Goal: Task Accomplishment & Management: Complete application form

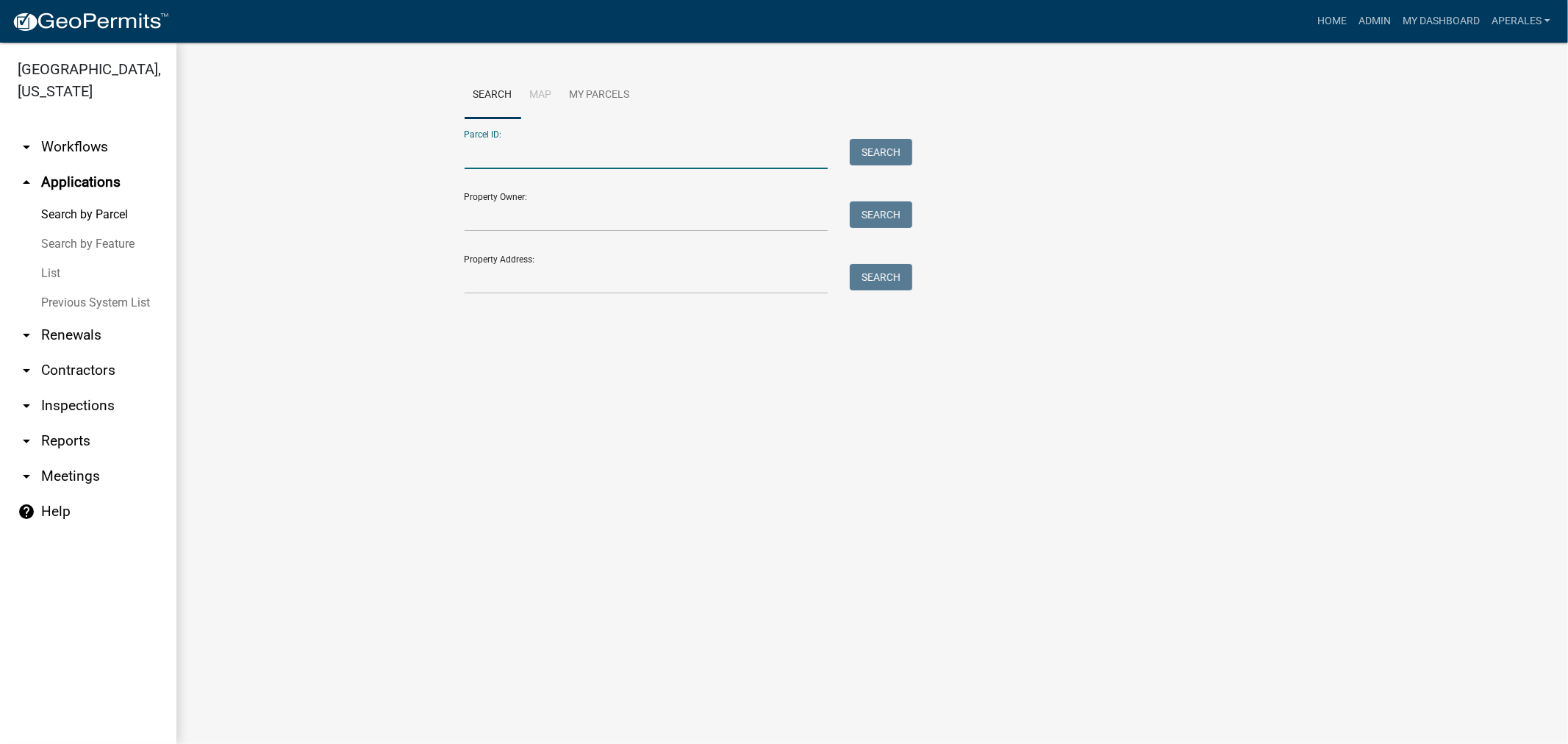
click at [708, 150] on input "Parcel ID:" at bounding box center [646, 154] width 363 height 30
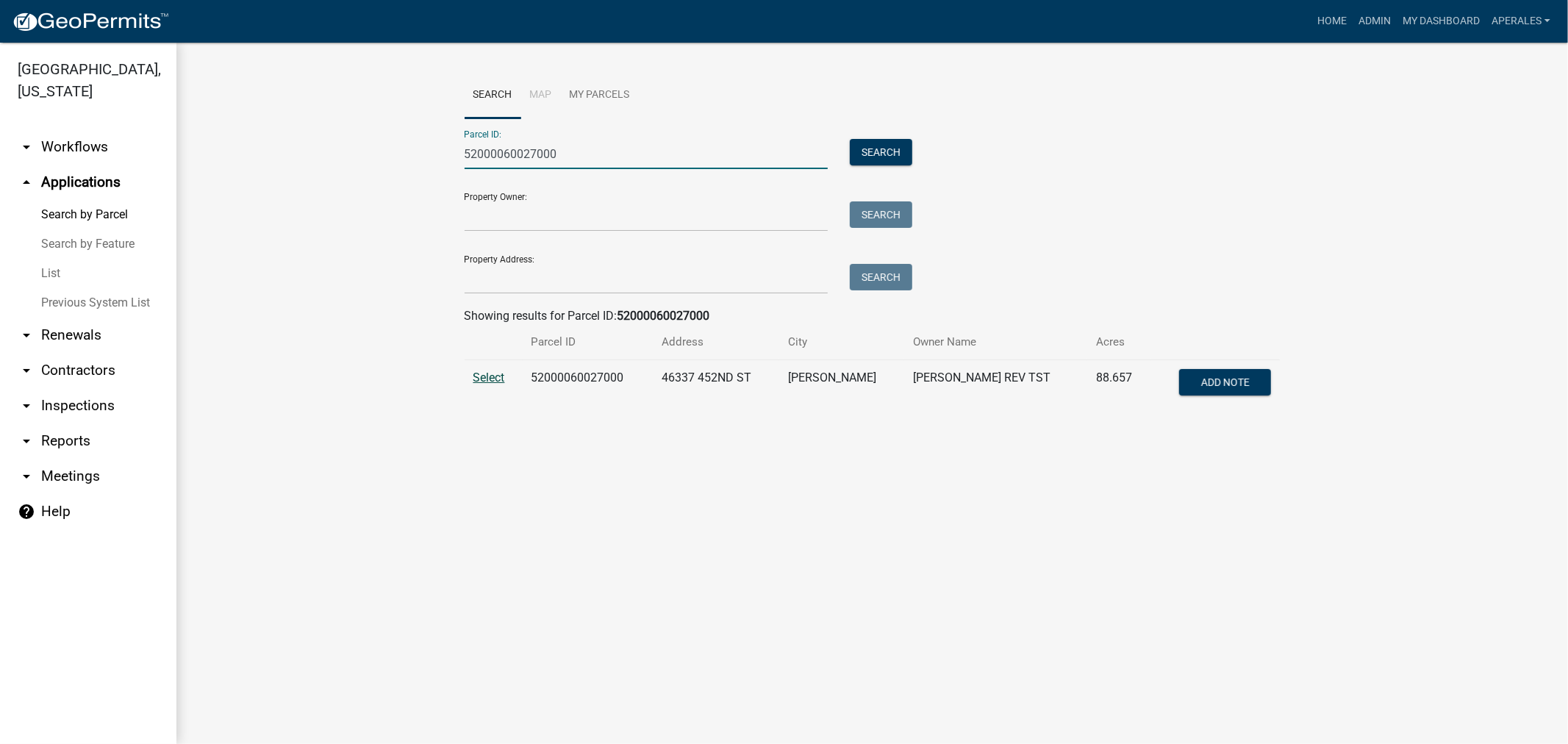
type input "52000060027000"
click at [496, 380] on span "Select" at bounding box center [489, 378] width 32 height 14
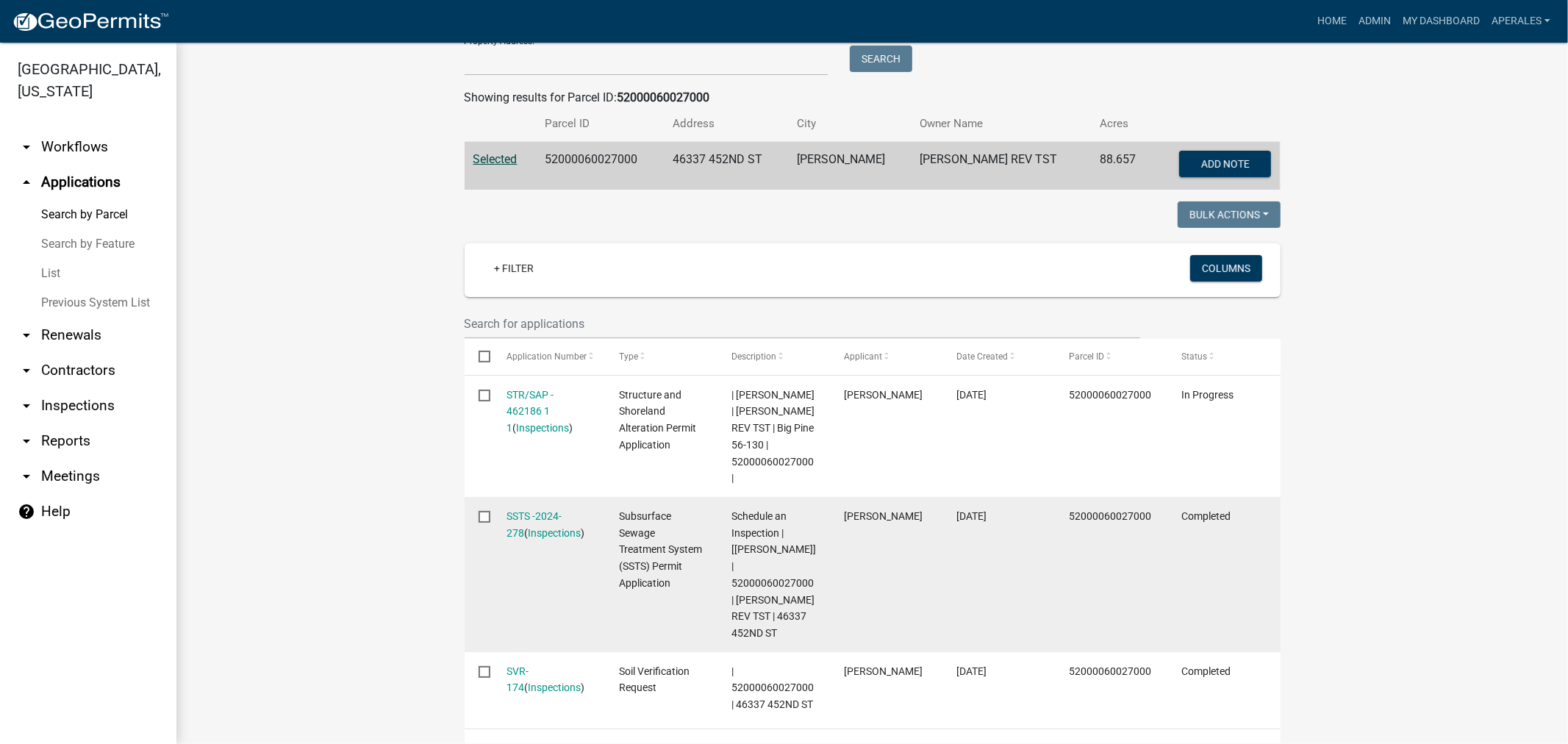
scroll to position [245, 0]
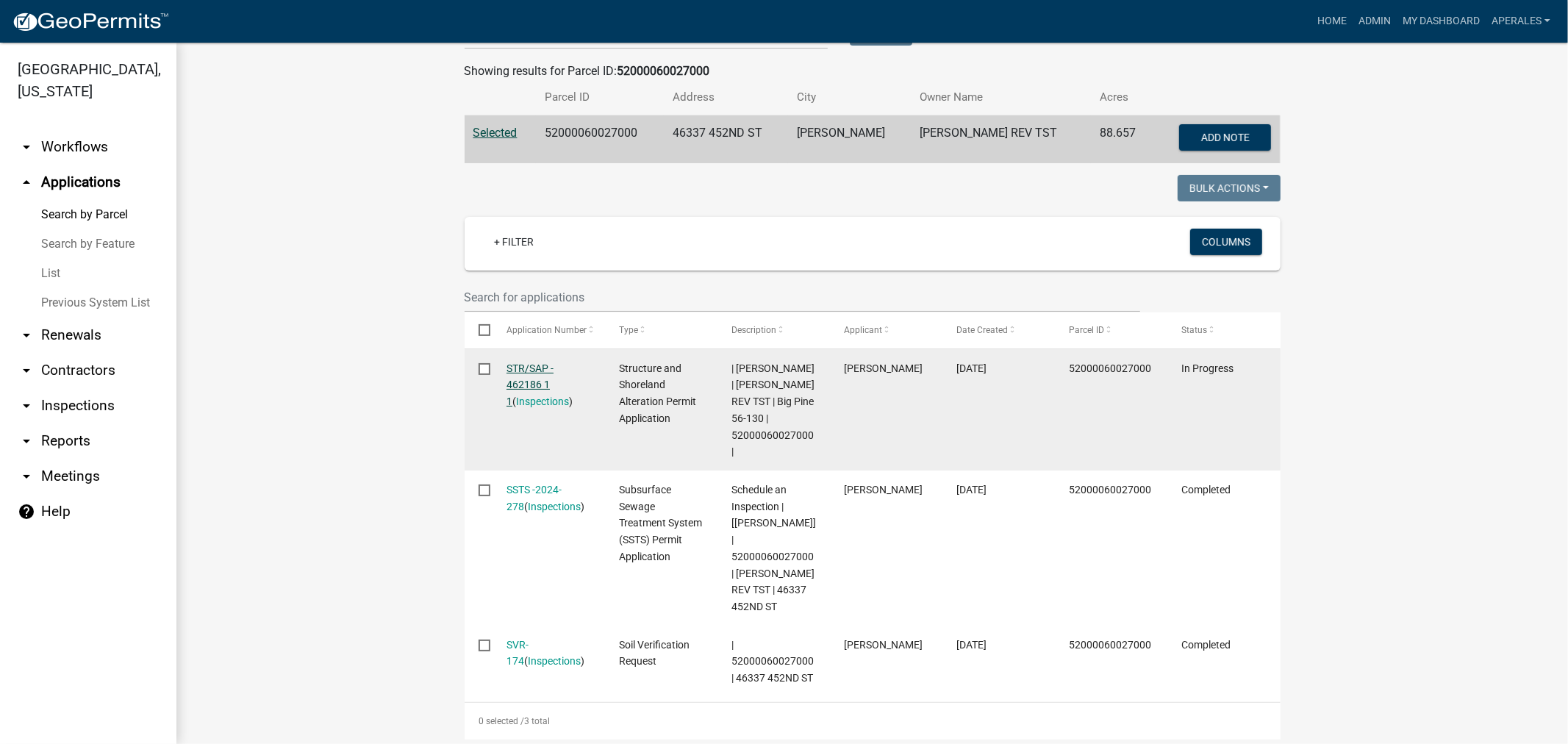
click at [516, 381] on link "STR/SAP - 462186 1 1" at bounding box center [530, 386] width 47 height 46
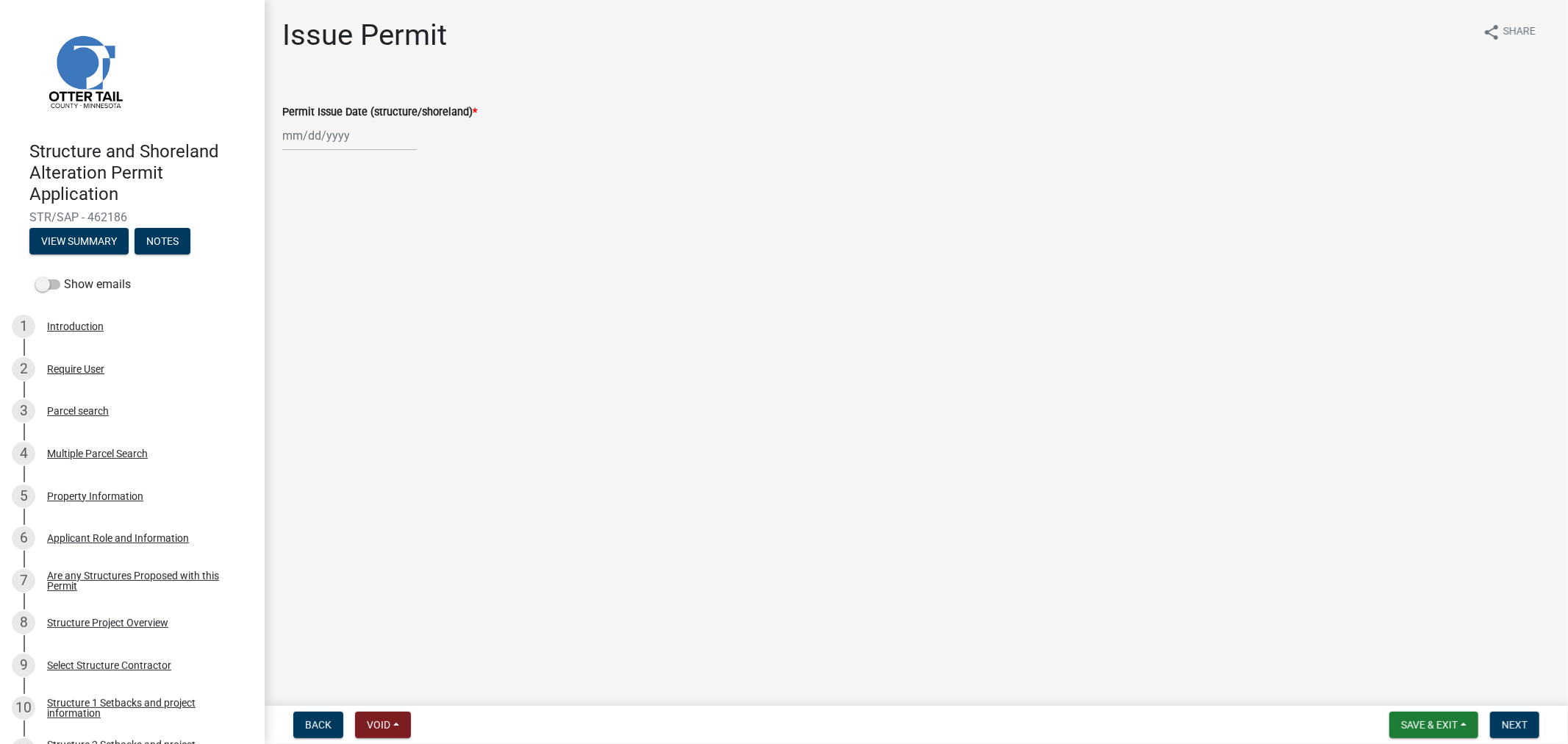
click at [324, 142] on div at bounding box center [349, 135] width 134 height 30
select select "9"
select select "2025"
click at [373, 219] on div "4" at bounding box center [367, 213] width 24 height 24
type input "[DATE]"
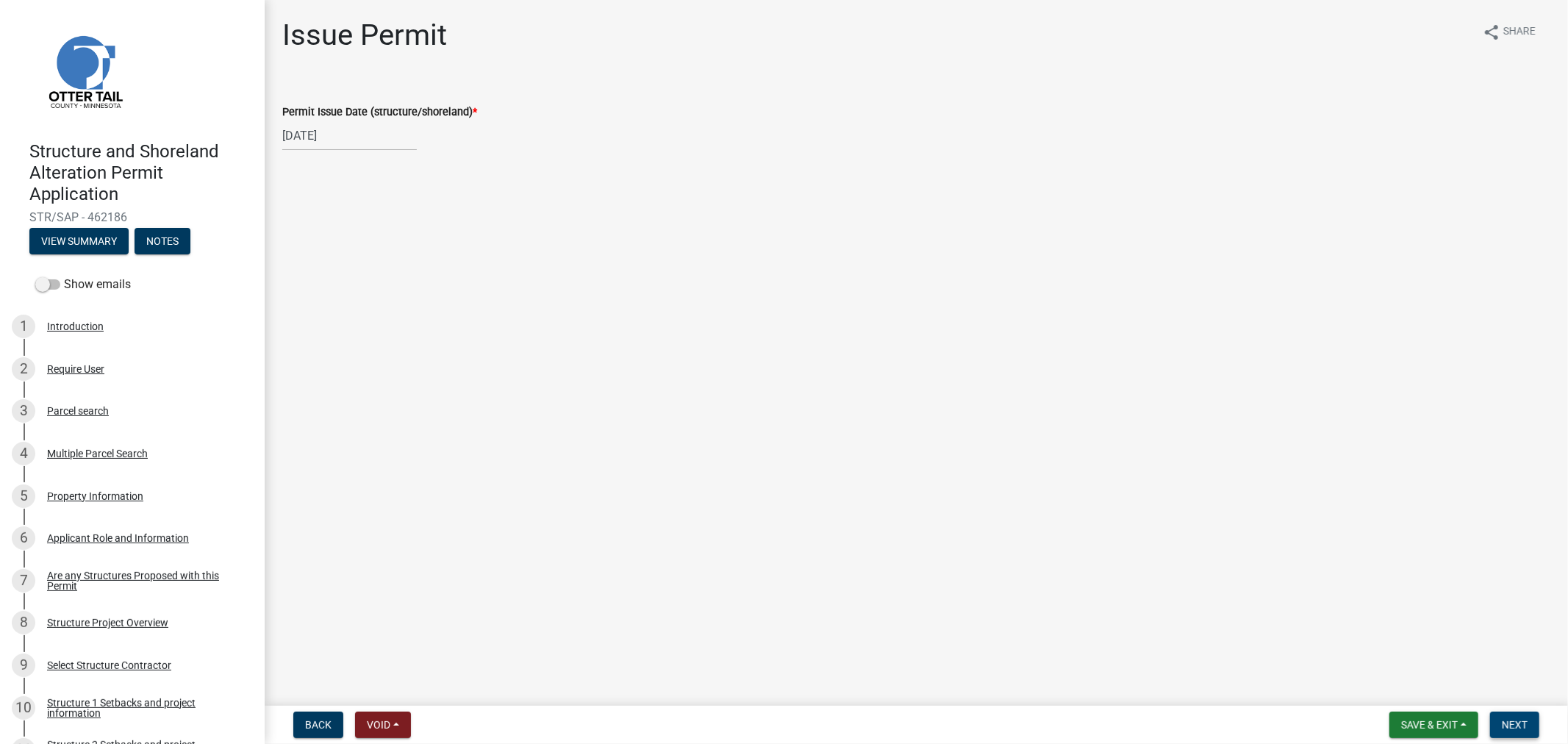
click at [1518, 724] on span "Next" at bounding box center [1514, 725] width 26 height 12
click at [1508, 719] on span "Next" at bounding box center [1514, 725] width 26 height 12
click at [1403, 719] on span "Save & Exit" at bounding box center [1429, 725] width 57 height 12
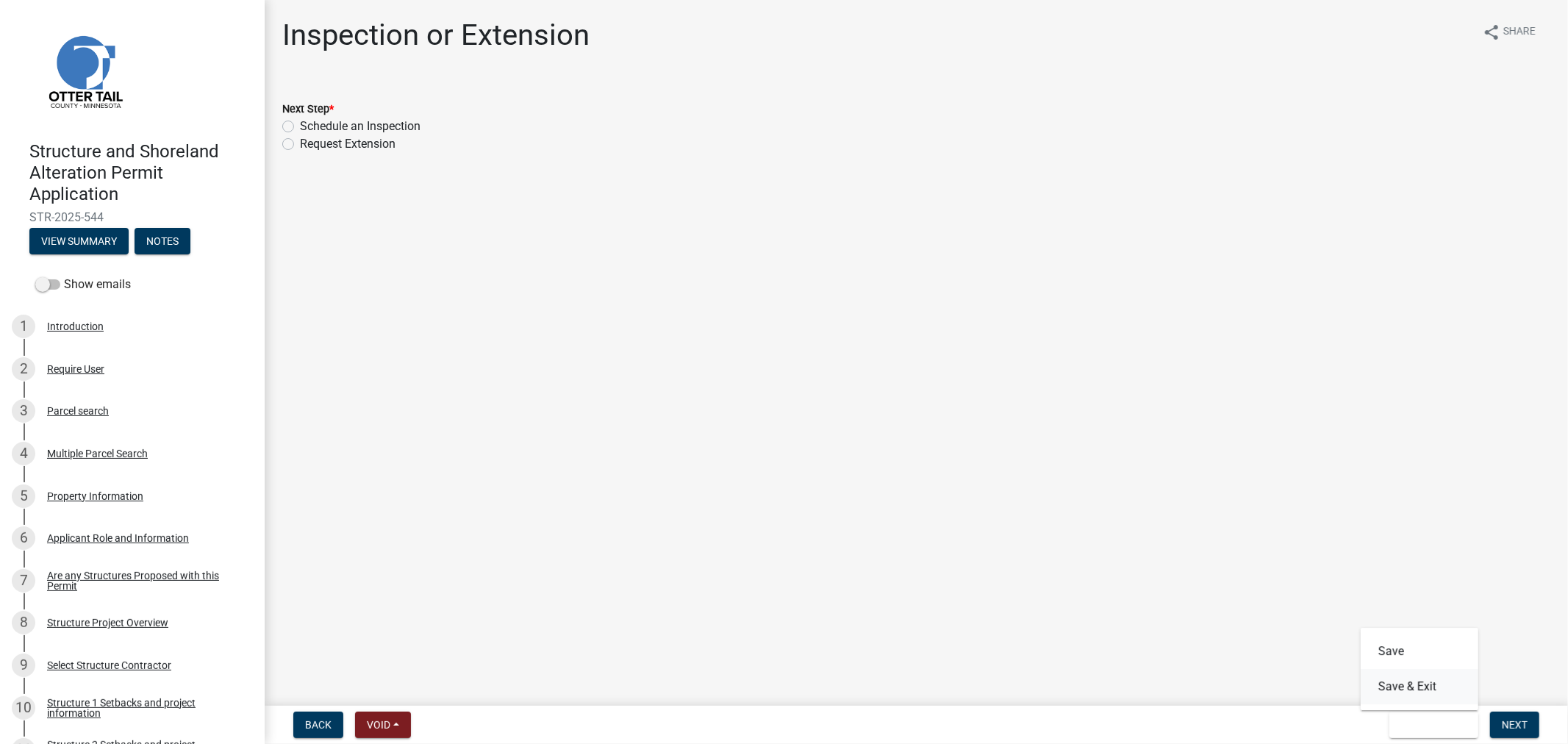
click at [1388, 685] on button "Save & Exit" at bounding box center [1419, 686] width 118 height 35
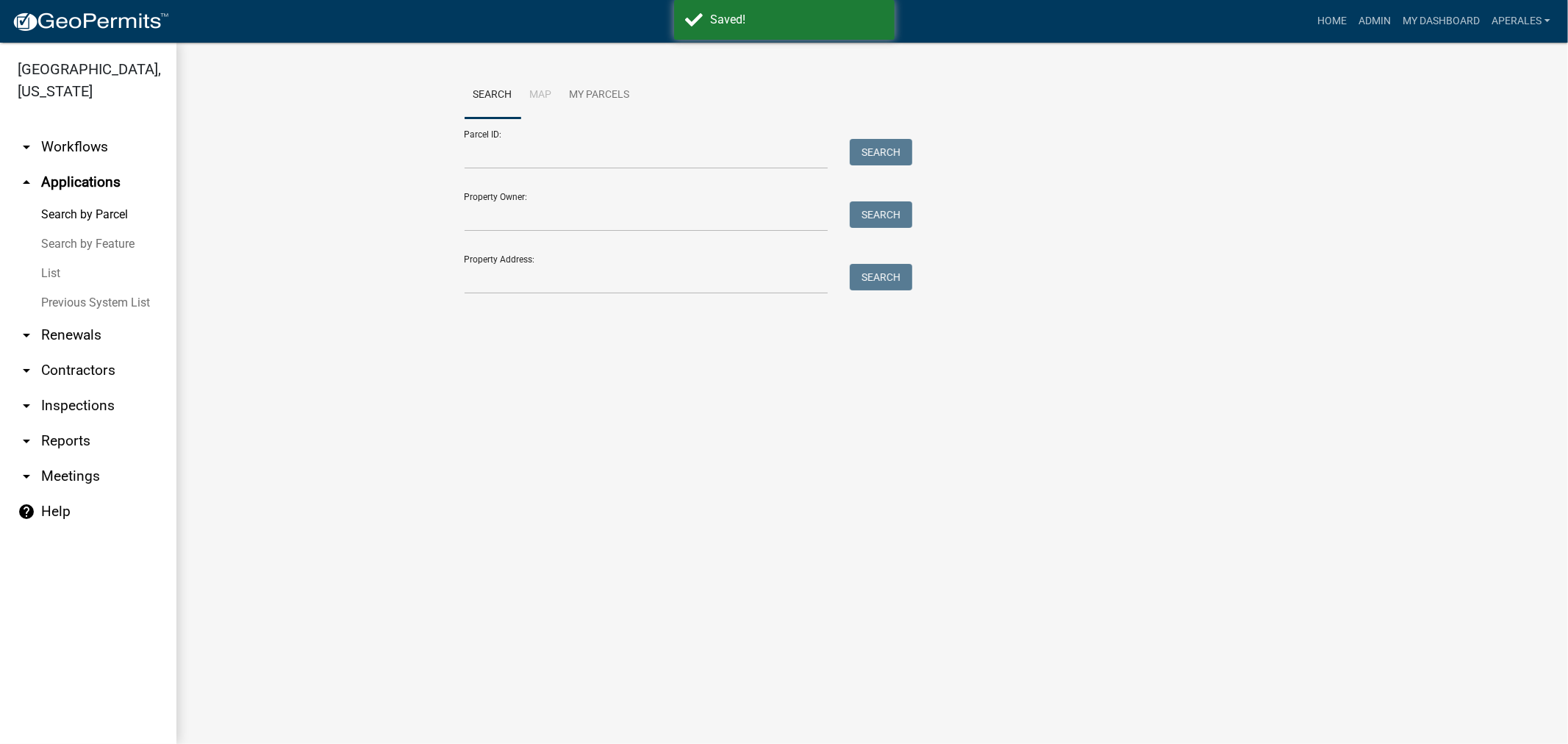
click at [597, 173] on form "Parcel ID: Search Property Owner: Search Property Address: Search" at bounding box center [685, 206] width 441 height 176
click at [600, 158] on input "Parcel ID:" at bounding box center [646, 154] width 363 height 30
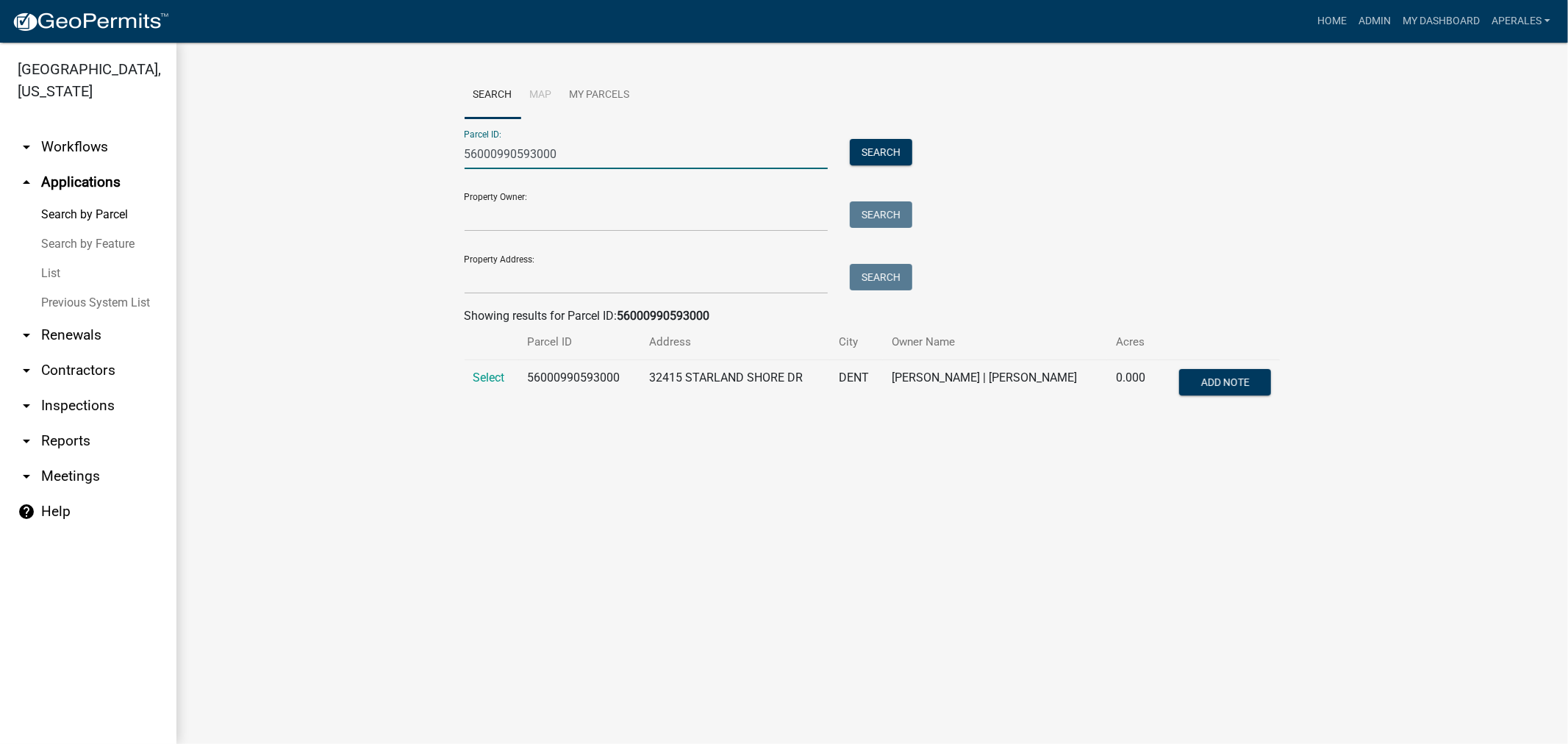
type input "56000990593000"
click at [490, 386] on td "Select" at bounding box center [492, 384] width 55 height 49
click at [499, 372] on span "Select" at bounding box center [489, 378] width 32 height 14
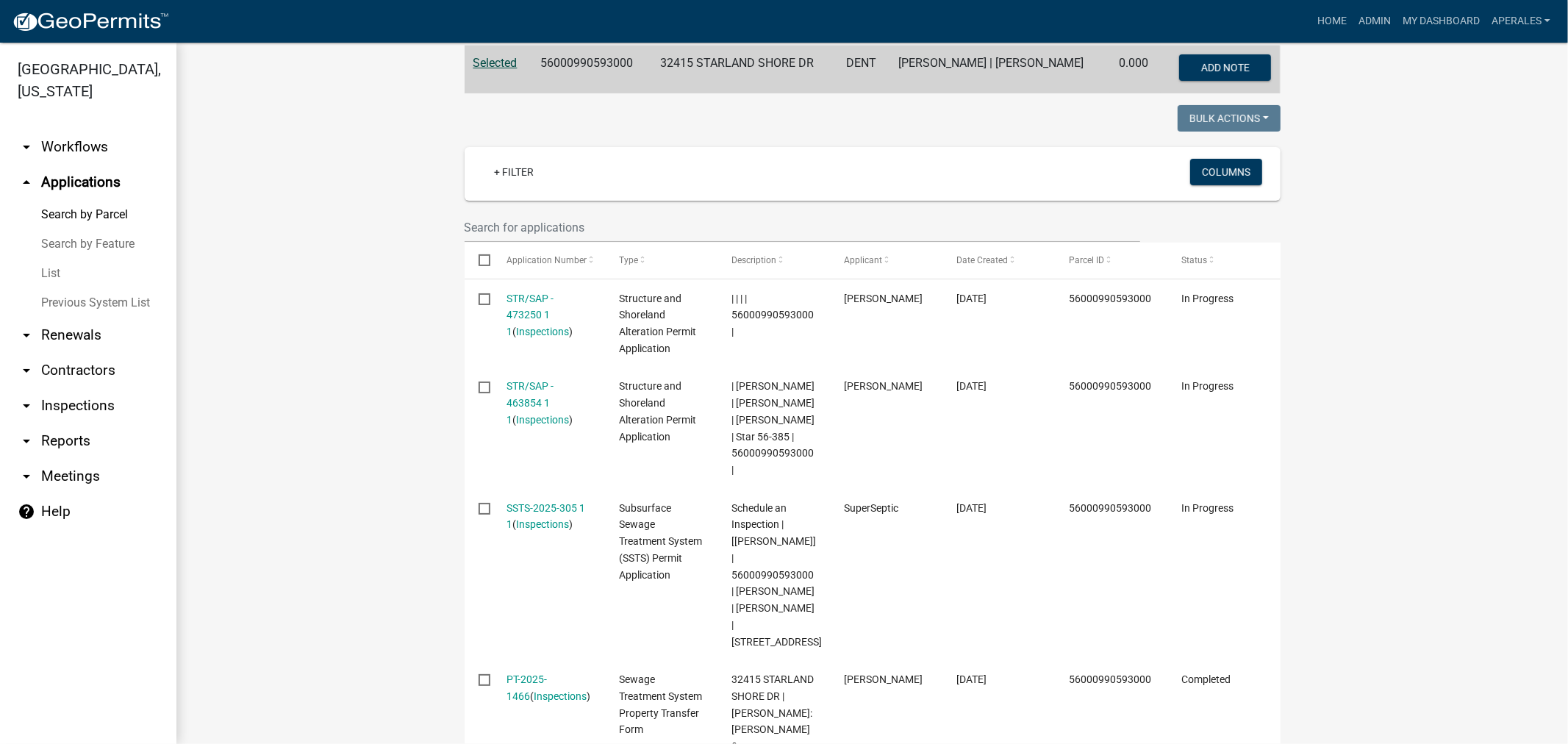
scroll to position [408, 0]
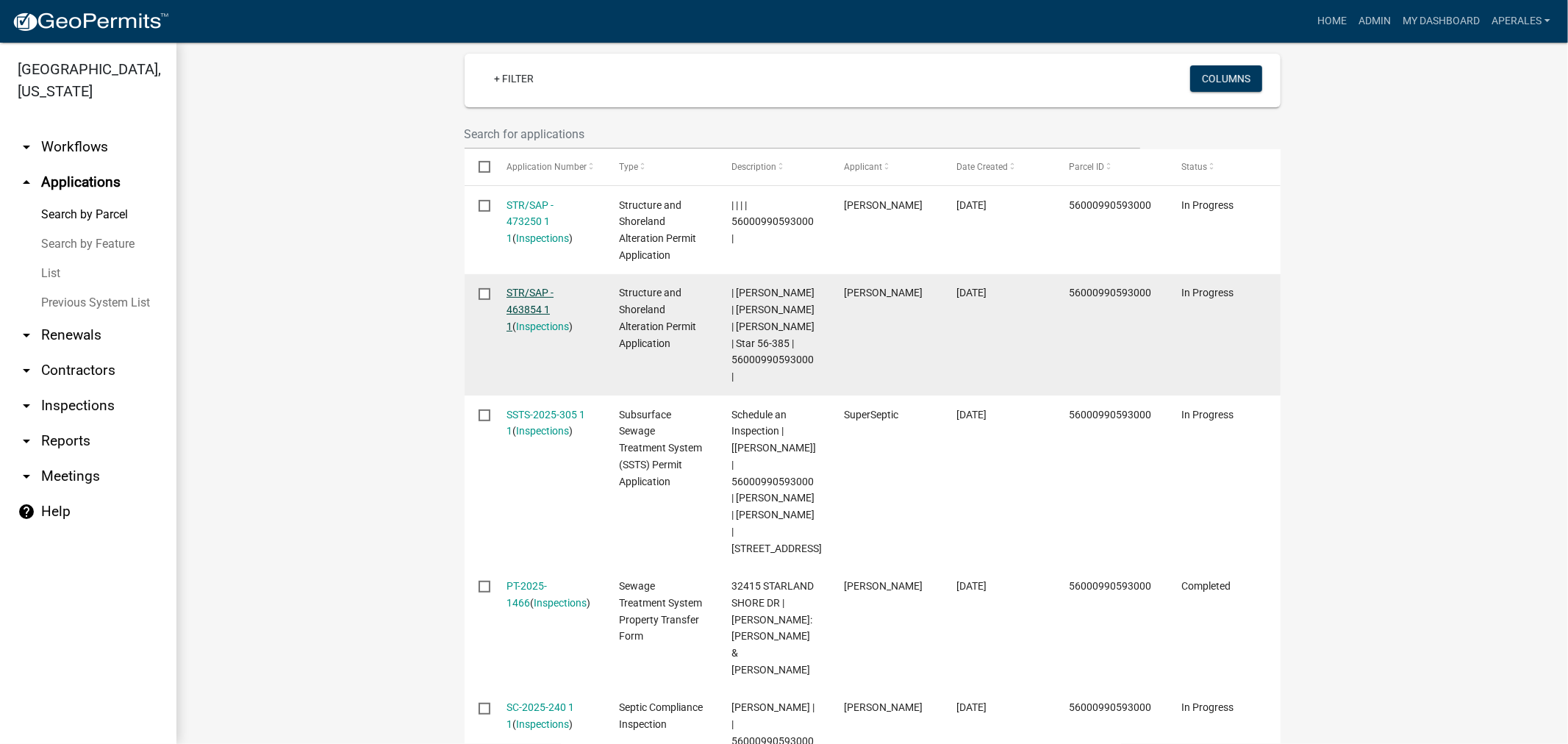
click at [516, 297] on link "STR/SAP - 463854 1 1" at bounding box center [530, 310] width 47 height 46
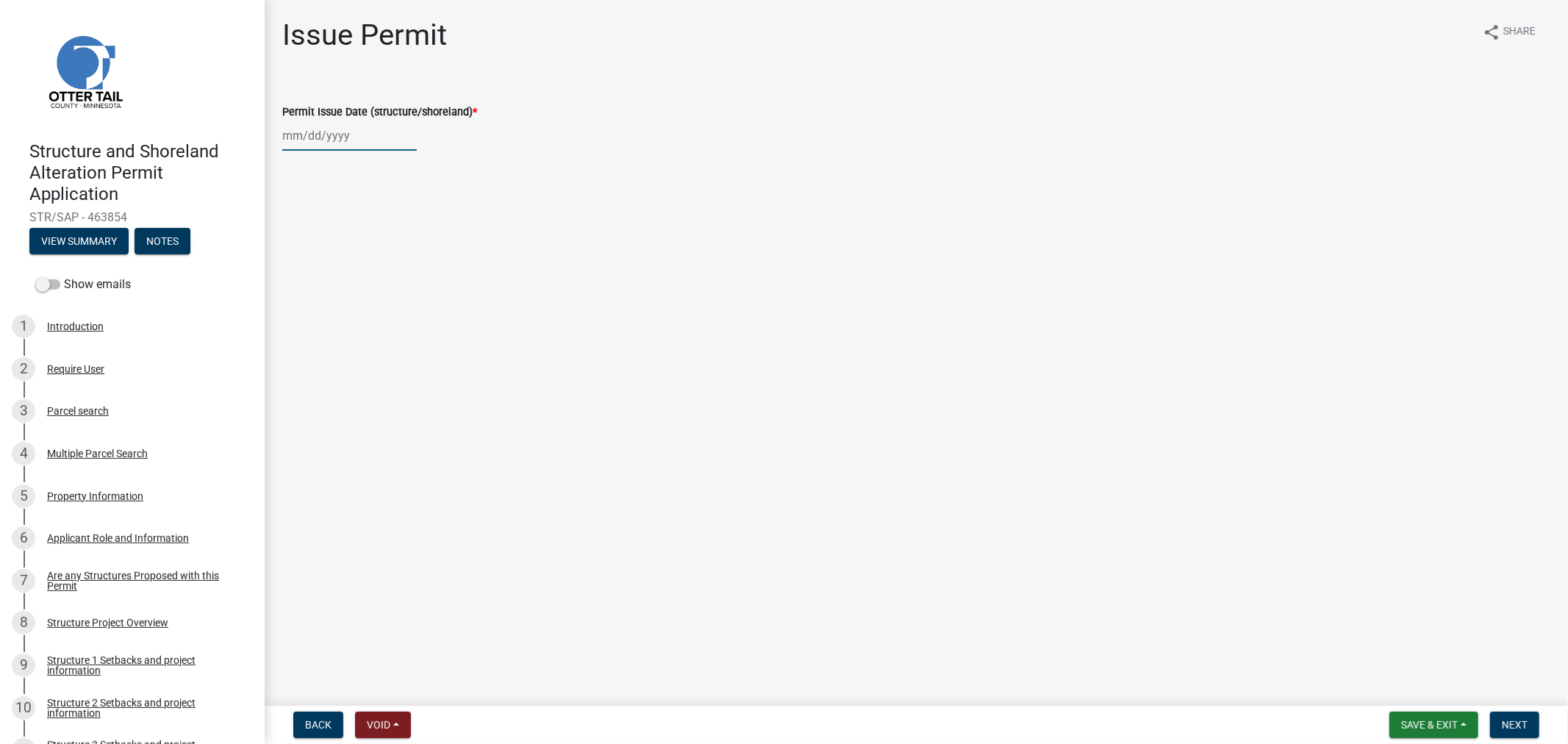
click at [317, 149] on div at bounding box center [349, 135] width 134 height 30
select select "9"
select select "2025"
click at [368, 214] on div "4" at bounding box center [367, 213] width 24 height 24
type input "[DATE]"
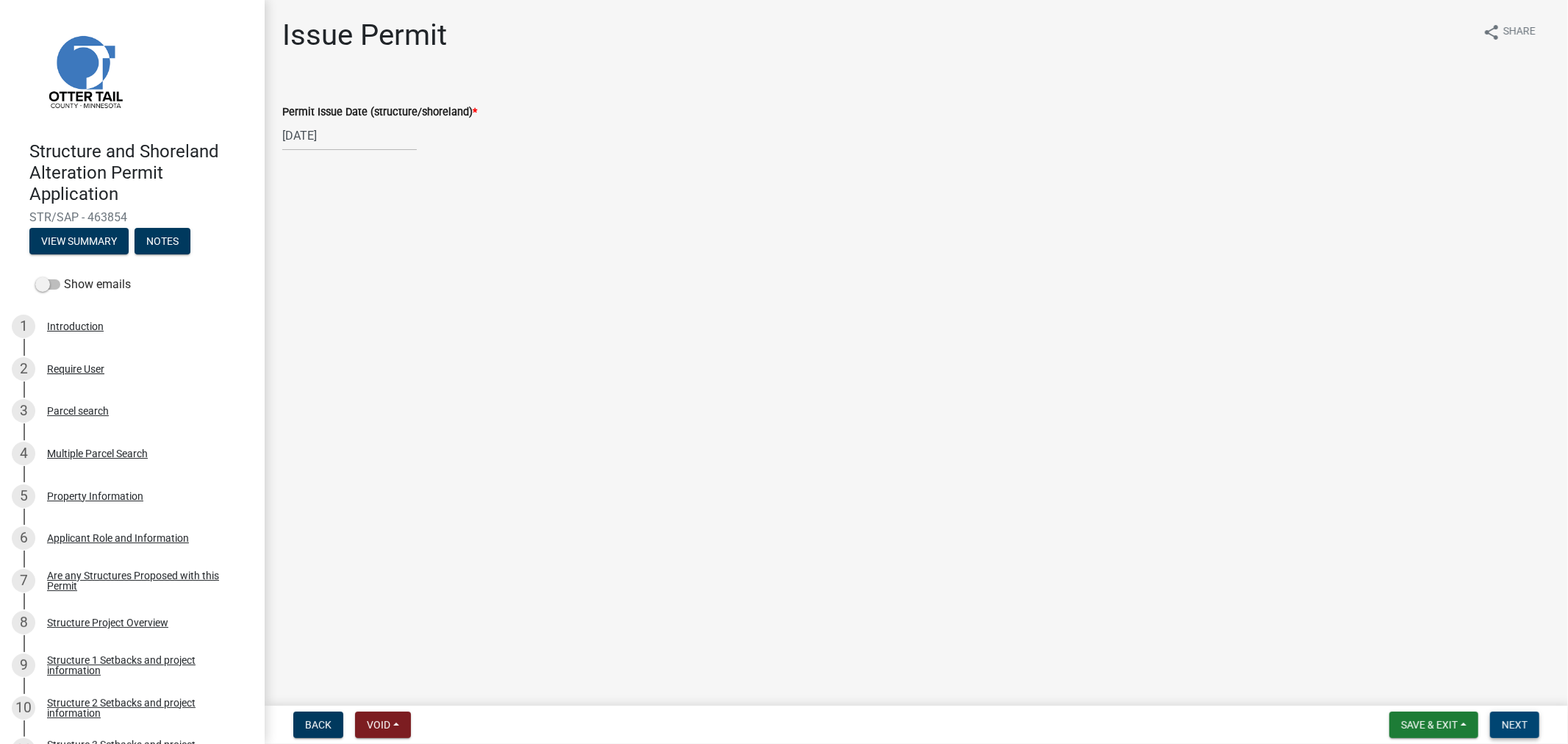
click at [1518, 717] on button "Next" at bounding box center [1515, 725] width 50 height 27
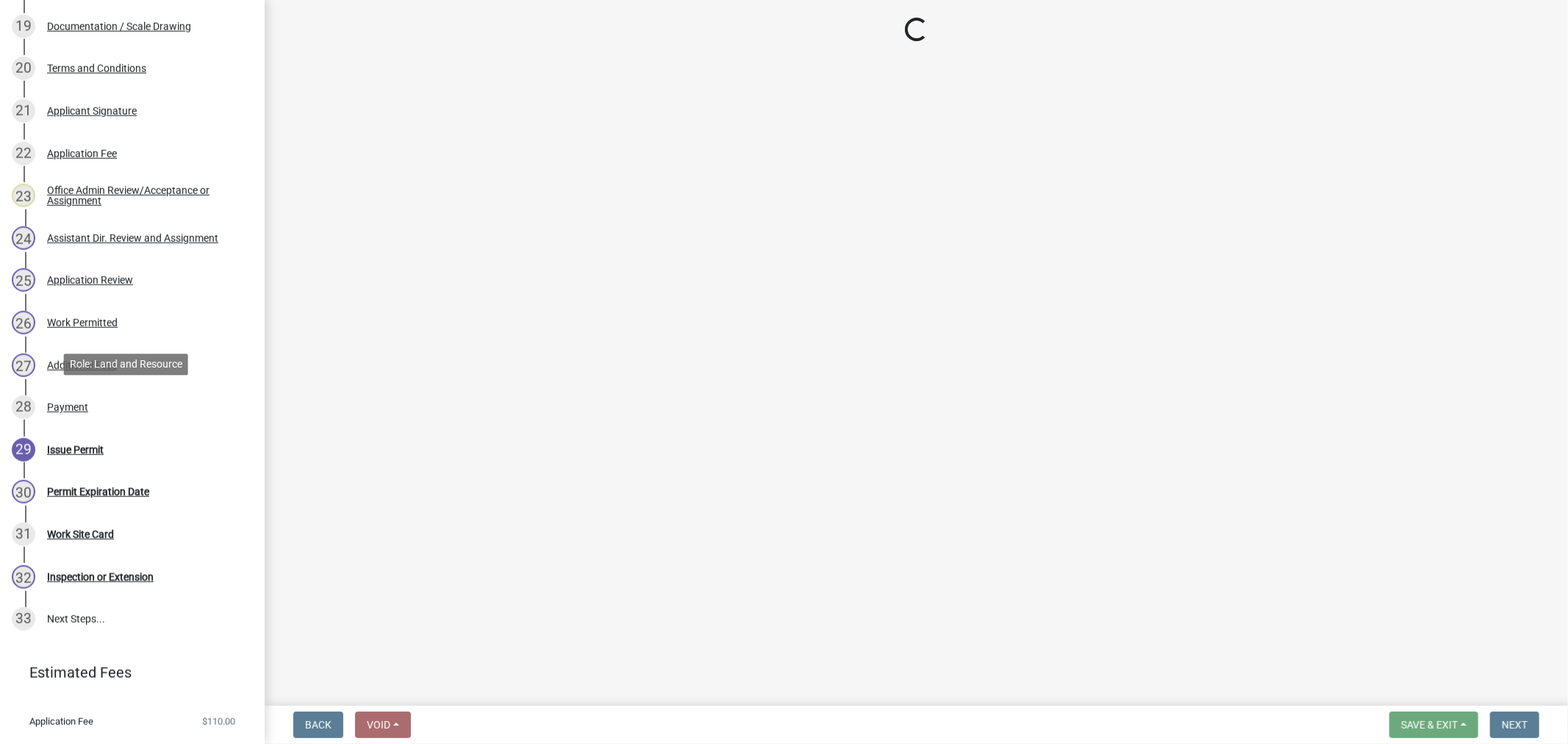
scroll to position [1128, 0]
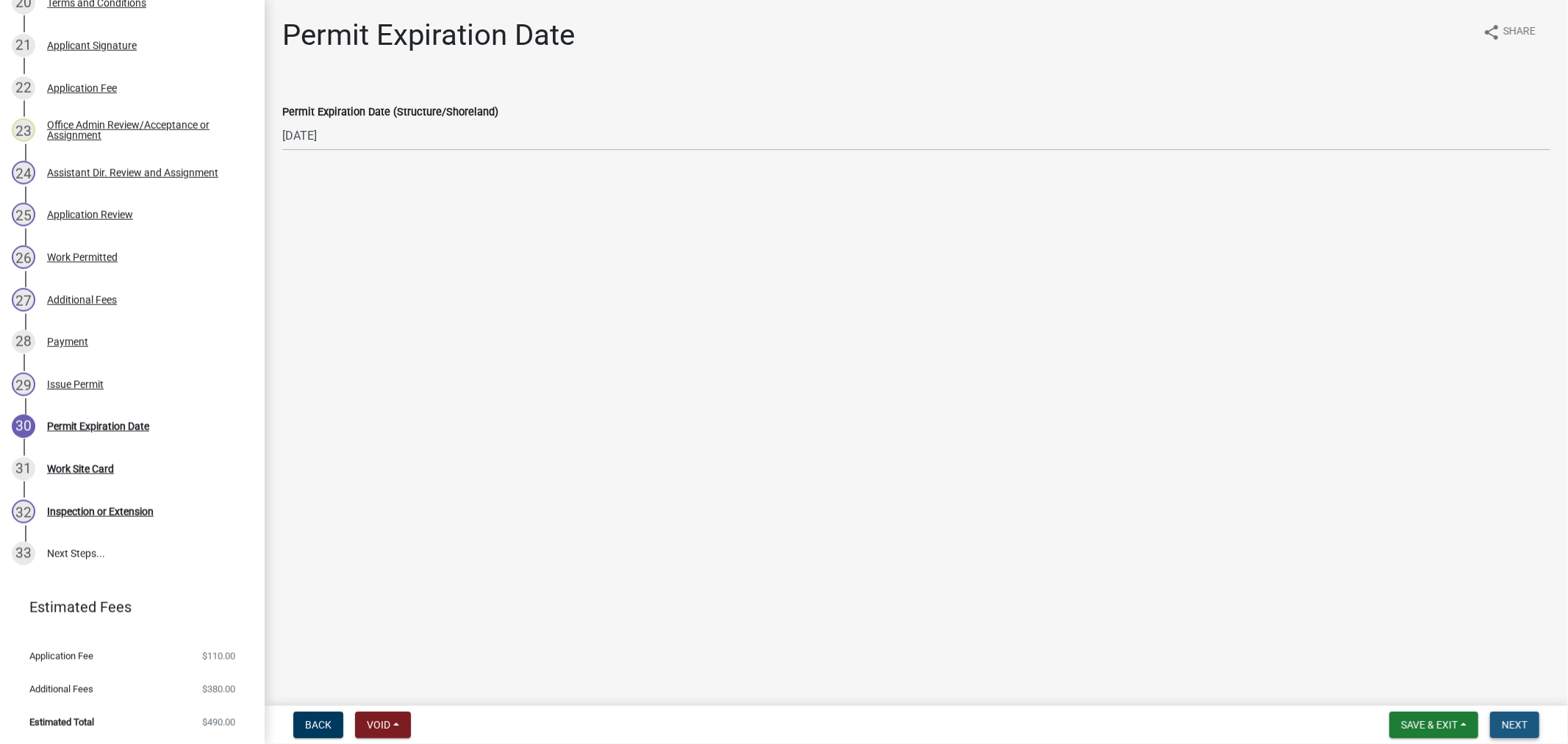
click at [1506, 733] on button "Next" at bounding box center [1515, 725] width 50 height 27
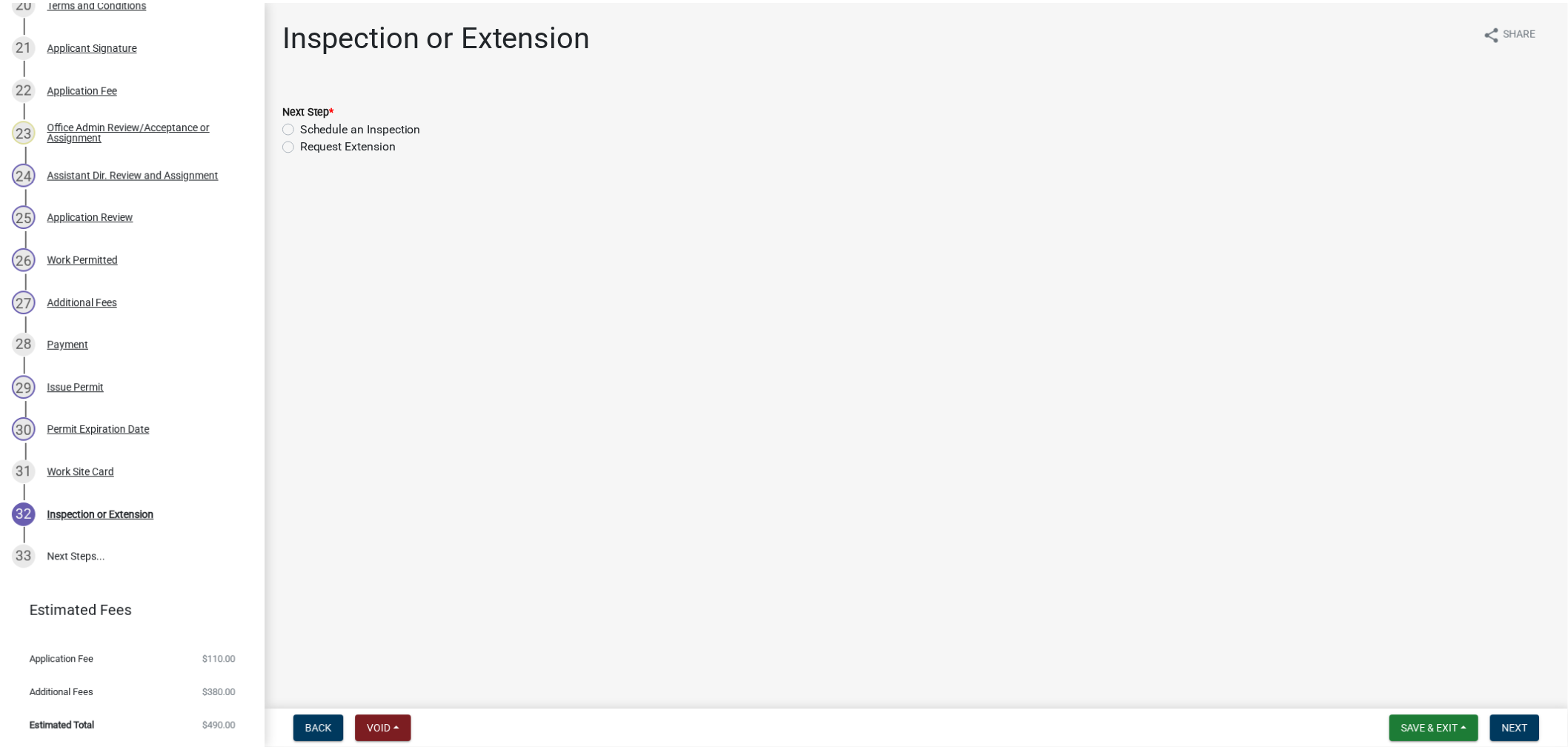
scroll to position [0, 0]
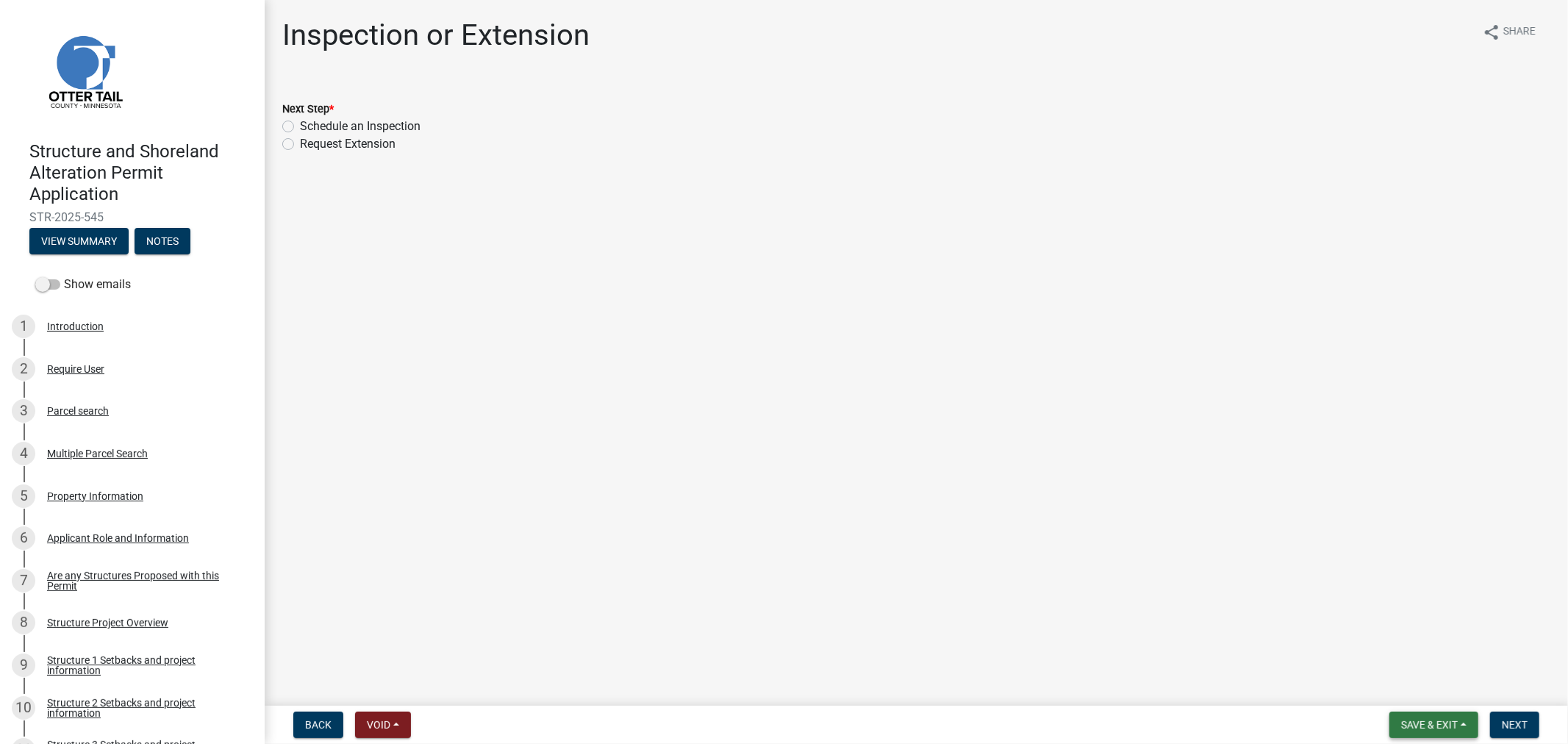
click at [1453, 721] on span "Save & Exit" at bounding box center [1429, 725] width 57 height 12
click at [1410, 687] on button "Save & Exit" at bounding box center [1419, 686] width 118 height 35
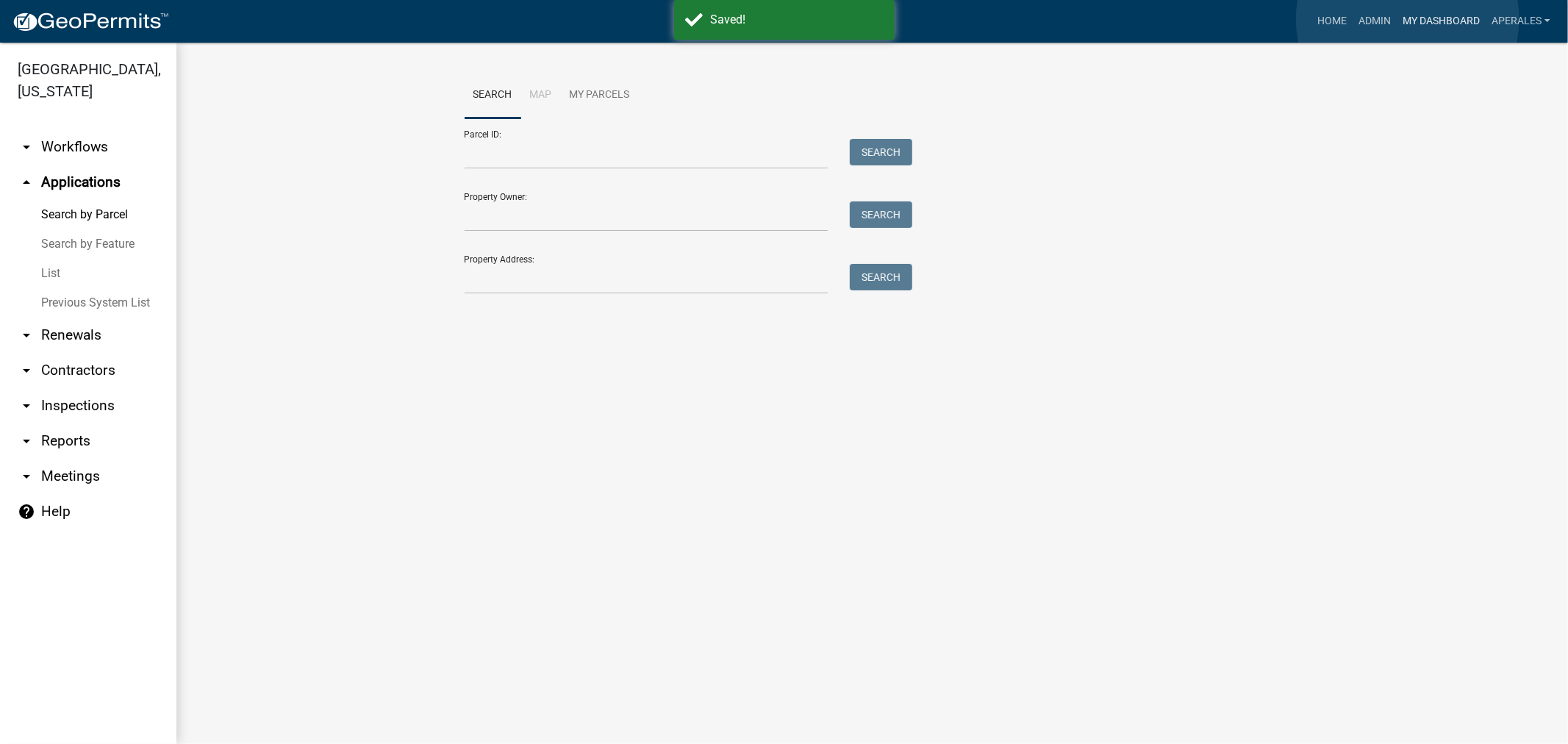
click at [1408, 19] on link "My Dashboard" at bounding box center [1441, 21] width 89 height 28
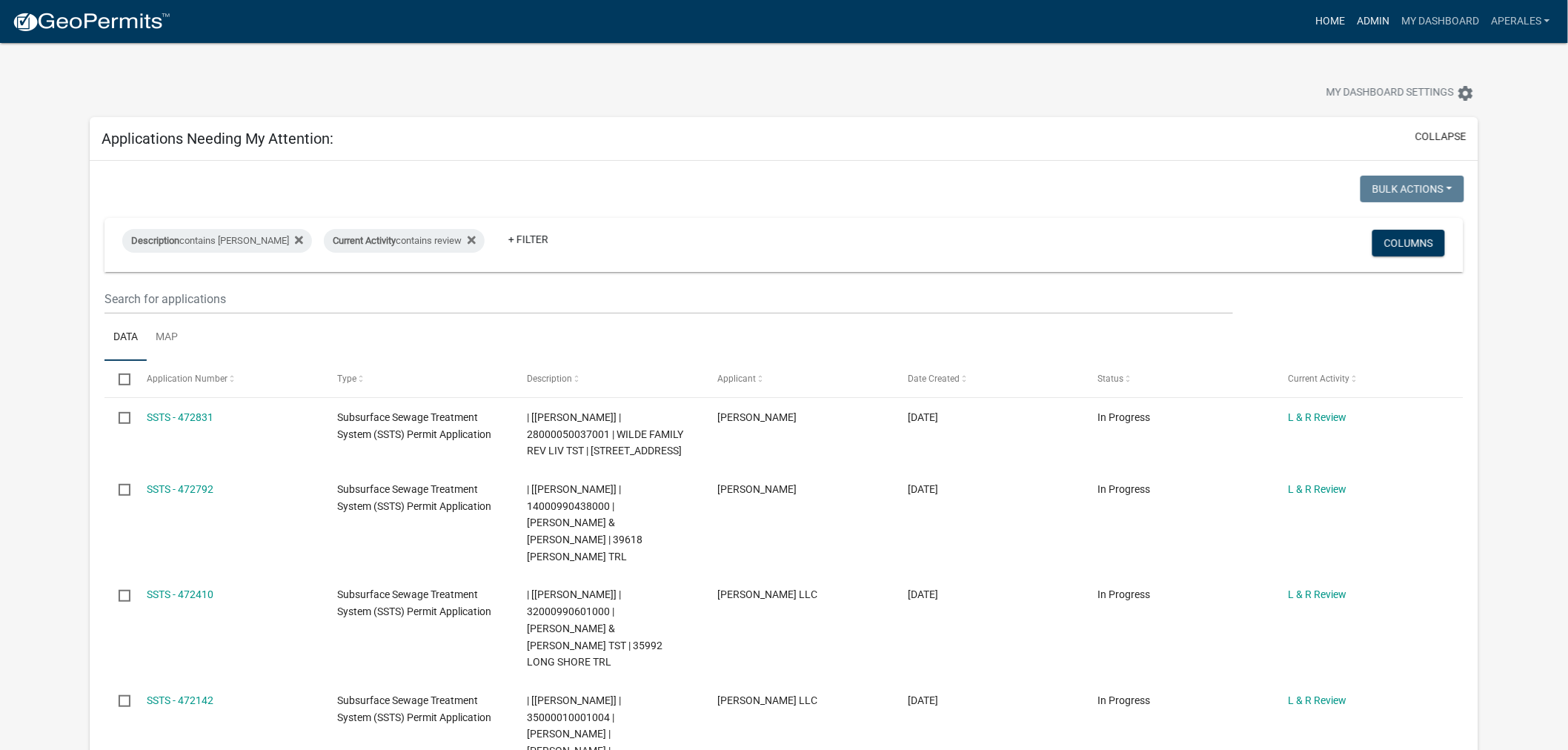
drag, startPoint x: 1379, startPoint y: 24, endPoint x: 1318, endPoint y: 19, distance: 61.2
click at [1379, 24] on link "Admin" at bounding box center [1373, 21] width 45 height 29
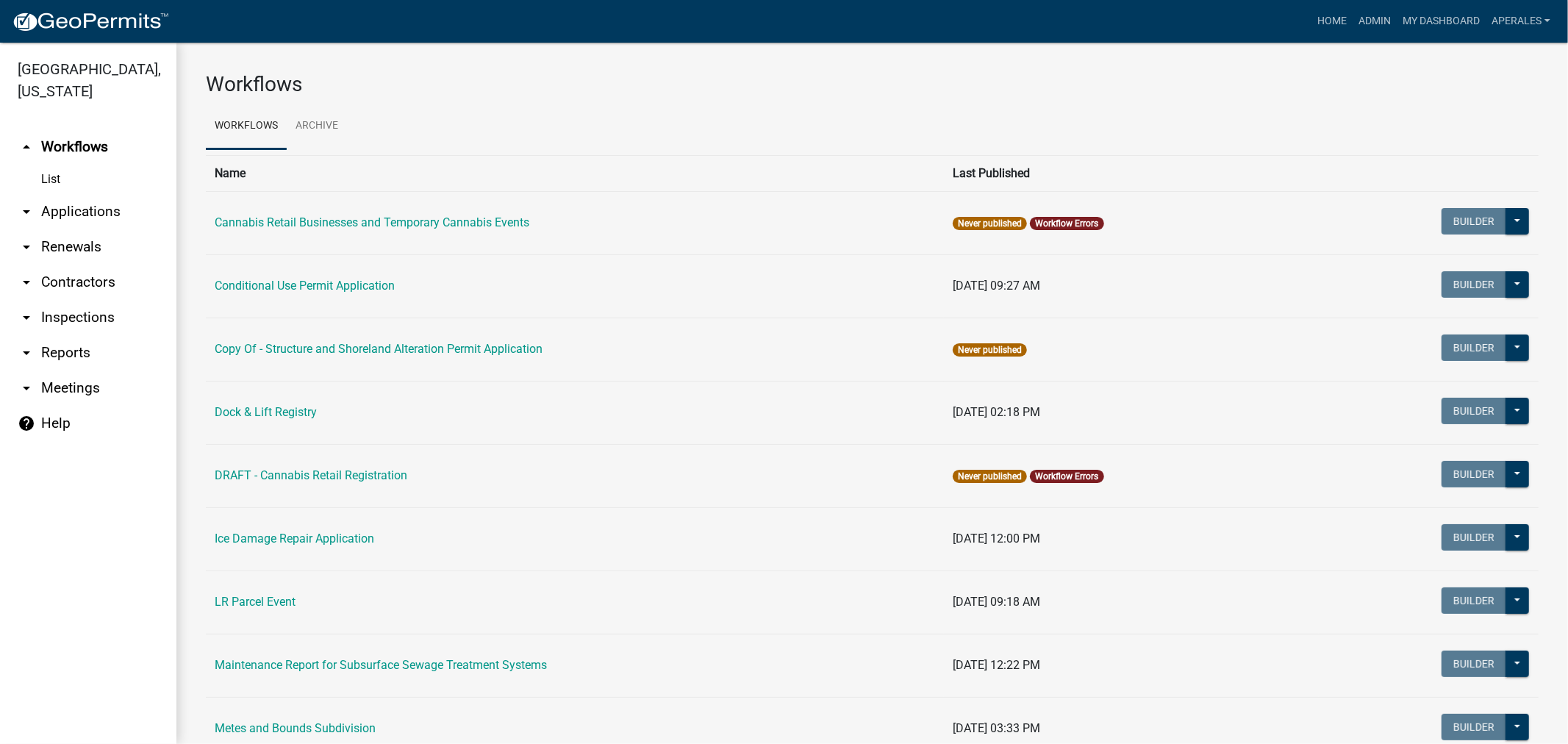
click at [45, 211] on link "arrow_drop_down Applications" at bounding box center [88, 211] width 177 height 35
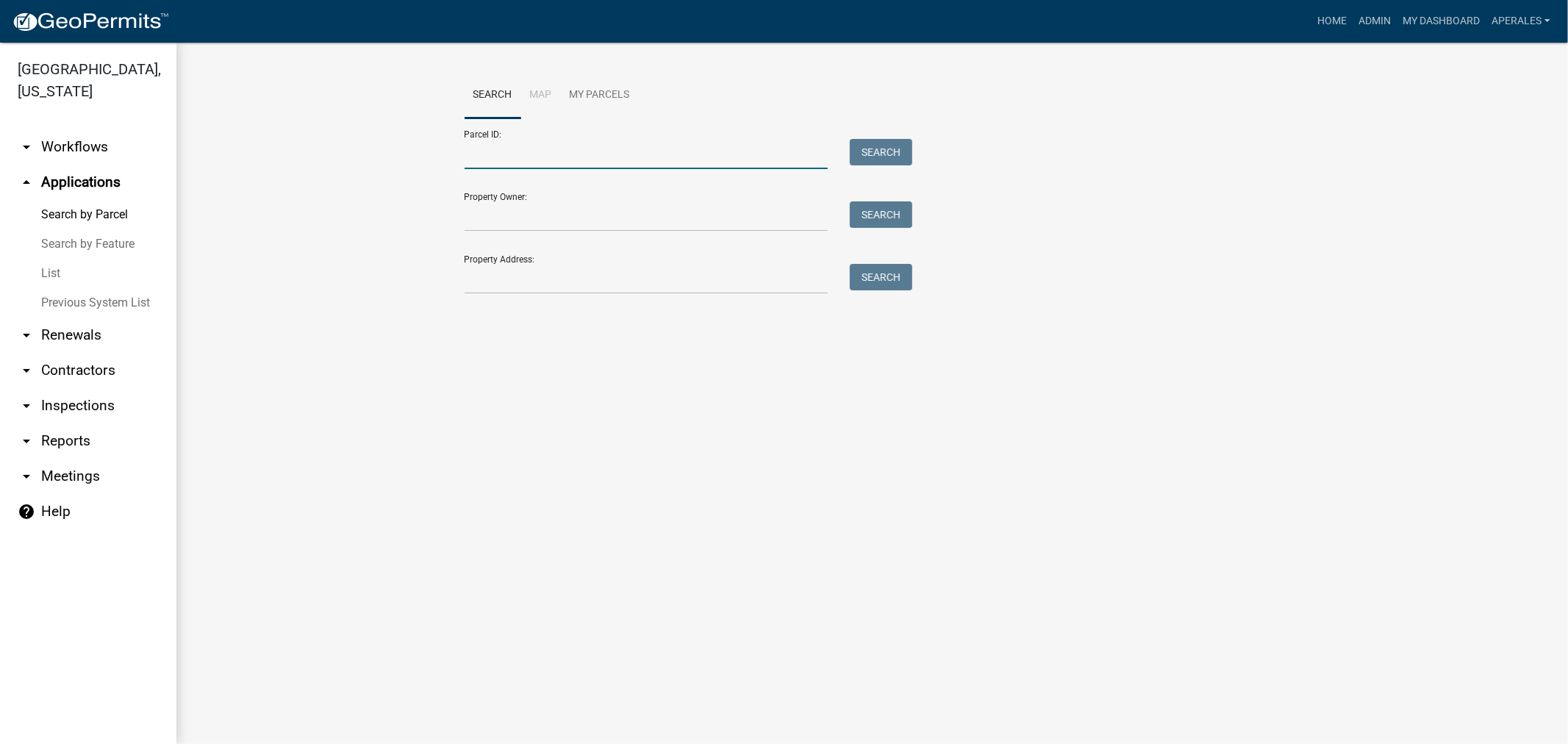
click at [578, 158] on input "Parcel ID:" at bounding box center [646, 154] width 363 height 30
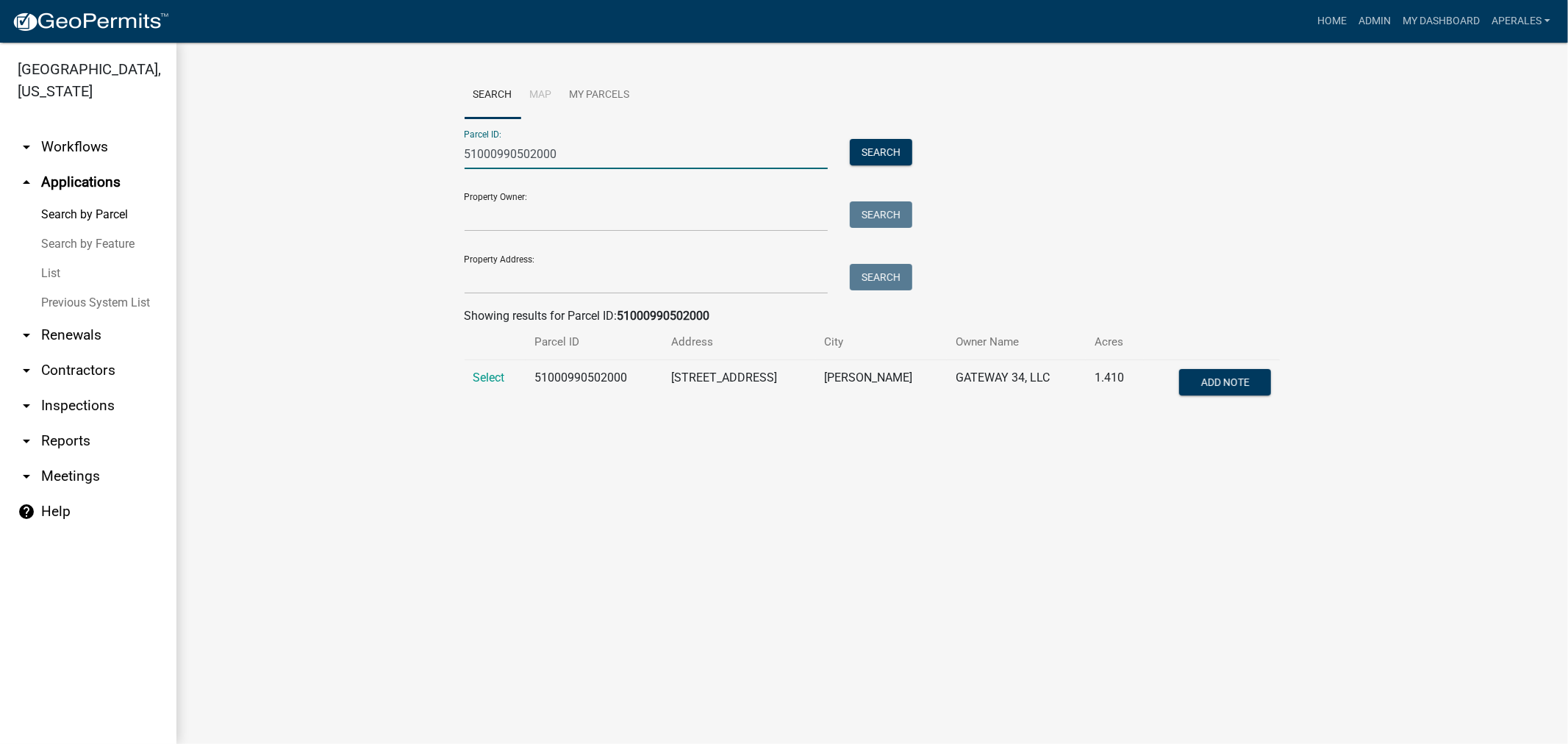
type input "51000990502000"
click at [493, 390] on td "Select" at bounding box center [494, 384] width 61 height 49
click at [483, 382] on span "Select" at bounding box center [489, 378] width 32 height 14
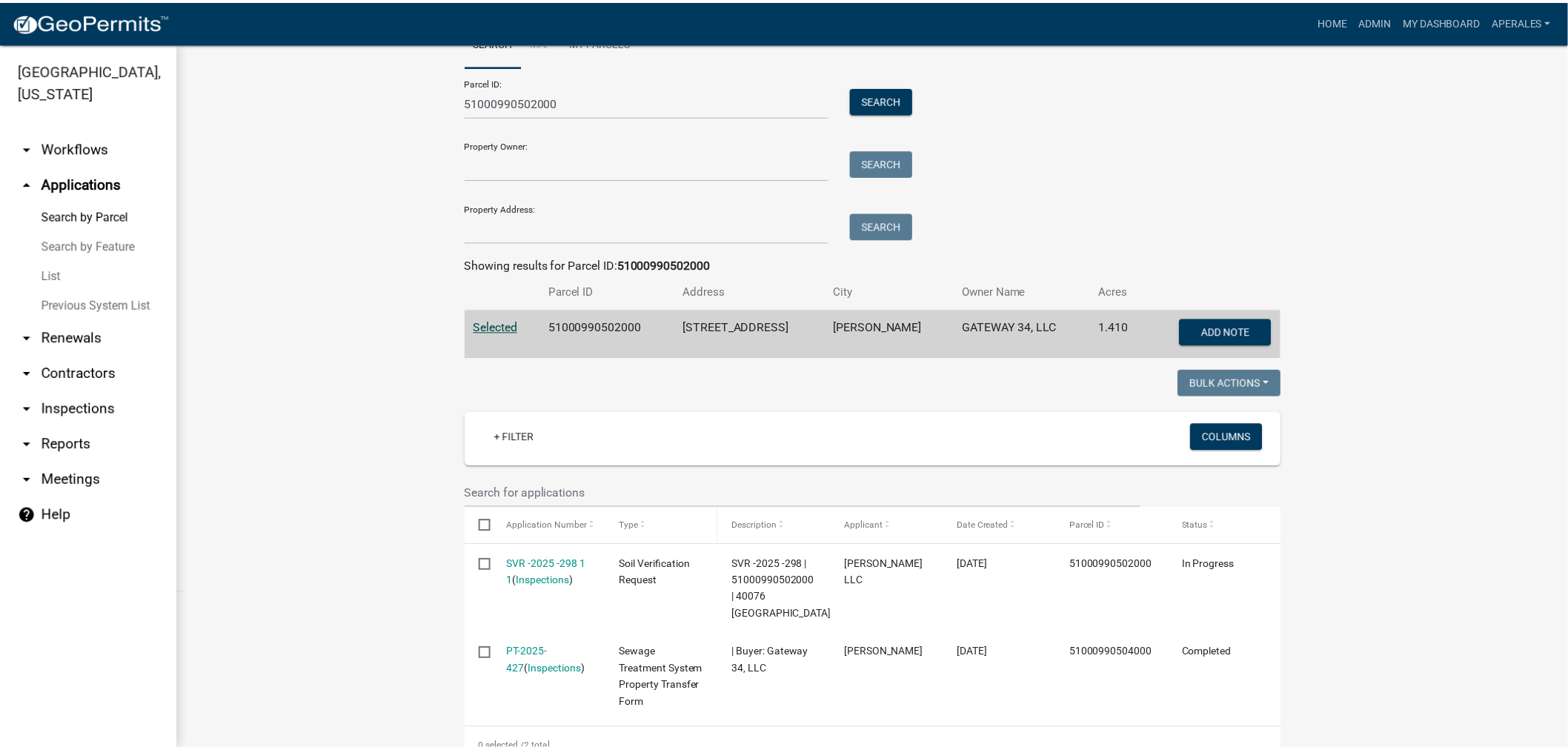
scroll to position [82, 0]
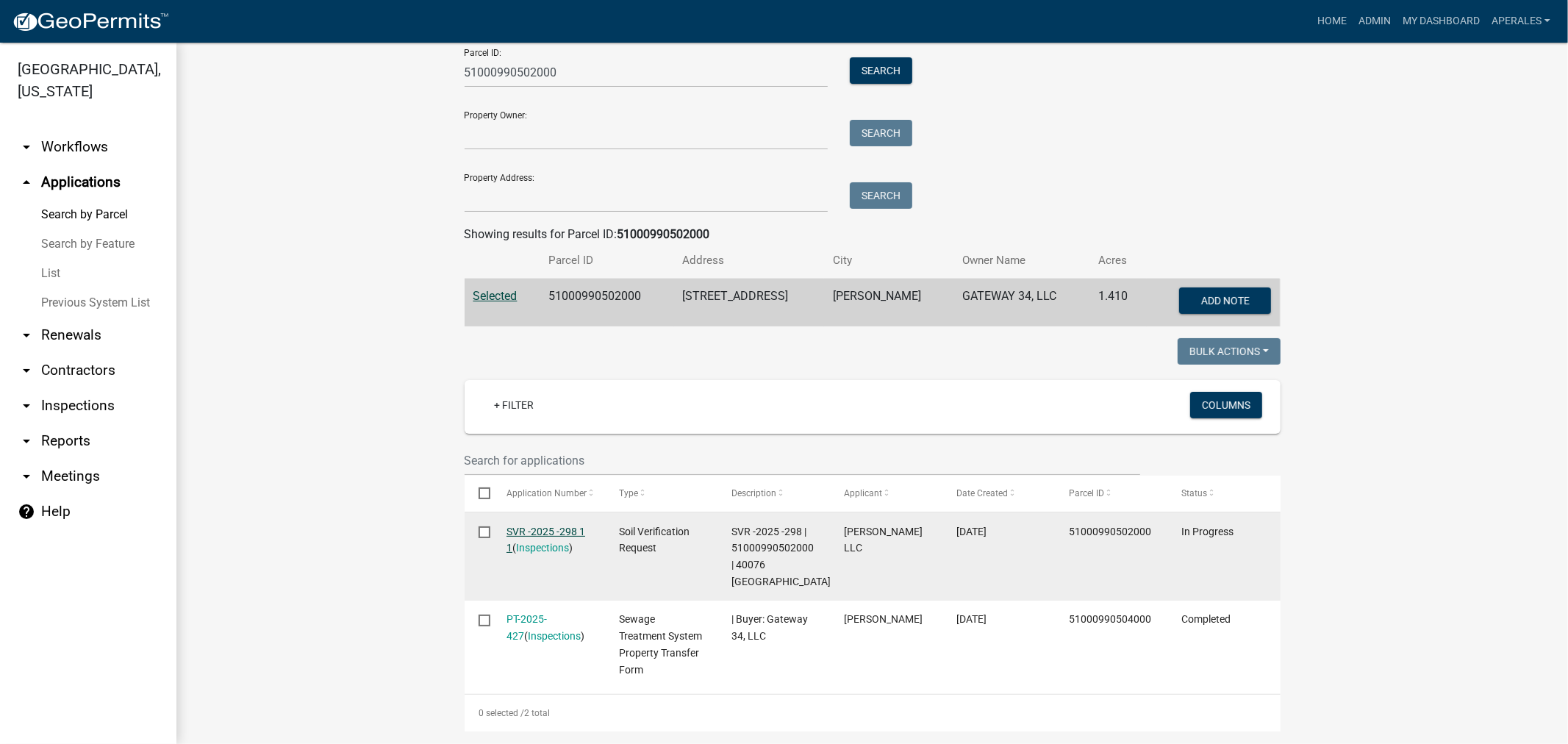
click at [542, 530] on link "SVR -2025 -298 1 1" at bounding box center [546, 540] width 79 height 28
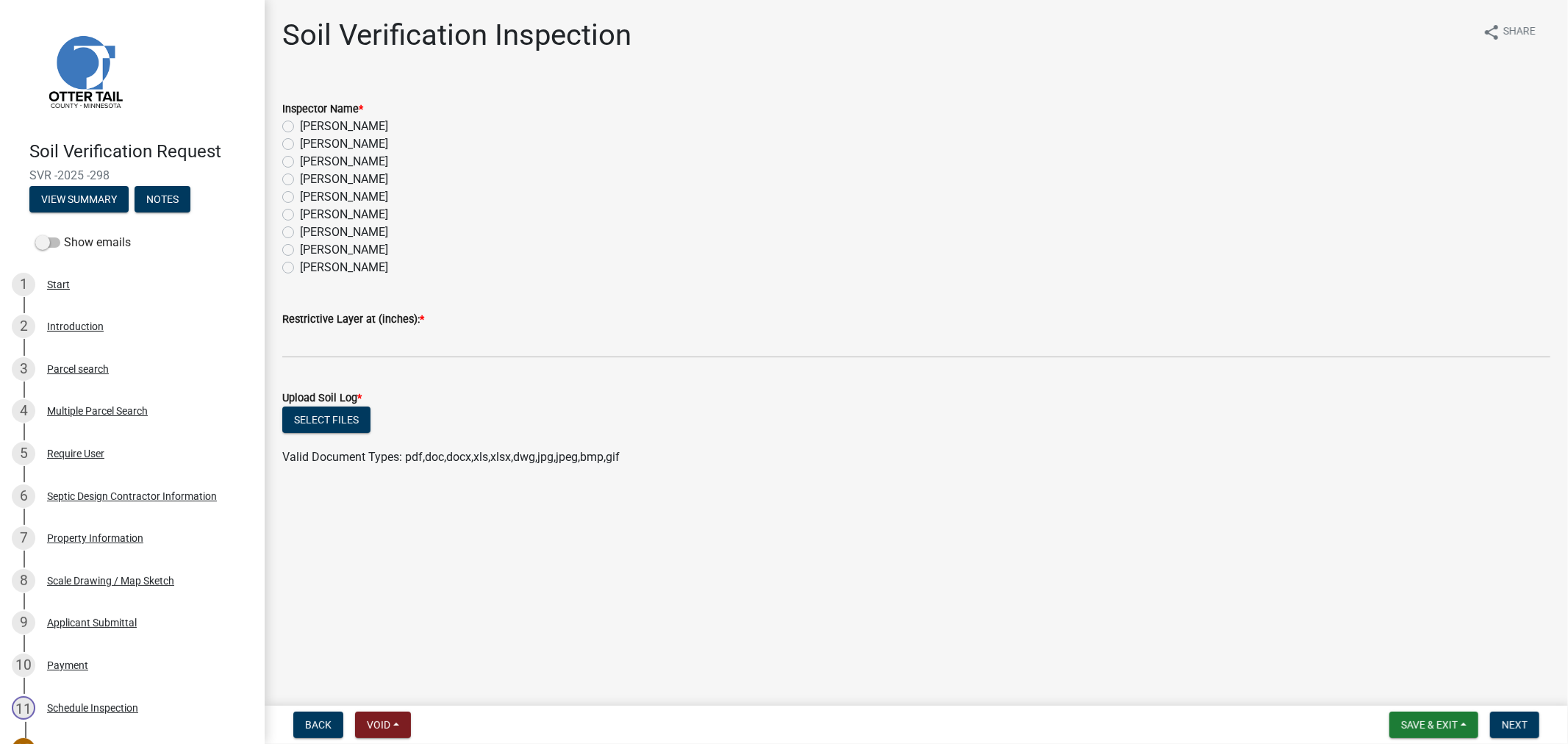
click at [300, 144] on label "[PERSON_NAME]" at bounding box center [344, 144] width 88 height 18
click at [300, 144] on input "[PERSON_NAME]" at bounding box center [304, 140] width 10 height 10
radio input "true"
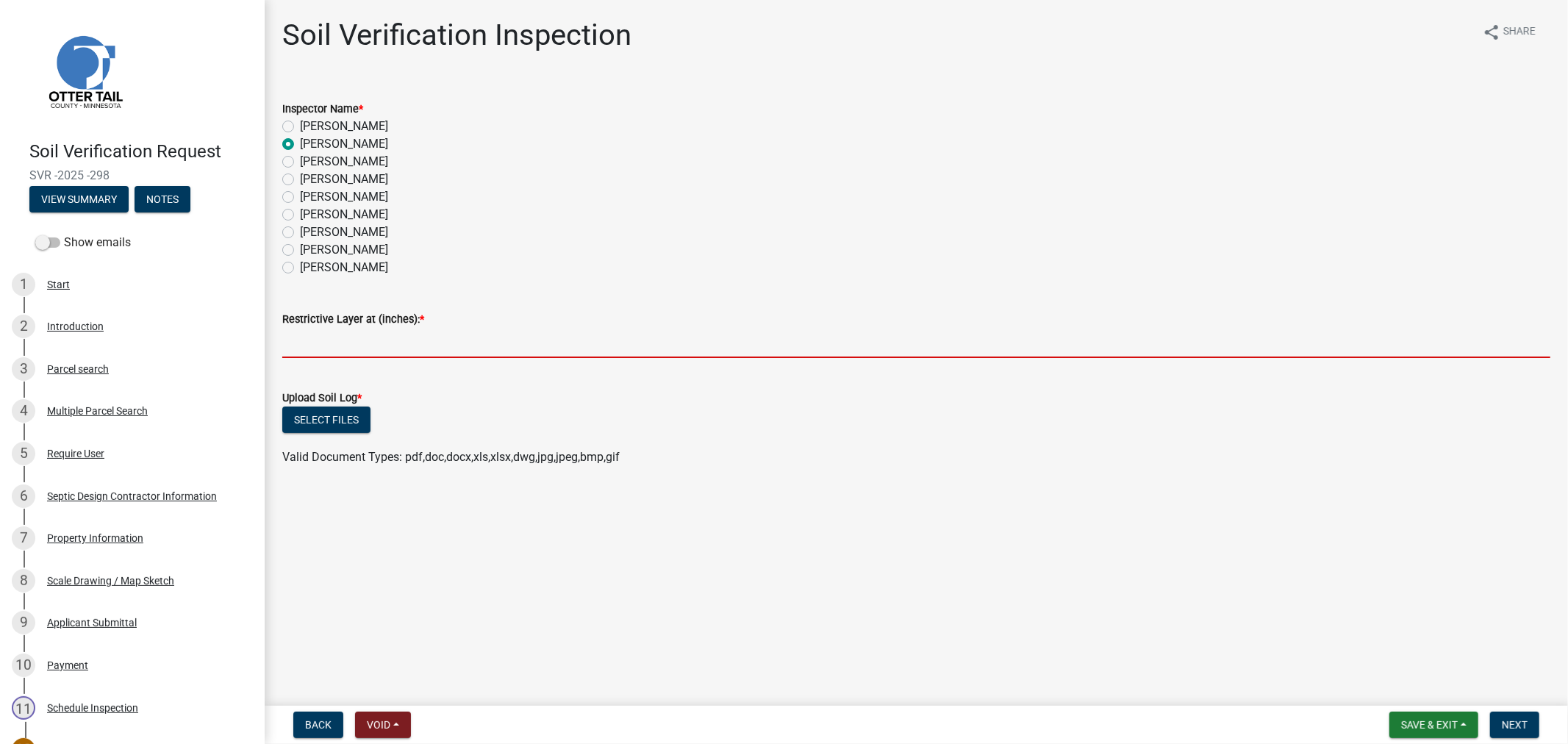
click at [318, 342] on input "text" at bounding box center [916, 343] width 1268 height 30
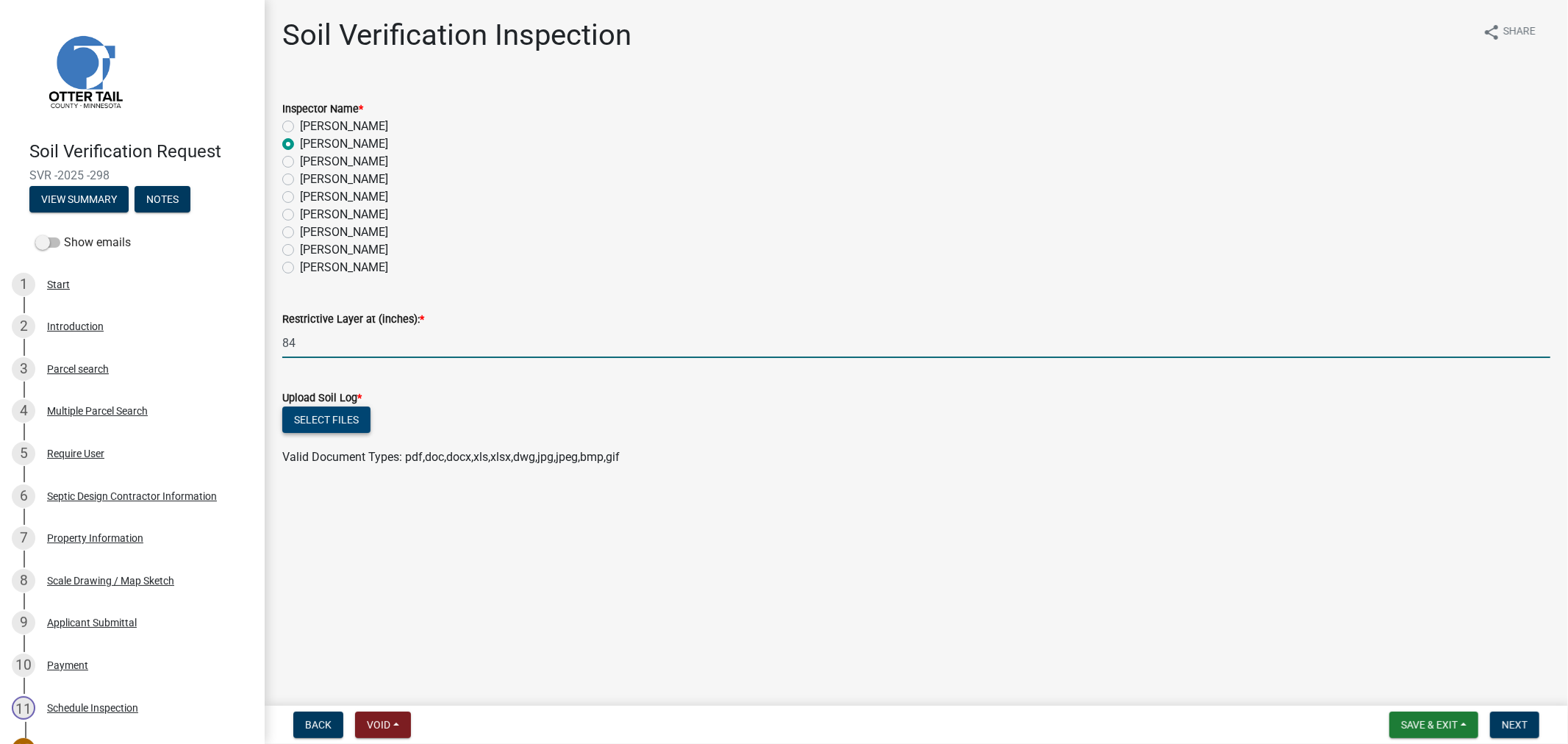
type input "84"
click at [318, 420] on button "Select files" at bounding box center [326, 420] width 88 height 27
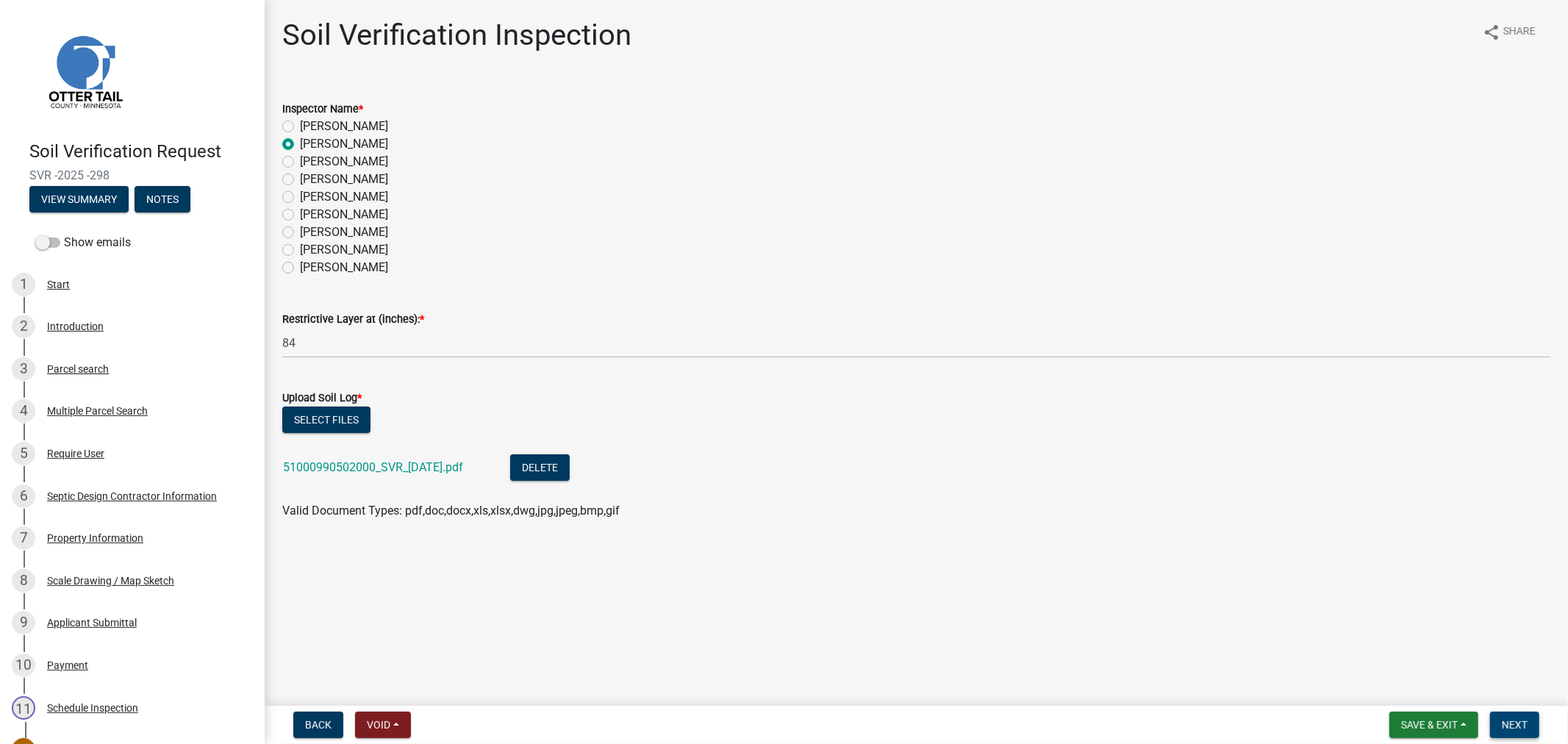
click at [1527, 716] on button "Next" at bounding box center [1515, 725] width 50 height 27
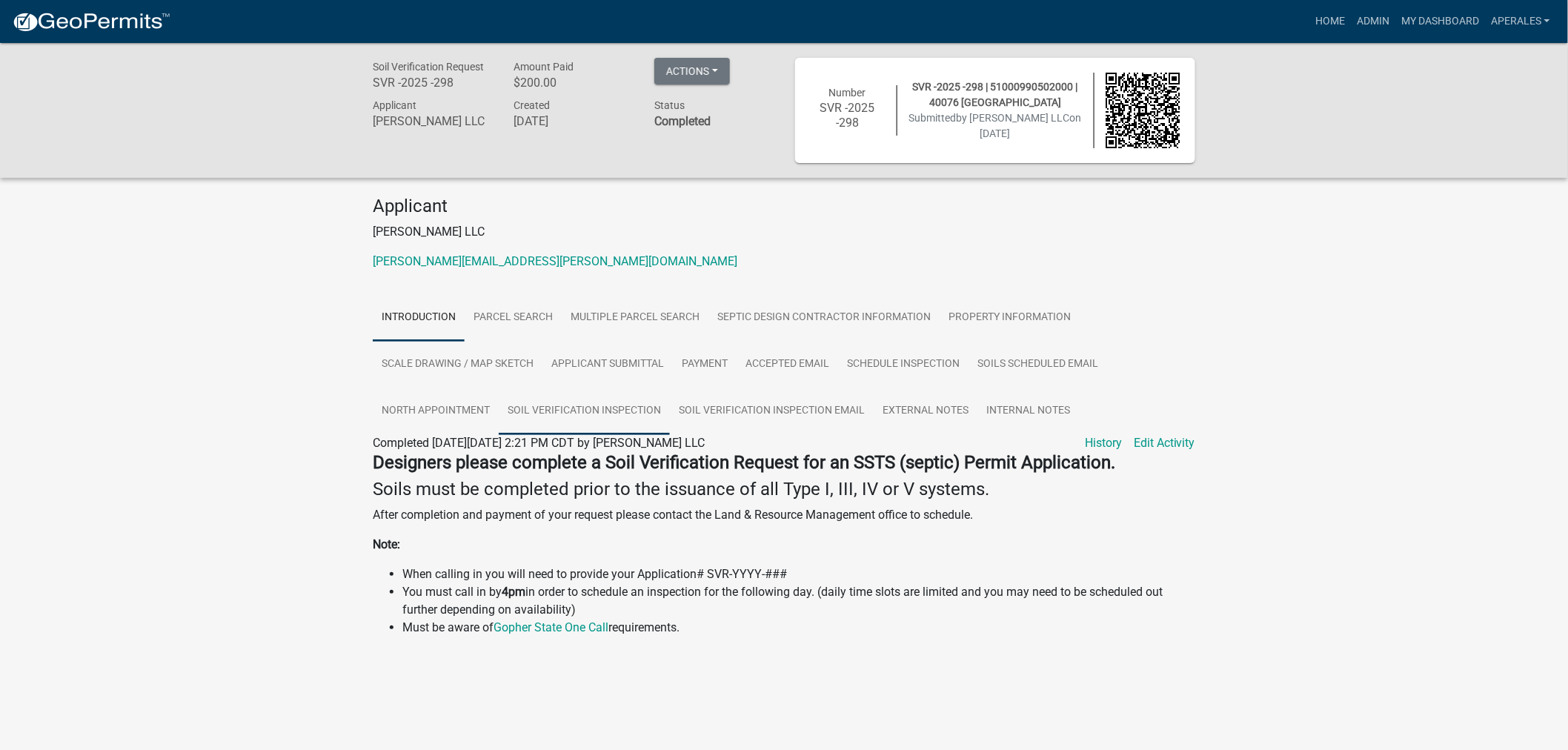
click at [551, 407] on link "Soil Verification Inspection" at bounding box center [584, 411] width 171 height 47
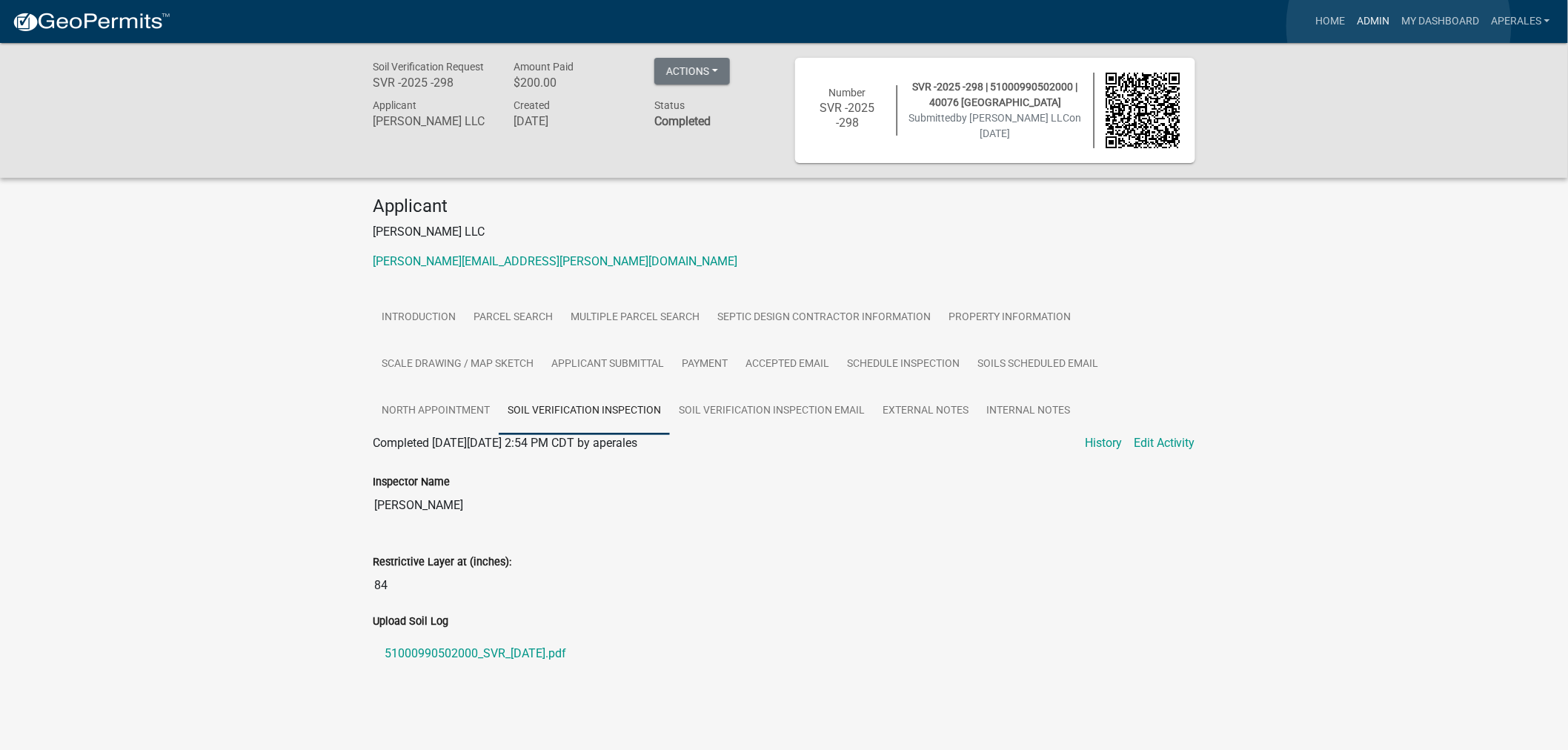
click at [1387, 18] on link "Admin" at bounding box center [1373, 21] width 45 height 29
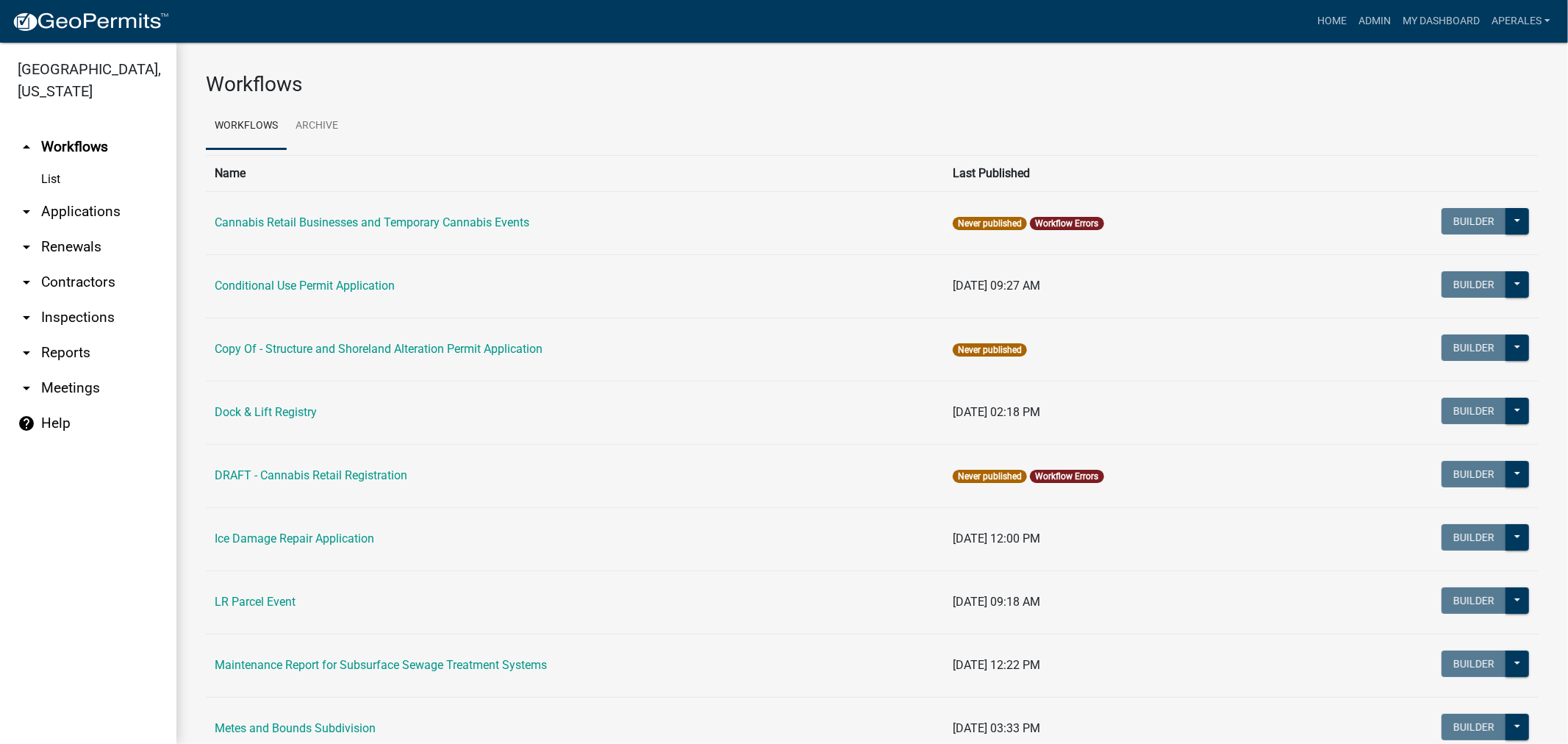
click at [61, 216] on link "arrow_drop_down Applications" at bounding box center [88, 211] width 177 height 35
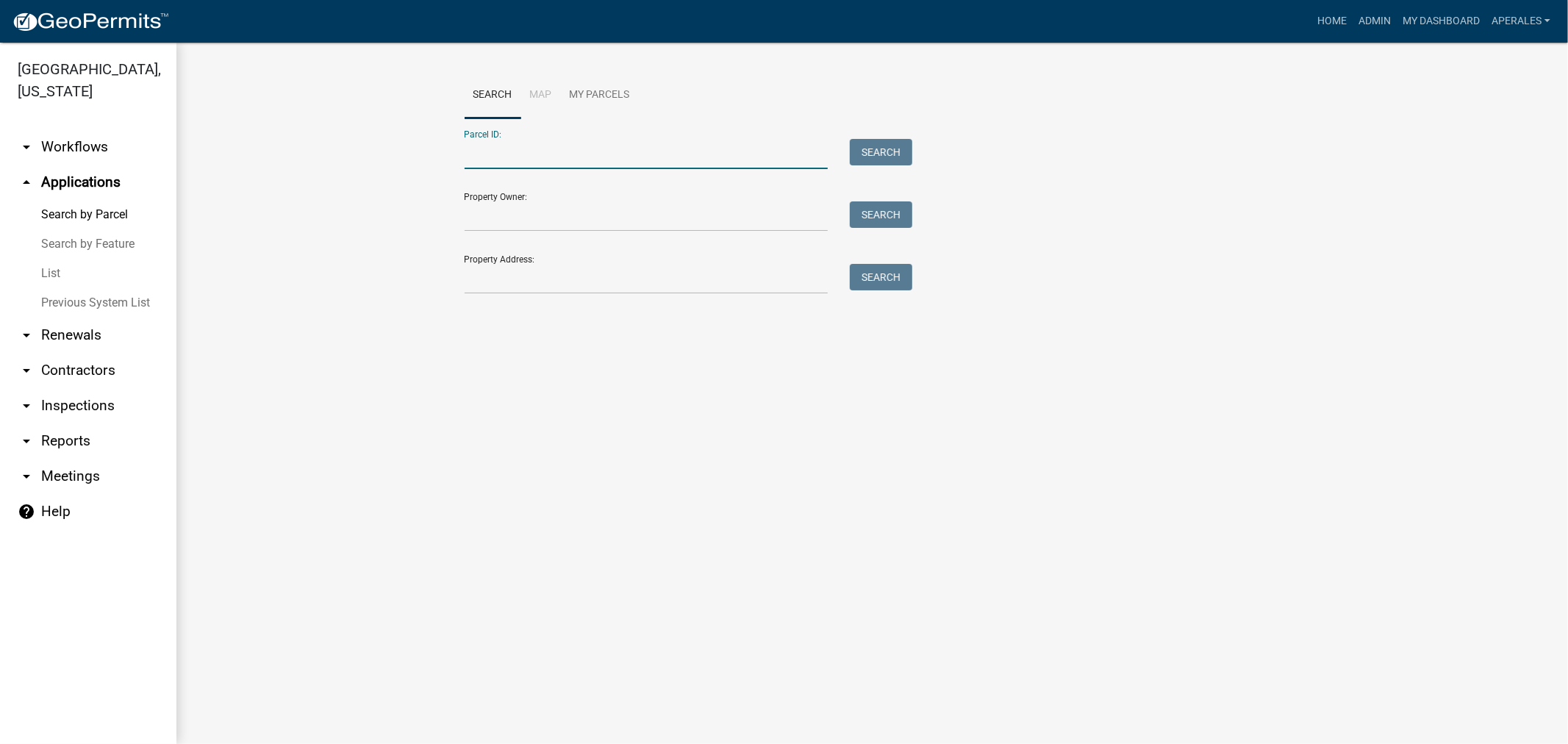
click at [540, 153] on input "Parcel ID:" at bounding box center [646, 154] width 363 height 30
drag, startPoint x: 623, startPoint y: 142, endPoint x: 351, endPoint y: 71, distance: 281.1
click at [351, 71] on div "Search Map My Parcels Parcel ID: 5300110063002 Search Property Owner: Search Pr…" at bounding box center [873, 213] width 1392 height 341
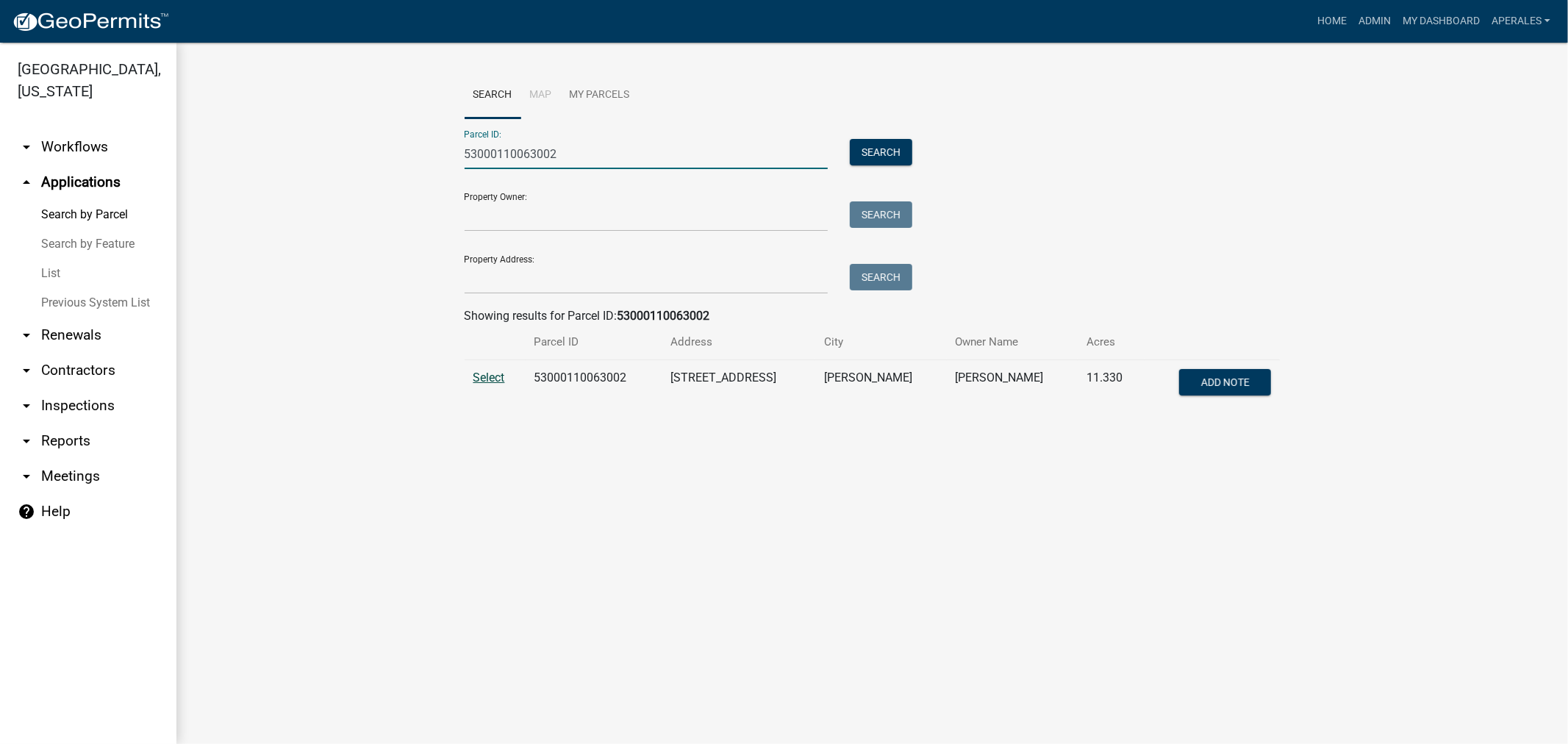
type input "53000110063002"
click at [490, 381] on span "Select" at bounding box center [489, 378] width 32 height 14
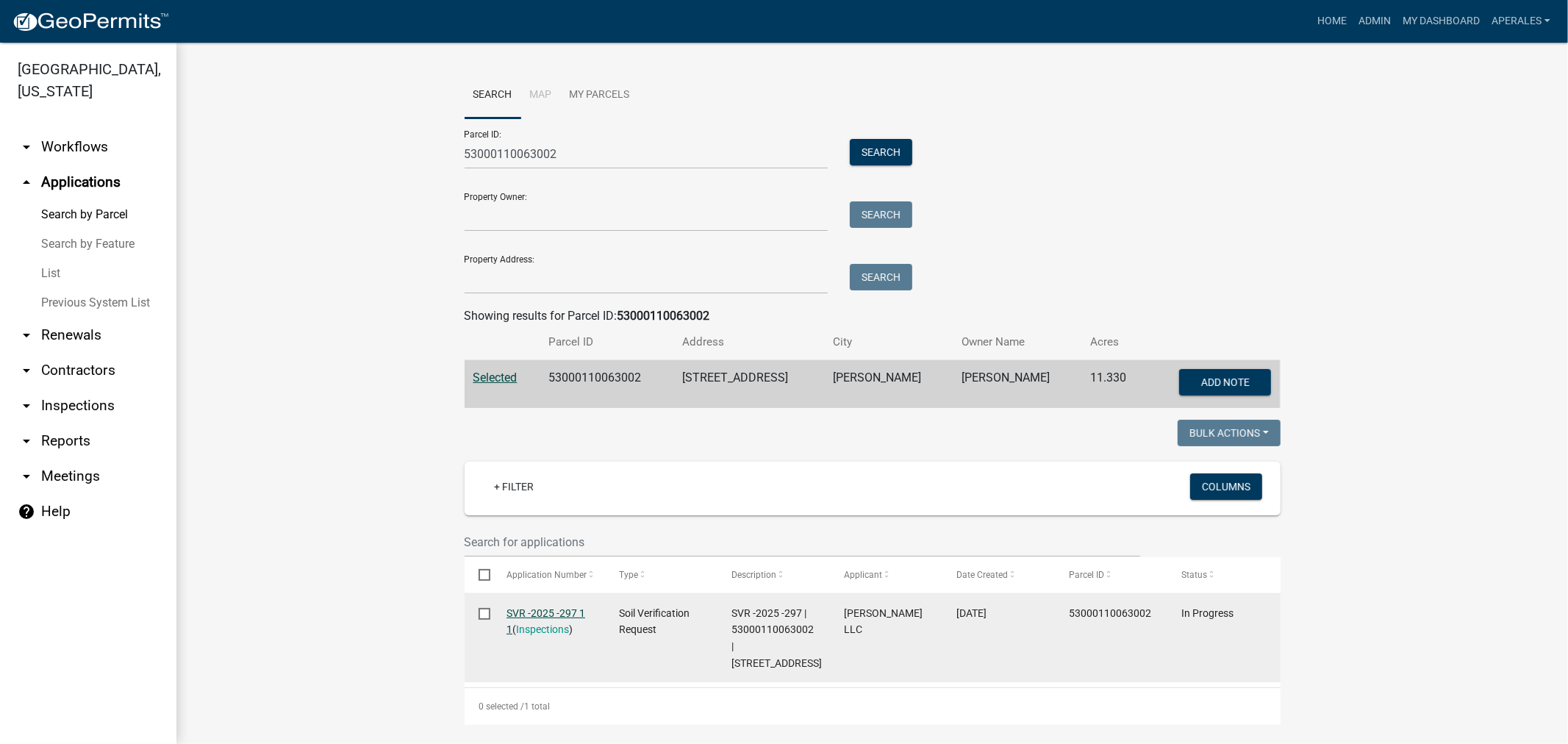
click at [541, 610] on link "SVR -2025 -297 1 1" at bounding box center [546, 622] width 79 height 28
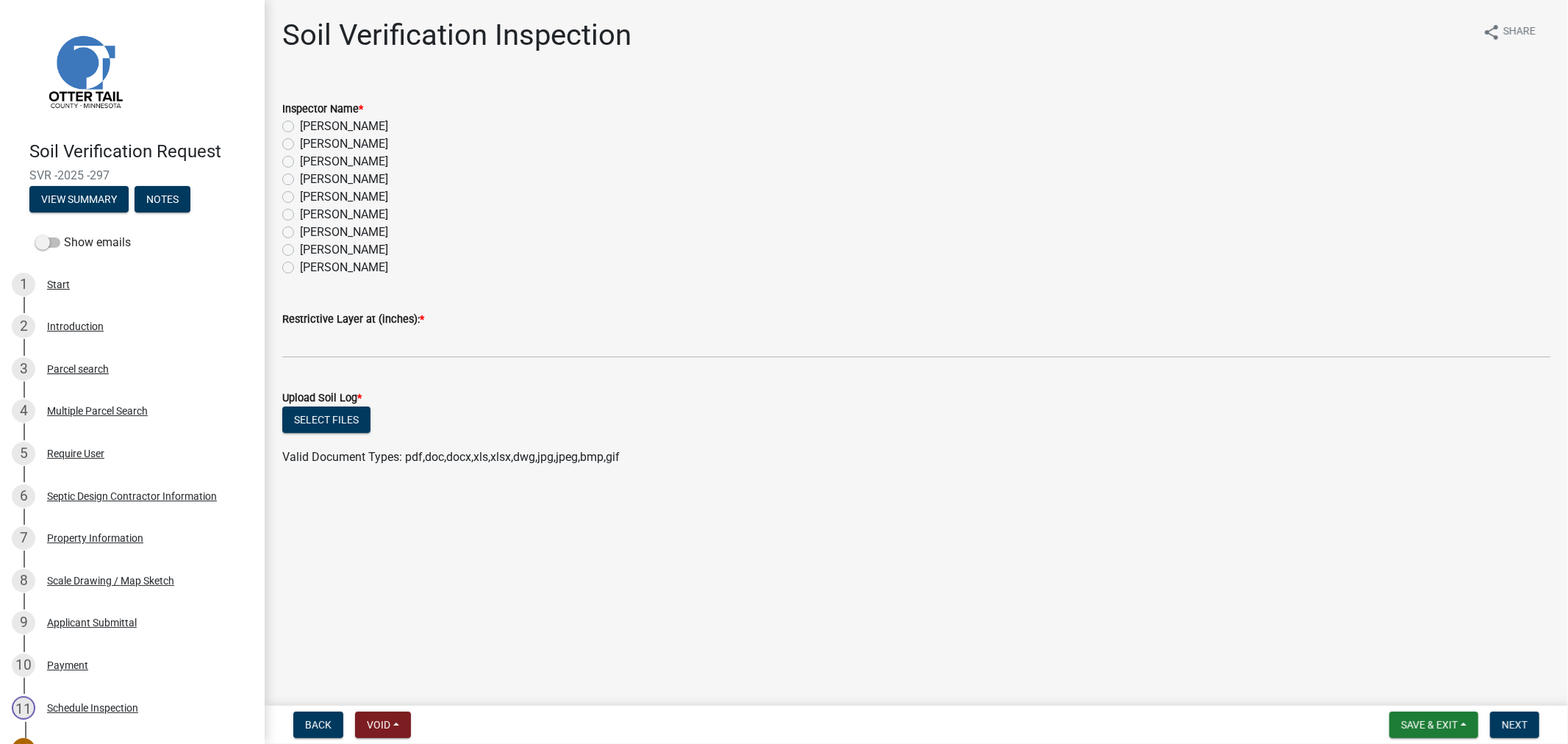
click at [300, 143] on label "[PERSON_NAME]" at bounding box center [344, 144] width 88 height 18
click at [300, 143] on input "[PERSON_NAME]" at bounding box center [304, 140] width 10 height 10
radio input "true"
click at [312, 326] on div "Restrictive Layer at (inches): *" at bounding box center [916, 319] width 1268 height 18
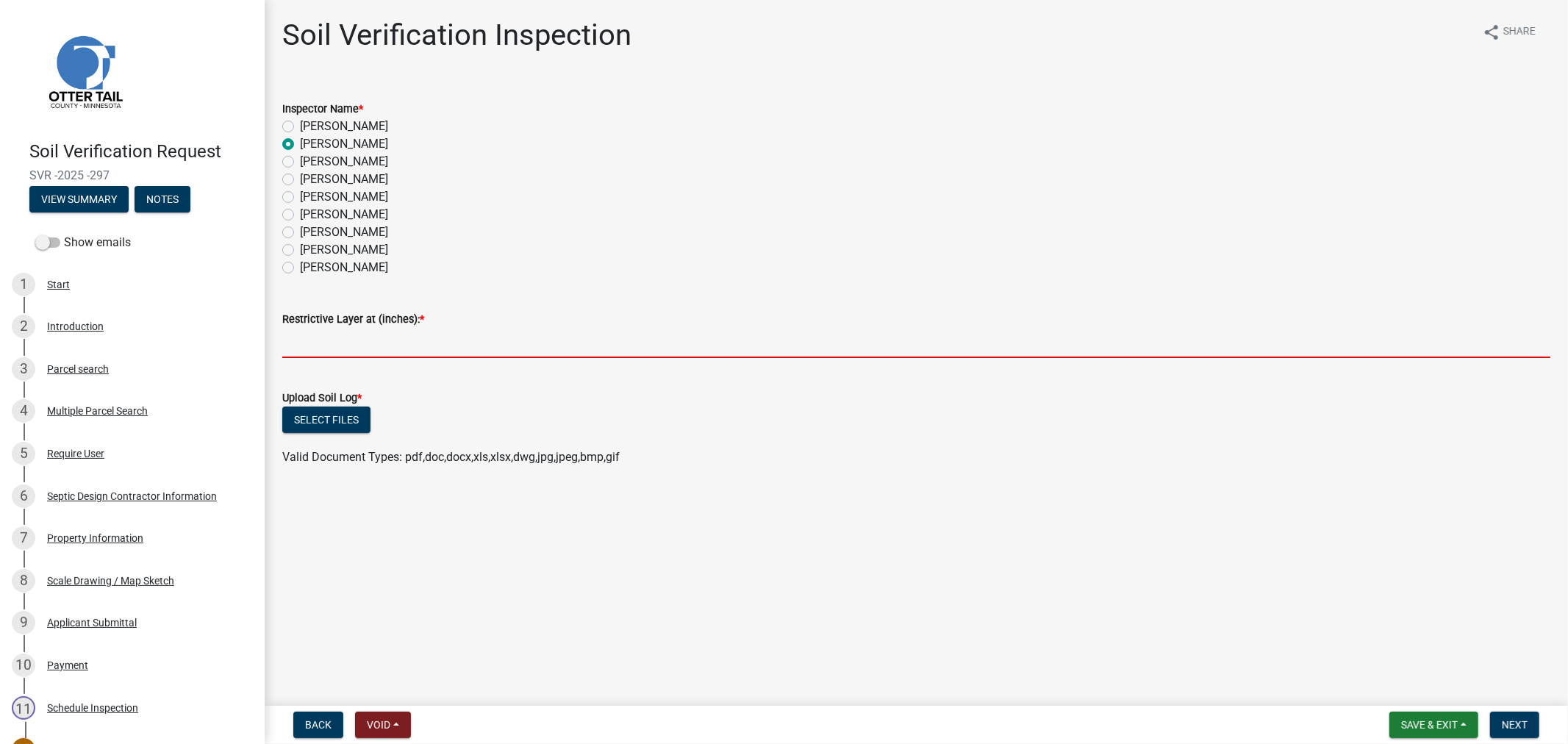
click at [361, 343] on input "text" at bounding box center [916, 343] width 1268 height 30
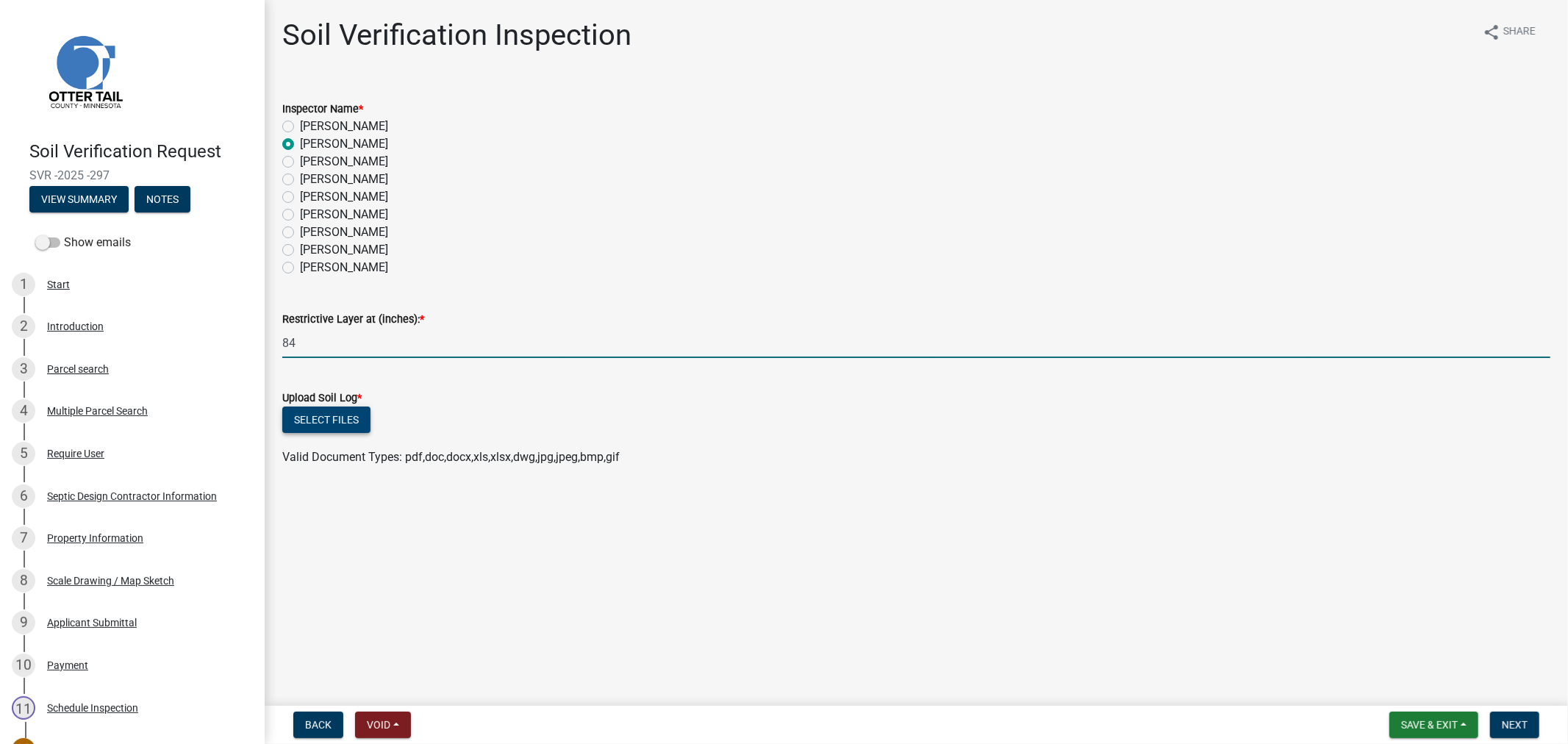
type input "84"
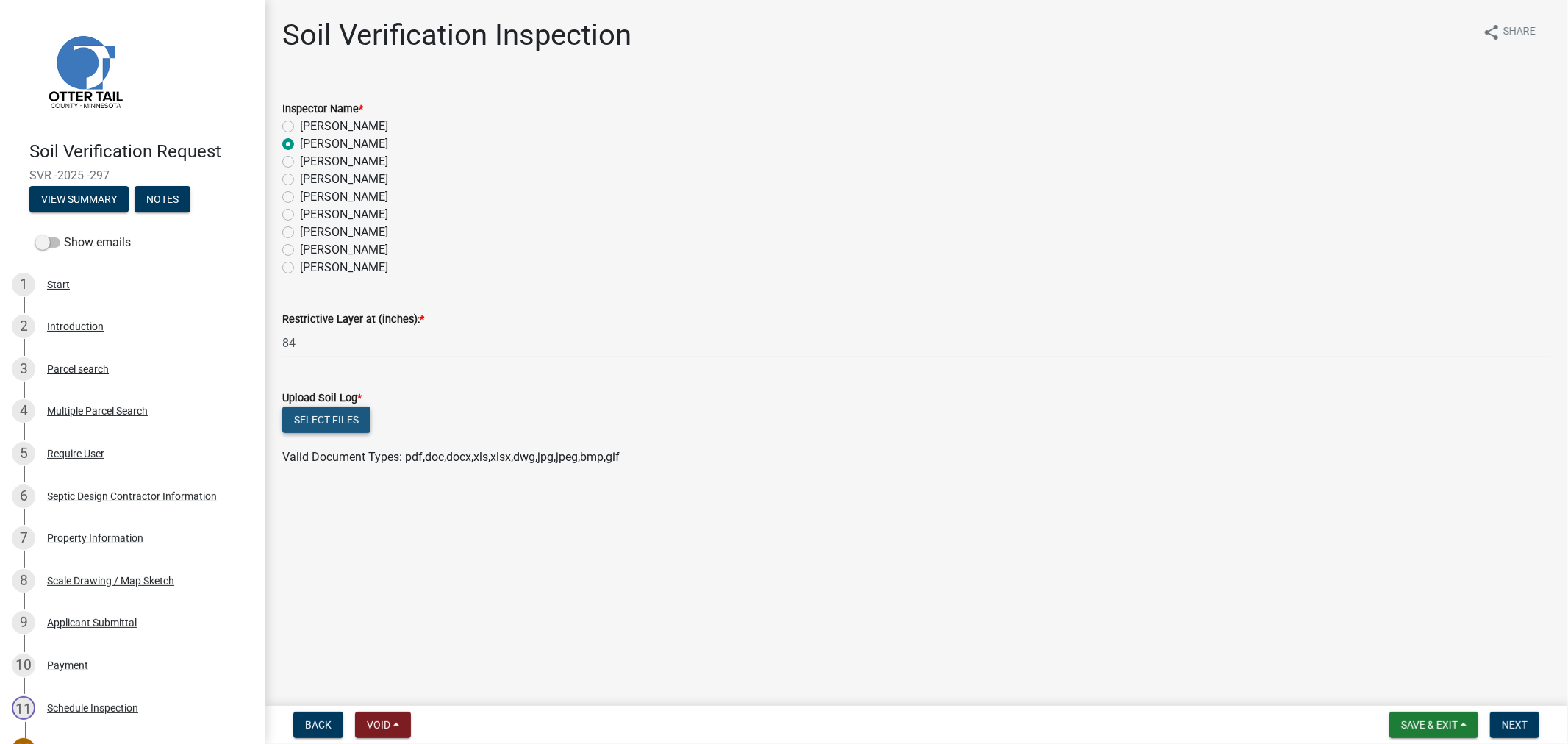
click at [313, 413] on button "Select files" at bounding box center [326, 420] width 88 height 27
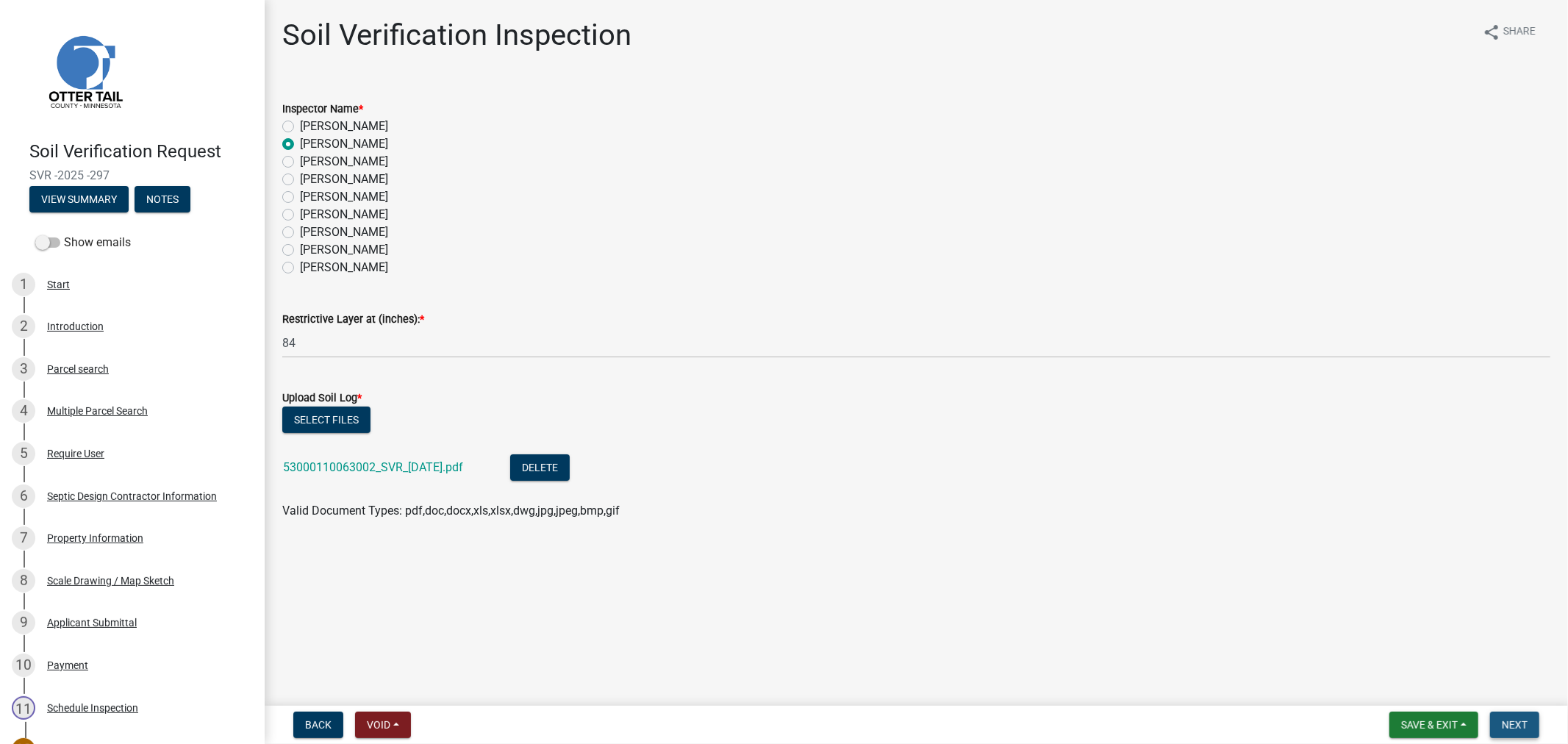
click at [1523, 719] on span "Next" at bounding box center [1514, 725] width 26 height 12
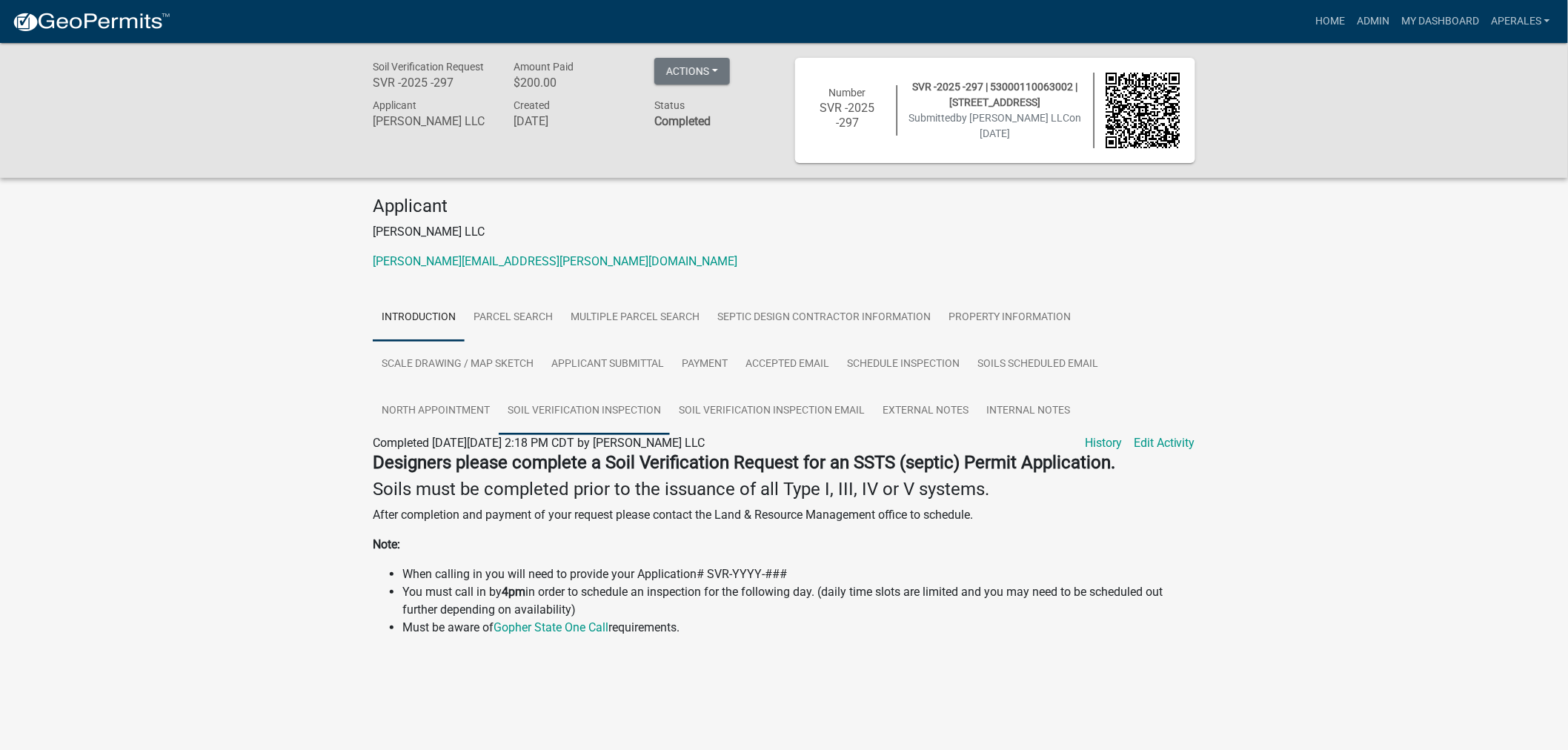
click at [588, 416] on link "Soil Verification Inspection" at bounding box center [584, 411] width 171 height 47
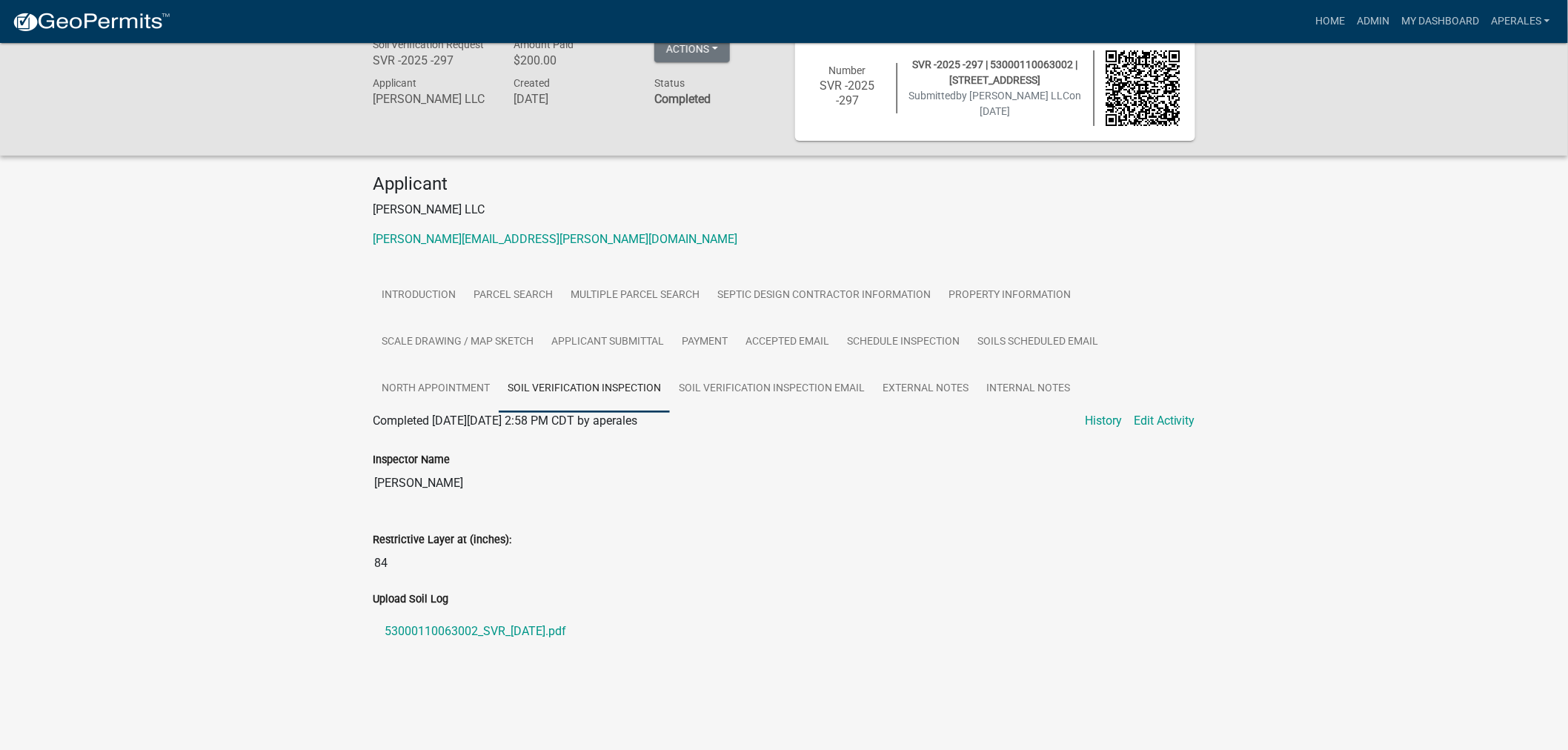
scroll to position [43, 0]
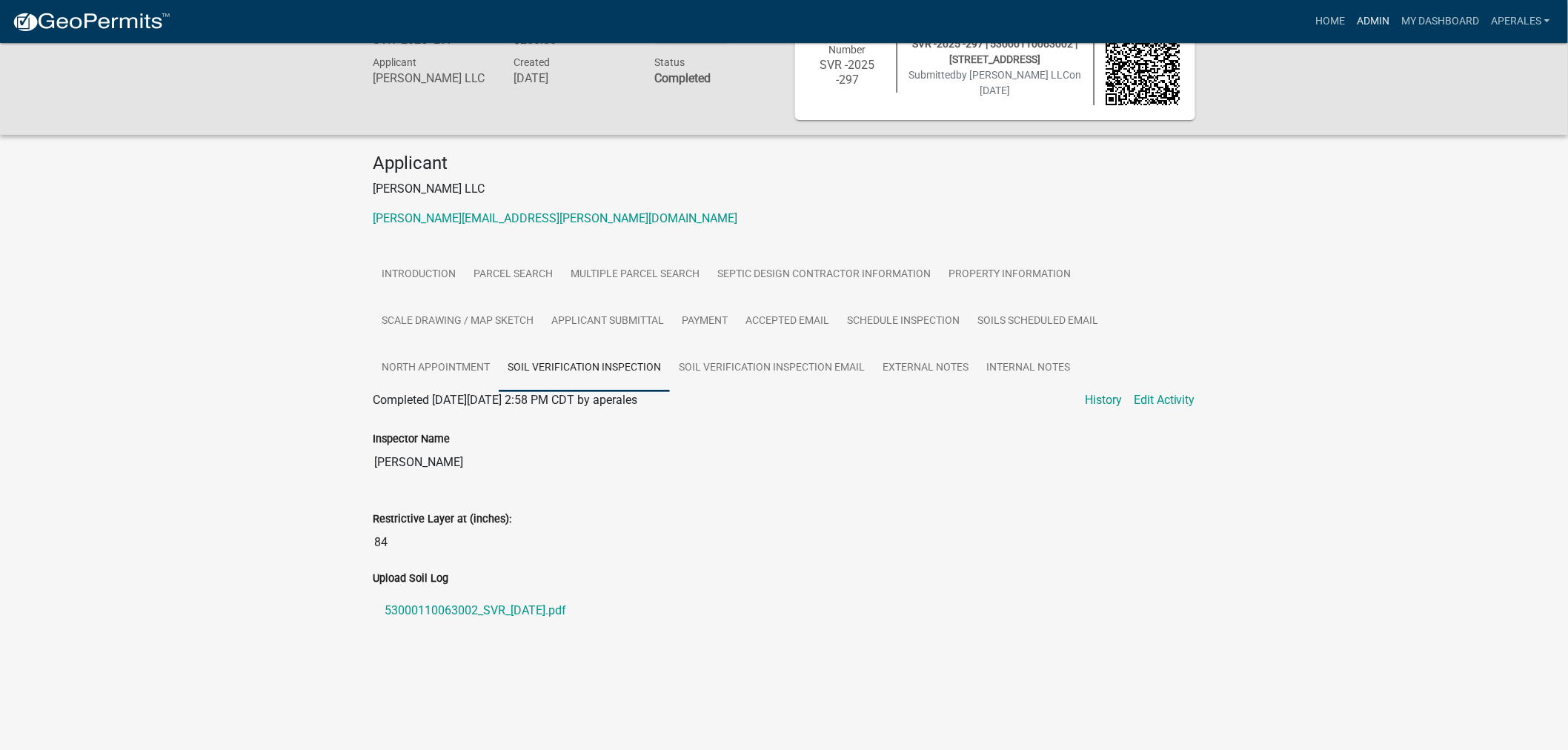
click at [1375, 19] on link "Admin" at bounding box center [1373, 21] width 45 height 29
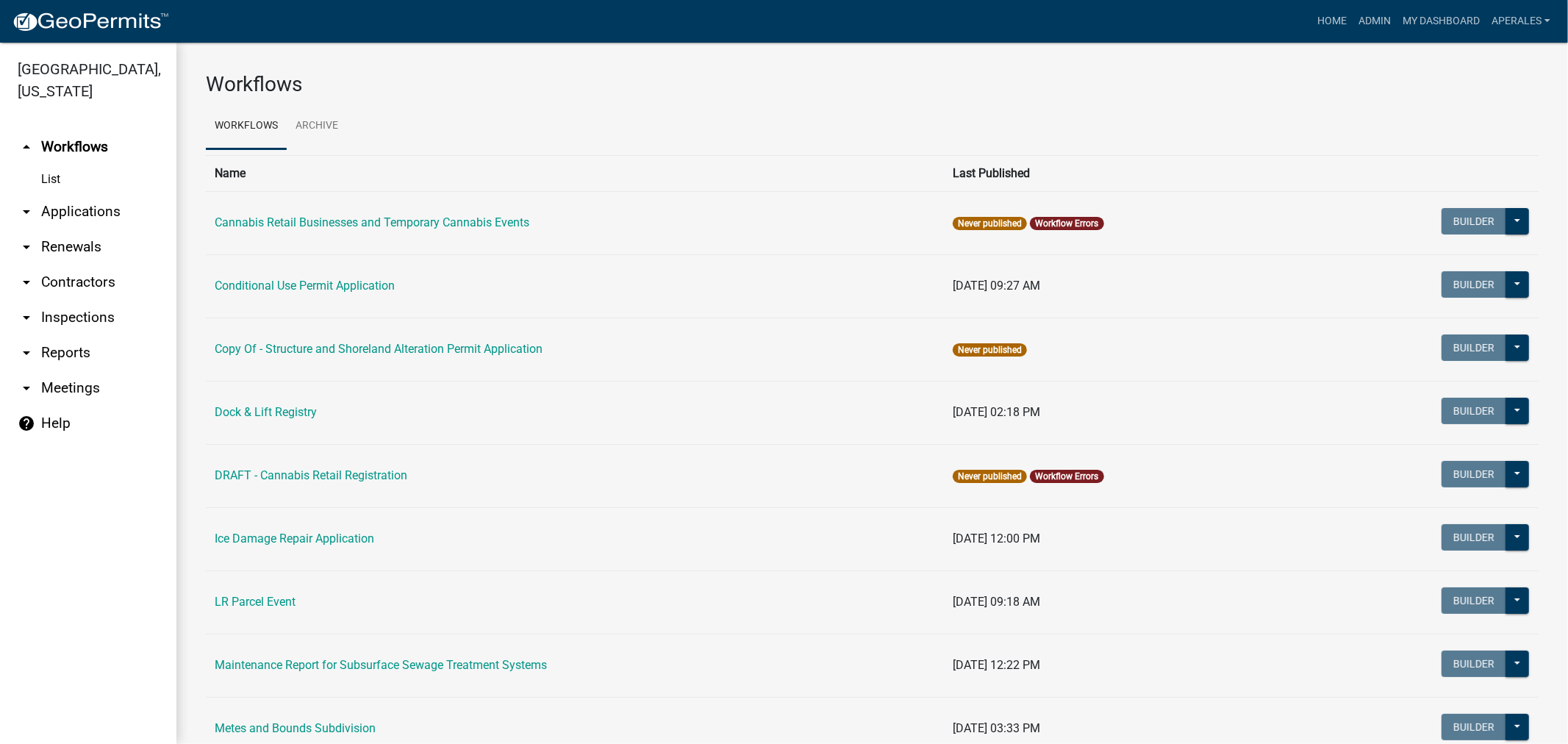
click at [65, 213] on link "arrow_drop_down Applications" at bounding box center [88, 211] width 177 height 35
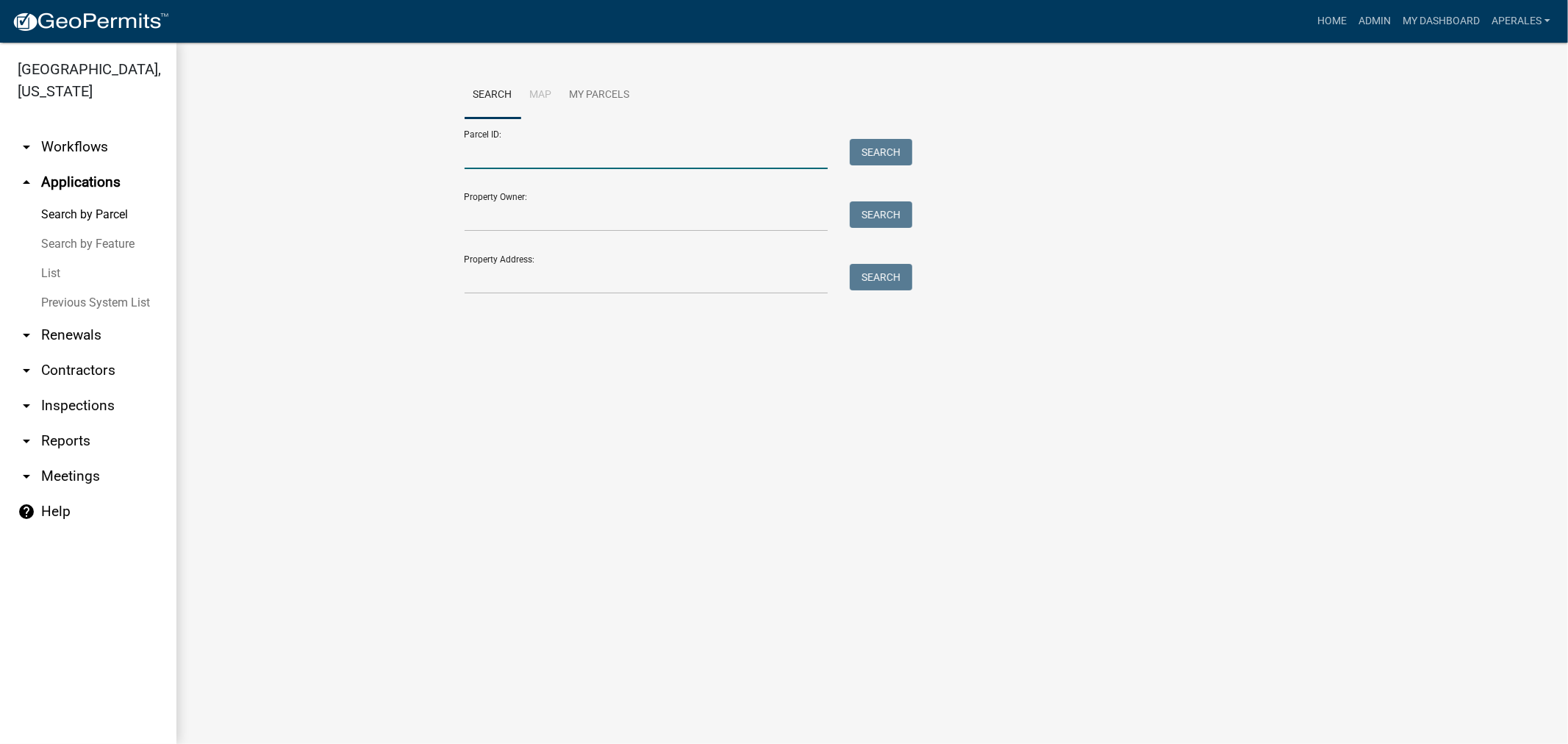
click at [487, 165] on input "Parcel ID:" at bounding box center [646, 154] width 363 height 30
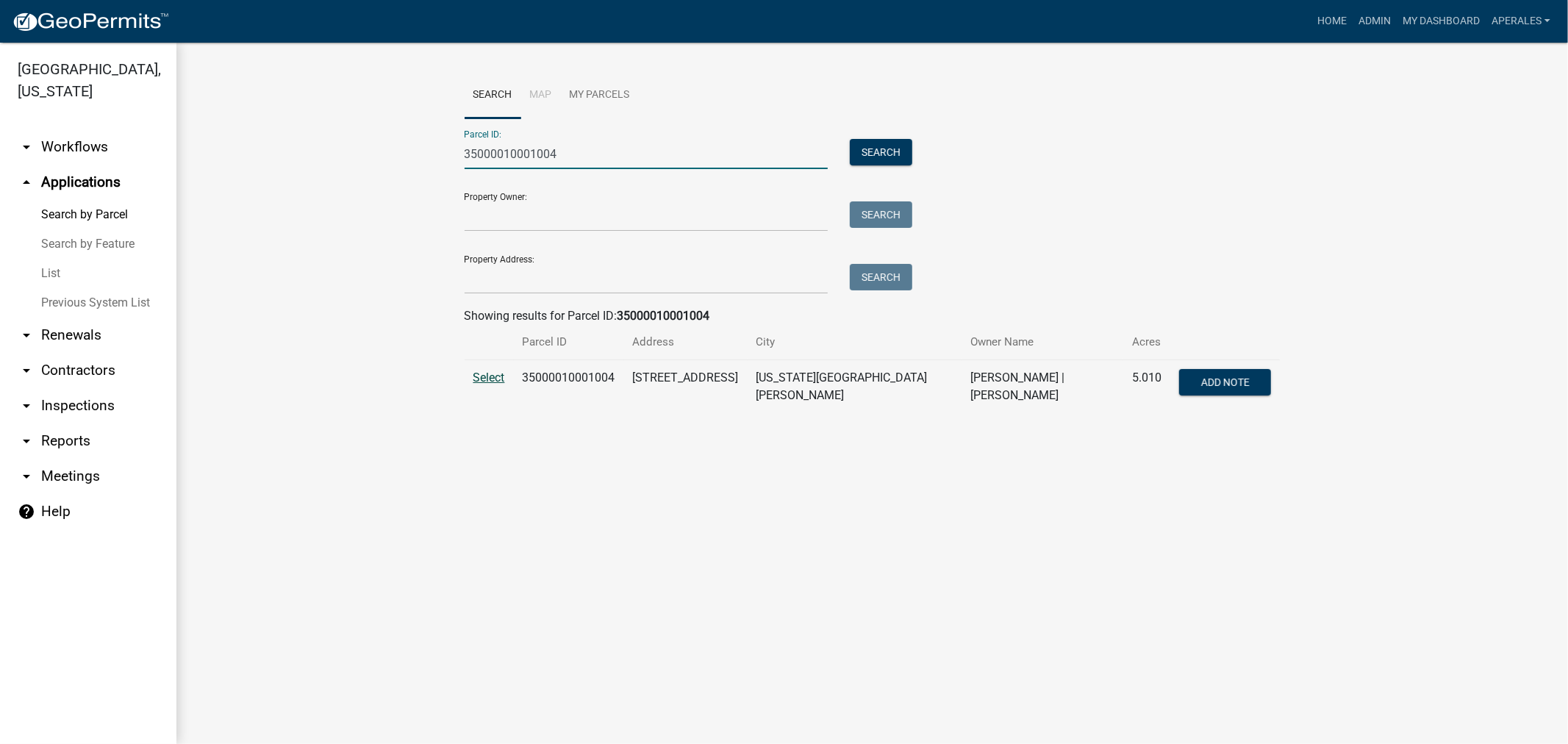
type input "35000010001004"
click at [499, 380] on span "Select" at bounding box center [489, 378] width 32 height 14
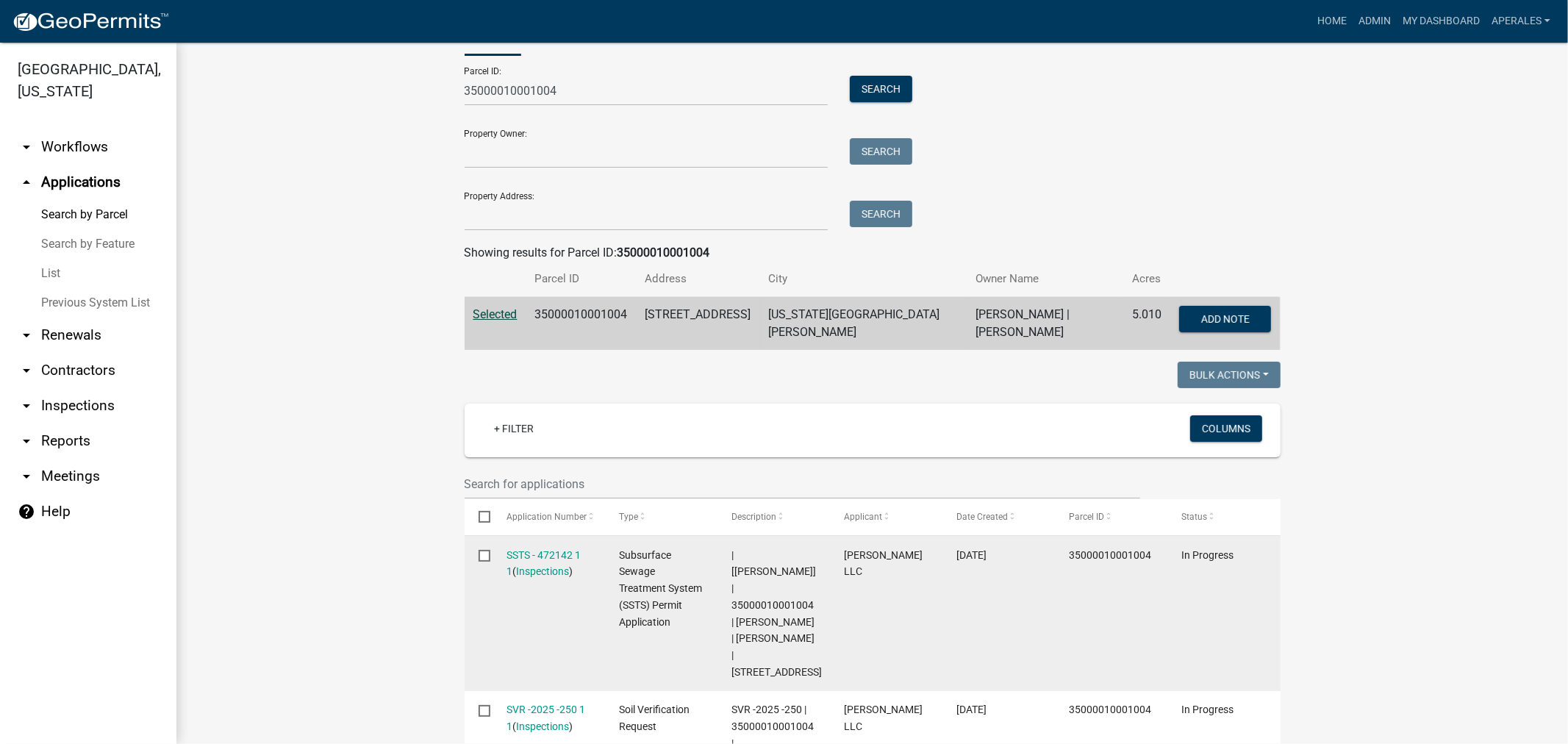
scroll to position [245, 0]
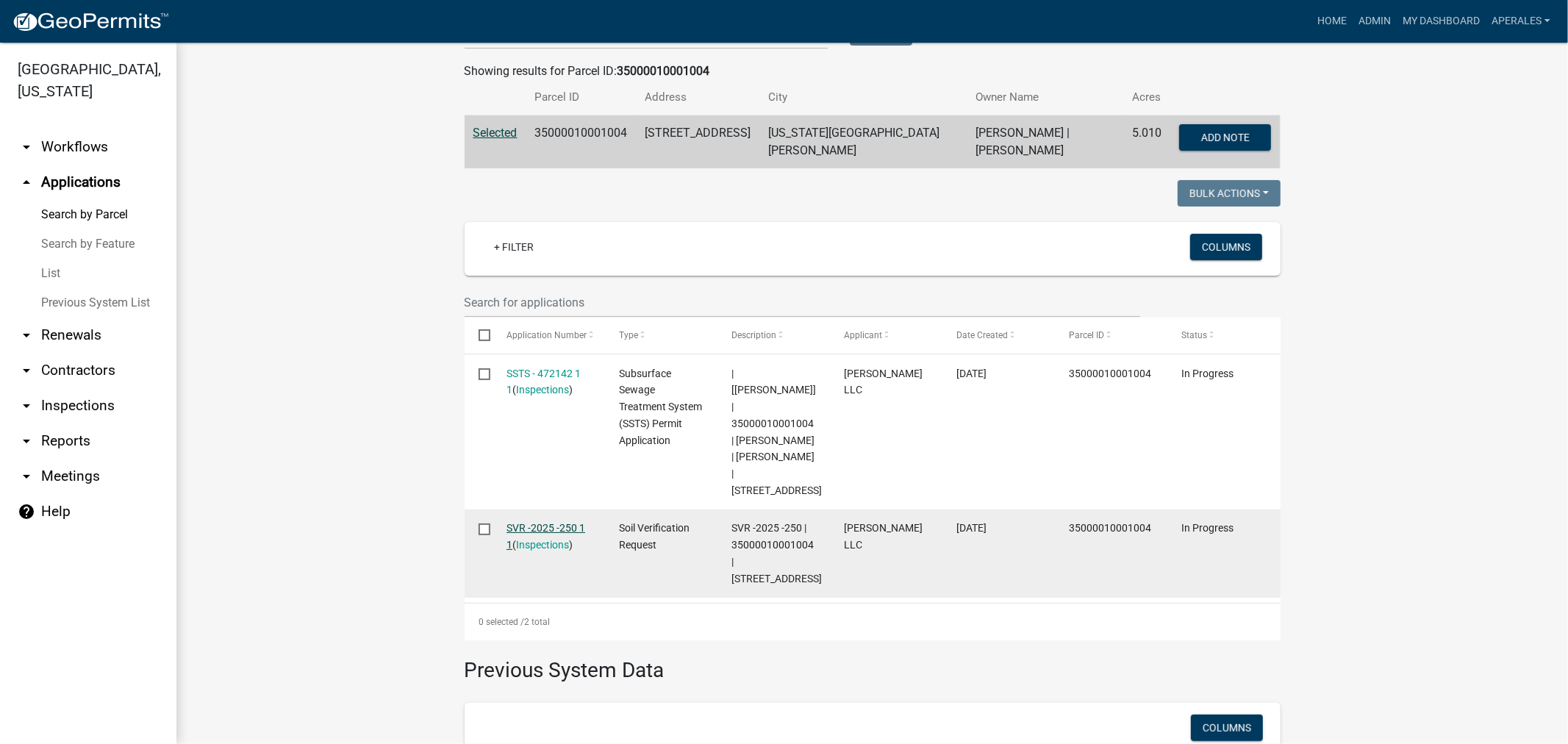
click at [543, 522] on link "SVR -2025 -250 1 1" at bounding box center [546, 536] width 79 height 28
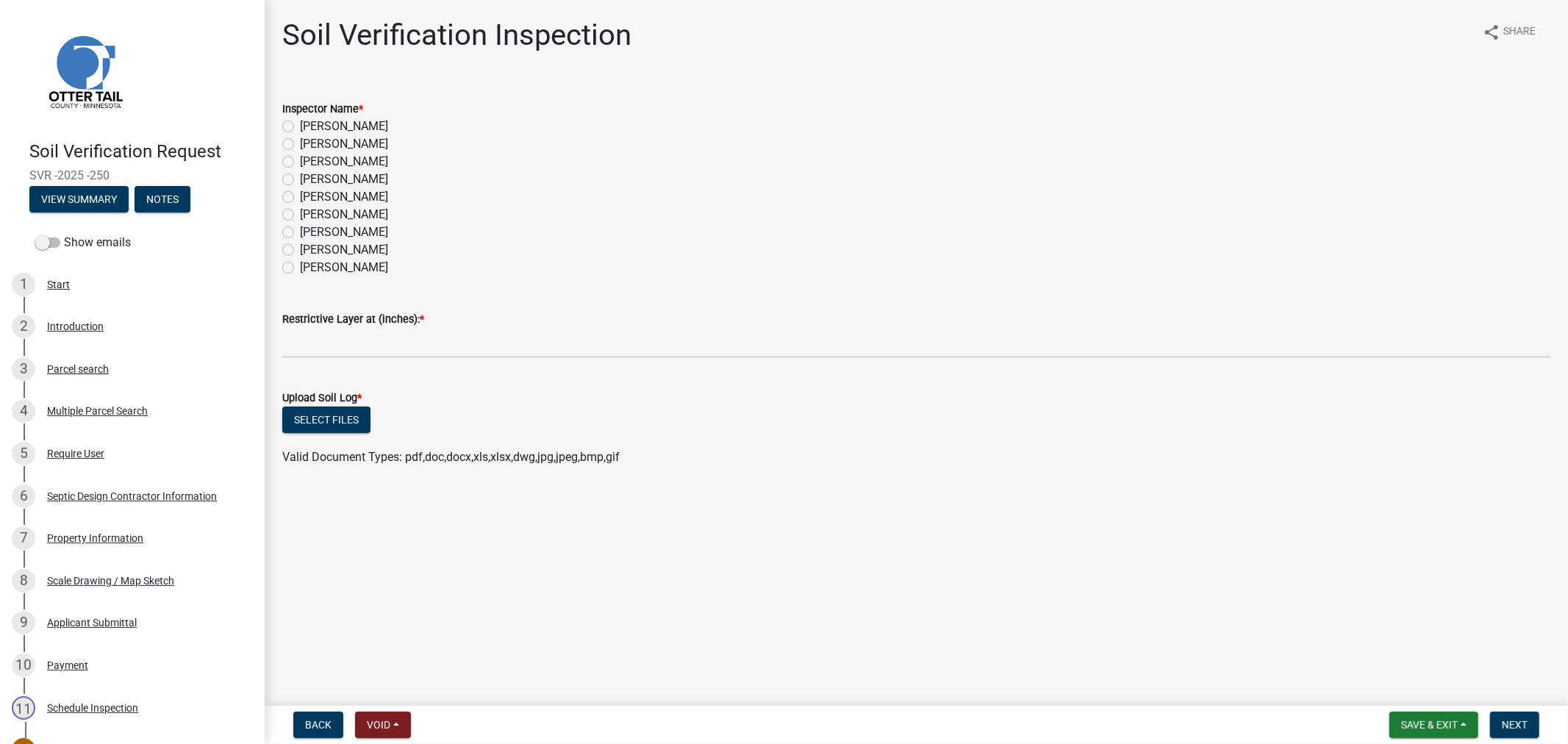
click at [300, 146] on label "[PERSON_NAME]" at bounding box center [344, 144] width 88 height 18
click at [300, 145] on input "[PERSON_NAME]" at bounding box center [304, 140] width 10 height 10
radio input "true"
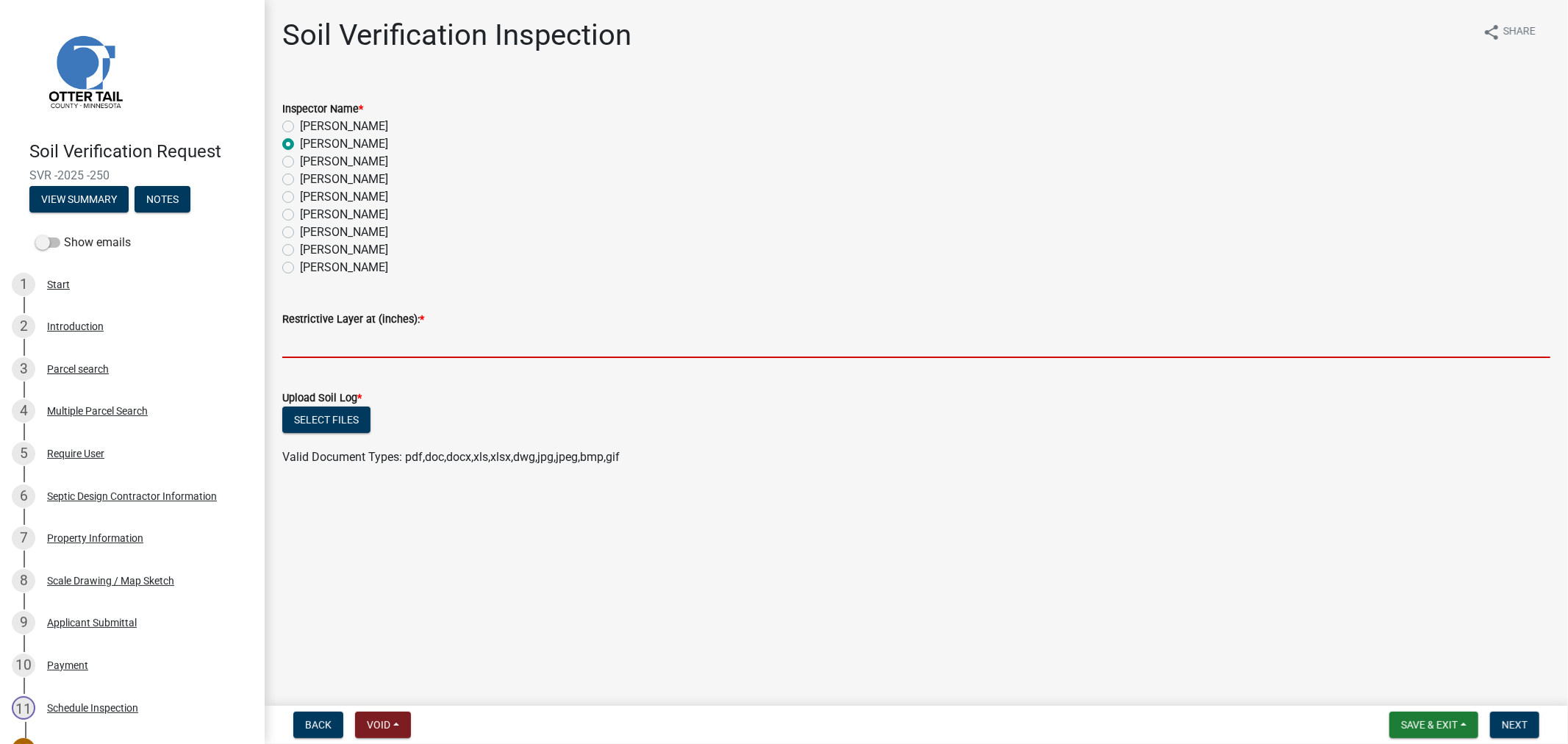
click at [307, 339] on input "text" at bounding box center [916, 343] width 1268 height 30
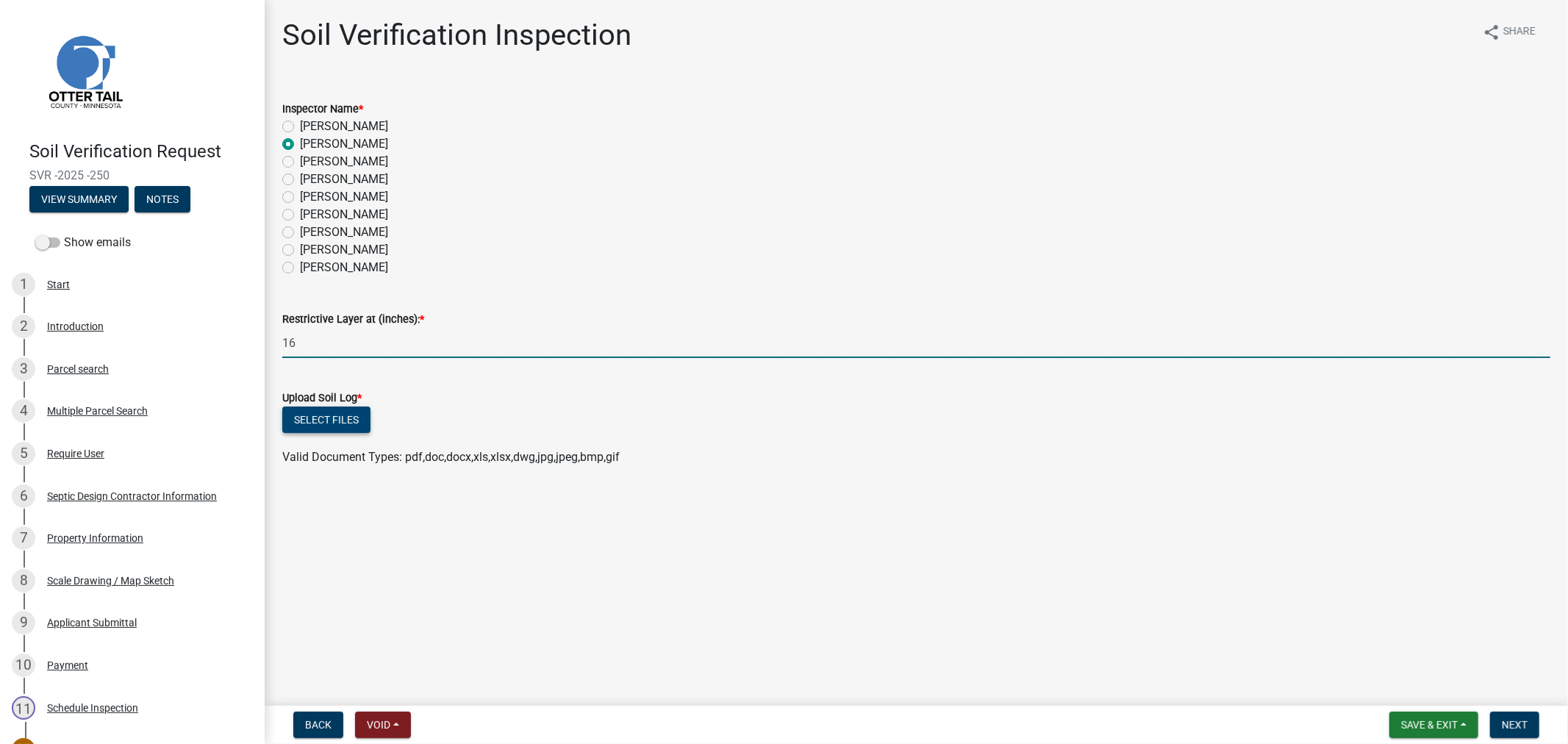
type input "16"
click at [336, 425] on button "Select files" at bounding box center [326, 420] width 88 height 27
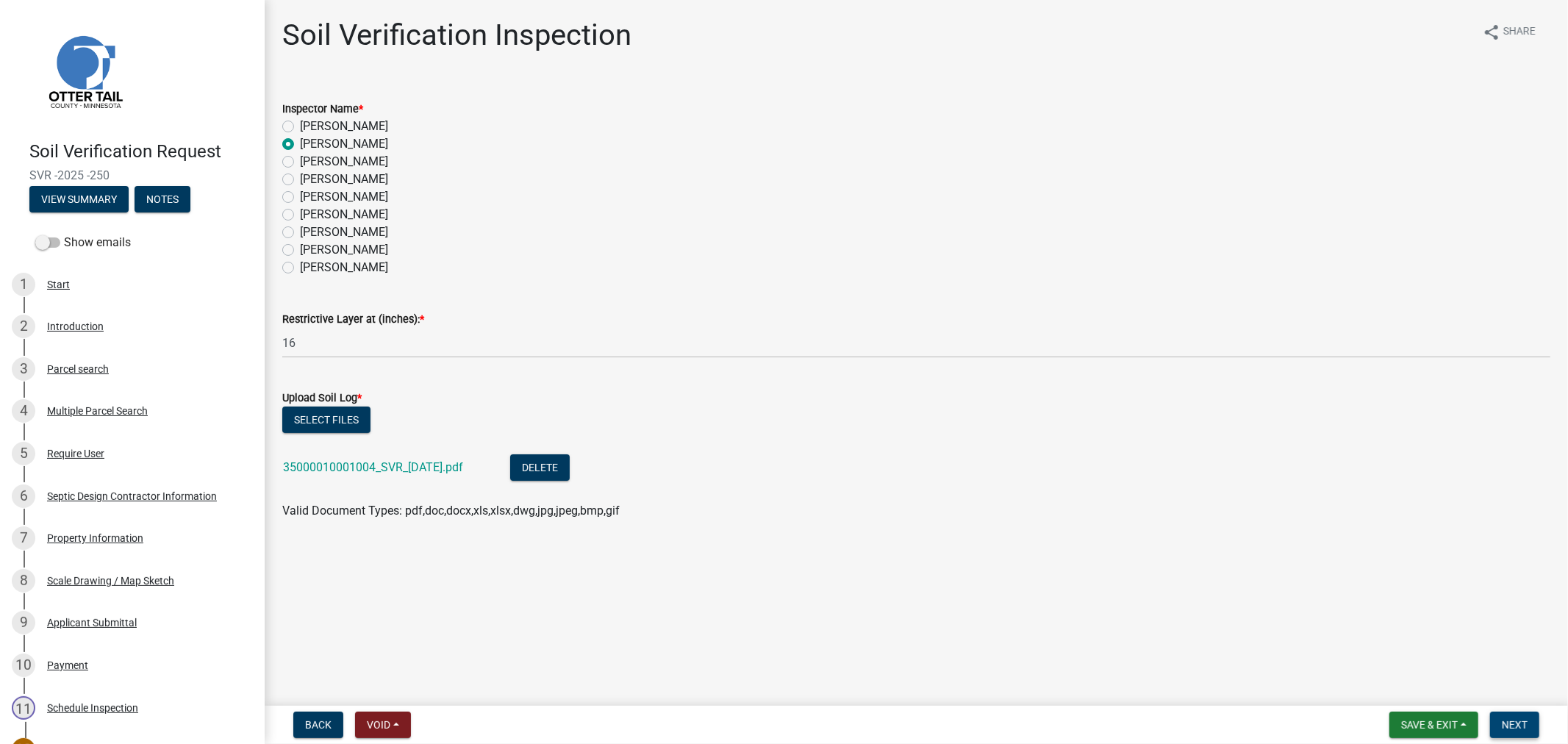
click at [1518, 728] on span "Next" at bounding box center [1514, 725] width 26 height 12
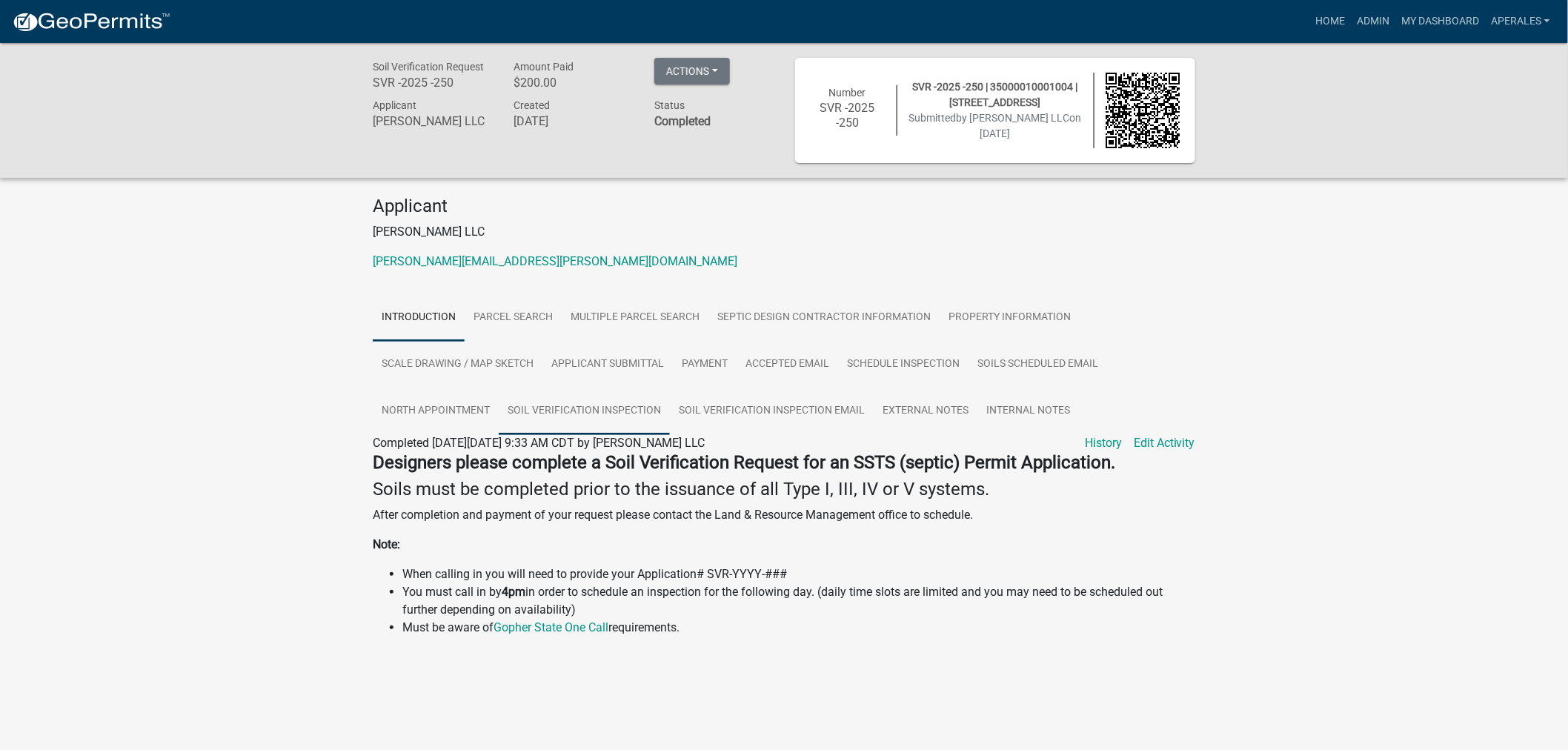
click at [584, 406] on link "Soil Verification Inspection" at bounding box center [584, 411] width 171 height 47
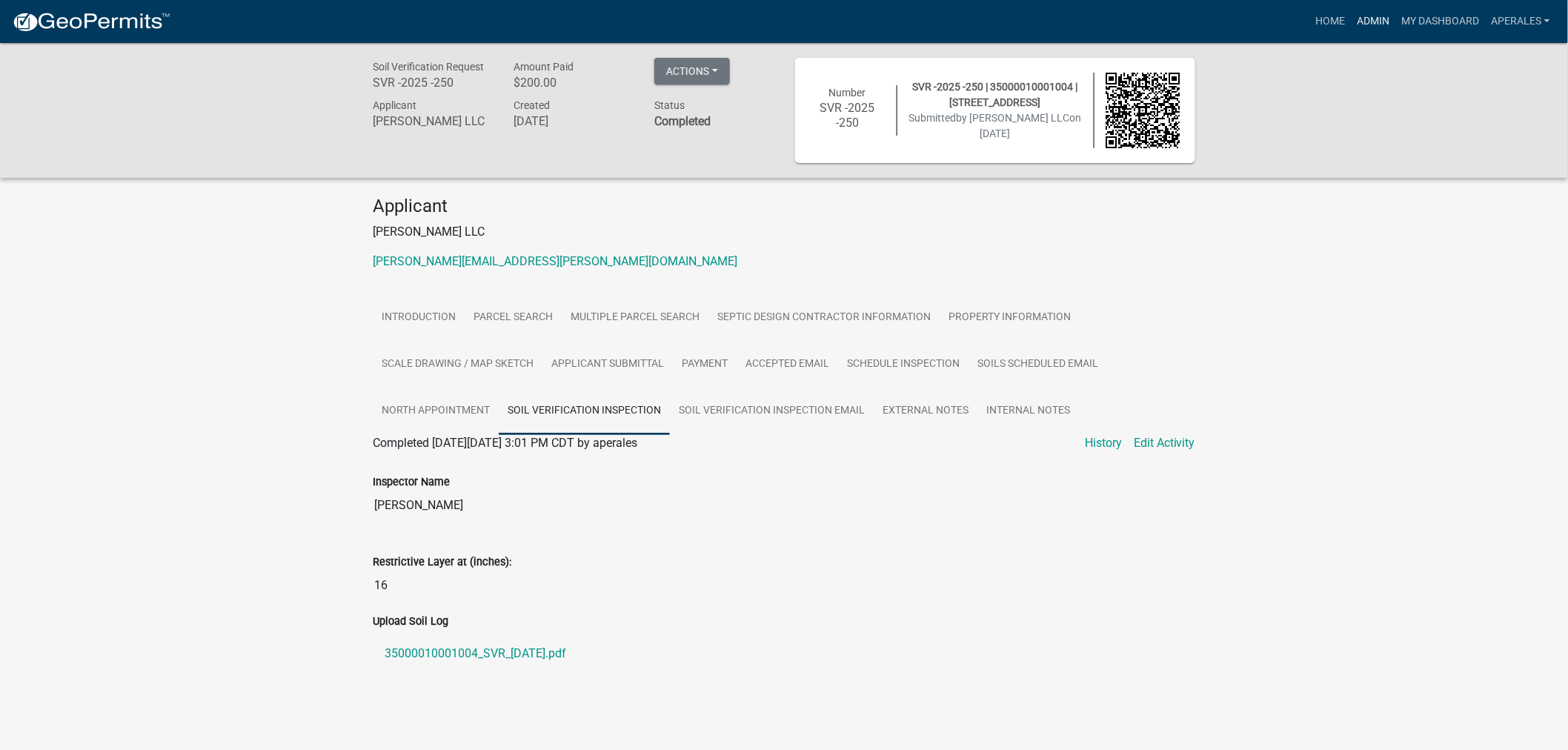
click at [1375, 24] on link "Admin" at bounding box center [1373, 21] width 45 height 29
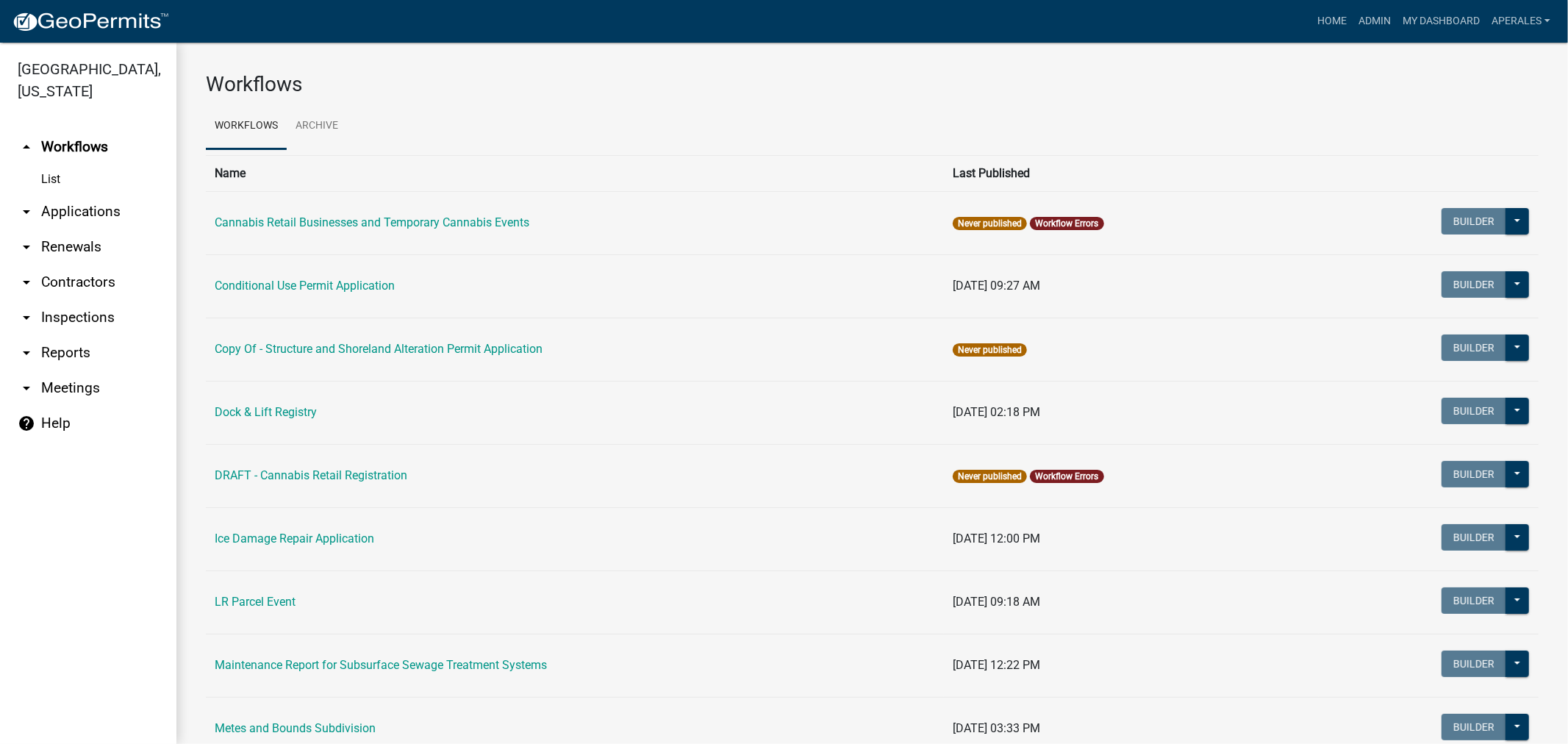
click at [85, 211] on link "arrow_drop_down Applications" at bounding box center [88, 211] width 177 height 35
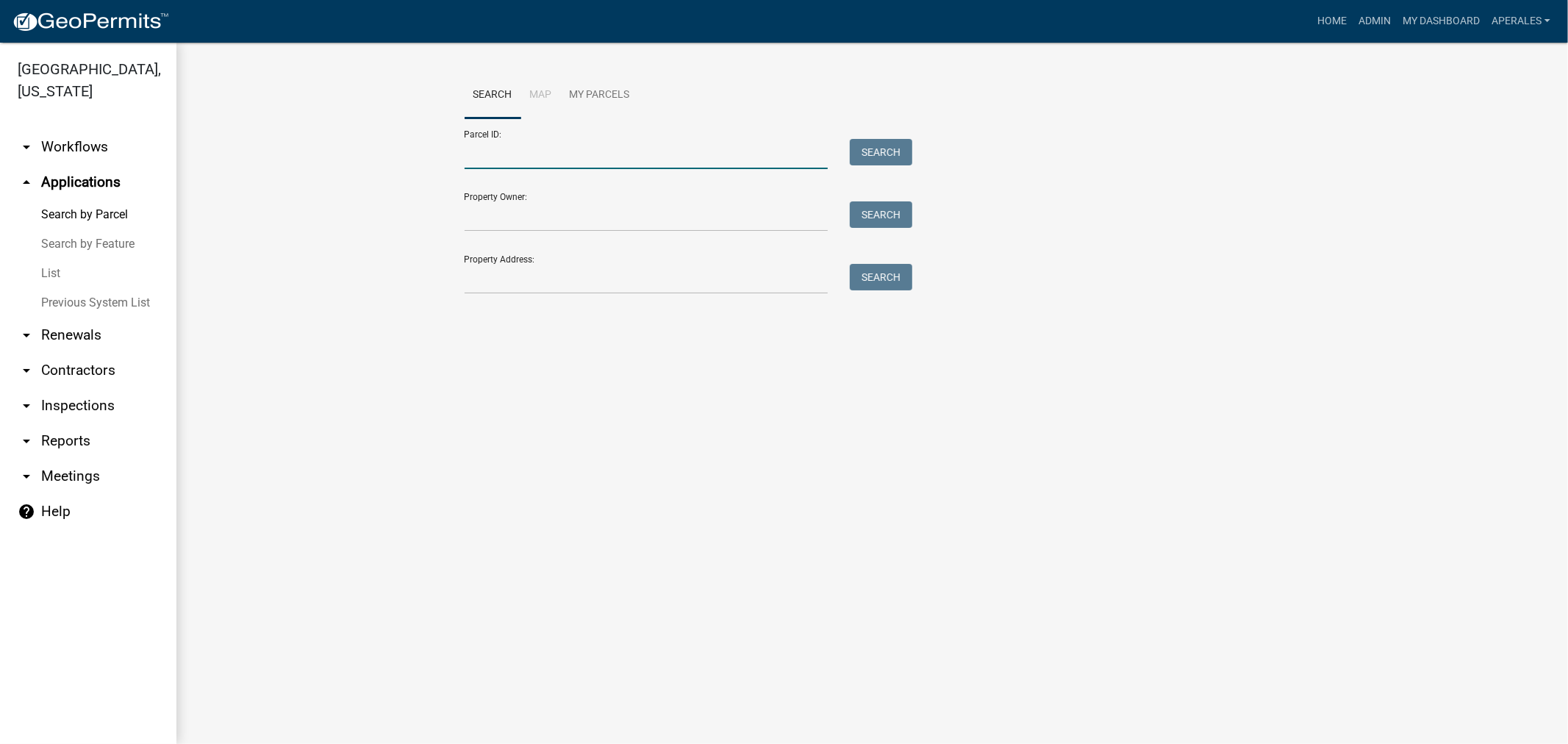
click at [502, 142] on input "Parcel ID:" at bounding box center [646, 154] width 363 height 30
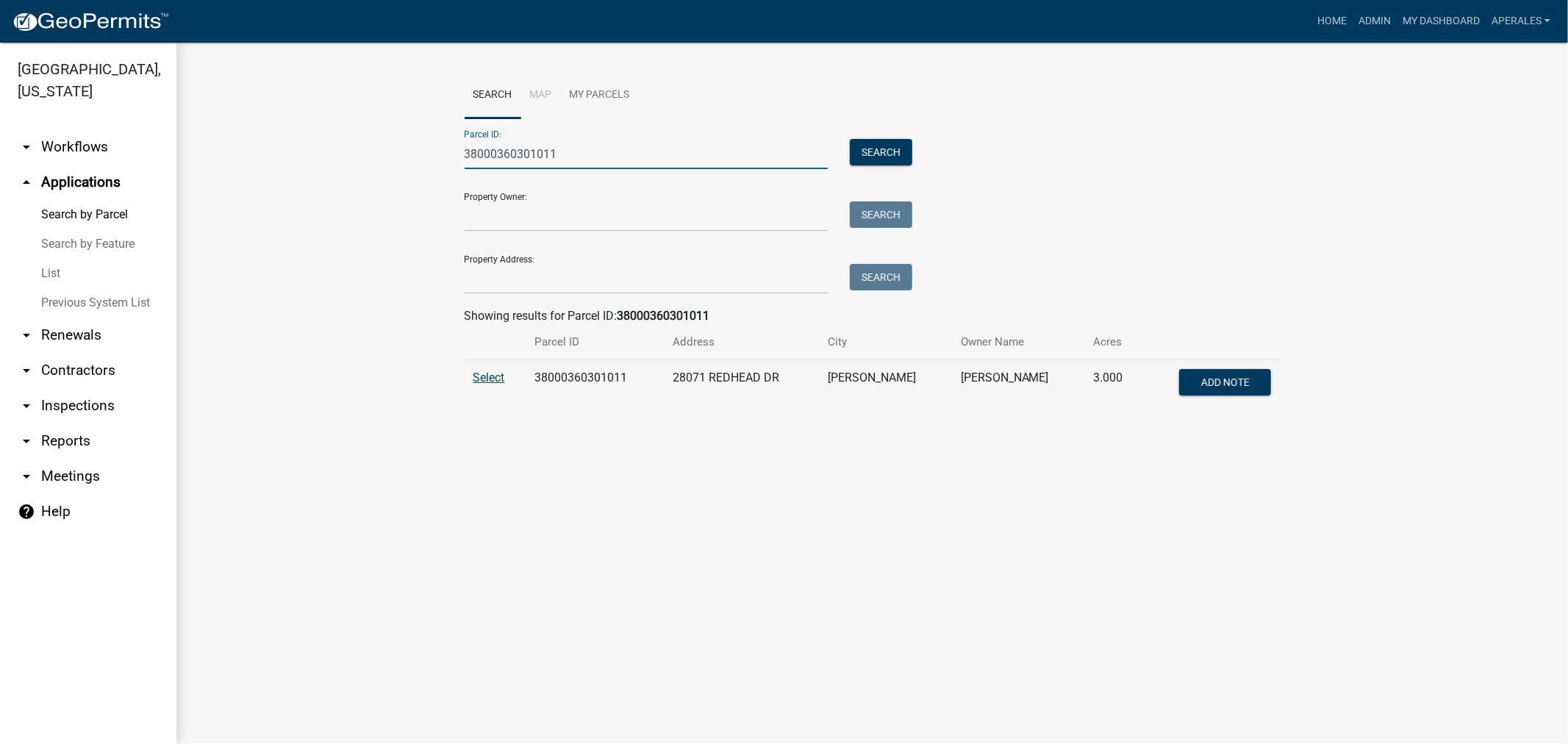
type input "38000360301011"
click at [487, 373] on span "Select" at bounding box center [489, 378] width 32 height 14
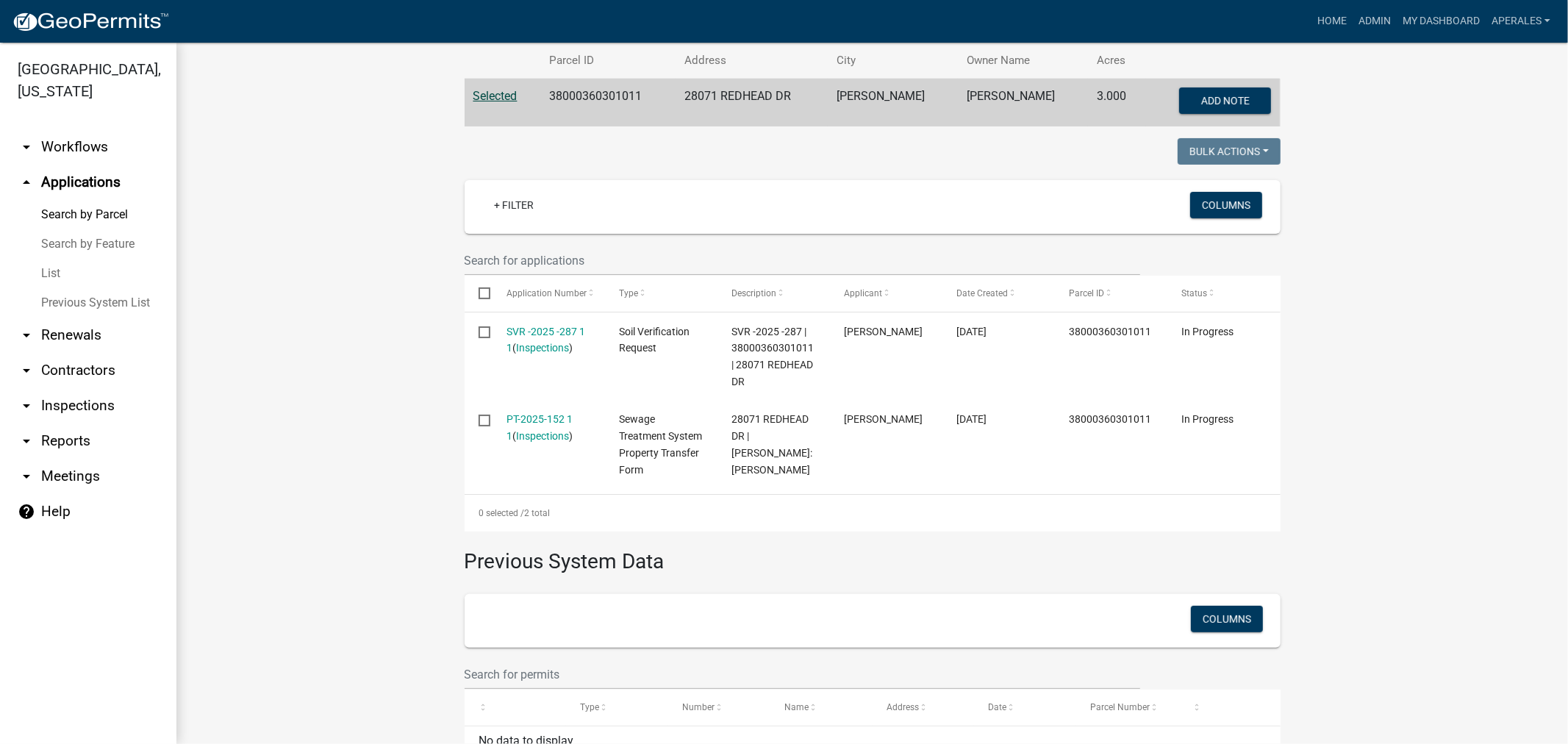
scroll to position [326, 0]
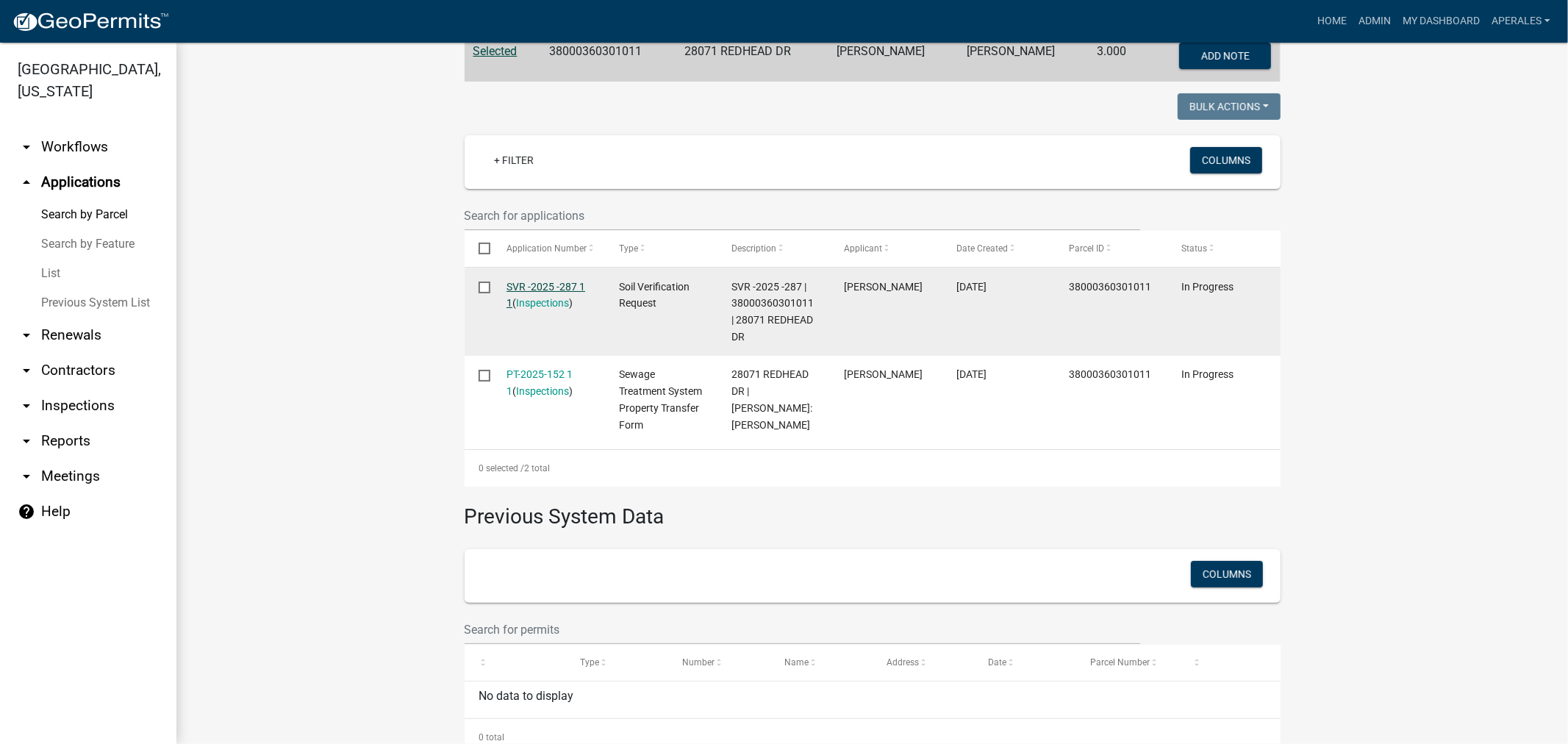
click at [525, 285] on link "SVR -2025 -287 1 1" at bounding box center [546, 295] width 79 height 28
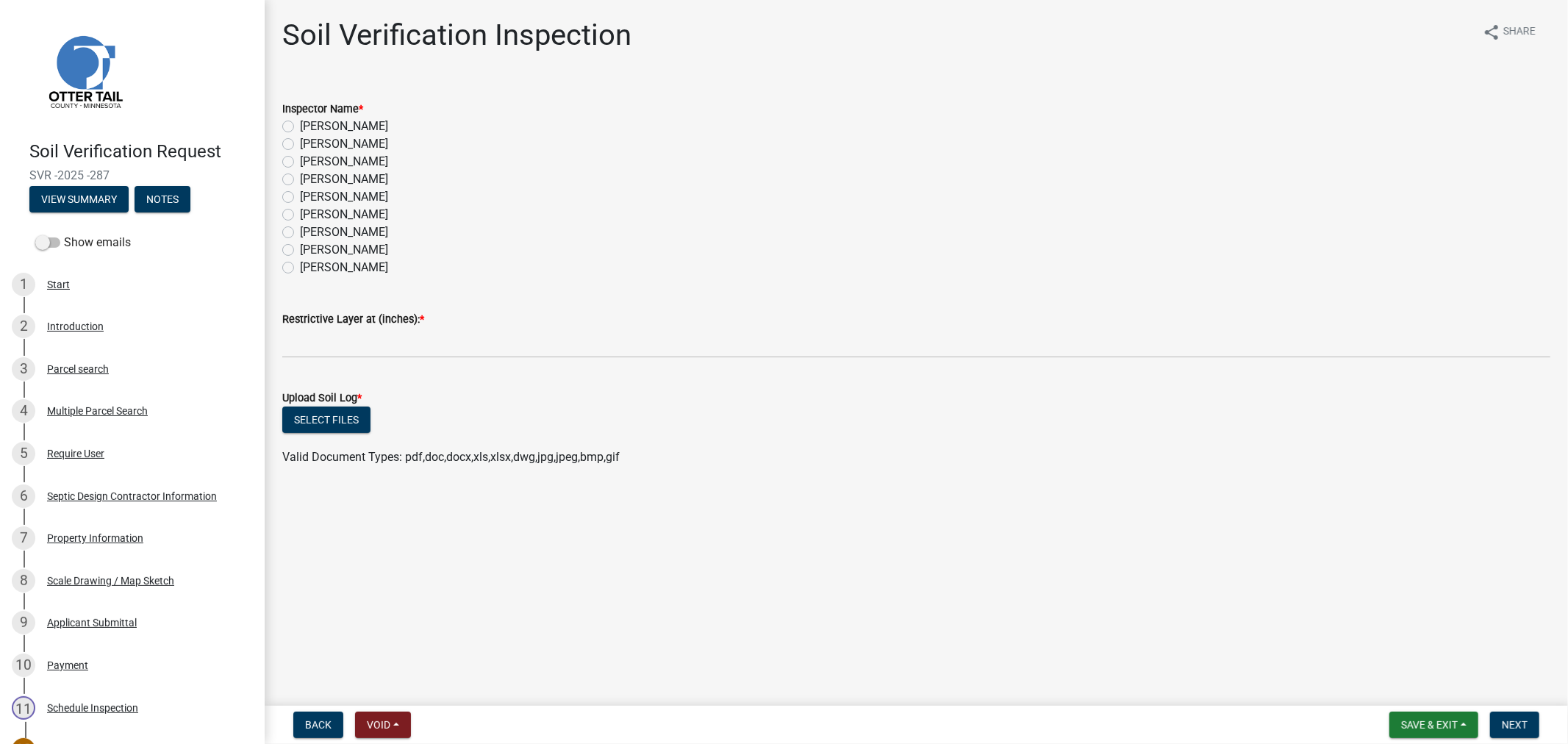
drag, startPoint x: 287, startPoint y: 143, endPoint x: 291, endPoint y: 203, distance: 60.1
click at [300, 143] on label "[PERSON_NAME]" at bounding box center [344, 144] width 88 height 18
click at [300, 143] on input "[PERSON_NAME]" at bounding box center [304, 140] width 10 height 10
radio input "true"
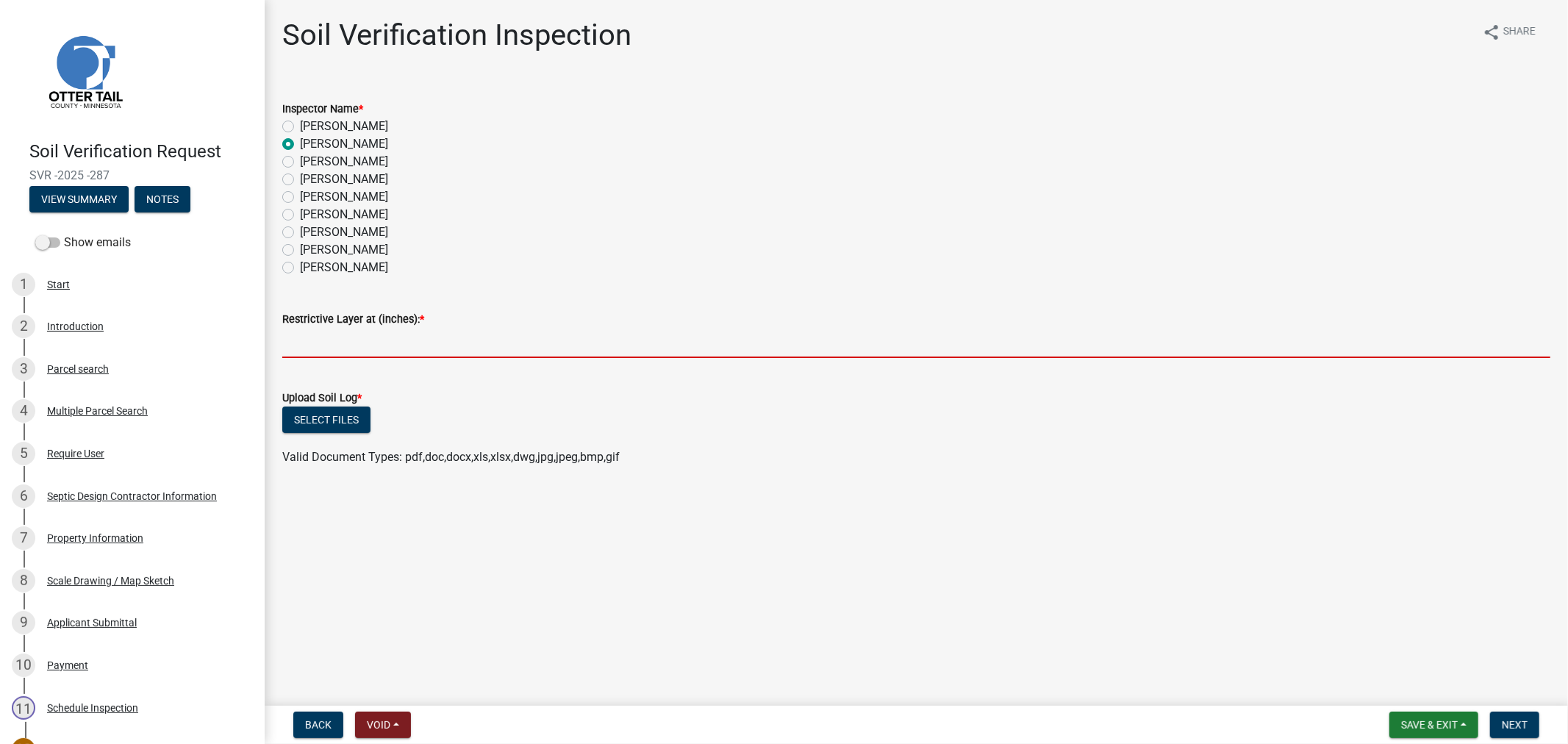
click at [331, 353] on input "text" at bounding box center [916, 343] width 1268 height 30
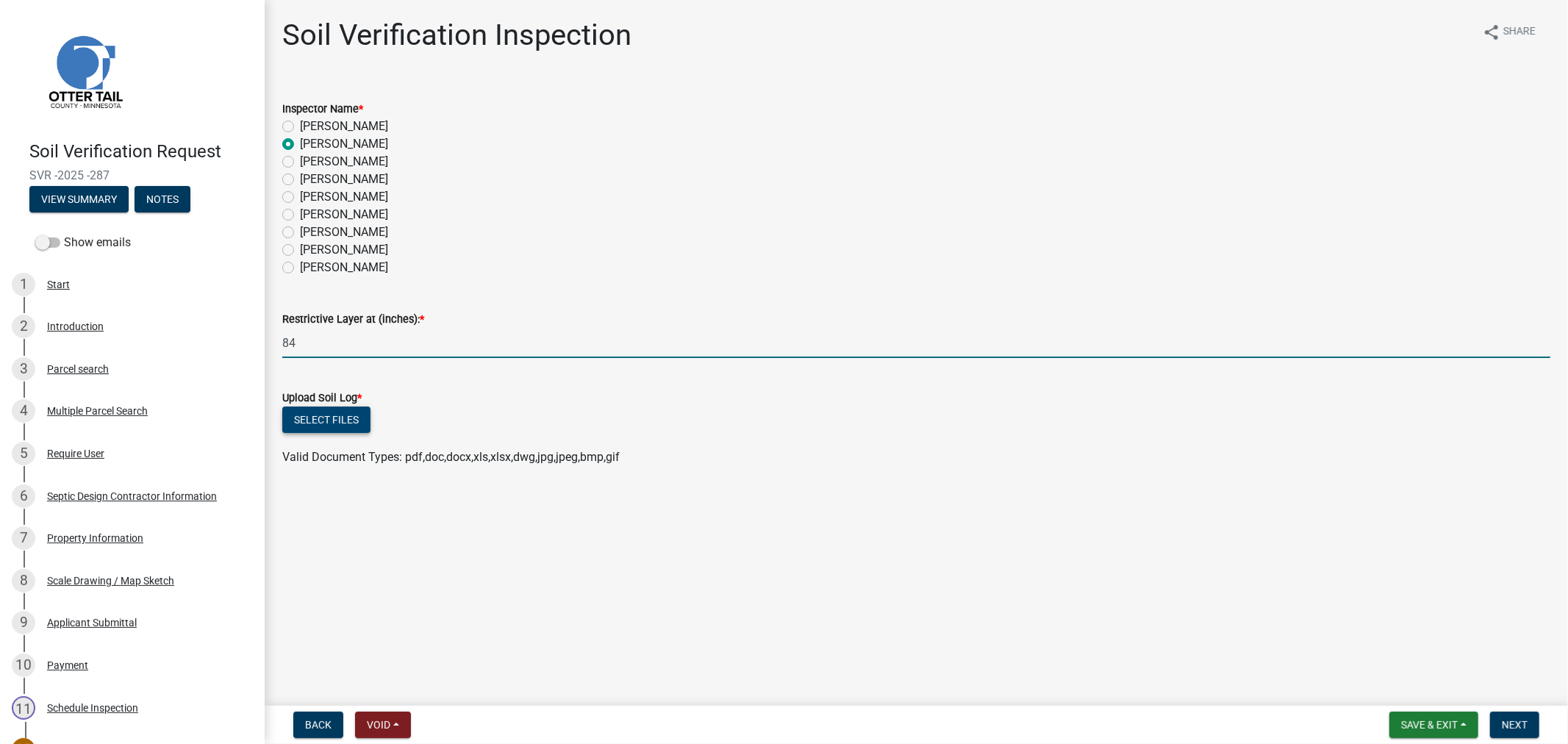
type input "84"
click at [307, 424] on button "Select files" at bounding box center [326, 420] width 88 height 27
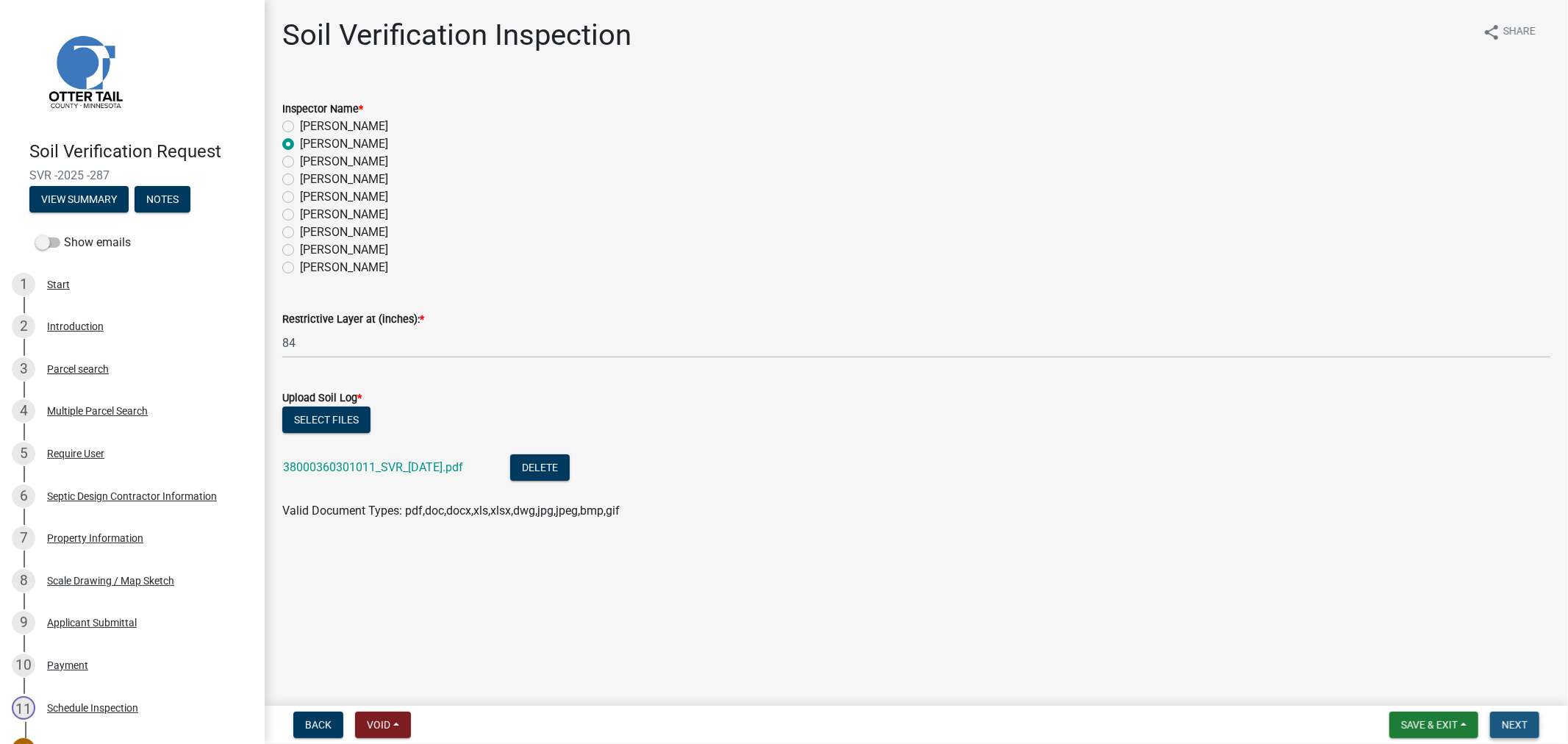
click at [1527, 723] on span "Next" at bounding box center [1514, 725] width 26 height 12
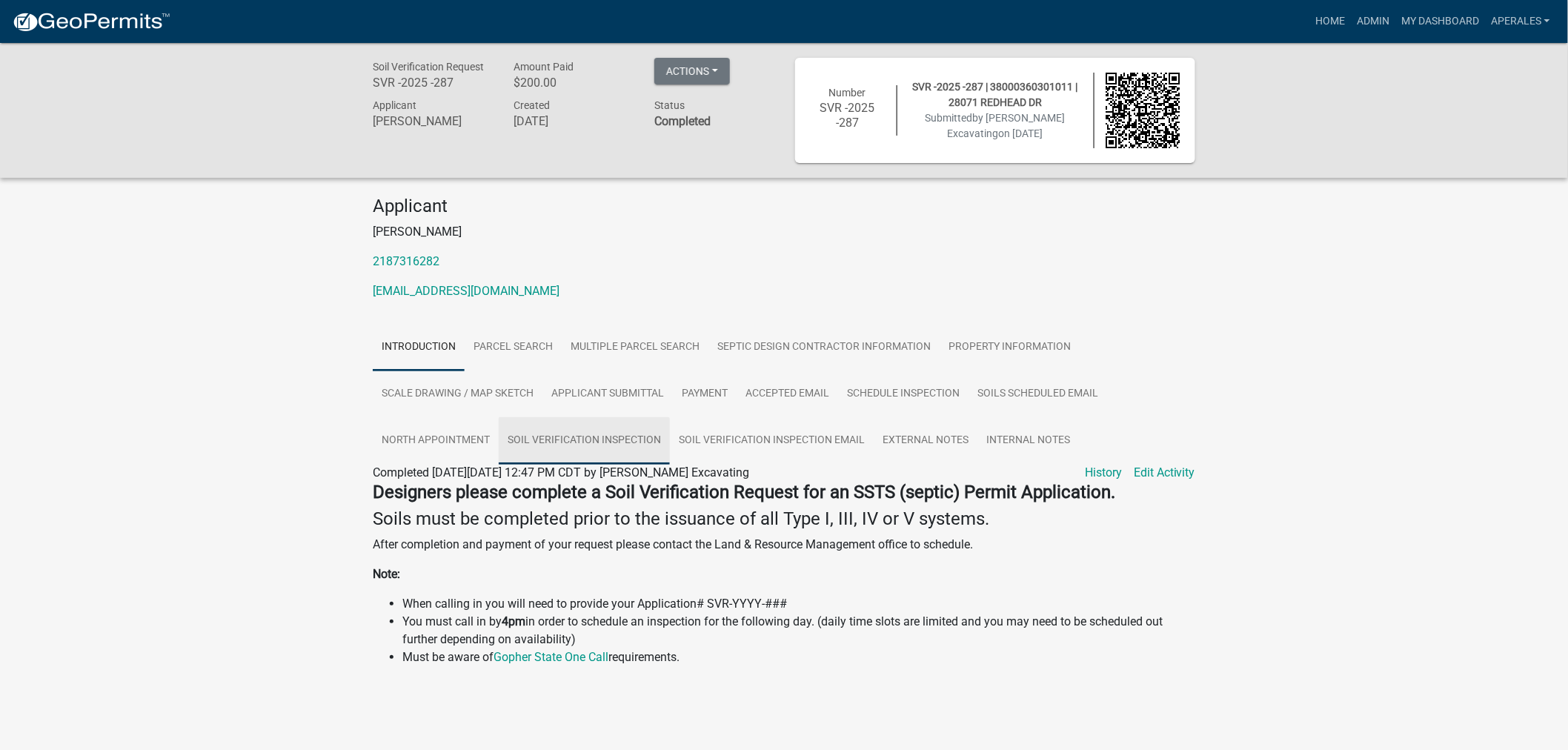
click at [600, 436] on link "Soil Verification Inspection" at bounding box center [584, 441] width 171 height 47
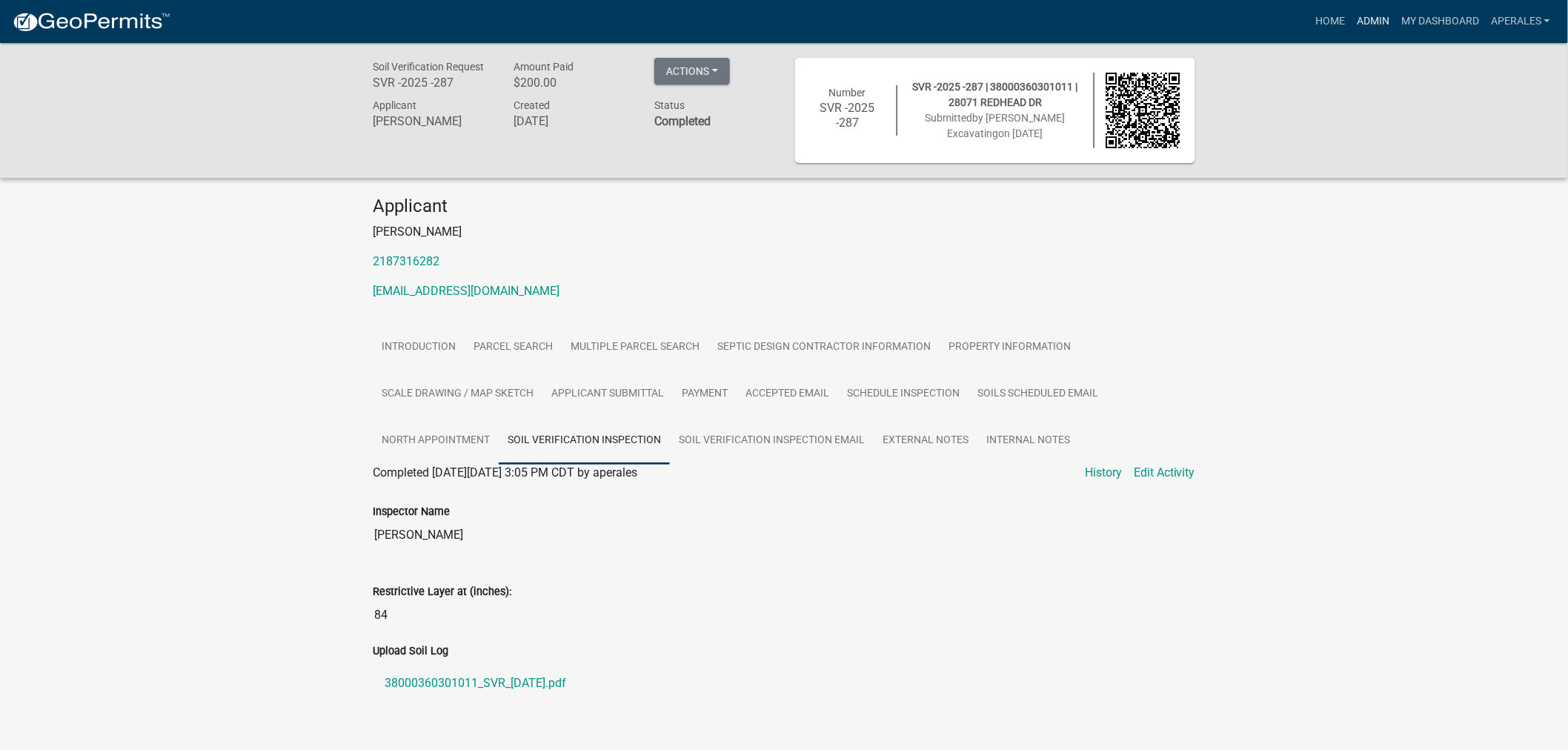
click at [1364, 15] on link "Admin" at bounding box center [1373, 21] width 45 height 29
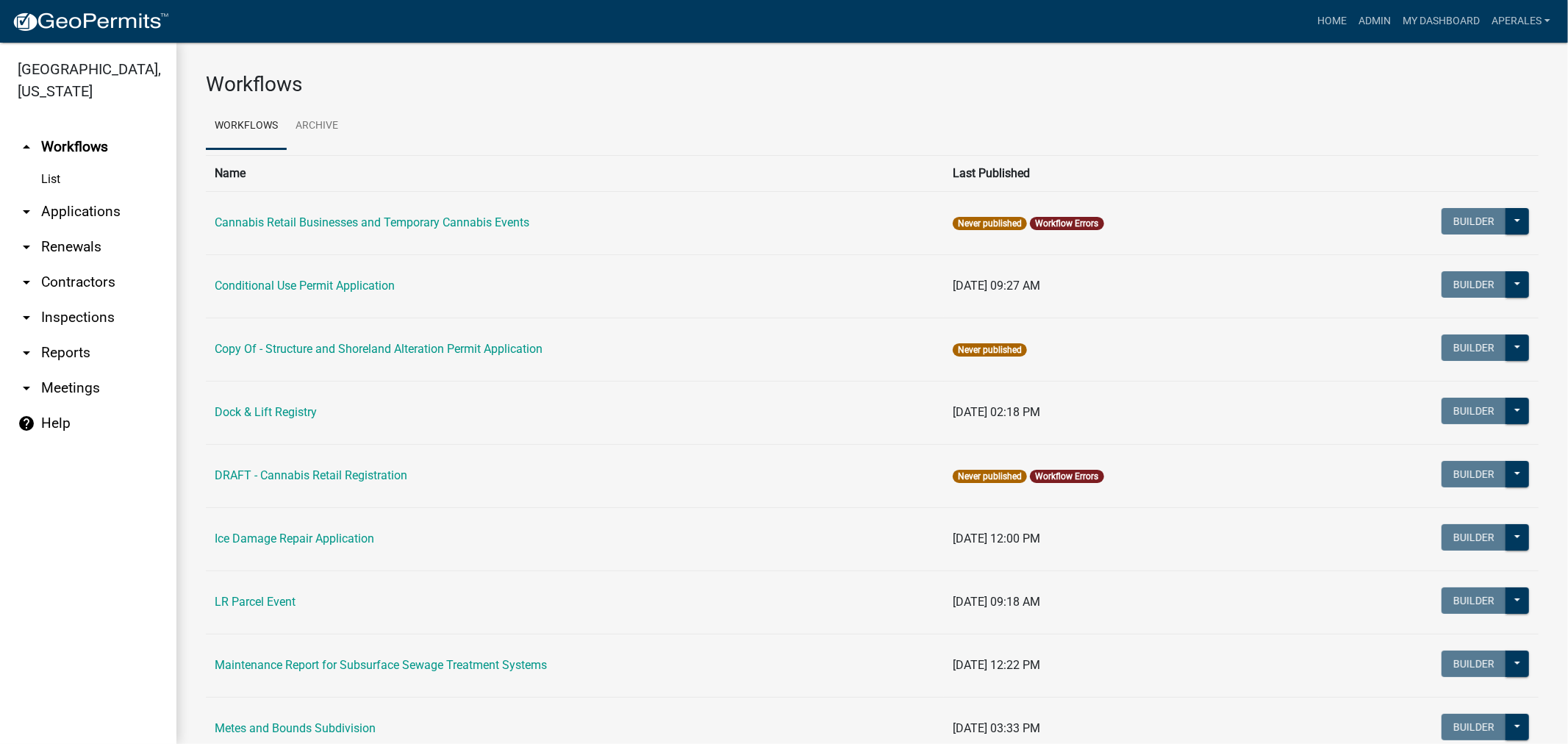
click at [93, 214] on link "arrow_drop_down Applications" at bounding box center [88, 211] width 177 height 35
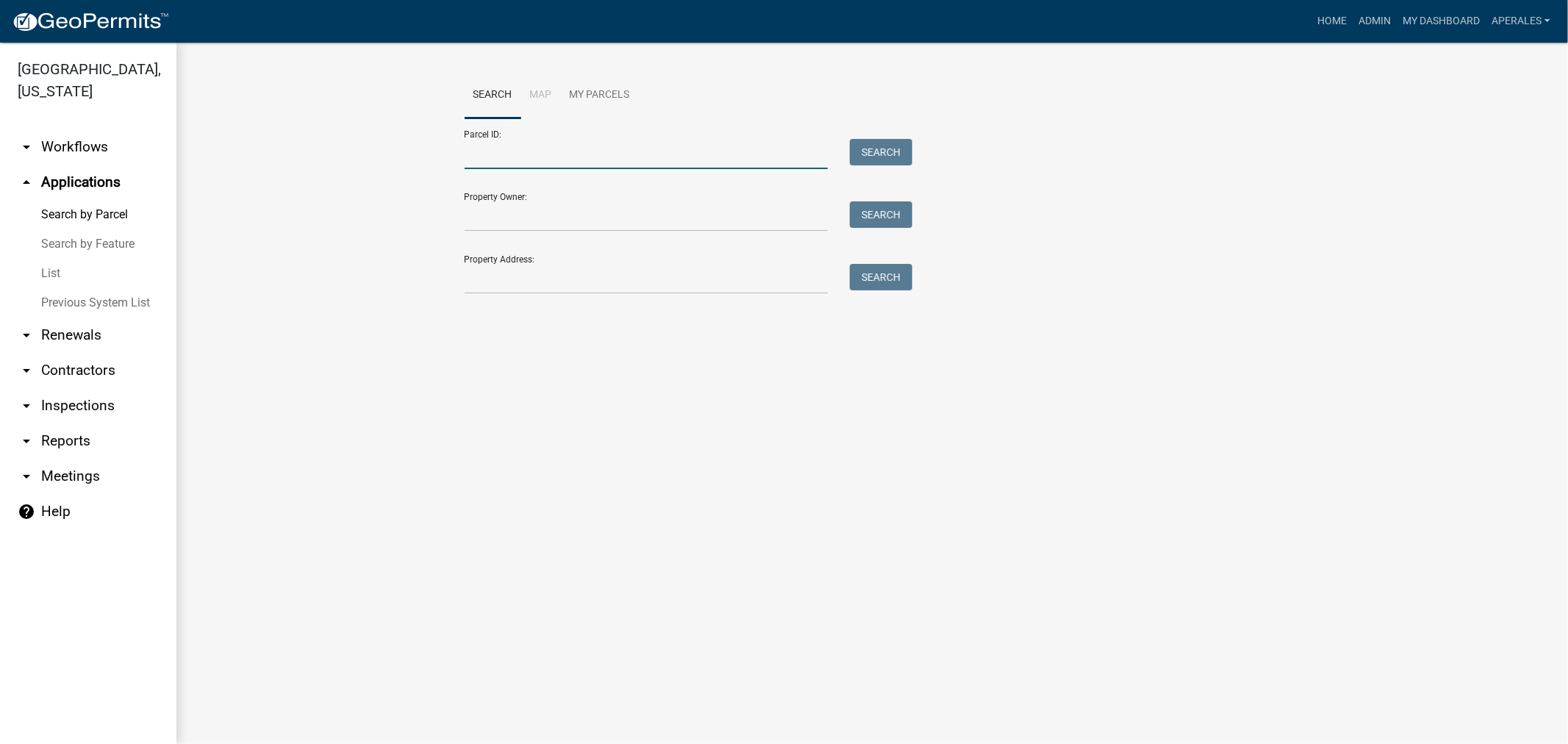
click at [539, 157] on input "Parcel ID:" at bounding box center [646, 154] width 363 height 30
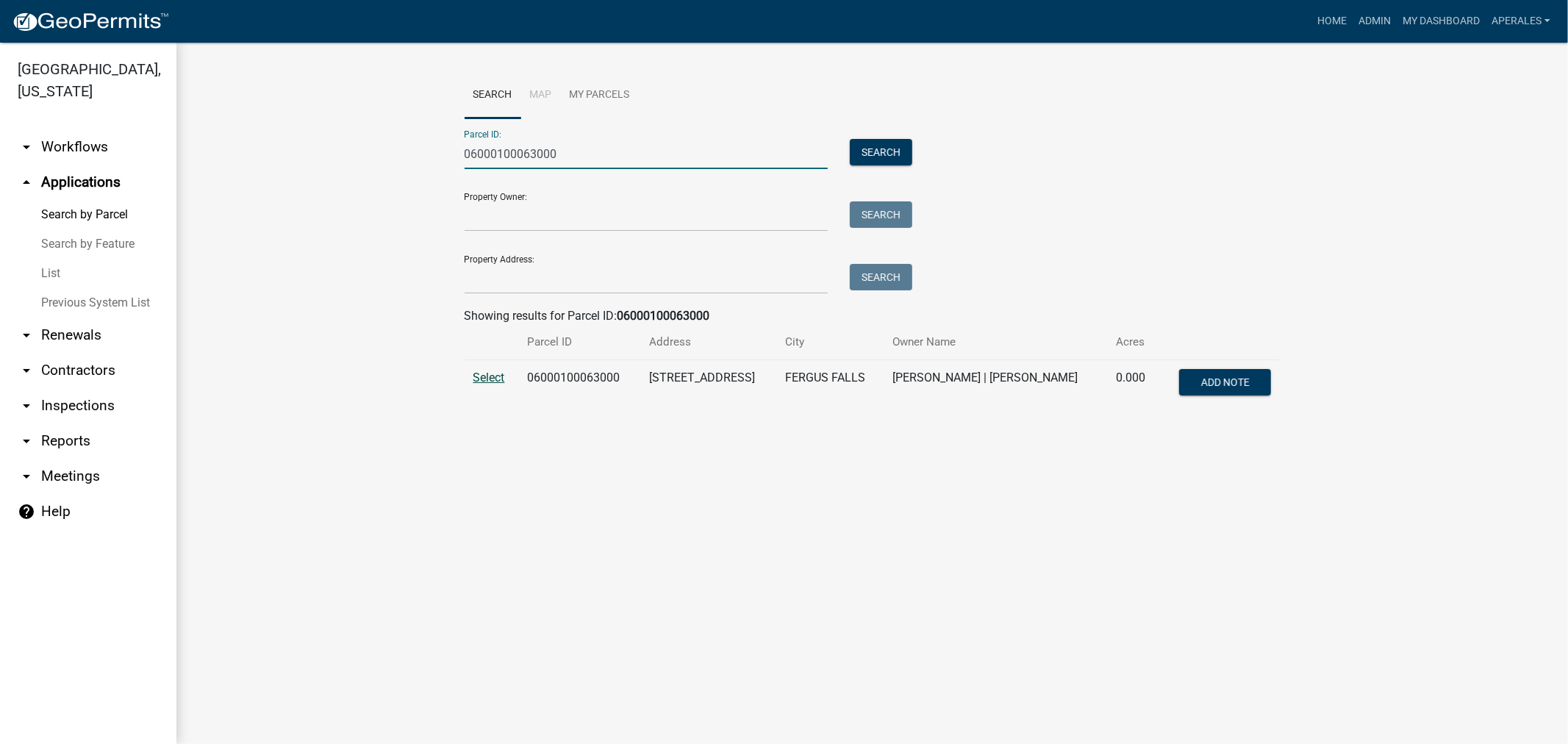
type input "06000100063000"
click at [491, 372] on span "Select" at bounding box center [489, 378] width 32 height 14
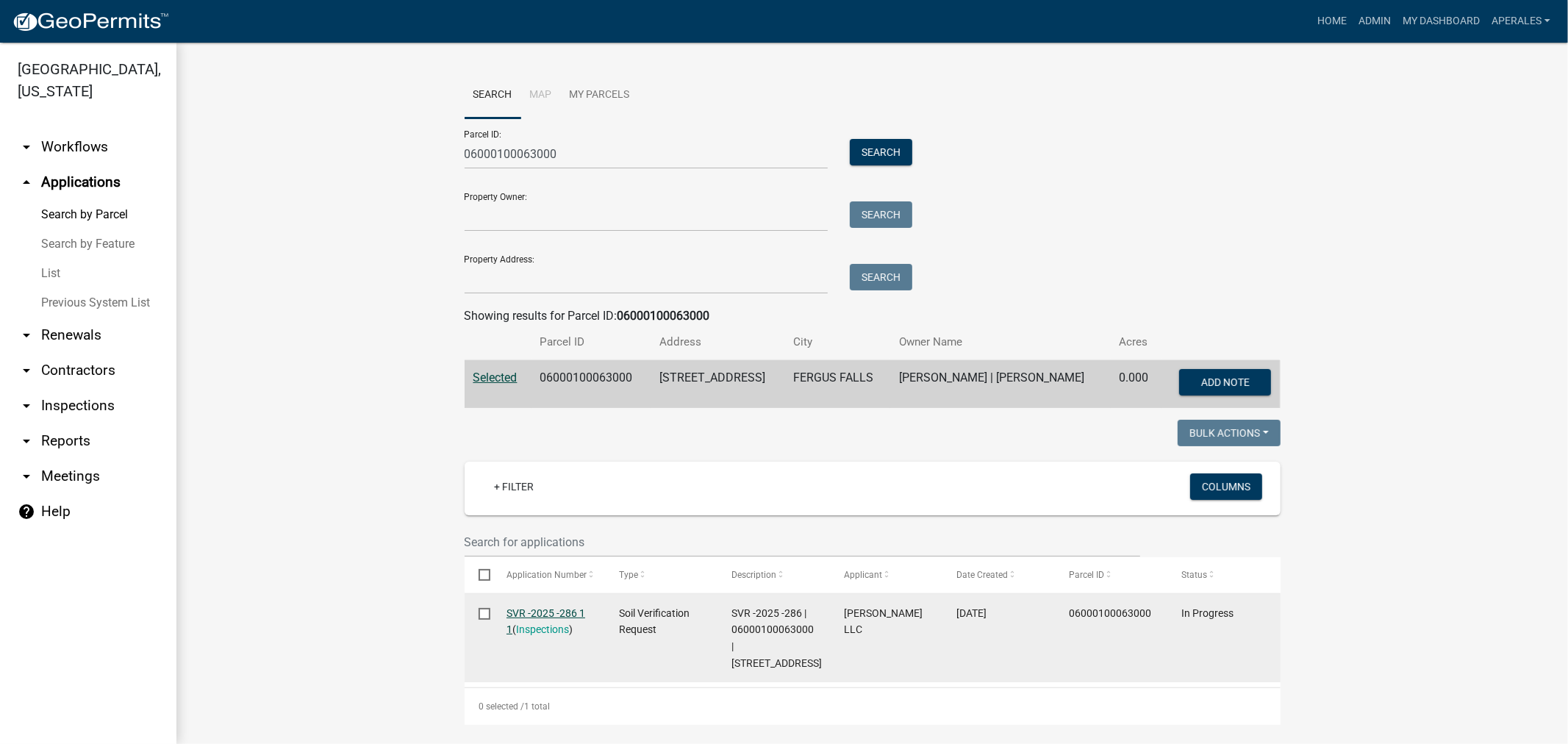
click at [525, 611] on link "SVR -2025 -286 1 1" at bounding box center [546, 622] width 79 height 28
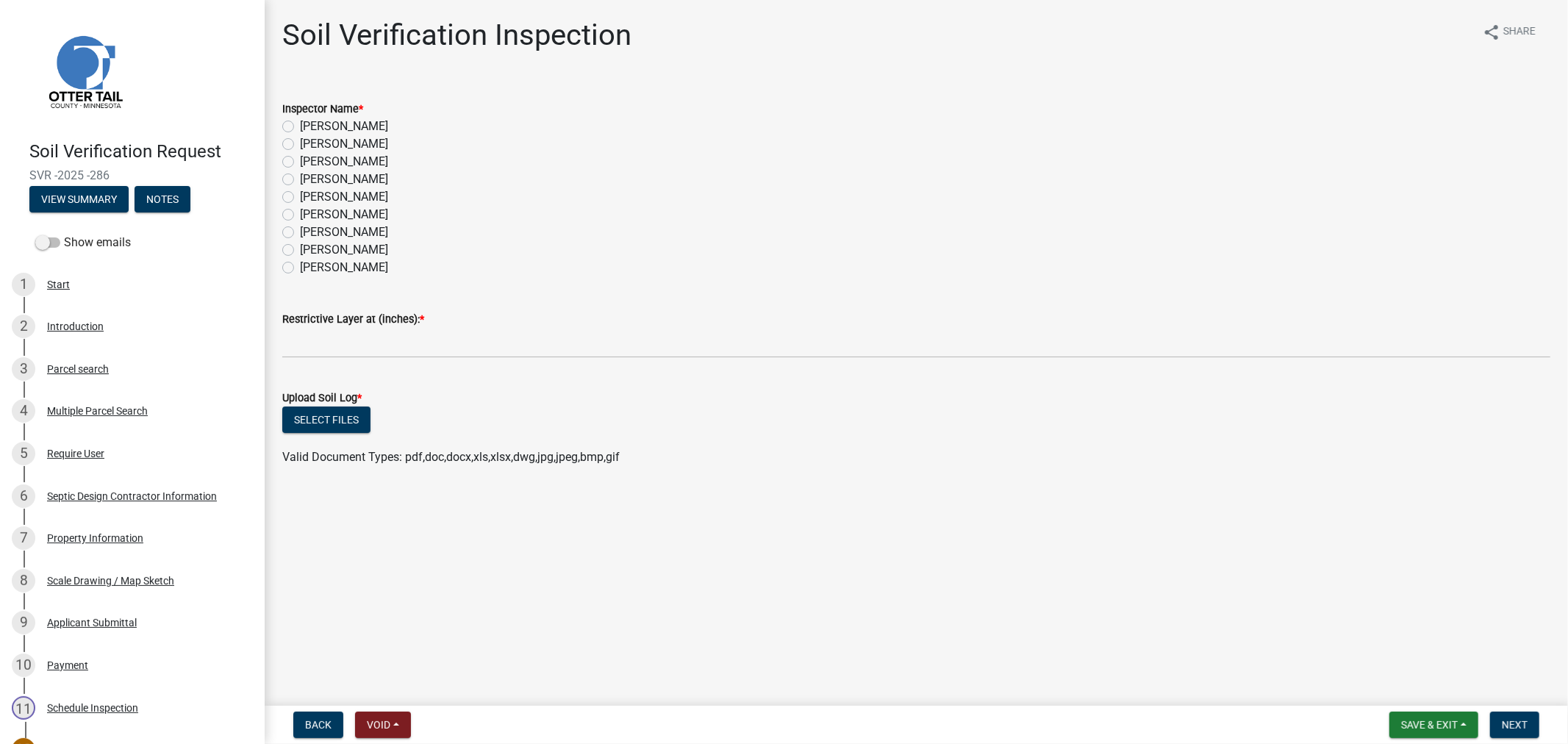
drag, startPoint x: 285, startPoint y: 142, endPoint x: 312, endPoint y: 299, distance: 159.3
click at [300, 144] on label "[PERSON_NAME]" at bounding box center [344, 144] width 88 height 18
click at [300, 144] on input "[PERSON_NAME]" at bounding box center [304, 140] width 10 height 10
radio input "true"
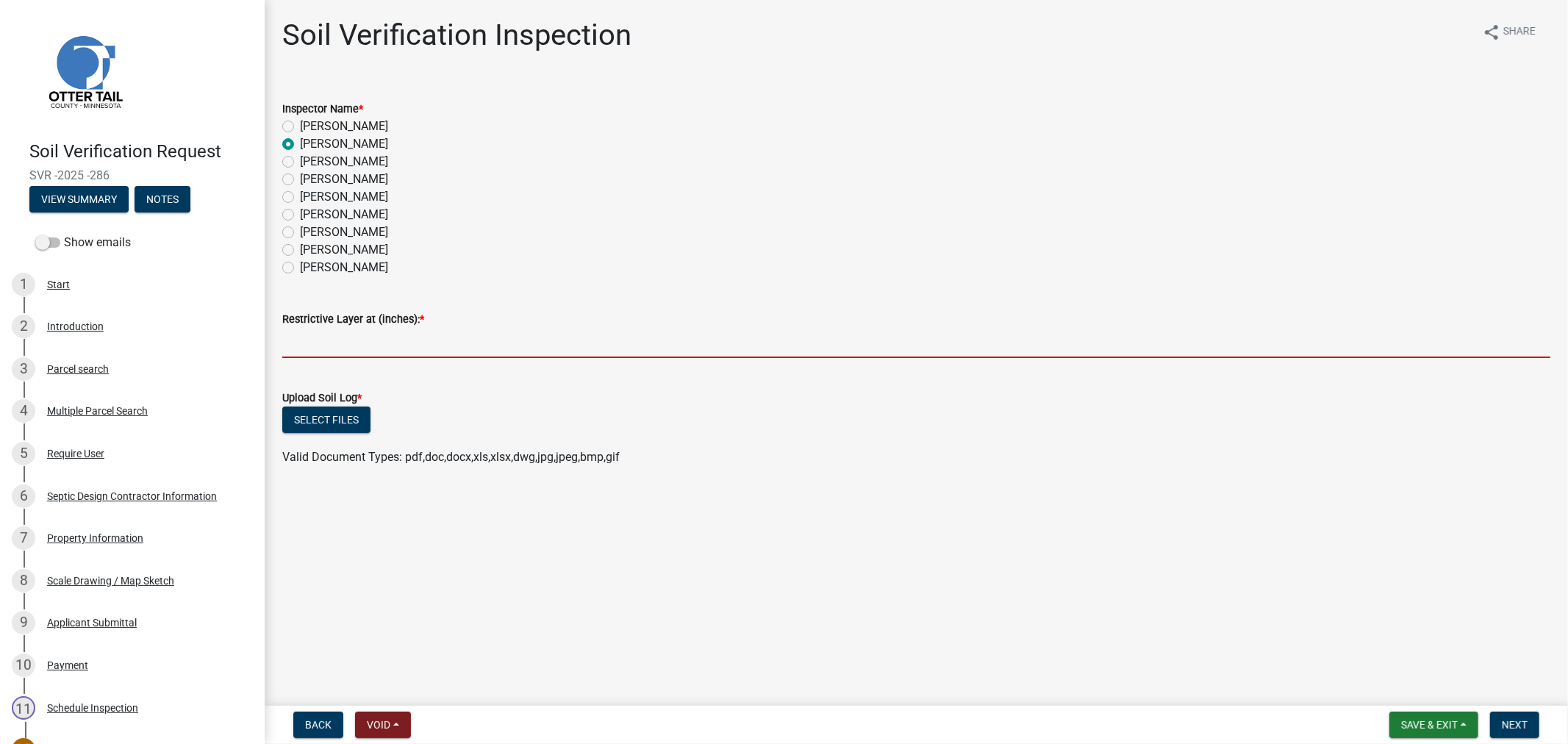
click at [321, 346] on input "text" at bounding box center [916, 343] width 1268 height 30
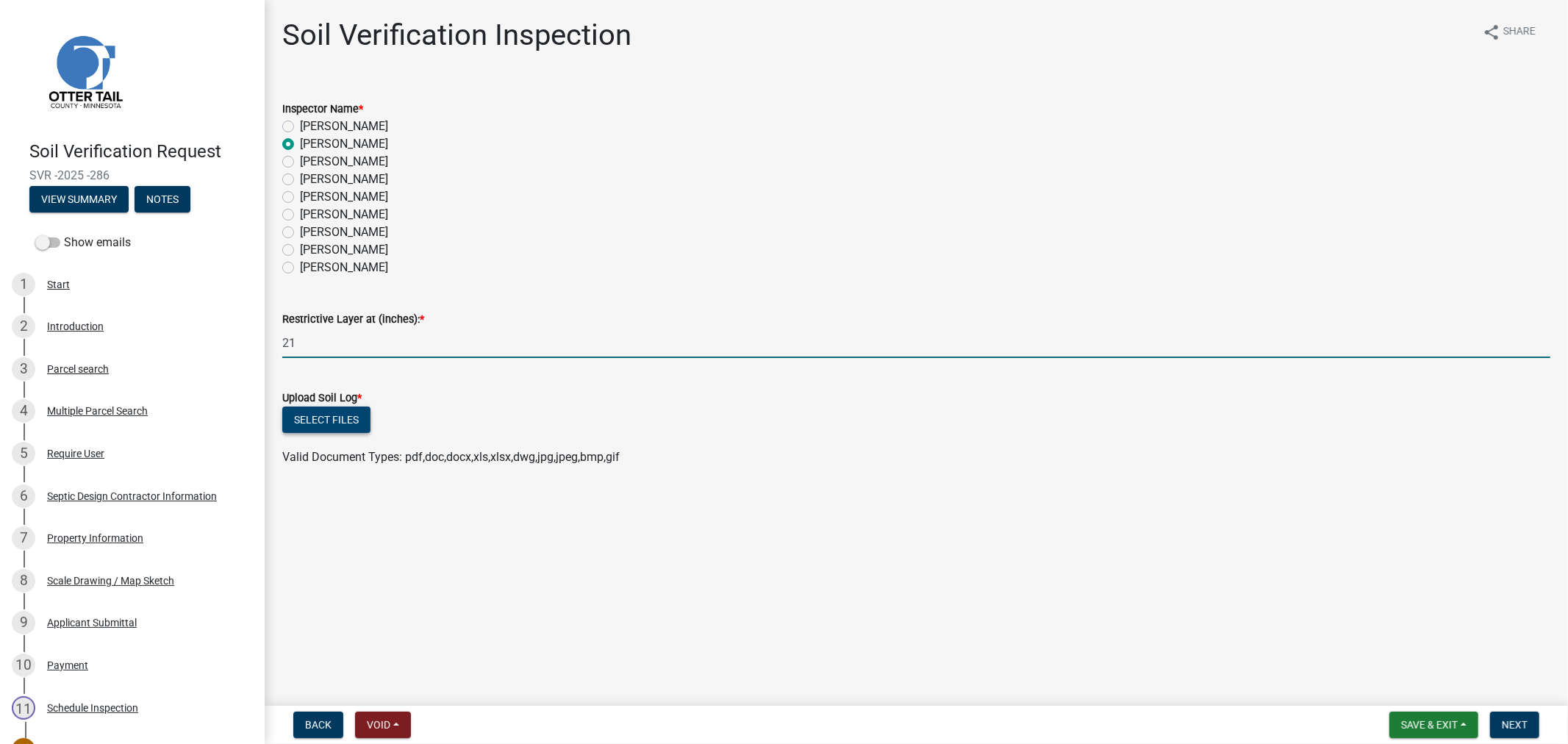
type input "21"
click at [312, 422] on button "Select files" at bounding box center [326, 420] width 88 height 27
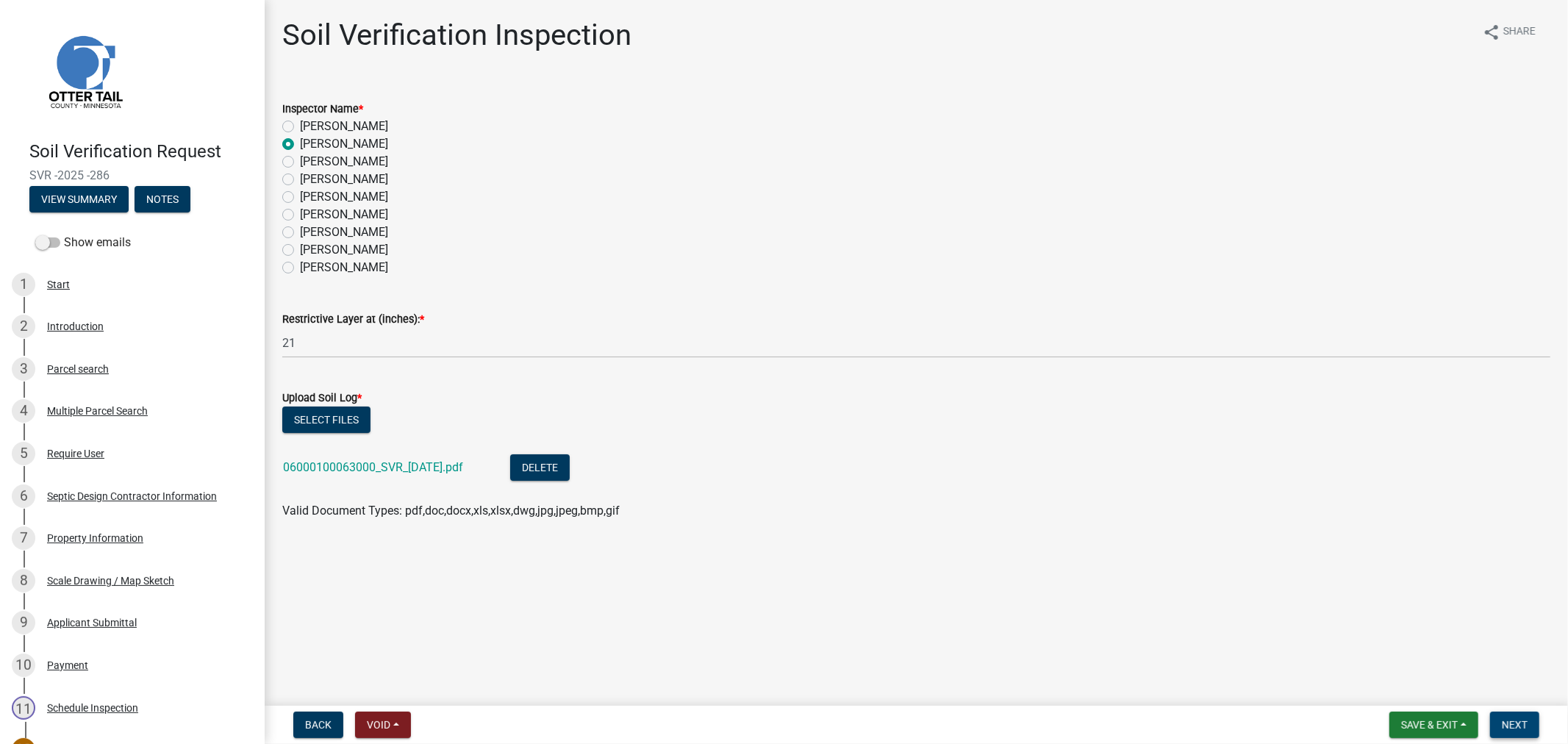
click at [1503, 721] on span "Next" at bounding box center [1514, 725] width 26 height 12
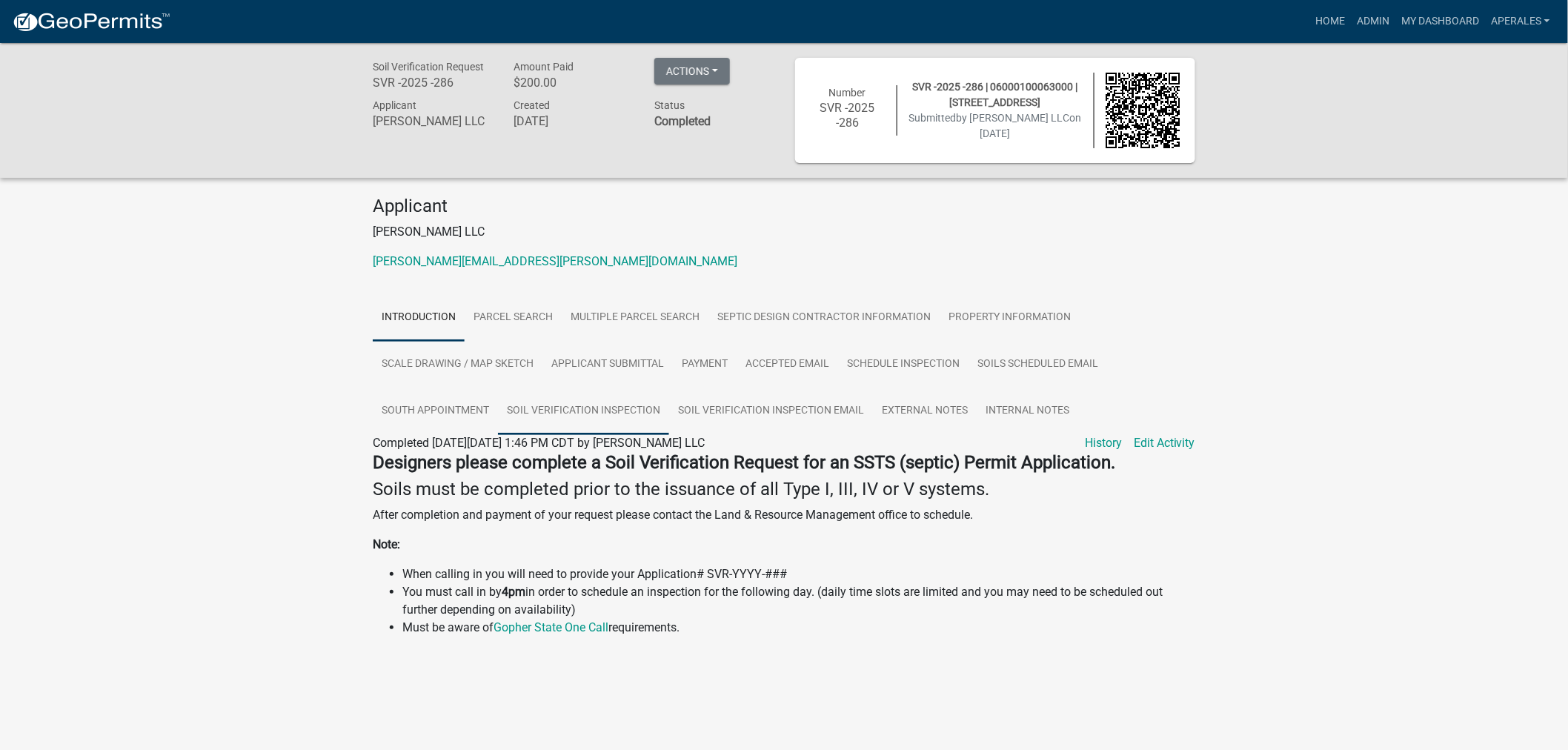
click at [595, 397] on link "Soil Verification Inspection" at bounding box center [584, 411] width 171 height 47
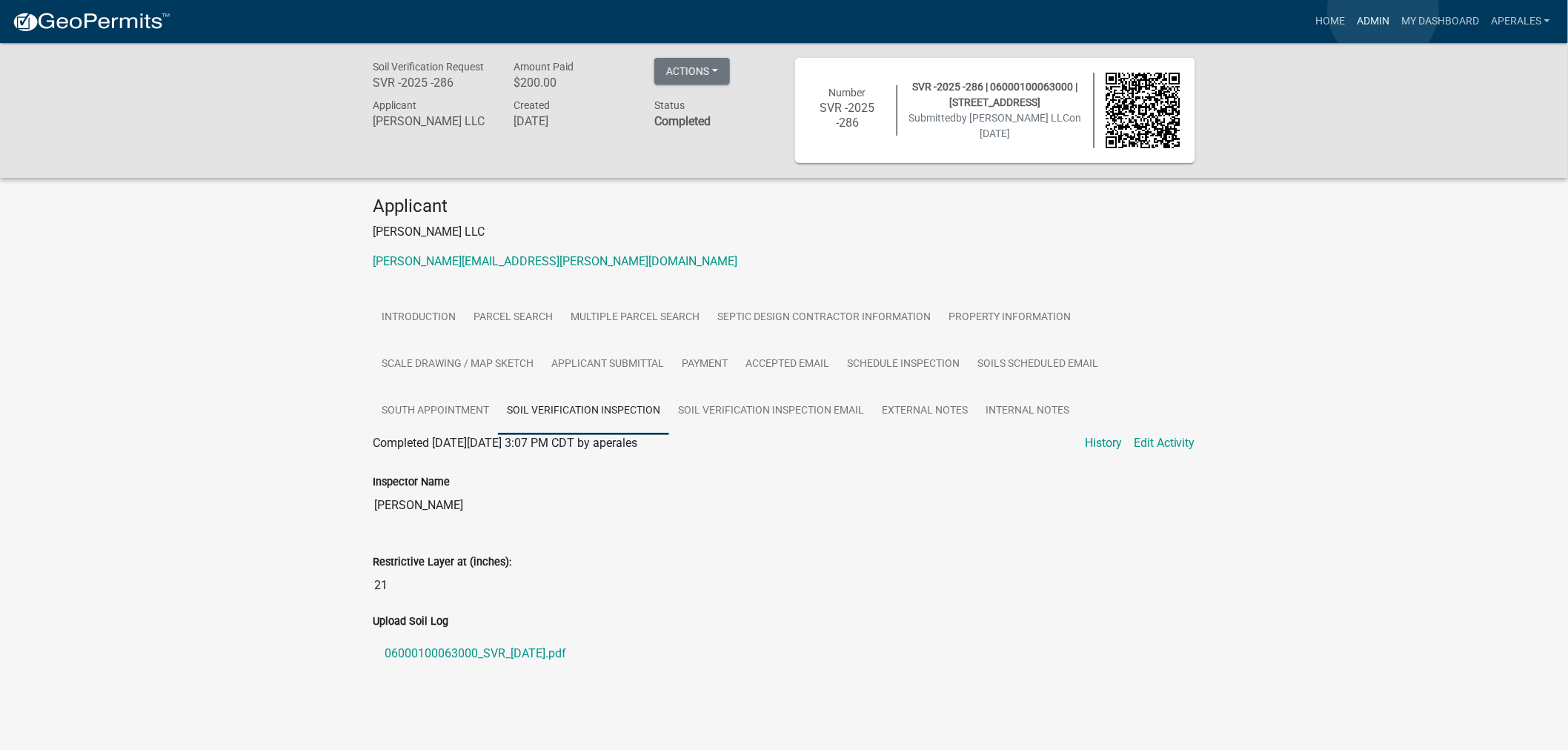
drag, startPoint x: 1383, startPoint y: 10, endPoint x: 1346, endPoint y: 24, distance: 39.6
click at [1383, 10] on link "Admin" at bounding box center [1373, 21] width 45 height 29
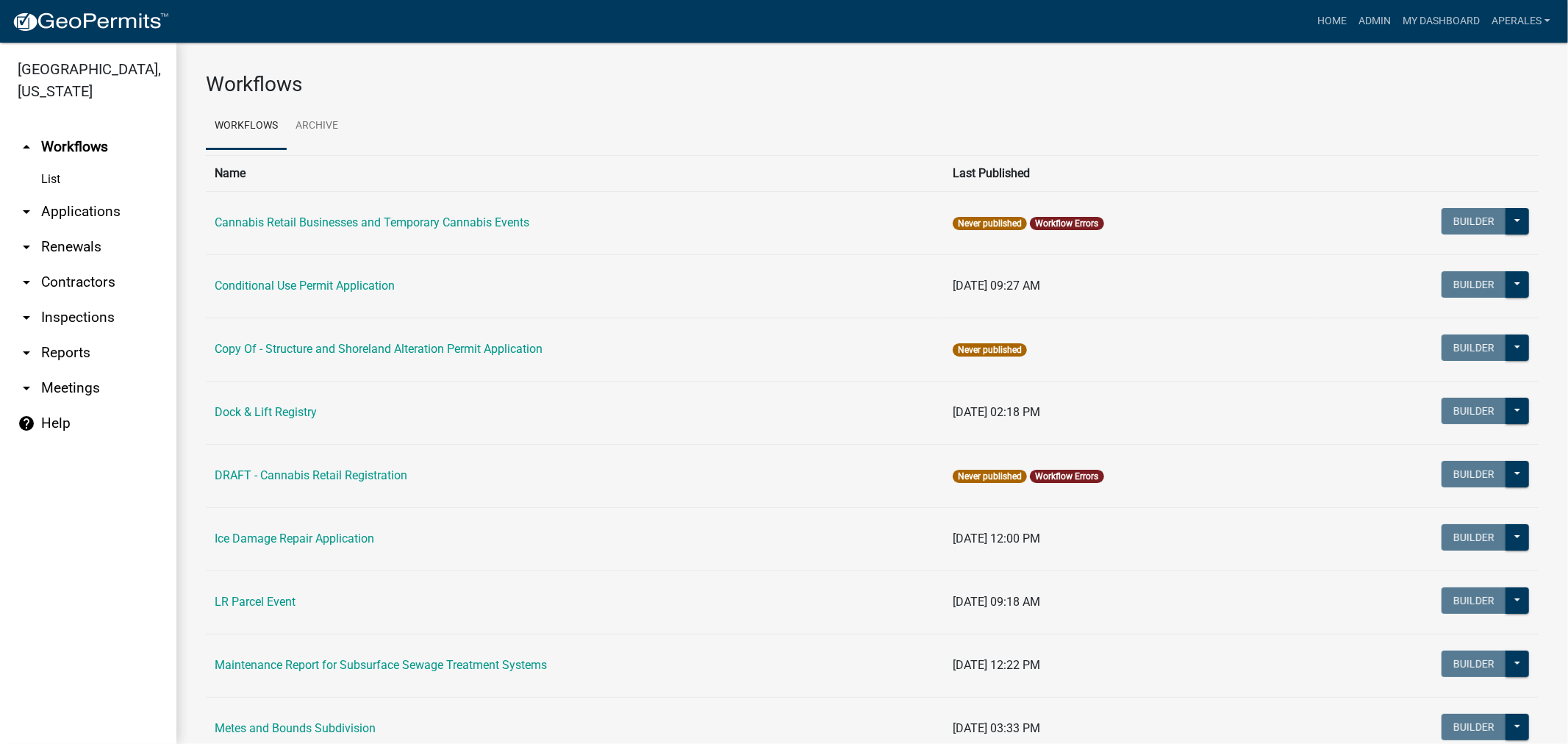
click at [101, 206] on link "arrow_drop_down Applications" at bounding box center [88, 211] width 177 height 35
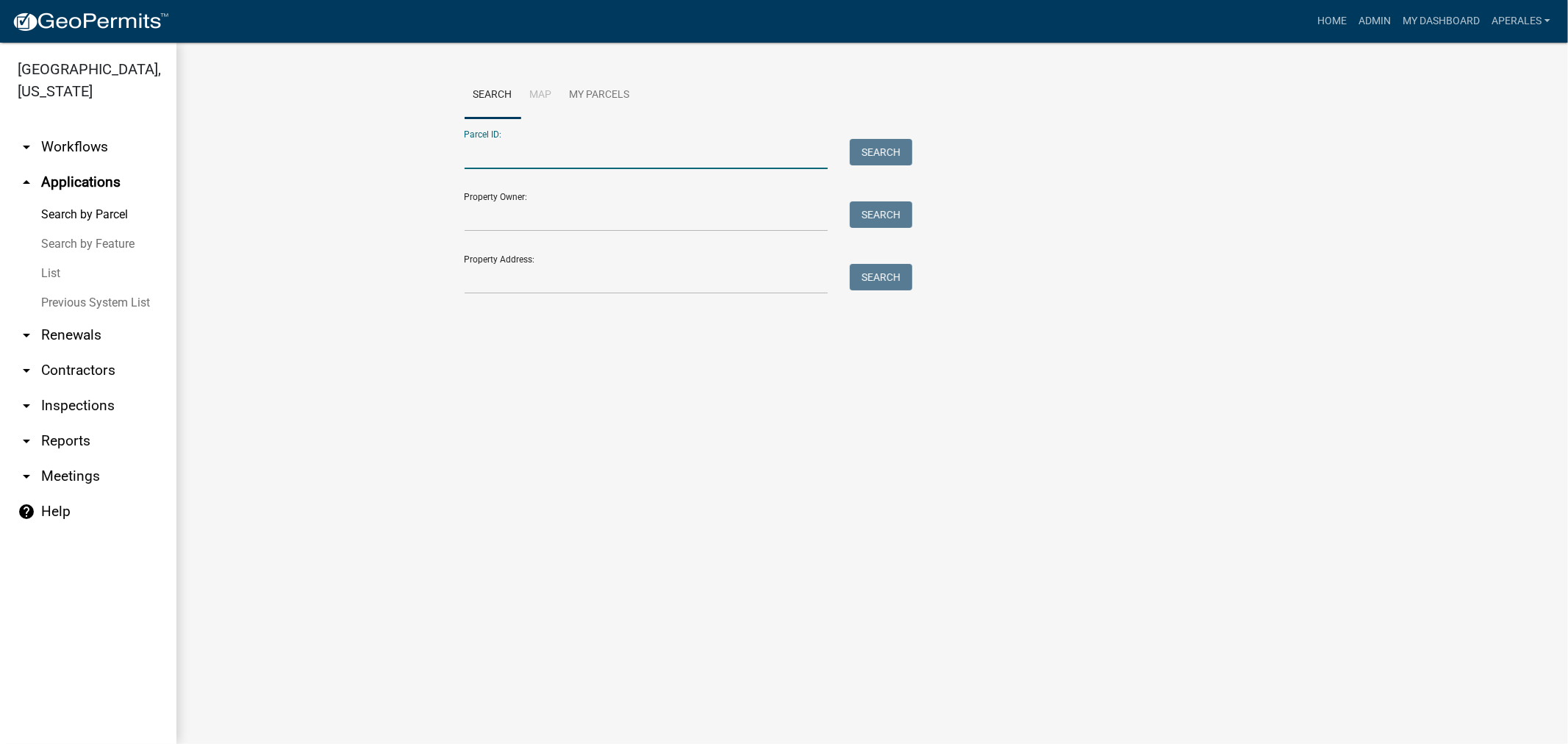
click at [621, 159] on input "Parcel ID:" at bounding box center [646, 154] width 363 height 30
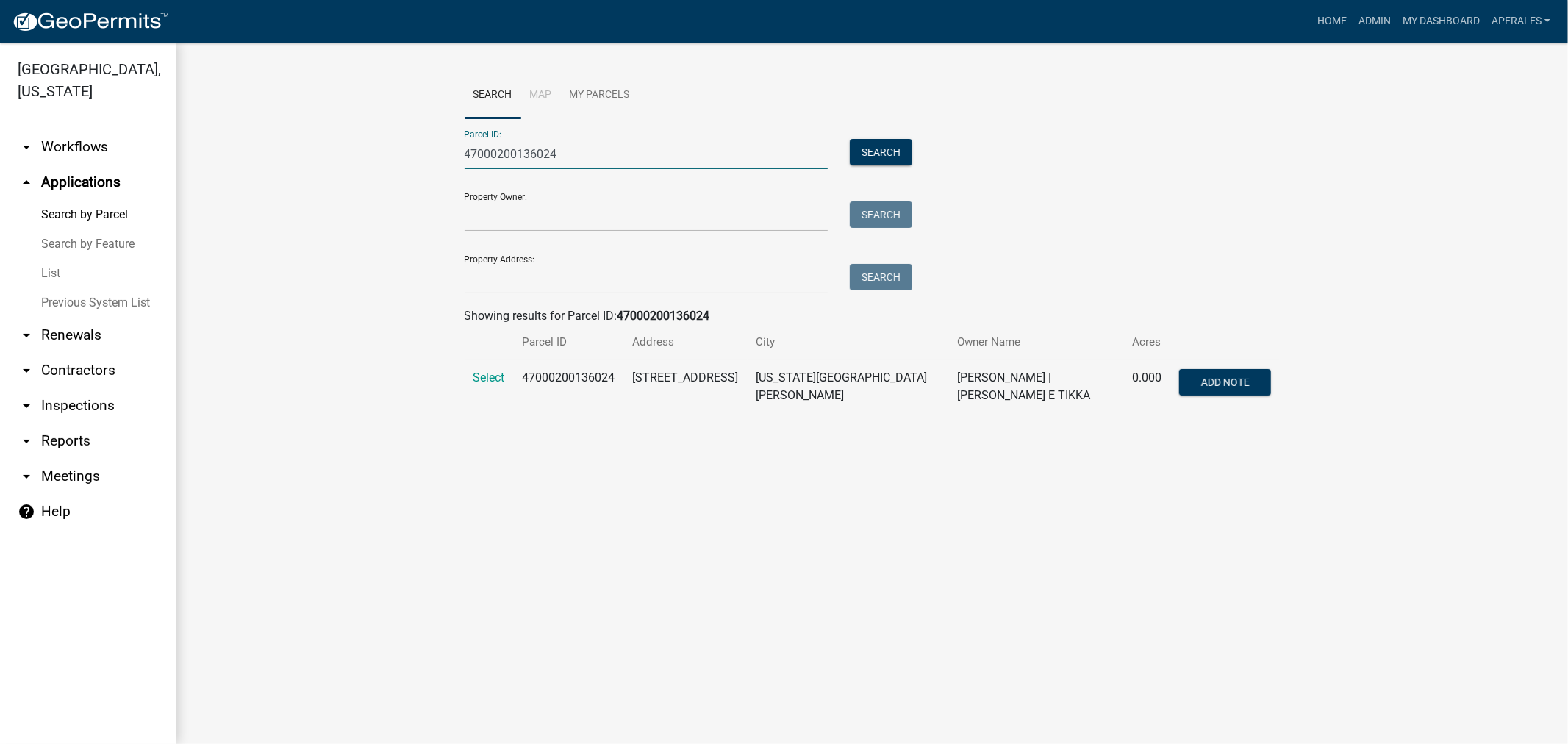
type input "47000200136024"
click at [489, 386] on td "Select" at bounding box center [489, 387] width 50 height 54
click at [488, 371] on span "Select" at bounding box center [489, 378] width 32 height 14
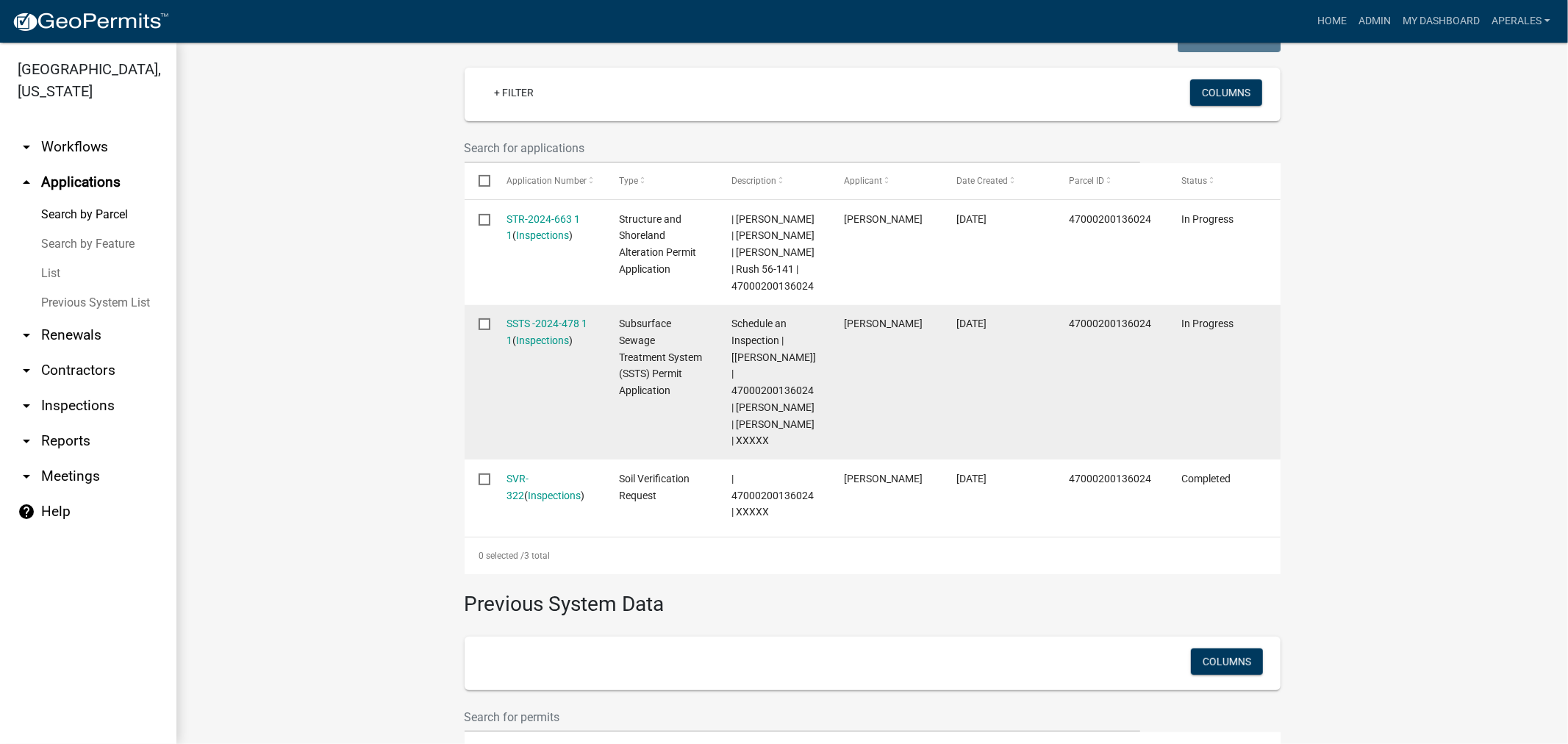
scroll to position [408, 0]
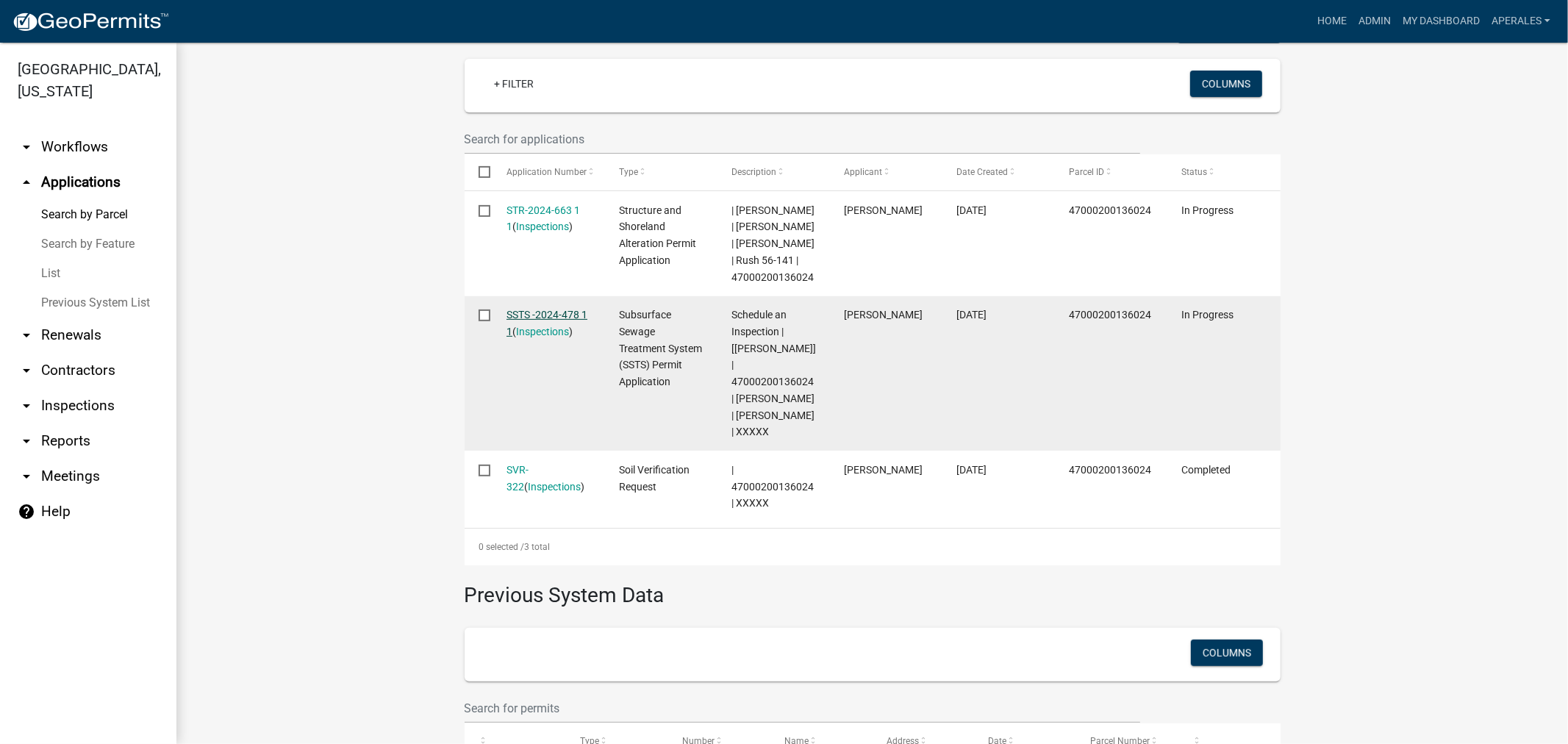
click at [539, 311] on link "SSTS -2024-478 1 1" at bounding box center [547, 323] width 80 height 28
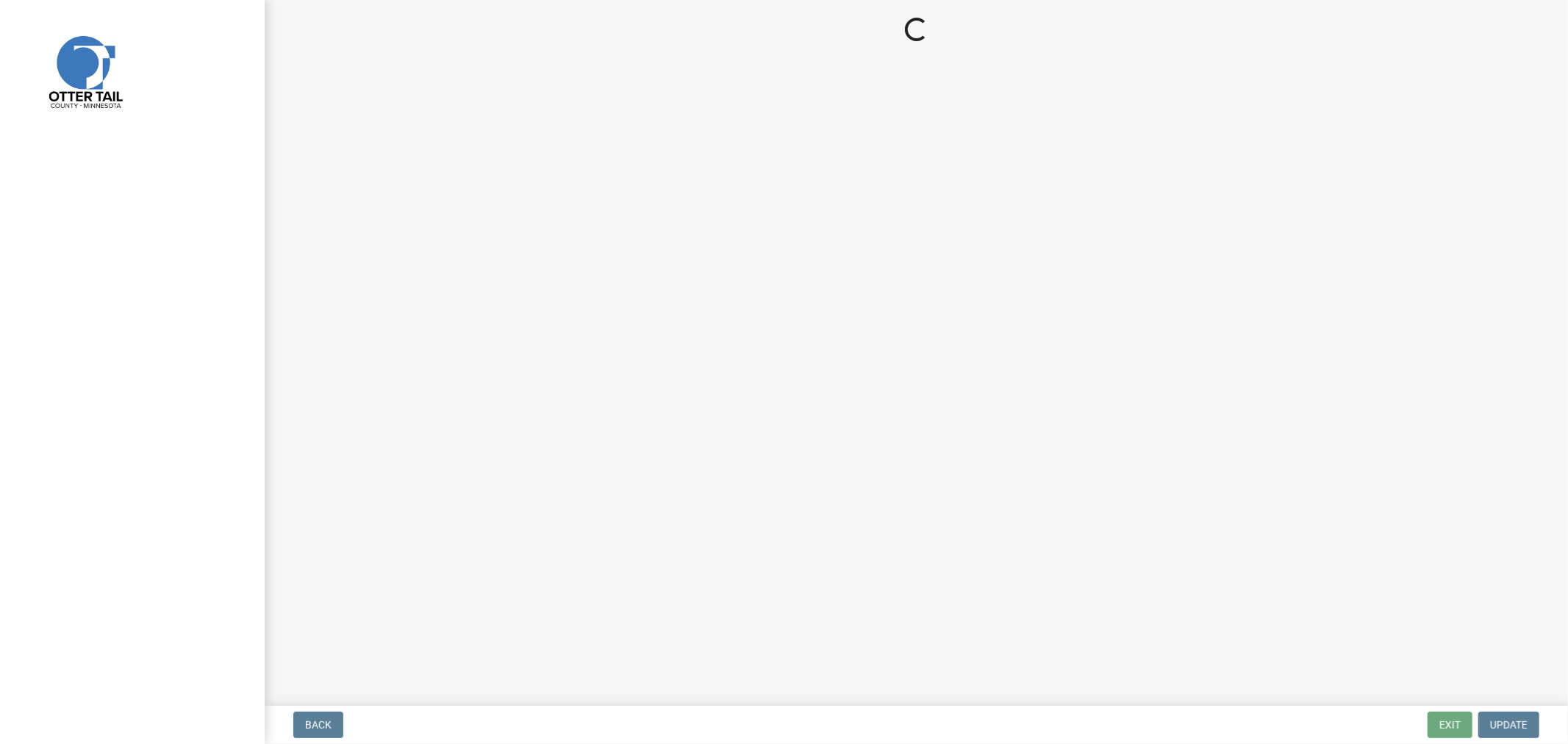
select select "710d5f49-2663-4e73-9718-d0c4e189f5ed"
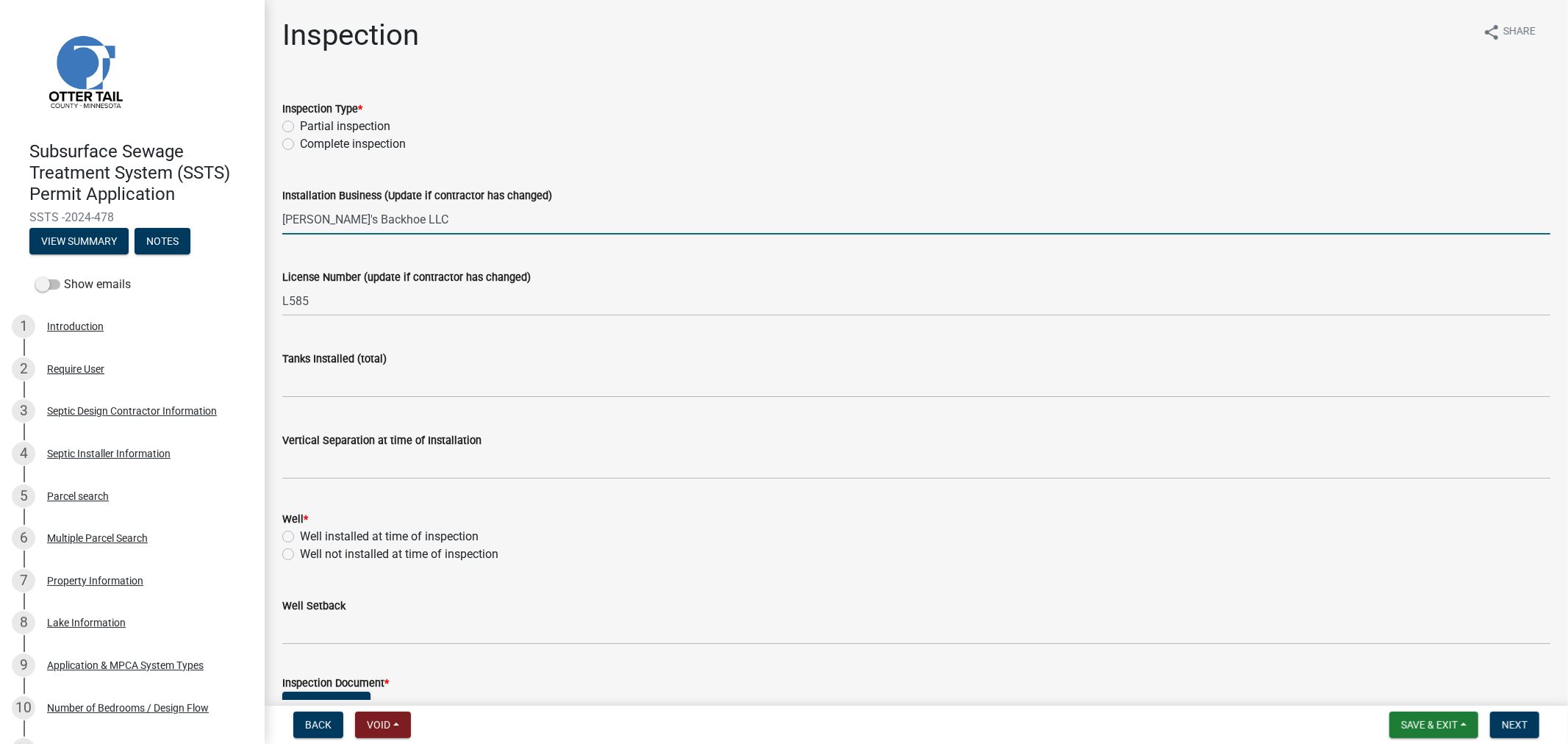
drag, startPoint x: 402, startPoint y: 215, endPoint x: 181, endPoint y: 194, distance: 222.0
click at [181, 194] on div "Subsurface Sewage Treatment System (SSTS) Permit Application SSTS -2024-478 Vie…" at bounding box center [784, 372] width 1568 height 744
type input "[PERSON_NAME] Excavating"
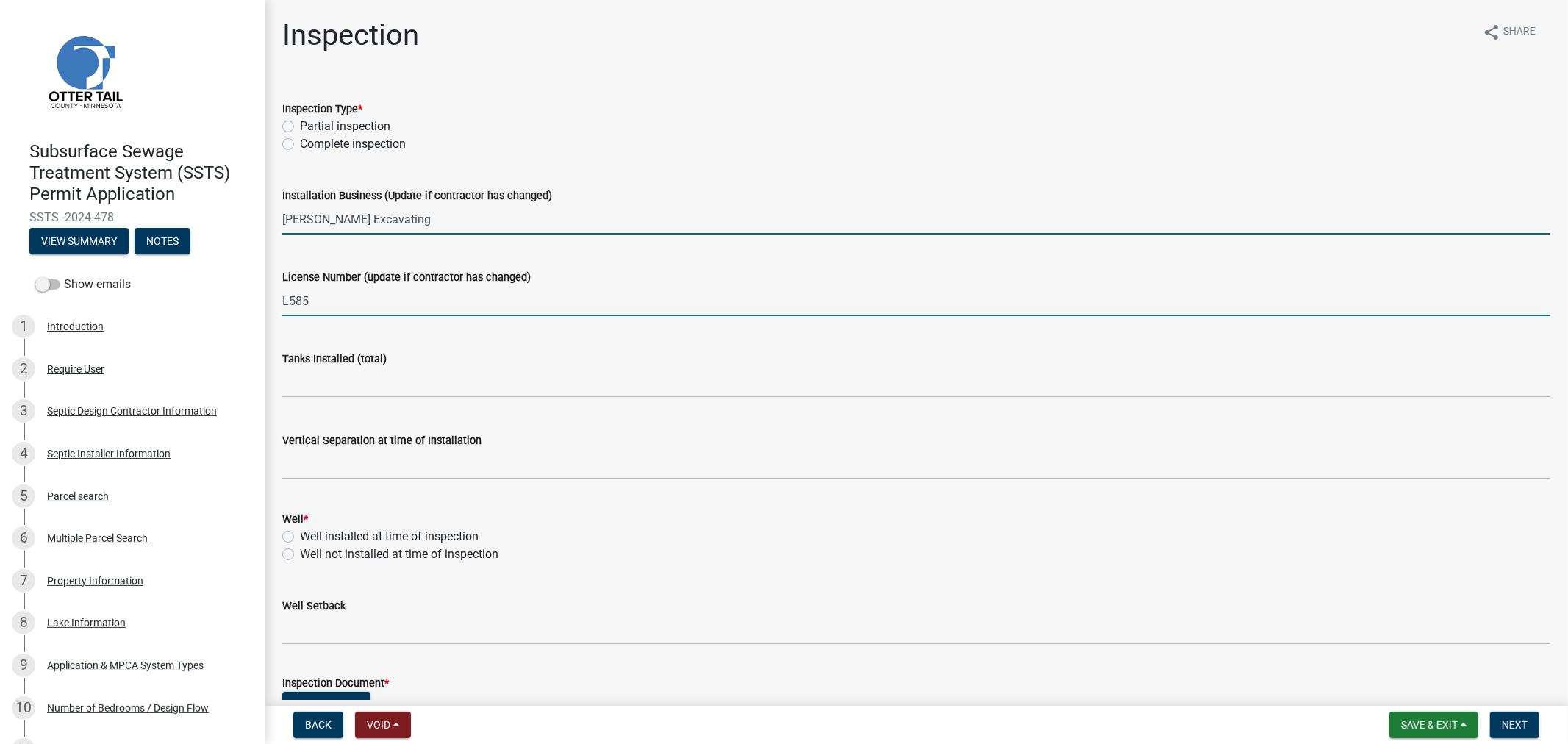
click at [372, 300] on input "L585" at bounding box center [916, 301] width 1268 height 30
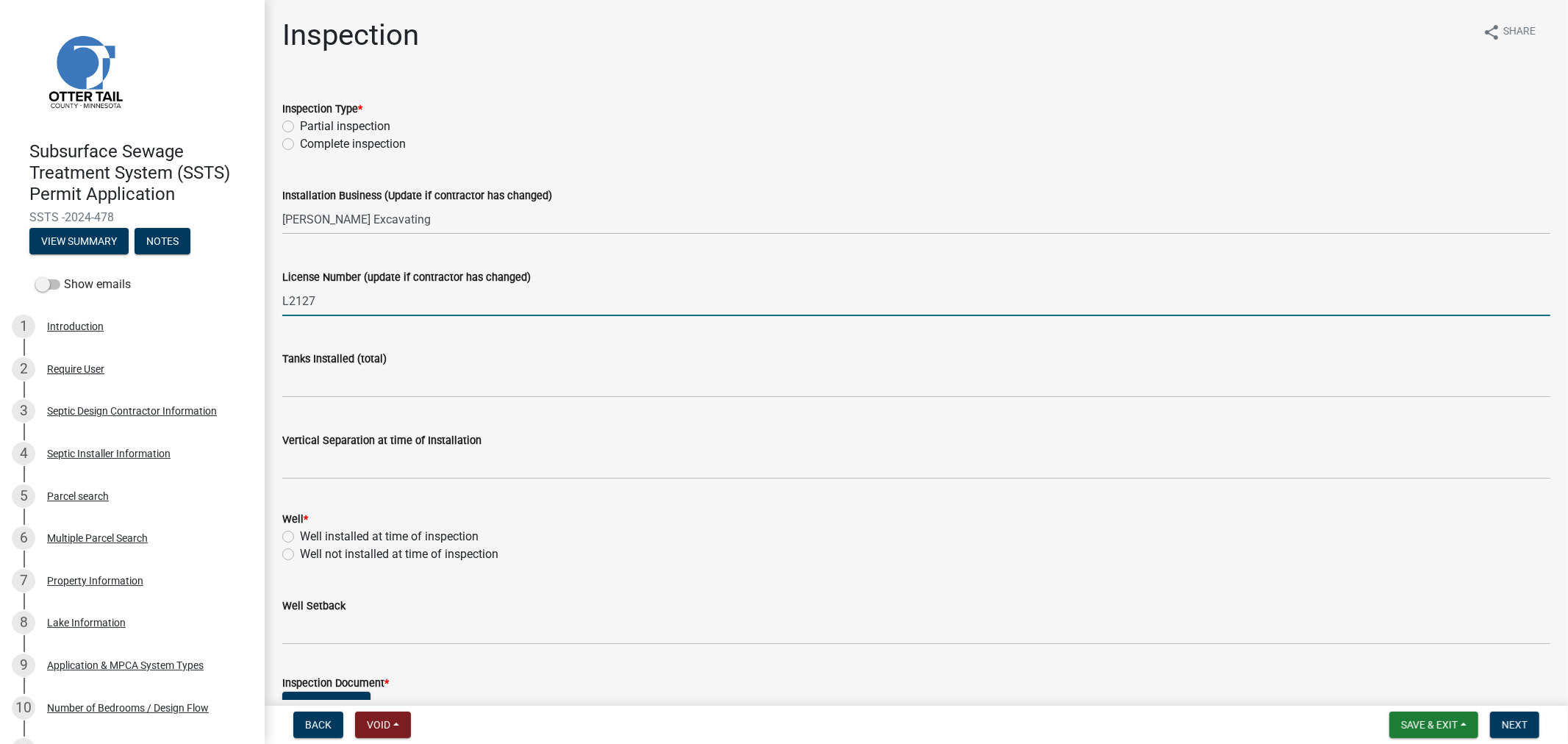
type input "L2127"
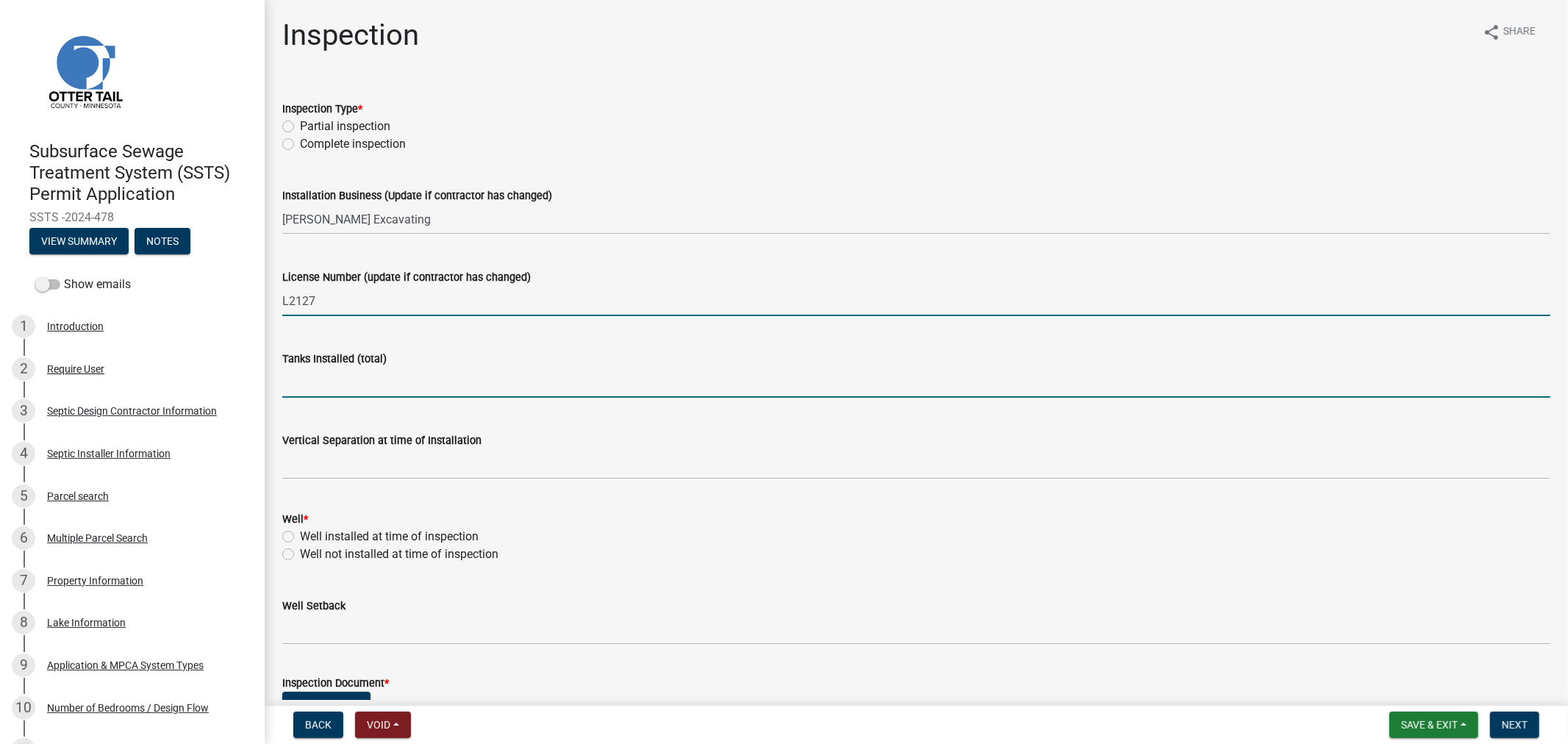
click at [349, 385] on input "text" at bounding box center [916, 383] width 1268 height 30
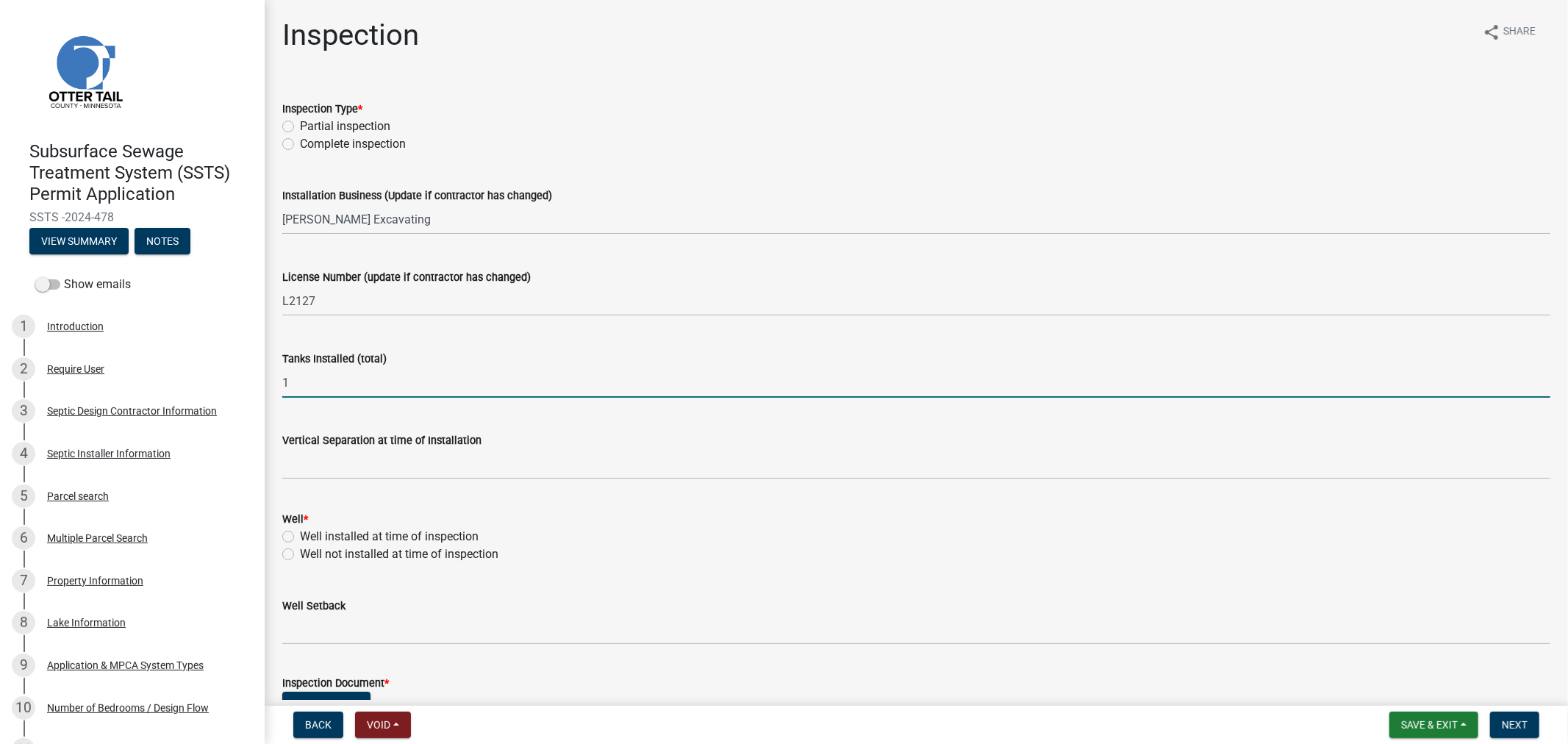
type input "1"
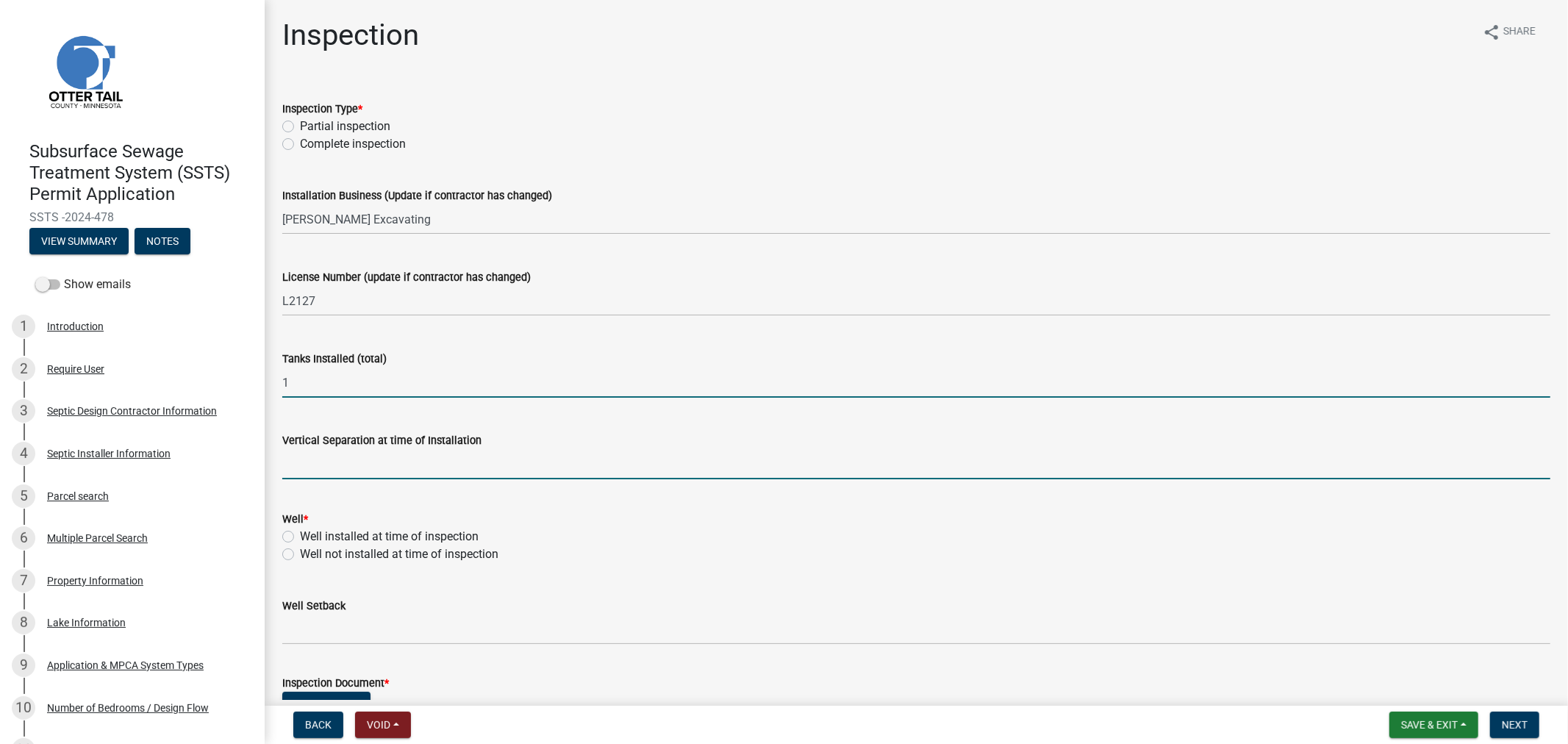
drag, startPoint x: 350, startPoint y: 456, endPoint x: 351, endPoint y: 433, distance: 23.0
click at [350, 456] on input "text" at bounding box center [916, 464] width 1268 height 30
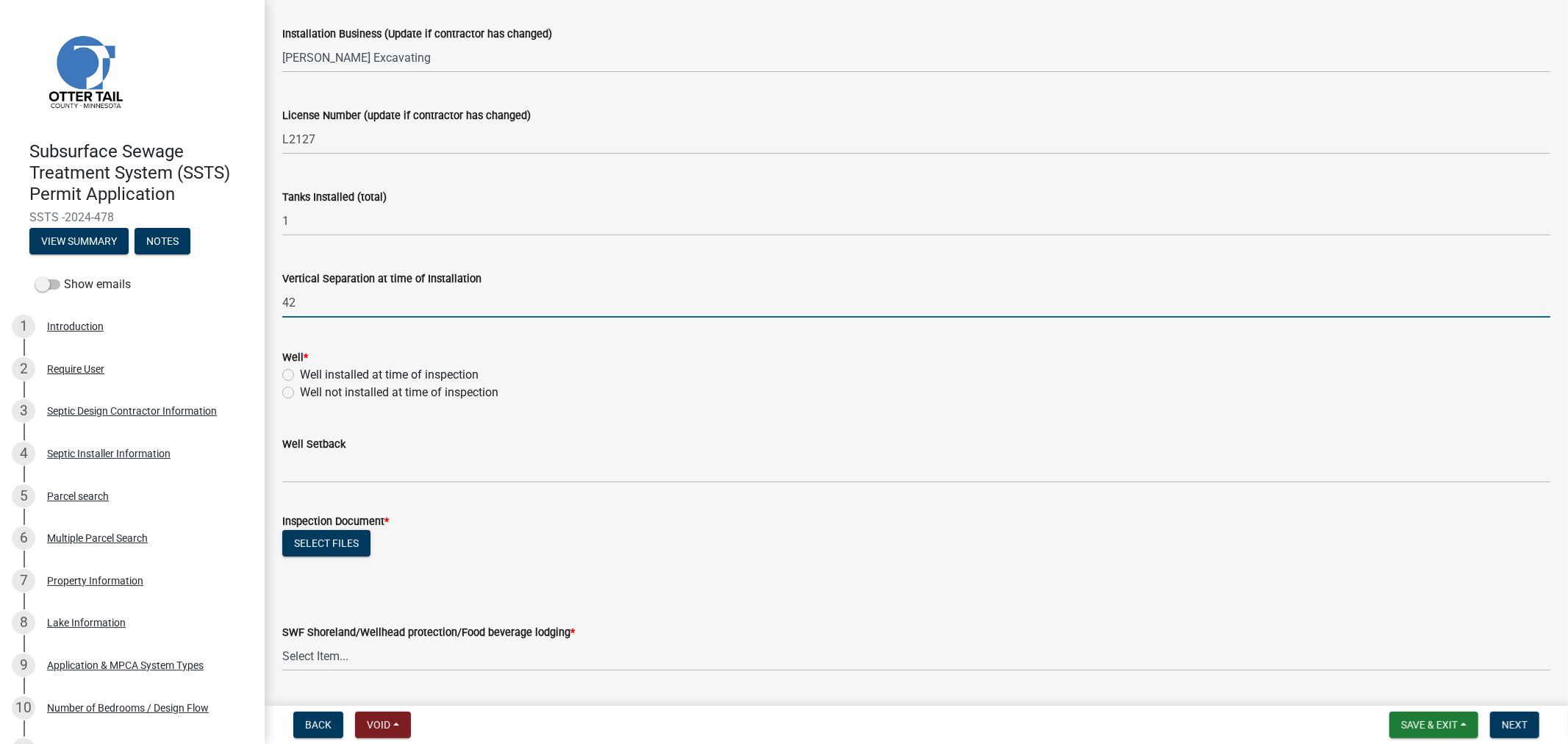
scroll to position [164, 0]
type input "42"
click at [300, 370] on label "Well installed at time of inspection" at bounding box center [389, 373] width 179 height 18
click at [300, 370] on input "Well installed at time of inspection" at bounding box center [304, 369] width 10 height 10
radio input "true"
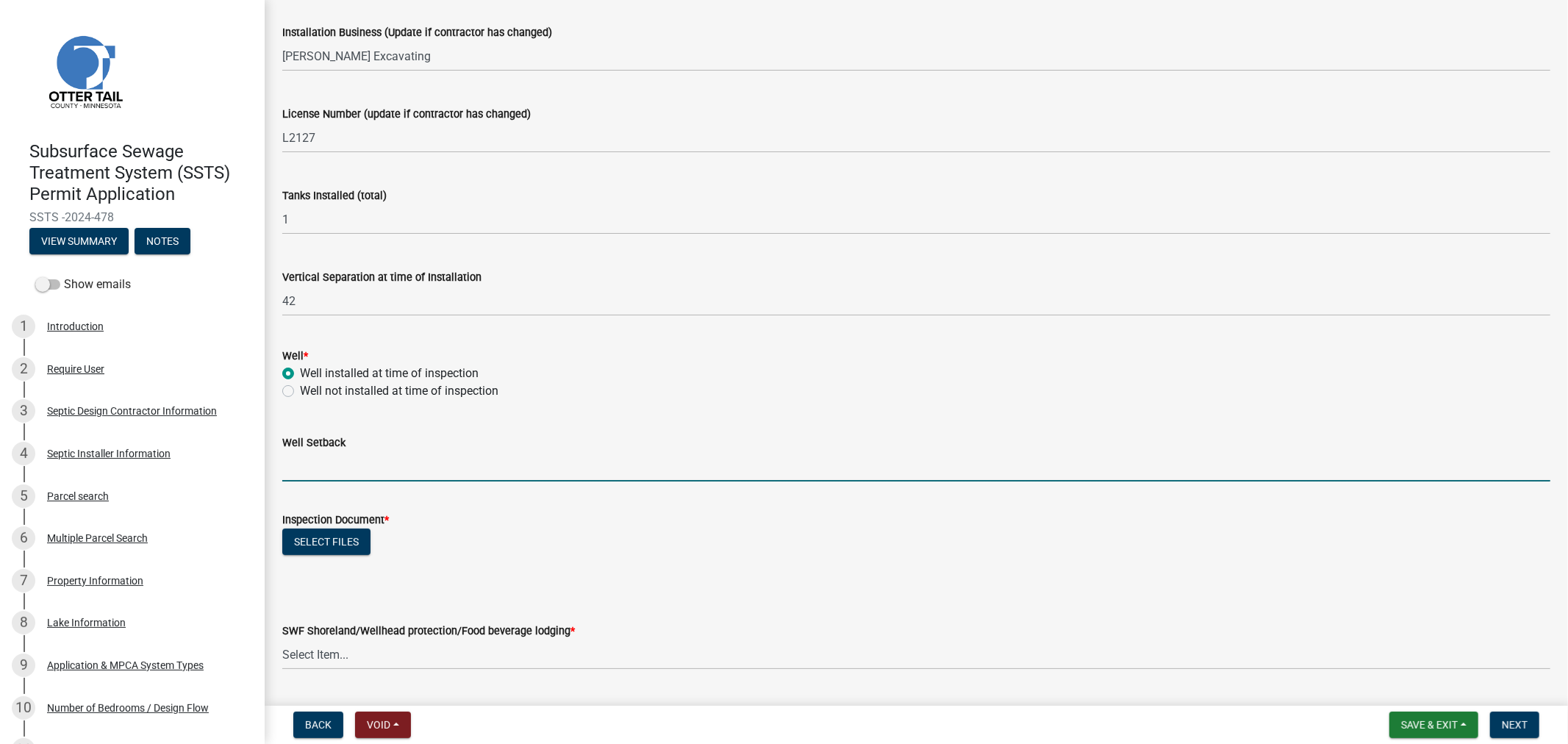
click at [311, 472] on input "Well Setback" at bounding box center [916, 466] width 1268 height 30
type input "61"
click at [325, 593] on div "SWF Shoreland/Wellhead protection/Food beverage lodging * Select Item... Yes No" at bounding box center [916, 626] width 1268 height 86
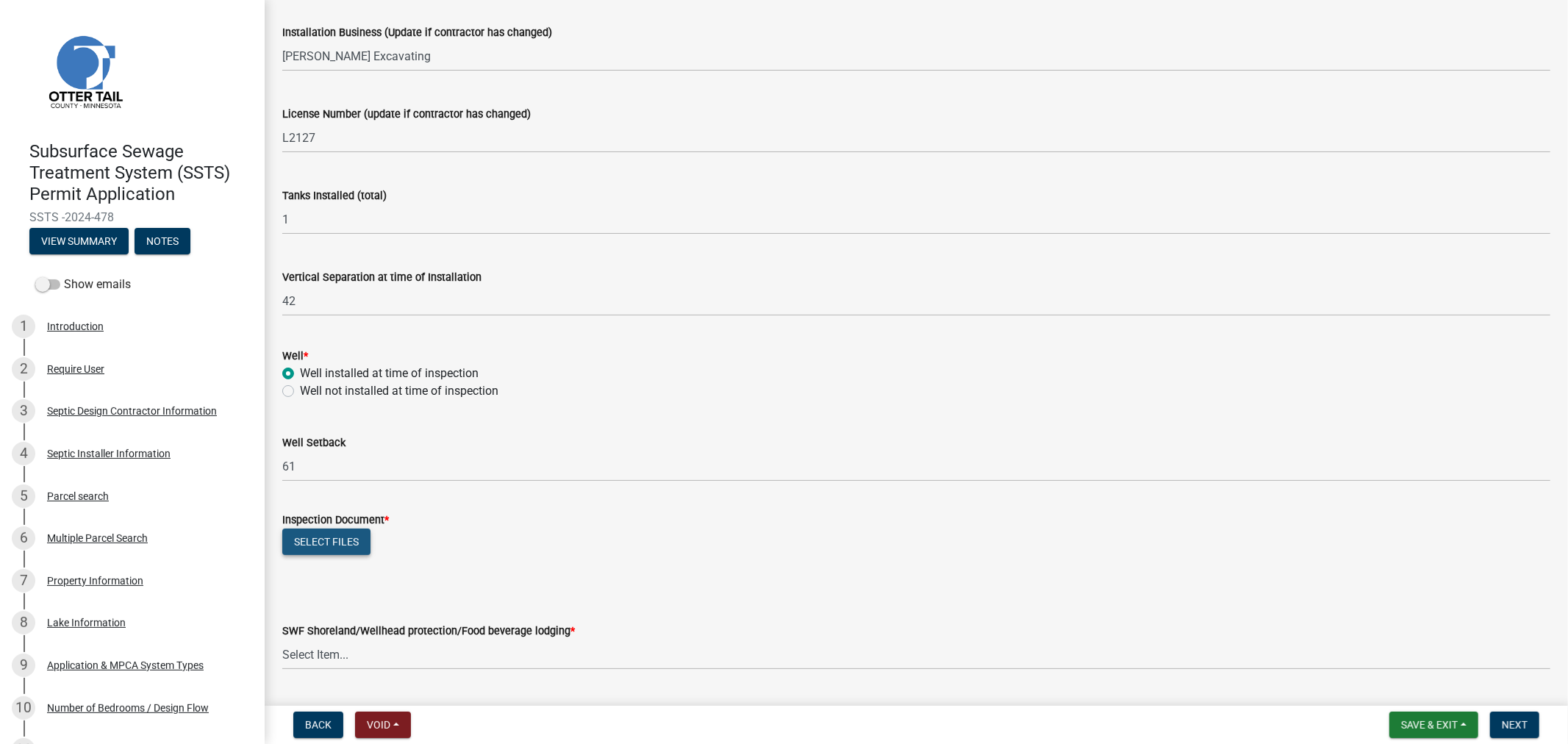
click at [329, 540] on button "Select files" at bounding box center [326, 542] width 88 height 27
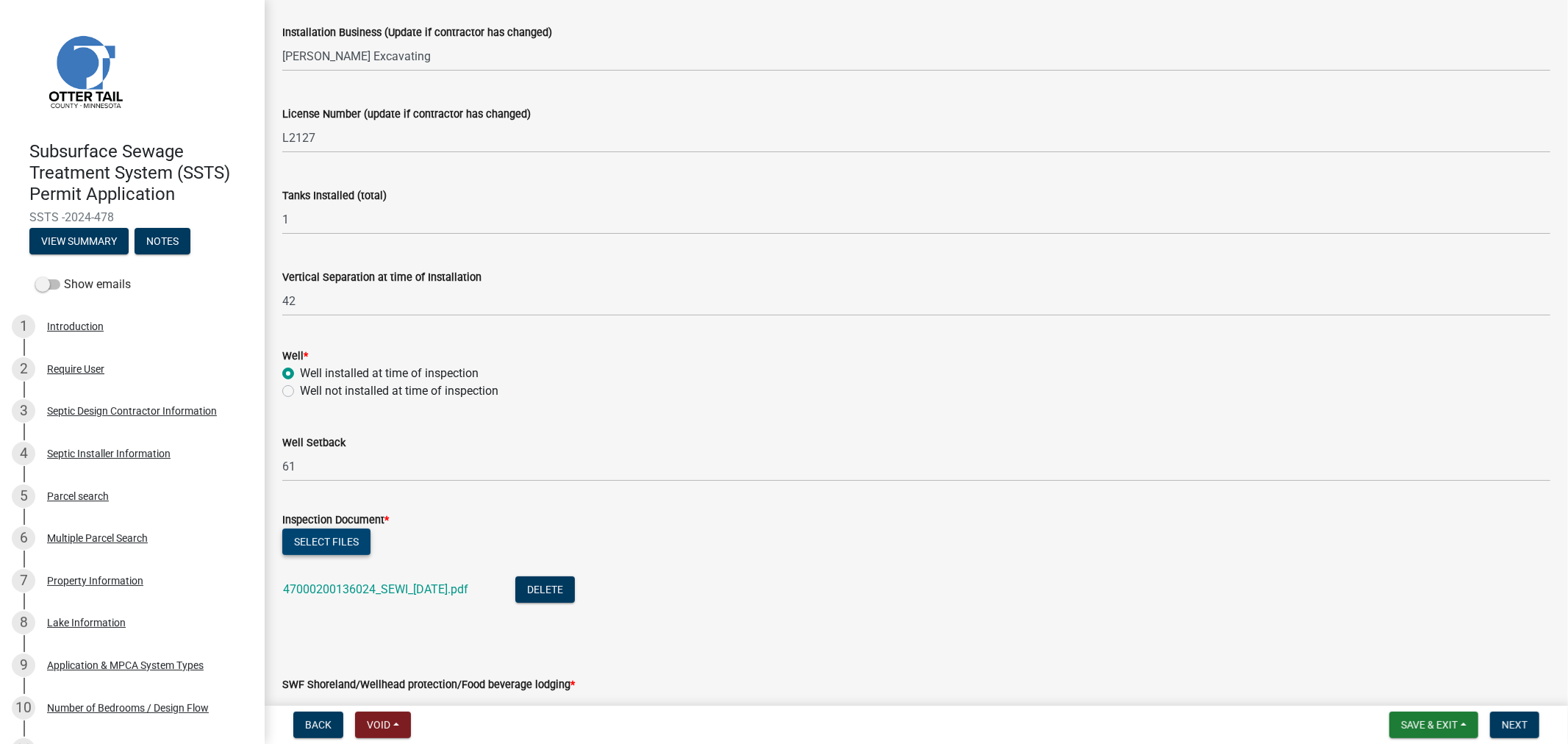
click at [299, 548] on button "Select files" at bounding box center [326, 542] width 88 height 27
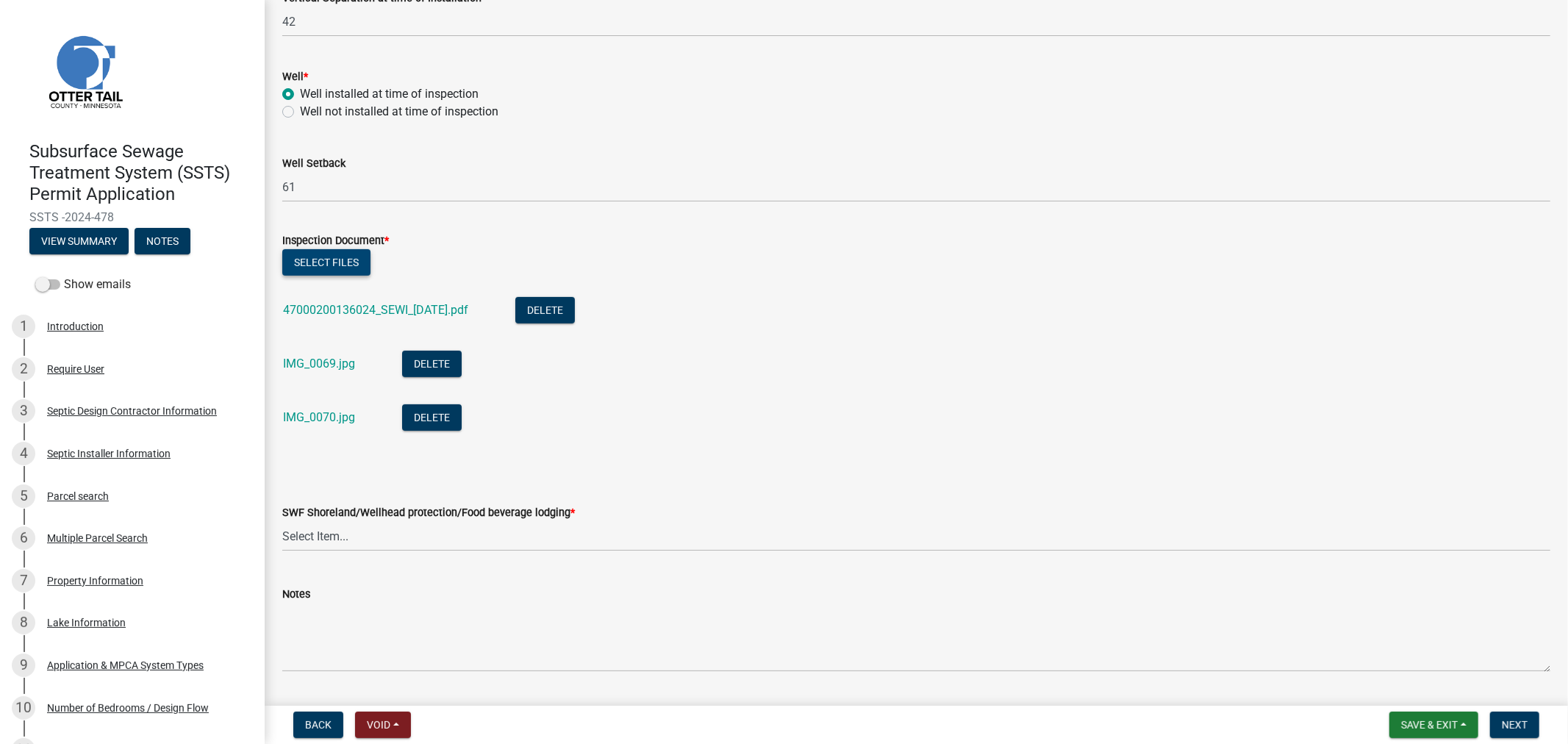
scroll to position [490, 0]
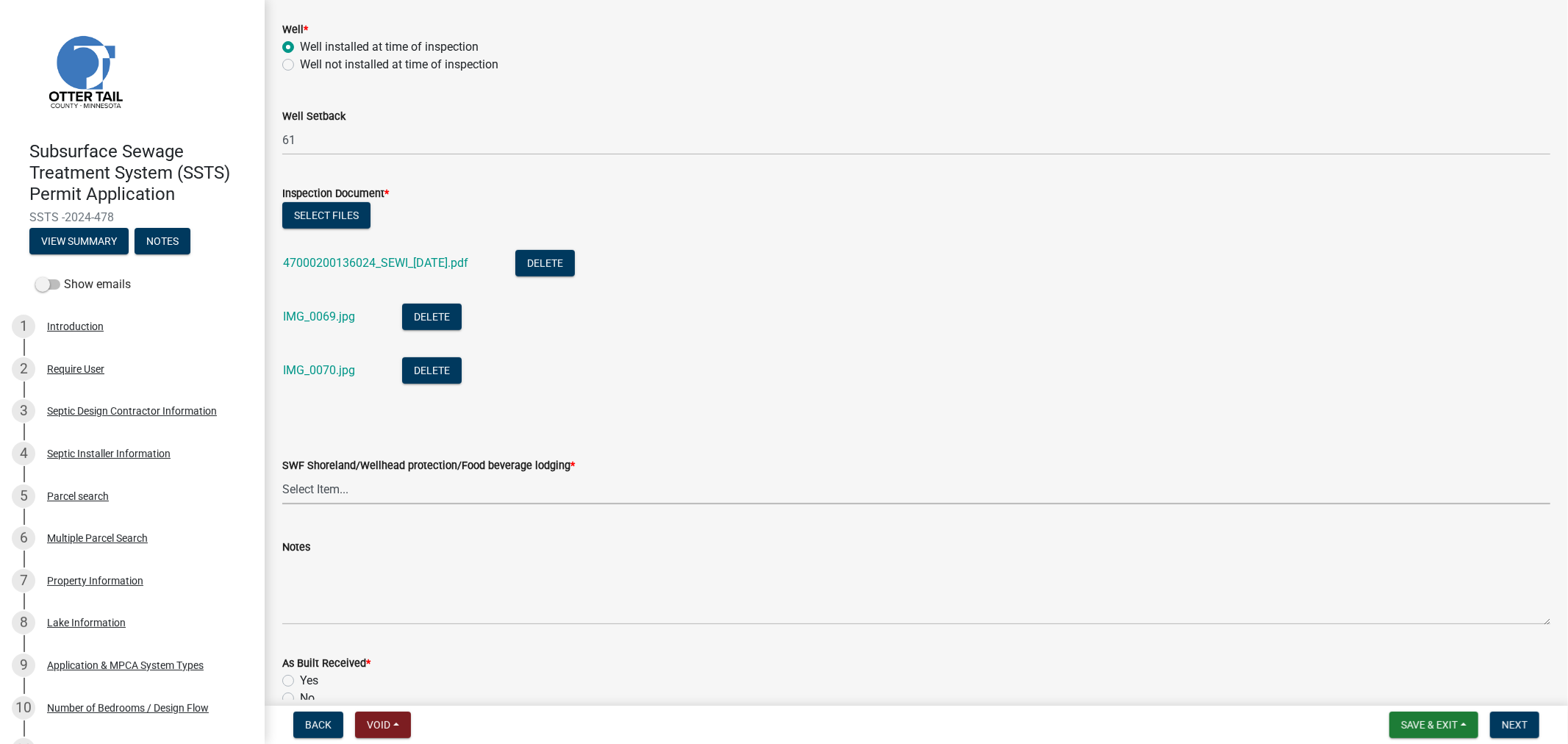
click at [513, 493] on select "Select Item... Yes No" at bounding box center [916, 489] width 1268 height 30
click at [282, 474] on select "Select Item... Yes No" at bounding box center [916, 489] width 1268 height 30
select select "68682ff0-9f8d-4b9d-a774-b1c0f3b0916d"
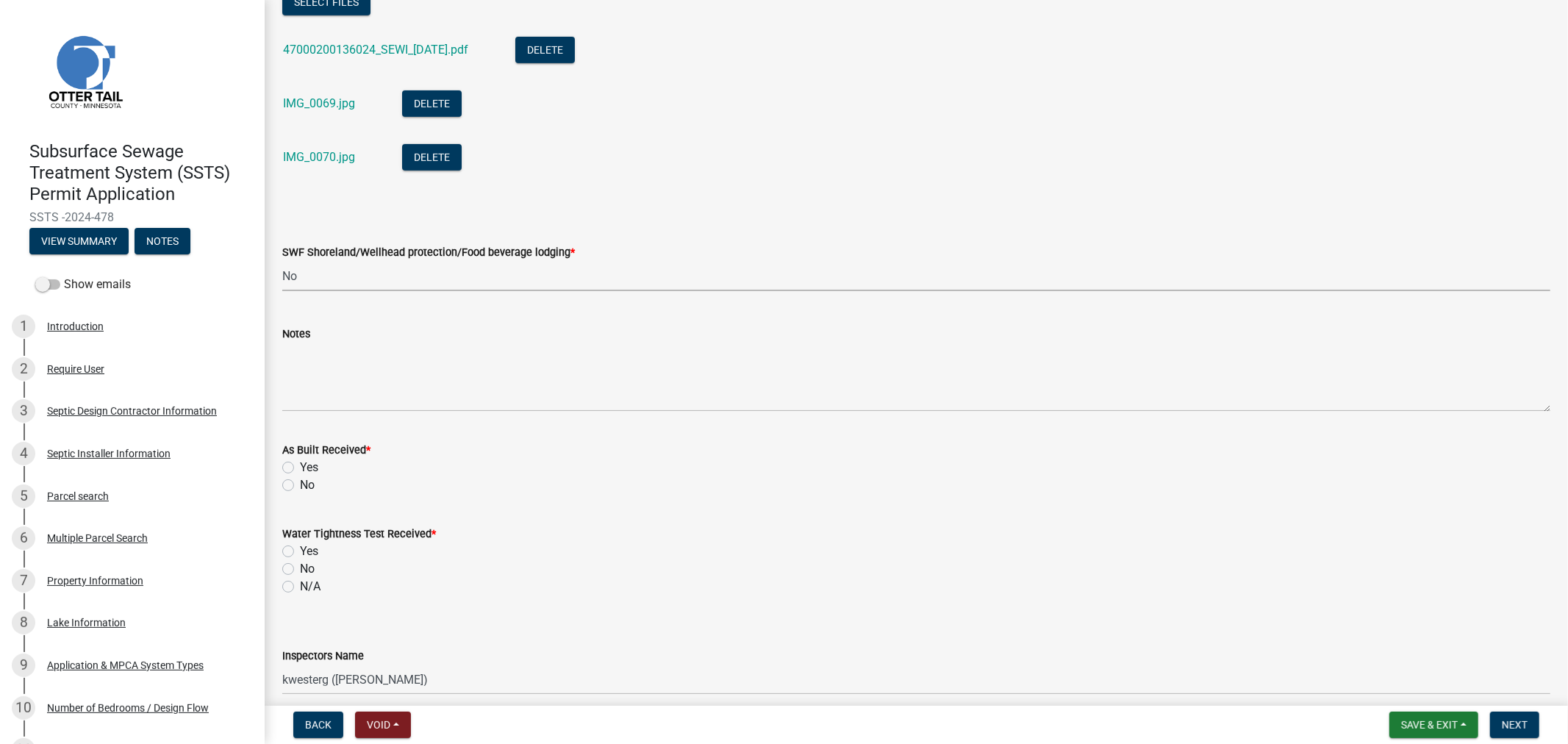
scroll to position [735, 0]
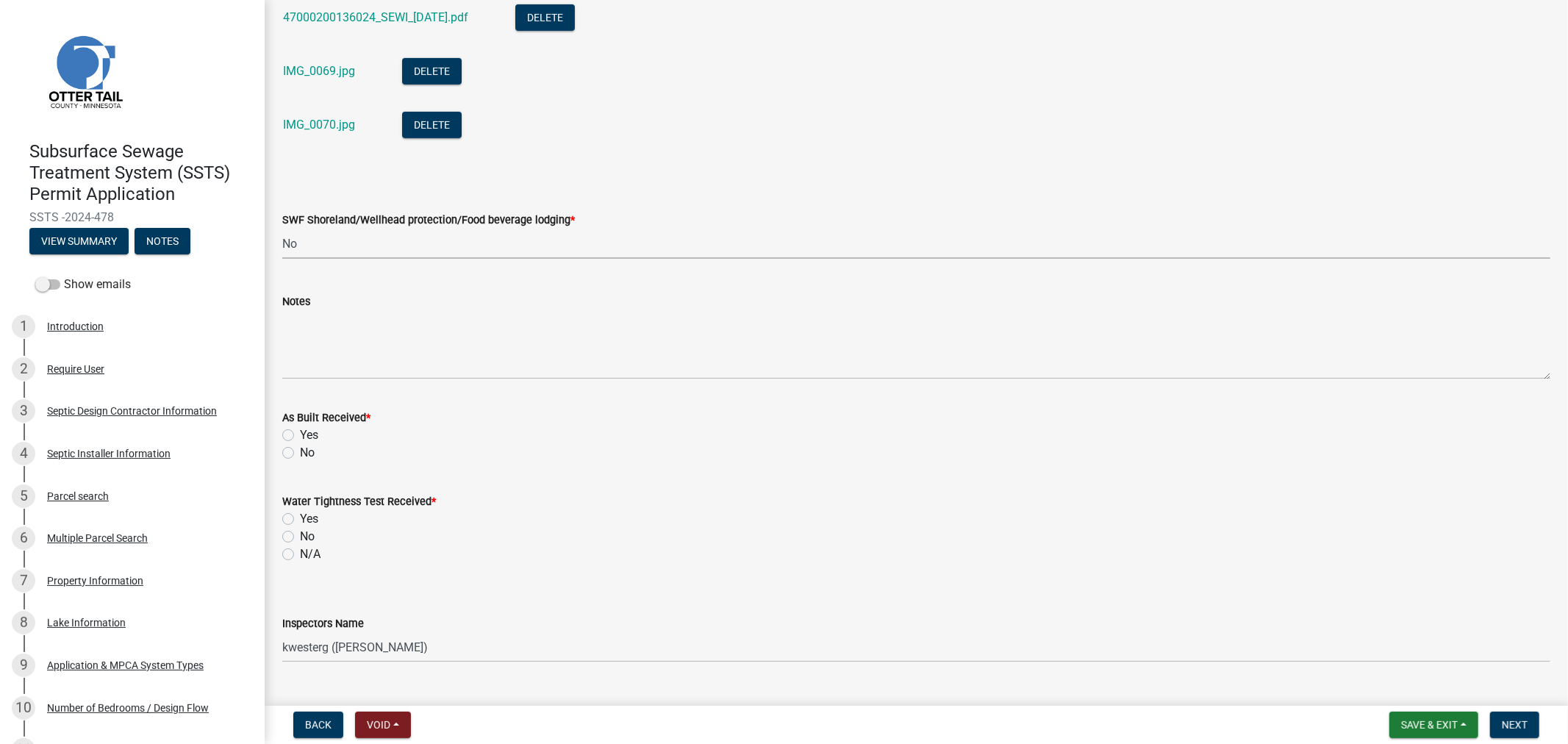
click at [300, 437] on label "Yes" at bounding box center [309, 435] width 19 height 18
click at [300, 436] on input "Yes" at bounding box center [304, 431] width 10 height 10
radio input "true"
click at [300, 553] on label "N/A" at bounding box center [310, 555] width 20 height 18
click at [300, 553] on input "N/A" at bounding box center [304, 550] width 10 height 10
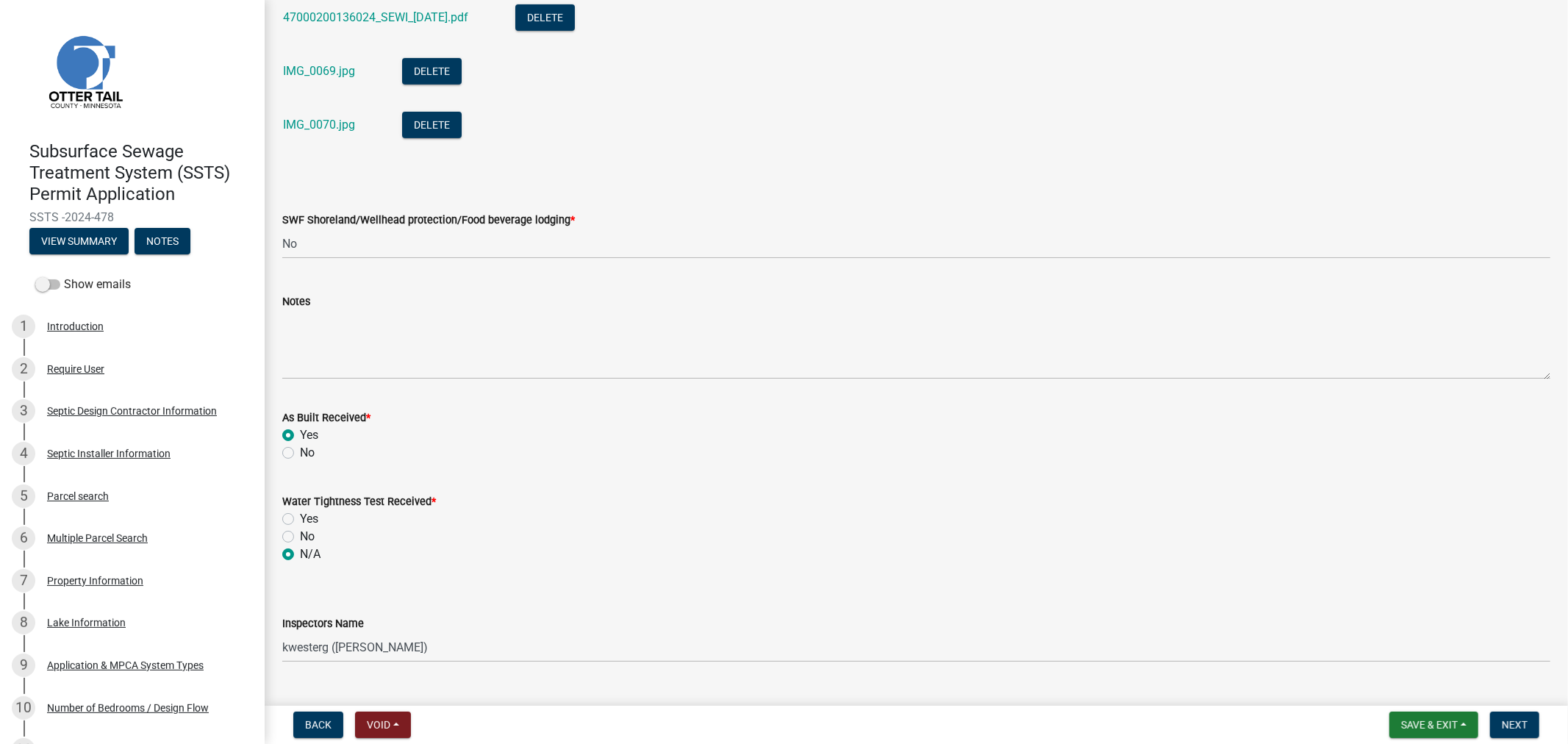
radio input "true"
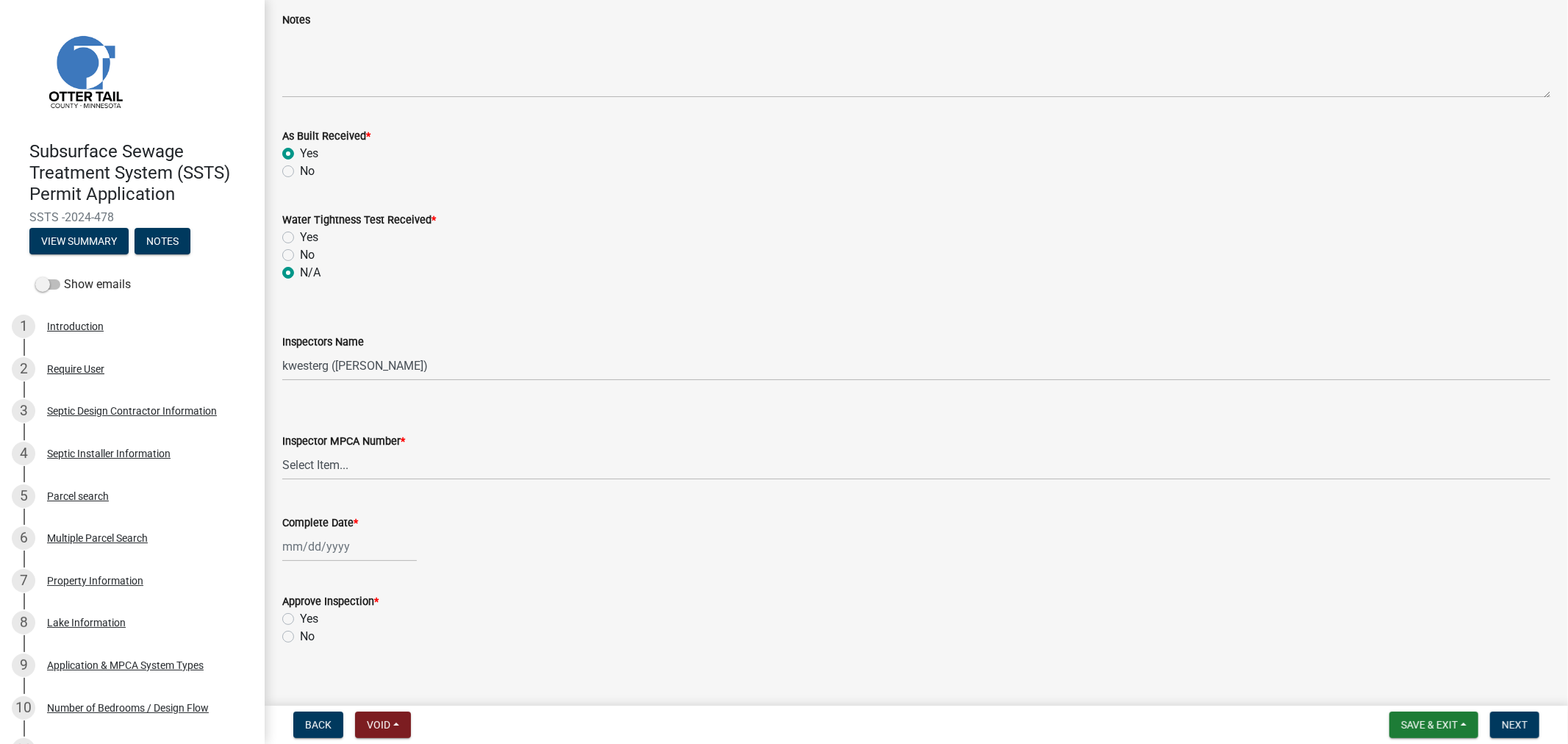
scroll to position [1032, 0]
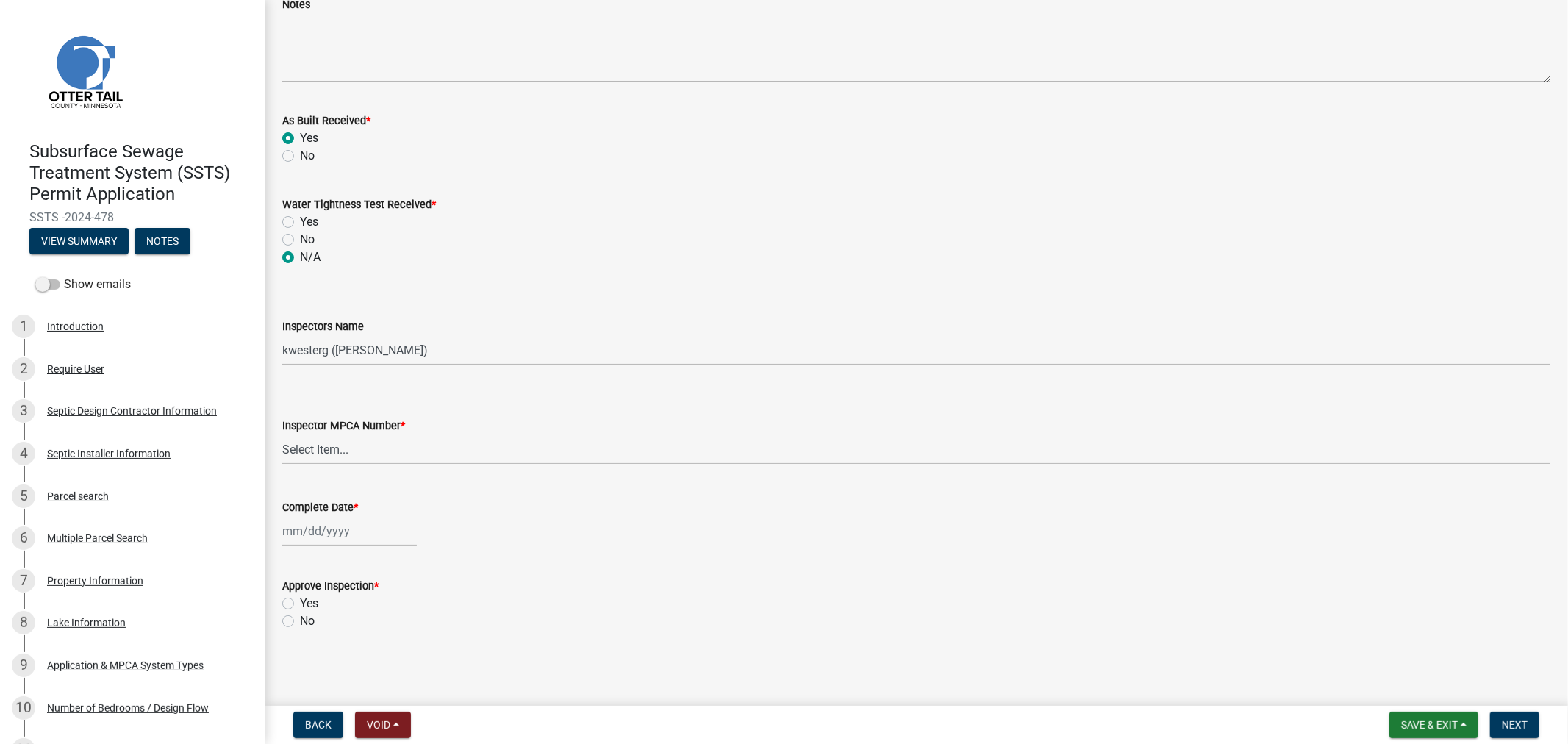
click at [354, 349] on select "Select Item... btollefson ([PERSON_NAME]) [PERSON_NAME] ([PERSON_NAME]) eplaste…" at bounding box center [916, 350] width 1268 height 30
select select "64cc3fb4-2a84-49c8-ae2d-a7b3072cebaf"
click at [282, 335] on select "Select Item... btollefson ([PERSON_NAME]) [PERSON_NAME] ([PERSON_NAME]) eplaste…" at bounding box center [916, 350] width 1268 height 30
click at [342, 460] on wm-data-entity-input "Inspector MPCA Number * Select Item... [PERSON_NAME] (10415) [PERSON_NAME] (924…" at bounding box center [916, 428] width 1268 height 99
click at [342, 460] on select "Select Item... [PERSON_NAME] (10415) [PERSON_NAME] (924) [PERSON_NAME] (1957) […" at bounding box center [916, 449] width 1268 height 30
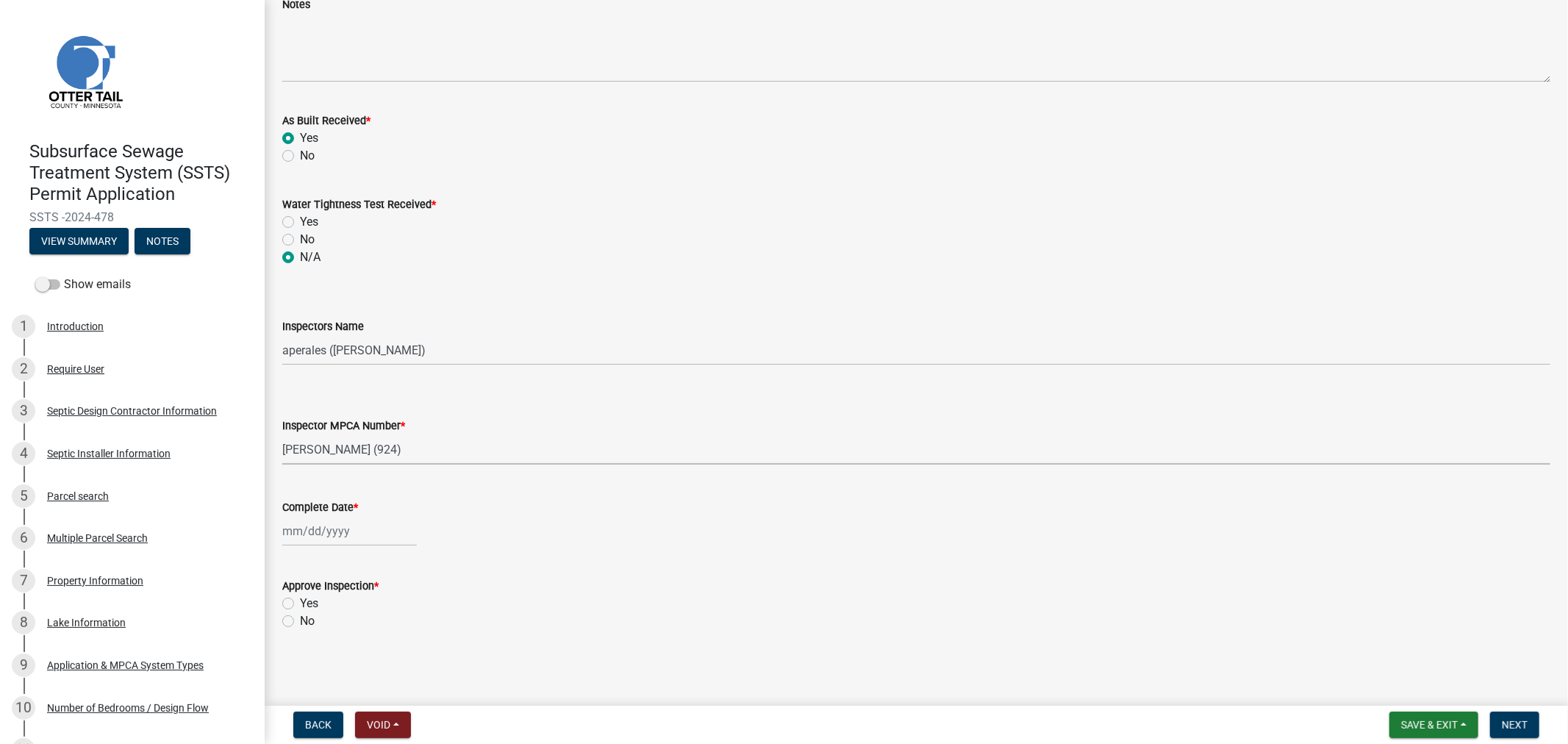
click at [282, 434] on select "Select Item... [PERSON_NAME] (10415) [PERSON_NAME] (924) [PERSON_NAME] (1957) […" at bounding box center [916, 449] width 1268 height 30
select select "6979e2cf-acfc-4aeb-b273-cede3e7f0b0f"
click at [347, 531] on div at bounding box center [349, 532] width 134 height 30
select select "9"
select select "2025"
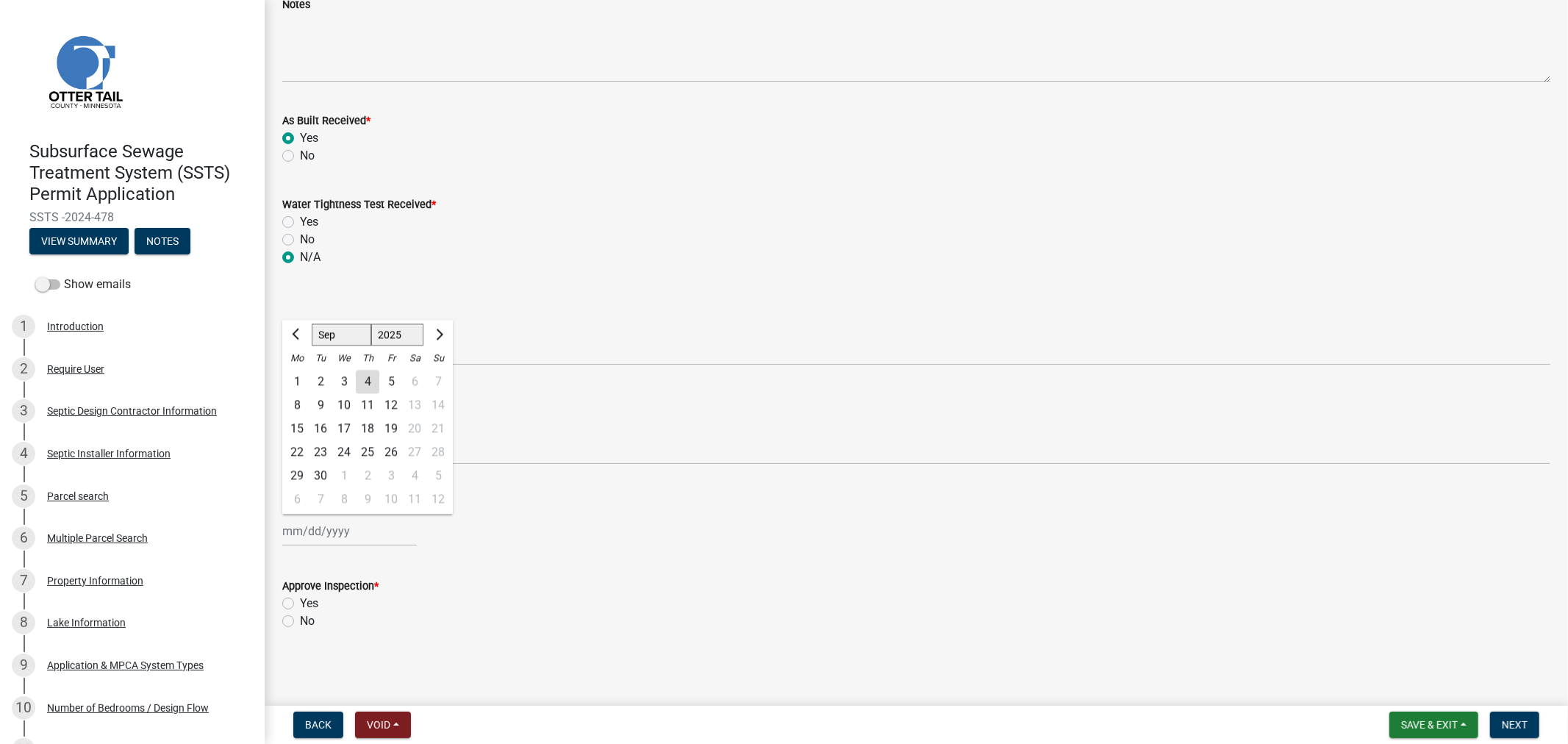
click at [360, 383] on div "4" at bounding box center [367, 382] width 24 height 24
type input "[DATE]"
click at [300, 605] on label "Yes" at bounding box center [309, 604] width 19 height 18
click at [300, 604] on input "Yes" at bounding box center [304, 600] width 10 height 10
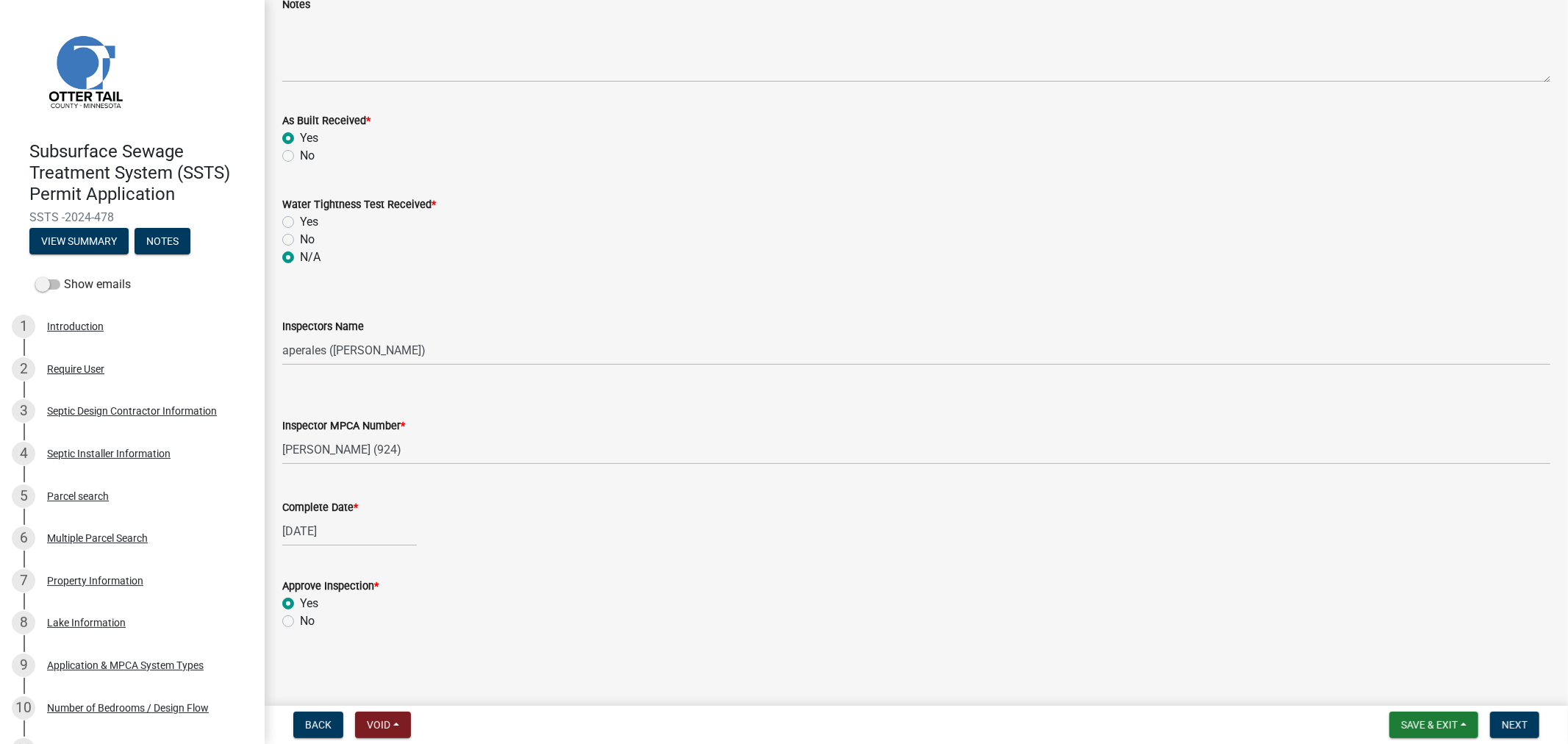
radio input "true"
click at [1503, 728] on span "Next" at bounding box center [1514, 725] width 26 height 12
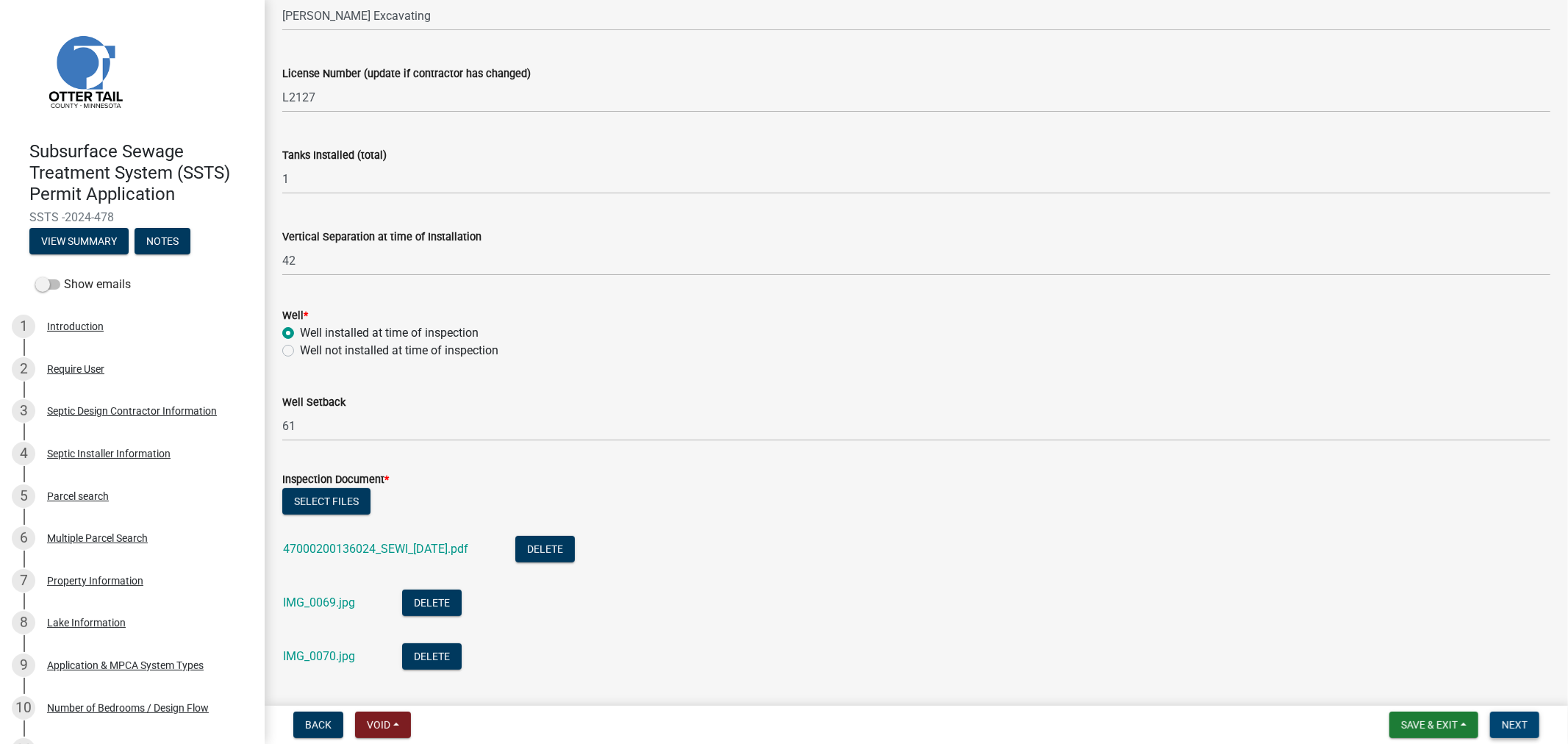
scroll to position [0, 0]
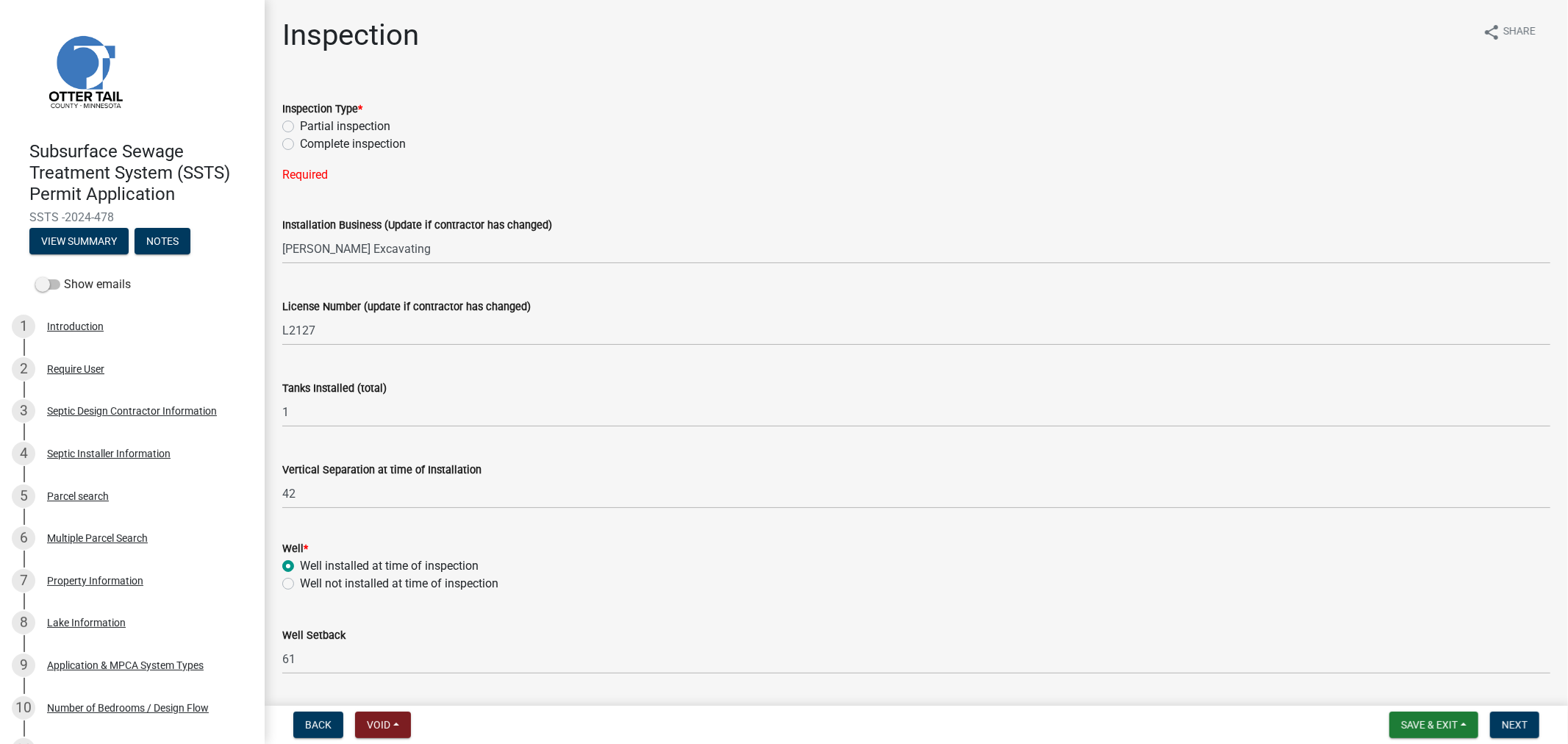
click at [300, 147] on label "Complete inspection" at bounding box center [353, 144] width 106 height 18
click at [300, 145] on input "Complete inspection" at bounding box center [304, 140] width 10 height 10
radio input "true"
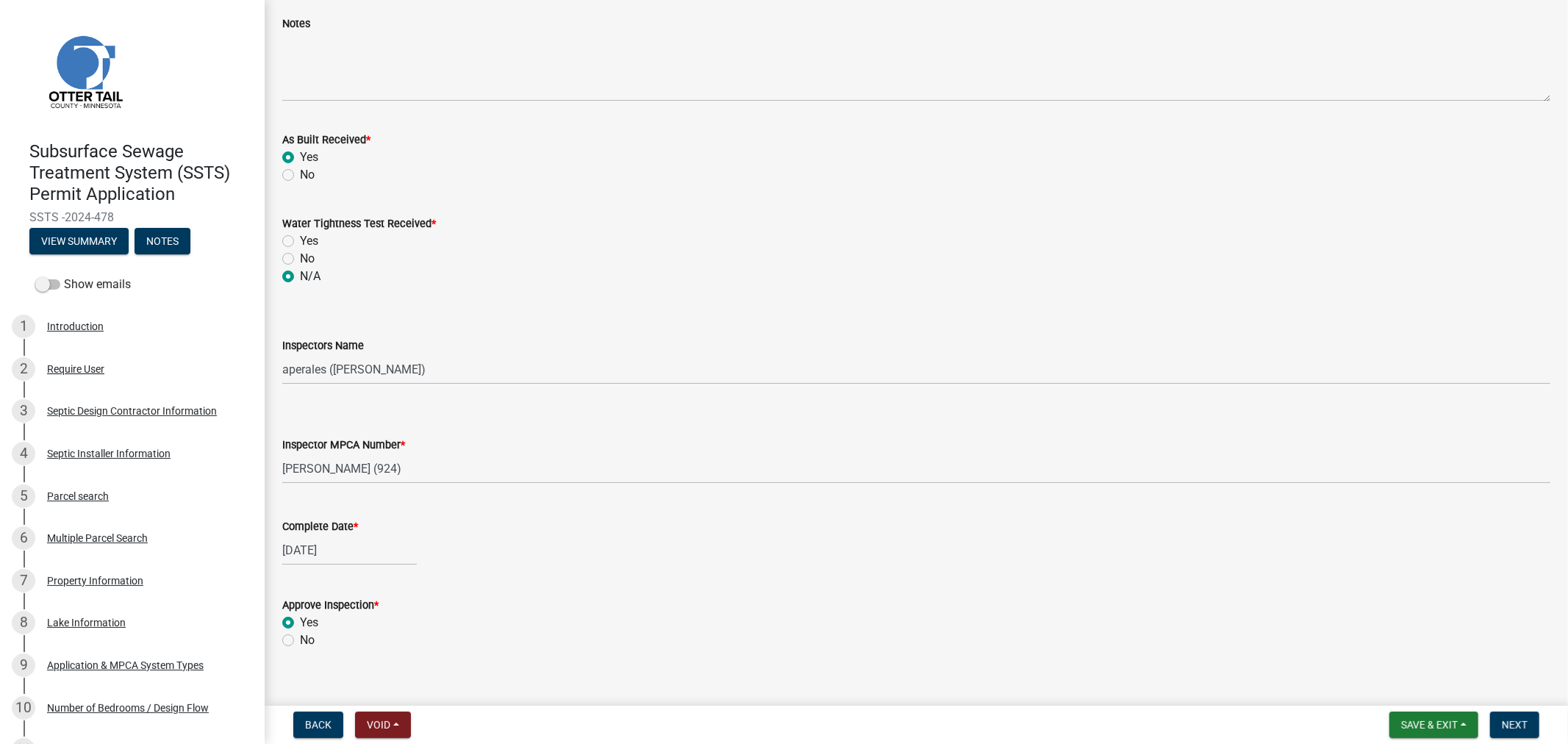
scroll to position [1032, 0]
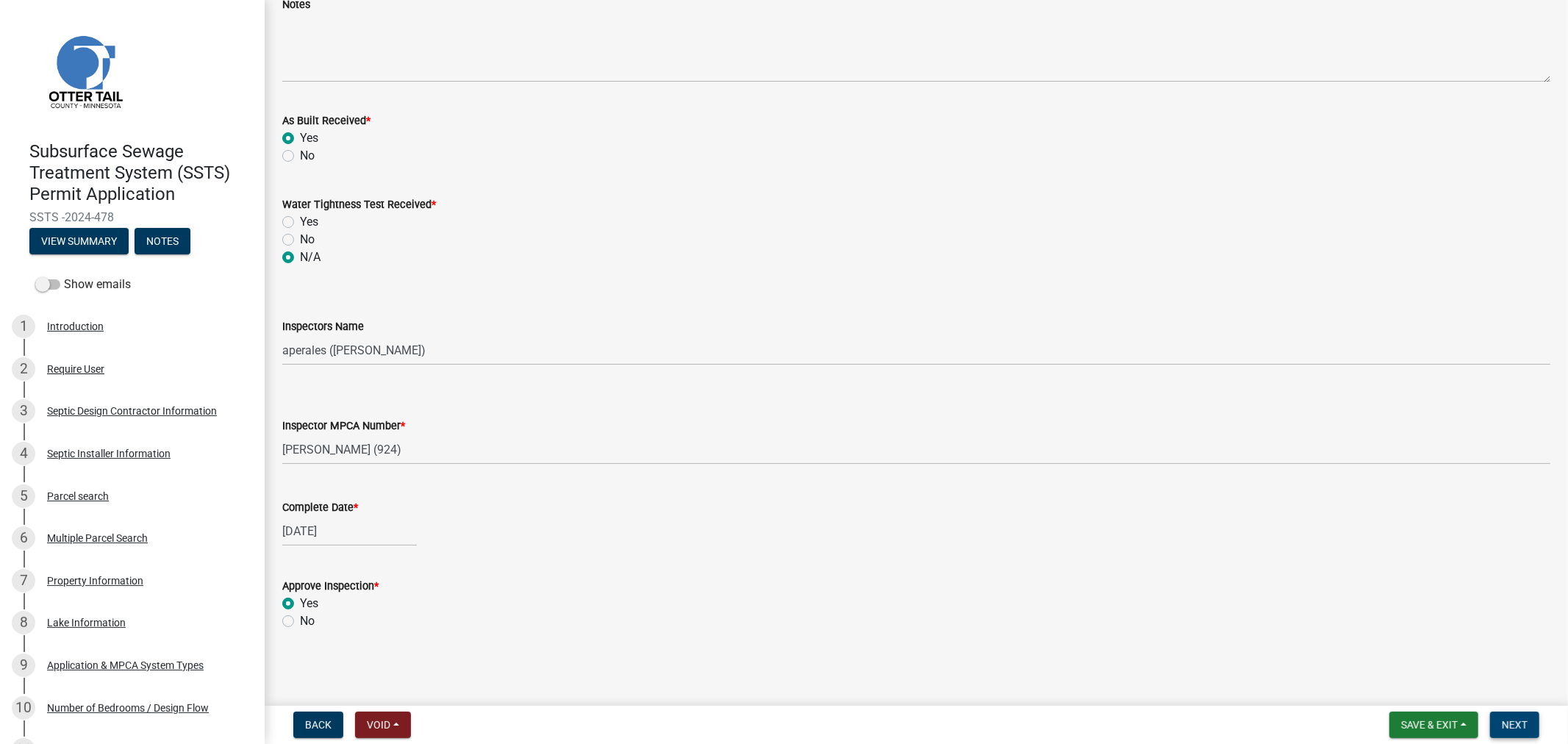
click at [1523, 730] on button "Next" at bounding box center [1515, 725] width 50 height 27
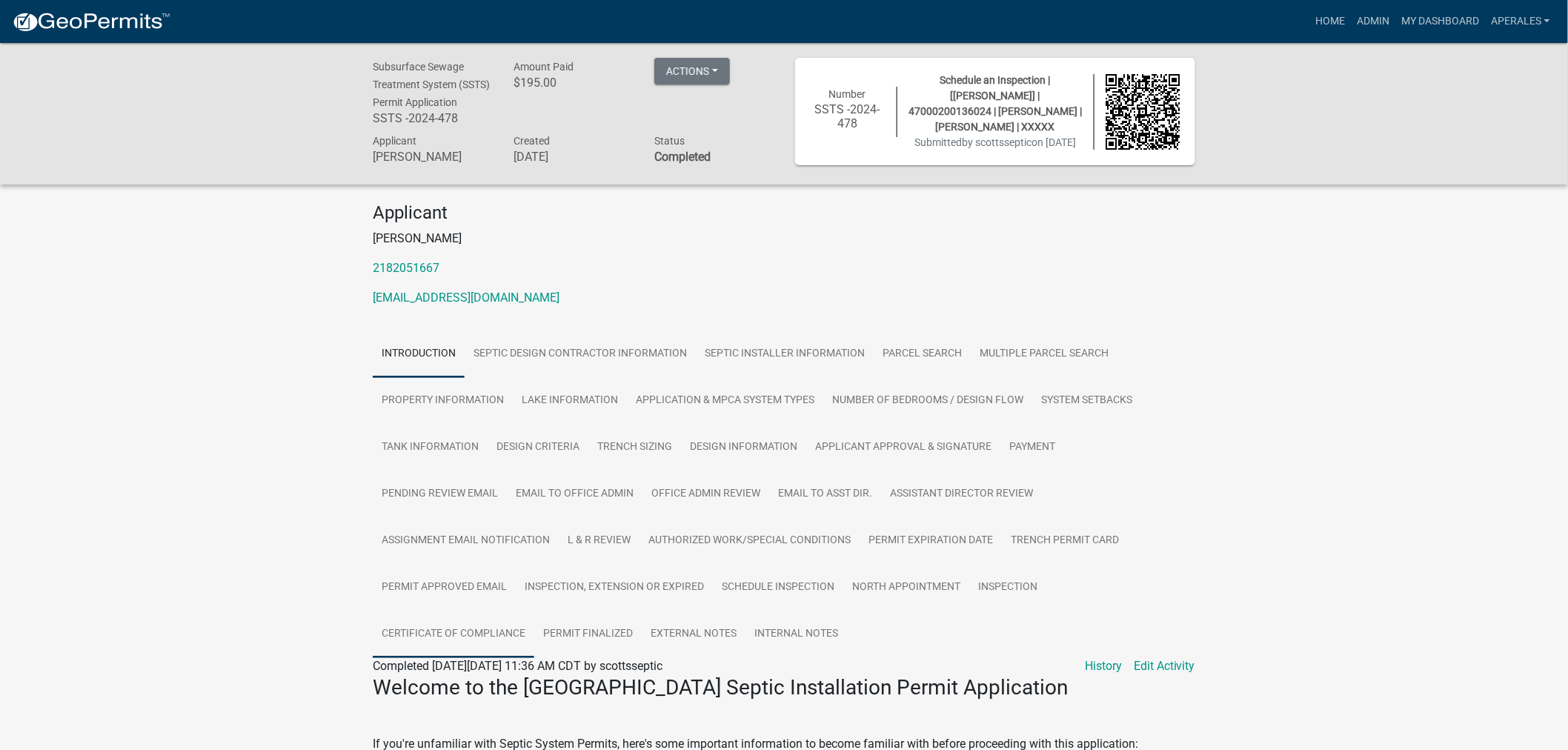
click at [448, 656] on link "Certificate of Compliance" at bounding box center [453, 634] width 161 height 47
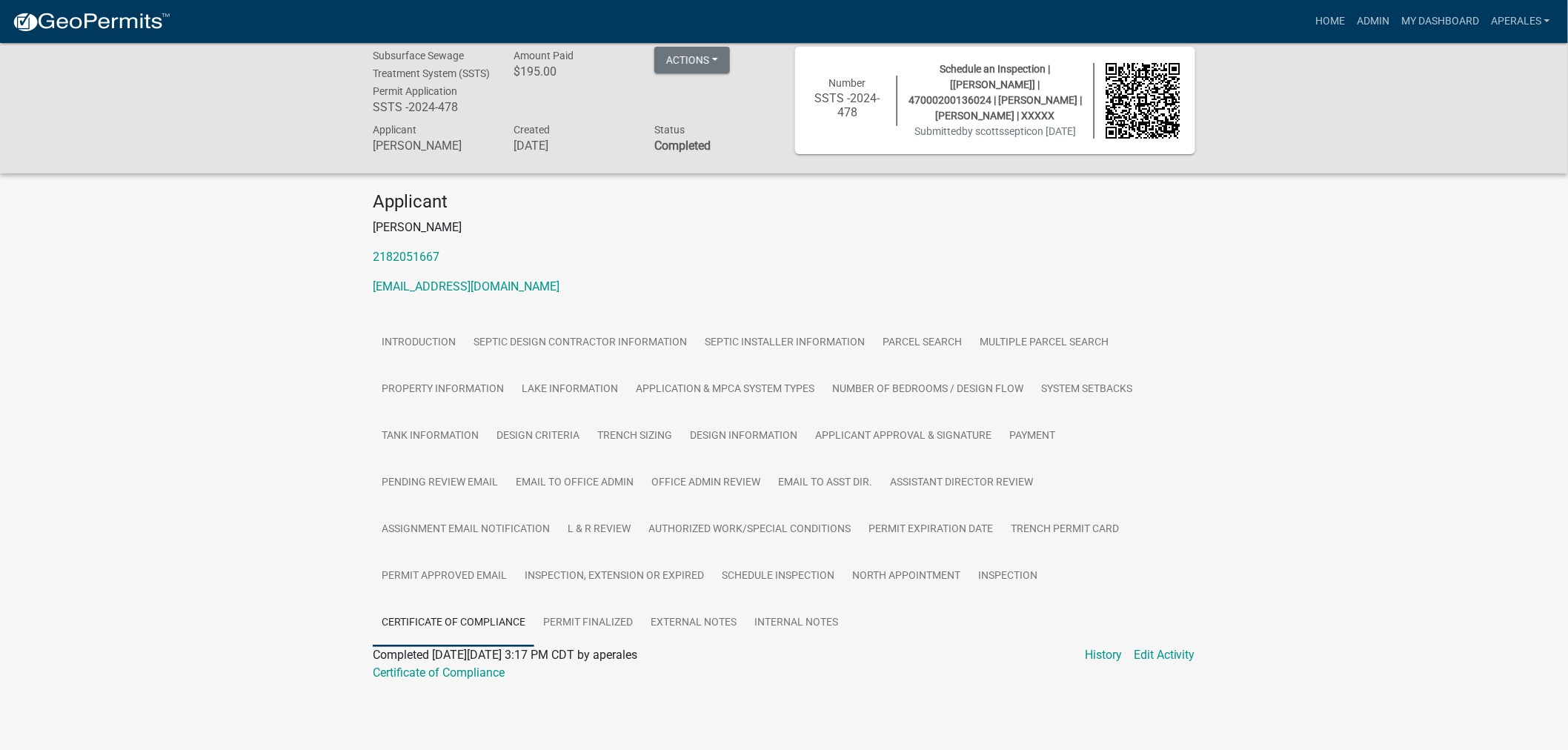
scroll to position [43, 0]
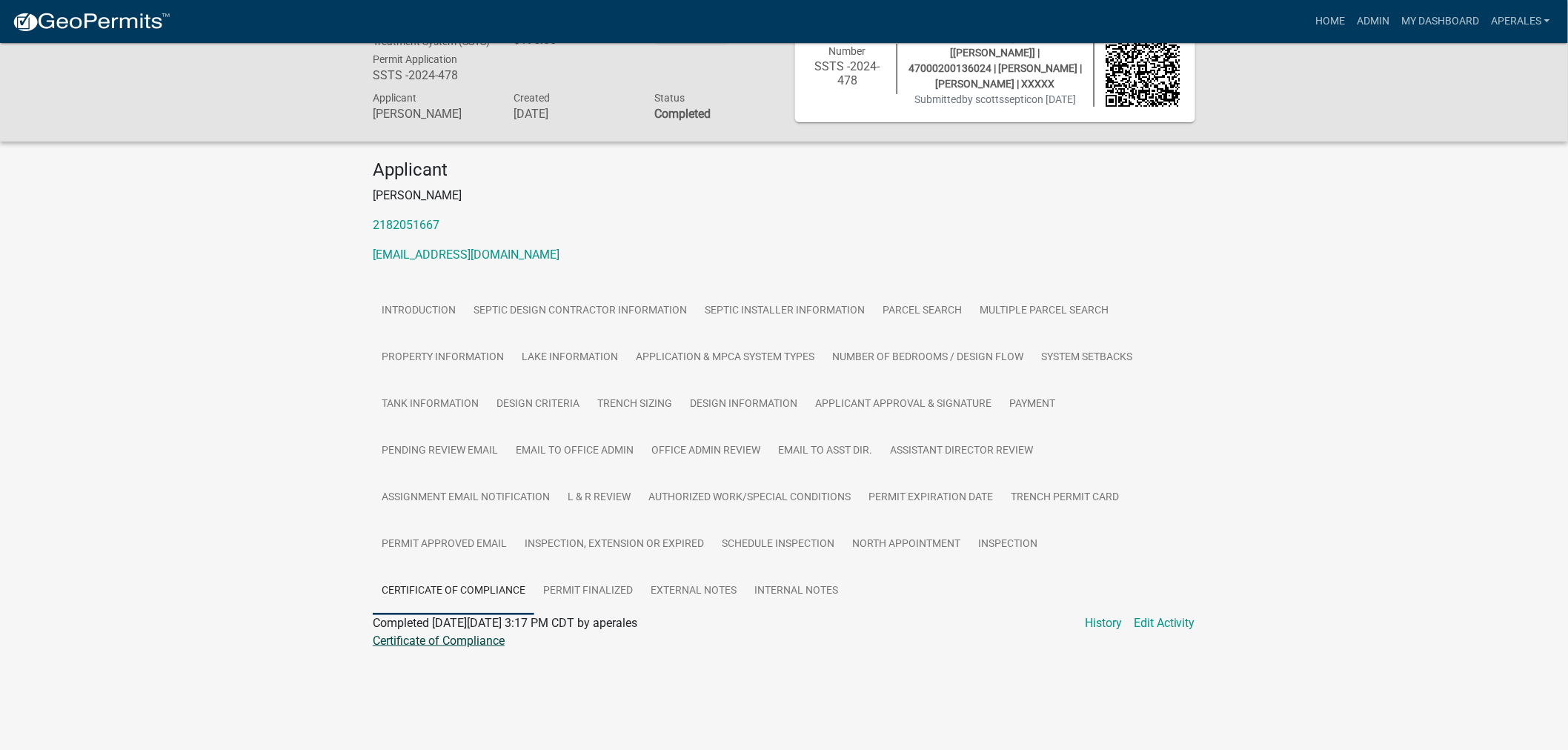
click at [455, 648] on link "Certificate of Compliance" at bounding box center [439, 641] width 132 height 14
click at [1382, 23] on link "Admin" at bounding box center [1373, 21] width 45 height 29
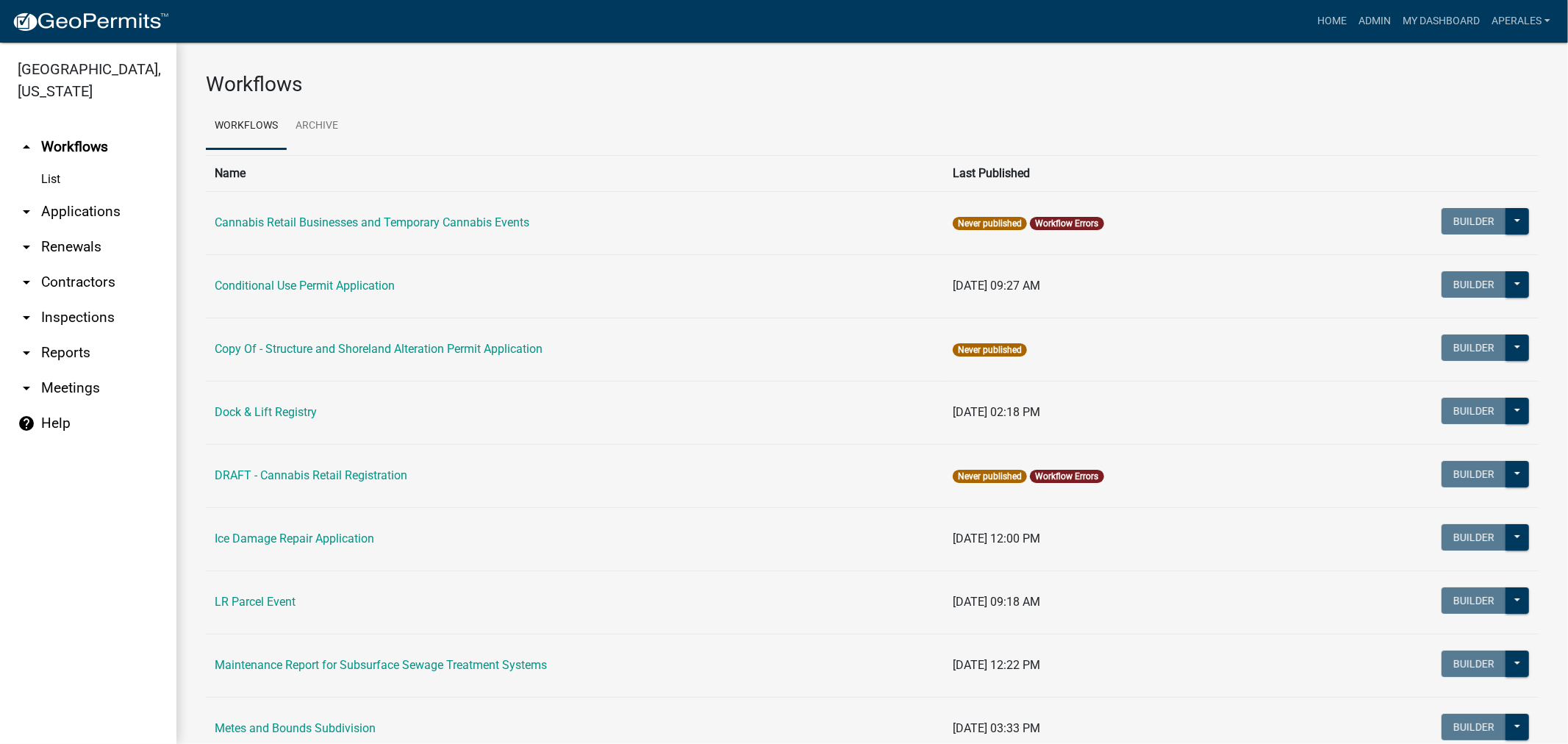
click at [76, 207] on link "arrow_drop_down Applications" at bounding box center [88, 211] width 177 height 35
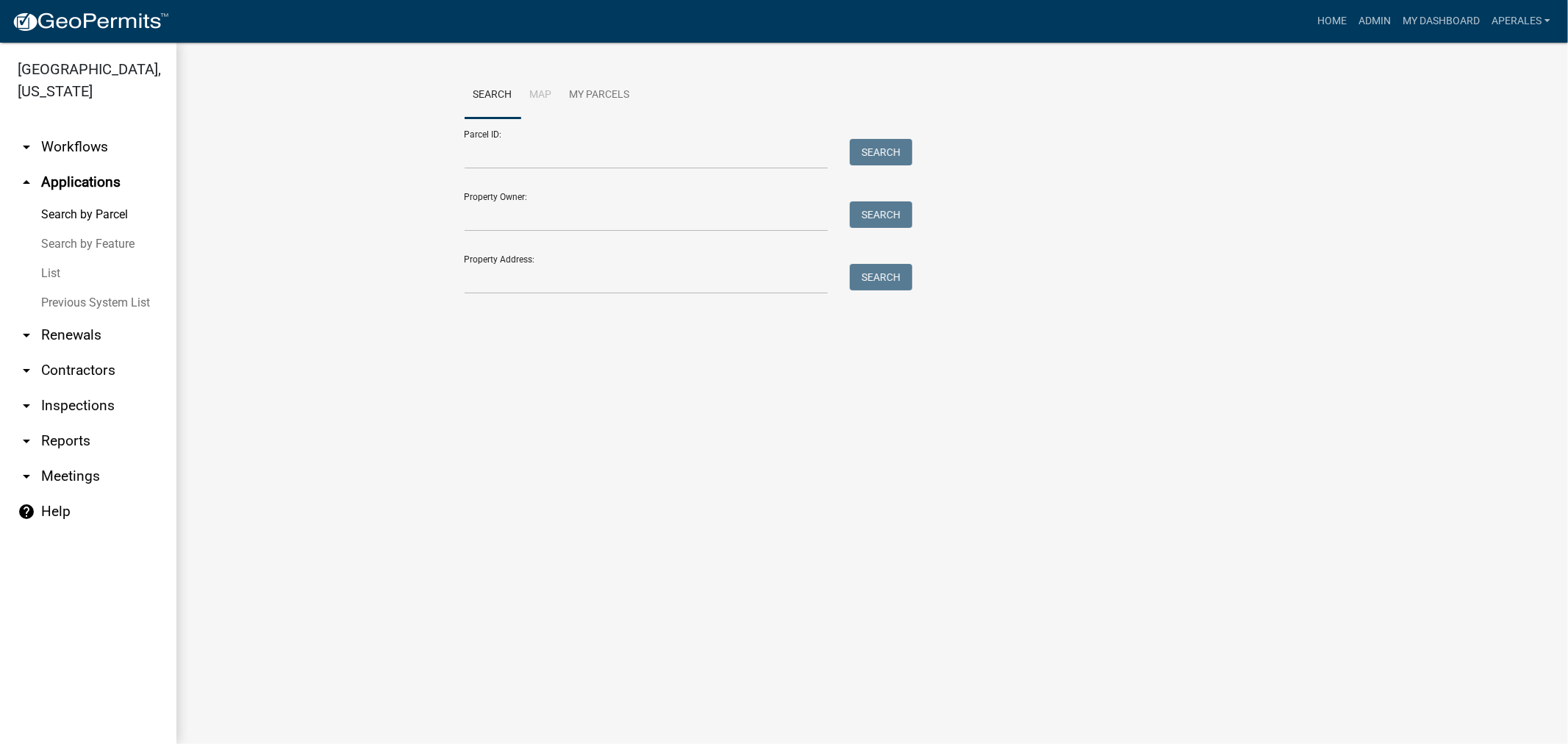
drag, startPoint x: 573, startPoint y: 120, endPoint x: 564, endPoint y: 133, distance: 15.8
click at [573, 120] on div "Parcel ID: Search" at bounding box center [685, 143] width 441 height 50
click at [542, 155] on input "Parcel ID:" at bounding box center [646, 154] width 363 height 30
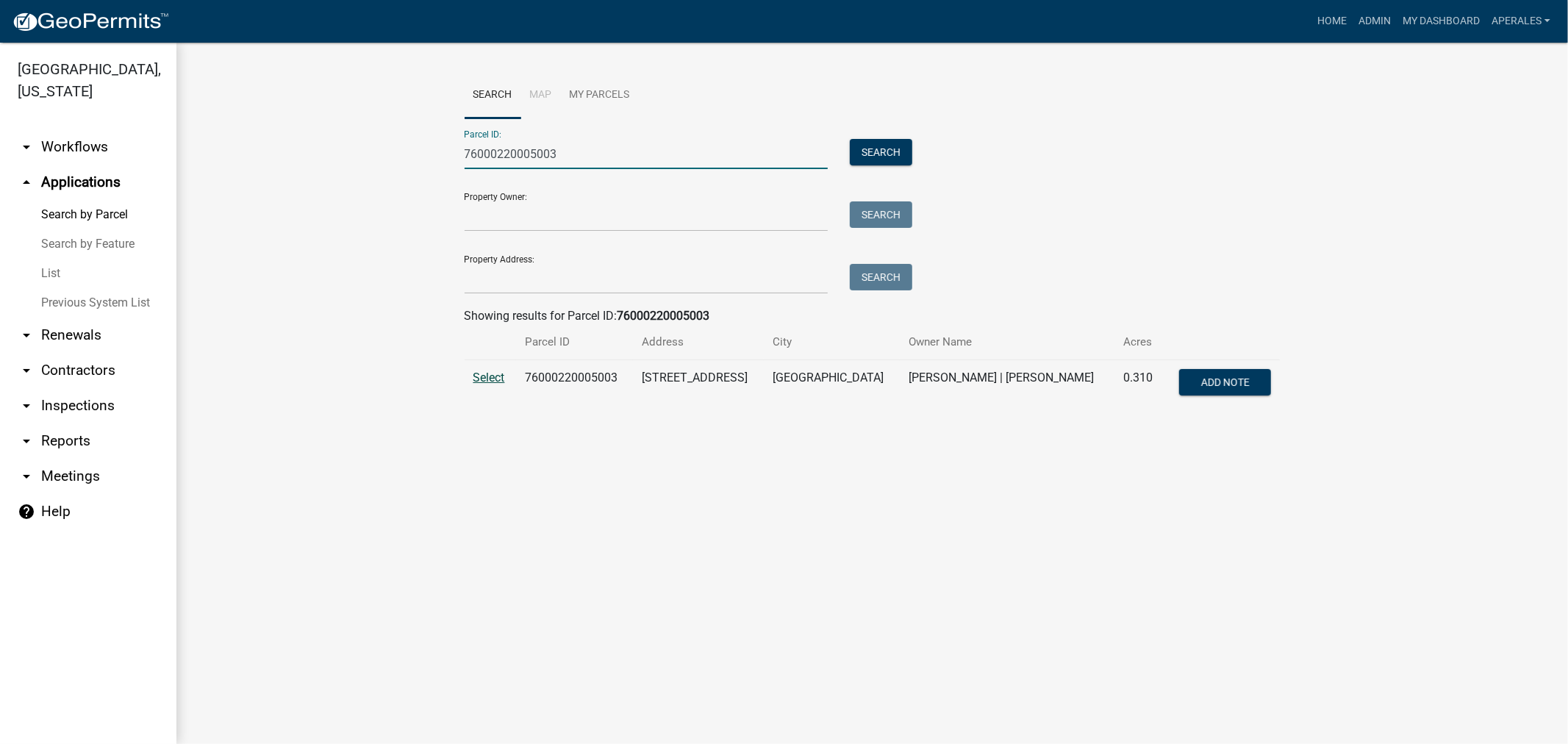
type input "76000220005003"
click at [475, 377] on span "Select" at bounding box center [489, 378] width 32 height 14
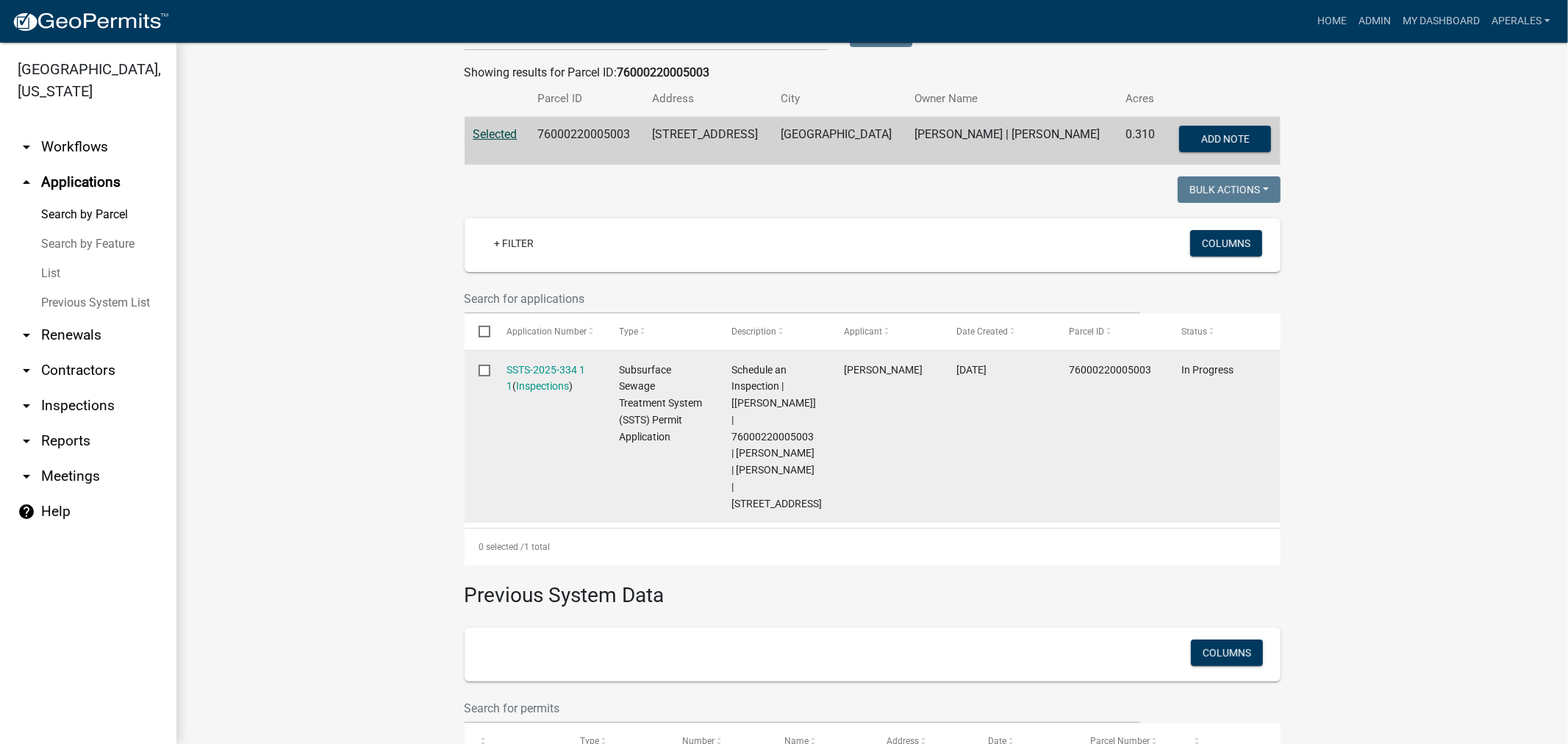
scroll to position [245, 0]
click at [555, 363] on link "SSTS-2025-334 1 1" at bounding box center [546, 377] width 79 height 28
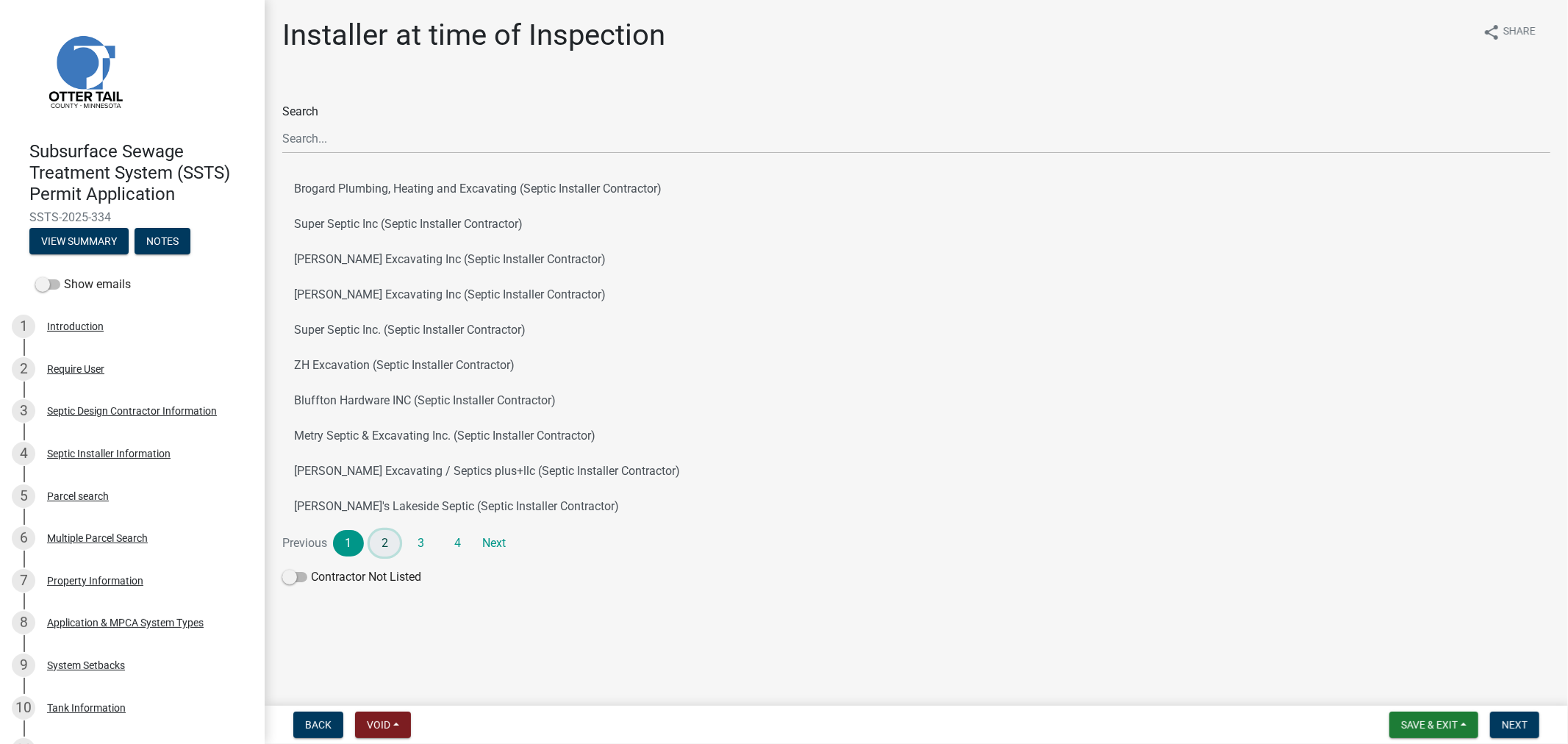
click at [379, 539] on link "2" at bounding box center [385, 543] width 31 height 27
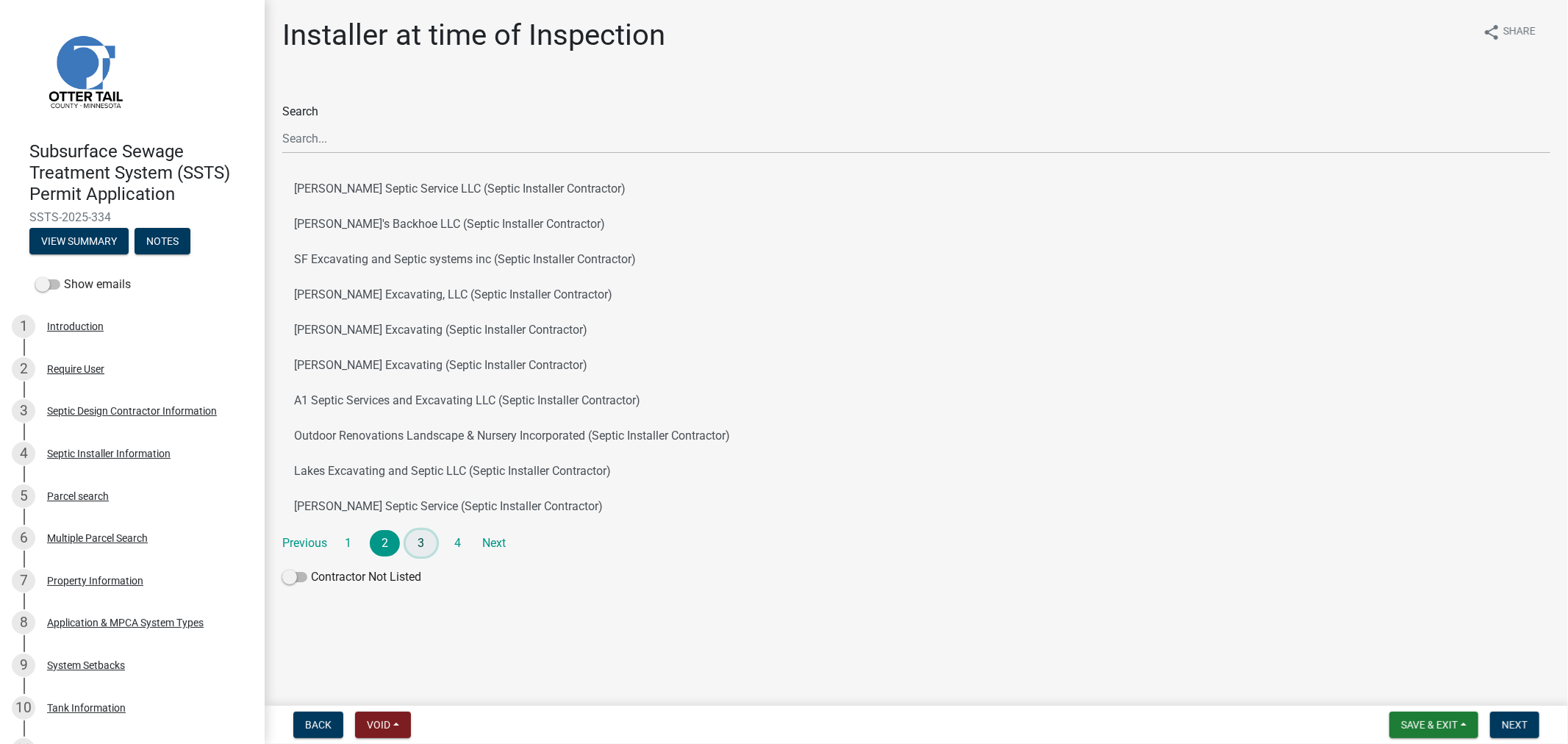
click at [417, 540] on link "3" at bounding box center [421, 543] width 31 height 27
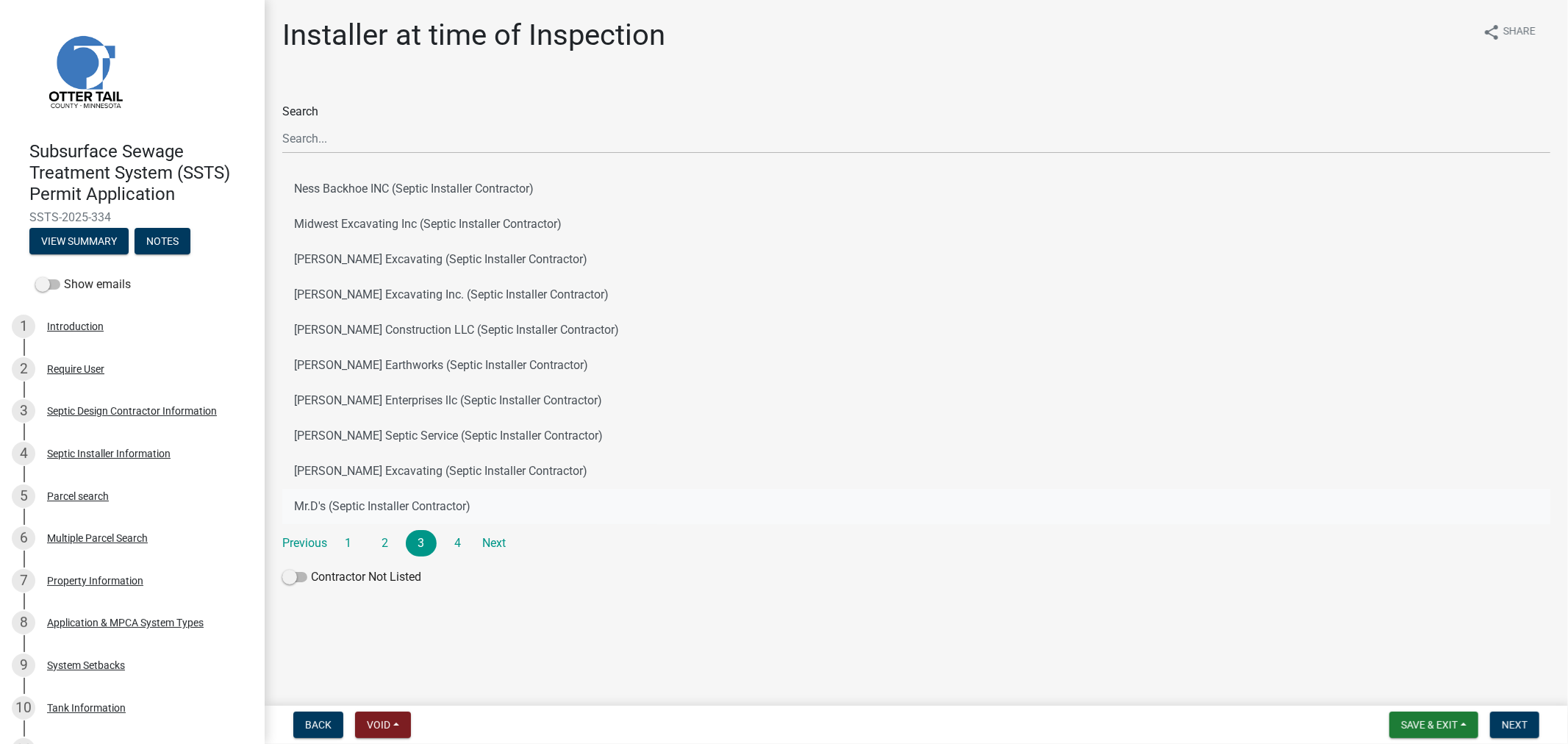
click at [373, 510] on button "Mr.D's (Septic Installer Contractor)" at bounding box center [916, 507] width 1268 height 35
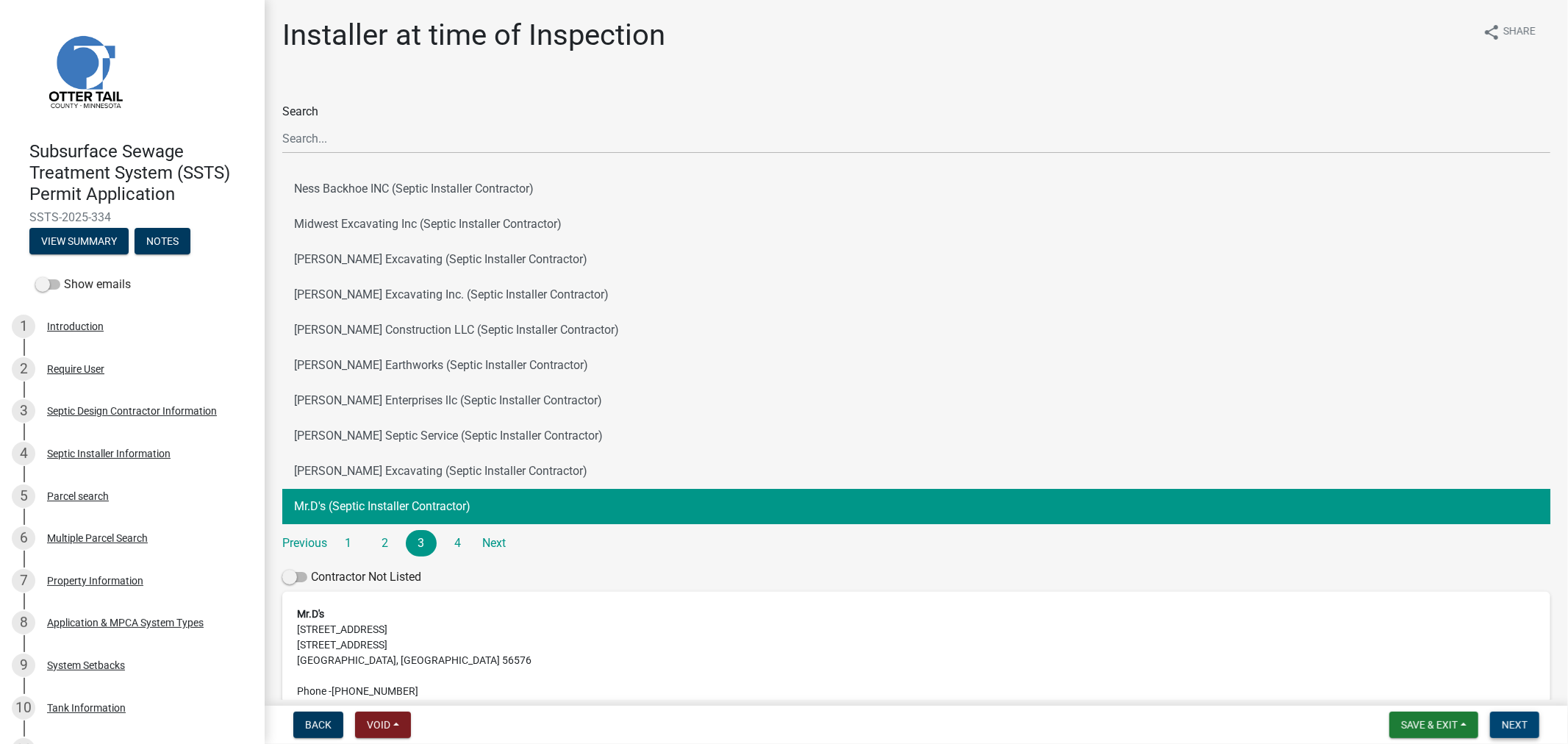
click at [1505, 725] on span "Next" at bounding box center [1514, 725] width 26 height 12
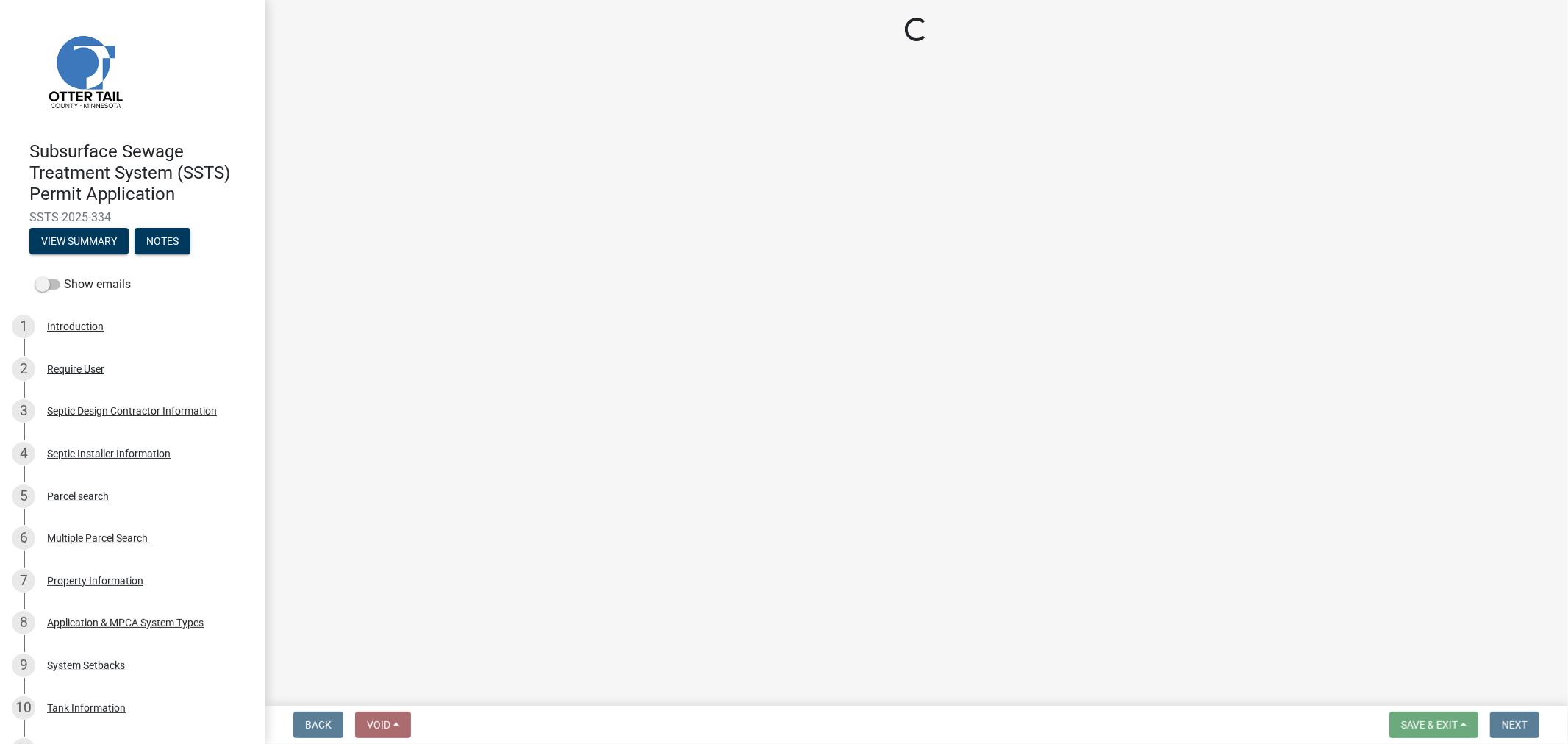
select select "710d5f49-2663-4e73-9718-d0c4e189f5ed"
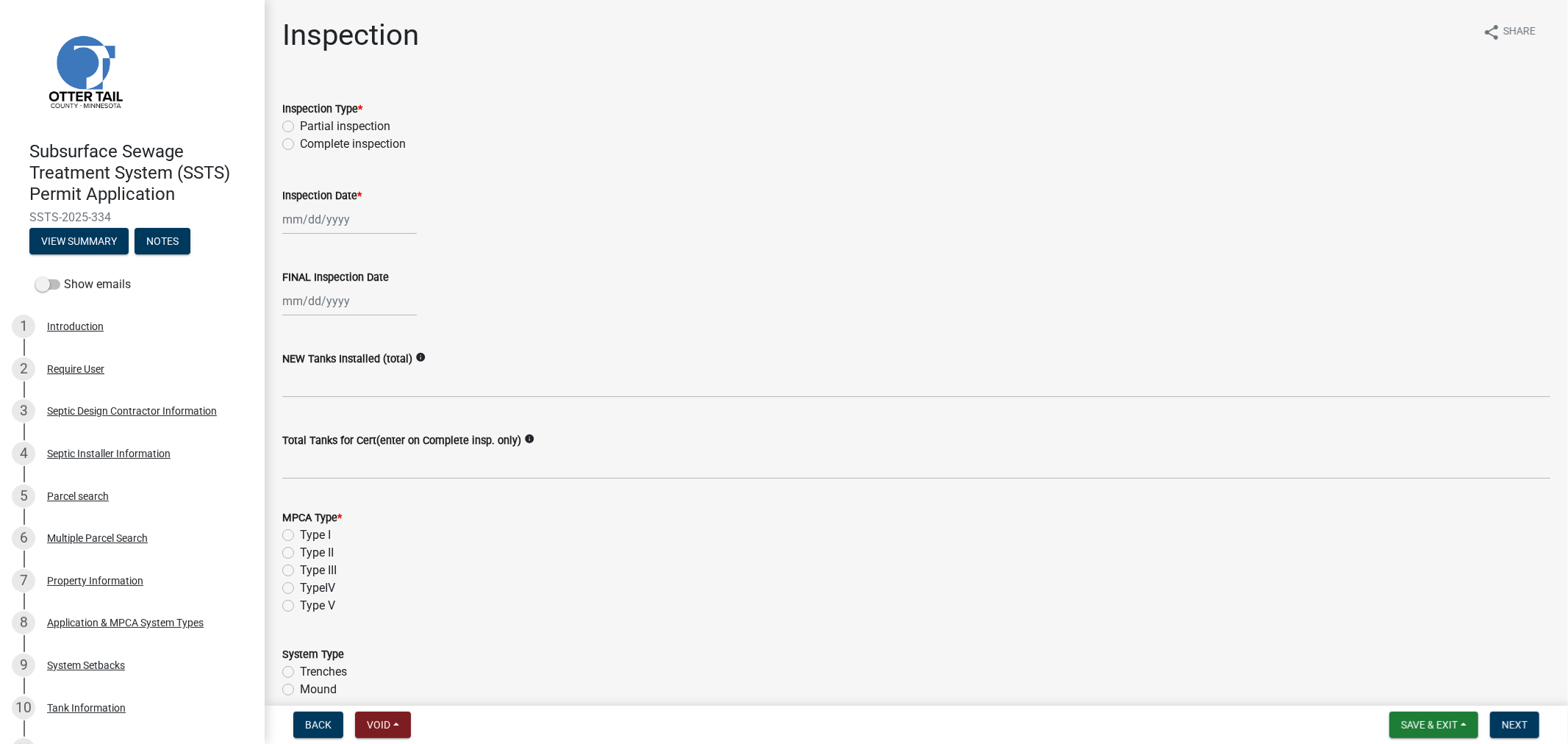
click at [300, 148] on label "Complete inspection" at bounding box center [353, 144] width 106 height 18
click at [300, 145] on input "Complete inspection" at bounding box center [304, 140] width 10 height 10
radio input "true"
select select "9"
select select "2025"
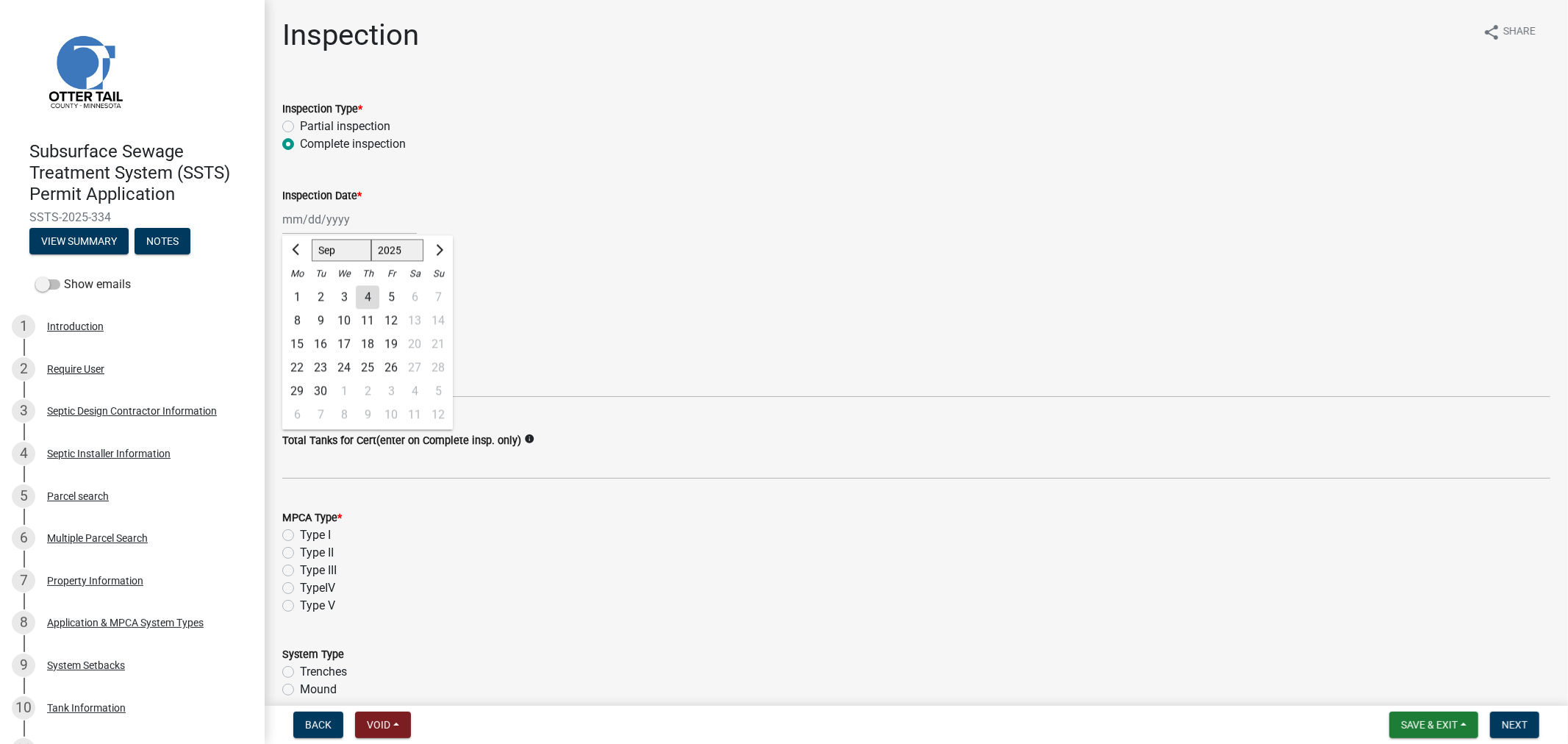
click at [313, 216] on div "[PERSON_NAME] Feb Mar Apr [PERSON_NAME][DATE] Oct Nov [DATE] 1526 1527 1528 152…" at bounding box center [349, 219] width 134 height 30
click at [343, 291] on div "3" at bounding box center [344, 297] width 24 height 24
type input "[DATE]"
click at [340, 311] on div at bounding box center [349, 301] width 134 height 30
select select "9"
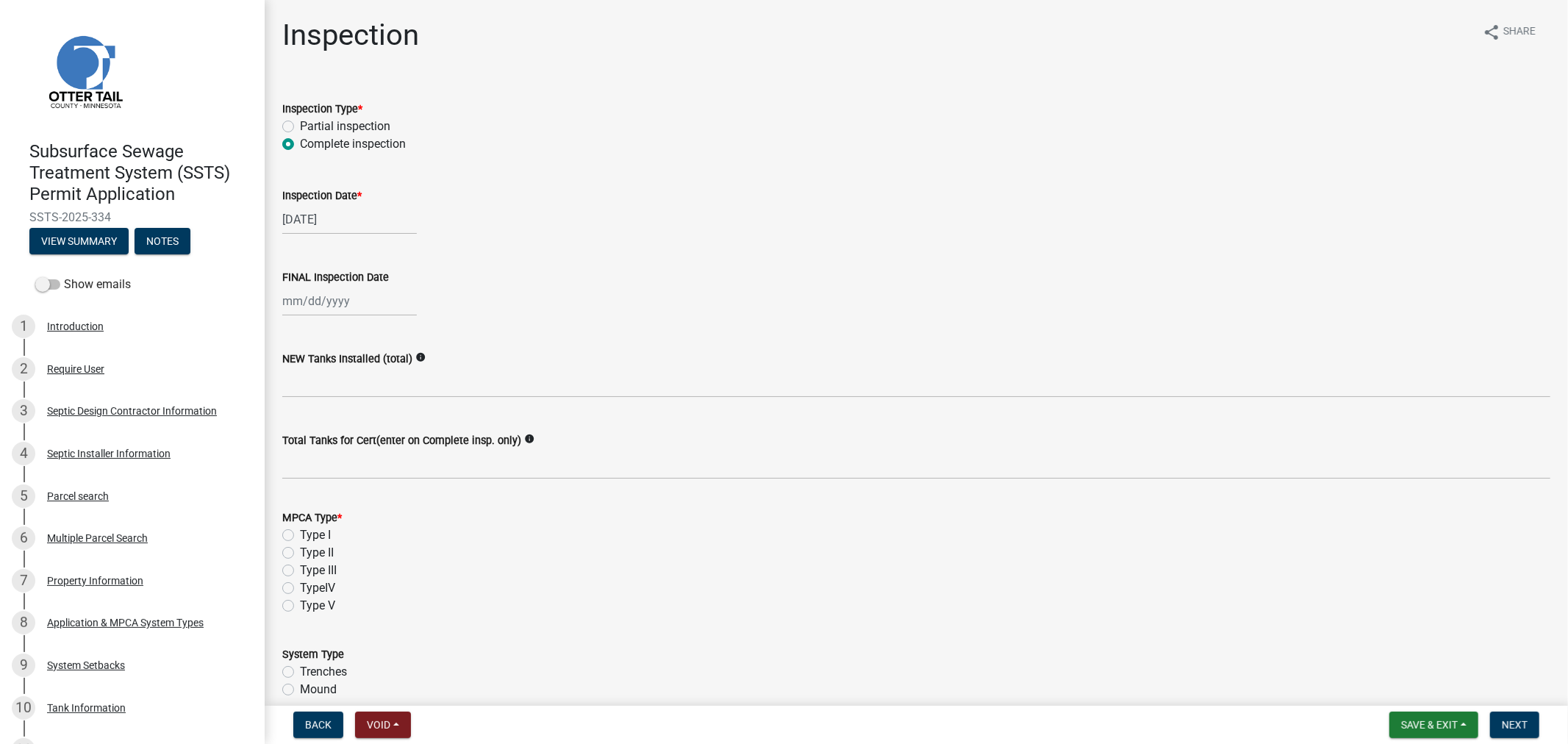
select select "2025"
click at [347, 372] on div "3" at bounding box center [344, 379] width 24 height 24
type input "[DATE]"
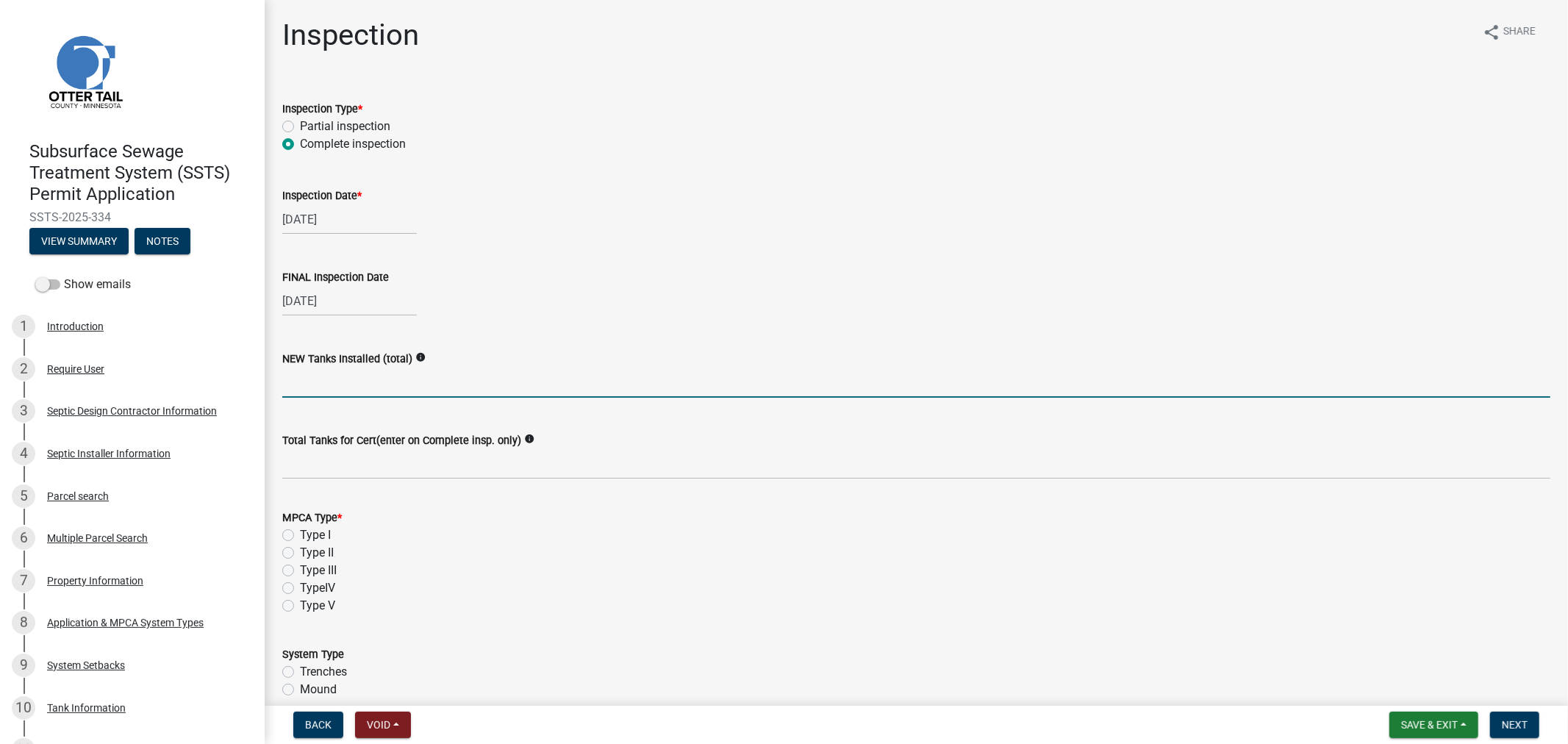
click at [331, 387] on input "text" at bounding box center [916, 383] width 1268 height 30
type input "2"
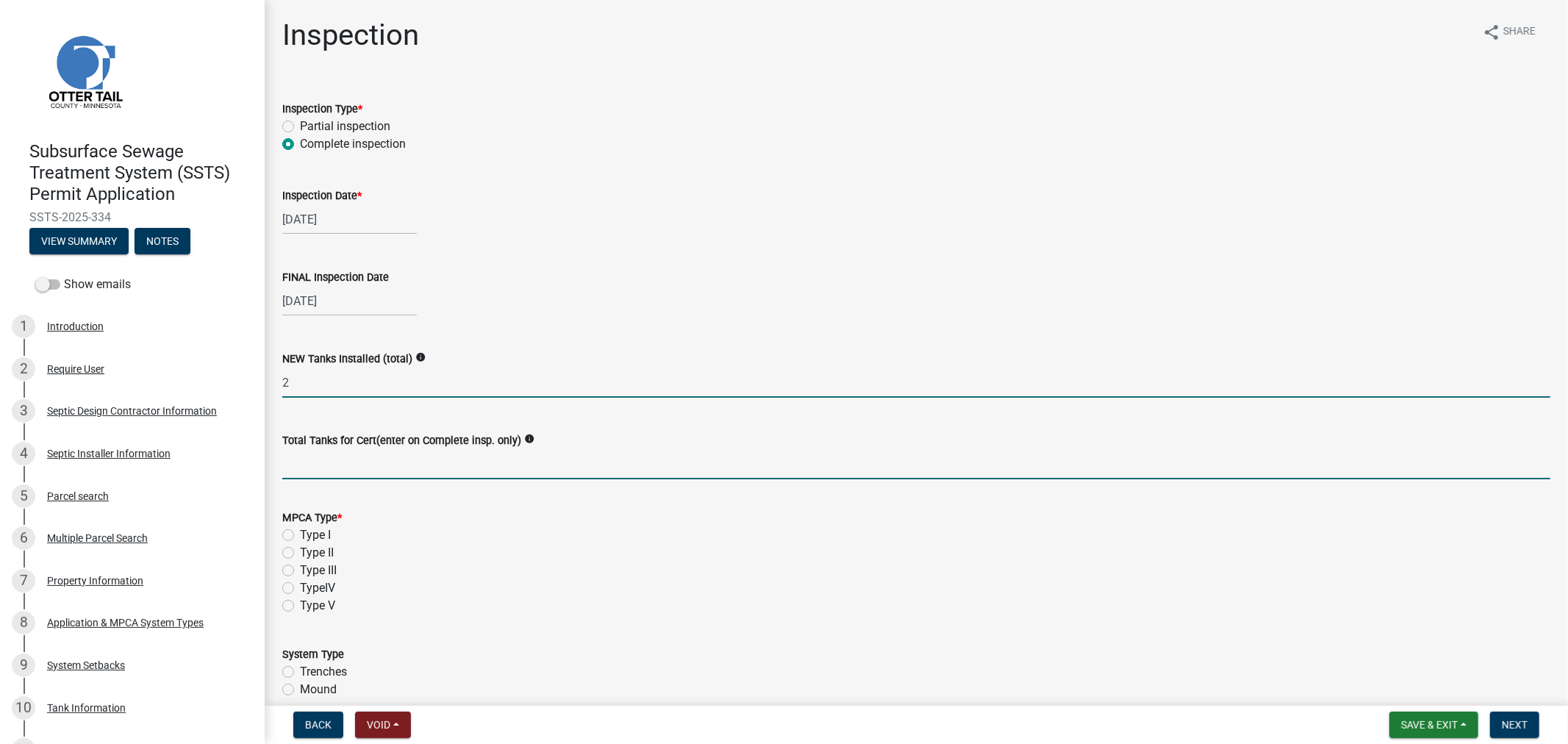
drag, startPoint x: 311, startPoint y: 469, endPoint x: 311, endPoint y: 449, distance: 20.0
click at [311, 469] on input "Total Tanks for Cert(enter on Complete insp. only)" at bounding box center [916, 464] width 1268 height 30
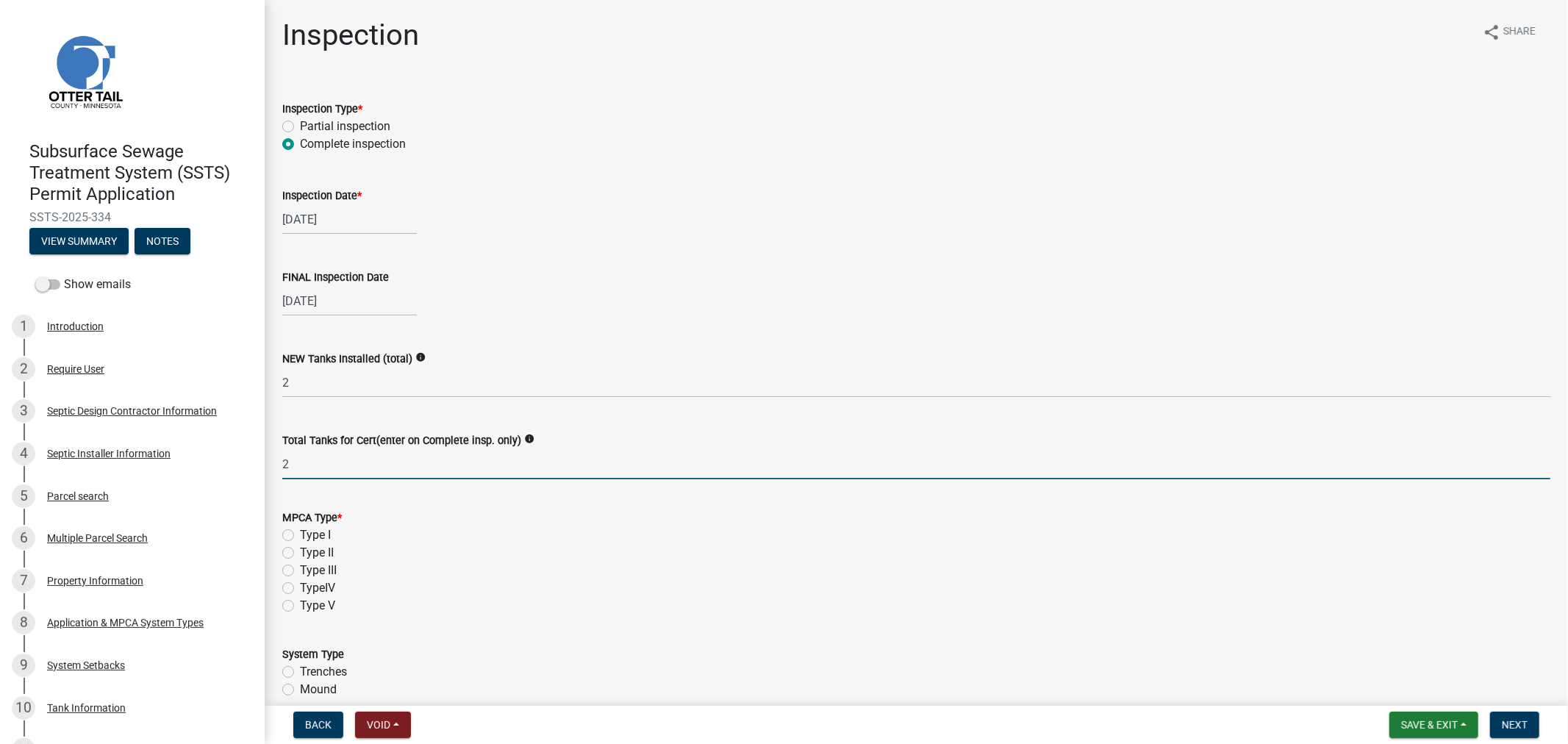
type input "2"
click at [300, 531] on label "Type I" at bounding box center [315, 535] width 31 height 18
click at [300, 531] on input "Type I" at bounding box center [304, 531] width 10 height 10
radio input "true"
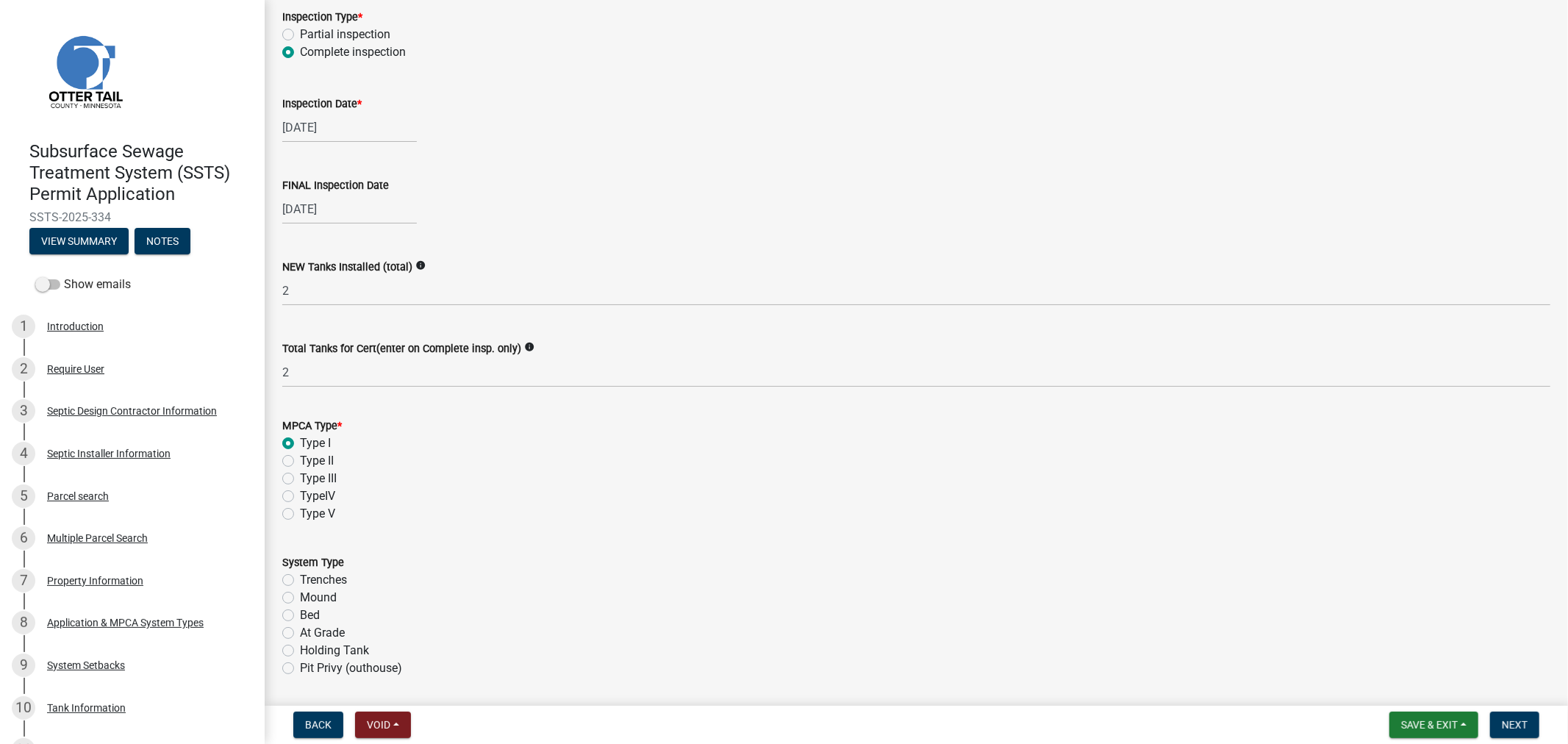
scroll to position [245, 0]
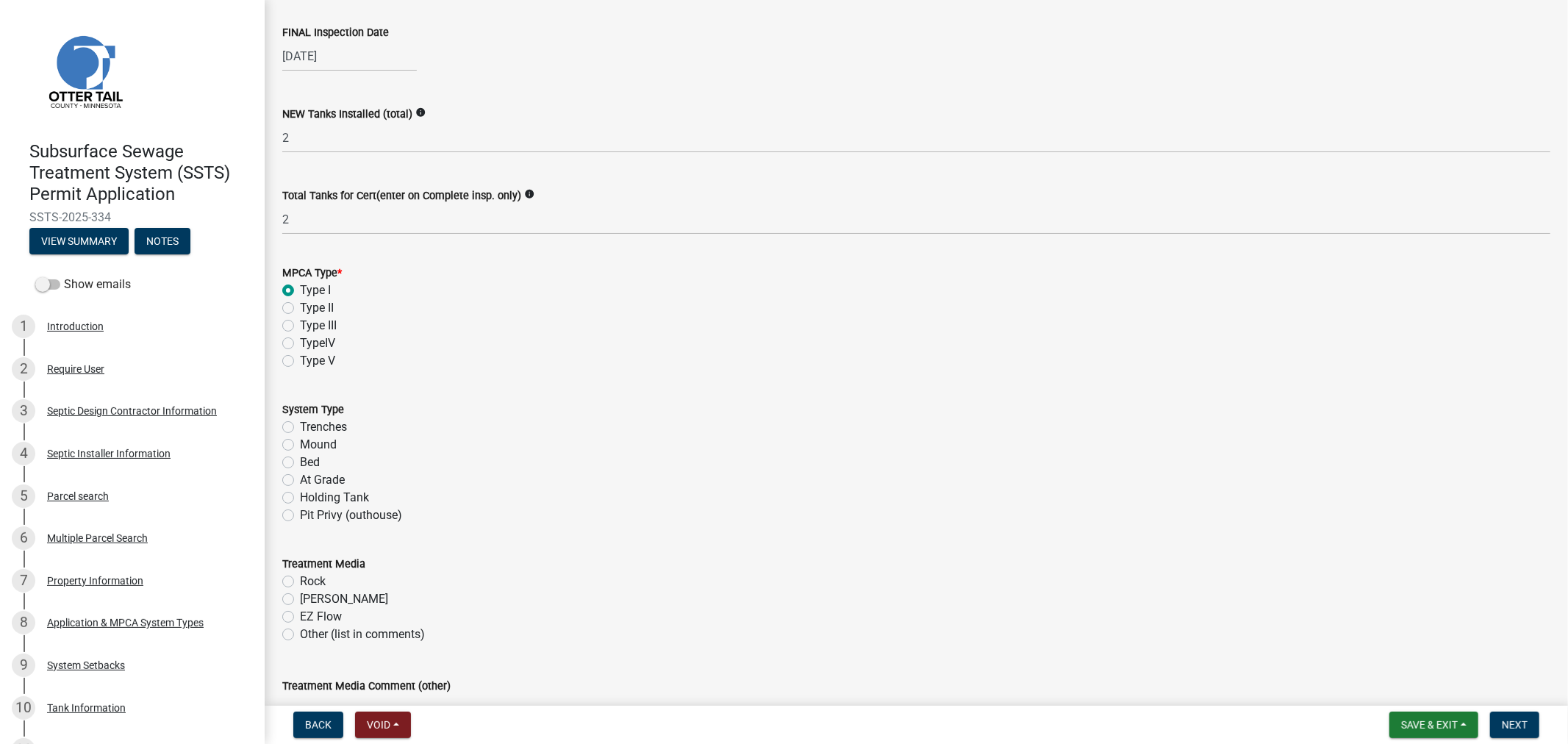
click at [286, 455] on div "Bed" at bounding box center [916, 463] width 1268 height 18
click at [300, 466] on label "Bed" at bounding box center [310, 463] width 19 height 18
click at [300, 464] on input "Bed" at bounding box center [304, 458] width 10 height 10
radio input "true"
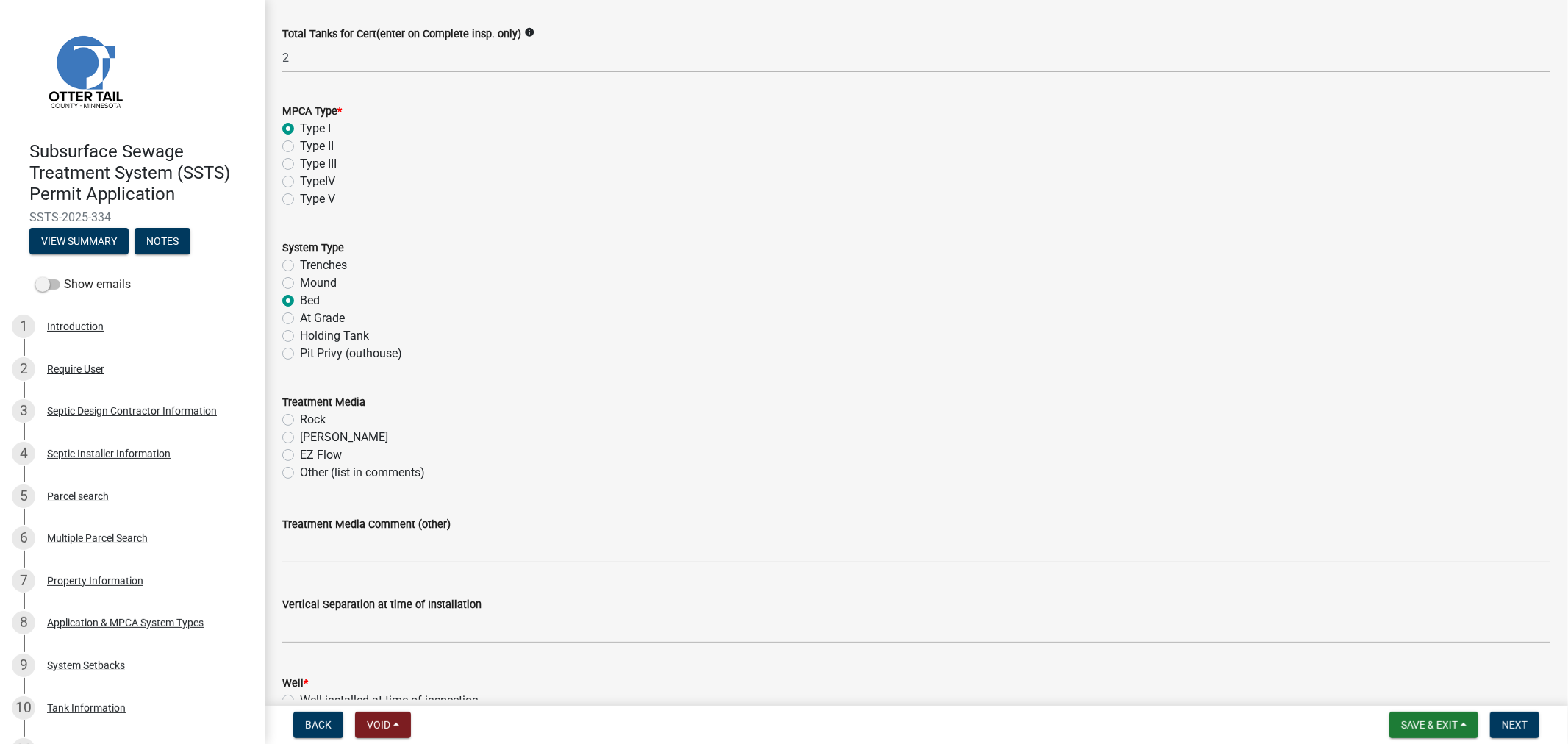
scroll to position [408, 0]
click at [300, 412] on label "Rock" at bounding box center [312, 418] width 26 height 18
click at [300, 412] on input "Rock" at bounding box center [304, 414] width 10 height 10
radio input "true"
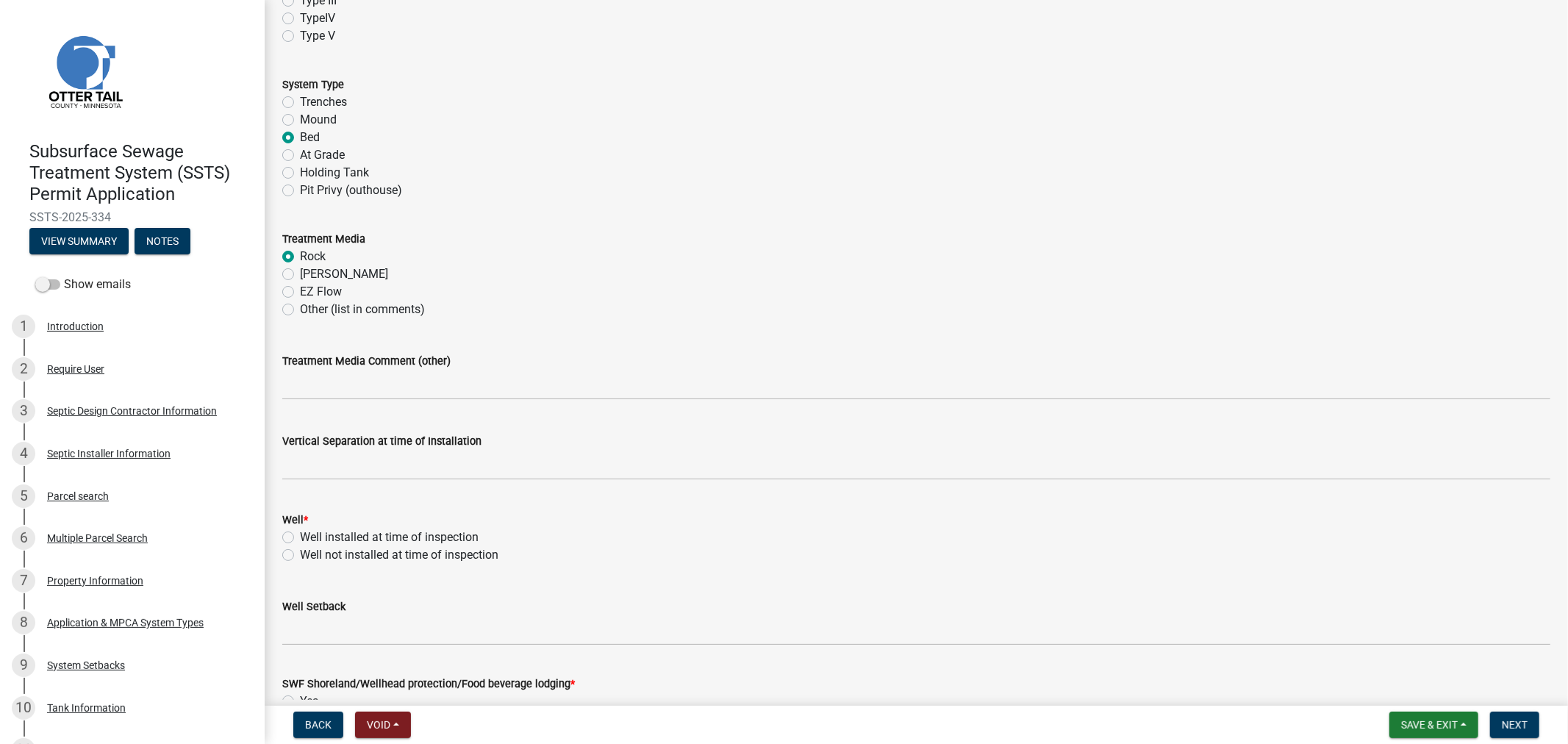
scroll to position [571, 0]
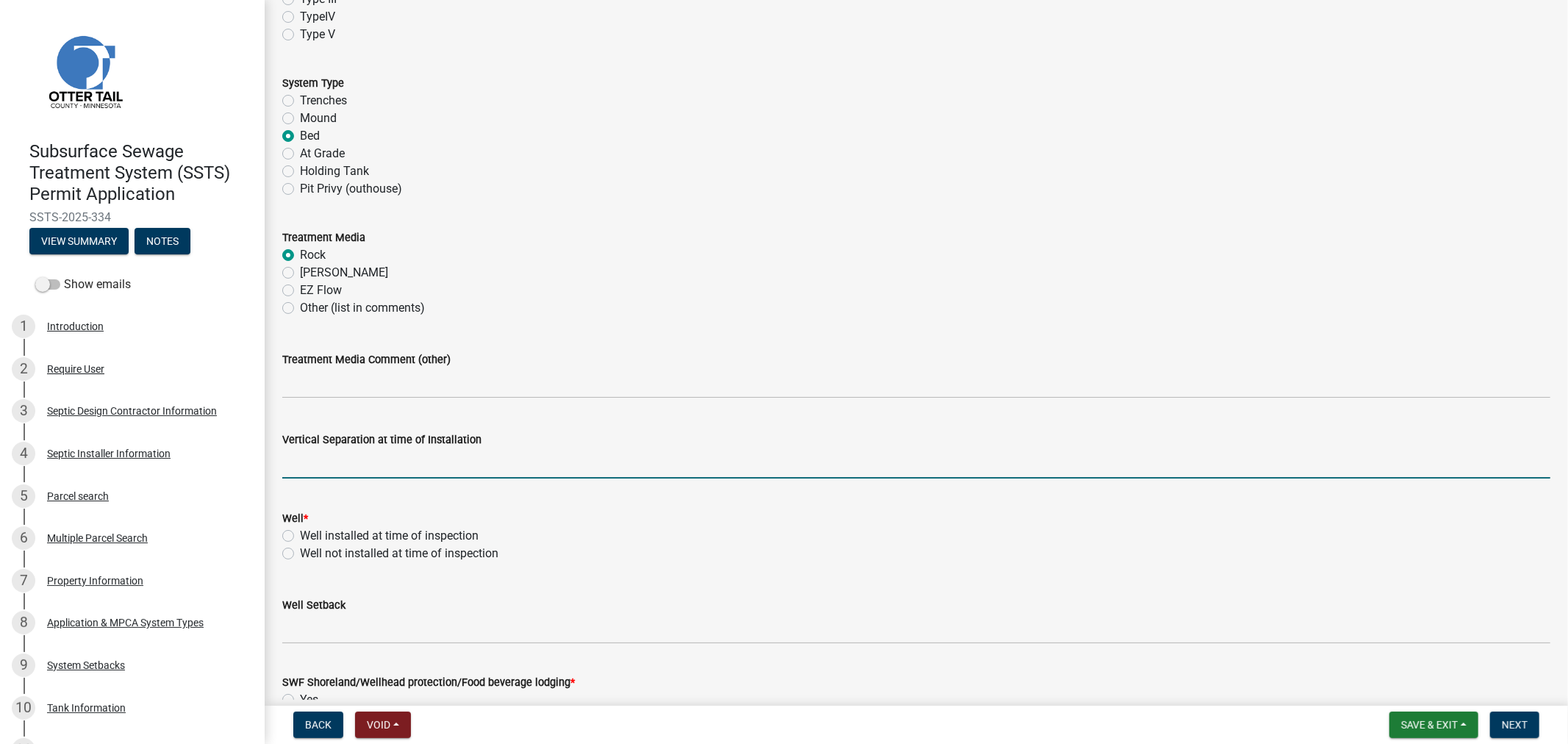
click at [304, 473] on input "text" at bounding box center [916, 464] width 1268 height 30
type input "36"
click at [324, 583] on div "Well Setback" at bounding box center [916, 610] width 1268 height 68
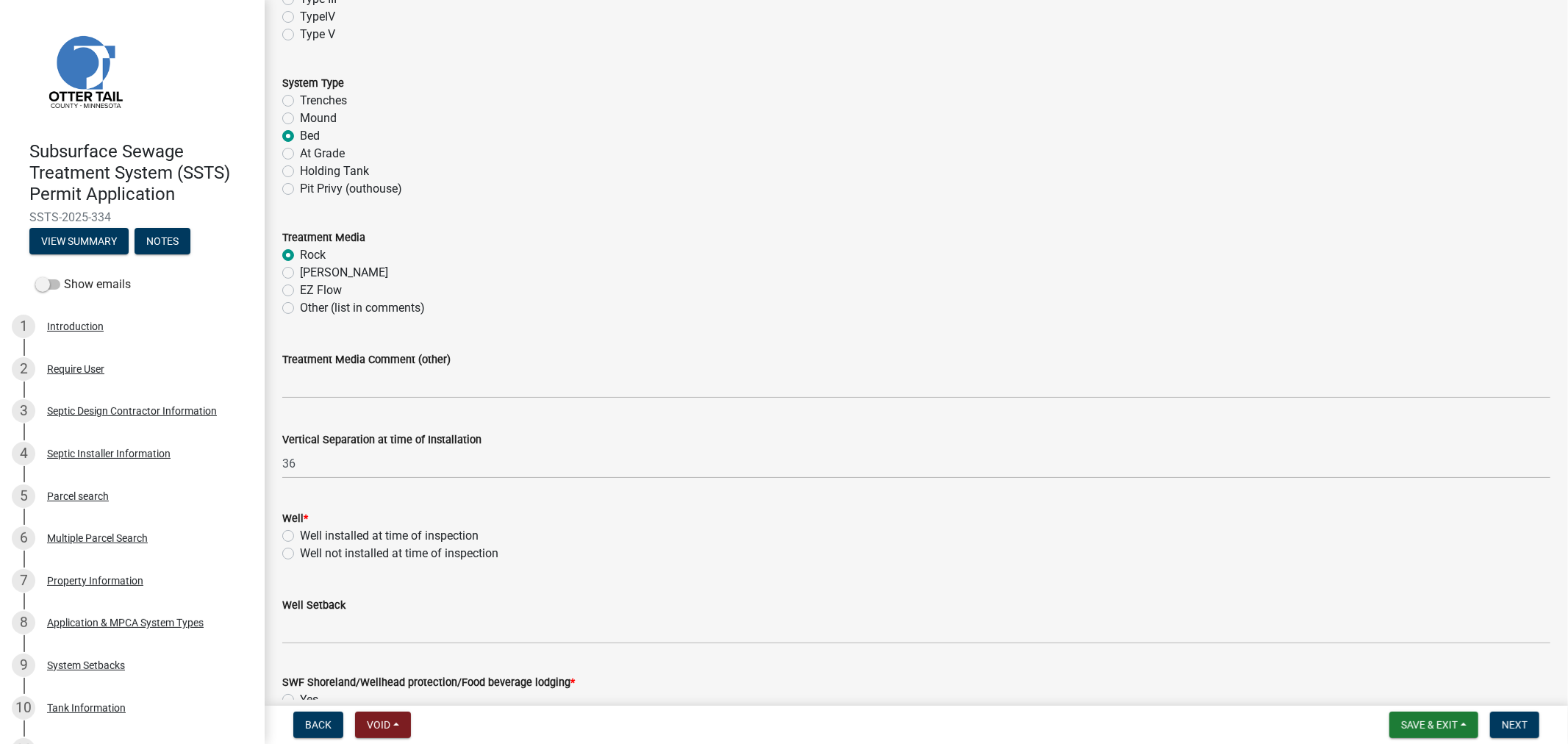
scroll to position [653, 0]
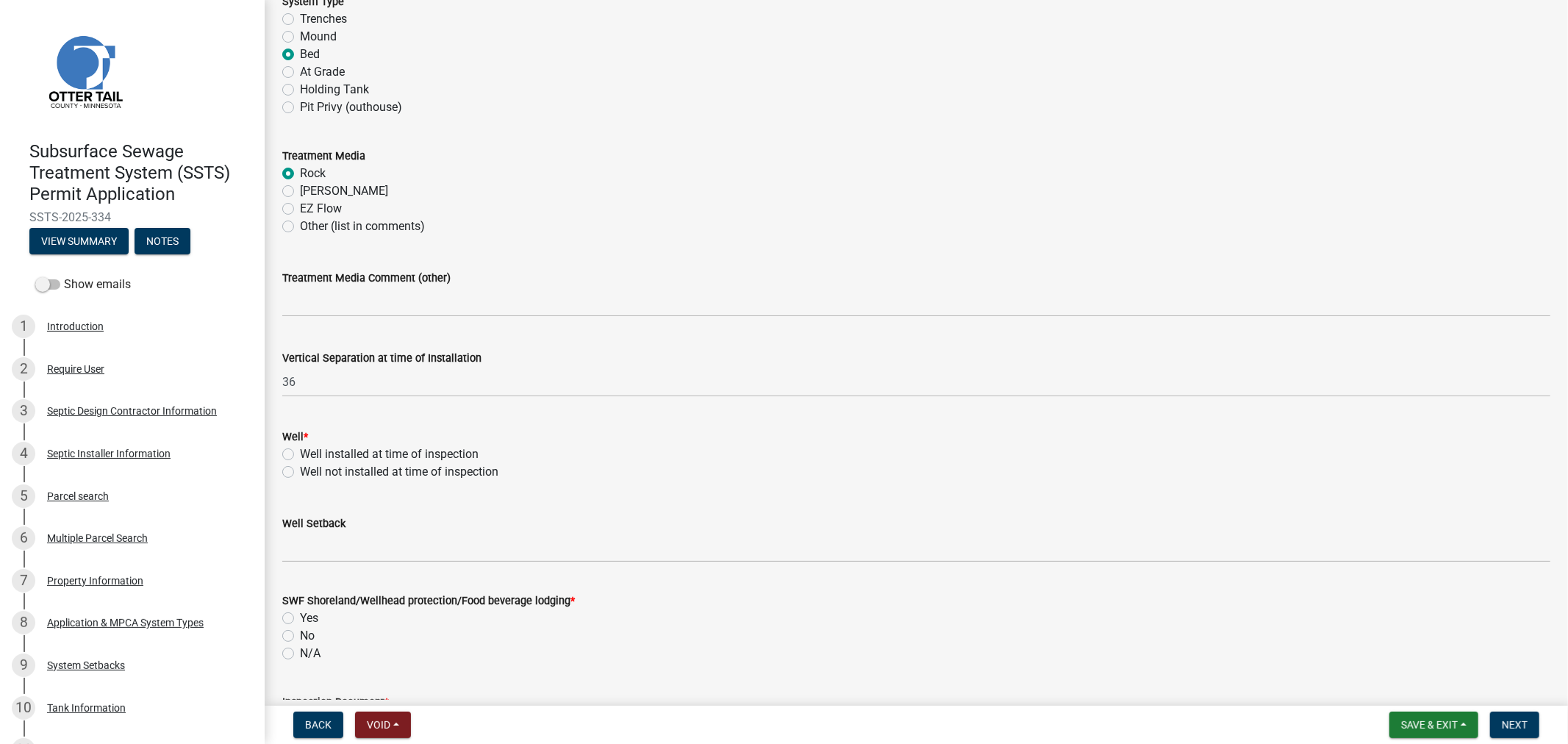
click at [300, 451] on label "Well installed at time of inspection" at bounding box center [389, 455] width 179 height 18
click at [300, 451] on input "Well installed at time of inspection" at bounding box center [304, 450] width 10 height 10
radio input "true"
click at [296, 531] on div "Well Setback" at bounding box center [916, 524] width 1268 height 18
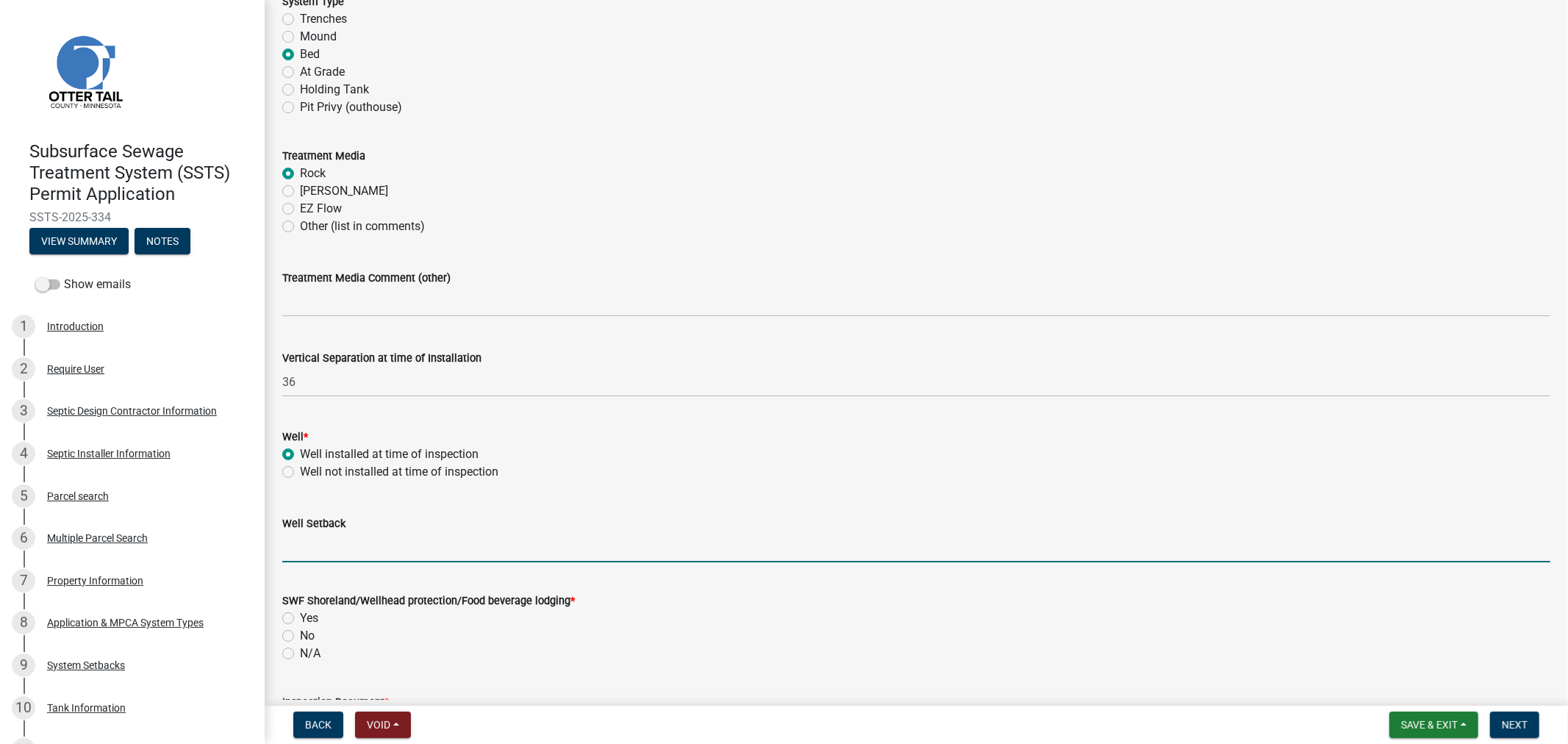
drag, startPoint x: 302, startPoint y: 544, endPoint x: 304, endPoint y: 533, distance: 11.2
click at [302, 544] on input "Well Setback" at bounding box center [916, 548] width 1268 height 30
type input "80+"
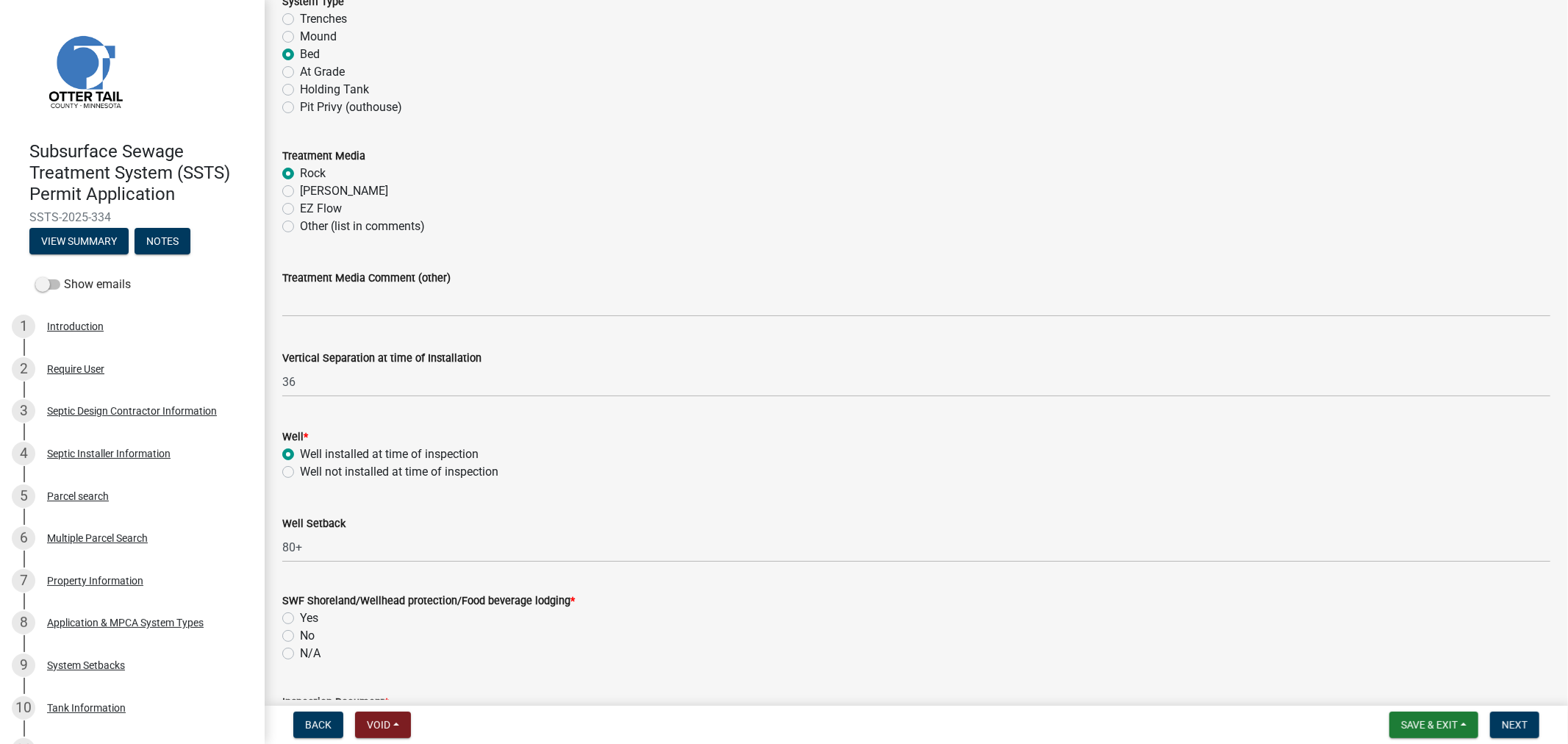
click at [300, 637] on label "No" at bounding box center [307, 636] width 15 height 18
click at [300, 637] on input "No" at bounding box center [304, 632] width 10 height 10
radio input "true"
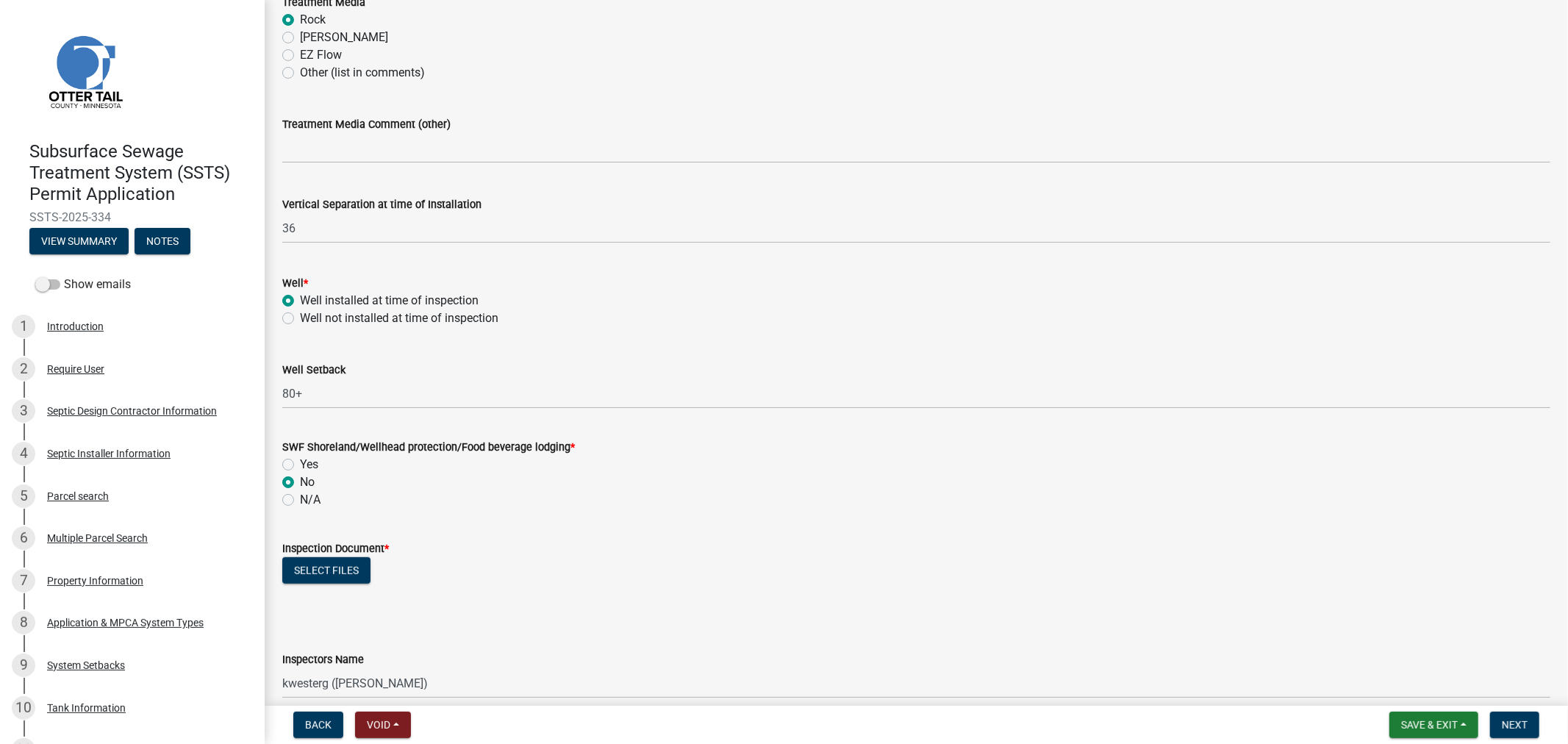
scroll to position [899, 0]
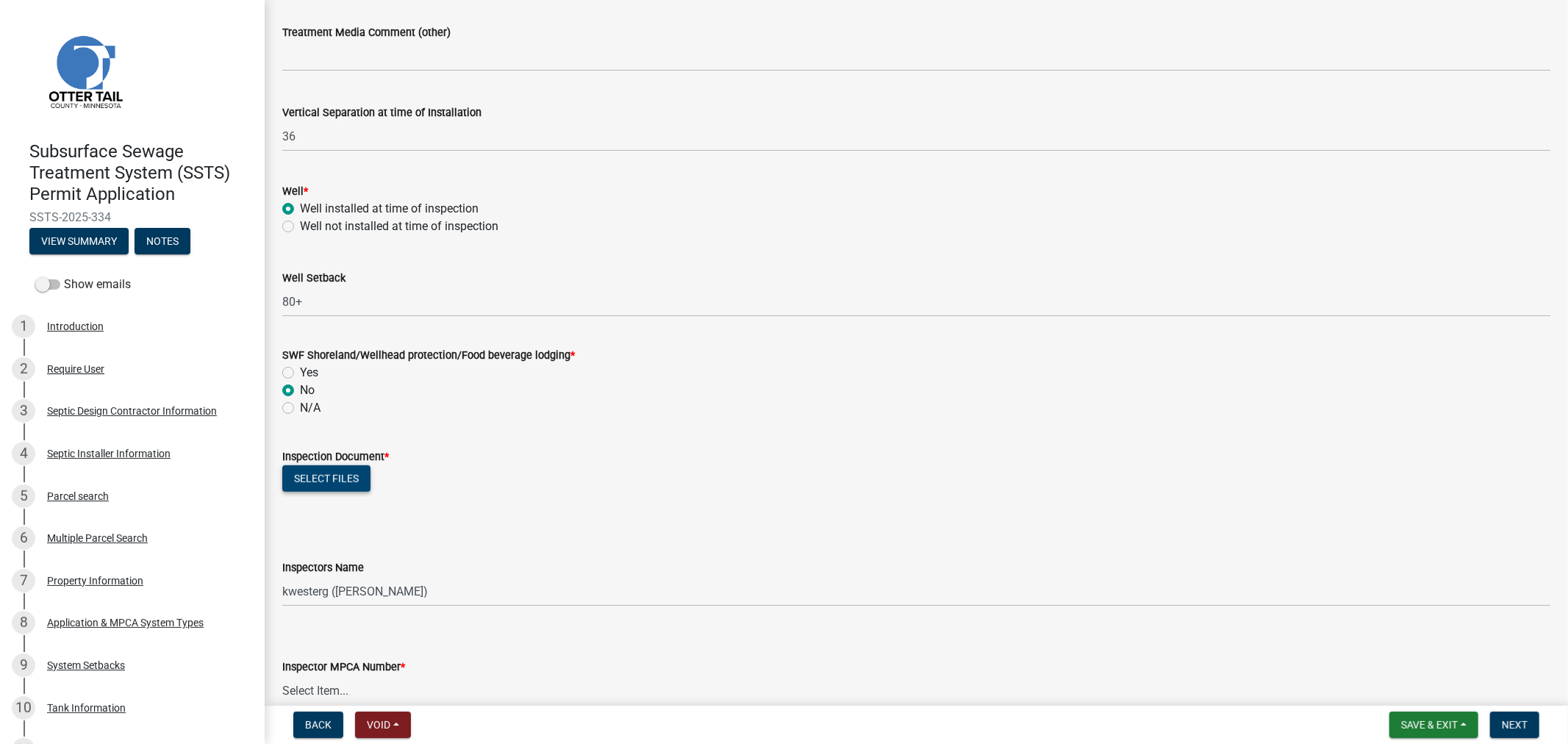
click at [344, 479] on button "Select files" at bounding box center [326, 479] width 88 height 27
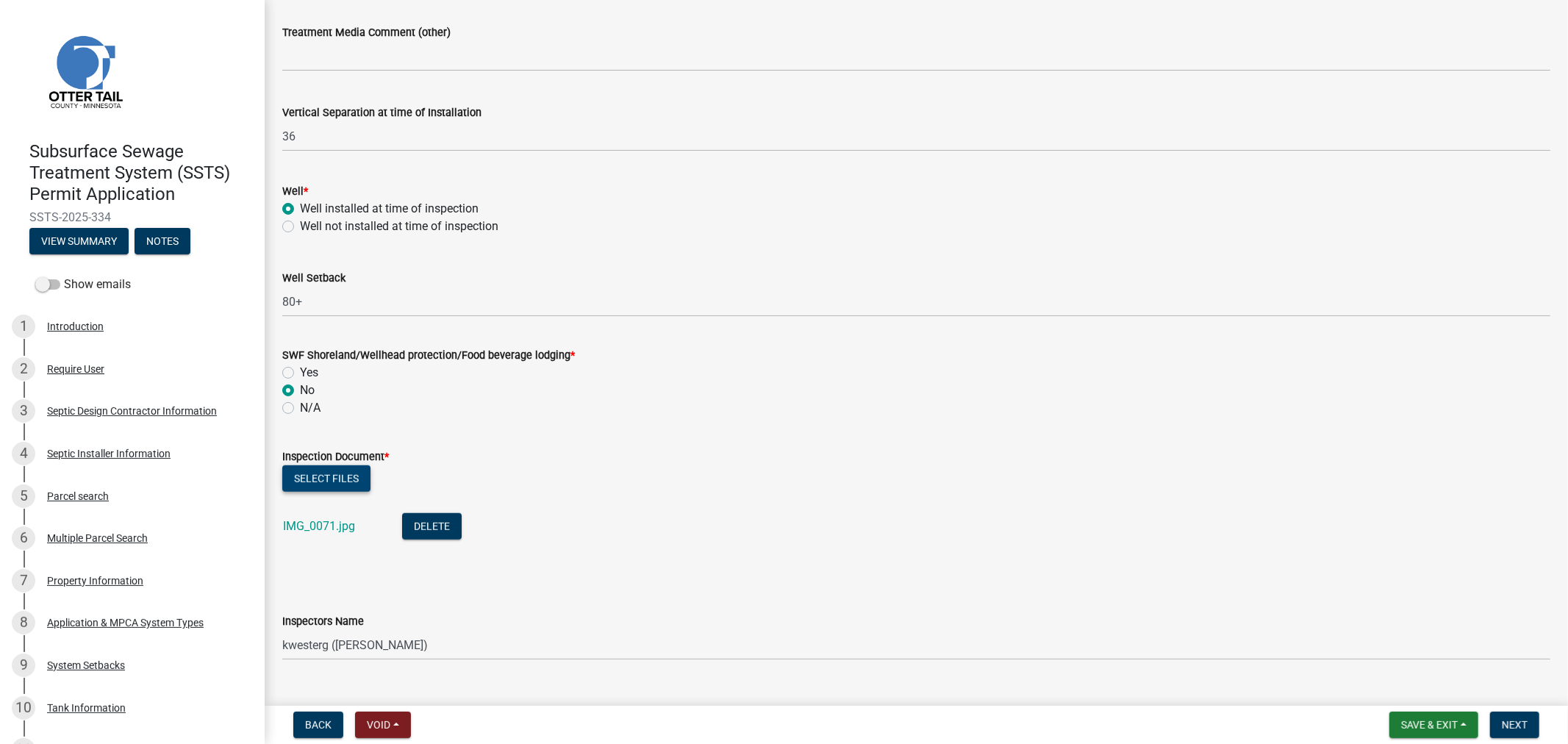
click at [319, 478] on button "Select files" at bounding box center [326, 479] width 88 height 27
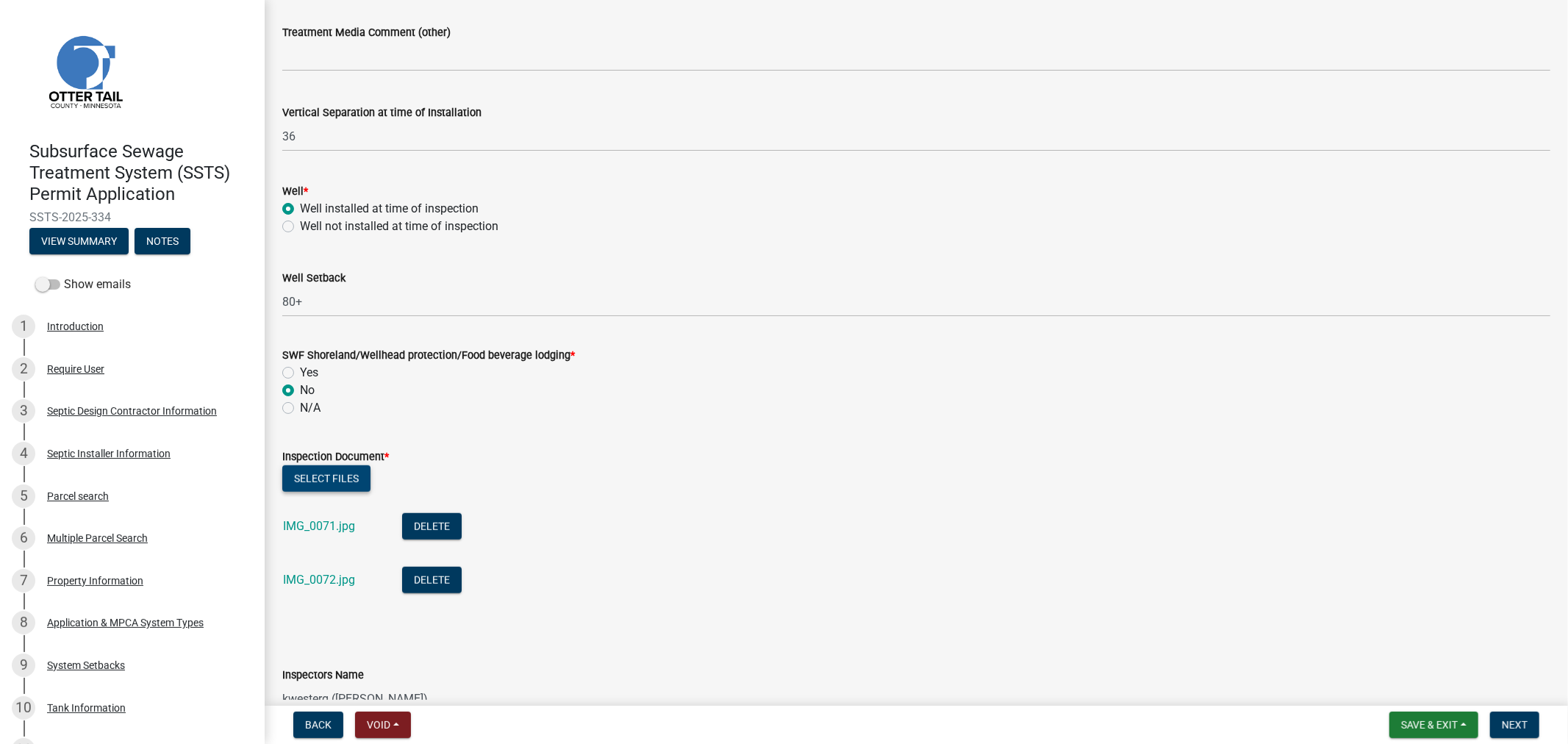
click at [309, 476] on button "Select files" at bounding box center [326, 479] width 88 height 27
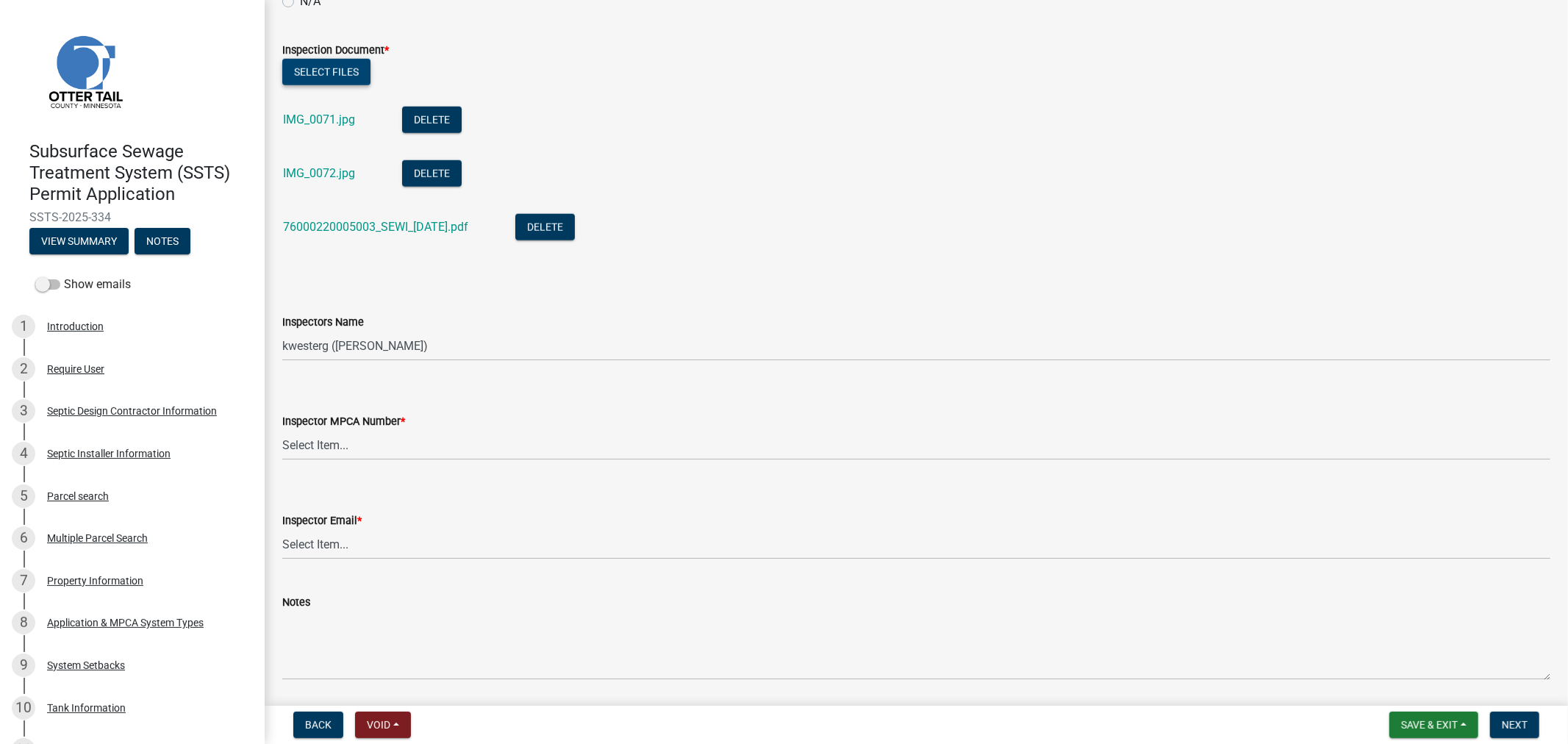
scroll to position [1307, 0]
click at [440, 339] on select "Select Item... btollefson ([PERSON_NAME]) [PERSON_NAME] ([PERSON_NAME]) eplaste…" at bounding box center [916, 344] width 1268 height 30
select select "64cc3fb4-2a84-49c8-ae2d-a7b3072cebaf"
click at [282, 329] on select "Select Item... btollefson ([PERSON_NAME]) [PERSON_NAME] ([PERSON_NAME]) eplaste…" at bounding box center [916, 344] width 1268 height 30
click at [414, 443] on select "Select Item... [PERSON_NAME] (10415) [PERSON_NAME] (924) [PERSON_NAME] (1957) […" at bounding box center [916, 444] width 1268 height 30
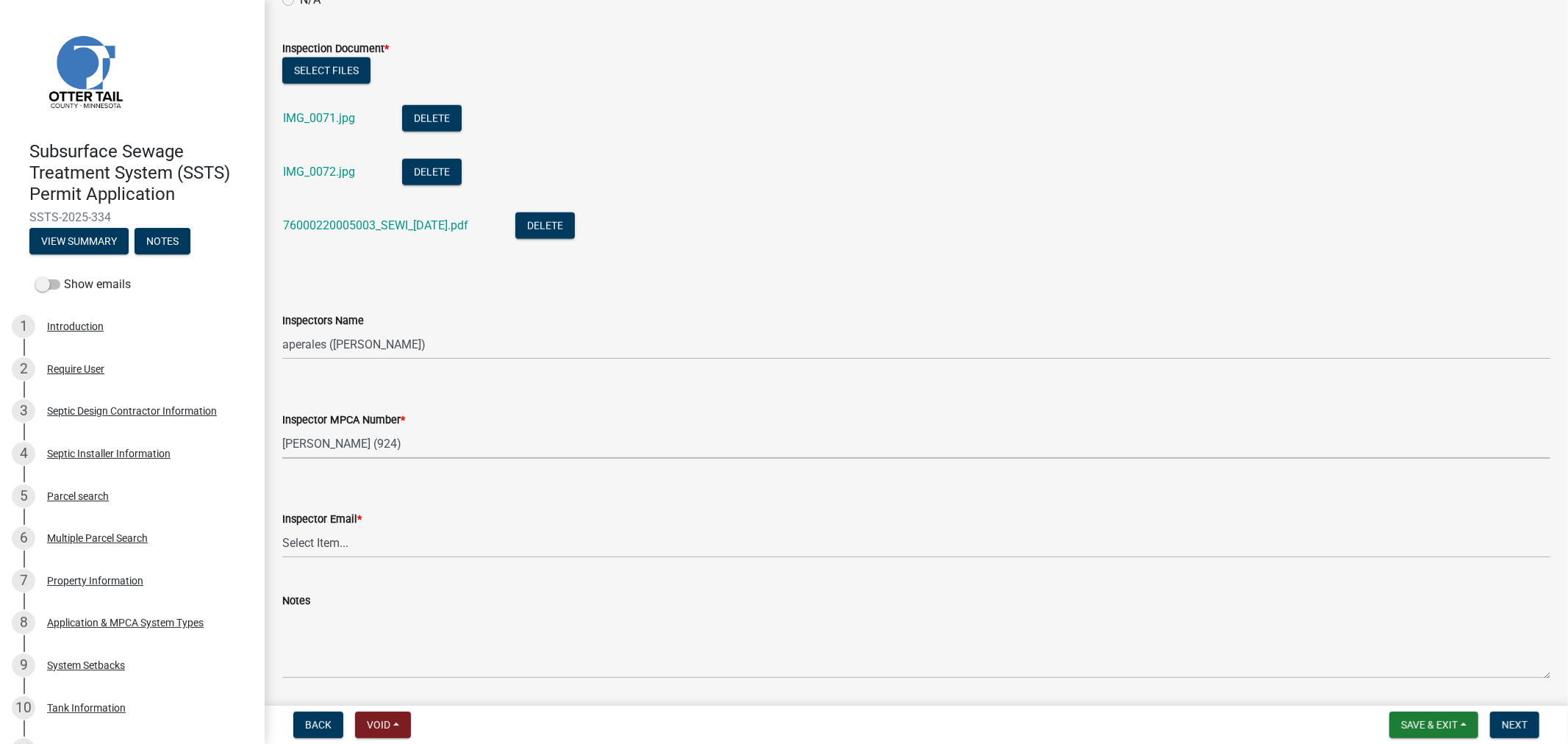
click at [282, 429] on select "Select Item... [PERSON_NAME] (10415) [PERSON_NAME] (924) [PERSON_NAME] (1957) […" at bounding box center [916, 444] width 1268 height 30
select select "6979e2cf-acfc-4aeb-b273-cede3e7f0b0f"
click at [363, 539] on select "Select Item... [PERSON_NAME] ([EMAIL_ADDRESS][DOMAIN_NAME]) [PERSON_NAME] ([EMA…" at bounding box center [916, 543] width 1268 height 30
click at [282, 528] on select "Select Item... [PERSON_NAME] ([EMAIL_ADDRESS][DOMAIN_NAME]) [PERSON_NAME] ([EMA…" at bounding box center [916, 543] width 1268 height 30
select select "fc504d62-a492-4196-a78d-ce00230c60b4"
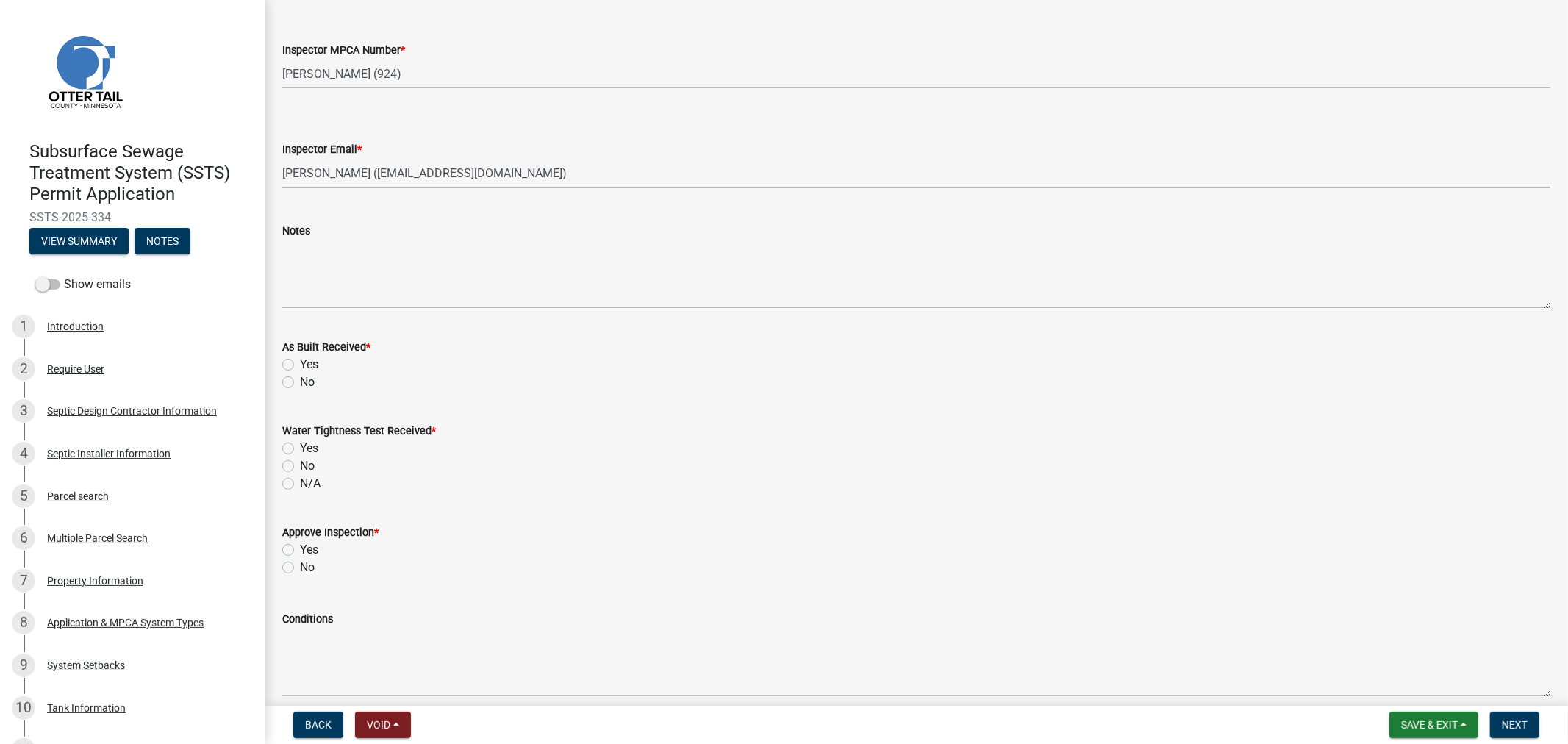
scroll to position [1798, 0]
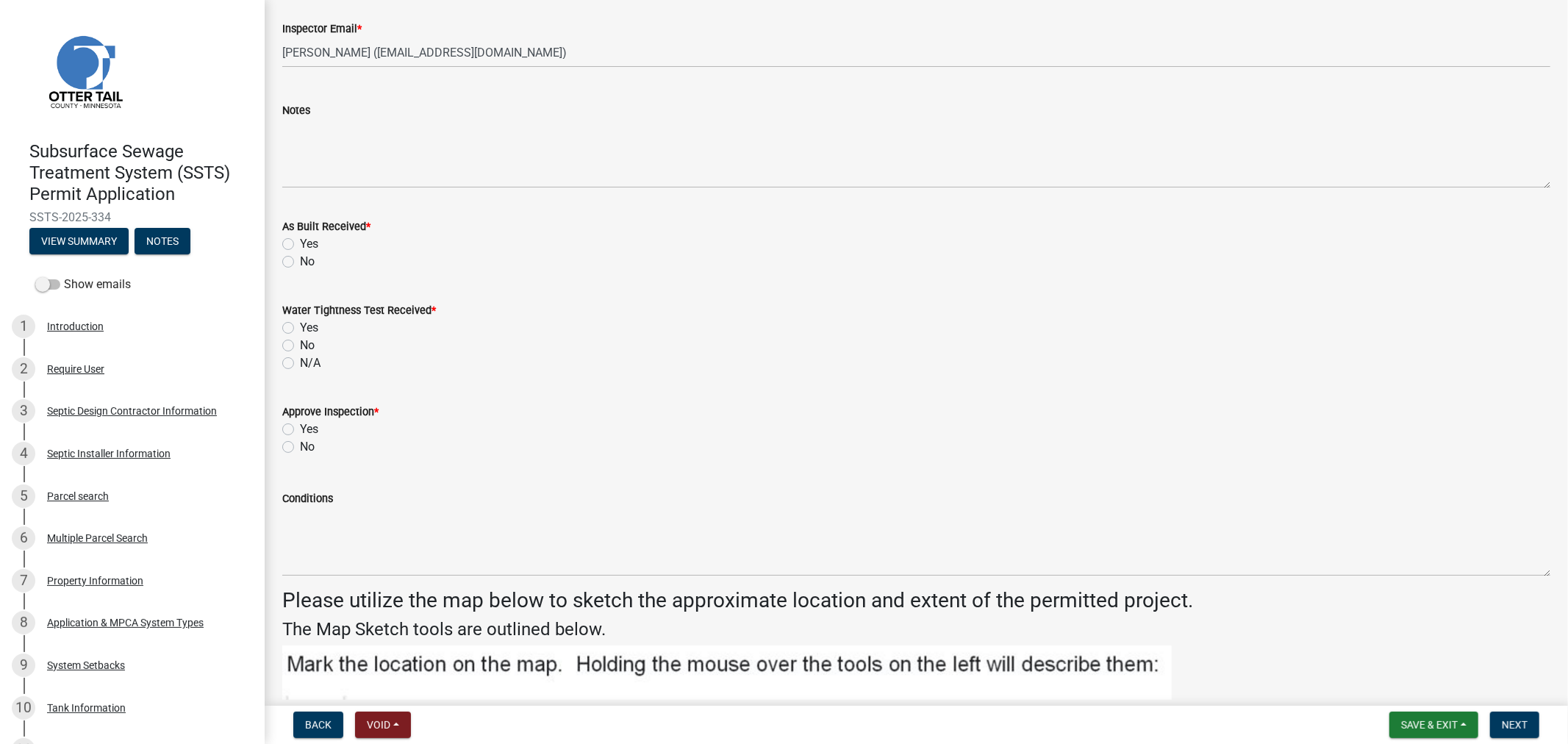
click at [300, 240] on label "Yes" at bounding box center [309, 244] width 19 height 18
click at [300, 240] on input "Yes" at bounding box center [304, 240] width 10 height 10
radio input "true"
click at [300, 362] on label "N/A" at bounding box center [310, 364] width 20 height 18
click at [300, 362] on input "N/A" at bounding box center [304, 359] width 10 height 10
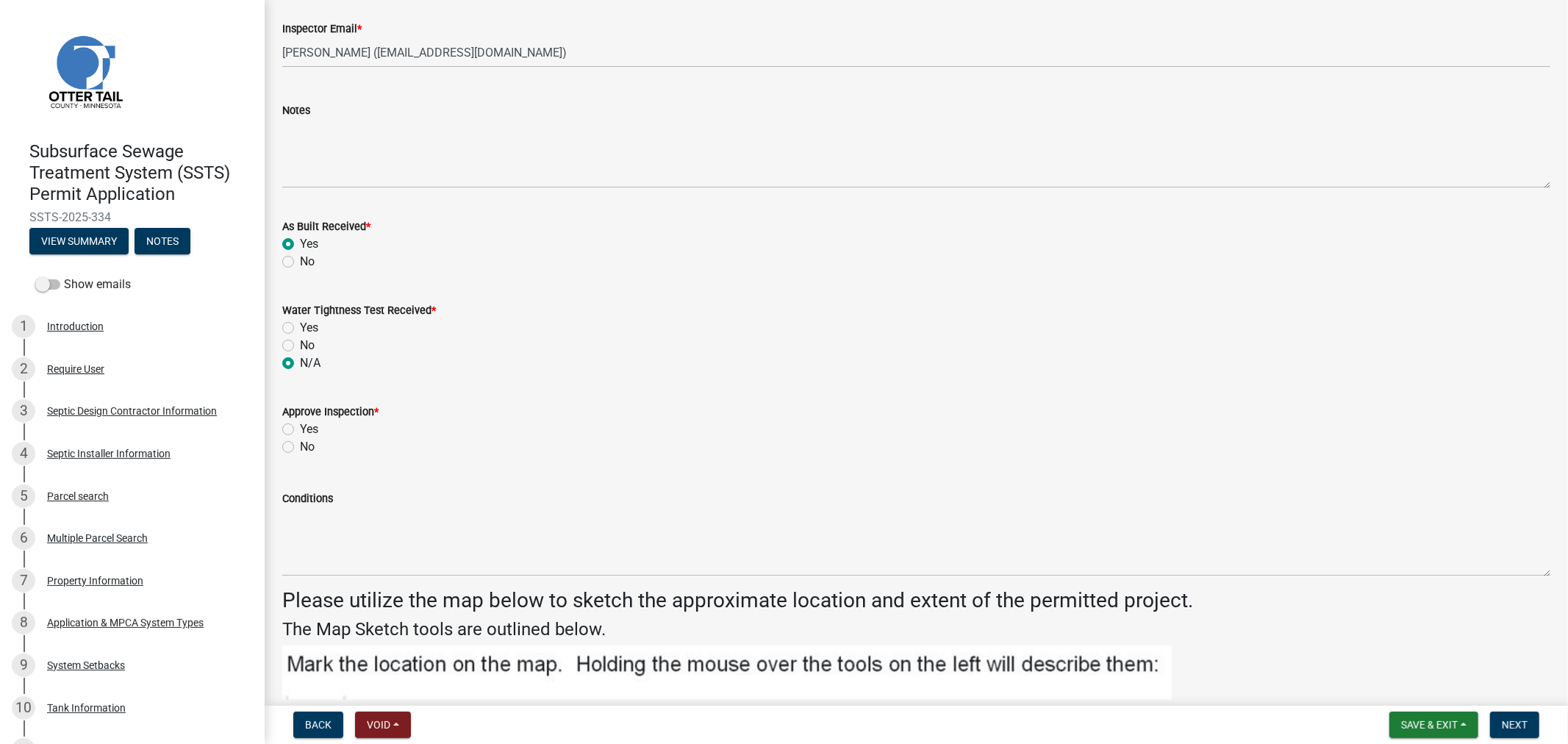
radio input "true"
click at [300, 427] on label "Yes" at bounding box center [309, 430] width 19 height 18
click at [300, 427] on input "Yes" at bounding box center [304, 426] width 10 height 10
radio input "true"
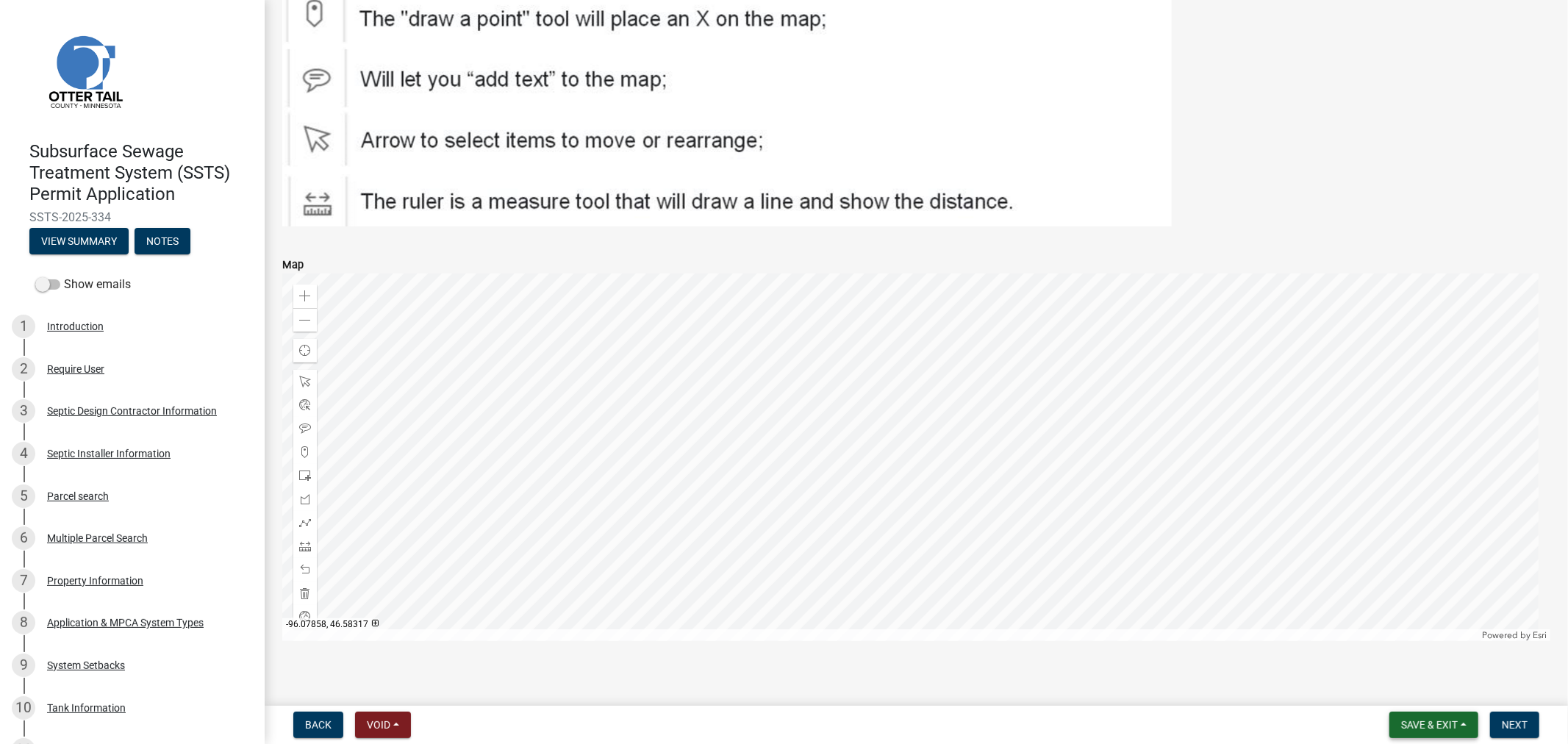
scroll to position [2516, 0]
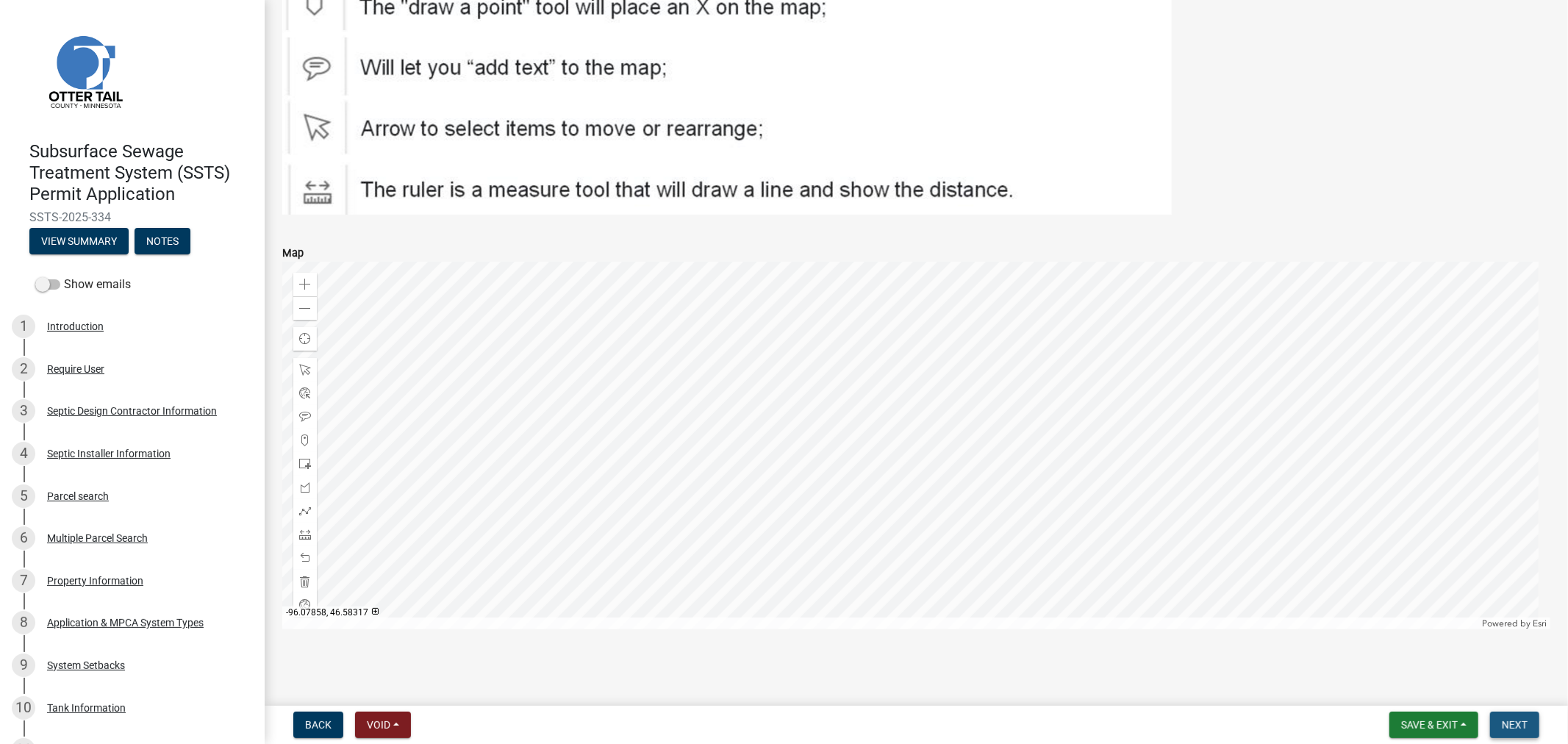
click at [1504, 730] on span "Next" at bounding box center [1514, 725] width 26 height 12
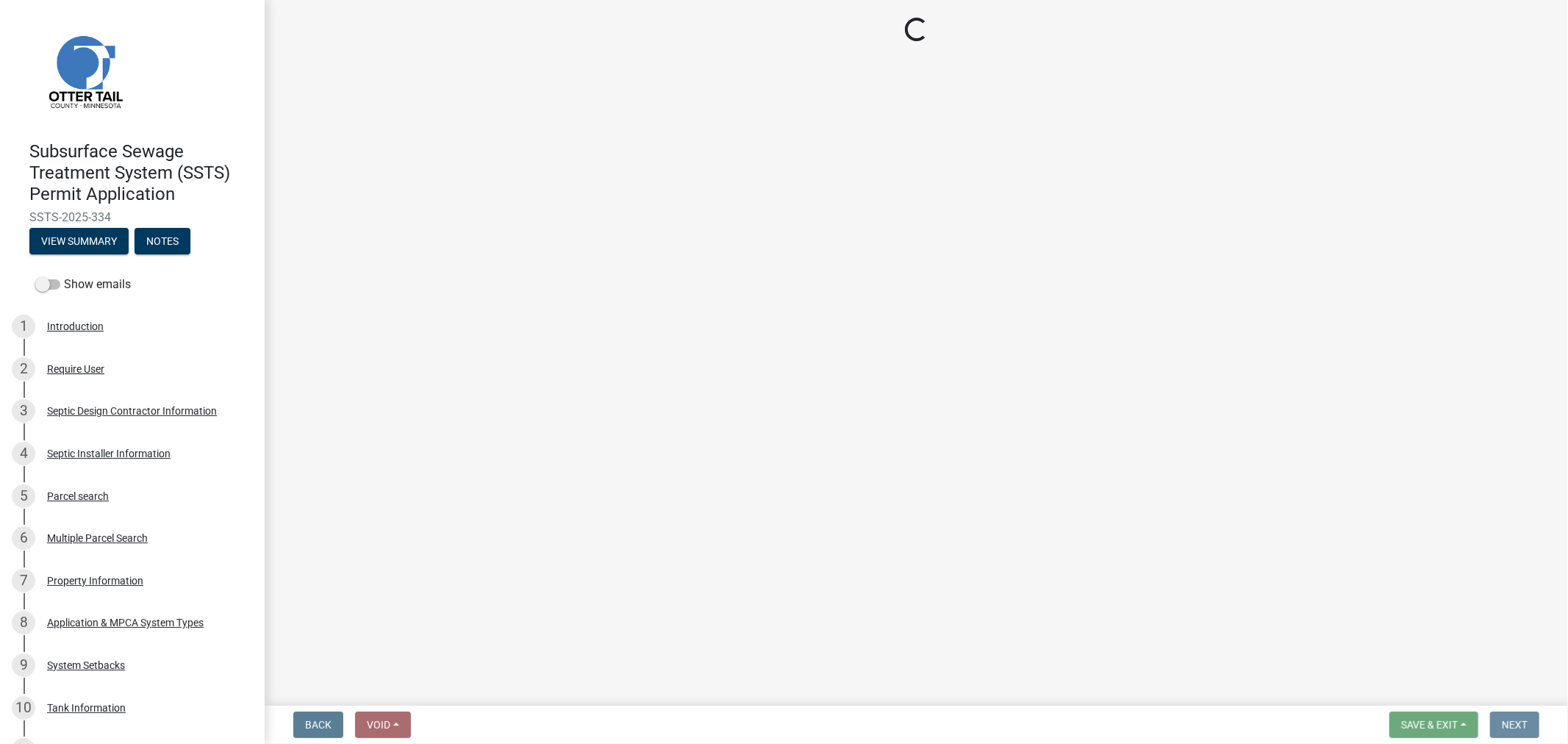
scroll to position [0, 0]
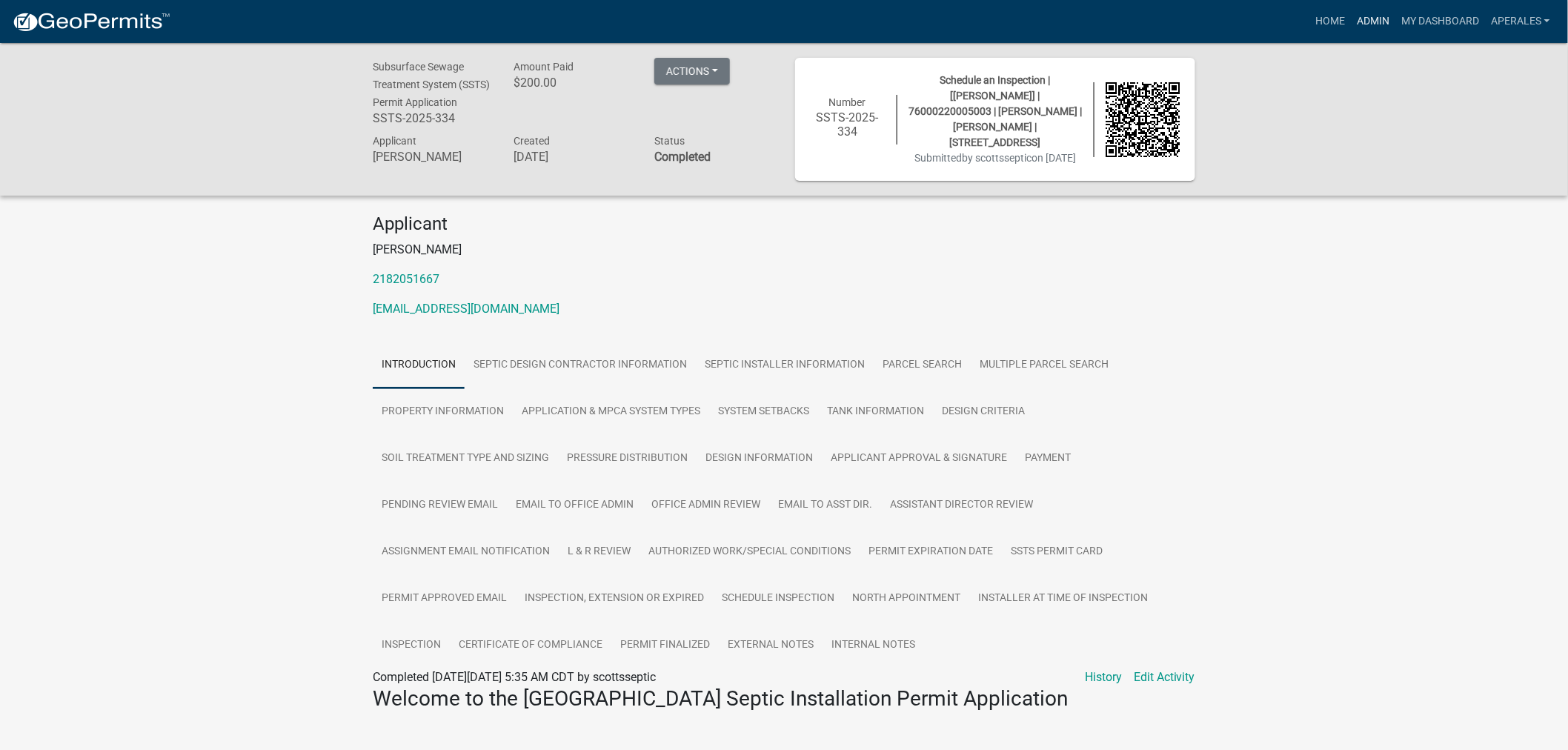
click at [1375, 12] on link "Admin" at bounding box center [1373, 21] width 45 height 29
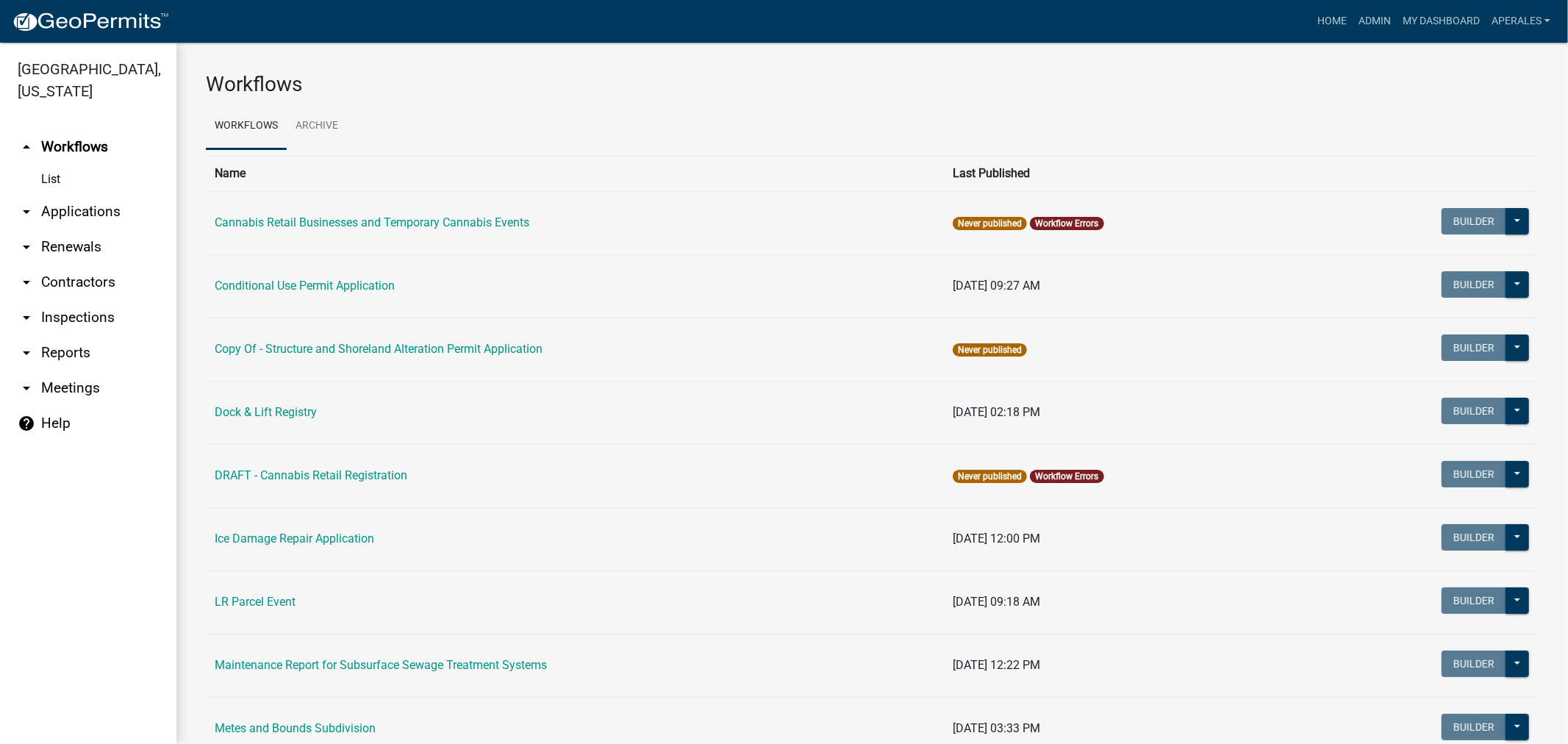
click at [81, 210] on link "arrow_drop_down Applications" at bounding box center [88, 211] width 177 height 35
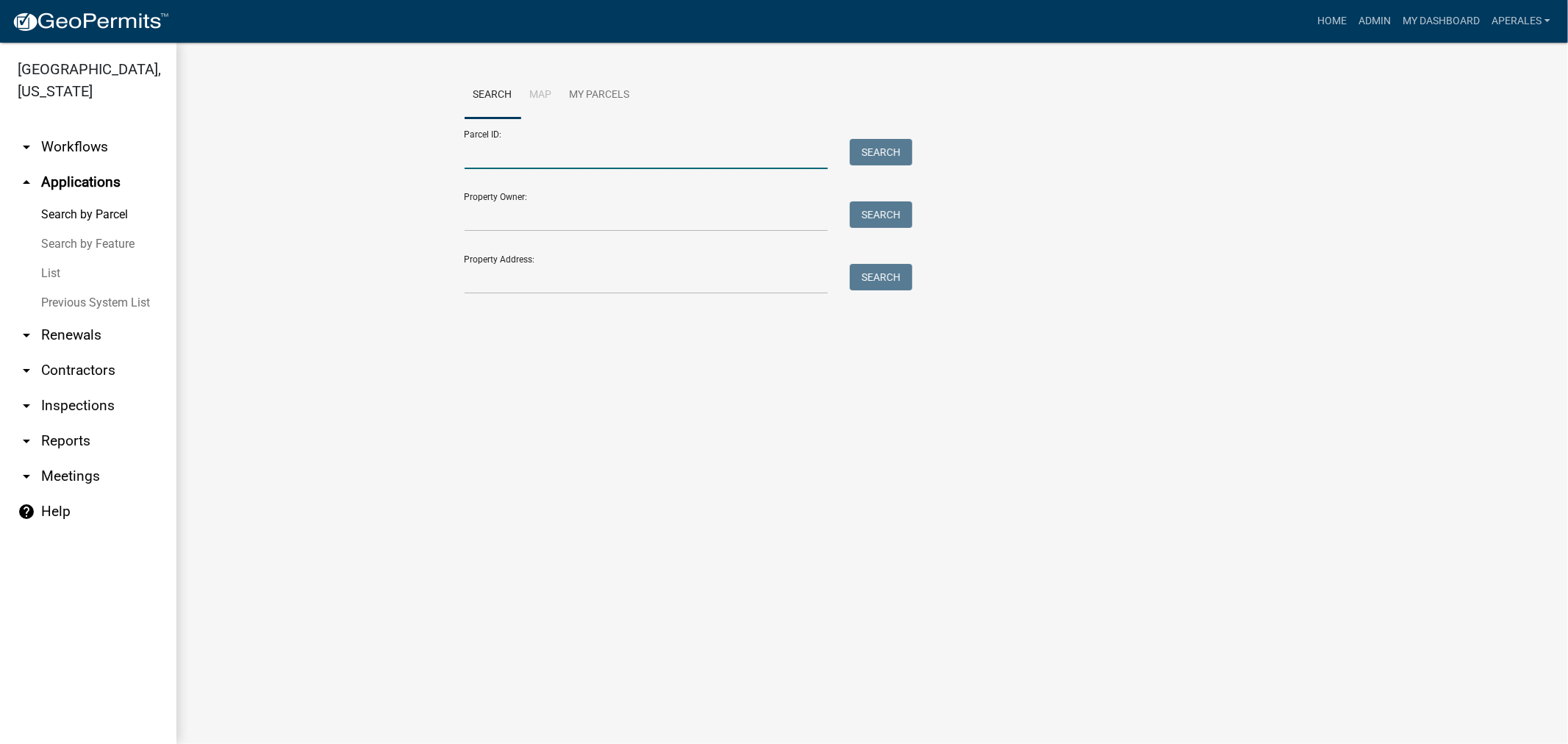
click at [551, 155] on input "Parcel ID:" at bounding box center [646, 154] width 363 height 30
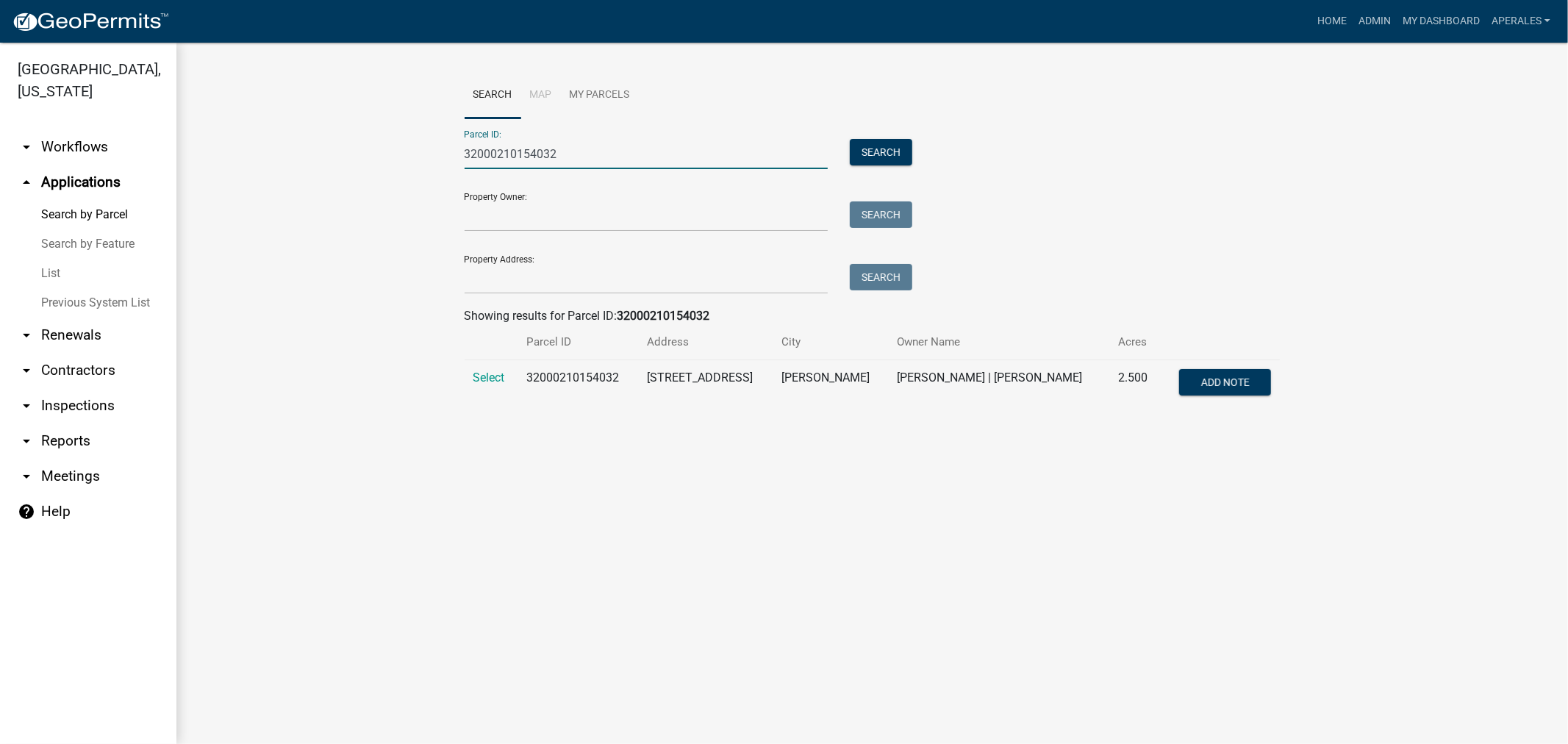
type input "32000210154032"
drag, startPoint x: 478, startPoint y: 364, endPoint x: 486, endPoint y: 377, distance: 15.3
click at [478, 364] on td "Select" at bounding box center [491, 384] width 54 height 49
click at [486, 377] on span "Select" at bounding box center [489, 378] width 32 height 14
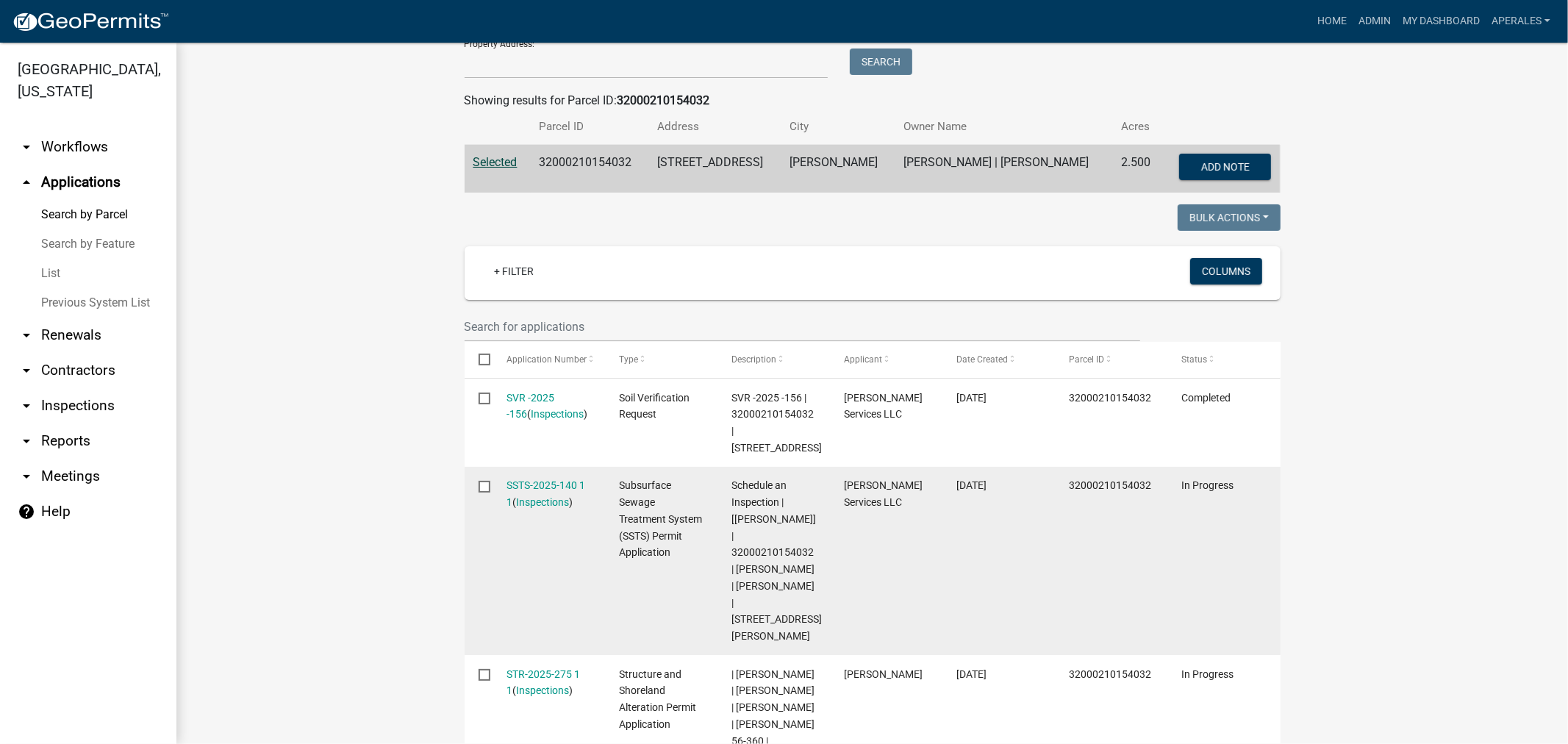
scroll to position [245, 0]
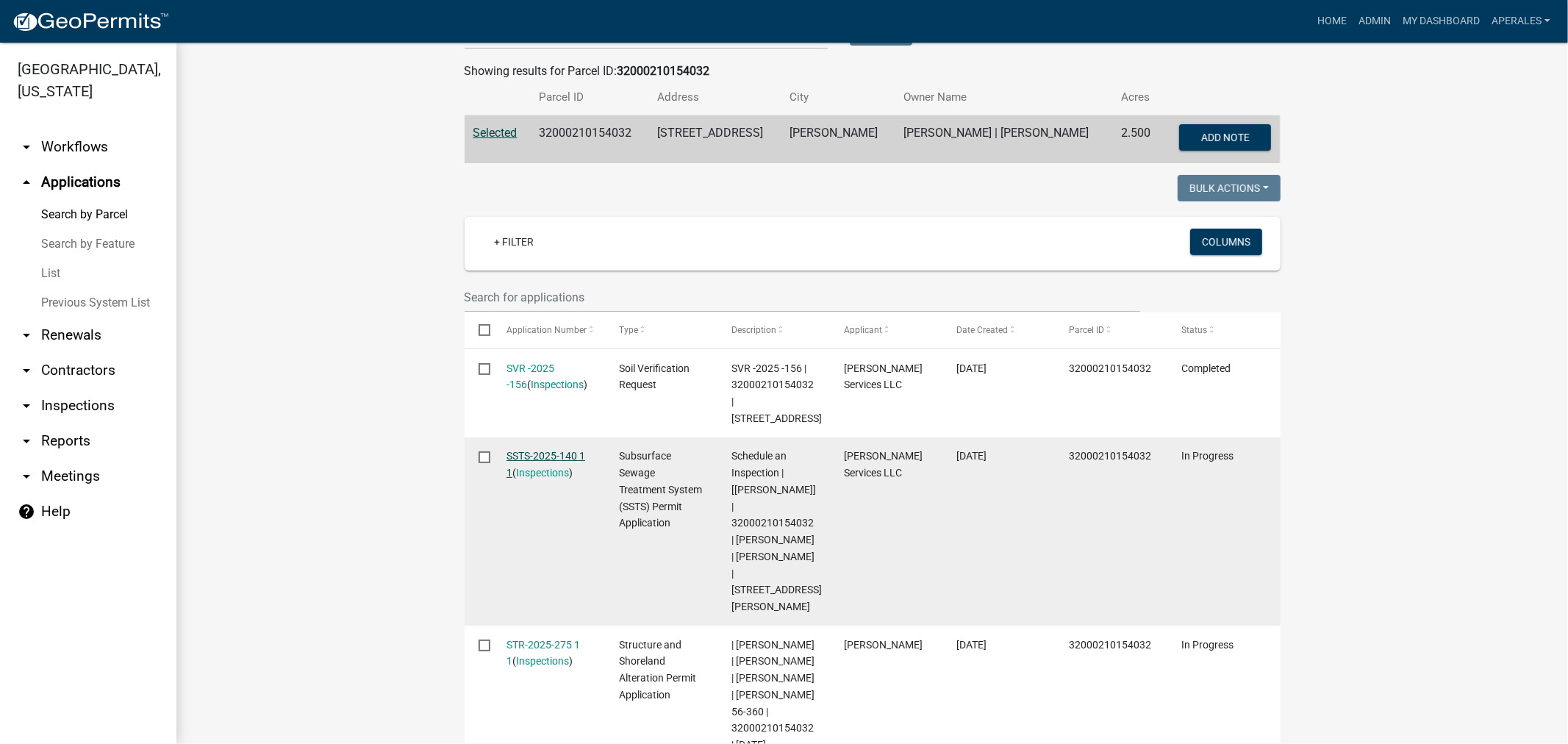
click at [559, 454] on link "SSTS-2025-140 1 1" at bounding box center [546, 464] width 79 height 28
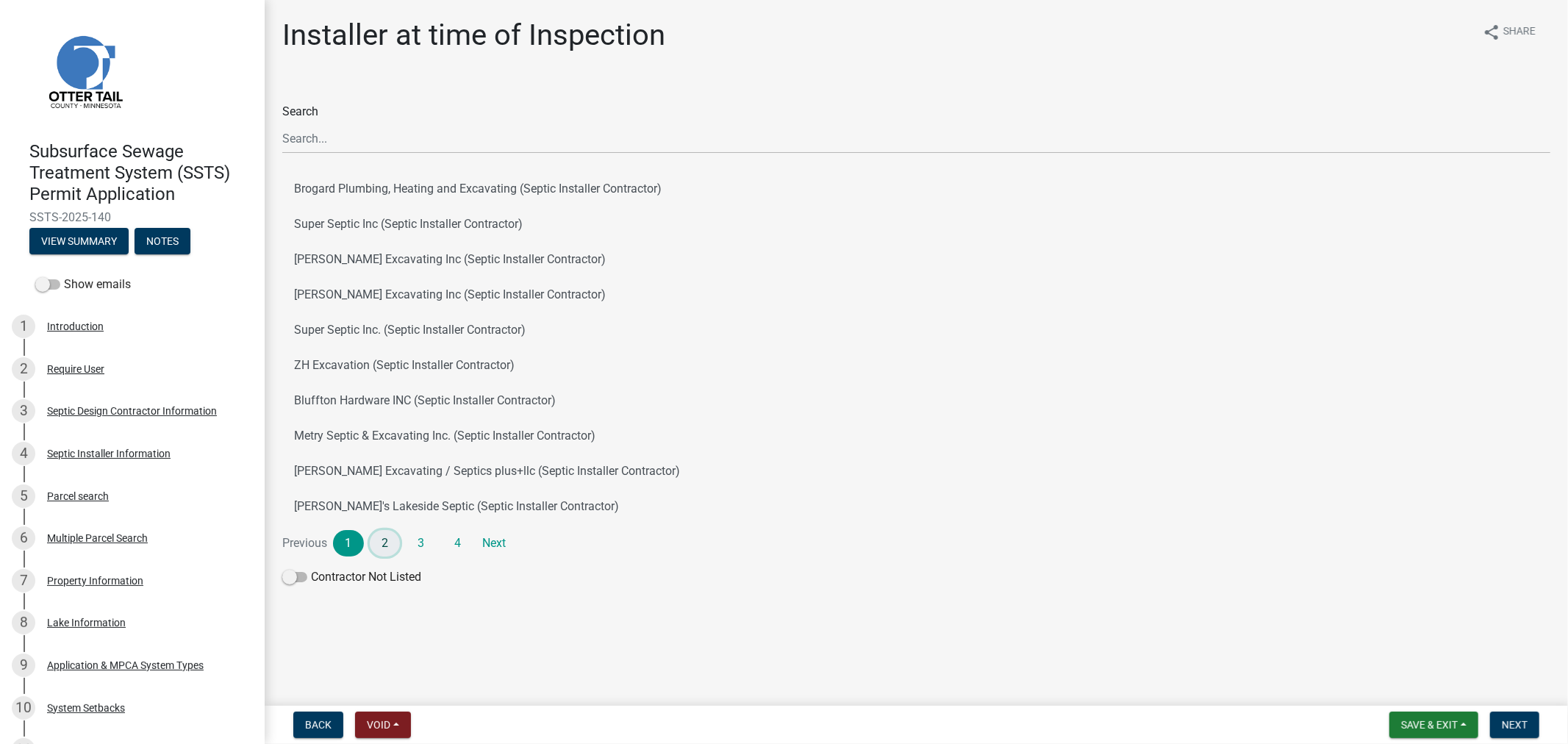
click at [394, 541] on link "2" at bounding box center [385, 543] width 31 height 27
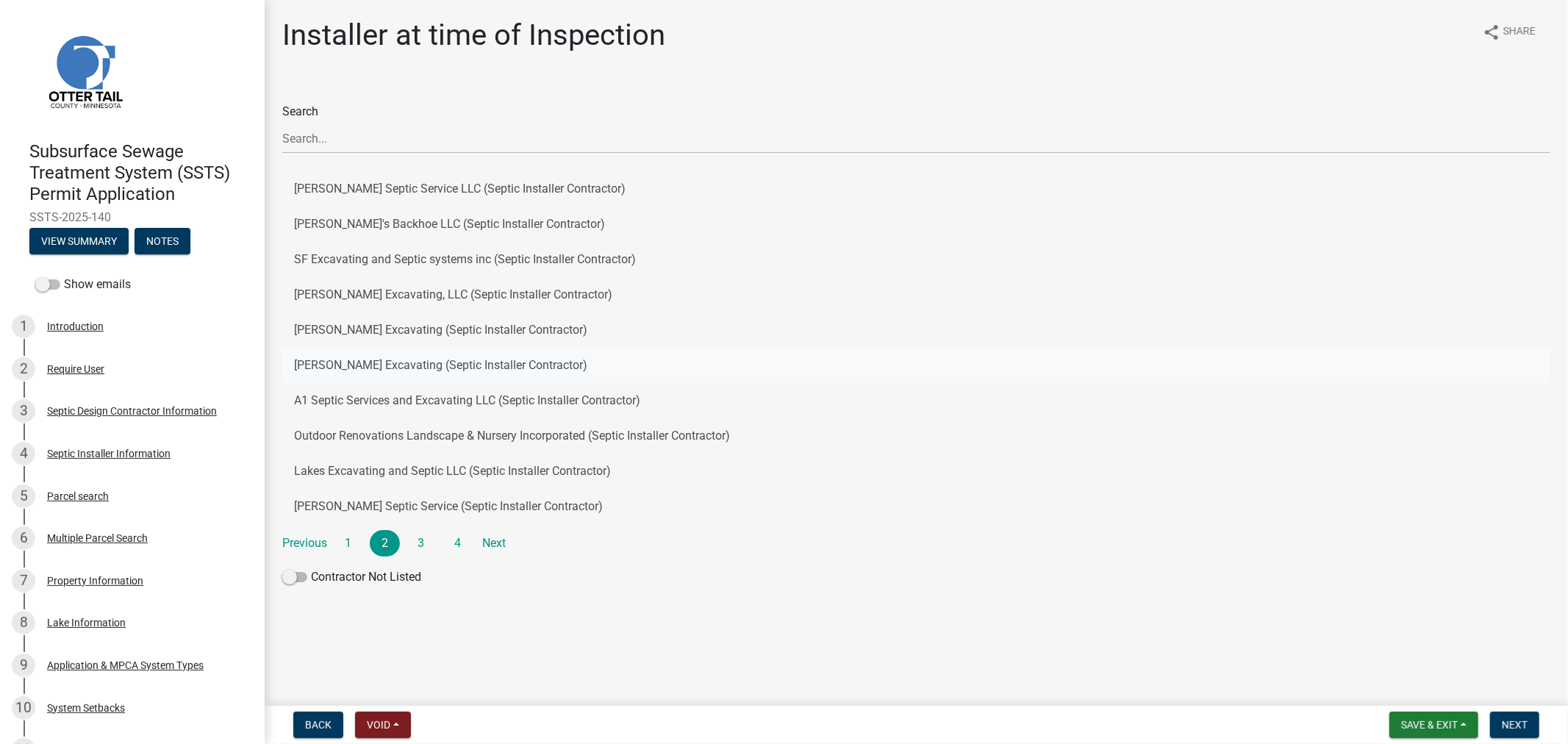
click at [399, 364] on button "[PERSON_NAME] Excavating (Septic Installer Contractor)" at bounding box center [916, 365] width 1268 height 35
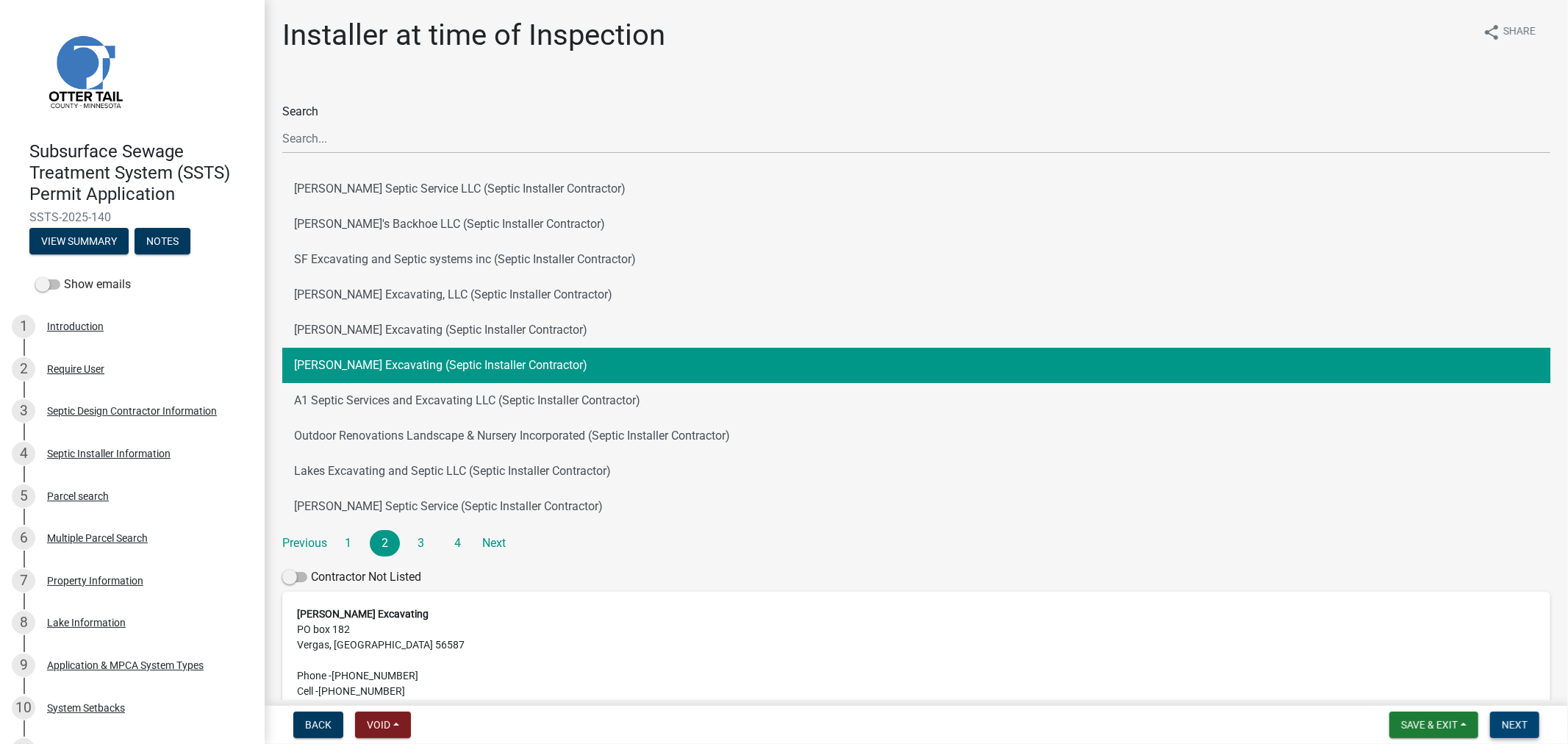
click at [1505, 725] on span "Next" at bounding box center [1514, 725] width 26 height 12
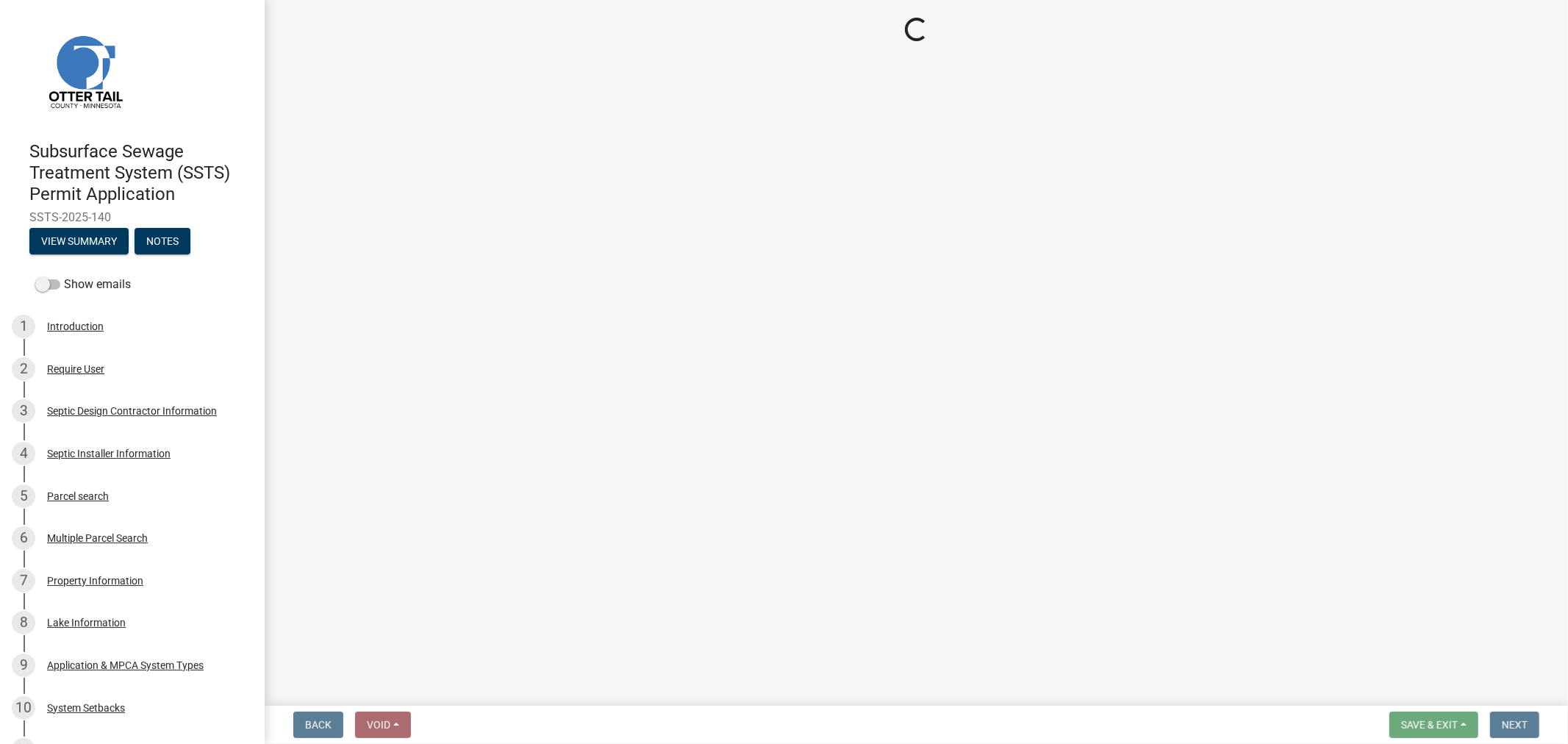
select select "710d5f49-2663-4e73-9718-d0c4e189f5ed"
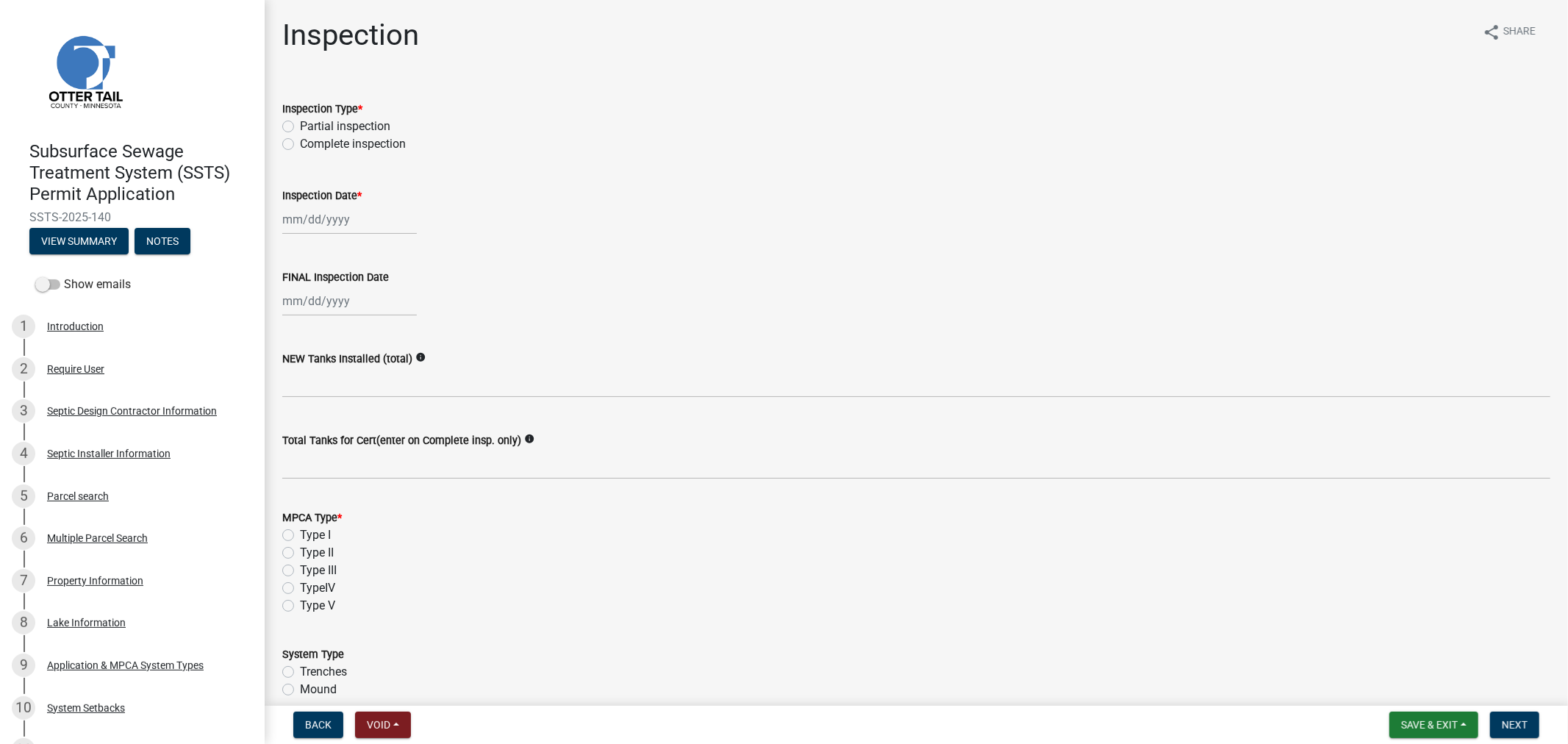
click at [300, 144] on label "Complete inspection" at bounding box center [353, 144] width 106 height 18
click at [300, 144] on input "Complete inspection" at bounding box center [304, 140] width 10 height 10
radio input "true"
select select "9"
select select "2025"
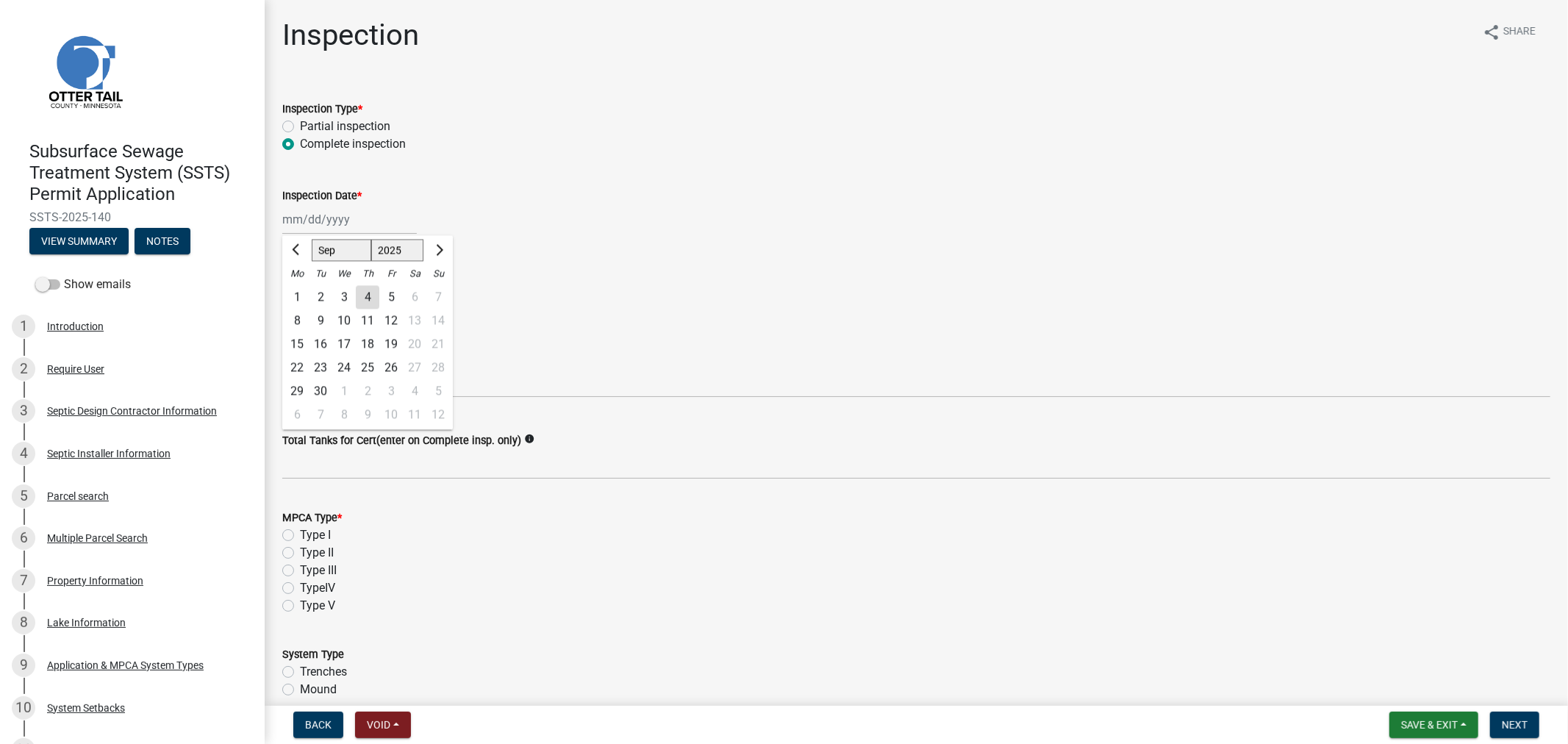
click at [290, 218] on div "[PERSON_NAME] Feb Mar Apr [PERSON_NAME][DATE] Oct Nov [DATE] 1526 1527 1528 152…" at bounding box center [349, 219] width 134 height 30
click at [294, 251] on span "Previous month" at bounding box center [297, 249] width 11 height 11
select select "8"
click at [388, 390] on div "29" at bounding box center [391, 391] width 24 height 24
type input "[DATE]"
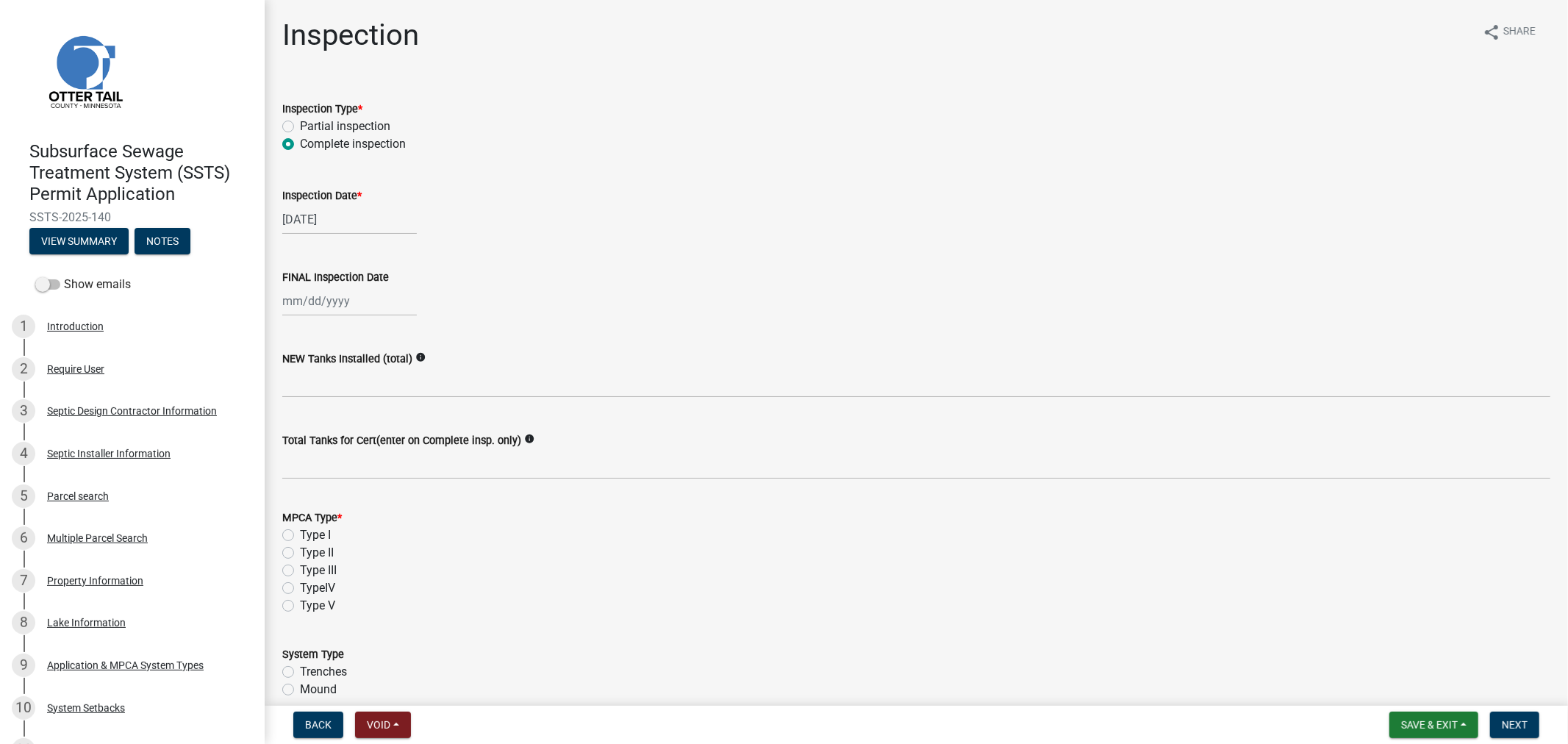
select select "9"
select select "2025"
click at [312, 295] on div "[PERSON_NAME] Feb Mar Apr [PERSON_NAME][DATE] Oct Nov [DATE] 1526 1527 1528 152…" at bounding box center [349, 301] width 134 height 30
click at [296, 334] on span "Previous month" at bounding box center [297, 331] width 11 height 11
select select "8"
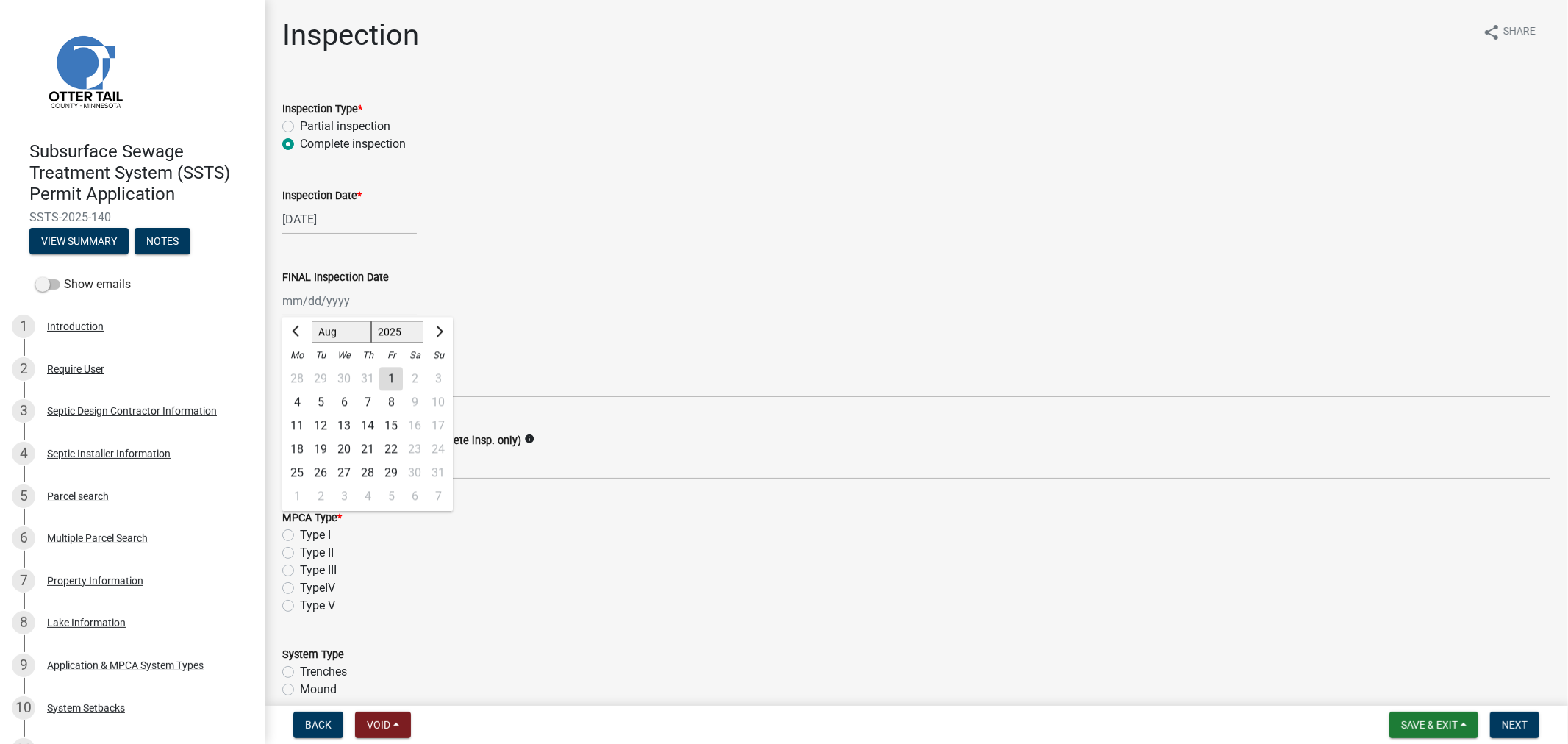
click at [392, 476] on div "29" at bounding box center [391, 472] width 24 height 24
type input "[DATE]"
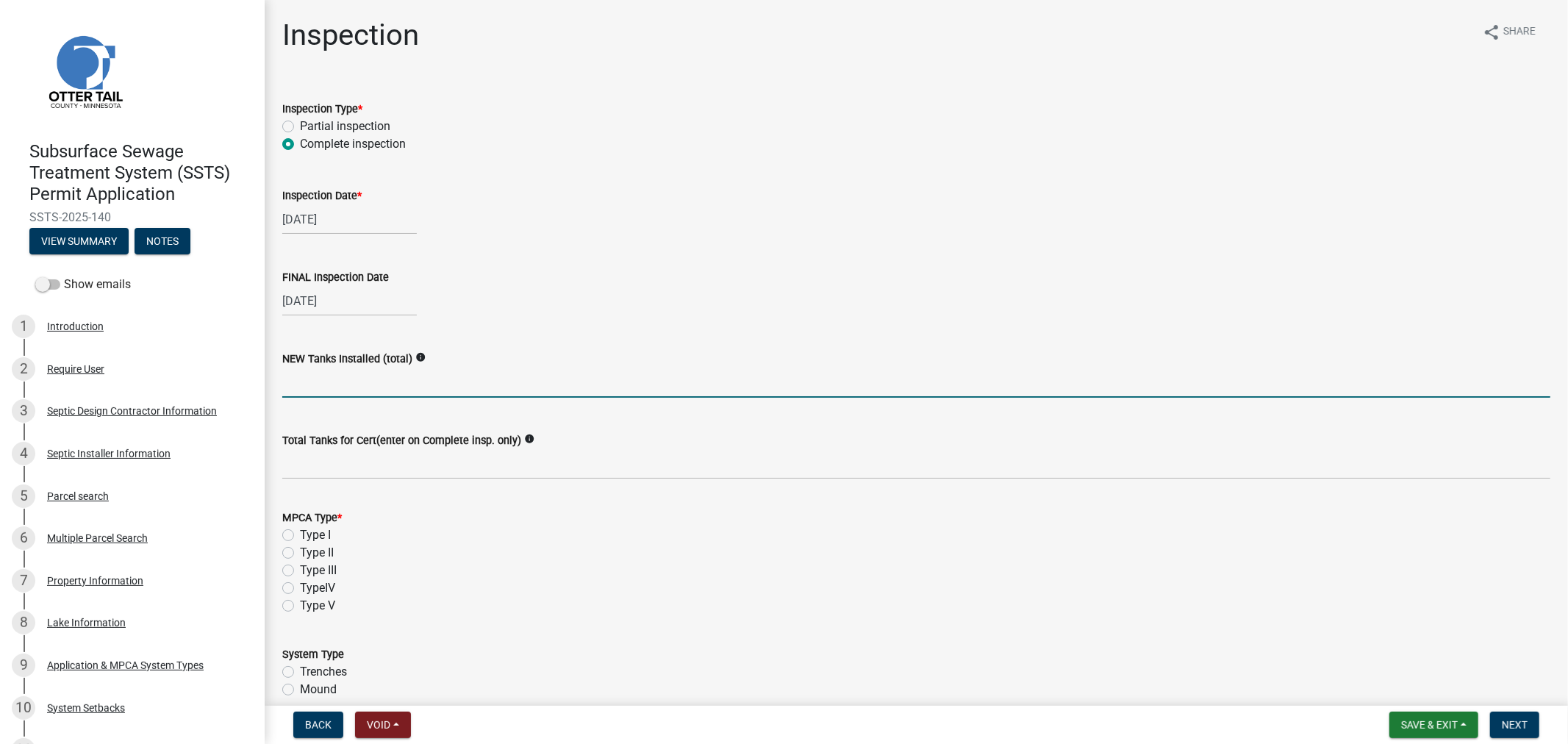
click at [299, 391] on input "text" at bounding box center [916, 383] width 1268 height 30
type input "1"
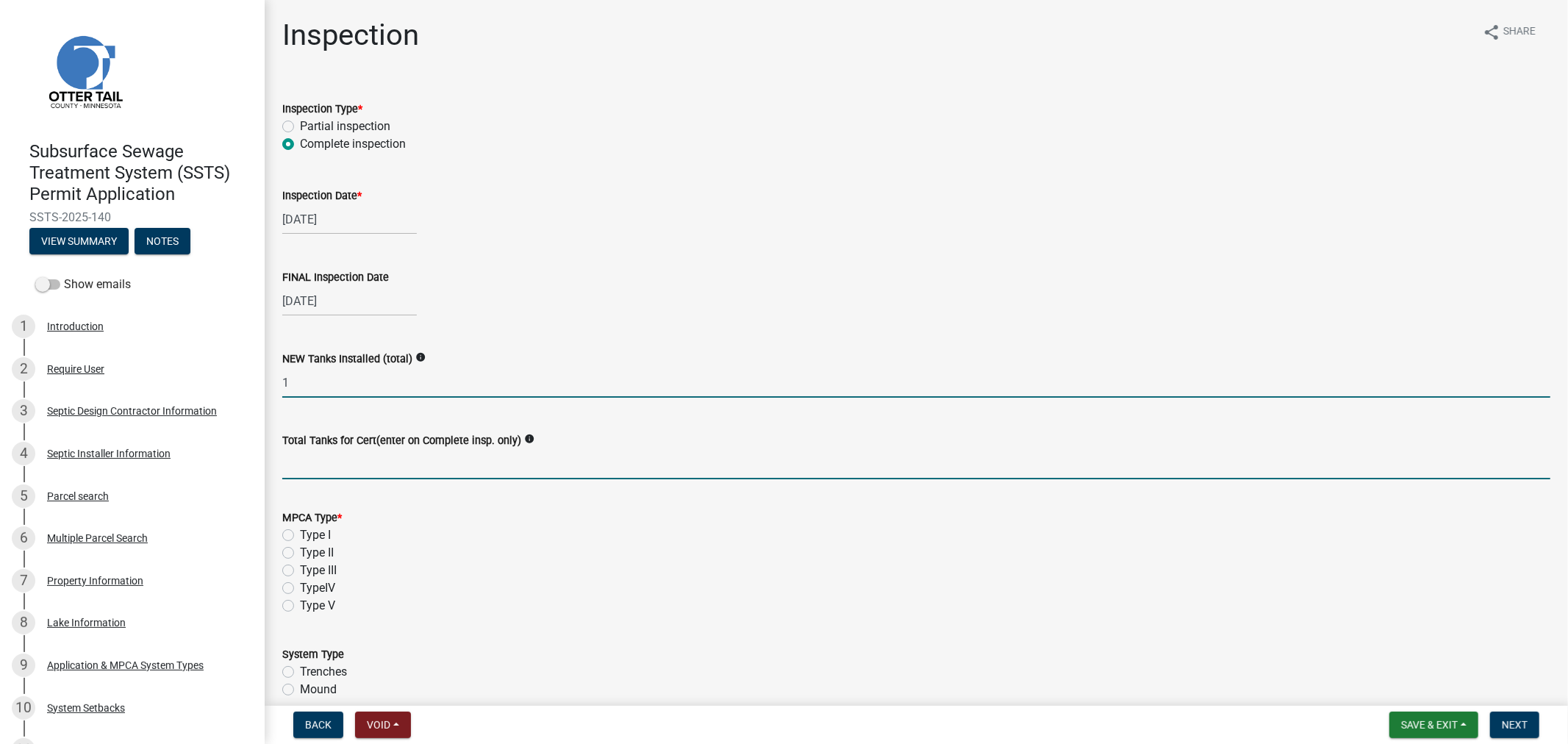
click at [307, 471] on input "Total Tanks for Cert(enter on Complete insp. only)" at bounding box center [916, 464] width 1268 height 30
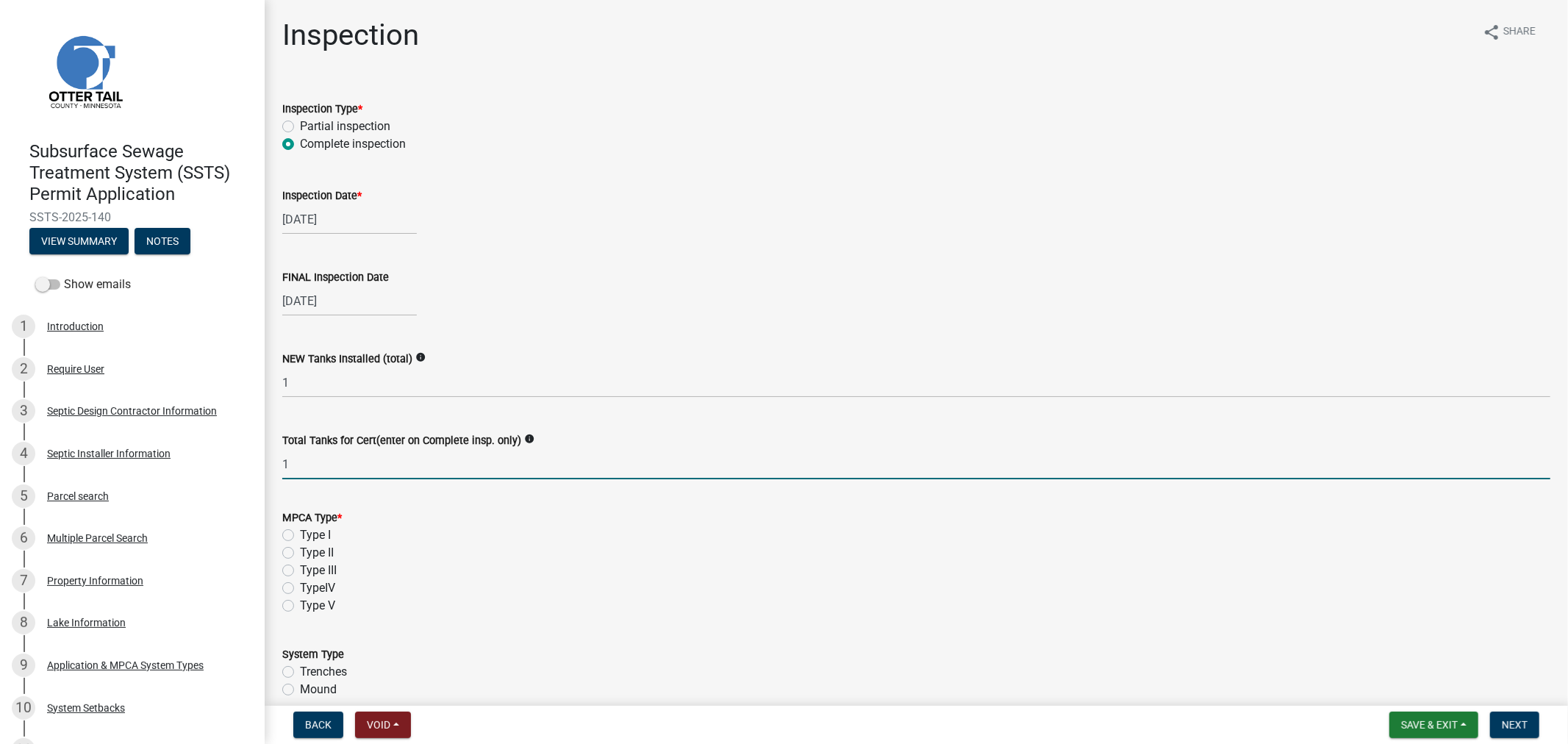
type input "1"
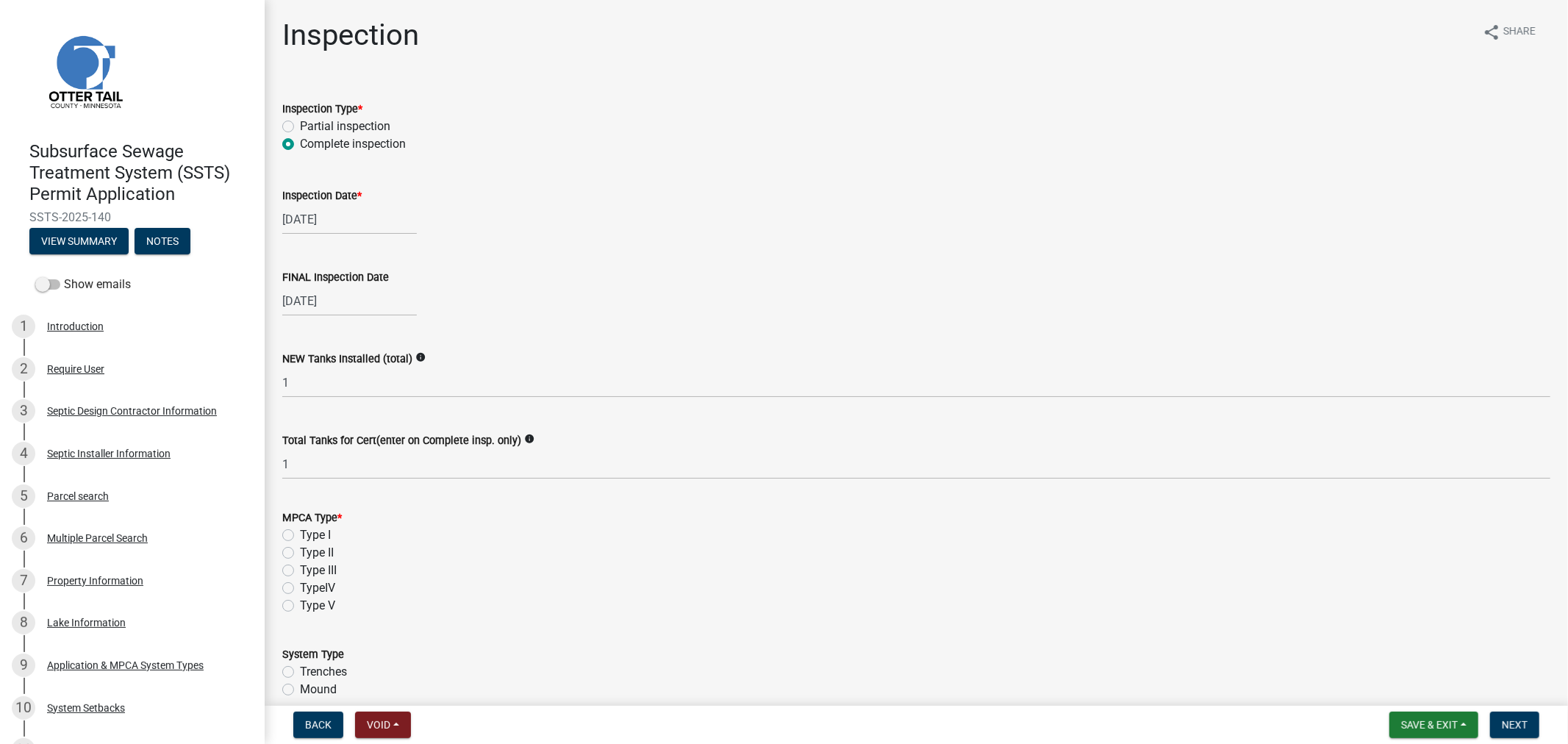
click at [300, 554] on label "Type II" at bounding box center [317, 553] width 34 height 18
click at [300, 554] on input "Type II" at bounding box center [304, 548] width 10 height 10
radio input "true"
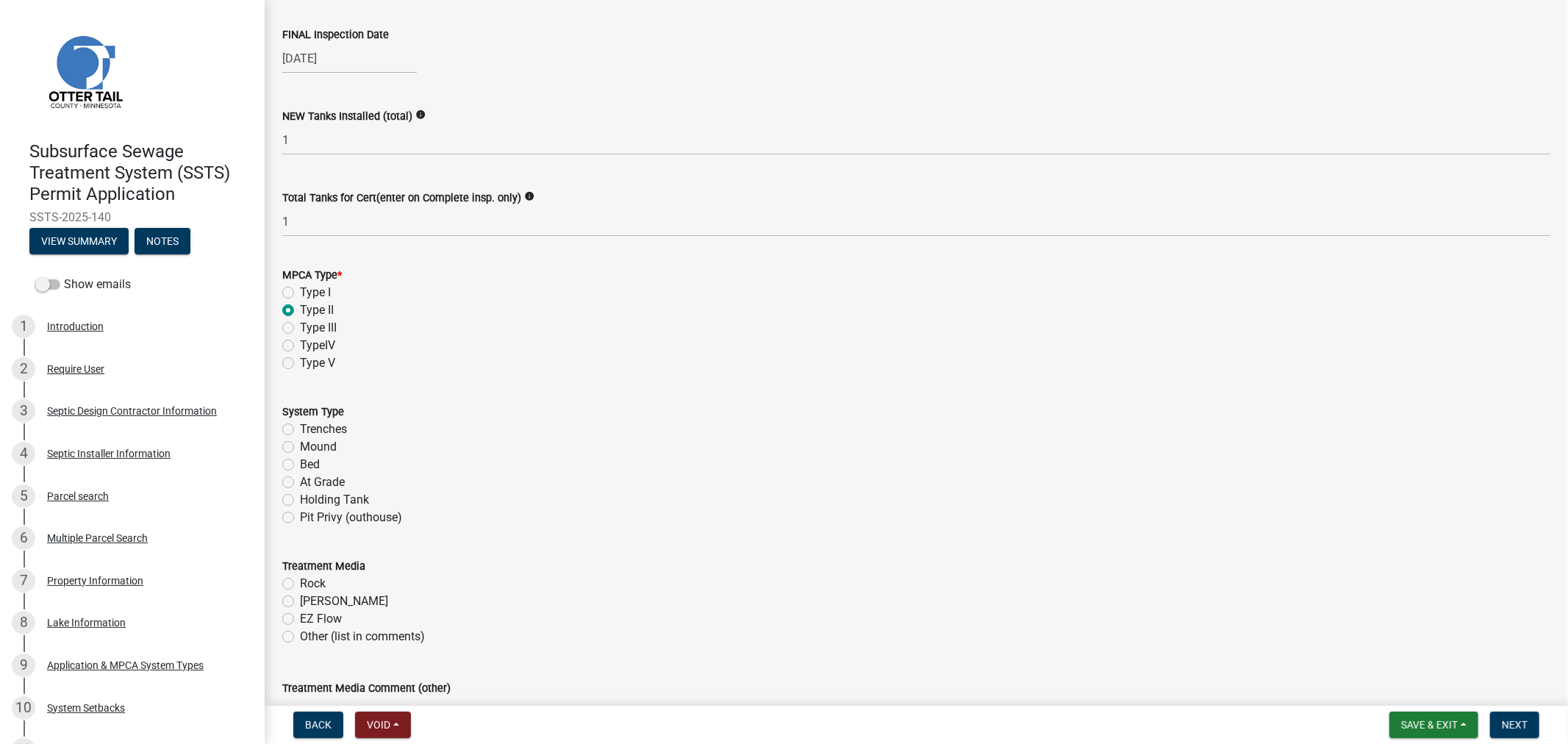
scroll to position [245, 0]
click at [300, 501] on label "Holding Tank" at bounding box center [334, 498] width 69 height 18
click at [300, 499] on input "Holding Tank" at bounding box center [304, 494] width 10 height 10
radio input "true"
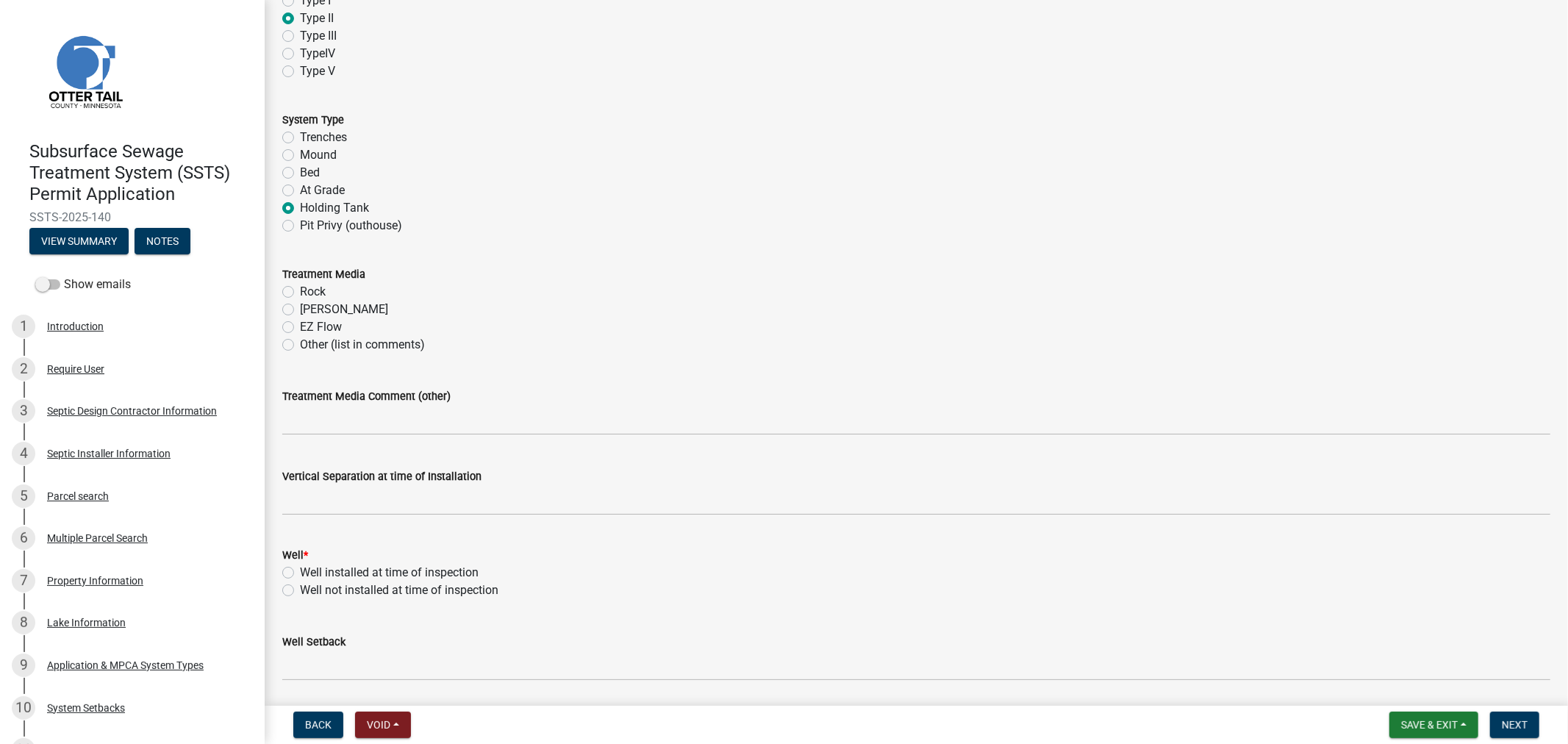
scroll to position [571, 0]
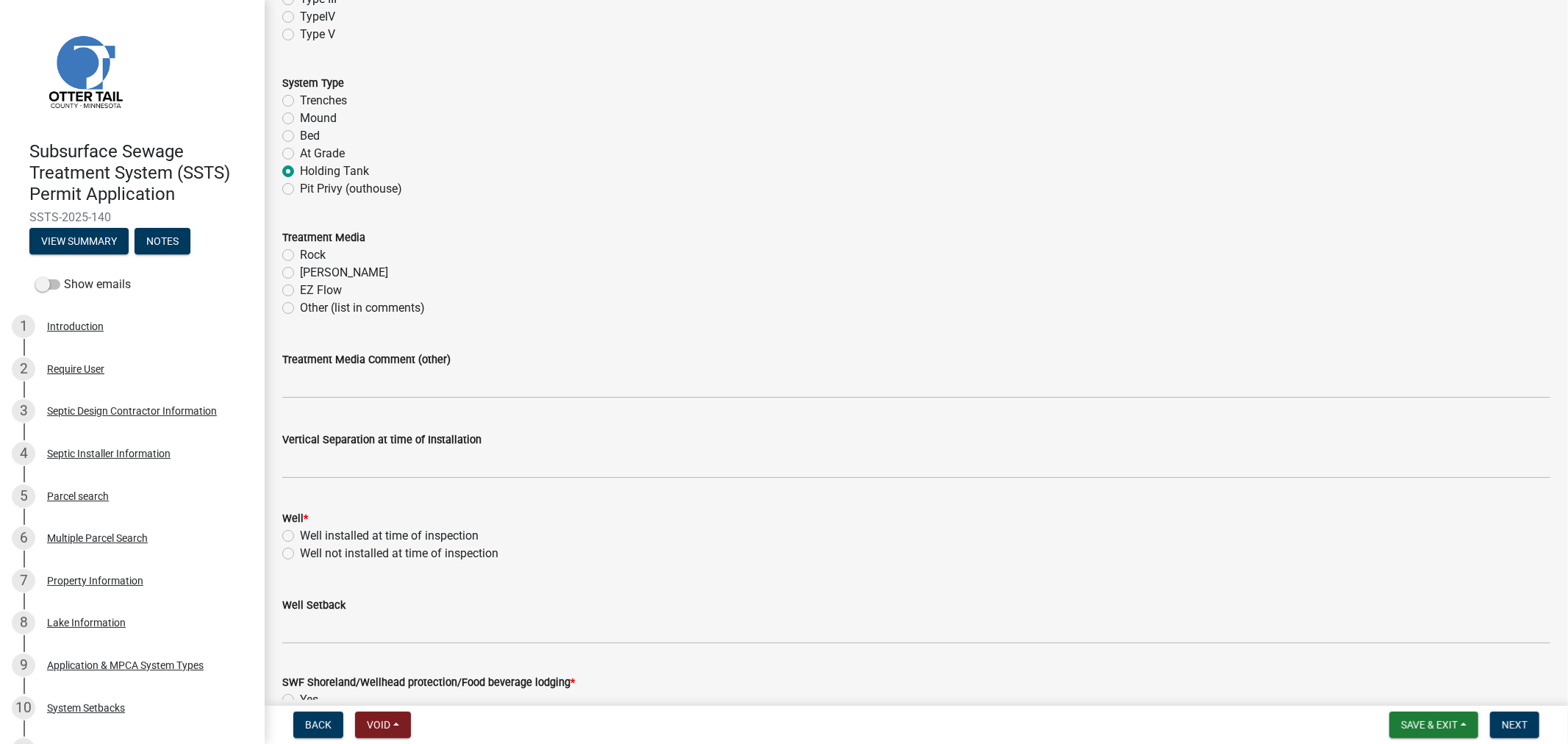
click at [300, 535] on label "Well installed at time of inspection" at bounding box center [389, 536] width 179 height 18
click at [300, 535] on input "Well installed at time of inspection" at bounding box center [304, 532] width 10 height 10
radio input "true"
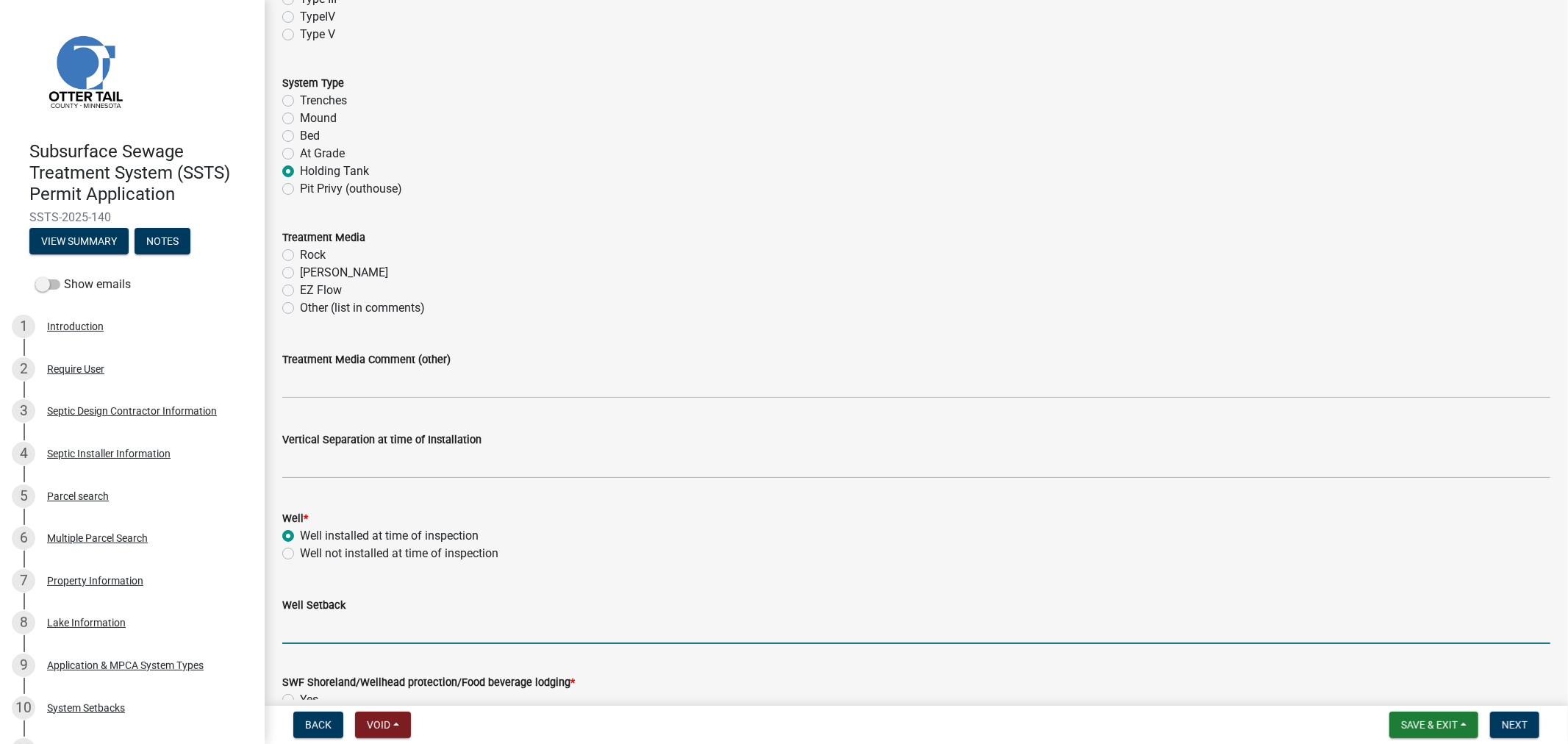
click at [291, 634] on input "Well Setback" at bounding box center [916, 629] width 1268 height 30
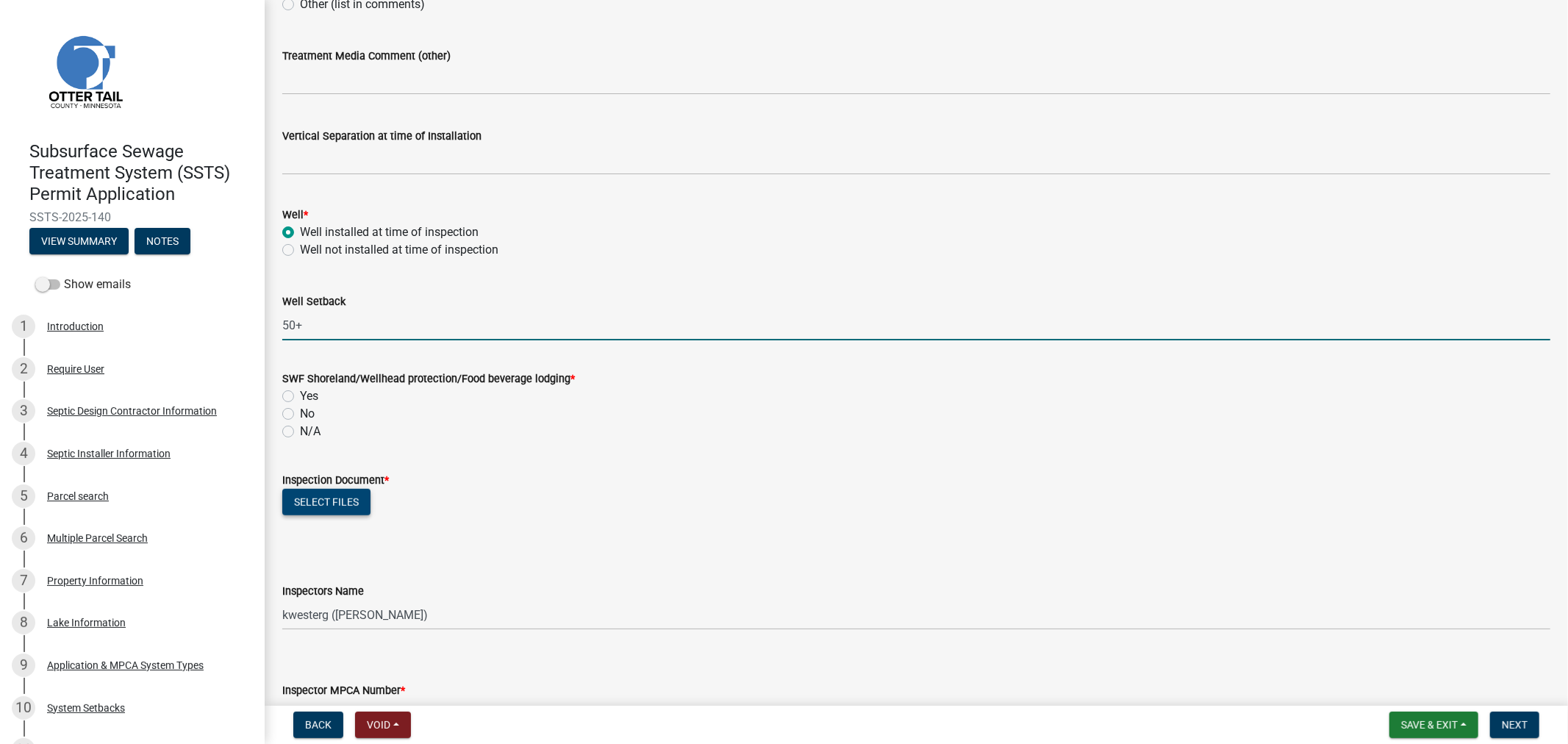
scroll to position [899, 0]
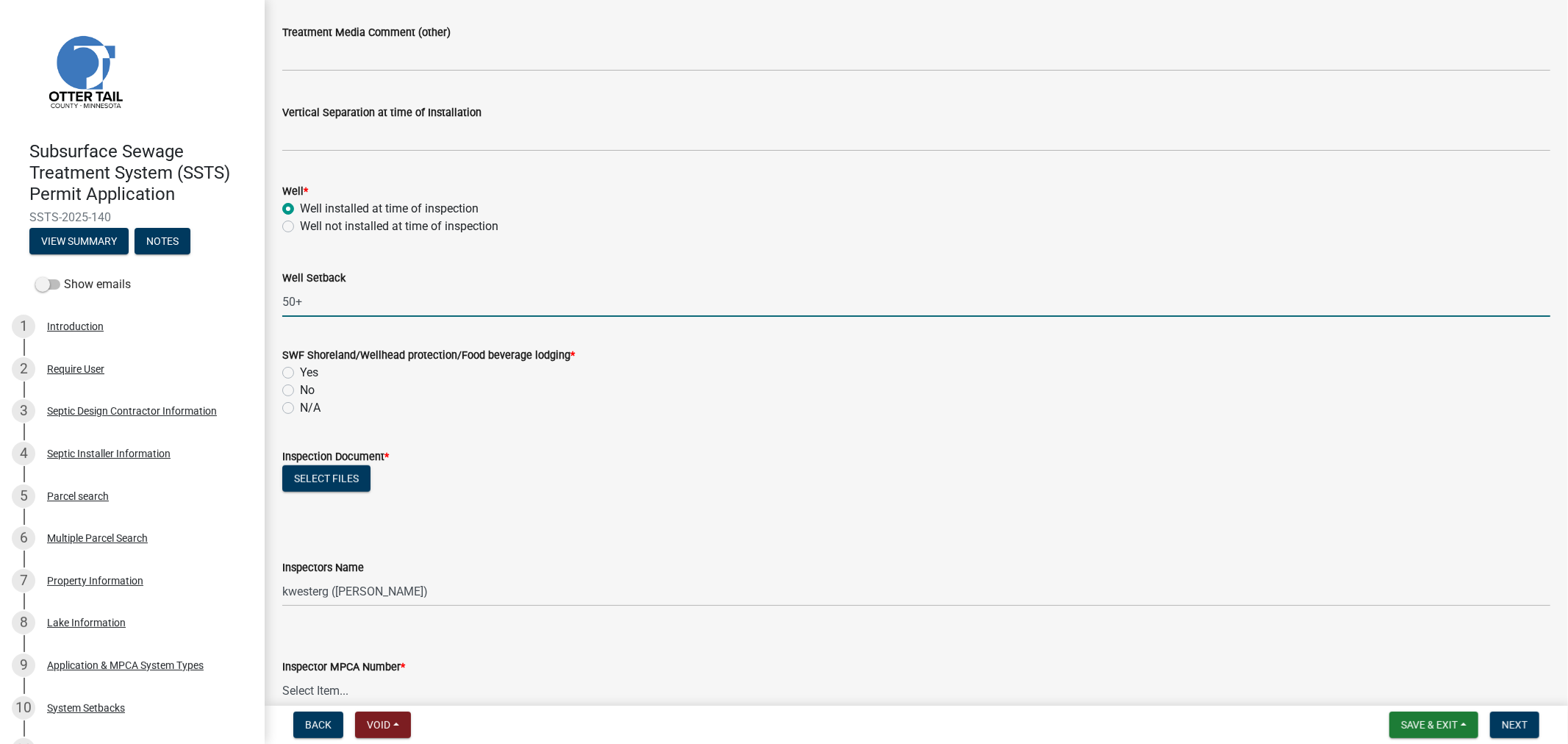
type input "50+"
click at [300, 373] on label "Yes" at bounding box center [309, 372] width 19 height 18
click at [300, 373] on input "Yes" at bounding box center [304, 368] width 10 height 10
radio input "true"
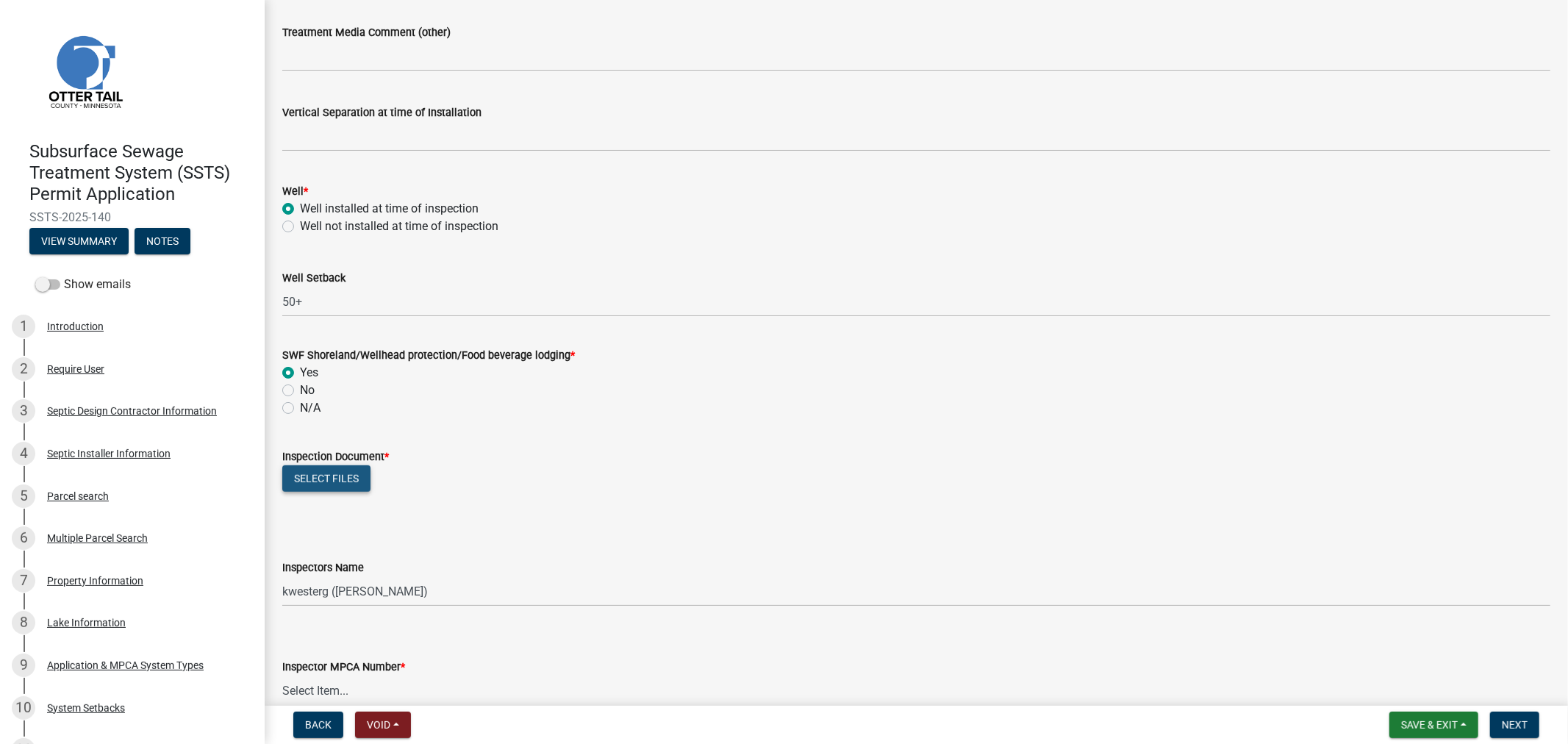
click at [302, 471] on button "Select files" at bounding box center [326, 479] width 88 height 27
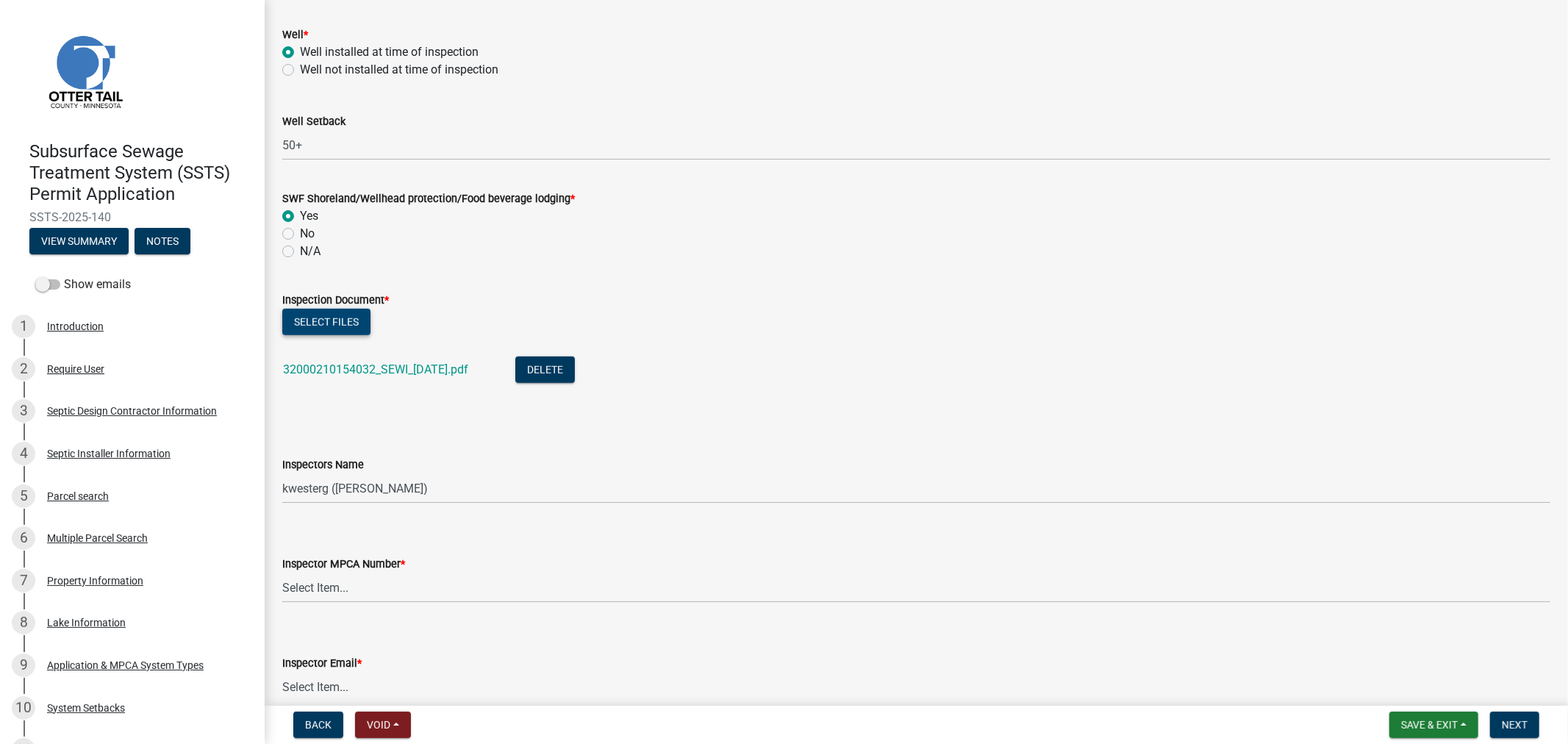
scroll to position [1062, 0]
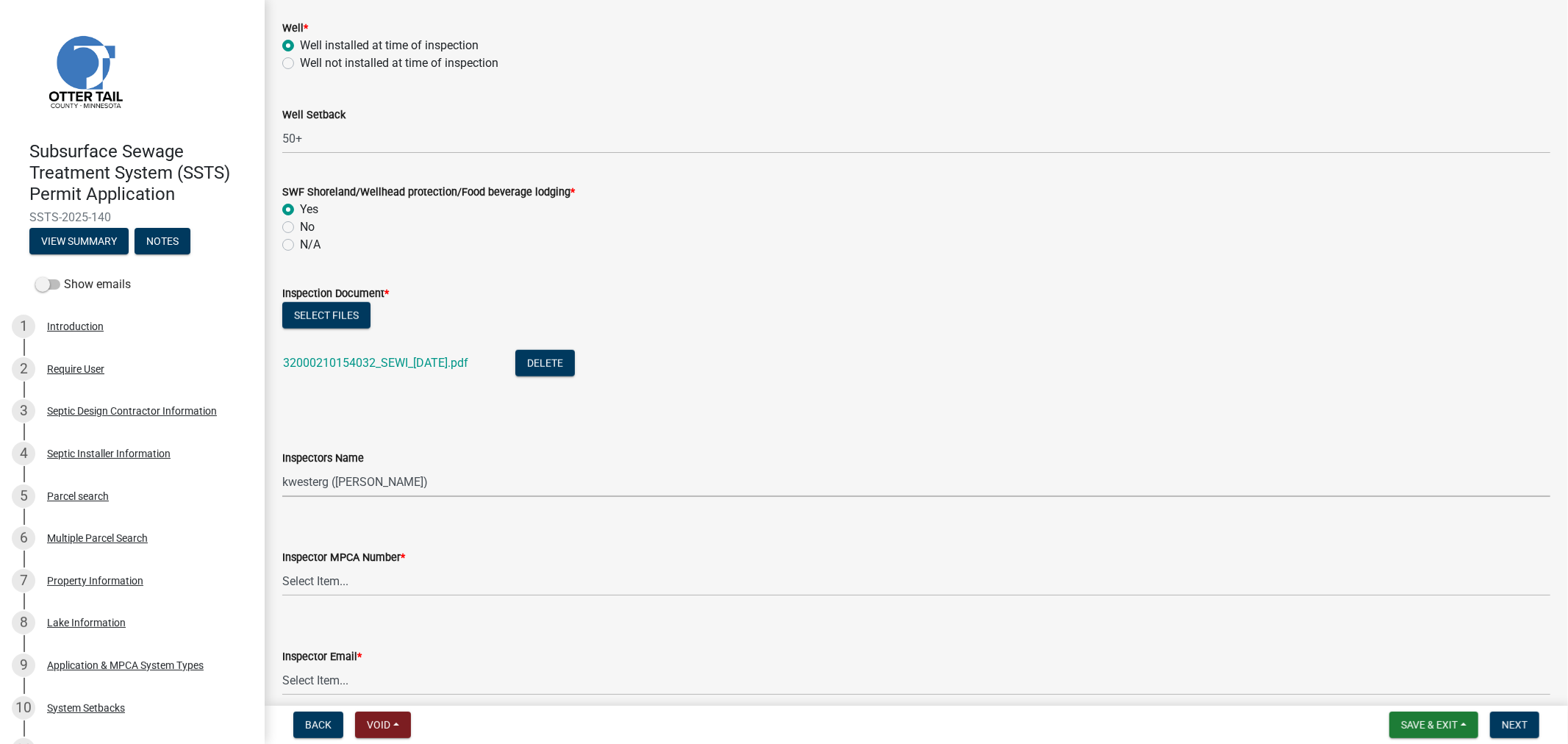
click at [372, 479] on select "Select Item... btollefson ([PERSON_NAME]) [PERSON_NAME] ([PERSON_NAME]) eplaste…" at bounding box center [916, 482] width 1268 height 30
select select "64cc3fb4-2a84-49c8-ae2d-a7b3072cebaf"
click at [282, 467] on select "Select Item... btollefson ([PERSON_NAME]) [PERSON_NAME] ([PERSON_NAME]) eplaste…" at bounding box center [916, 482] width 1268 height 30
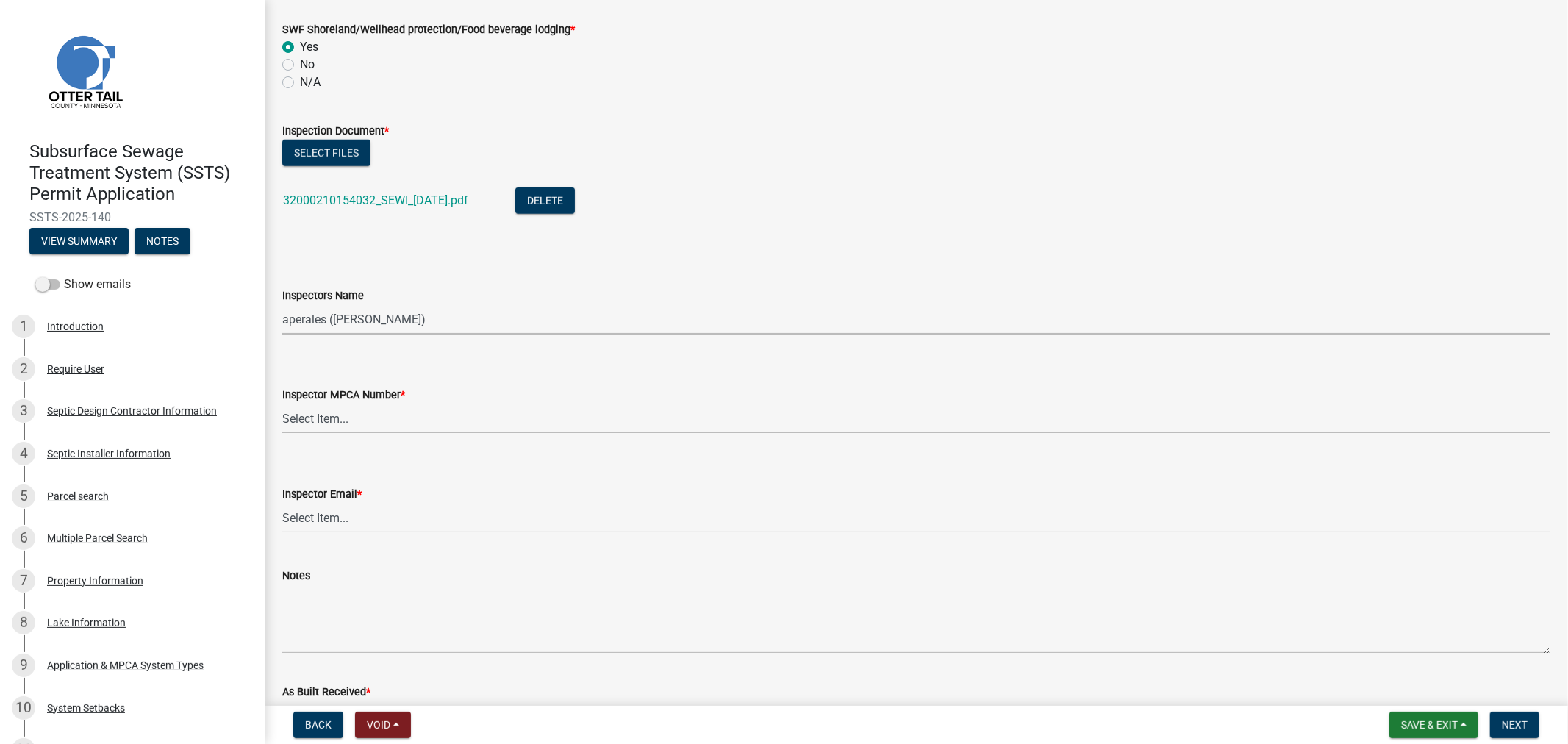
scroll to position [1225, 0]
click at [359, 417] on select "Select Item... [PERSON_NAME] (10415) [PERSON_NAME] (924) [PERSON_NAME] (1957) […" at bounding box center [916, 418] width 1268 height 30
click at [282, 403] on select "Select Item... [PERSON_NAME] (10415) [PERSON_NAME] (924) [PERSON_NAME] (1957) […" at bounding box center [916, 418] width 1268 height 30
select select "6979e2cf-acfc-4aeb-b273-cede3e7f0b0f"
click at [347, 524] on select "Select Item... [PERSON_NAME] ([EMAIL_ADDRESS][DOMAIN_NAME]) [PERSON_NAME] ([EMA…" at bounding box center [916, 518] width 1268 height 30
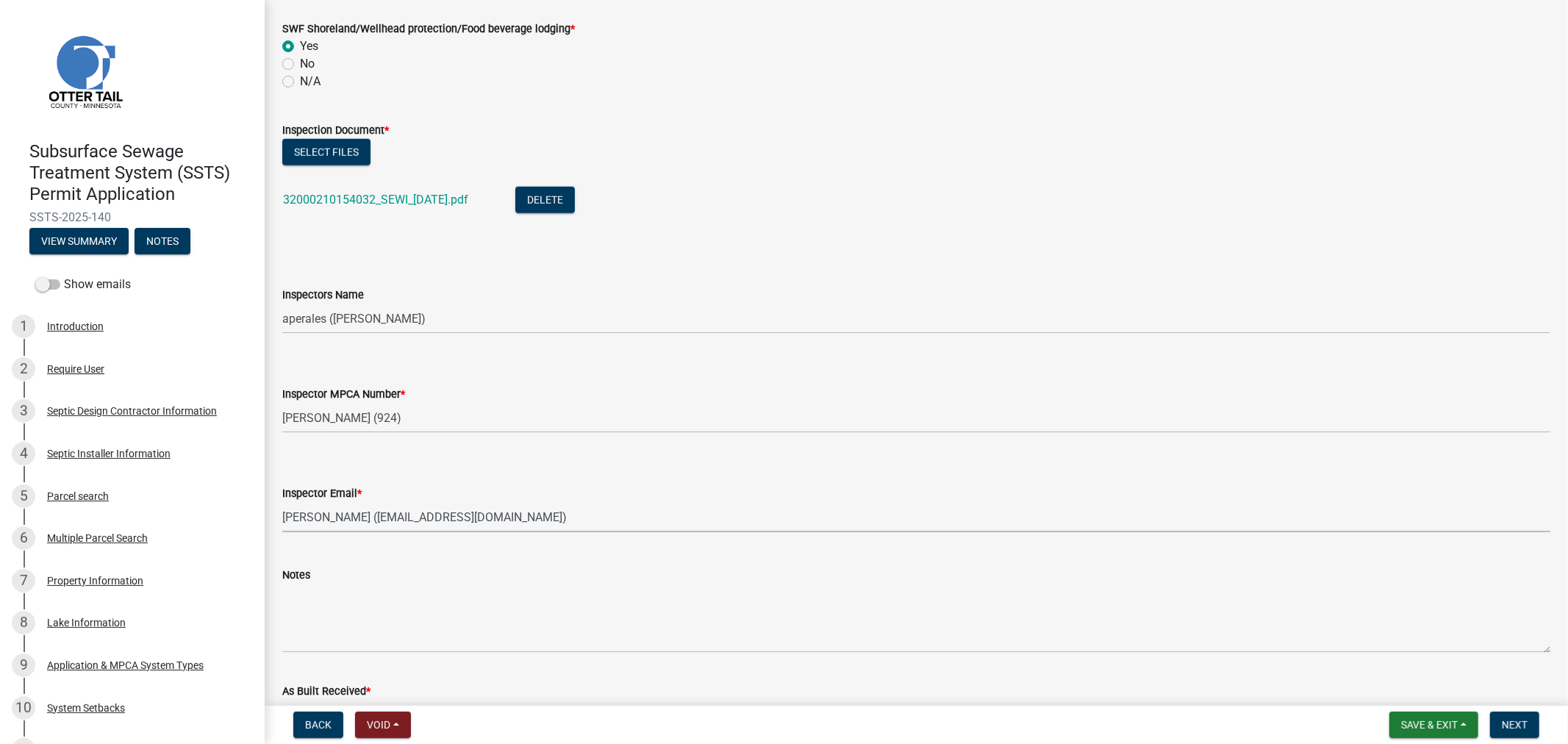
click at [282, 502] on select "Select Item... [PERSON_NAME] ([EMAIL_ADDRESS][DOMAIN_NAME]) [PERSON_NAME] ([EMA…" at bounding box center [916, 518] width 1268 height 30
select select "fc504d62-a492-4196-a78d-ce00230c60b4"
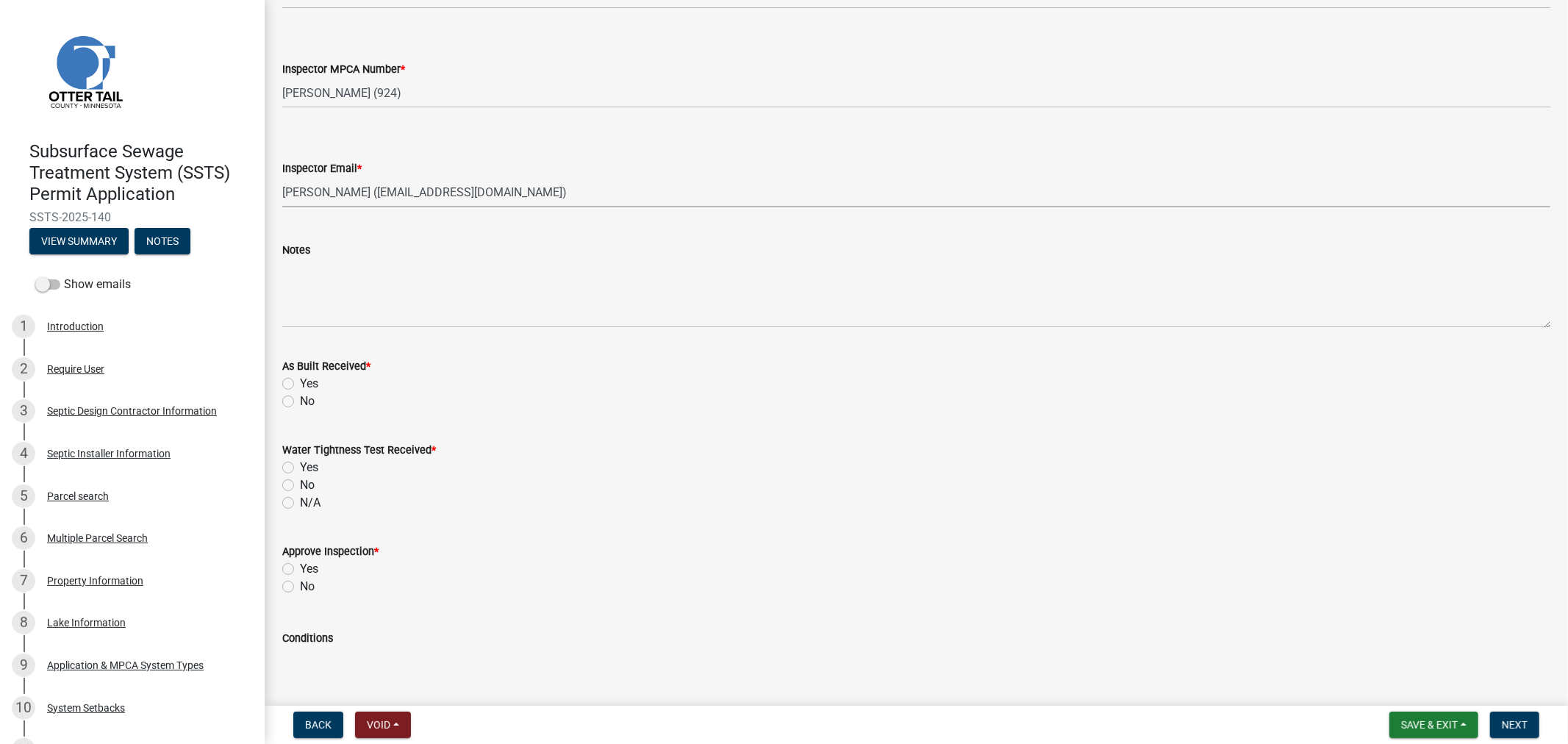
scroll to position [1553, 0]
click at [300, 399] on label "No" at bounding box center [307, 399] width 15 height 18
click at [300, 399] on input "No" at bounding box center [304, 395] width 10 height 10
radio input "true"
click at [300, 486] on label "No" at bounding box center [307, 483] width 15 height 18
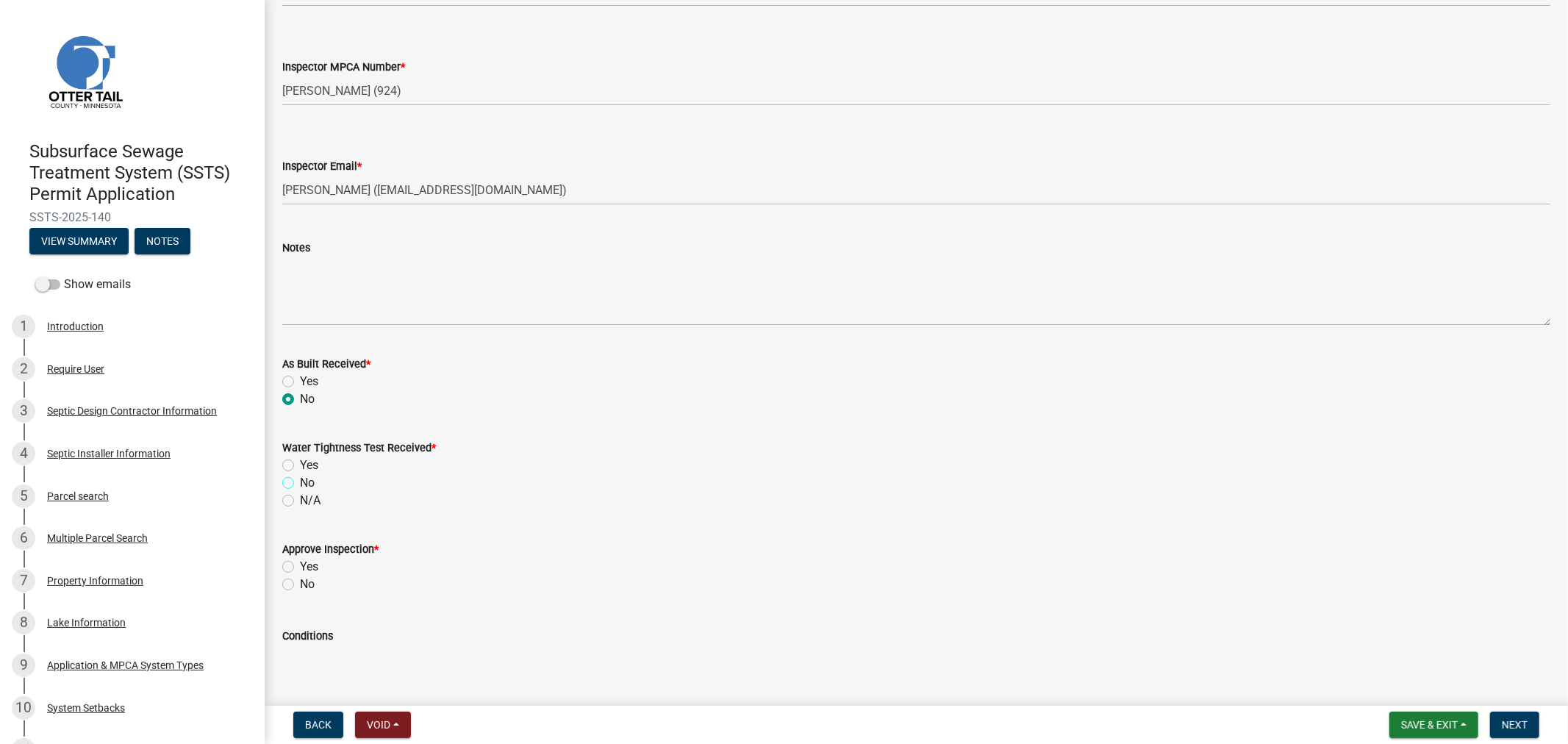
click at [300, 484] on input "No" at bounding box center [304, 479] width 10 height 10
radio input "true"
click at [300, 567] on label "Yes" at bounding box center [309, 567] width 19 height 18
click at [300, 567] on input "Yes" at bounding box center [304, 563] width 10 height 10
radio input "true"
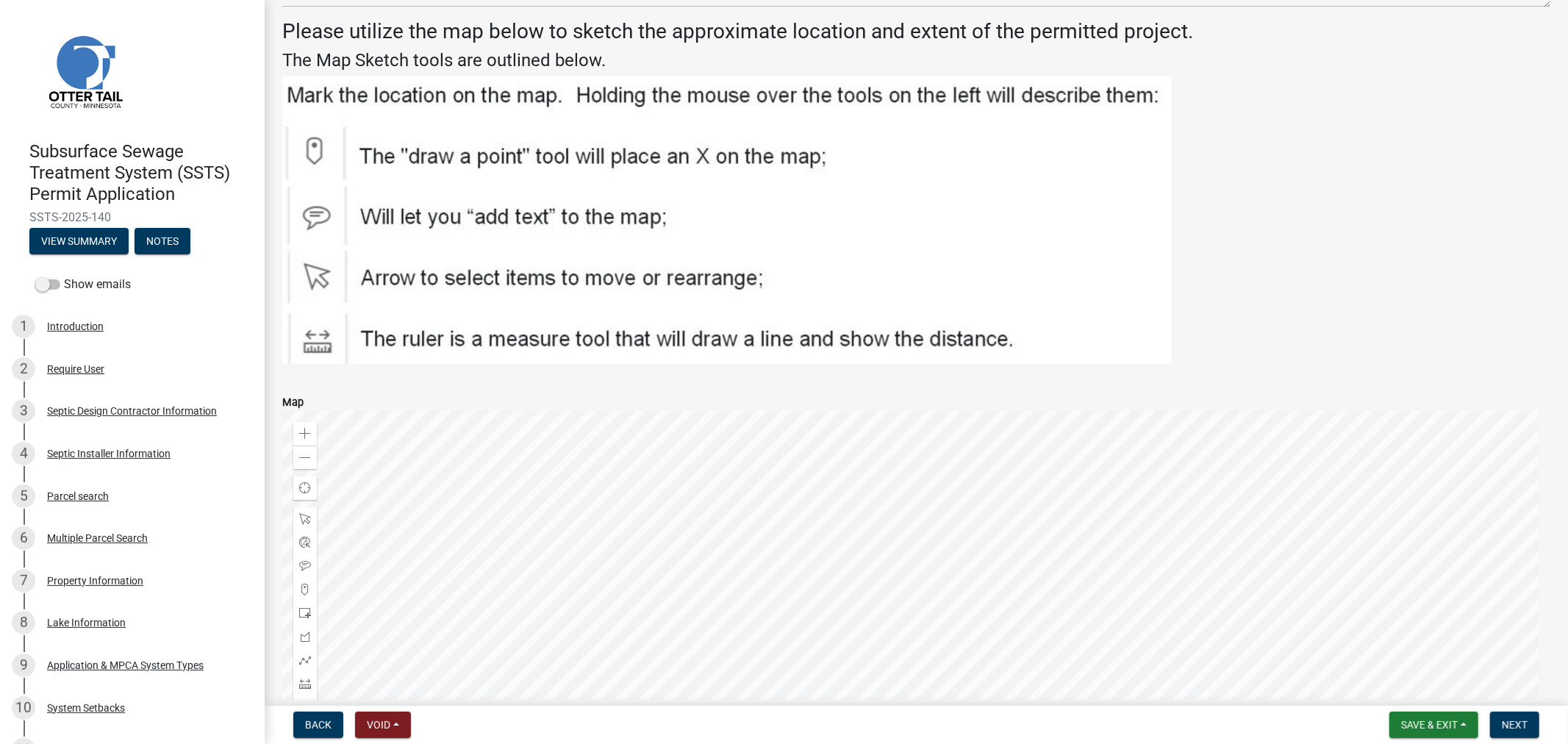
scroll to position [2408, 0]
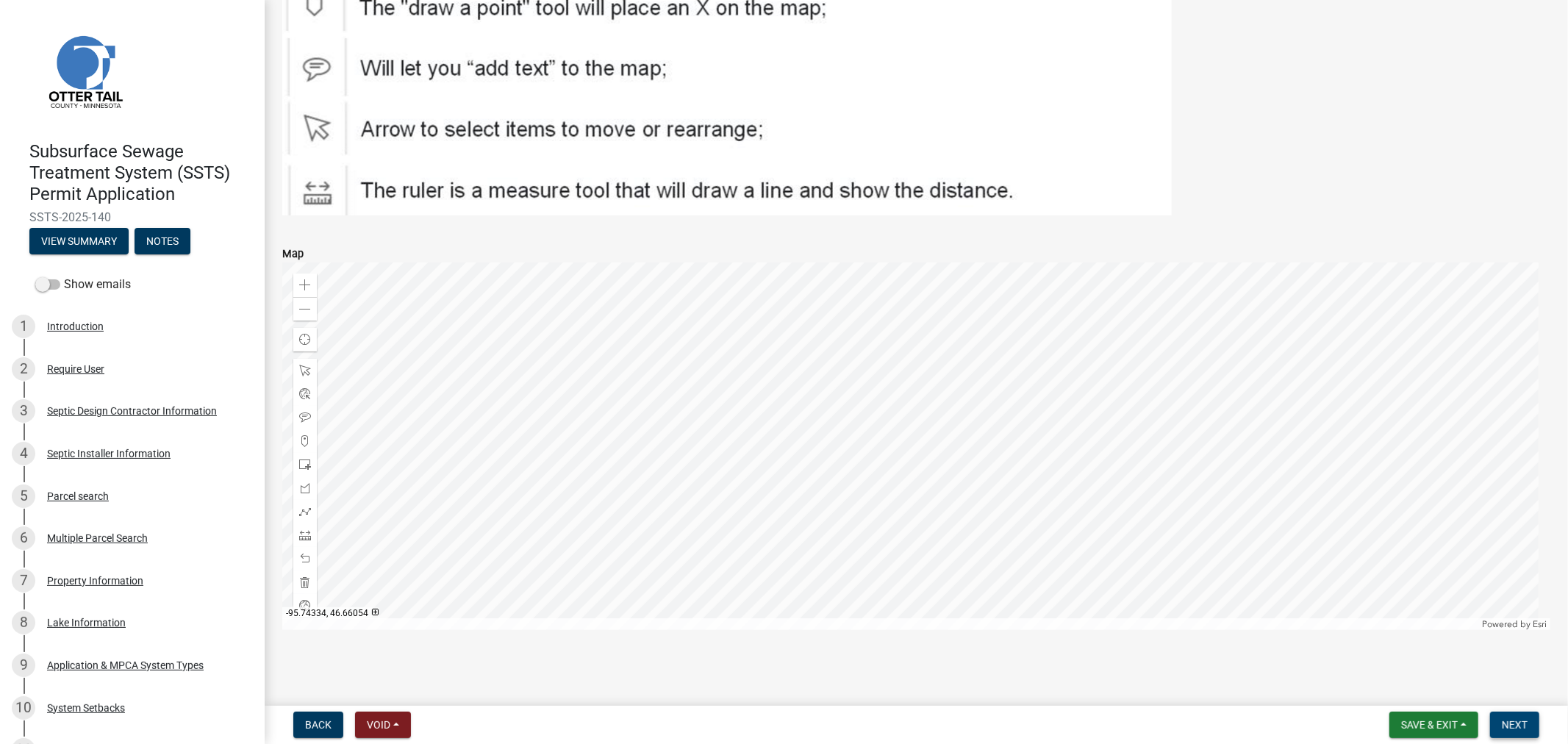
click at [1511, 721] on span "Next" at bounding box center [1514, 725] width 26 height 12
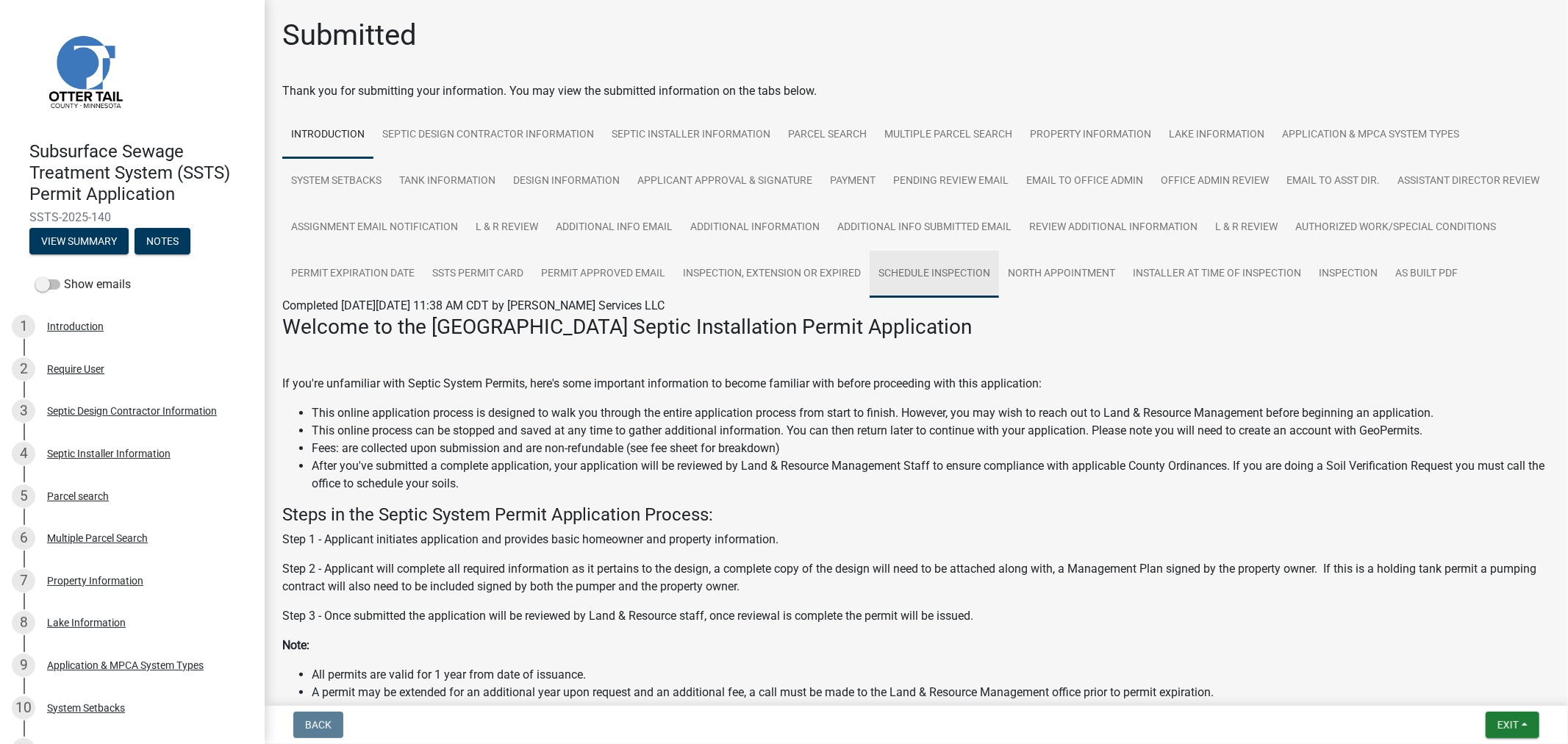
click at [999, 271] on link "Schedule Inspection" at bounding box center [934, 273] width 129 height 47
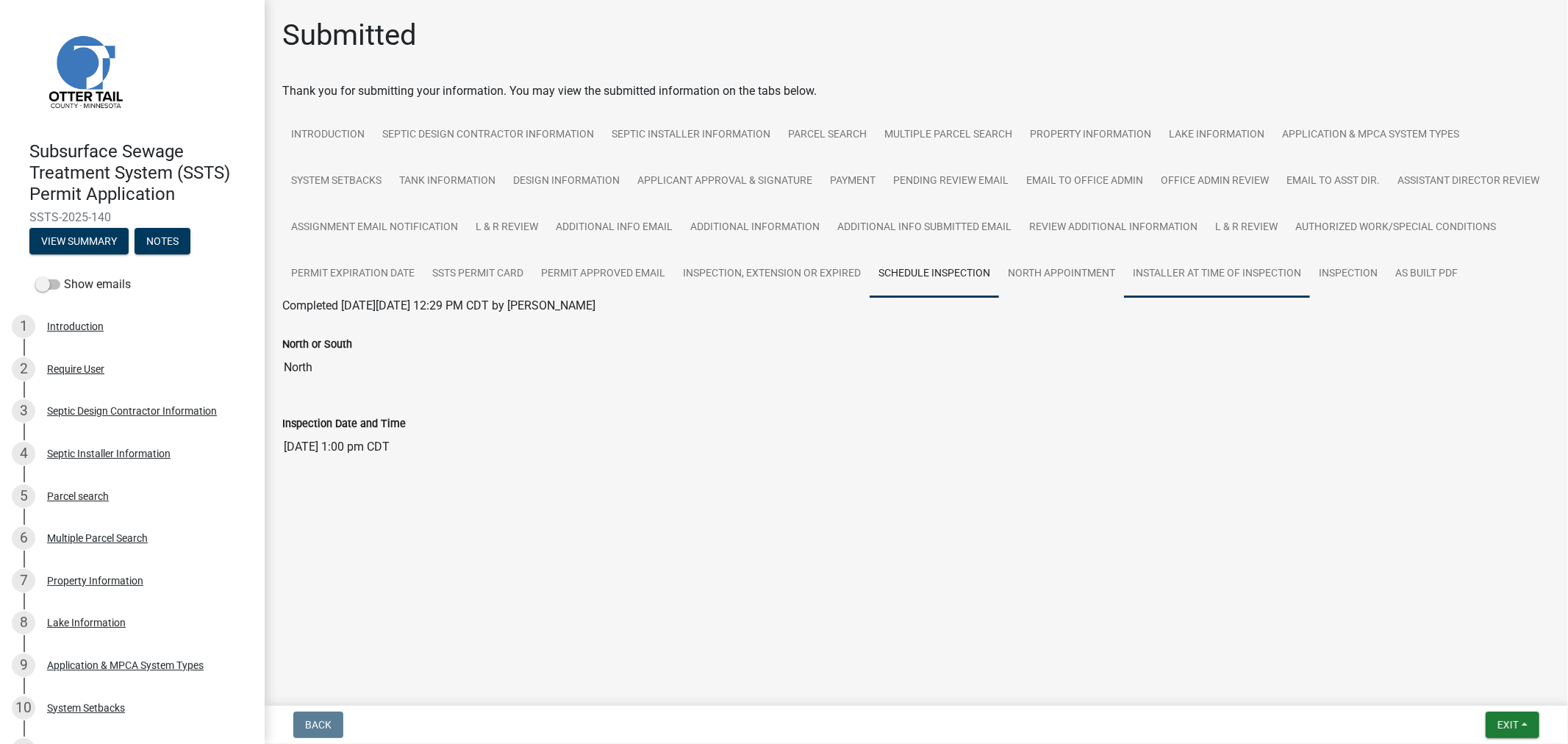
click at [1310, 280] on link "Installer at time of Inspection" at bounding box center [1217, 273] width 186 height 47
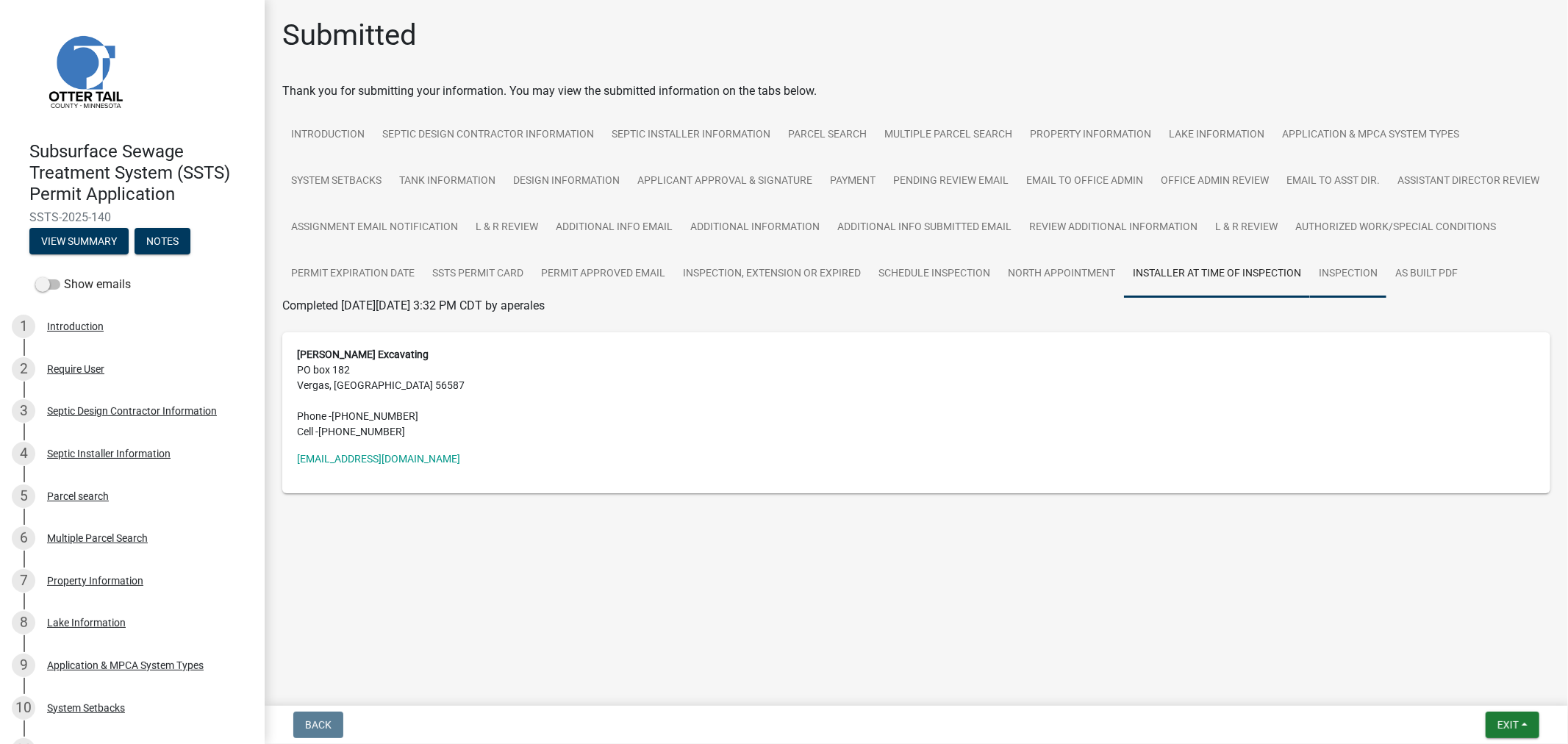
click at [1310, 298] on link "Inspection" at bounding box center [1348, 273] width 76 height 47
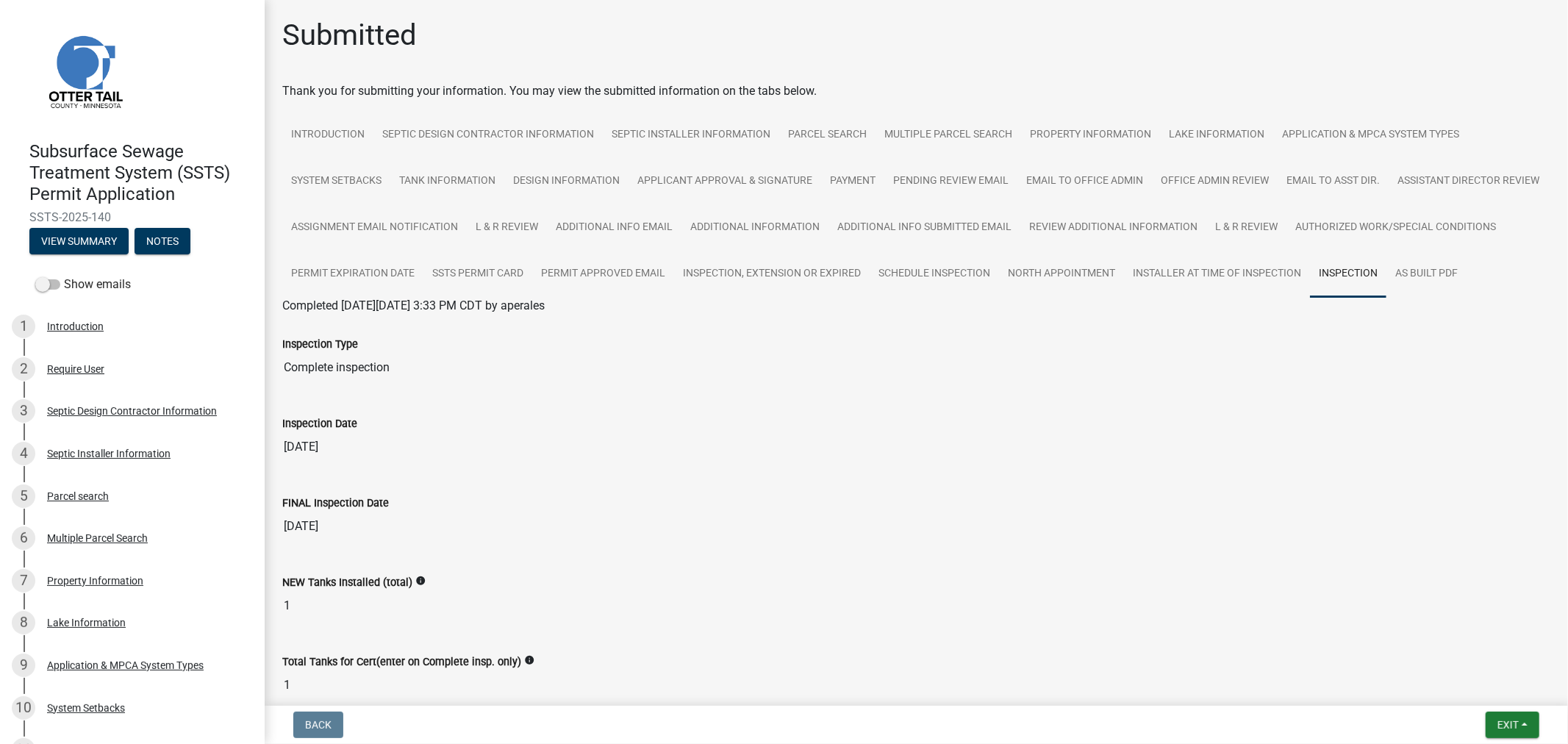
click at [1522, 709] on nav "Back Exit Save Save & Exit" at bounding box center [916, 725] width 1304 height 38
click at [1513, 715] on button "Exit" at bounding box center [1512, 725] width 54 height 27
click at [1480, 675] on button "Save & Exit" at bounding box center [1480, 686] width 118 height 35
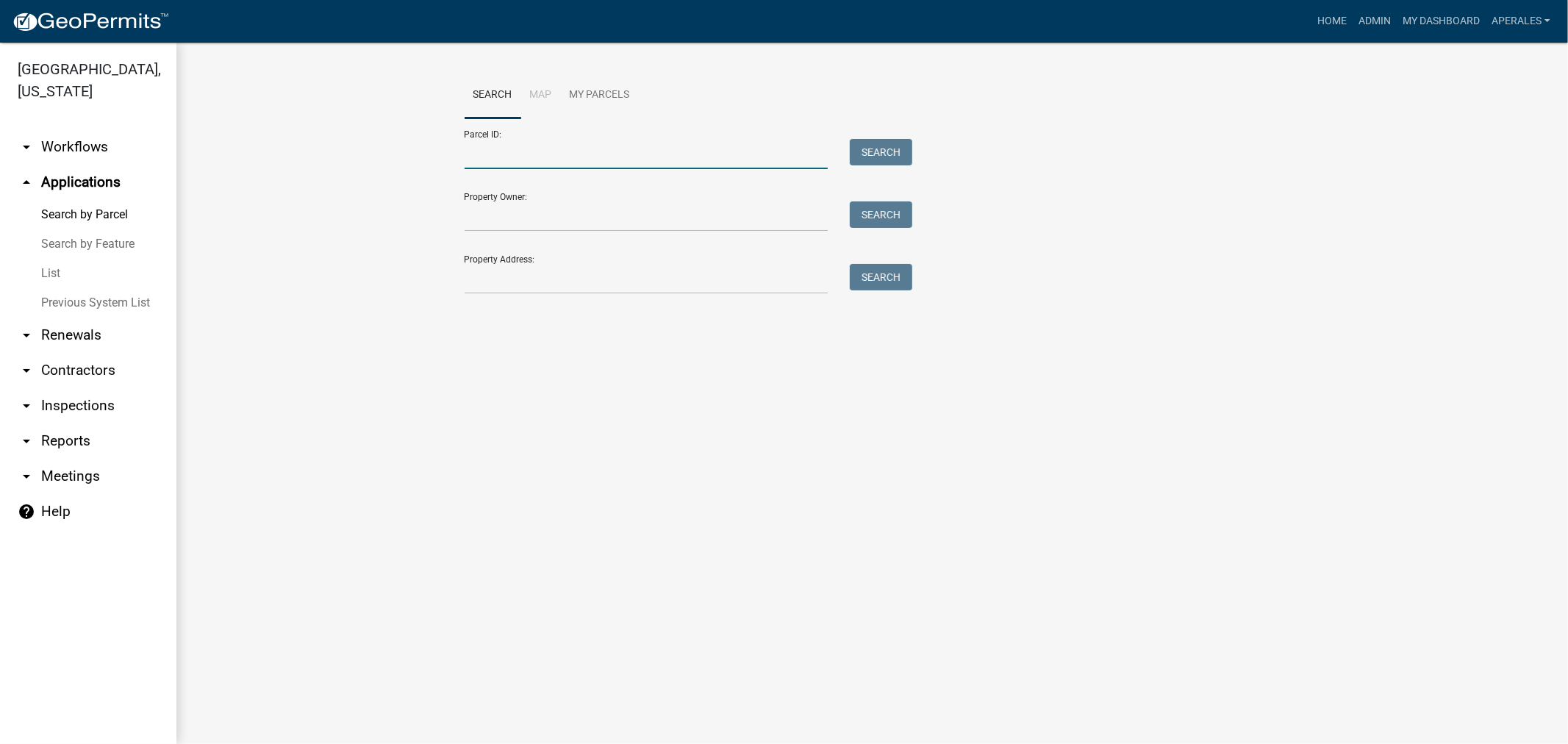
click at [528, 168] on input "Parcel ID:" at bounding box center [646, 154] width 363 height 30
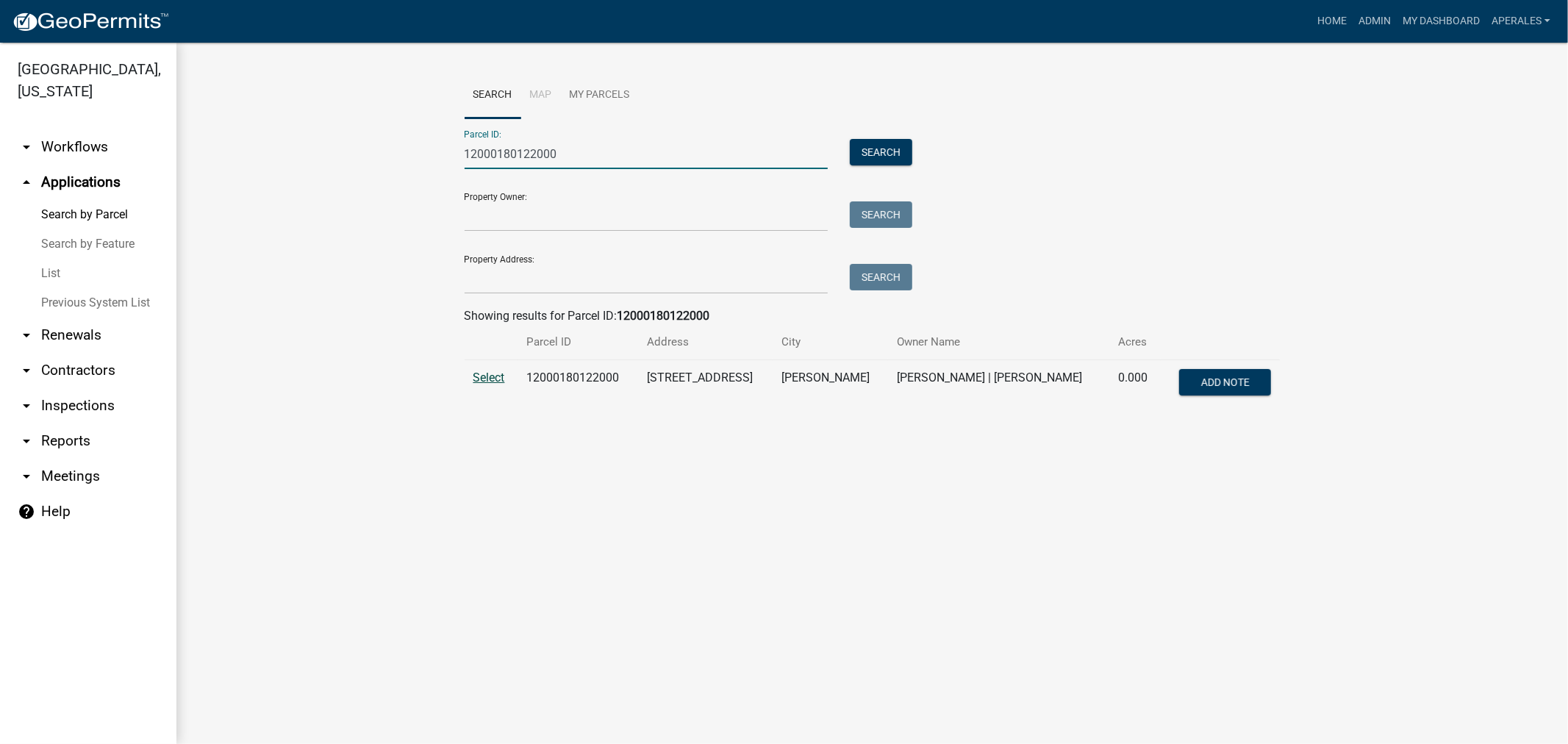
type input "12000180122000"
click at [494, 380] on span "Select" at bounding box center [489, 378] width 32 height 14
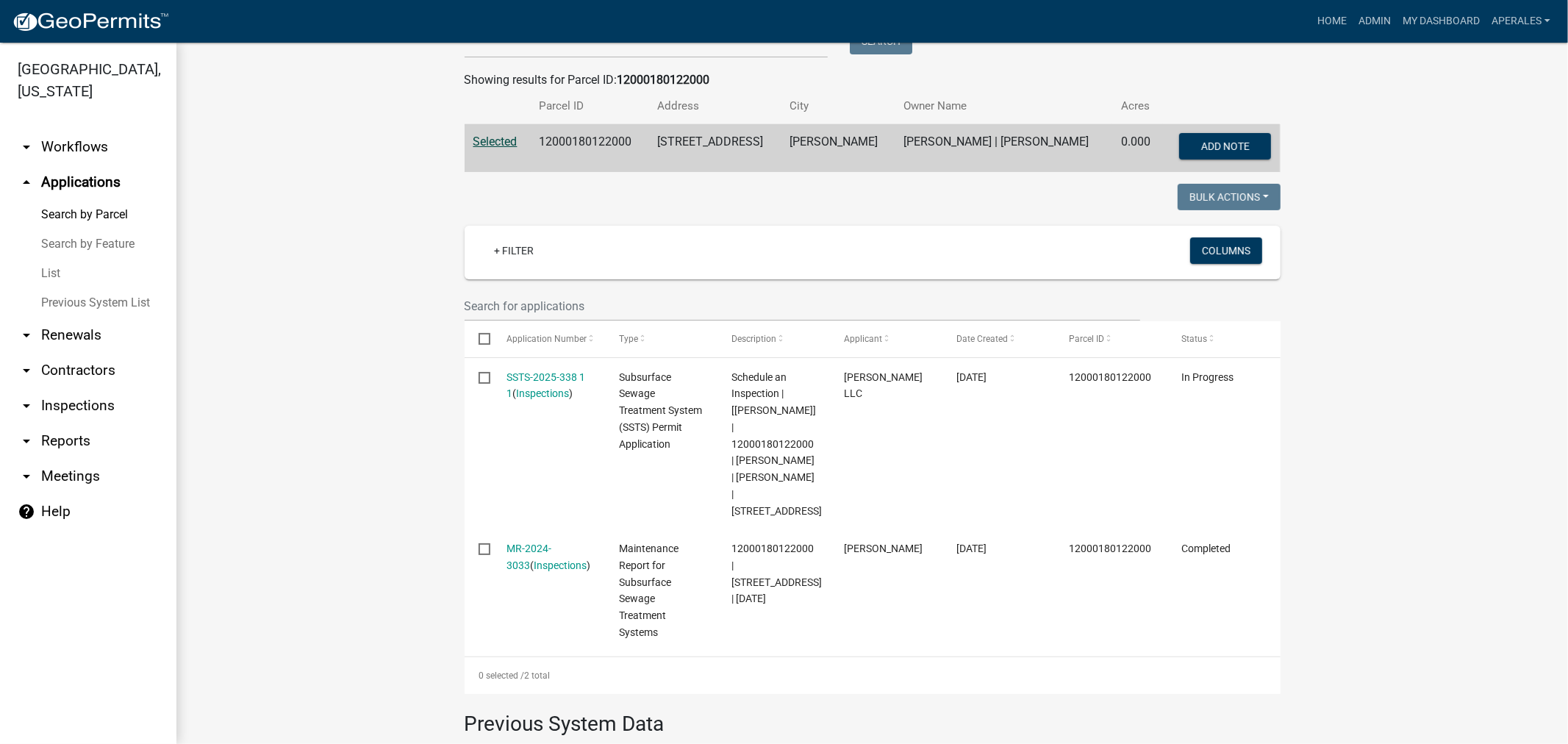
scroll to position [245, 0]
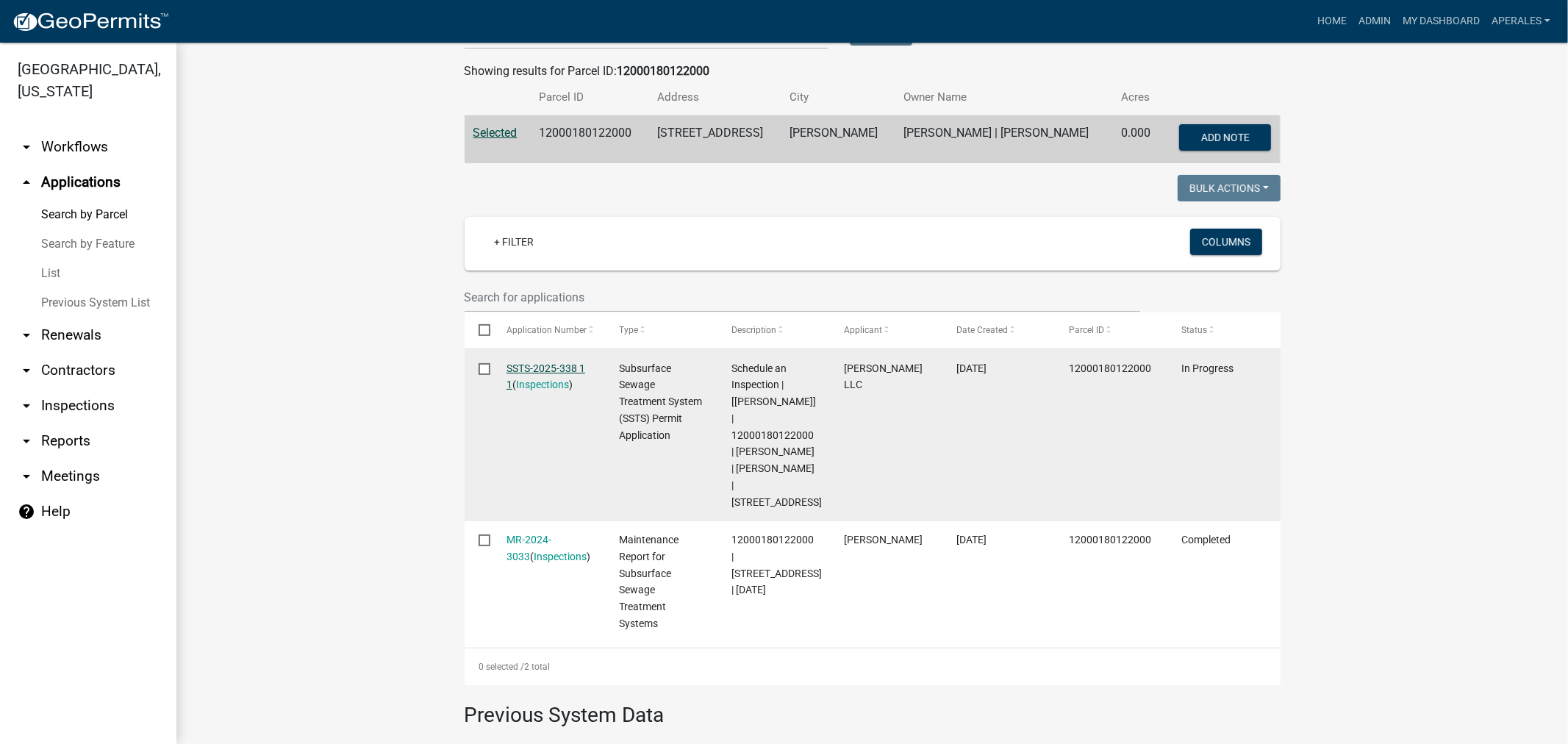
click at [516, 363] on link "SSTS-2025-338 1 1" at bounding box center [546, 377] width 79 height 28
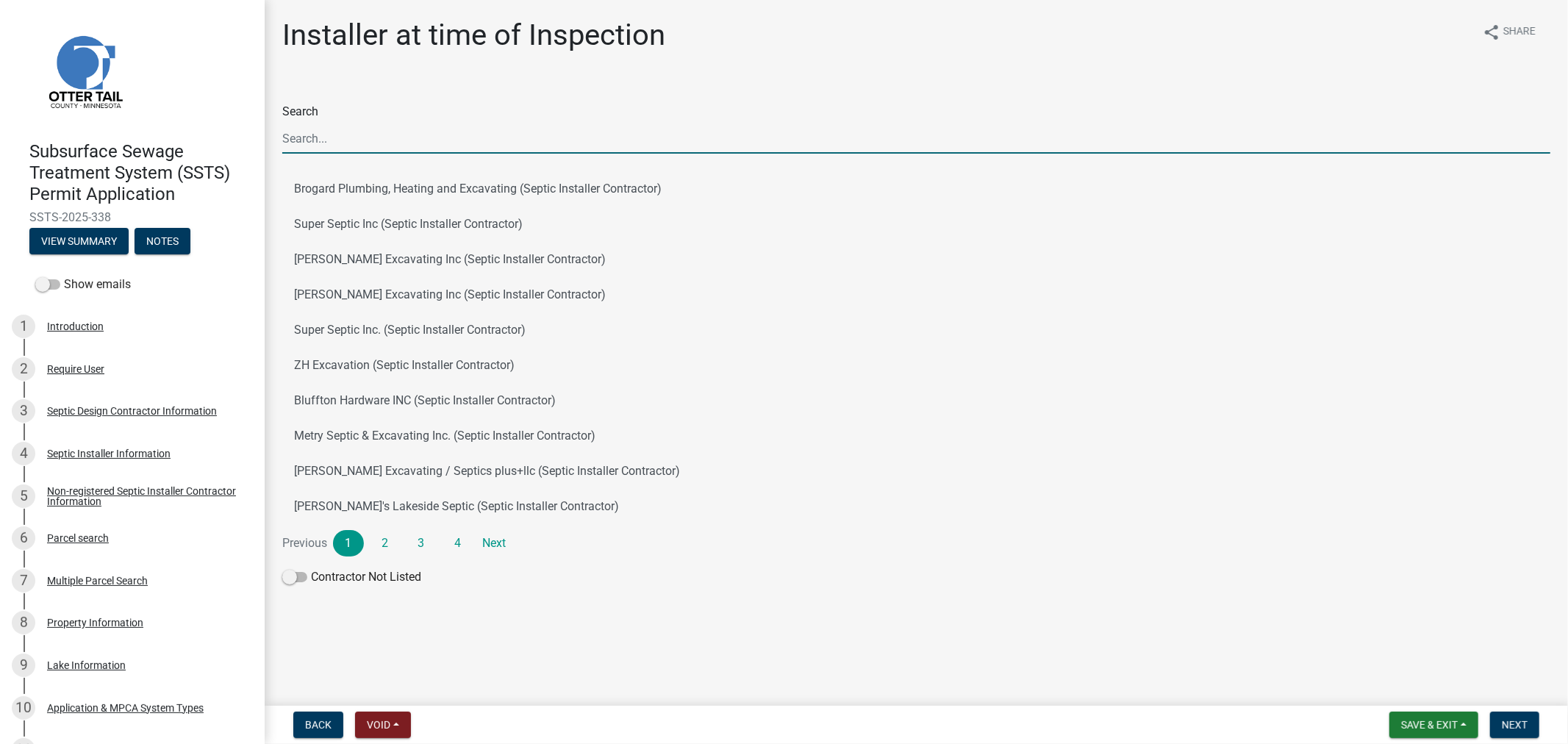
click at [295, 134] on input "Search" at bounding box center [916, 139] width 1268 height 30
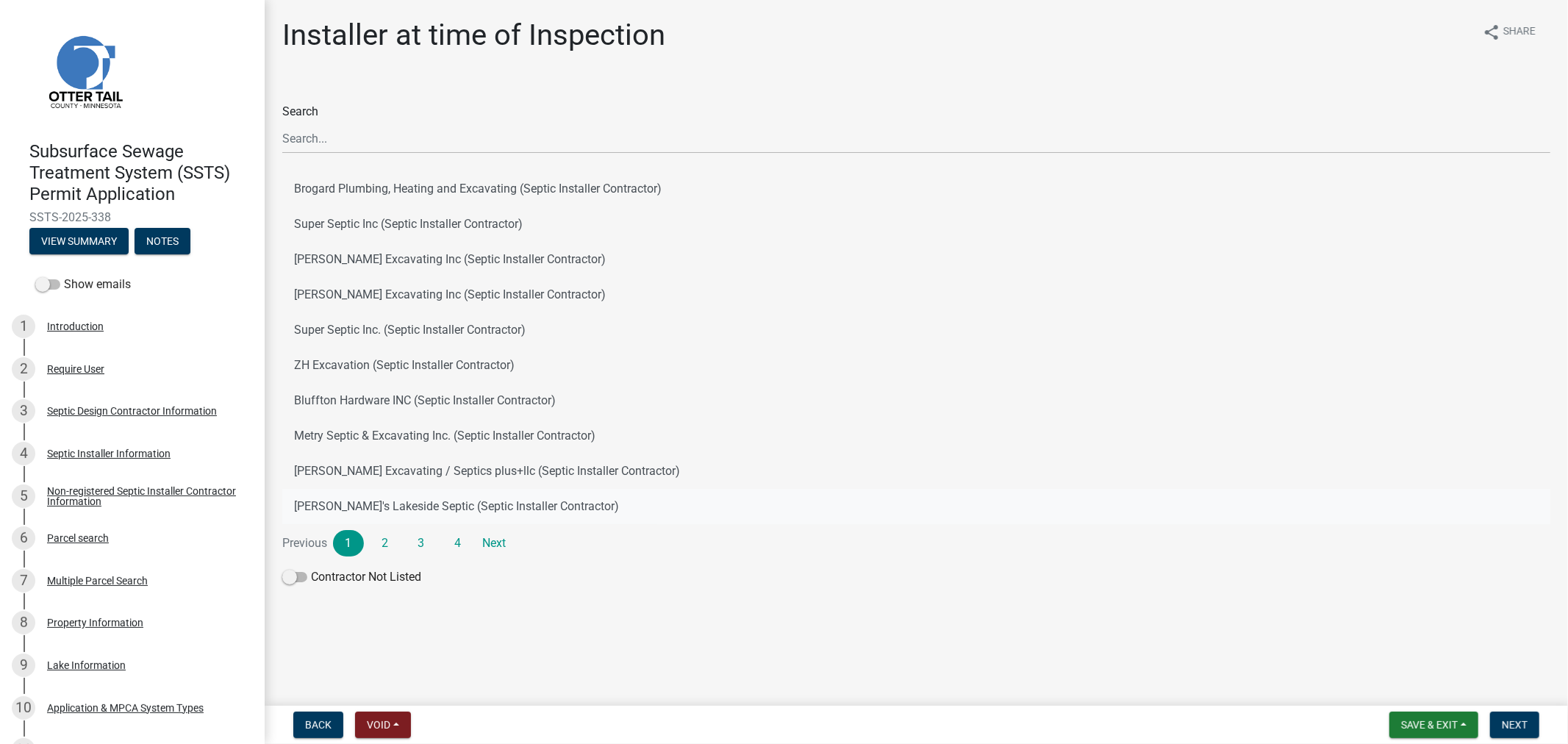
click at [939, 512] on button "[PERSON_NAME]'s Lakeside Septic (Septic Installer Contractor)" at bounding box center [916, 507] width 1268 height 35
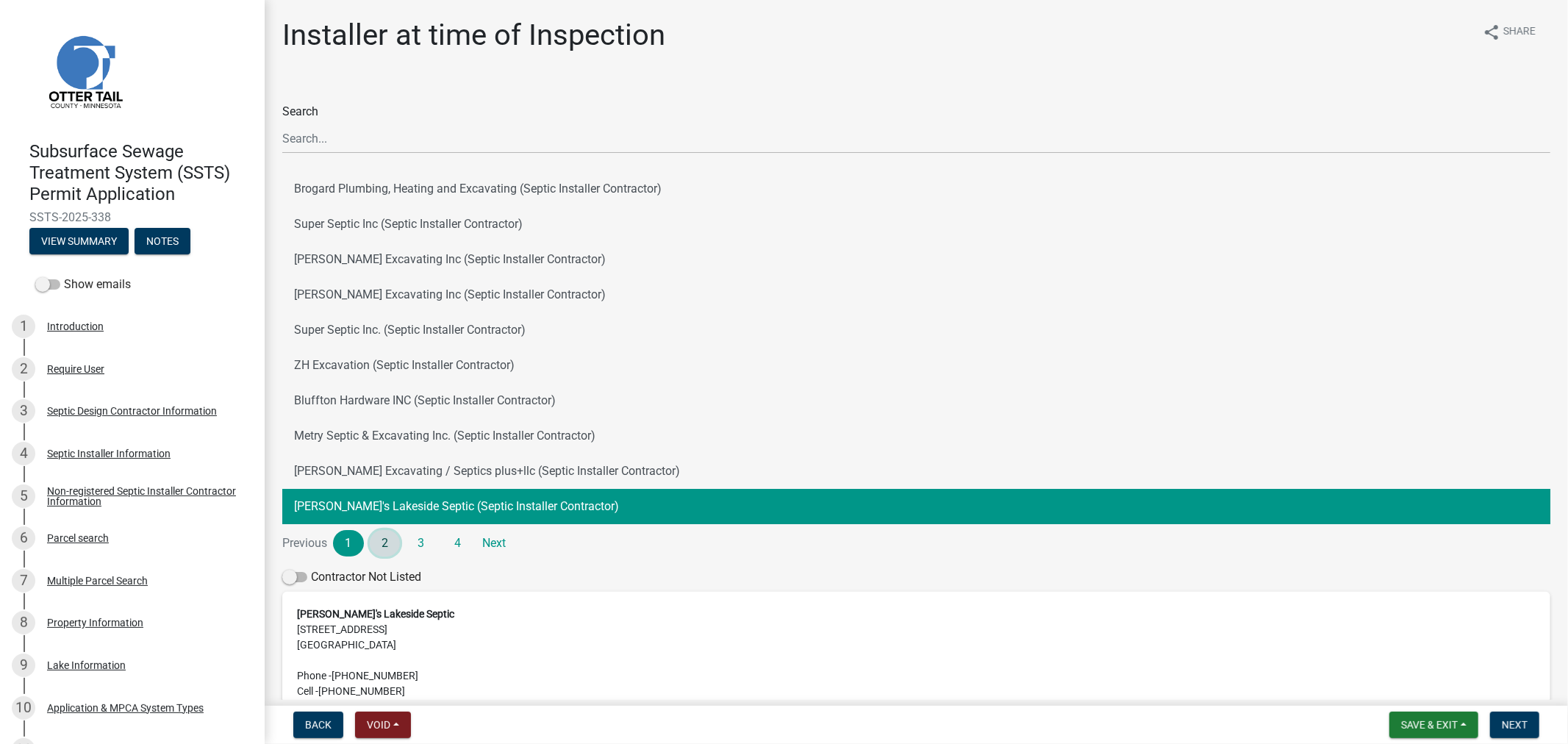
click at [381, 539] on link "2" at bounding box center [385, 543] width 31 height 27
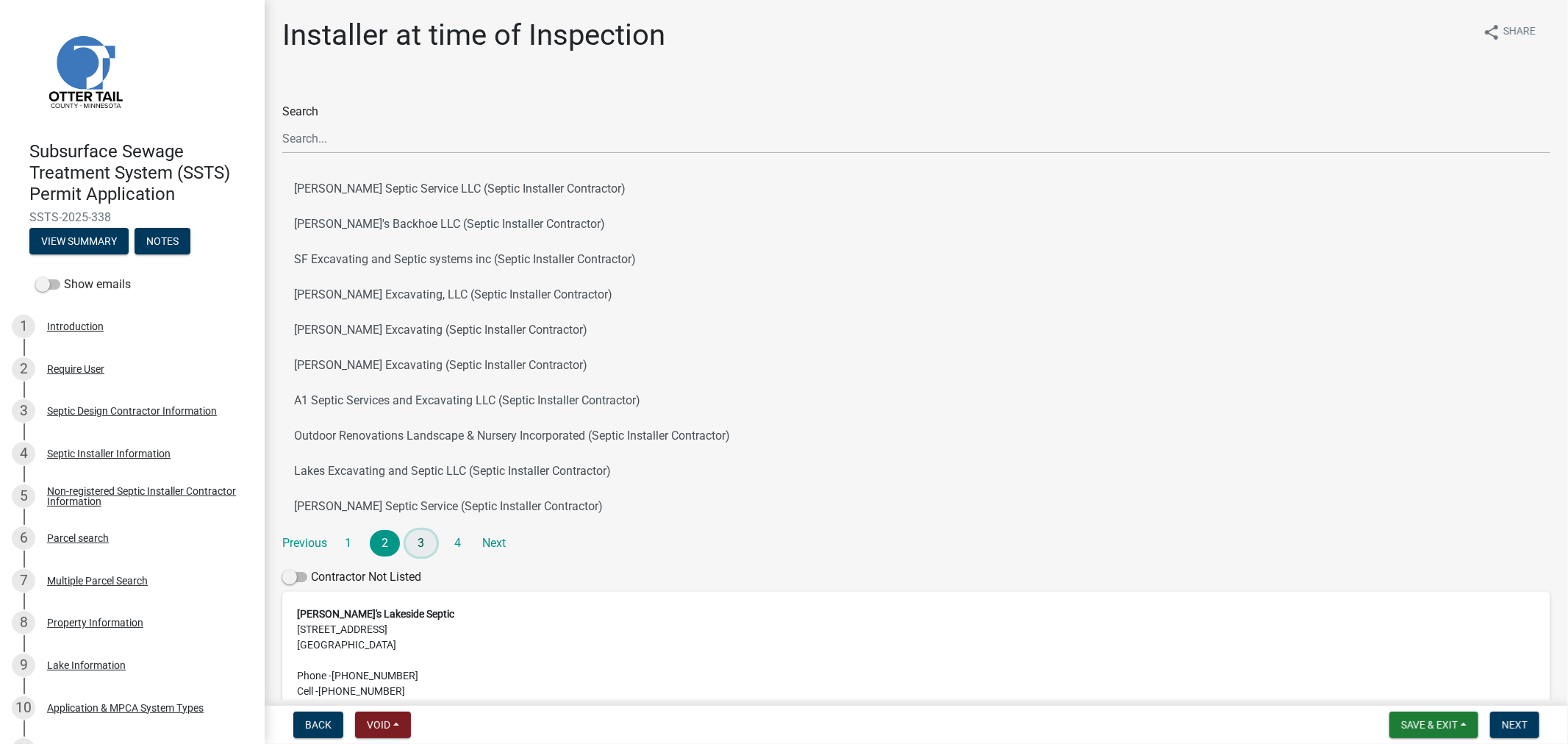
click at [417, 543] on link "3" at bounding box center [421, 543] width 31 height 27
click at [469, 540] on link "4" at bounding box center [457, 543] width 31 height 27
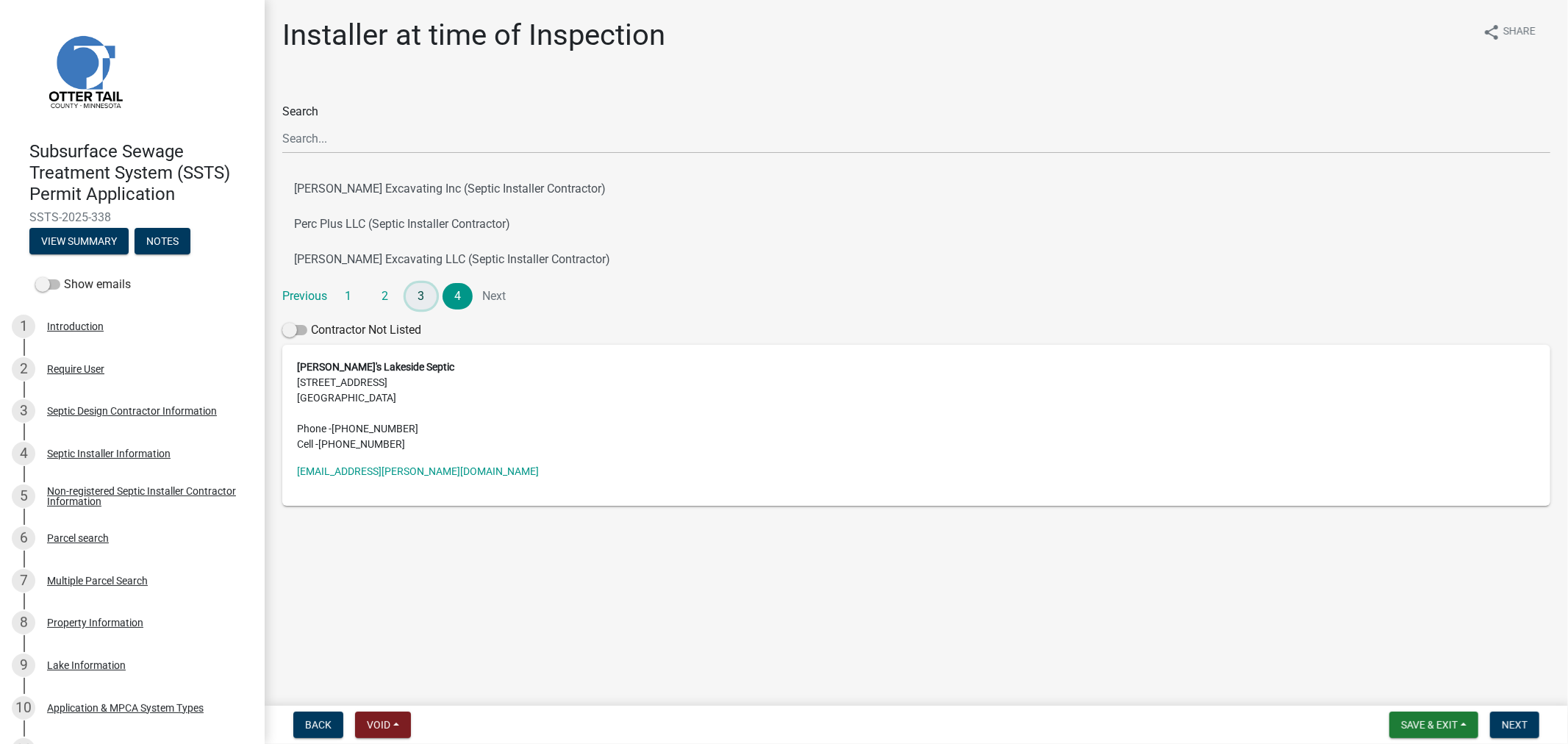
click at [422, 303] on link "3" at bounding box center [421, 296] width 31 height 27
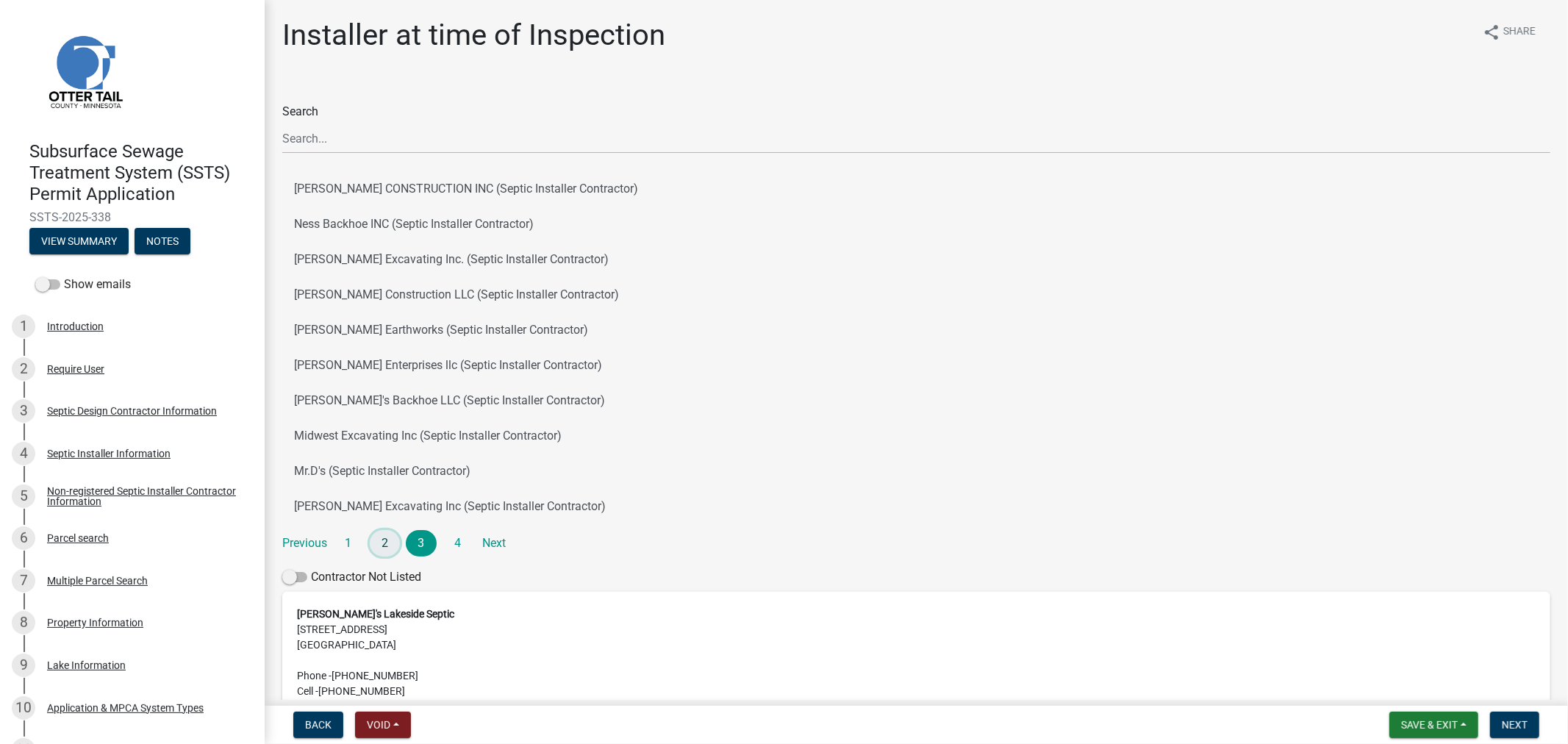
click at [383, 542] on link "2" at bounding box center [385, 543] width 31 height 27
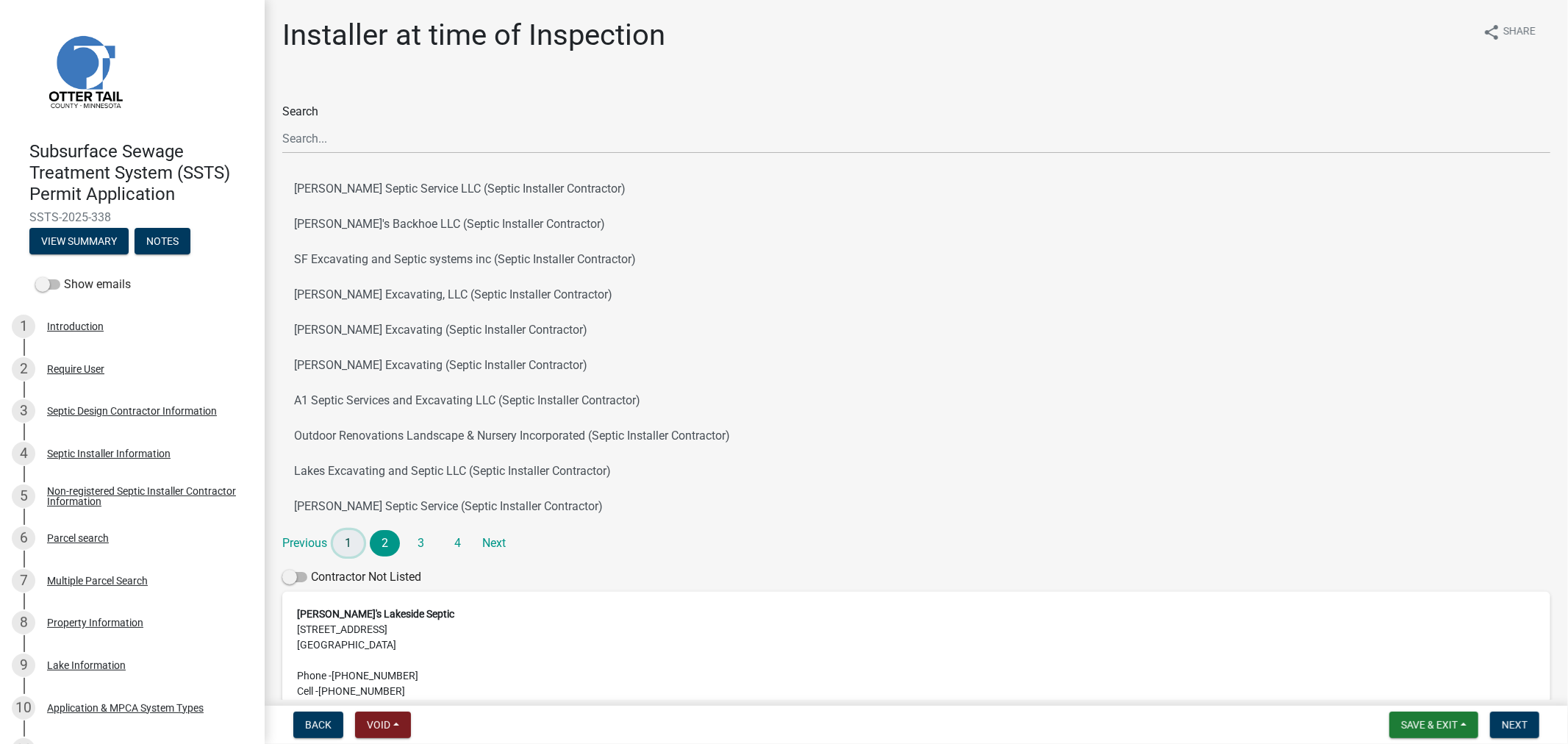
click at [340, 544] on link "1" at bounding box center [348, 543] width 31 height 27
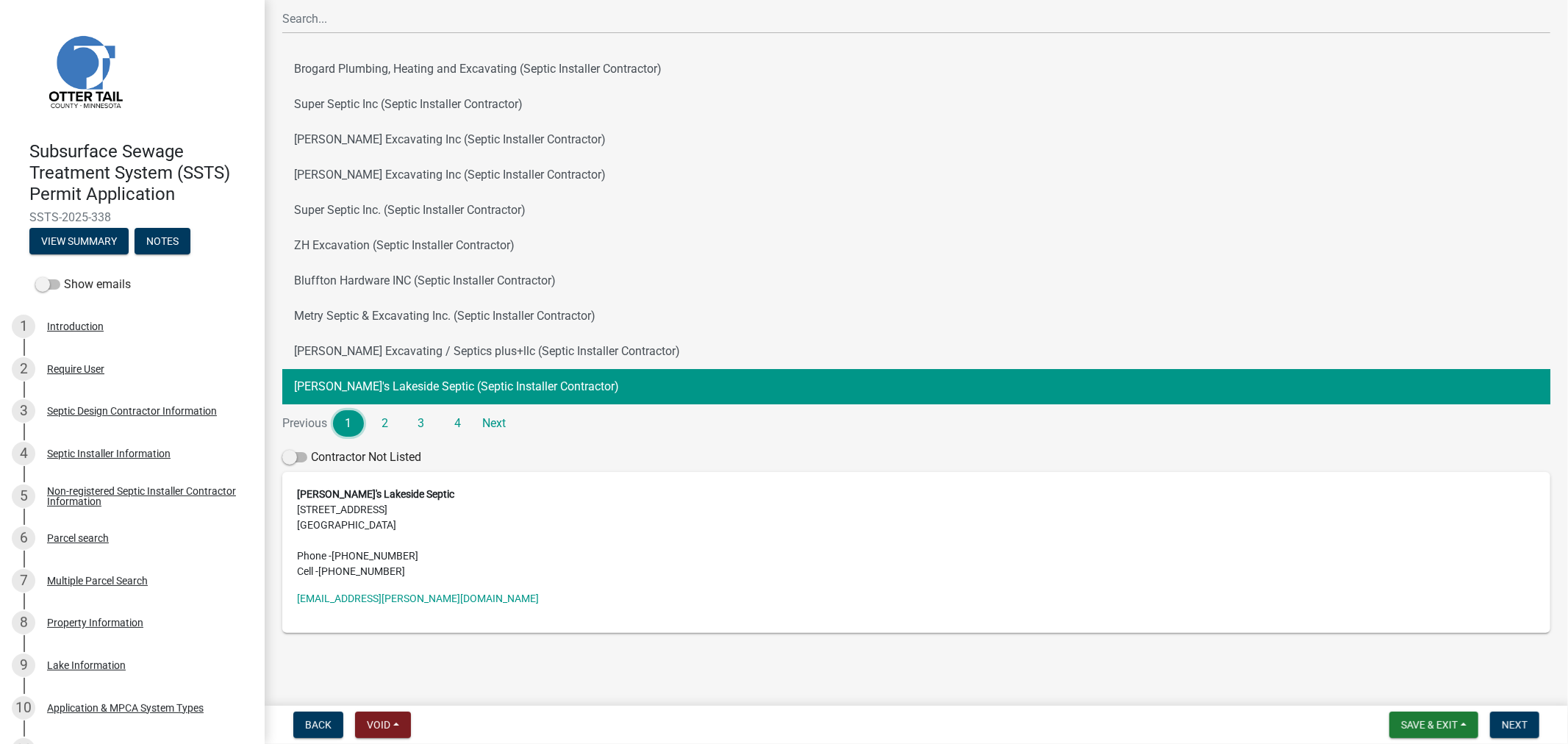
scroll to position [120, 0]
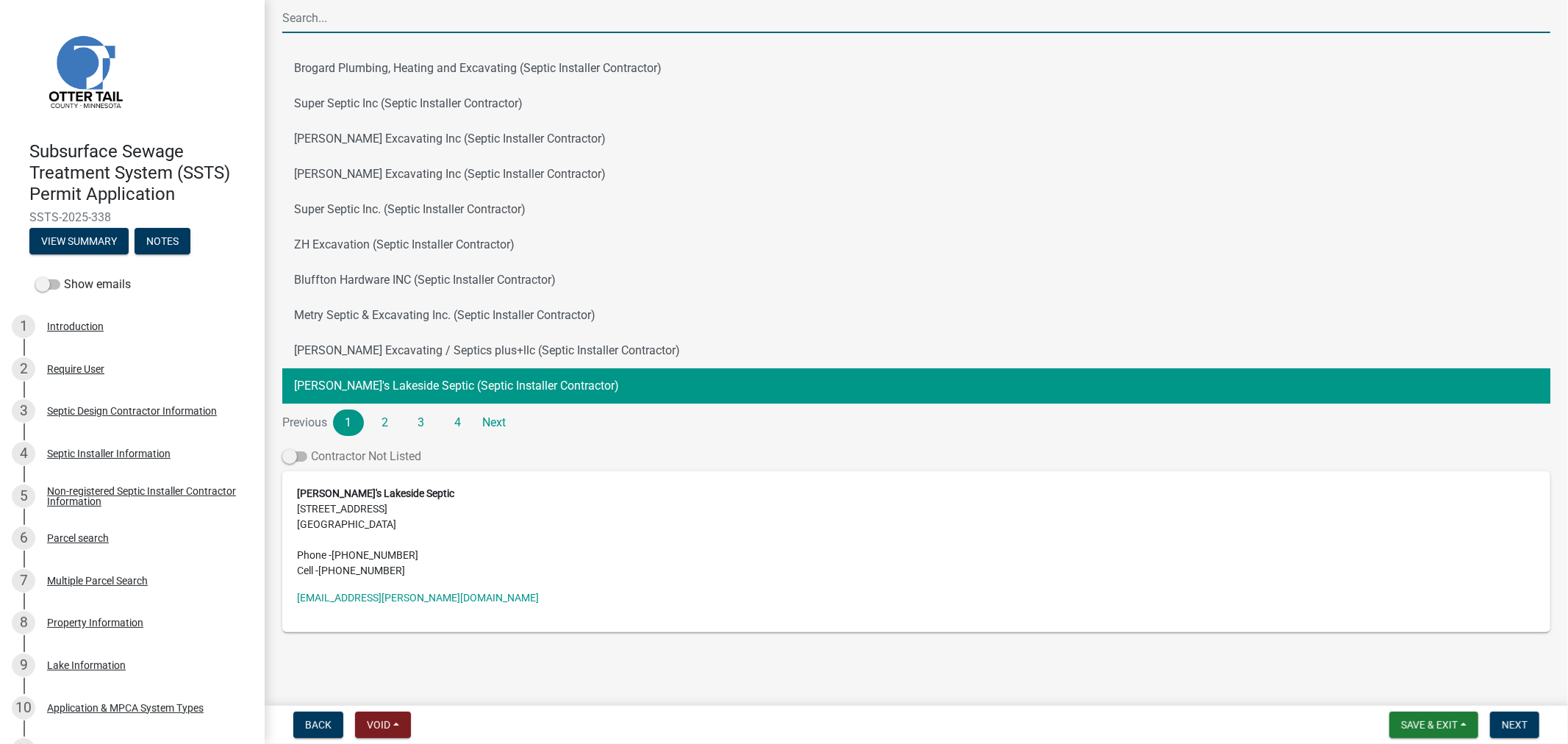
click at [302, 455] on span at bounding box center [294, 456] width 25 height 11
click at [311, 448] on input "Contractor Not Listed" at bounding box center [311, 448] width 0 height 0
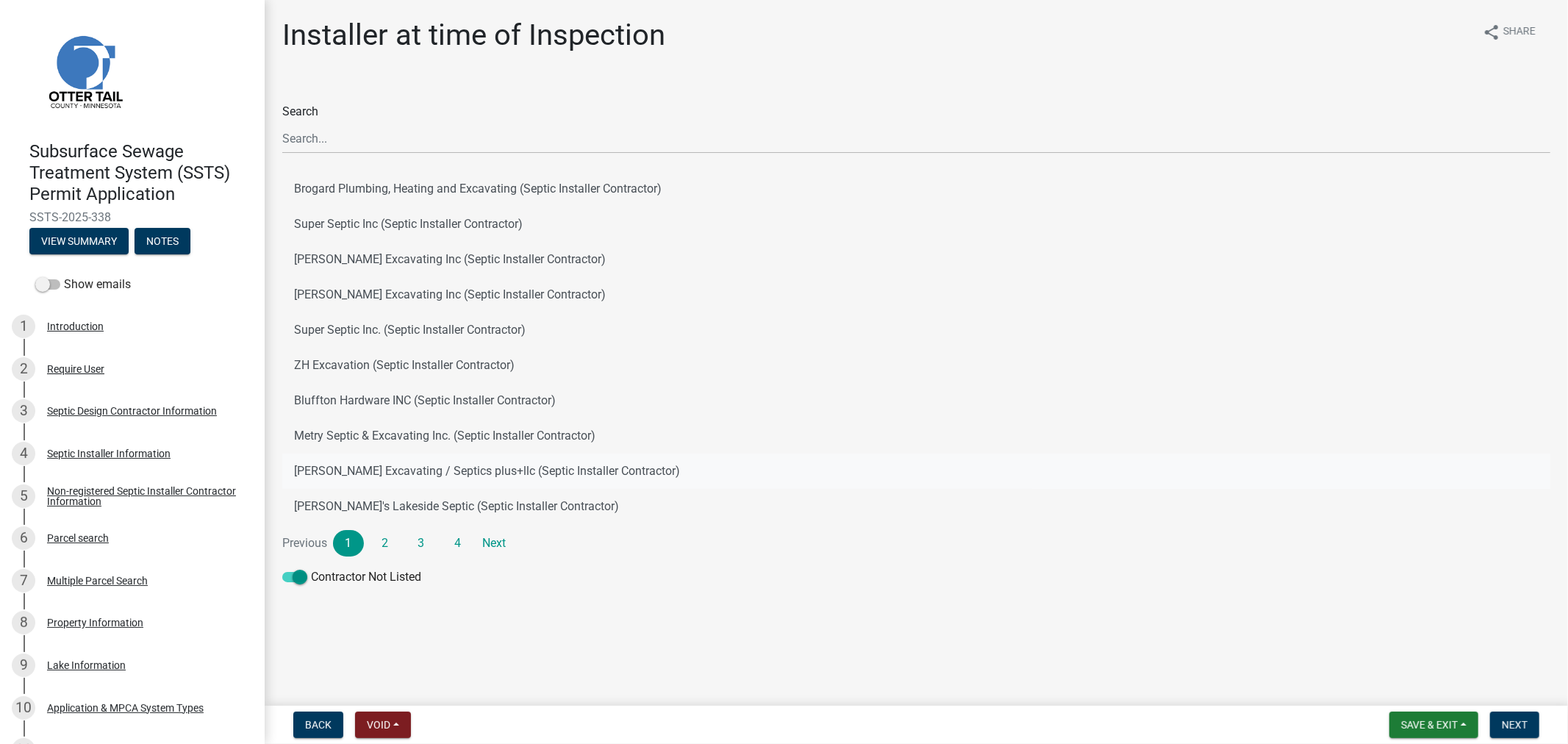
scroll to position [0, 0]
click at [1523, 723] on span "Next" at bounding box center [1514, 725] width 26 height 12
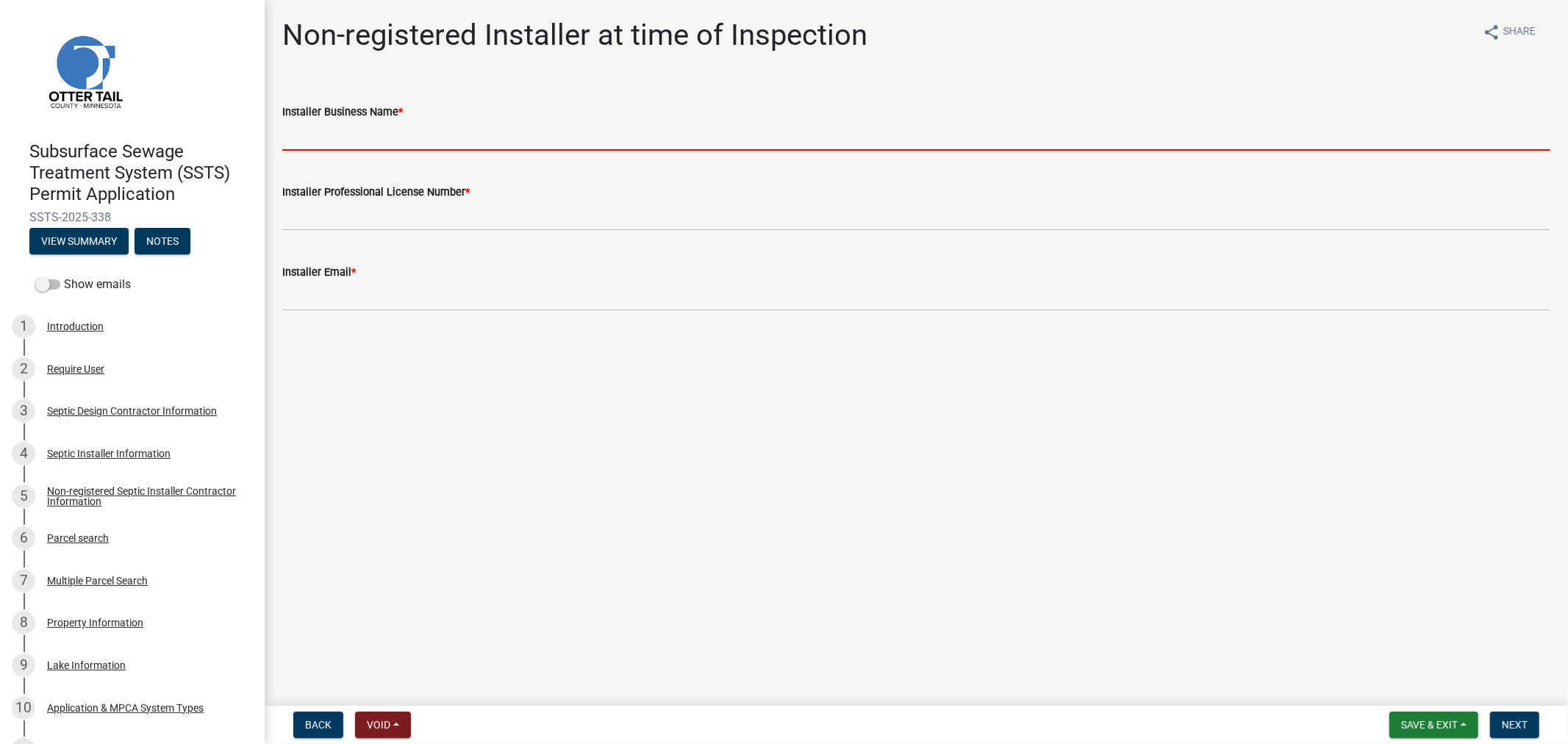
click at [317, 127] on input "Installer Business Name *" at bounding box center [916, 135] width 1268 height 30
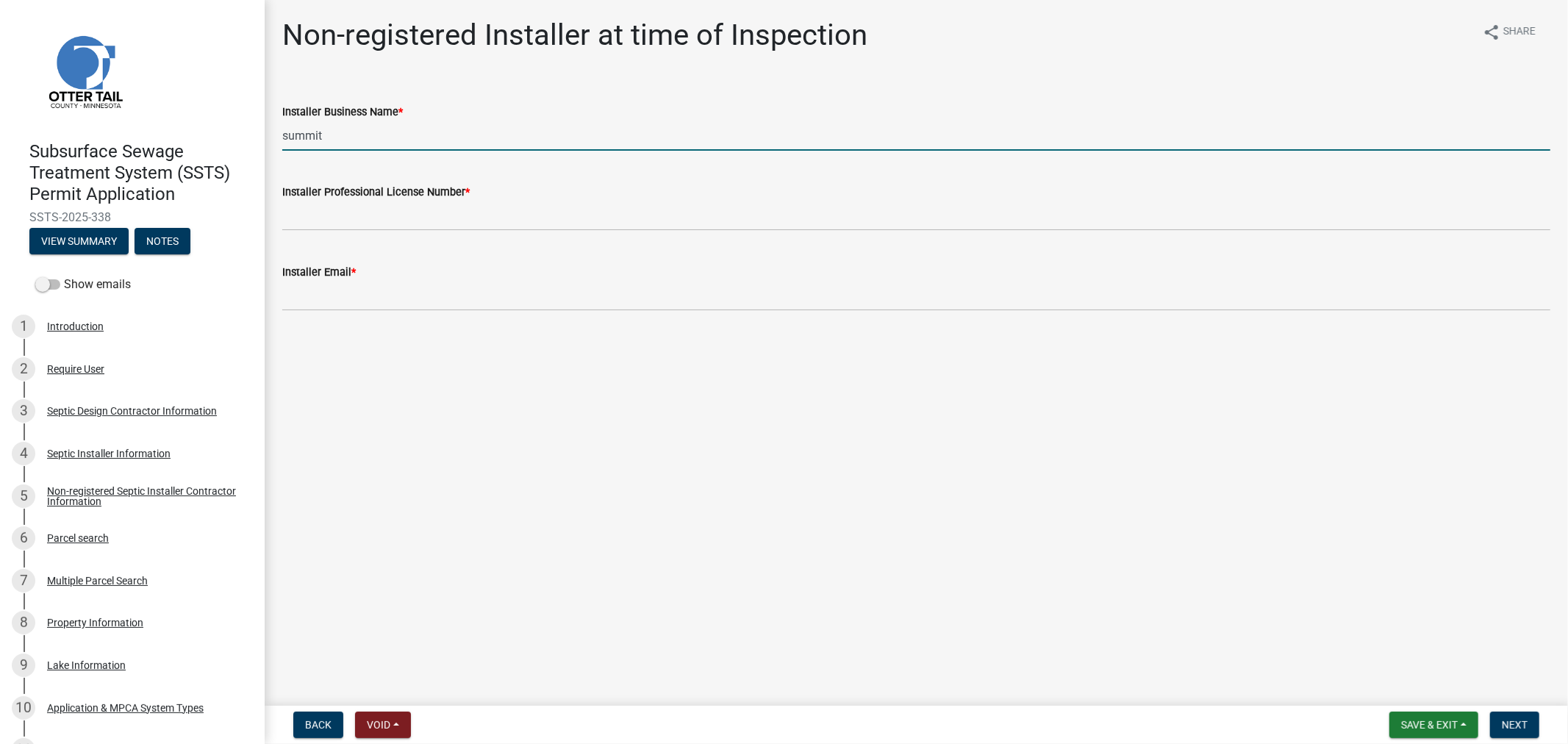
type input "Summit Septic & Ex."
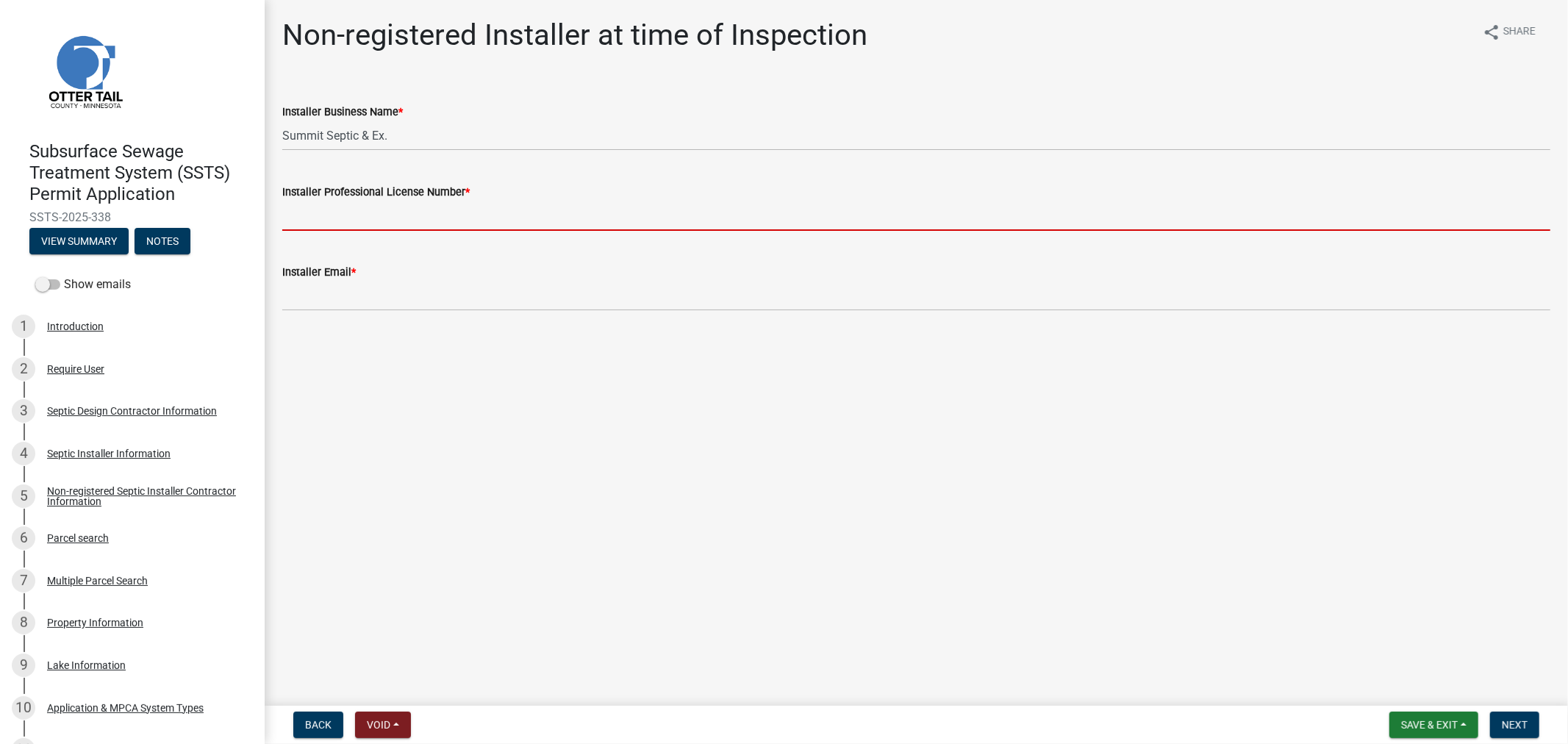
click at [427, 216] on input "Installer Professional License Number *" at bounding box center [916, 216] width 1268 height 30
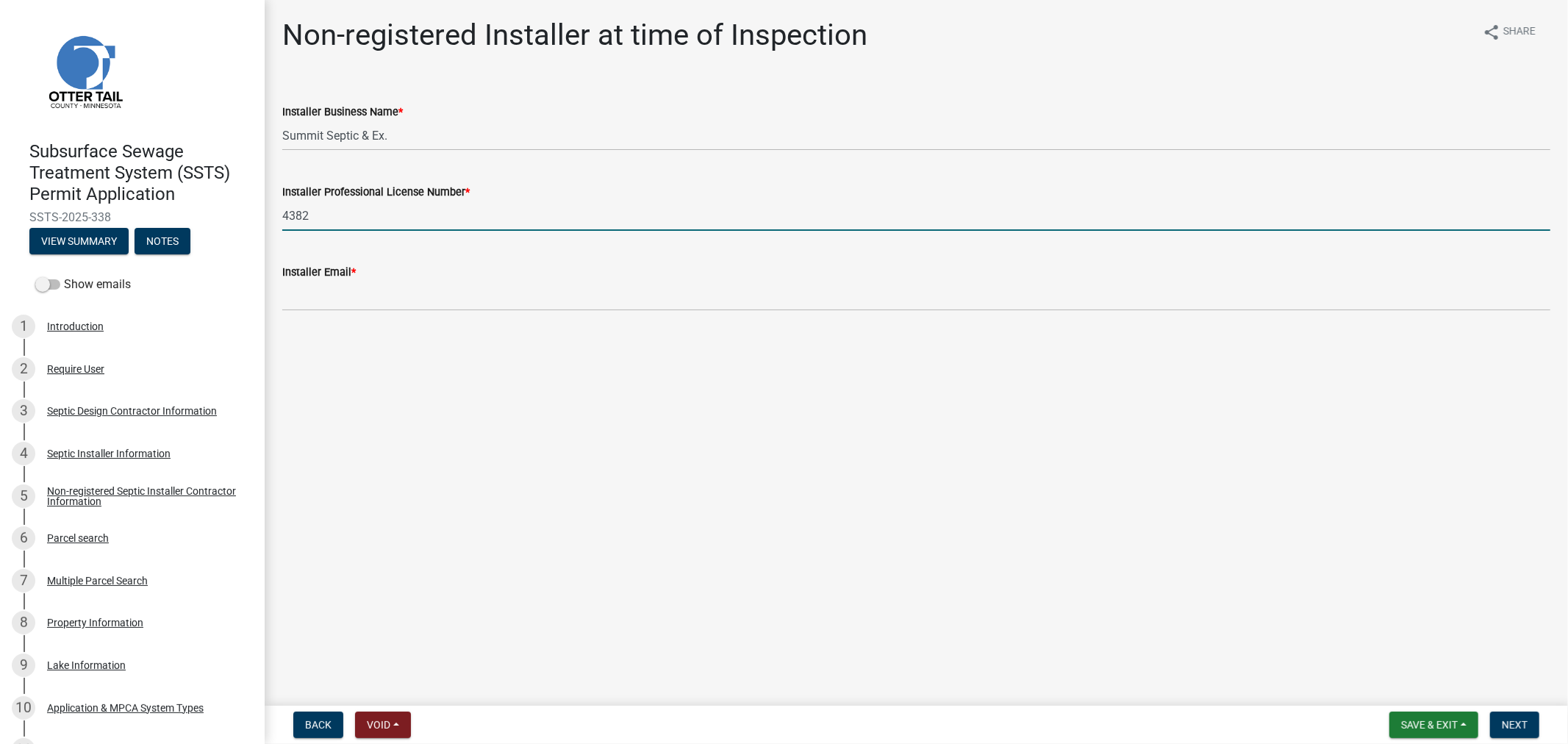
type input "4382"
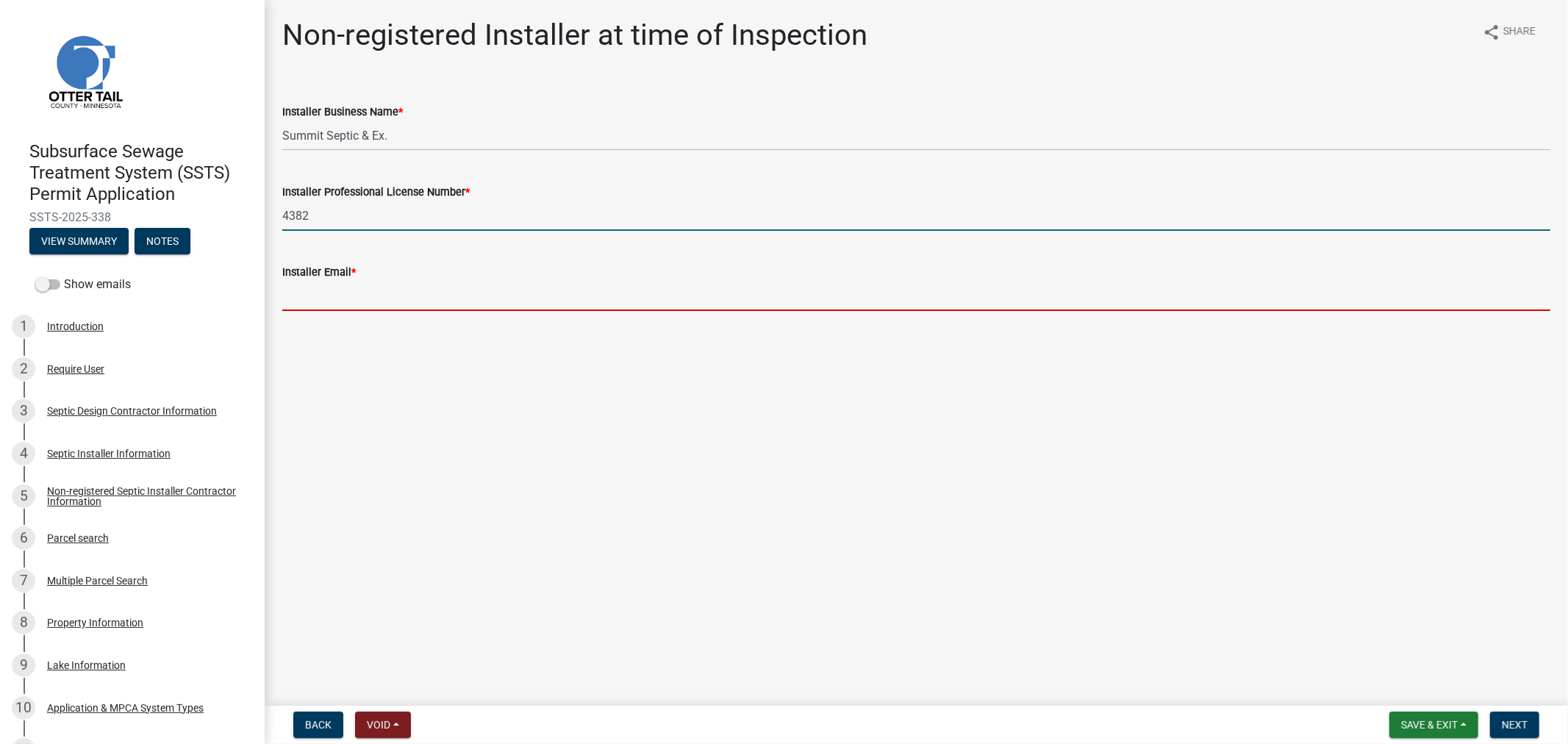
click at [342, 303] on input "Installer Email *" at bounding box center [916, 296] width 1268 height 30
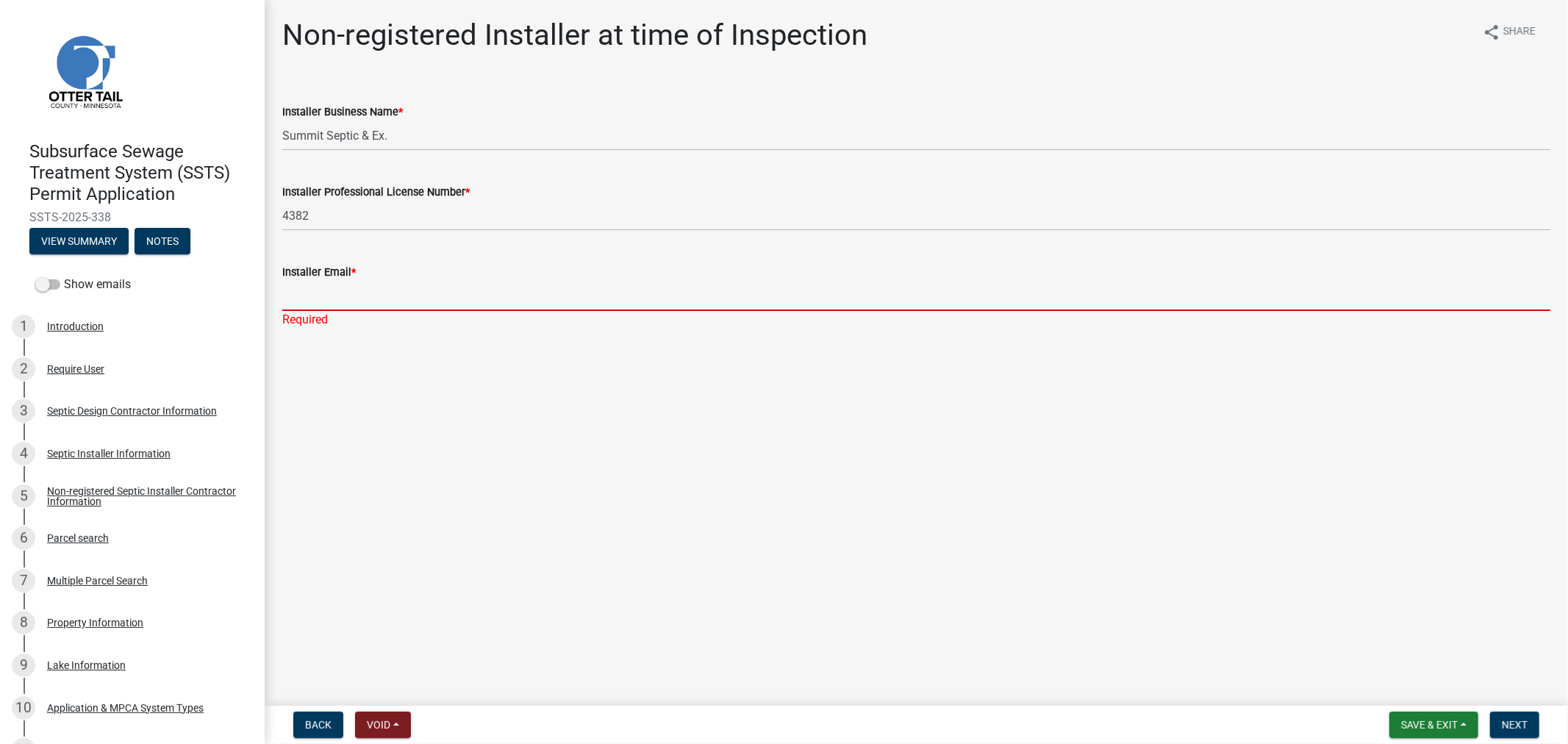
click at [363, 297] on input "Installer Email *" at bounding box center [916, 296] width 1268 height 30
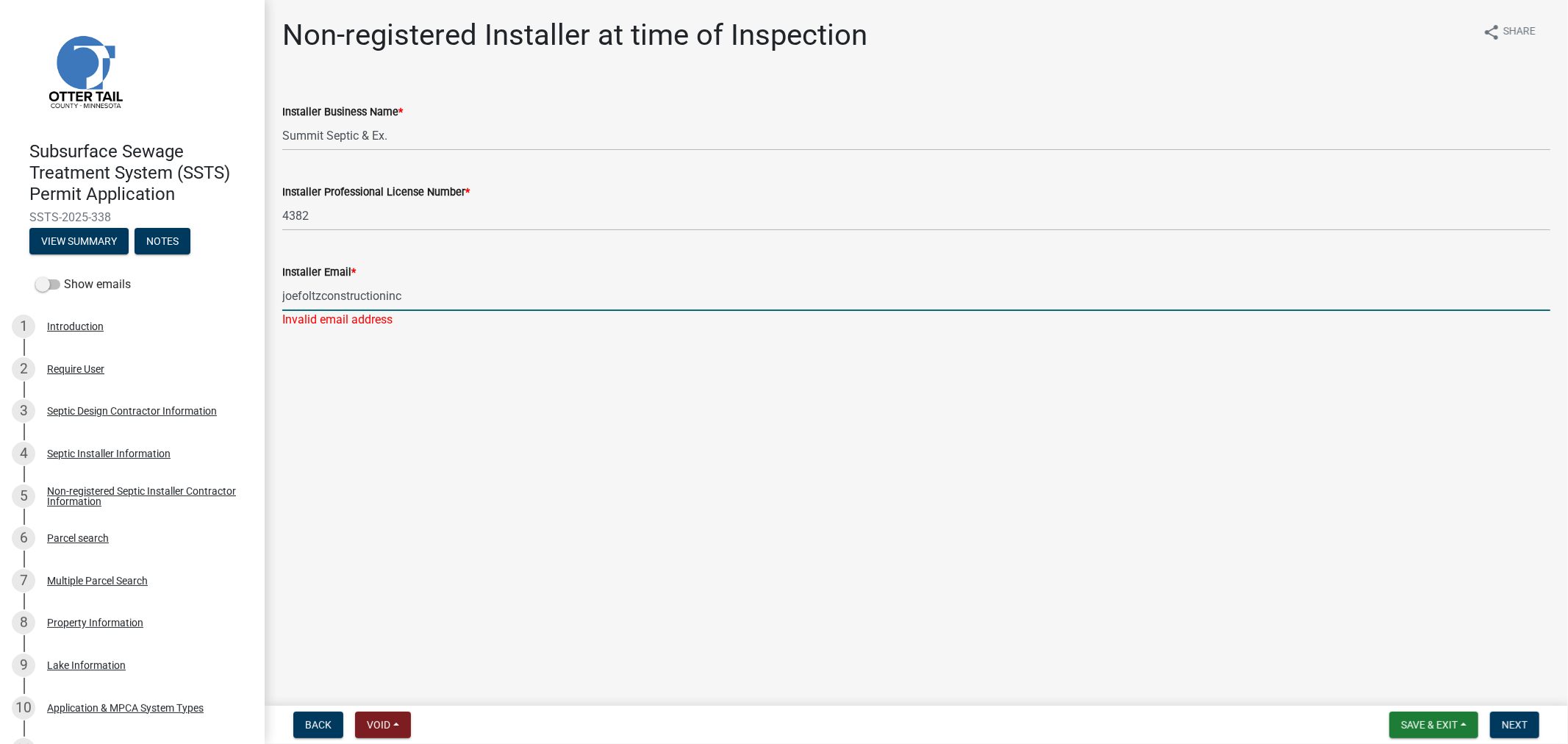
click at [426, 298] on input "joefoltzconstructioninc" at bounding box center [916, 296] width 1268 height 30
type input "[EMAIL_ADDRESS][DOMAIN_NAME]"
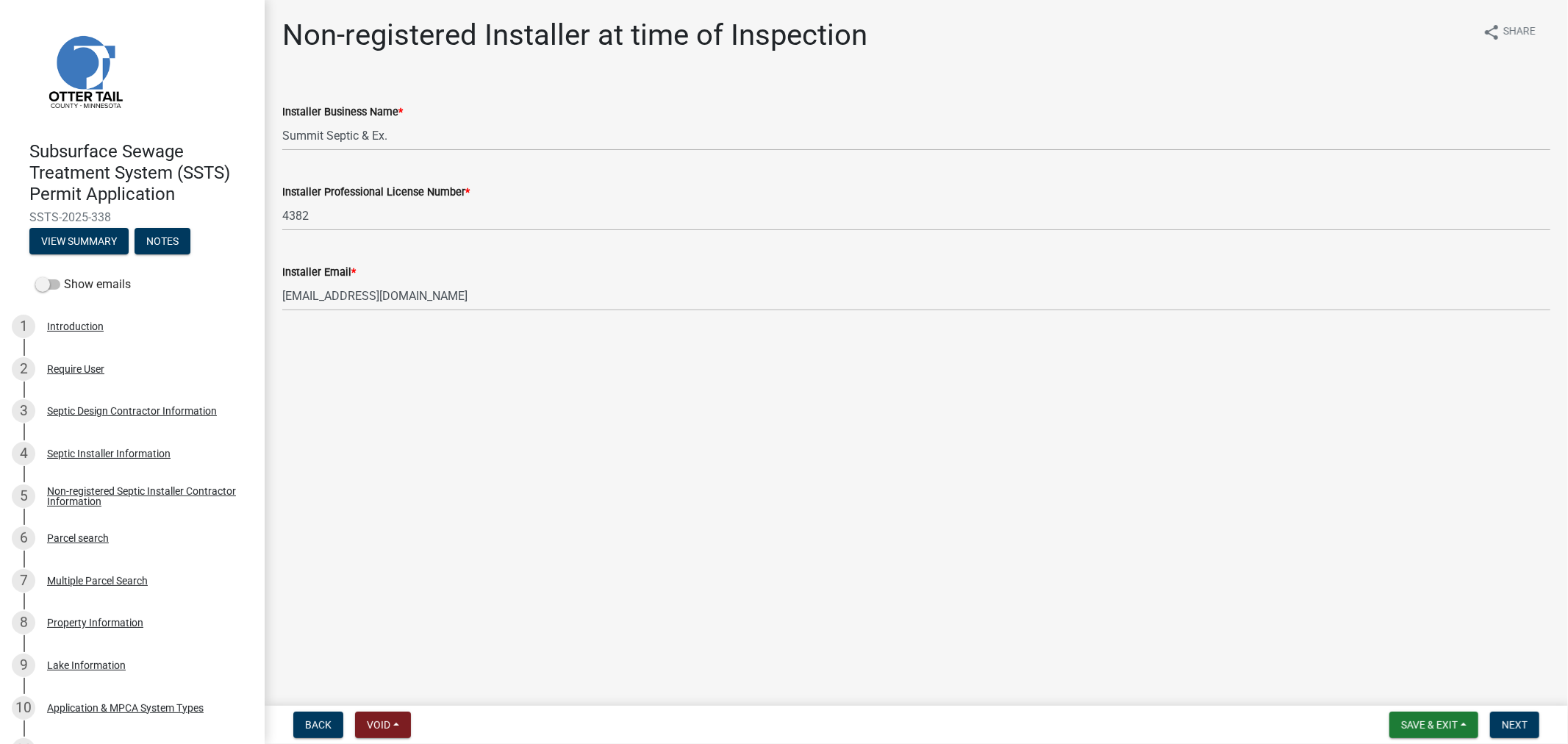
click at [553, 260] on div "Installer Email * [EMAIL_ADDRESS][DOMAIN_NAME]" at bounding box center [916, 276] width 1268 height 68
click at [1504, 728] on span "Next" at bounding box center [1514, 725] width 26 height 12
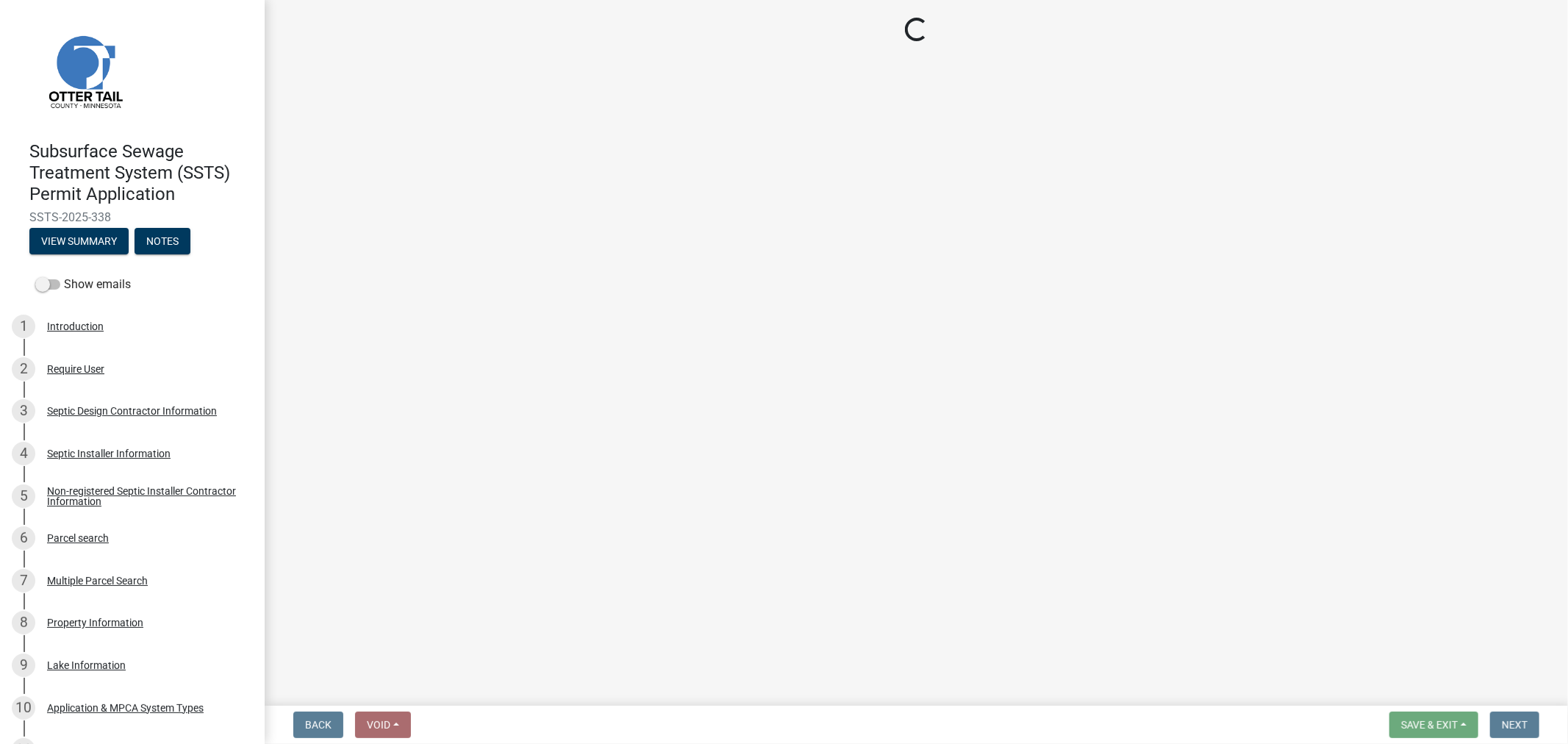
select select "710d5f49-2663-4e73-9718-d0c4e189f5ed"
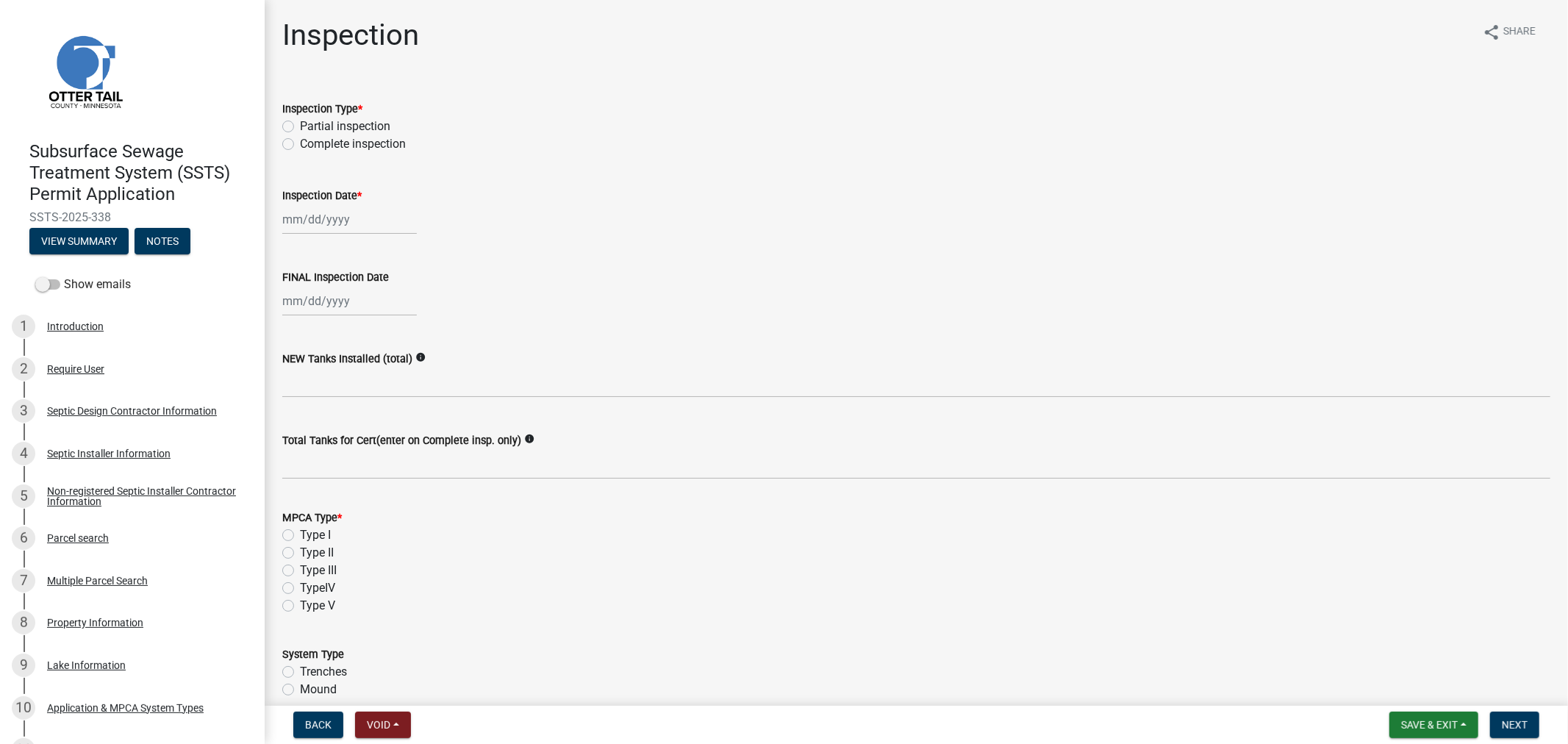
click at [300, 142] on label "Complete inspection" at bounding box center [353, 144] width 106 height 18
click at [300, 142] on input "Complete inspection" at bounding box center [304, 140] width 10 height 10
radio input "true"
click at [289, 223] on div at bounding box center [349, 219] width 134 height 30
select select "9"
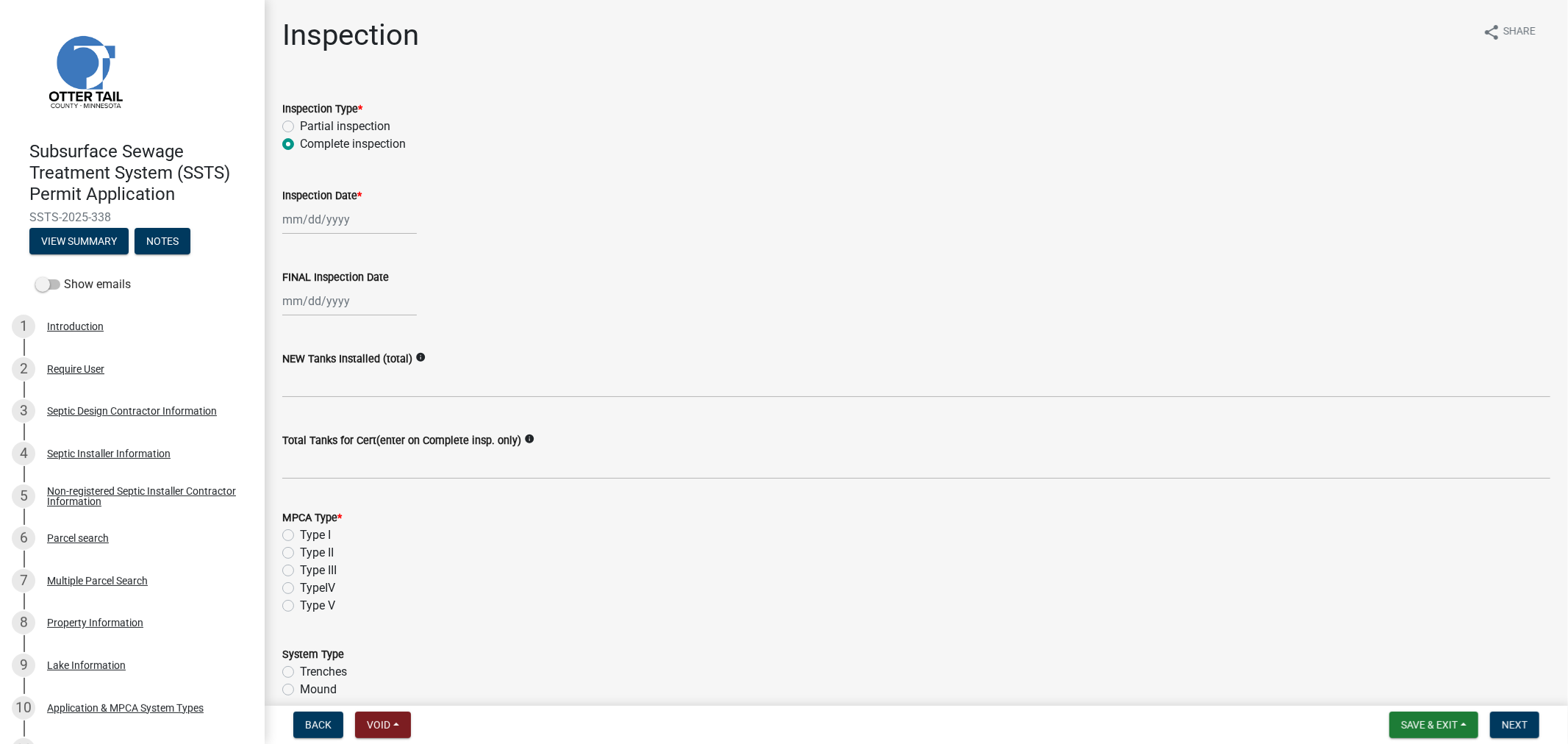
select select "2025"
click at [292, 254] on button "Previous month" at bounding box center [297, 249] width 18 height 24
select select "8"
click at [325, 297] on div "29" at bounding box center [320, 297] width 24 height 24
type input "[DATE]"
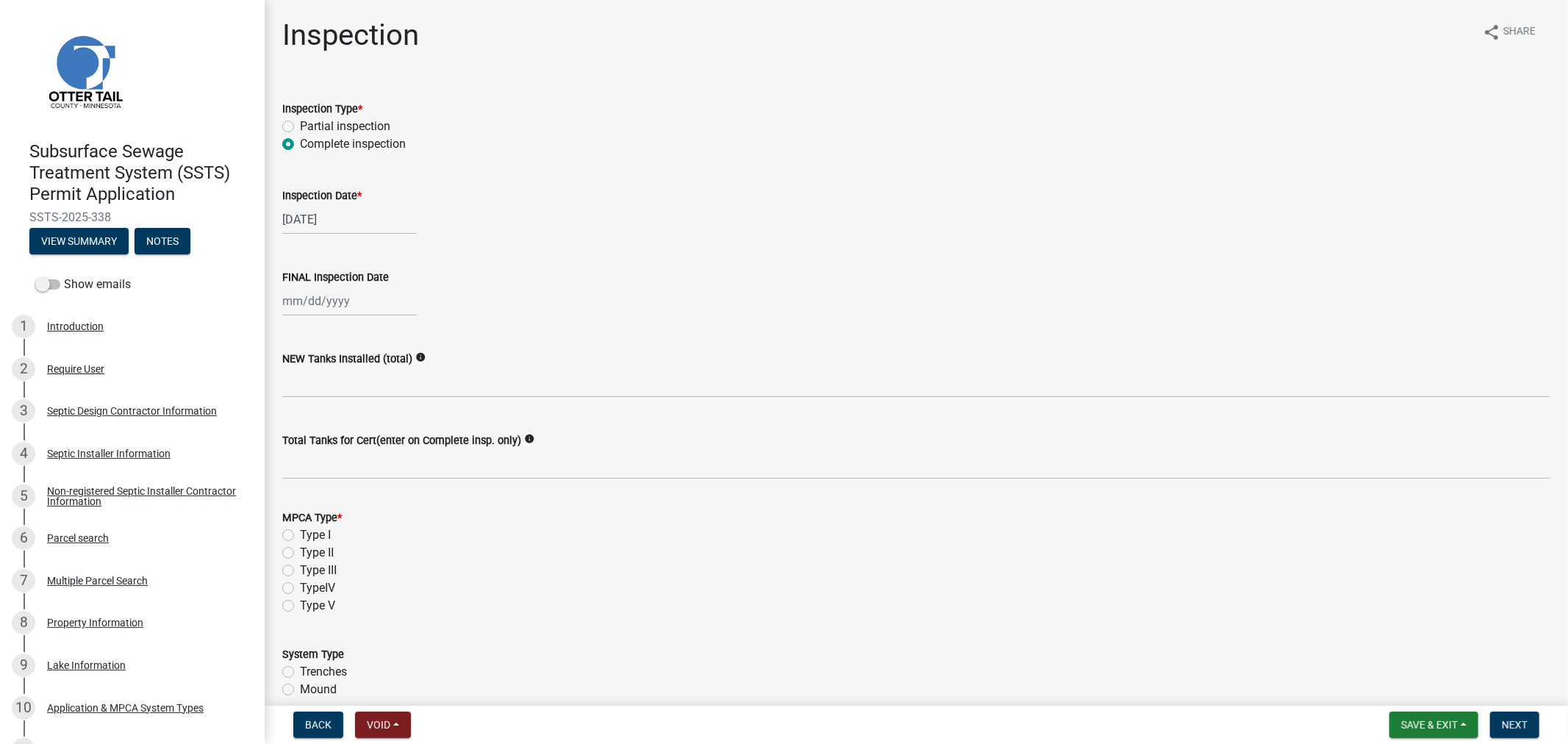
click at [325, 297] on div at bounding box center [349, 301] width 134 height 30
select select "9"
select select "2025"
select select "7"
select select "2025"
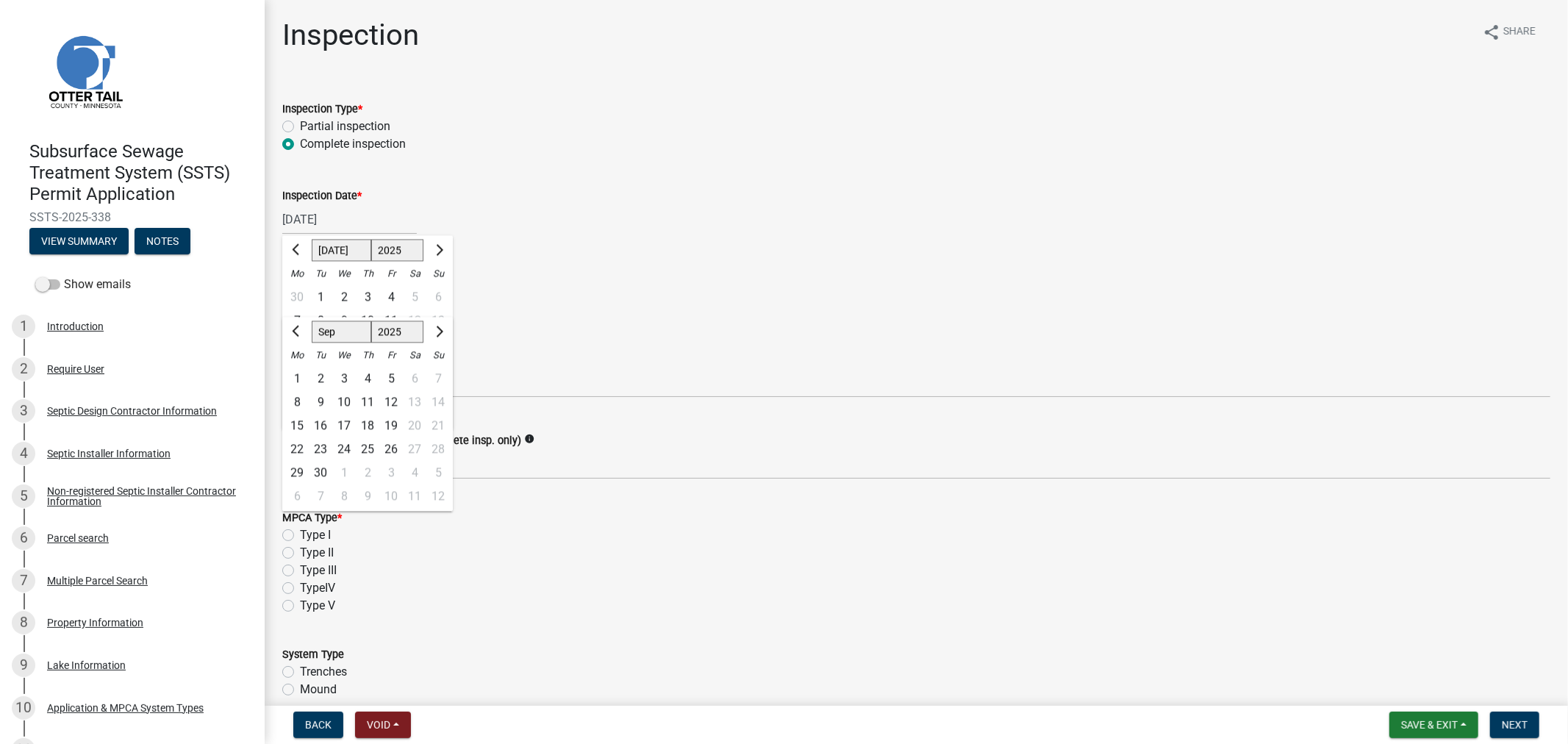
click at [347, 211] on div "[DATE] [PERSON_NAME] Apr May Jun [DATE] Aug Sep Oct Nov [DATE] 1526 1527 1528 1…" at bounding box center [349, 219] width 134 height 30
click at [435, 250] on span "Next month" at bounding box center [438, 249] width 11 height 11
select select "8"
click at [392, 390] on div "29" at bounding box center [391, 391] width 24 height 24
type input "[DATE]"
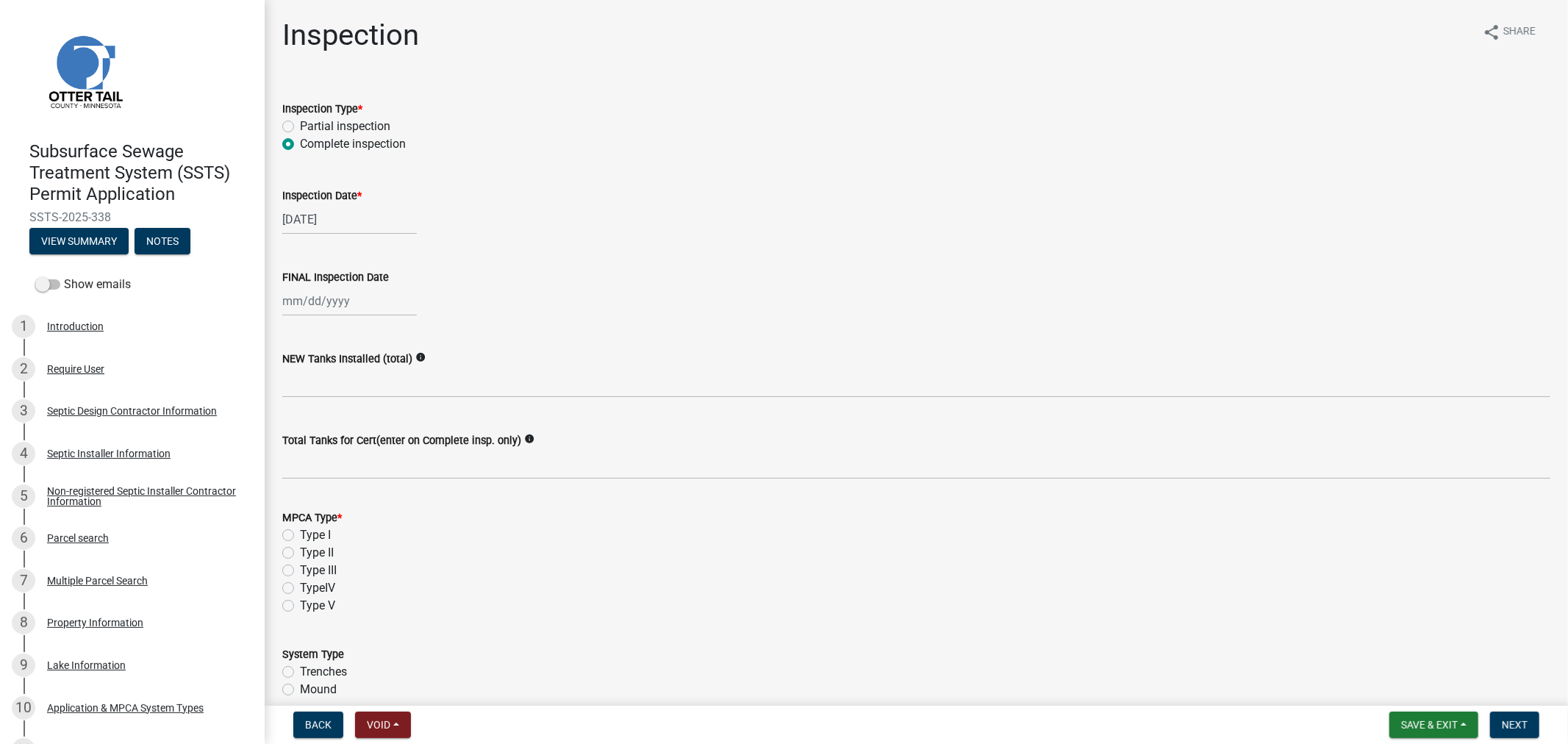
click at [354, 311] on div at bounding box center [349, 301] width 134 height 30
select select "9"
select select "2025"
click at [299, 334] on span "Previous month" at bounding box center [297, 331] width 11 height 11
select select "8"
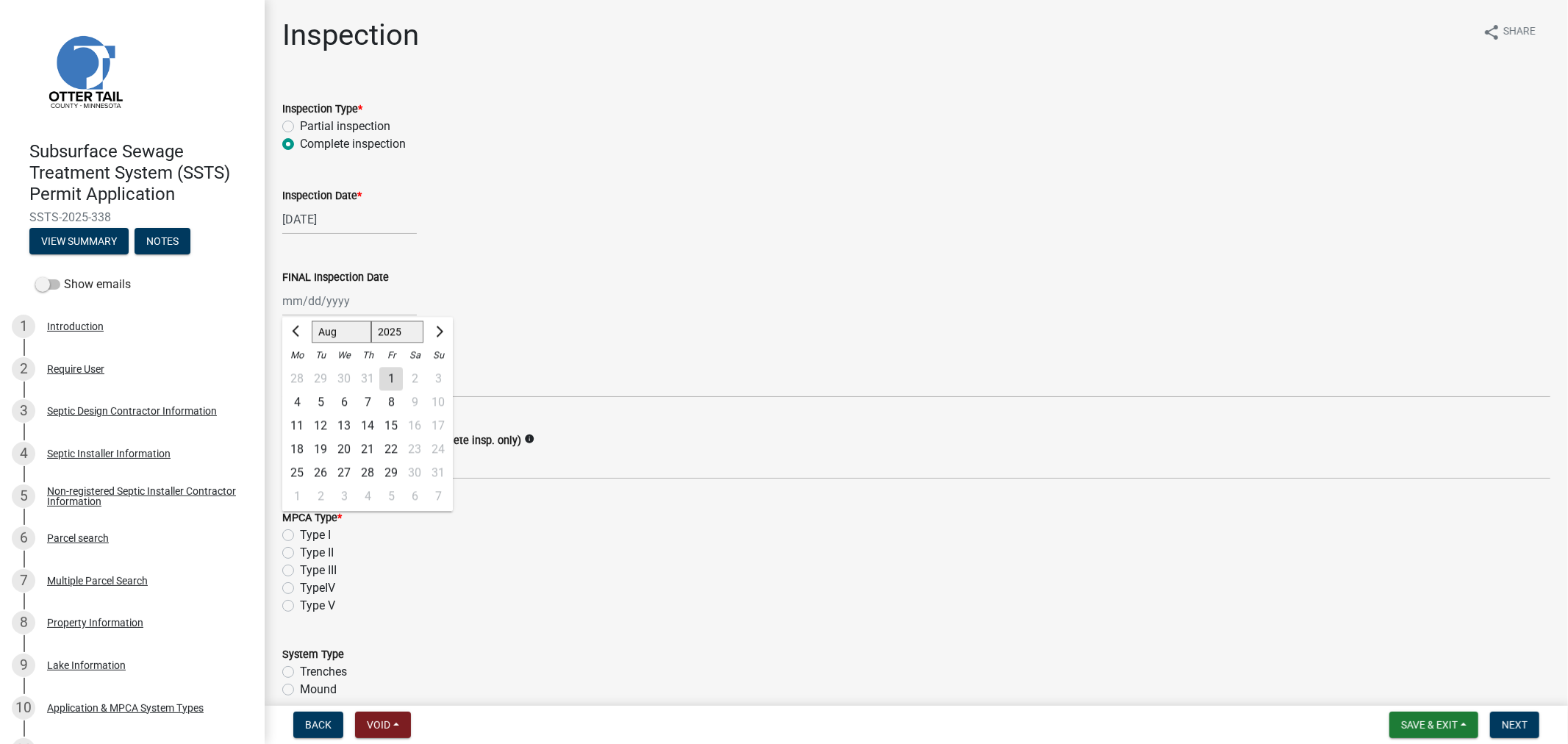
click at [386, 472] on div "29" at bounding box center [391, 472] width 24 height 24
type input "[DATE]"
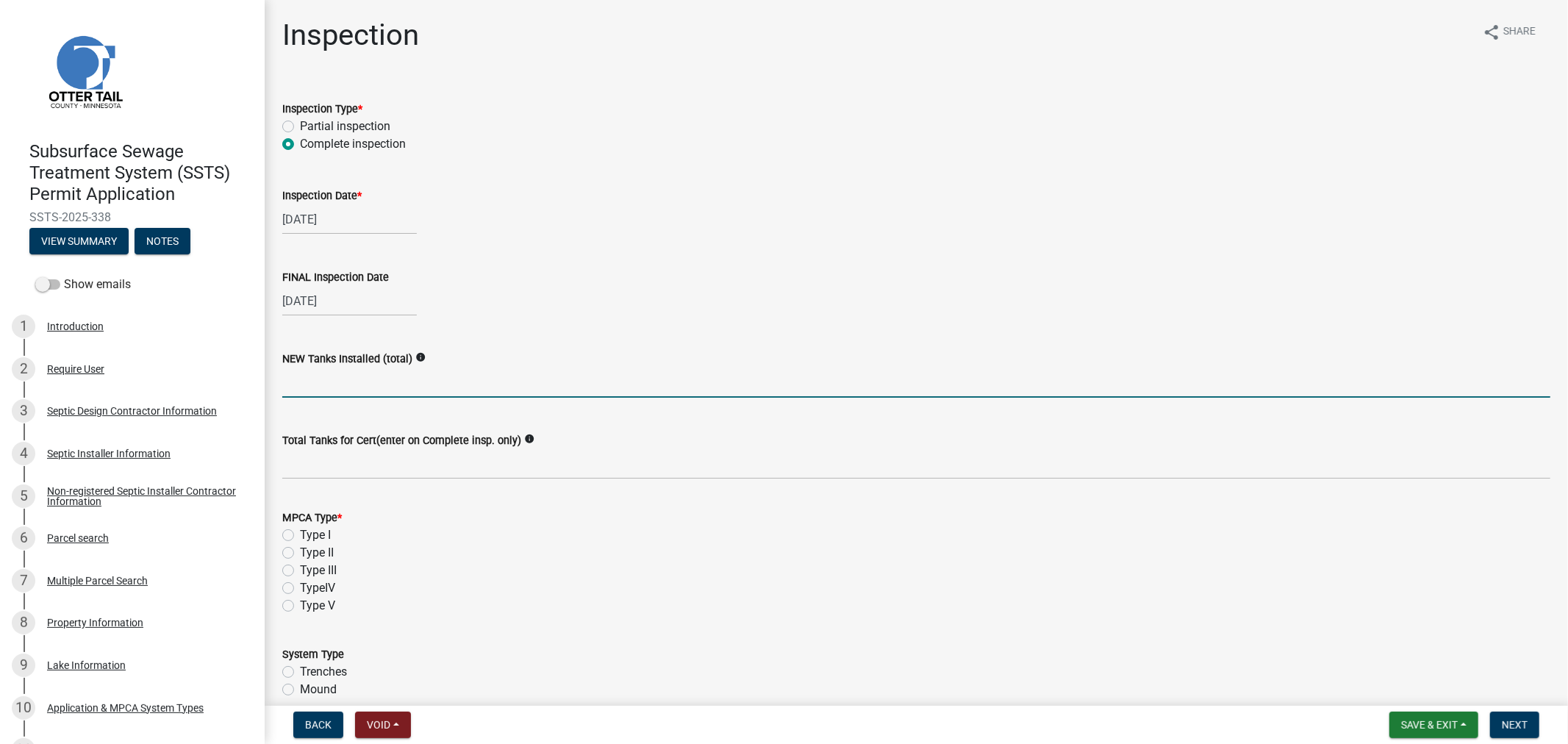
click at [302, 391] on input "text" at bounding box center [916, 383] width 1268 height 30
type input "1"
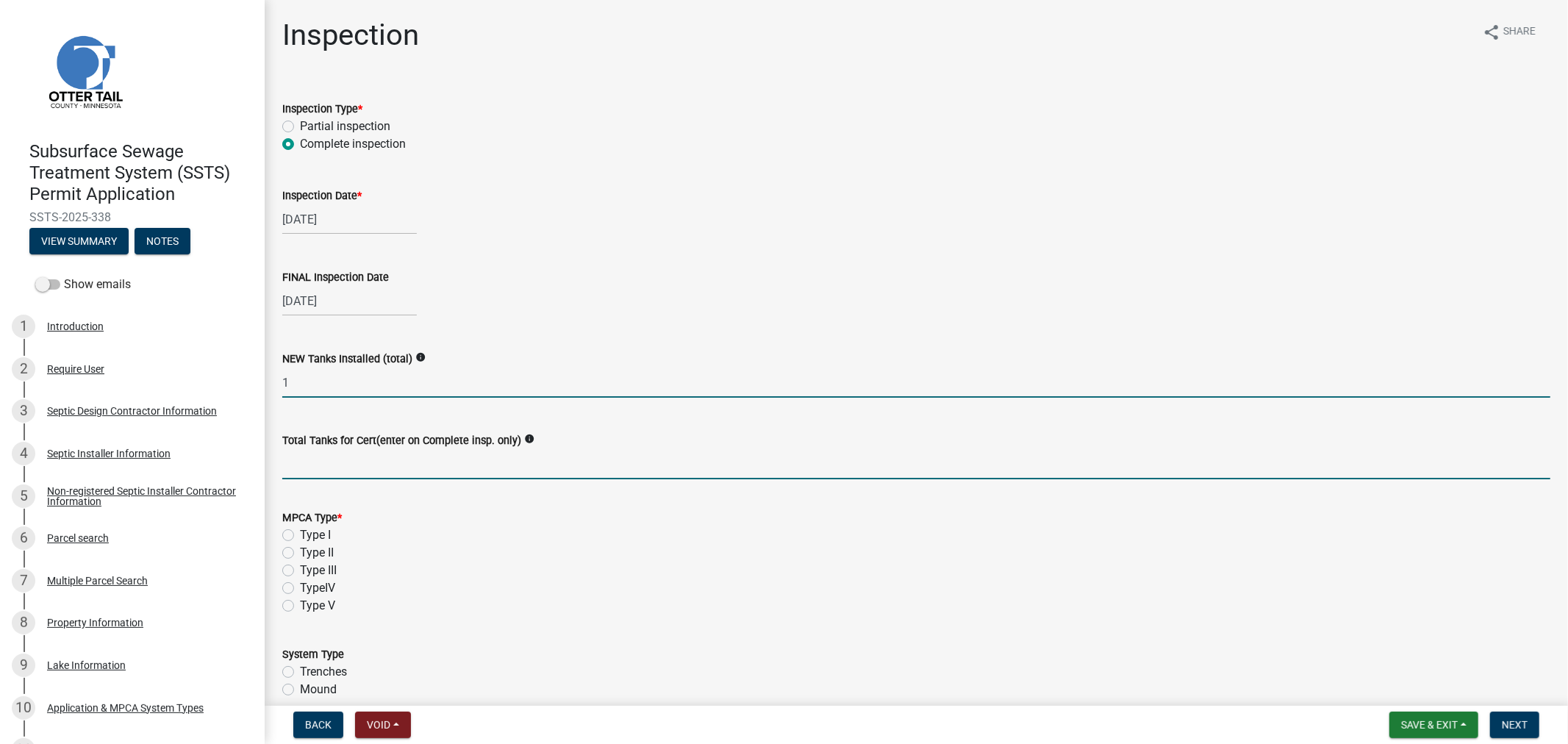
click at [290, 464] on input "Total Tanks for Cert(enter on Complete insp. only)" at bounding box center [916, 464] width 1268 height 30
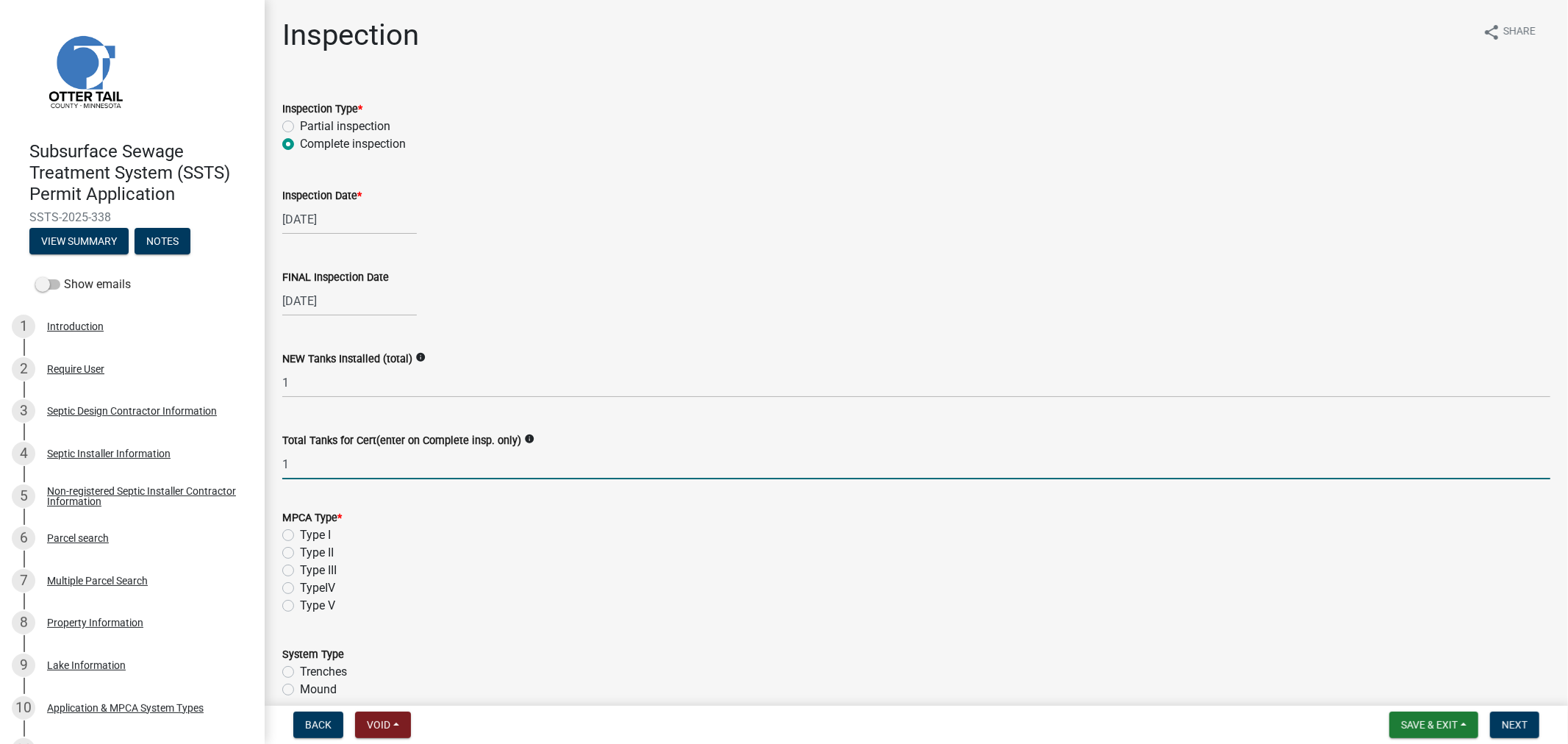
type input "1"
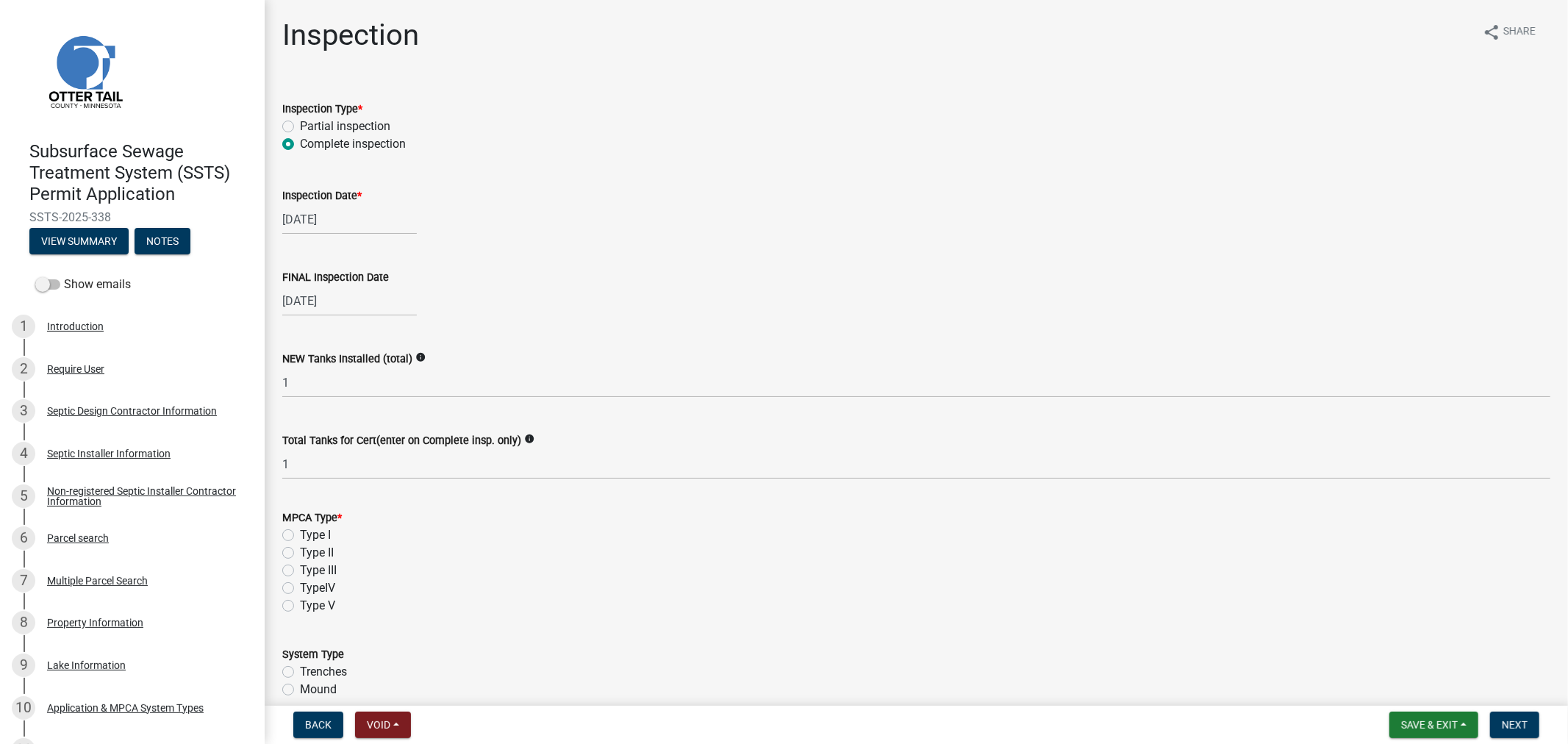
click at [300, 556] on label "Type II" at bounding box center [317, 553] width 34 height 18
click at [300, 554] on input "Type II" at bounding box center [304, 548] width 10 height 10
radio input "true"
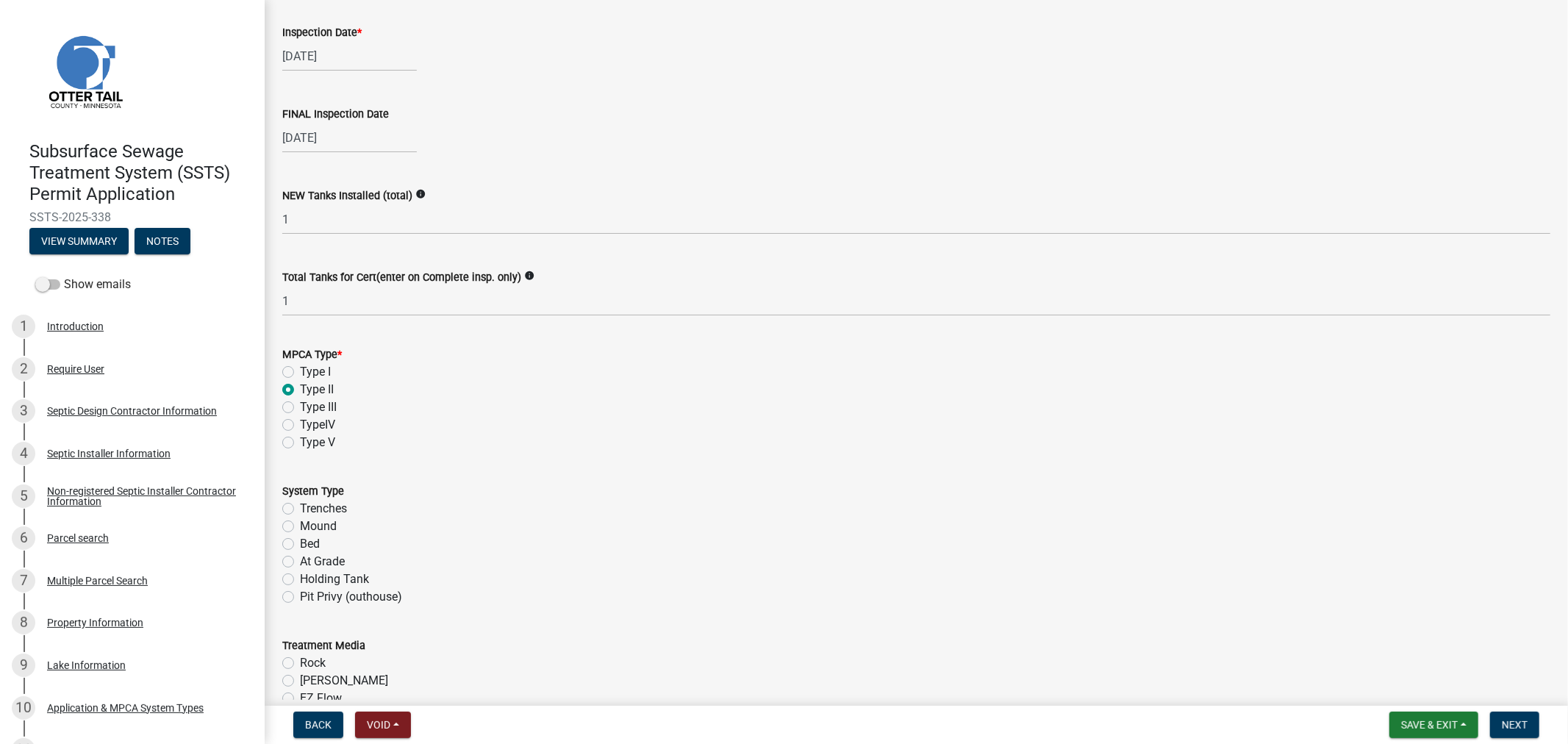
click at [300, 579] on label "Holding Tank" at bounding box center [334, 579] width 69 height 18
click at [300, 579] on input "Holding Tank" at bounding box center [304, 575] width 10 height 10
radio input "true"
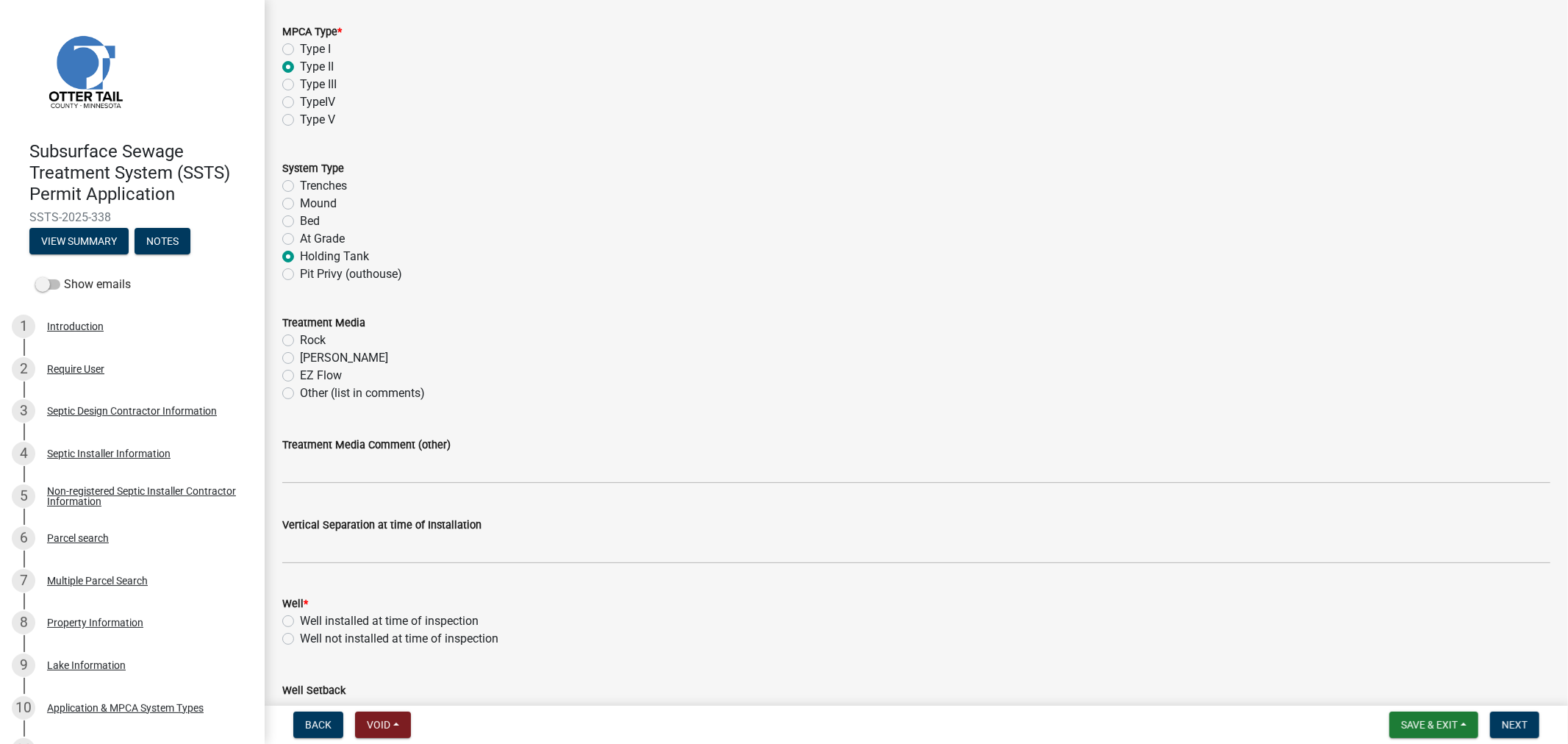
scroll to position [490, 0]
click at [288, 609] on div "Well installed at time of inspection" at bounding box center [916, 617] width 1268 height 18
click at [300, 615] on label "Well installed at time of inspection" at bounding box center [389, 617] width 179 height 18
click at [300, 615] on input "Well installed at time of inspection" at bounding box center [304, 613] width 10 height 10
radio input "true"
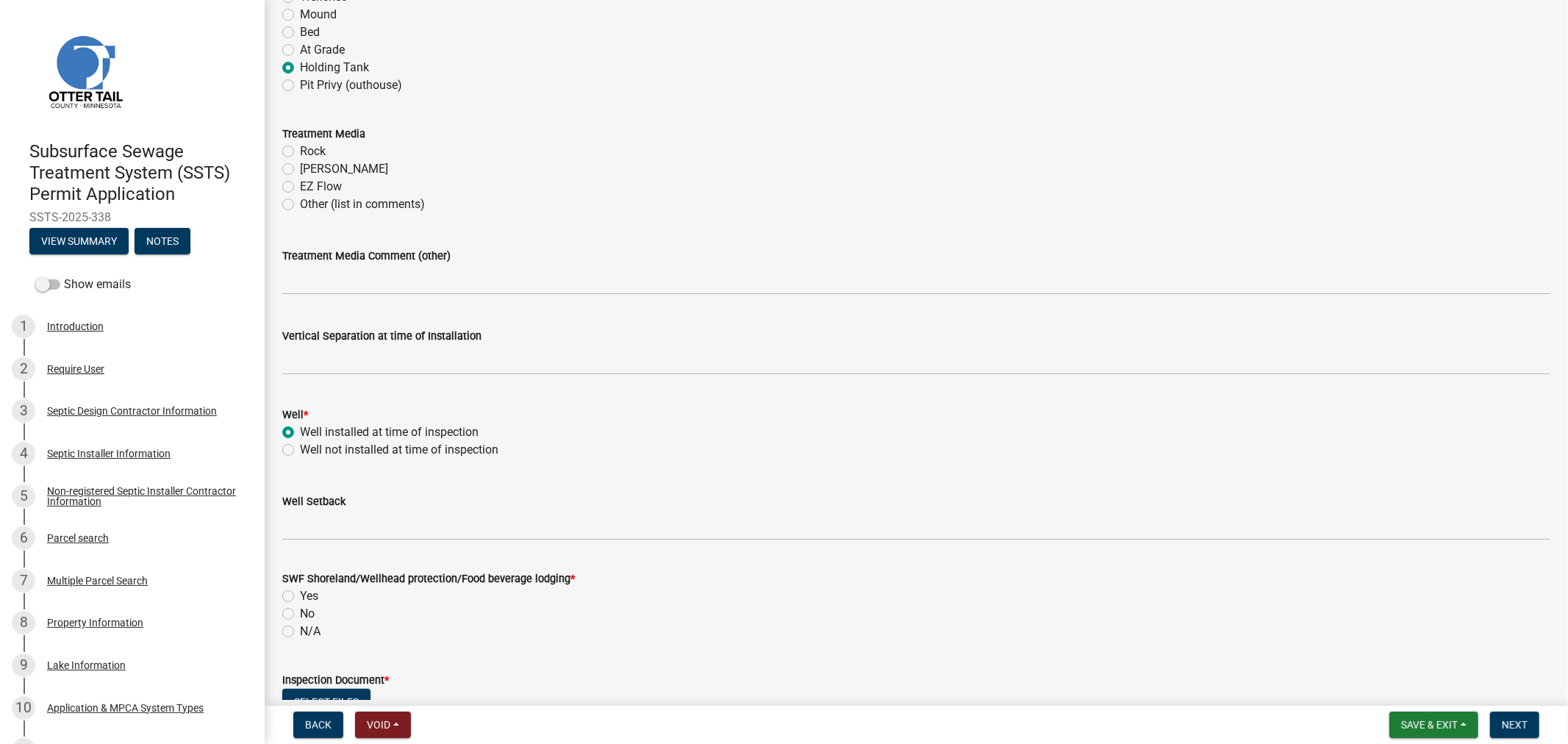
scroll to position [735, 0]
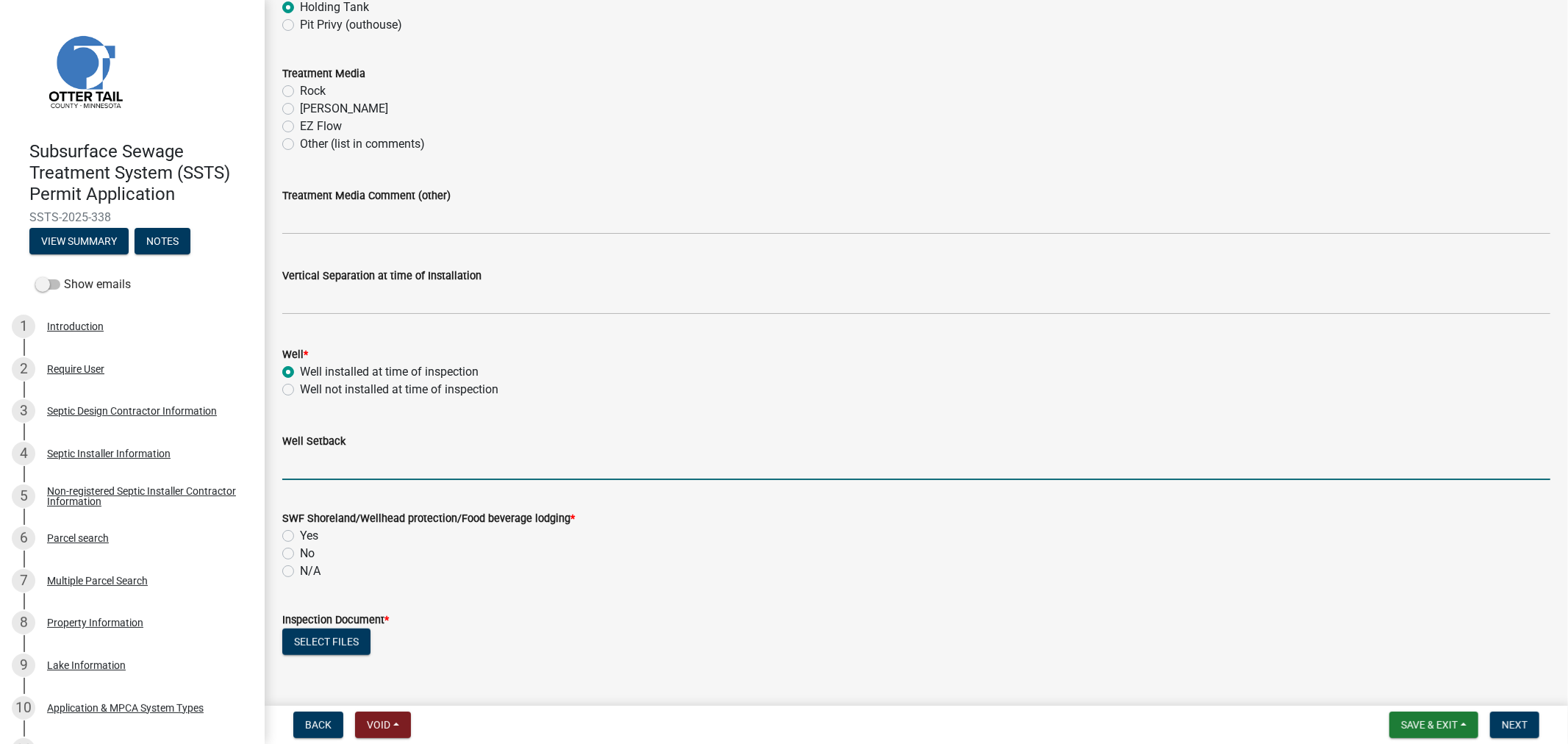
click at [347, 451] on input "Well Setback" at bounding box center [916, 465] width 1268 height 30
type input "50+"
click at [300, 535] on label "Yes" at bounding box center [309, 536] width 19 height 18
click at [300, 535] on input "Yes" at bounding box center [304, 532] width 10 height 10
radio input "true"
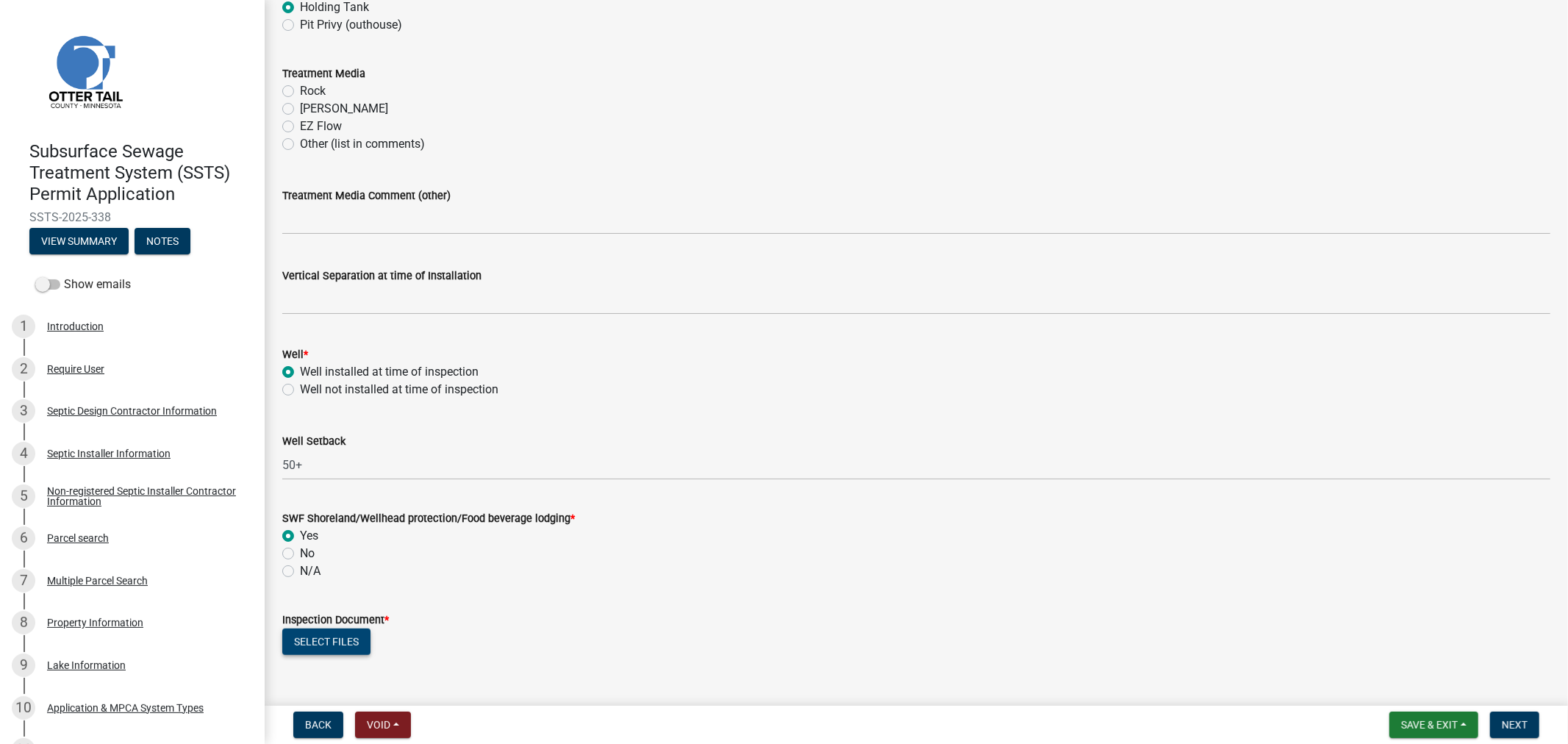
click at [311, 637] on button "Select files" at bounding box center [326, 642] width 88 height 27
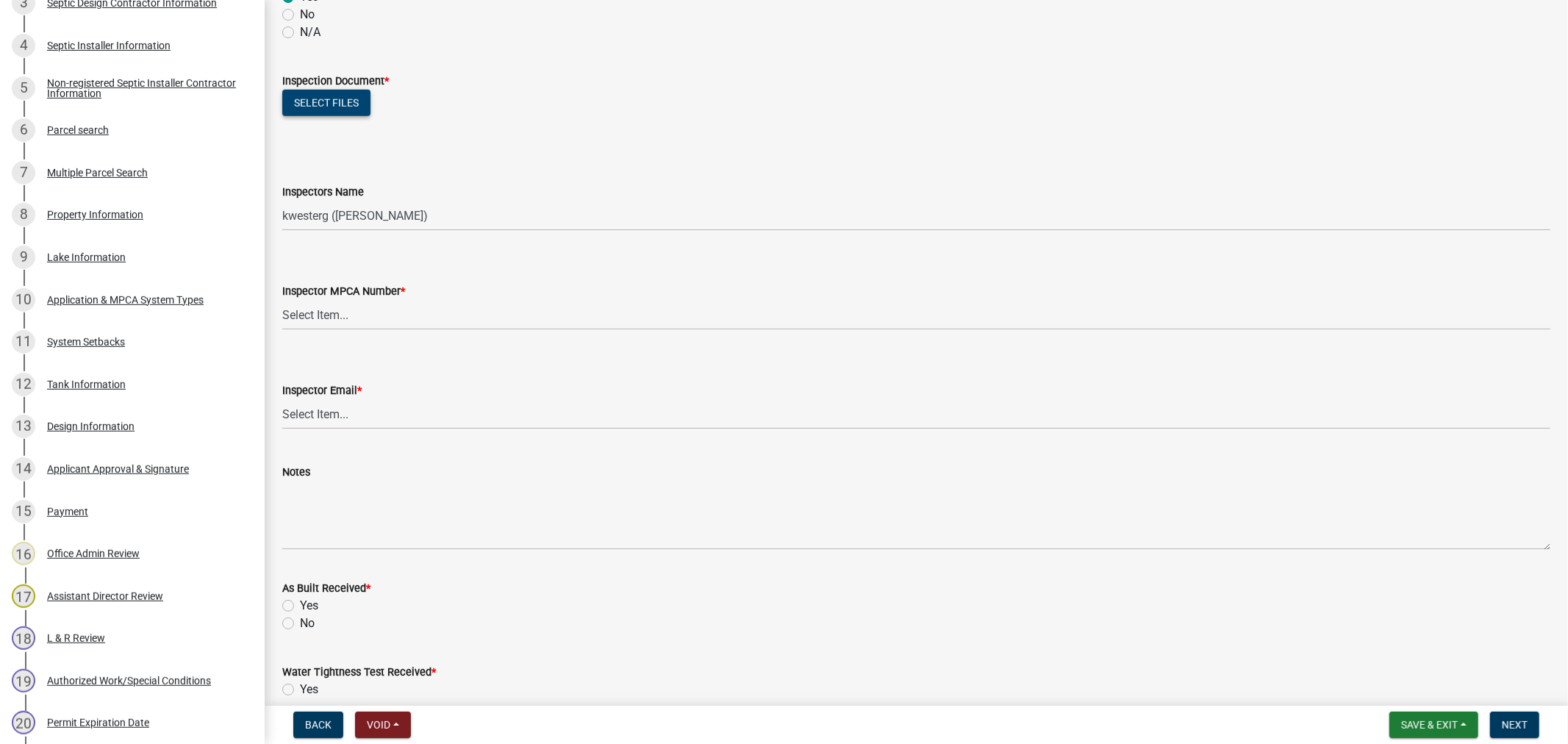
scroll to position [1389, 0]
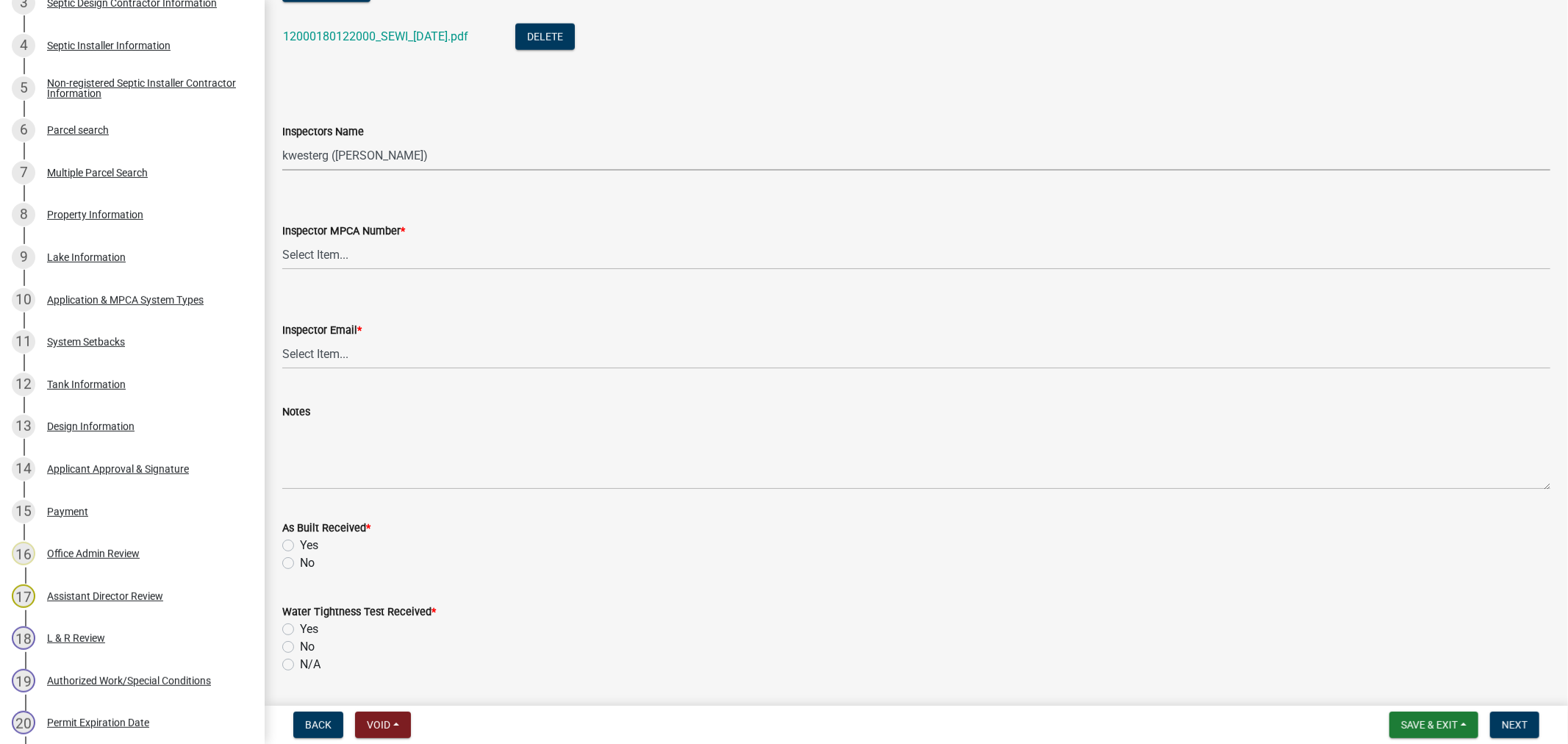
click at [385, 159] on select "Select Item... btollefson ([PERSON_NAME]) [PERSON_NAME] ([PERSON_NAME]) eplaste…" at bounding box center [916, 156] width 1268 height 30
select select "64cc3fb4-2a84-49c8-ae2d-a7b3072cebaf"
click at [282, 141] on select "Select Item... btollefson ([PERSON_NAME]) [PERSON_NAME] ([PERSON_NAME]) eplaste…" at bounding box center [916, 156] width 1268 height 30
click at [315, 255] on select "Select Item... [PERSON_NAME] (10415) [PERSON_NAME] (924) [PERSON_NAME] (1957) […" at bounding box center [916, 255] width 1268 height 30
click at [282, 240] on select "Select Item... [PERSON_NAME] (10415) [PERSON_NAME] (924) [PERSON_NAME] (1957) […" at bounding box center [916, 255] width 1268 height 30
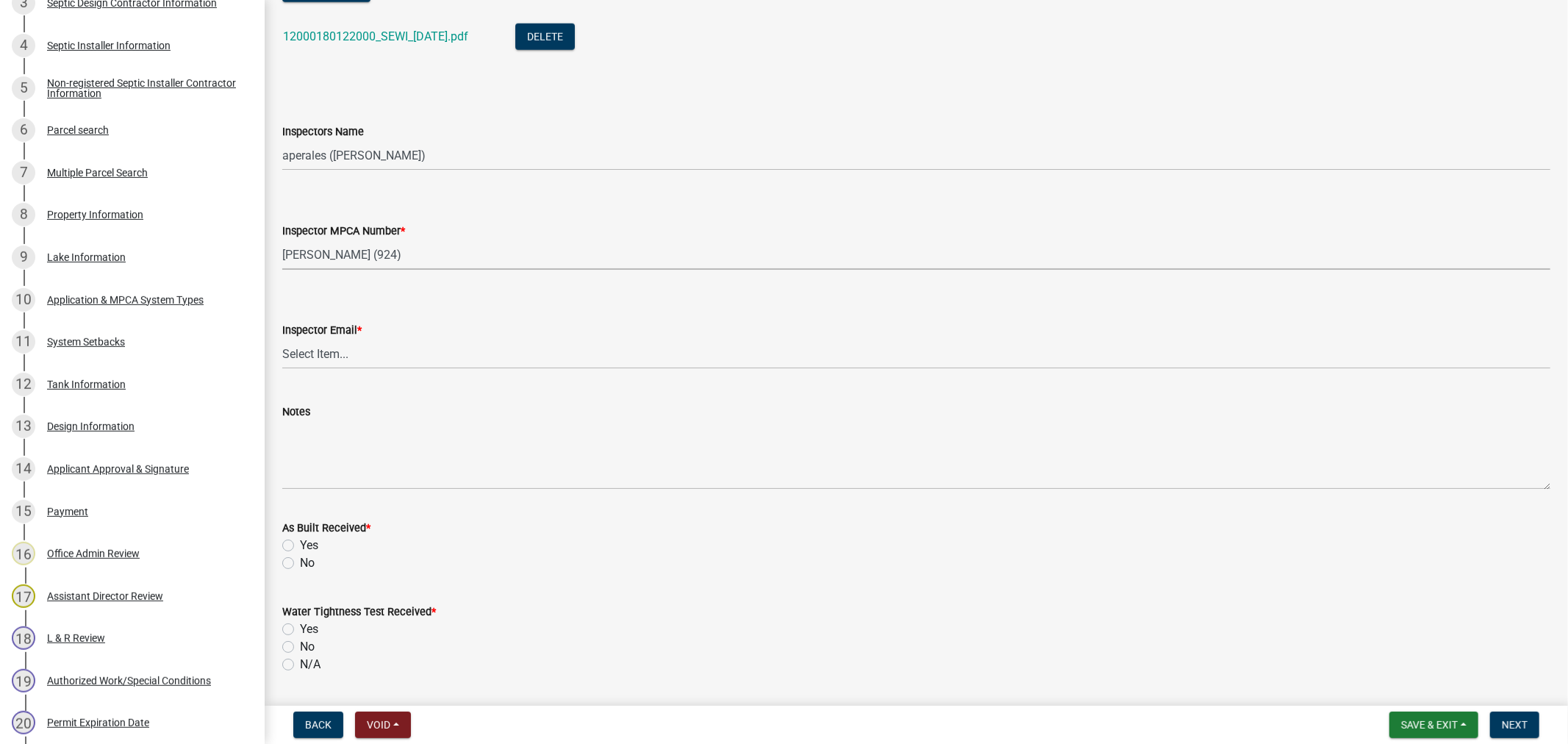
select select "6979e2cf-acfc-4aeb-b273-cede3e7f0b0f"
click at [317, 338] on div "Inspector Email *" at bounding box center [916, 330] width 1268 height 18
click at [316, 351] on select "Select Item... [PERSON_NAME] ([EMAIL_ADDRESS][DOMAIN_NAME]) [PERSON_NAME] ([EMA…" at bounding box center [916, 354] width 1268 height 30
click at [282, 339] on select "Select Item... [PERSON_NAME] ([EMAIL_ADDRESS][DOMAIN_NAME]) [PERSON_NAME] ([EMA…" at bounding box center [916, 354] width 1268 height 30
select select "fc504d62-a492-4196-a78d-ce00230c60b4"
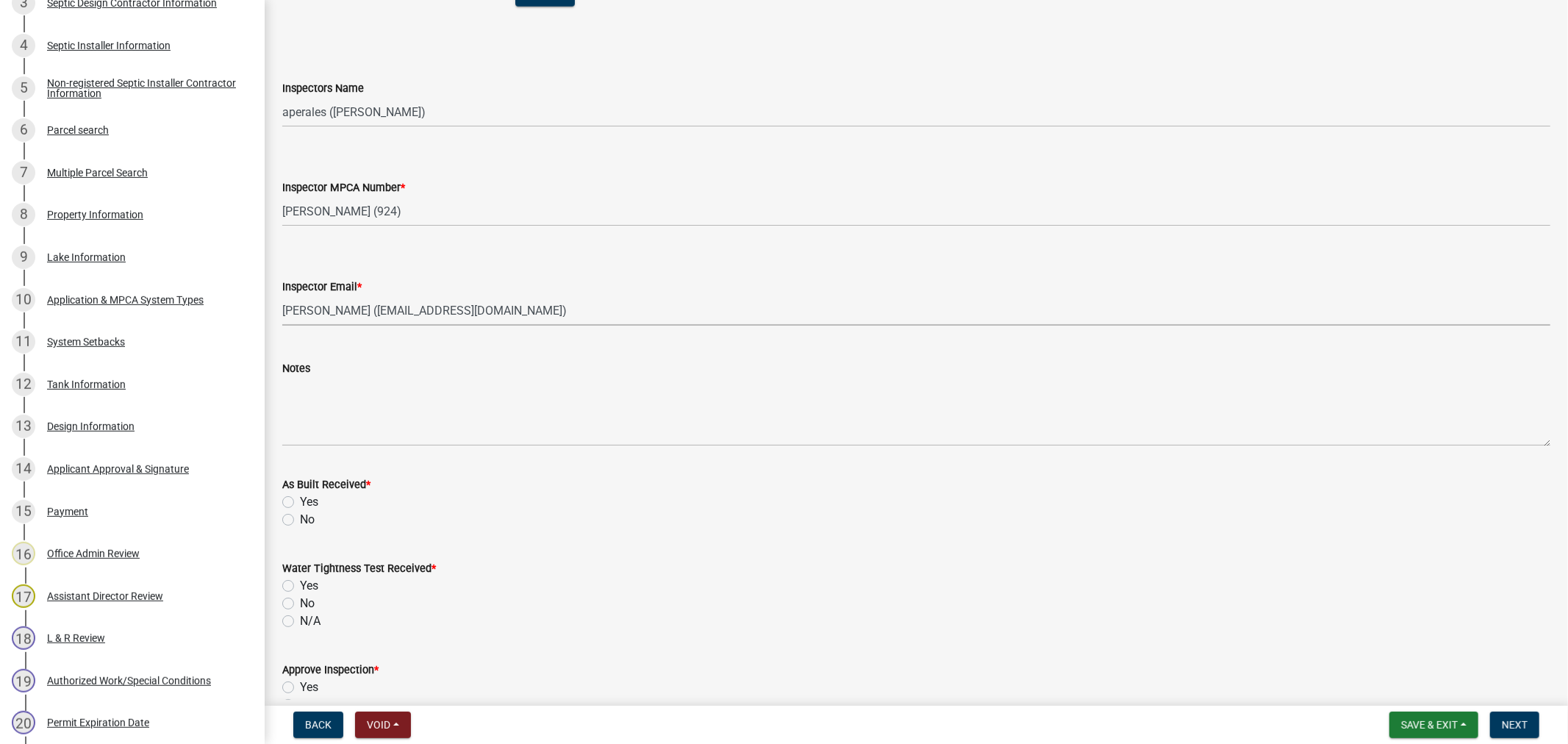
scroll to position [1471, 0]
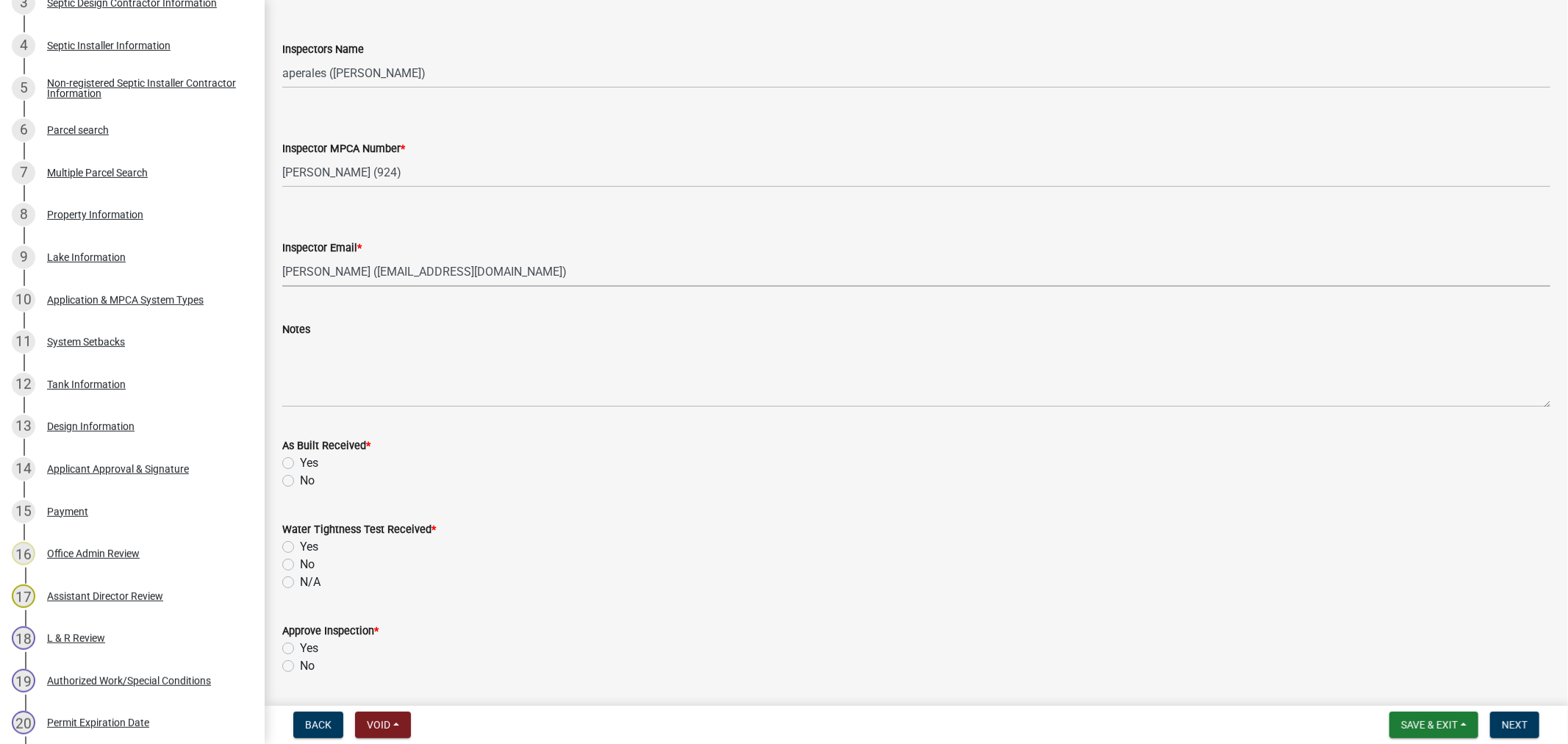
click at [300, 459] on label "Yes" at bounding box center [309, 464] width 19 height 18
click at [300, 459] on input "Yes" at bounding box center [304, 459] width 10 height 10
radio input "true"
click at [300, 549] on label "Yes" at bounding box center [309, 548] width 19 height 18
click at [300, 548] on input "Yes" at bounding box center [304, 543] width 10 height 10
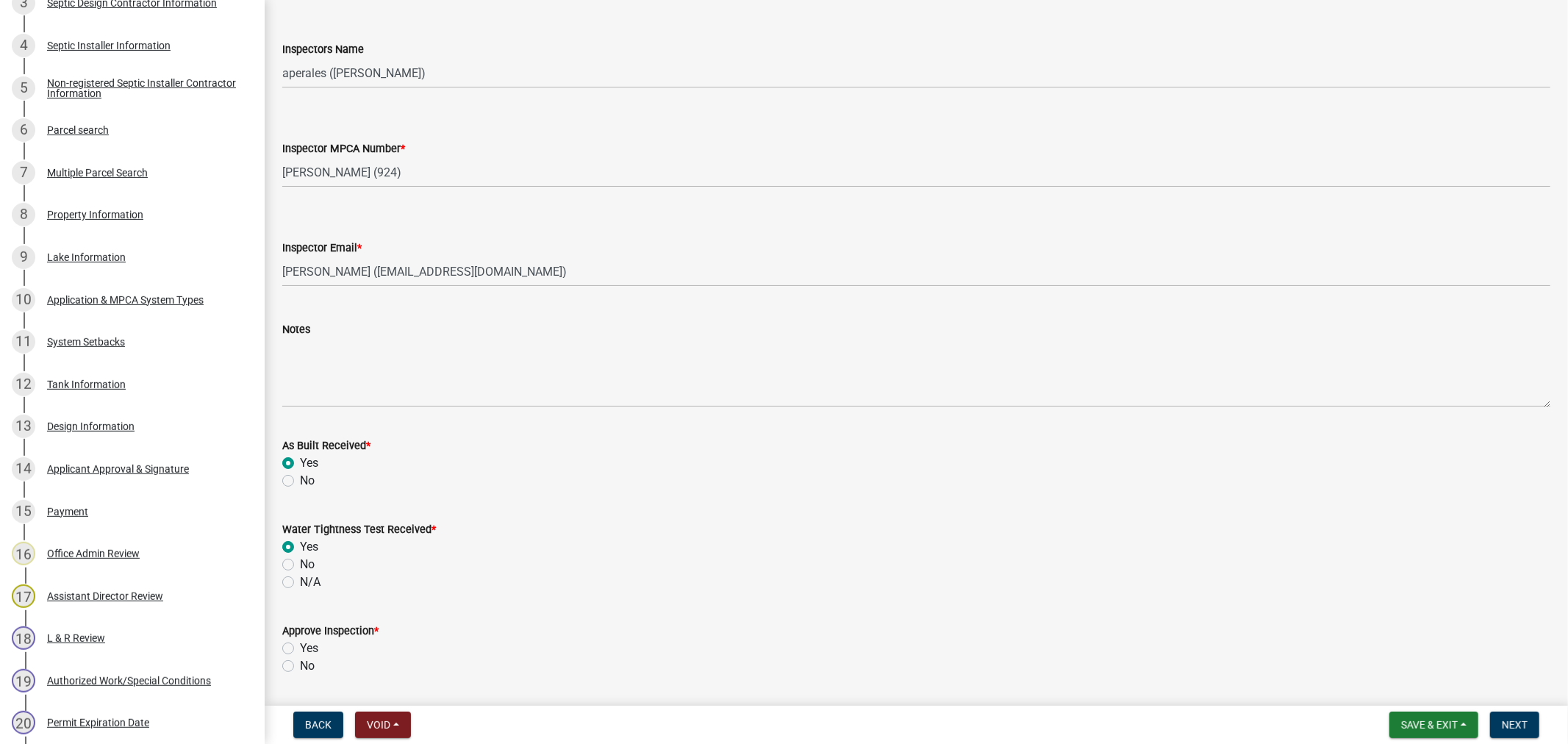
radio input "true"
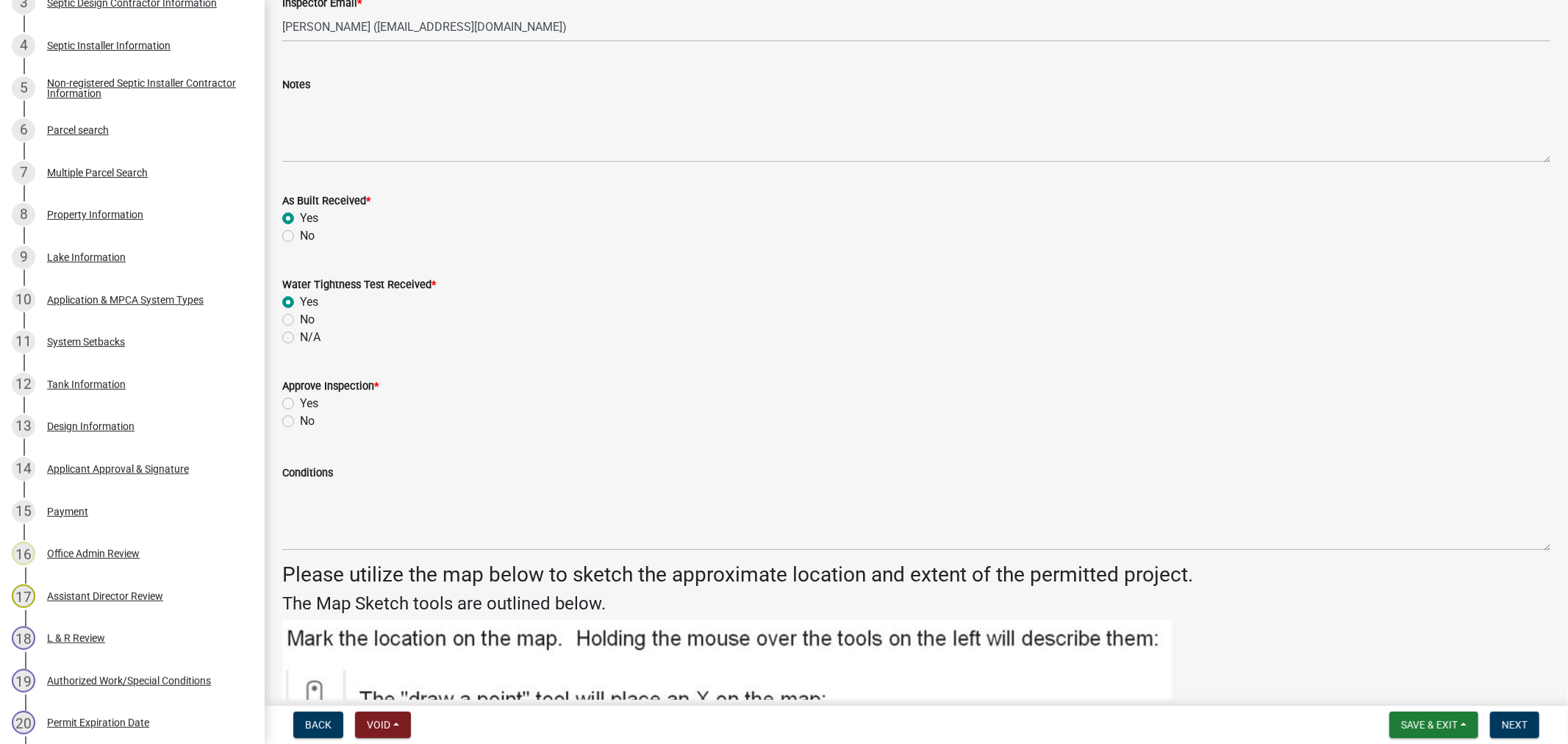
click at [300, 403] on label "Yes" at bounding box center [309, 403] width 19 height 18
click at [300, 403] on input "Yes" at bounding box center [304, 399] width 10 height 10
radio input "true"
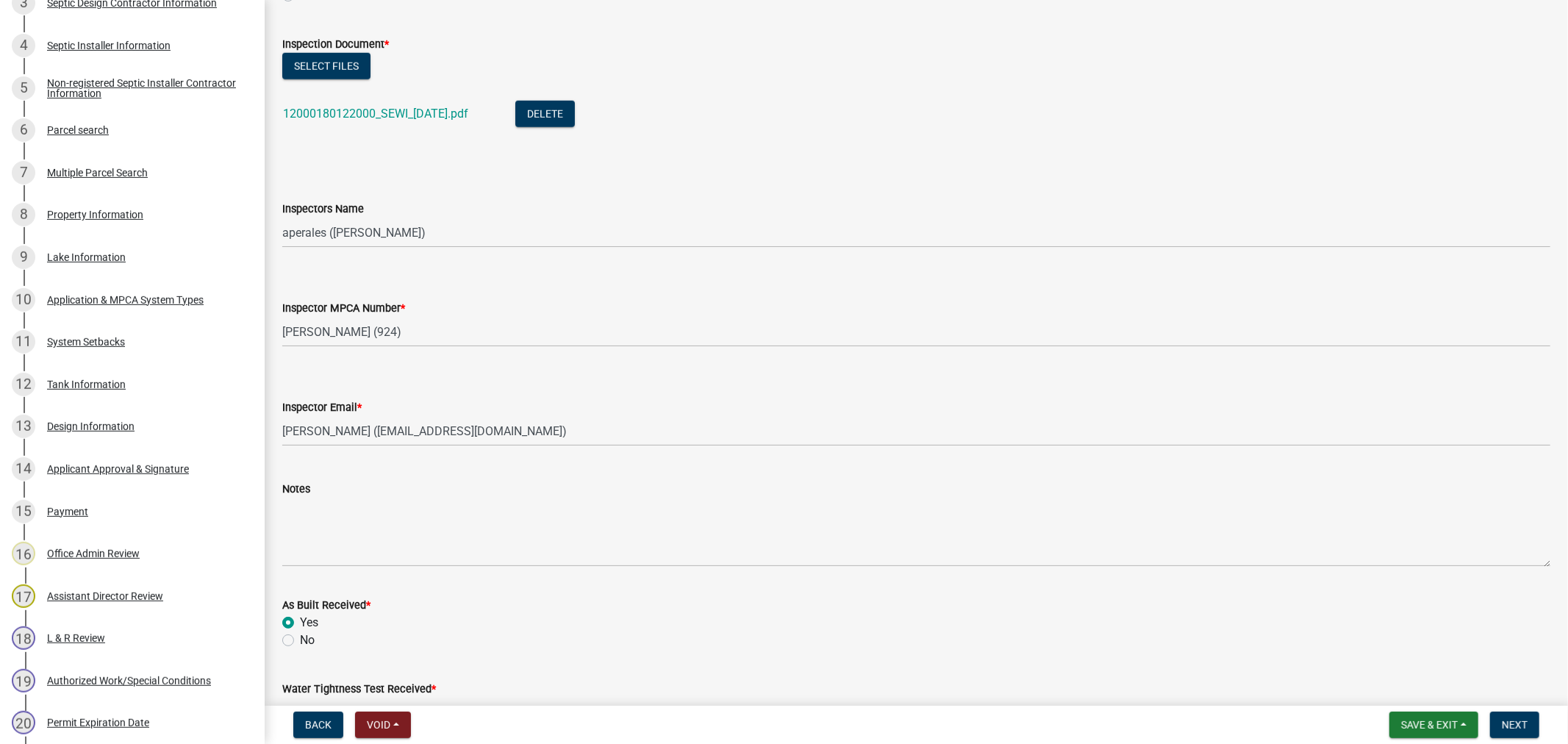
scroll to position [1101, 0]
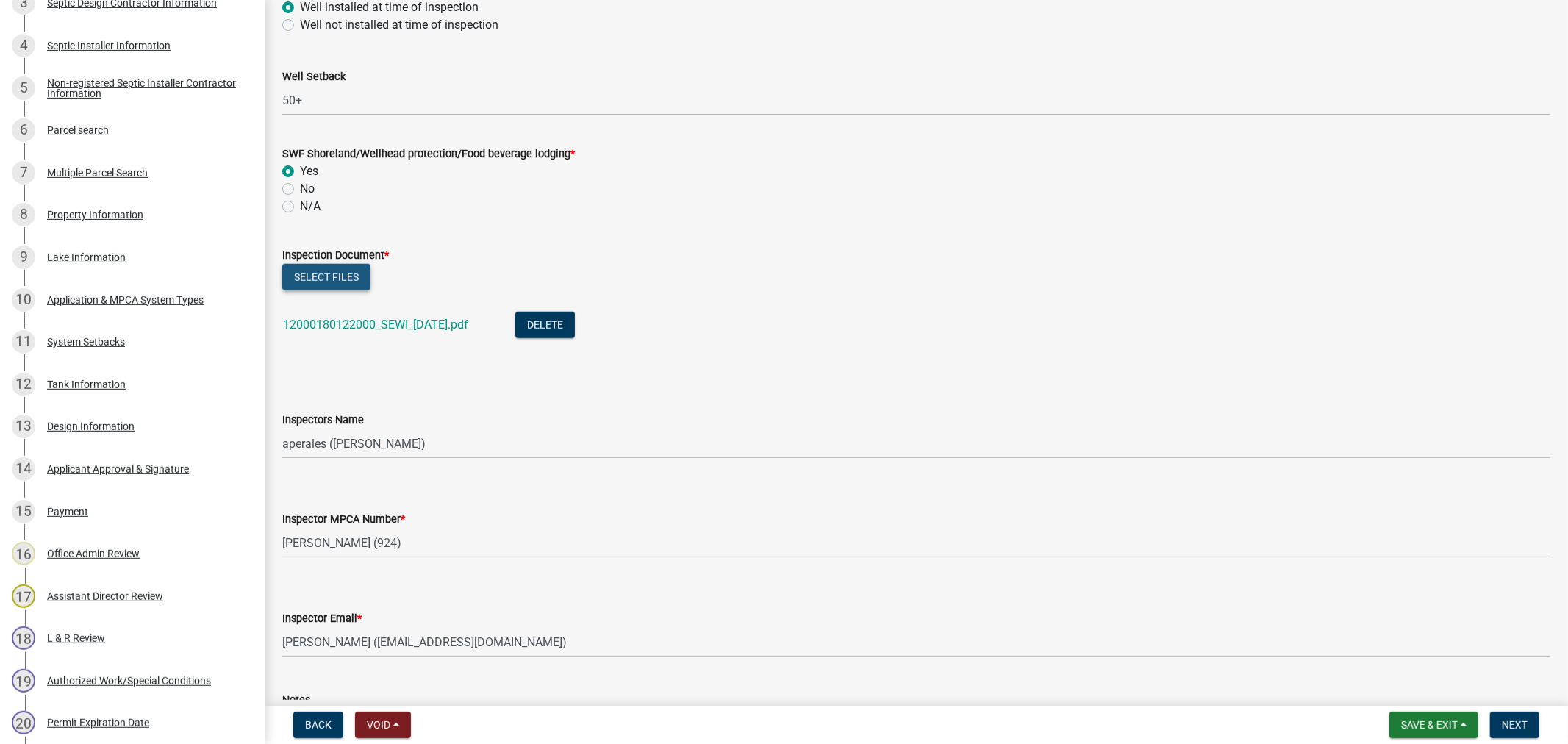
click at [341, 276] on button "Select files" at bounding box center [326, 277] width 88 height 27
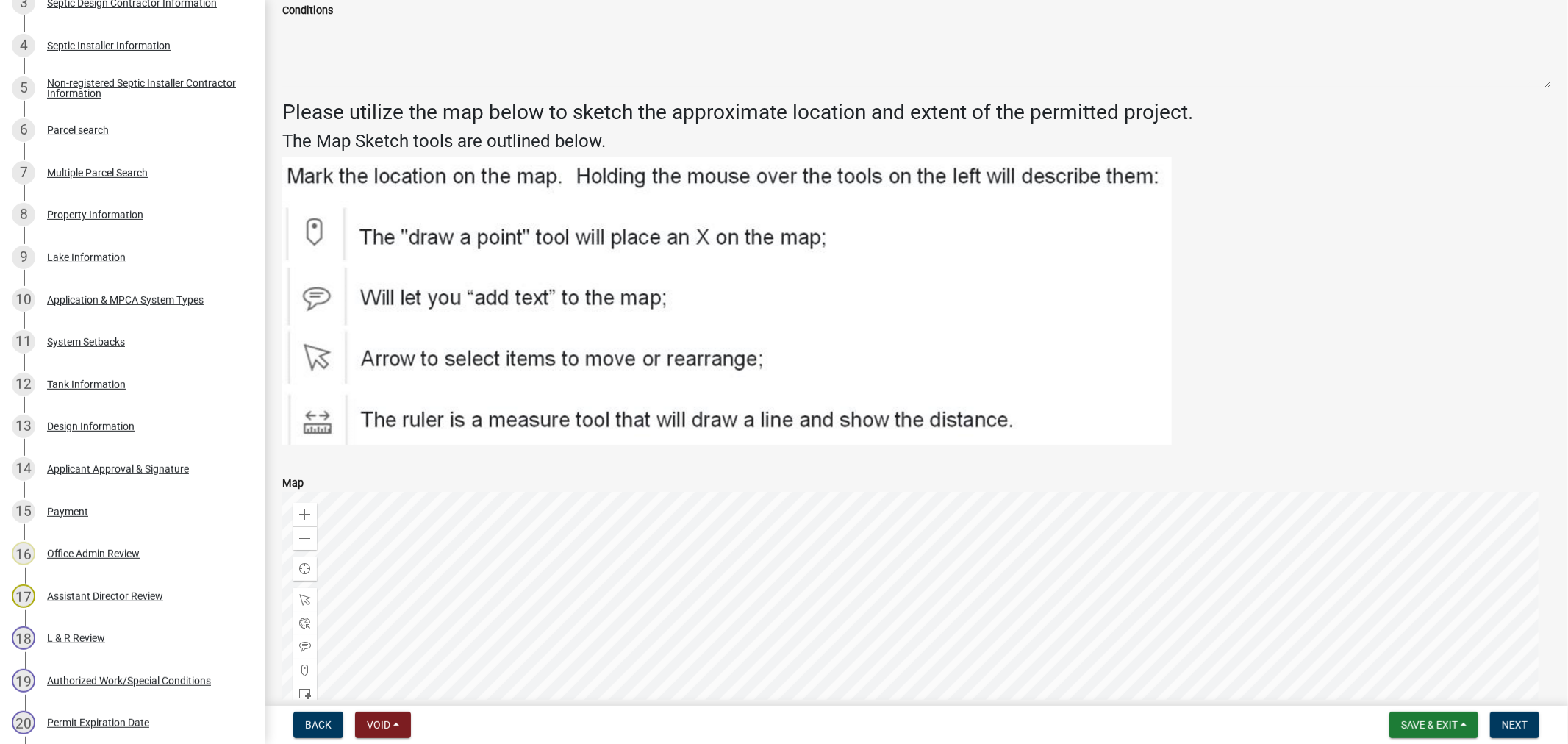
scroll to position [2489, 0]
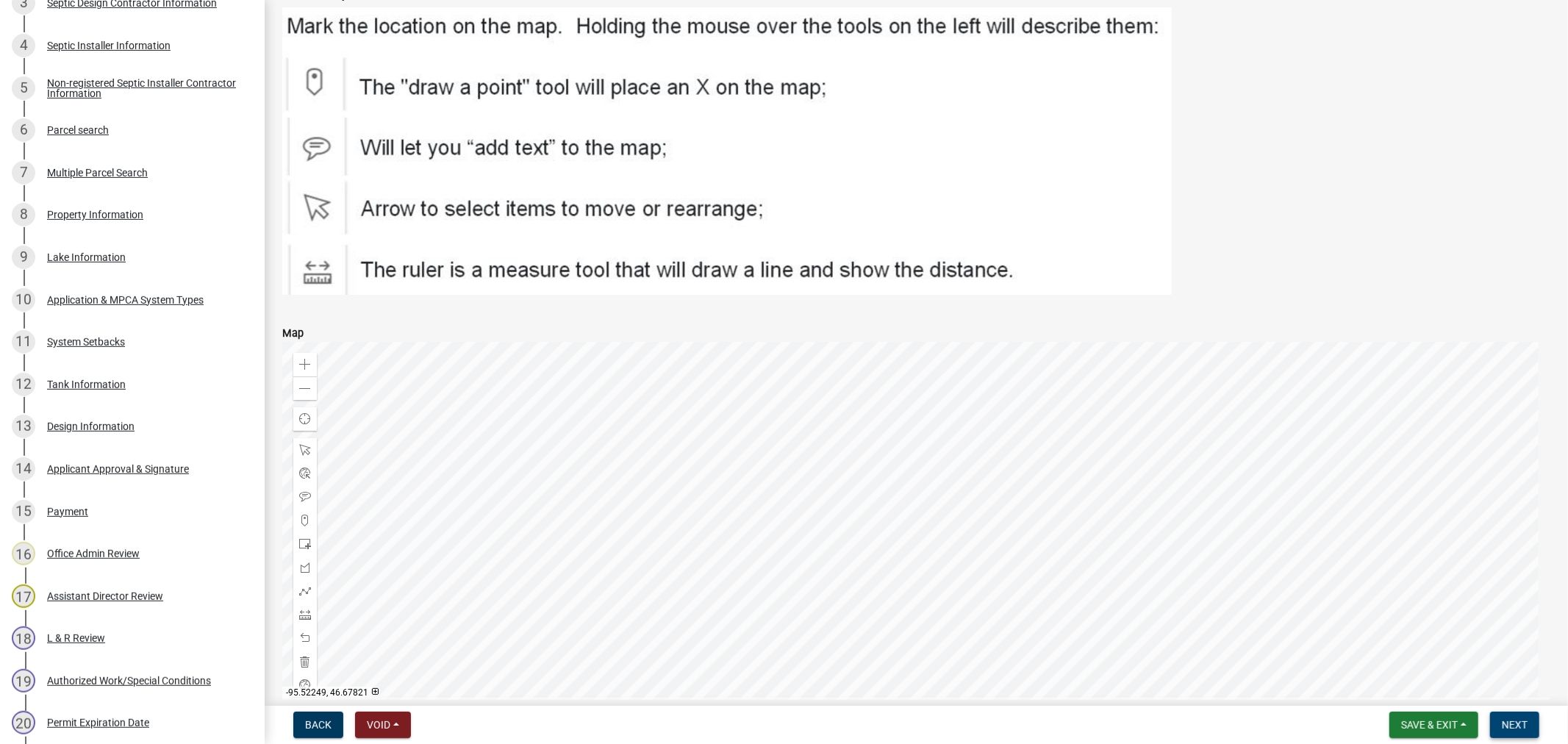
click at [1503, 725] on span "Next" at bounding box center [1514, 725] width 26 height 12
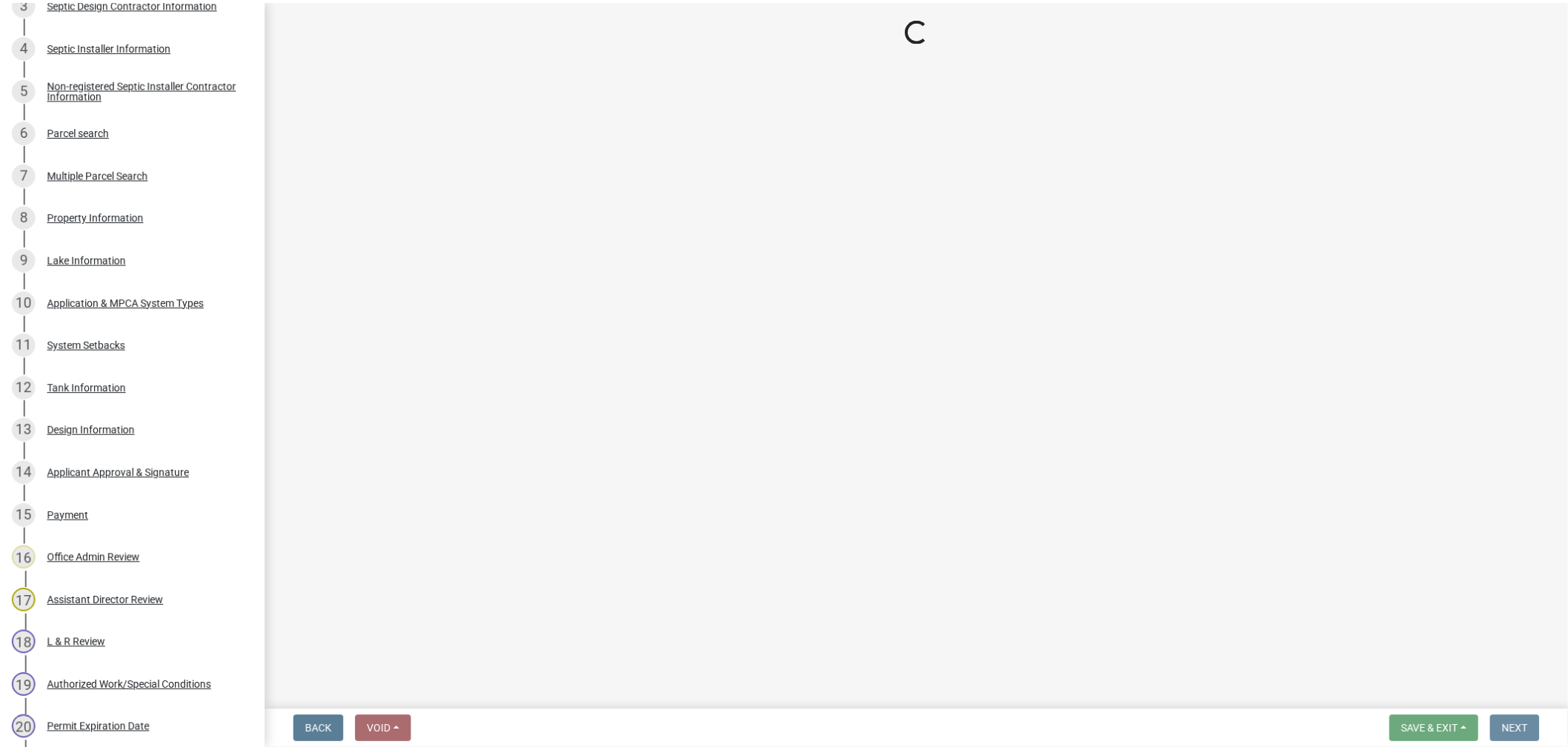
scroll to position [0, 0]
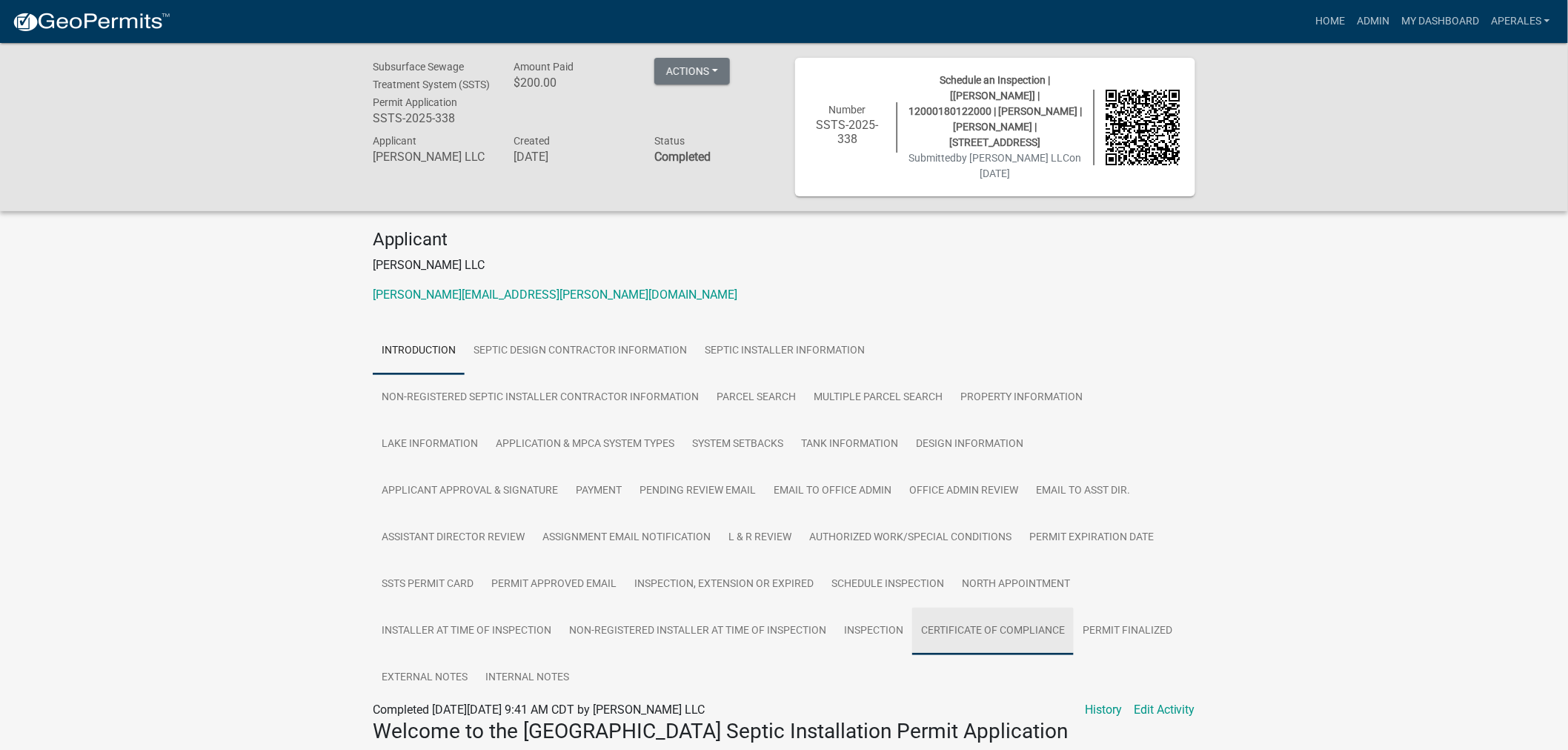
click at [1010, 615] on link "Certificate of Compliance" at bounding box center [992, 631] width 161 height 47
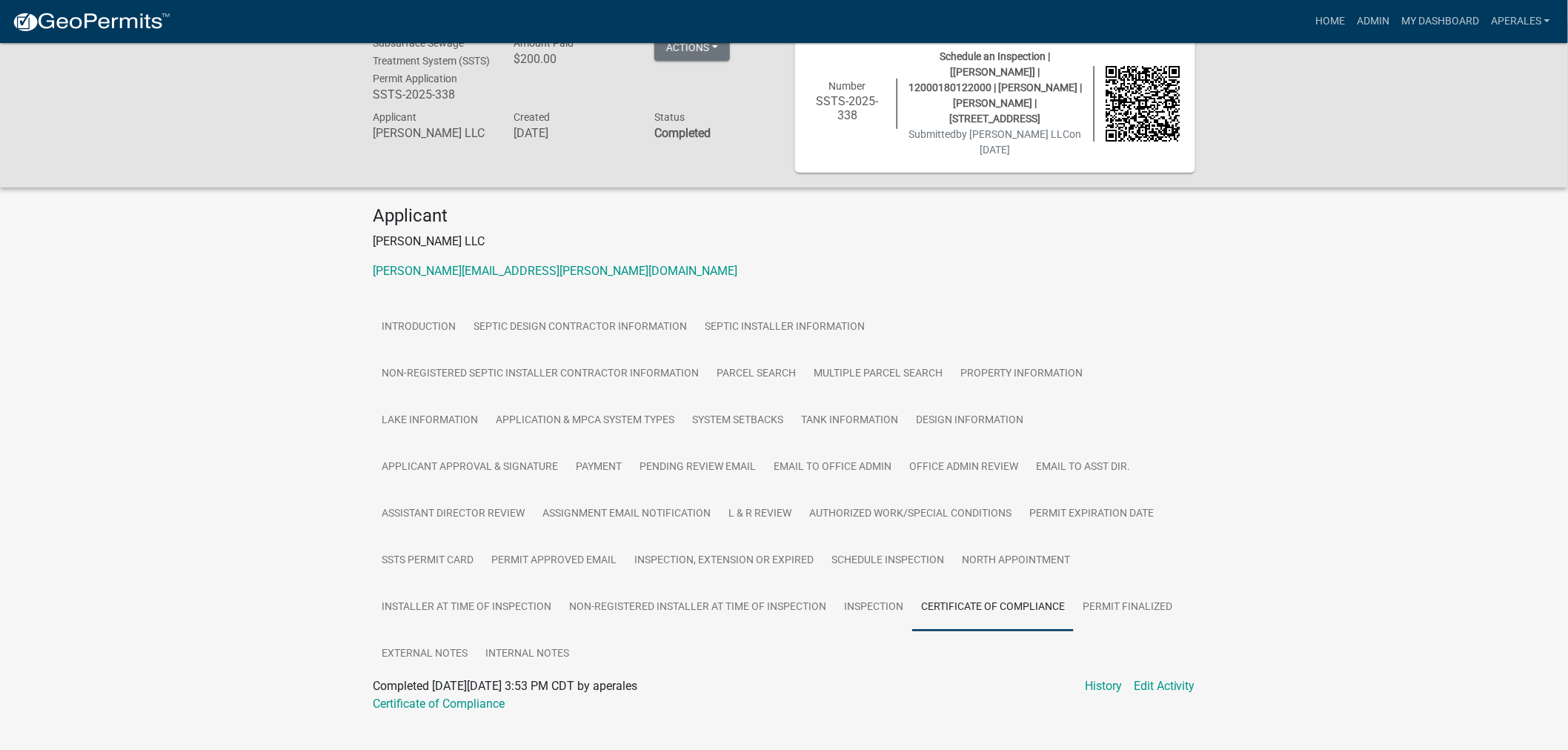
scroll to position [43, 0]
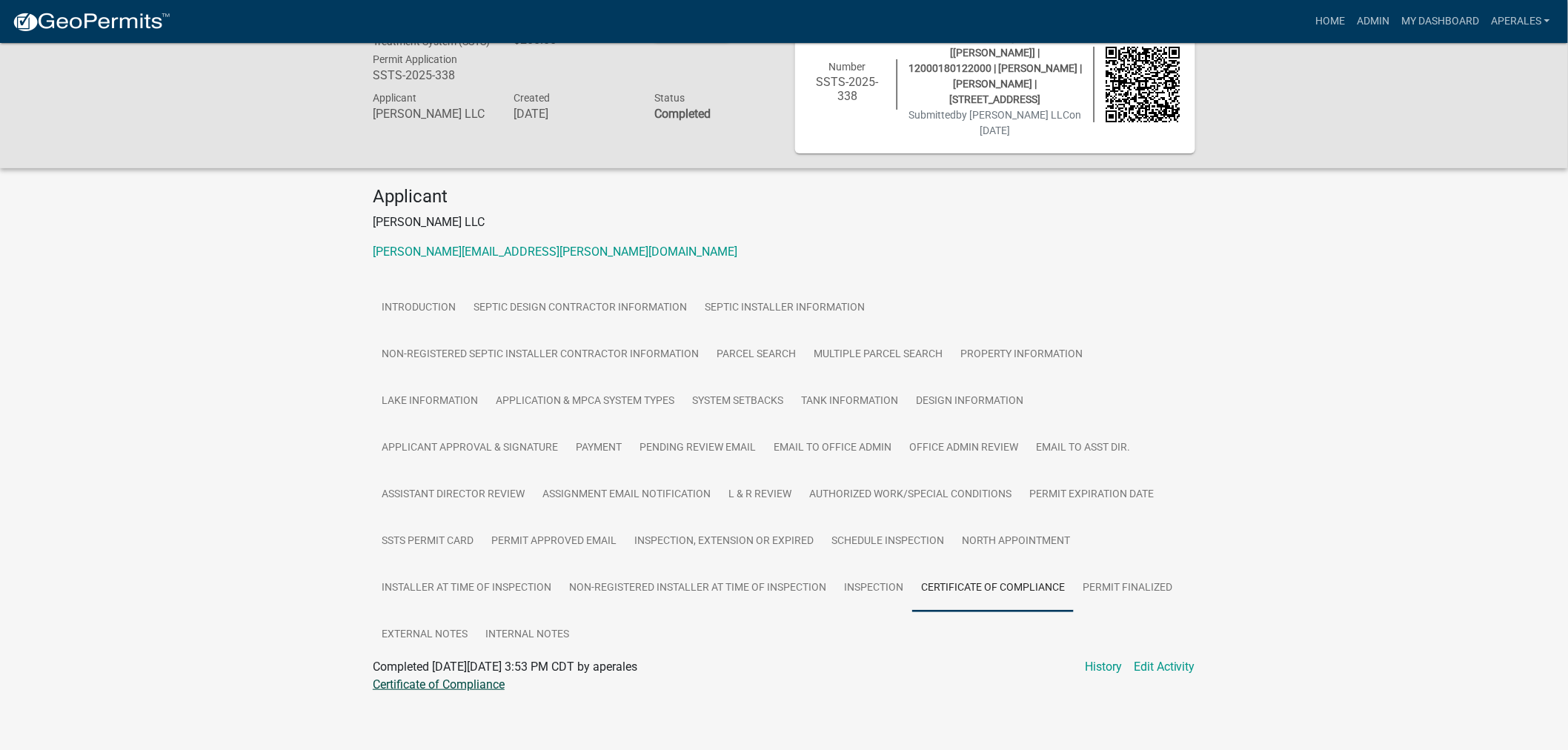
click at [401, 678] on link "Certificate of Compliance" at bounding box center [439, 685] width 132 height 14
click at [1381, 29] on link "Admin" at bounding box center [1373, 21] width 45 height 29
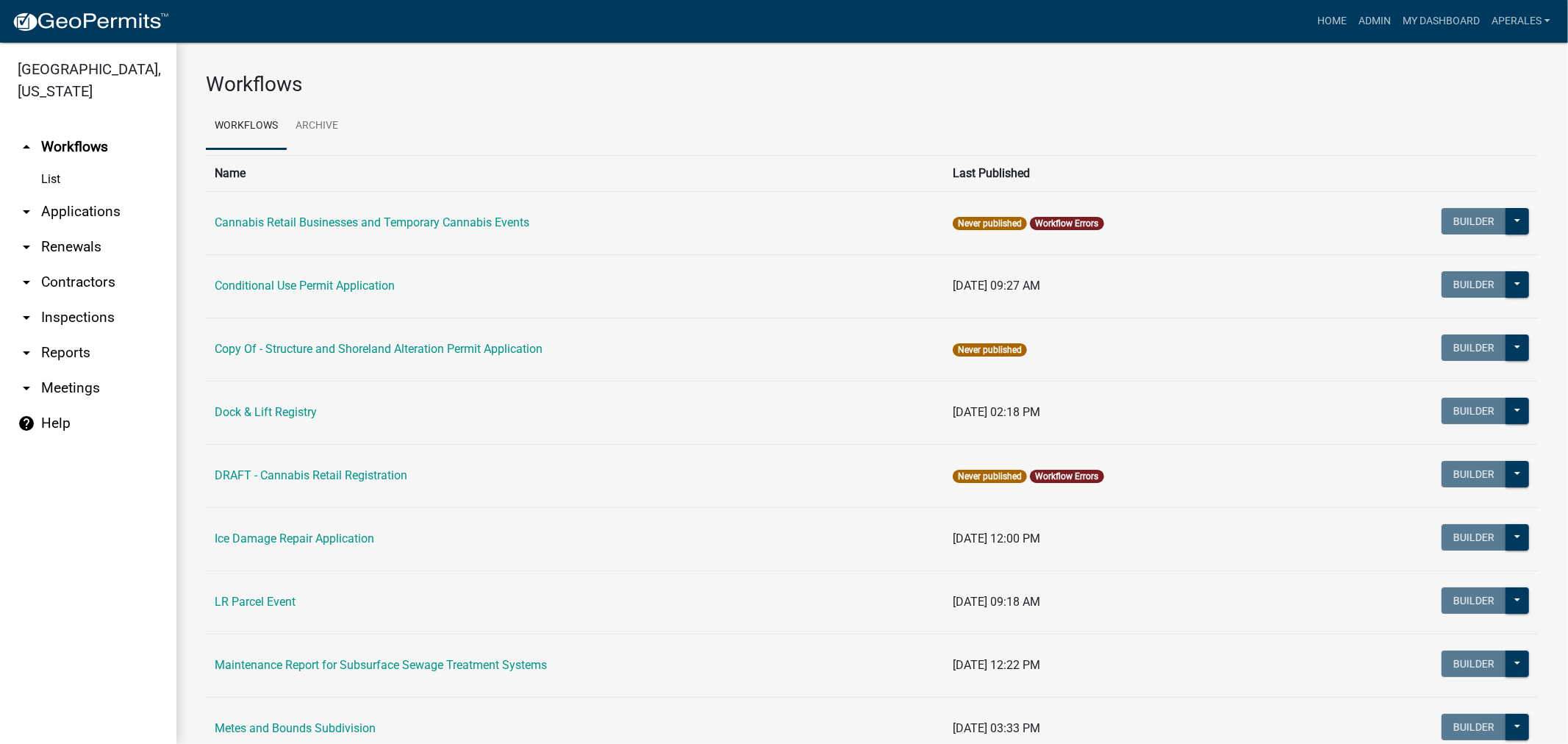
click at [91, 202] on link "arrow_drop_down Applications" at bounding box center [88, 211] width 177 height 35
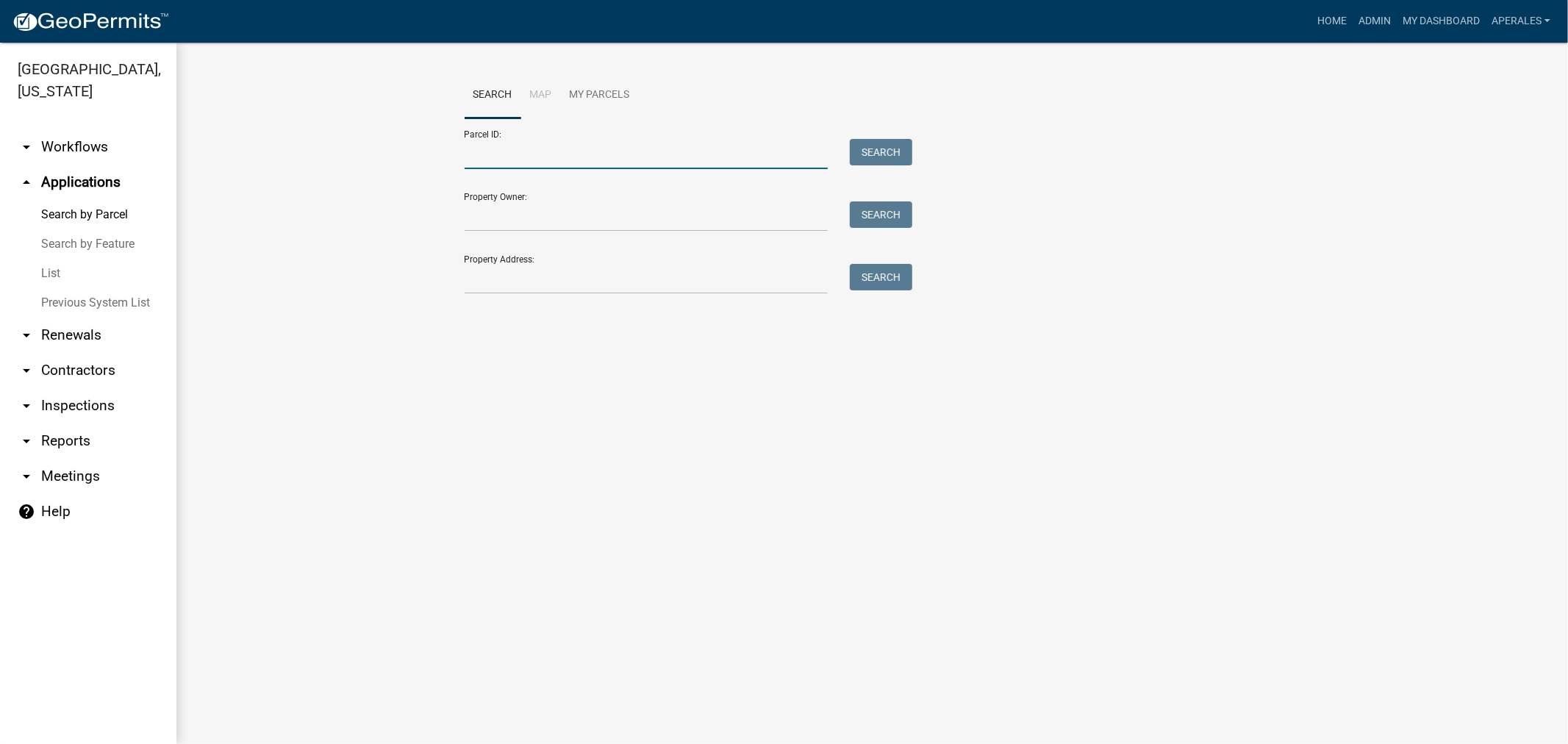
click at [532, 168] on input "Parcel ID:" at bounding box center [646, 154] width 363 height 30
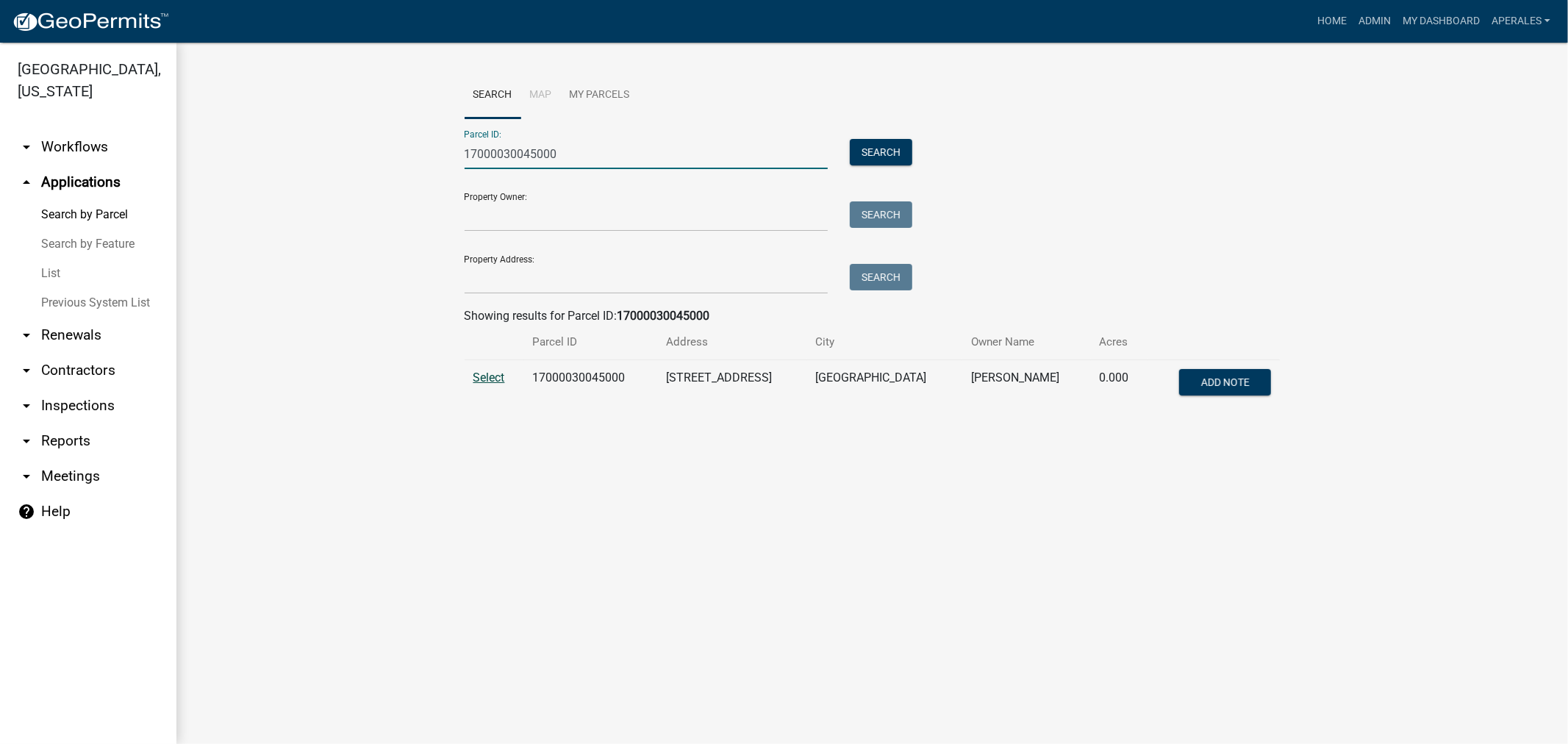
type input "17000030045000"
click at [486, 378] on span "Select" at bounding box center [489, 378] width 32 height 14
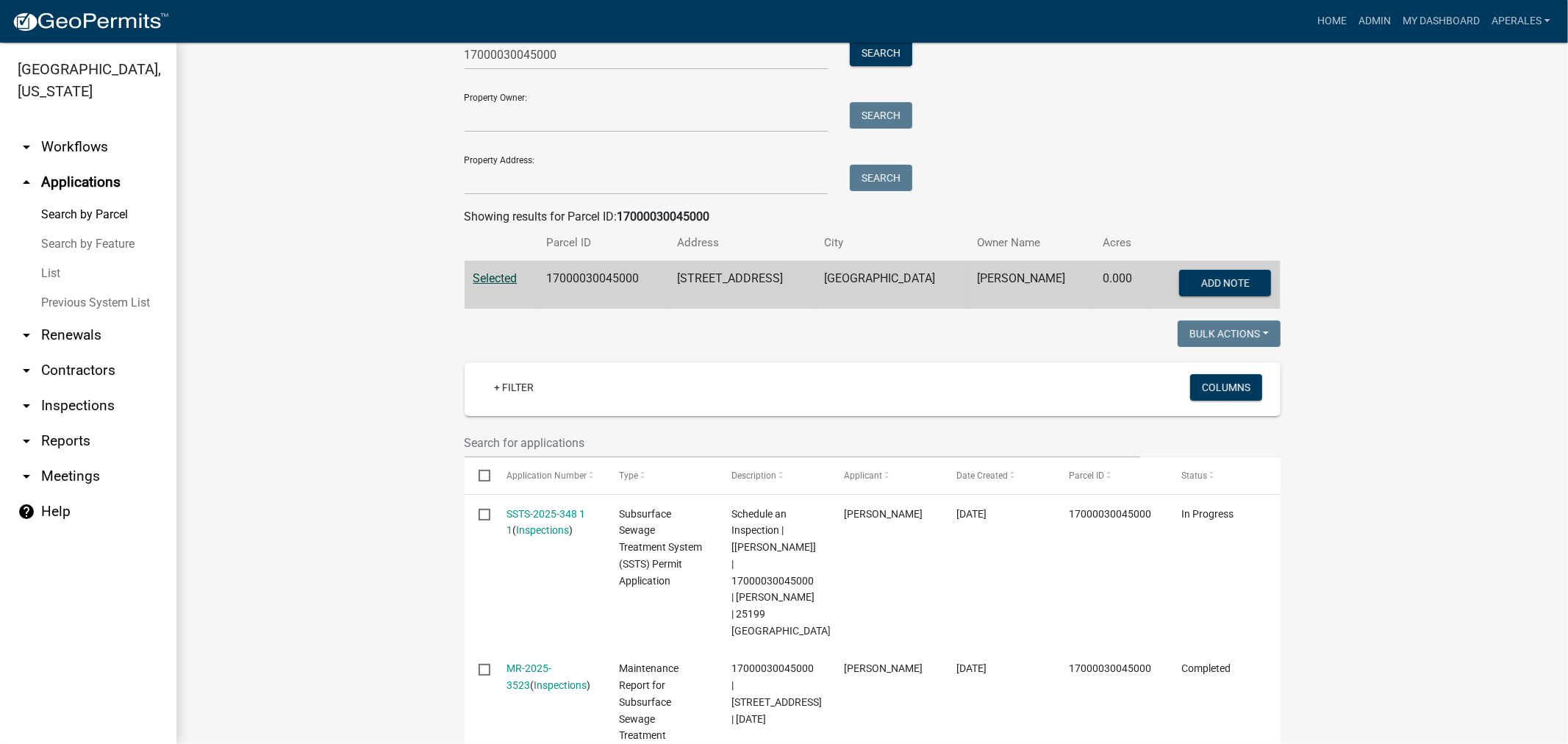
scroll to position [245, 0]
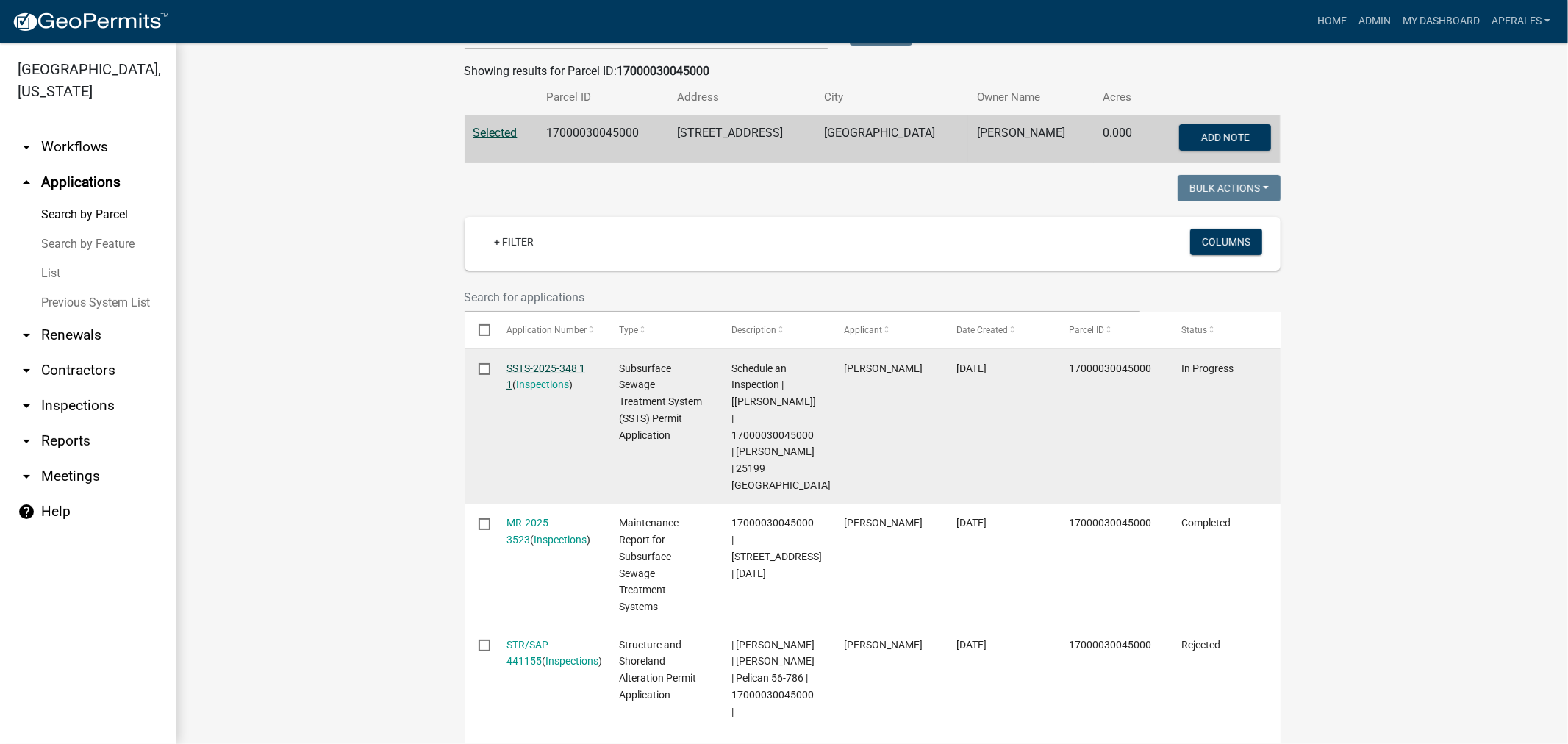
click at [513, 368] on link "SSTS-2025-348 1 1" at bounding box center [546, 377] width 79 height 28
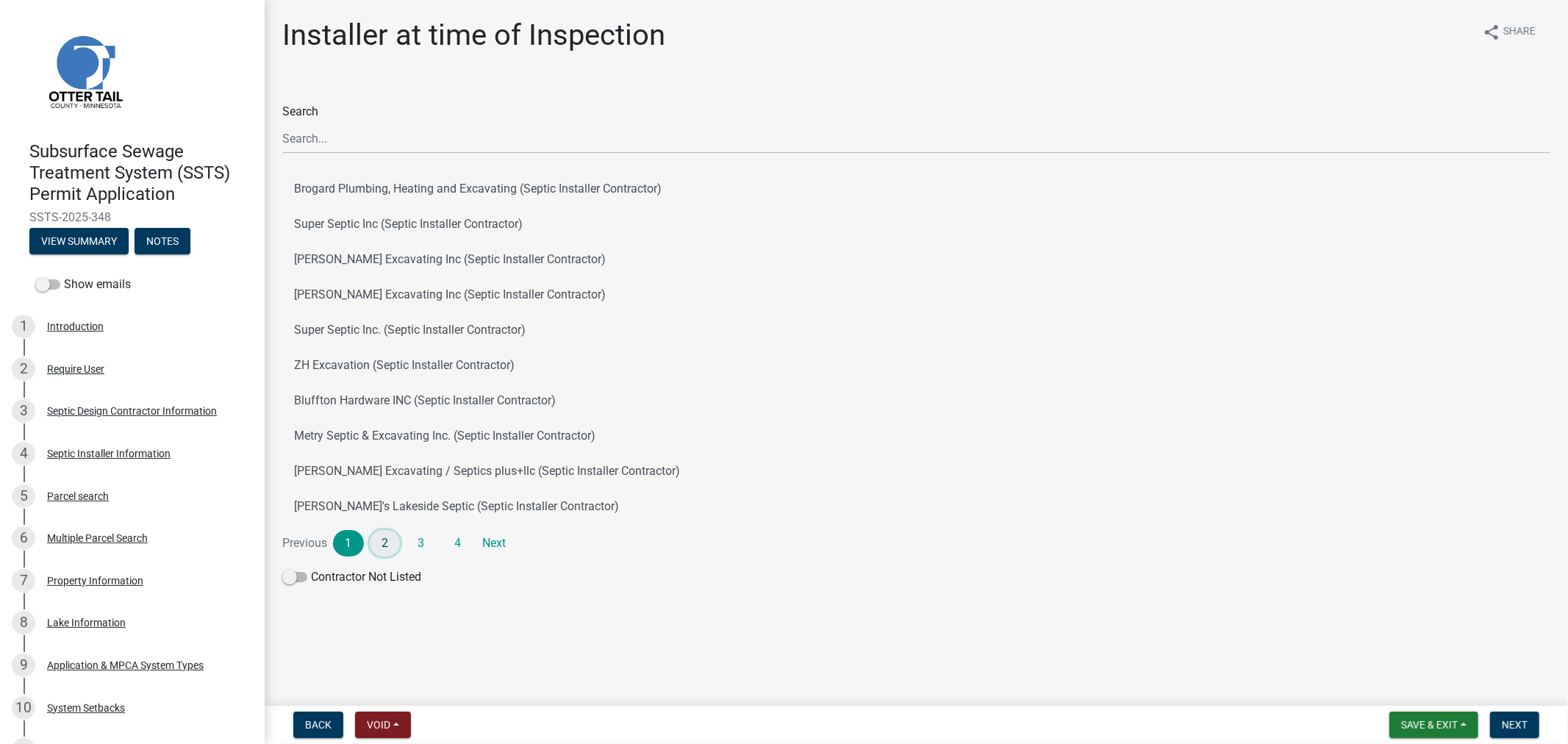
click at [383, 547] on link "2" at bounding box center [385, 543] width 31 height 27
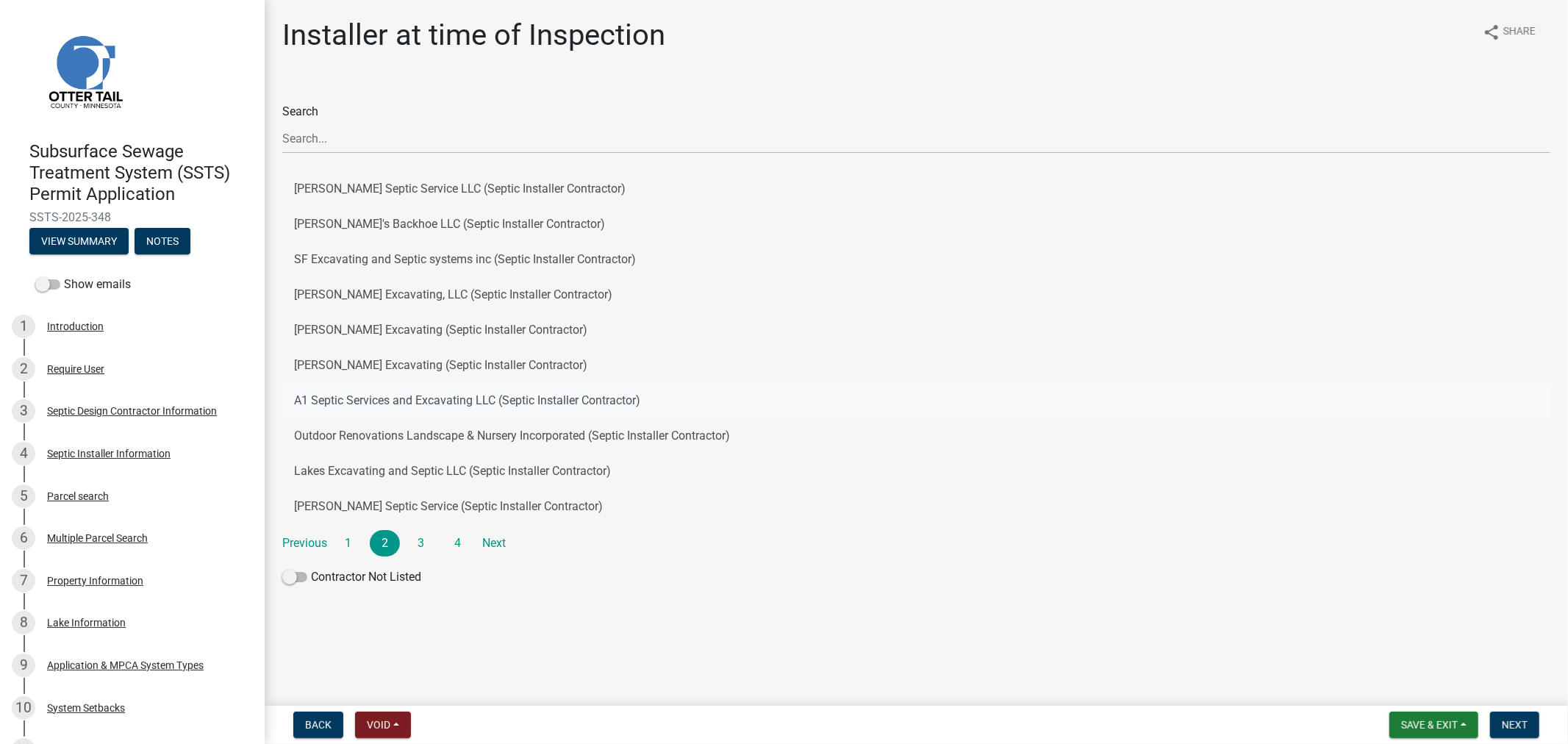
click at [365, 408] on button "A1 Septic Services and Excavating LLC (Septic Installer Contractor)" at bounding box center [916, 401] width 1268 height 35
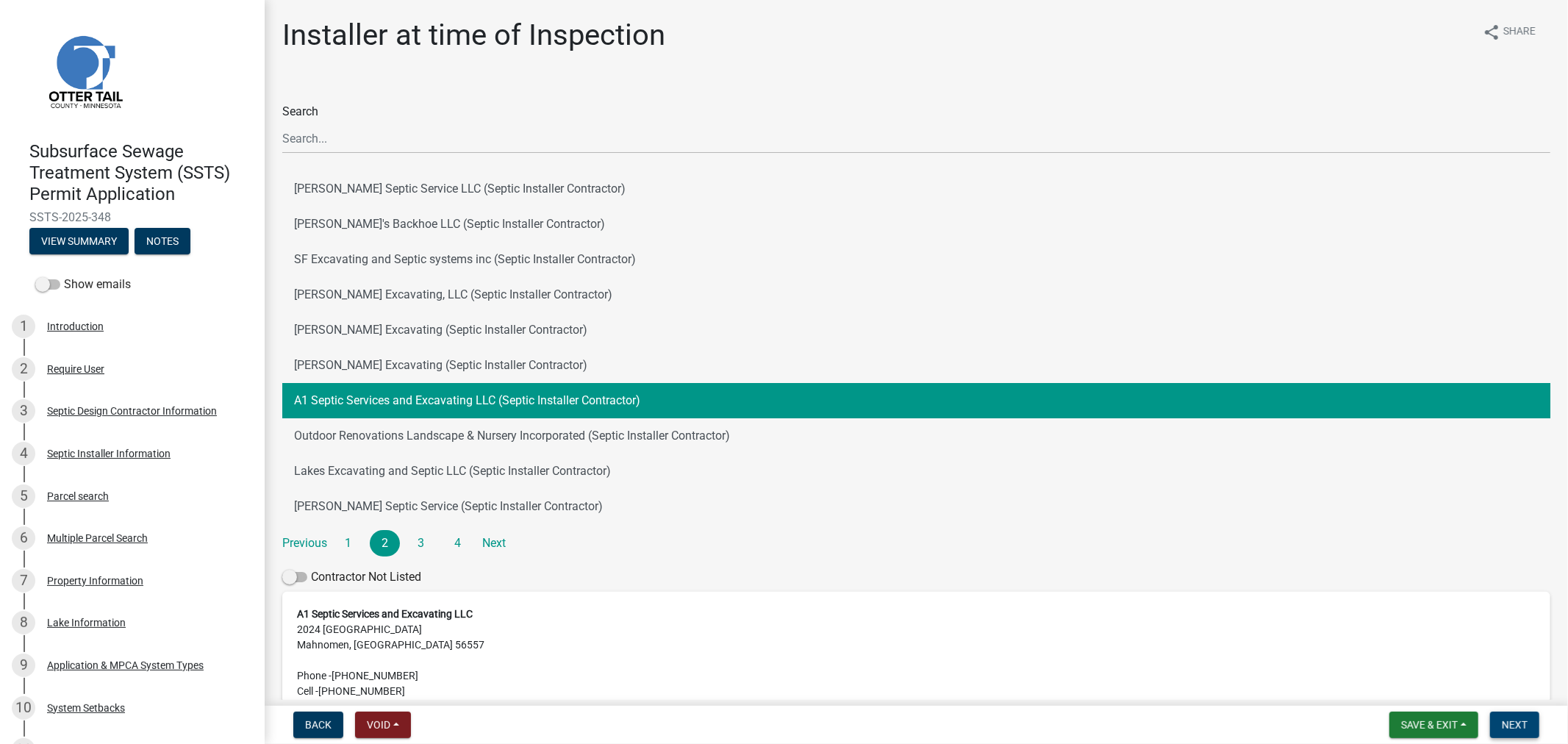
click at [1497, 713] on button "Next" at bounding box center [1515, 725] width 50 height 27
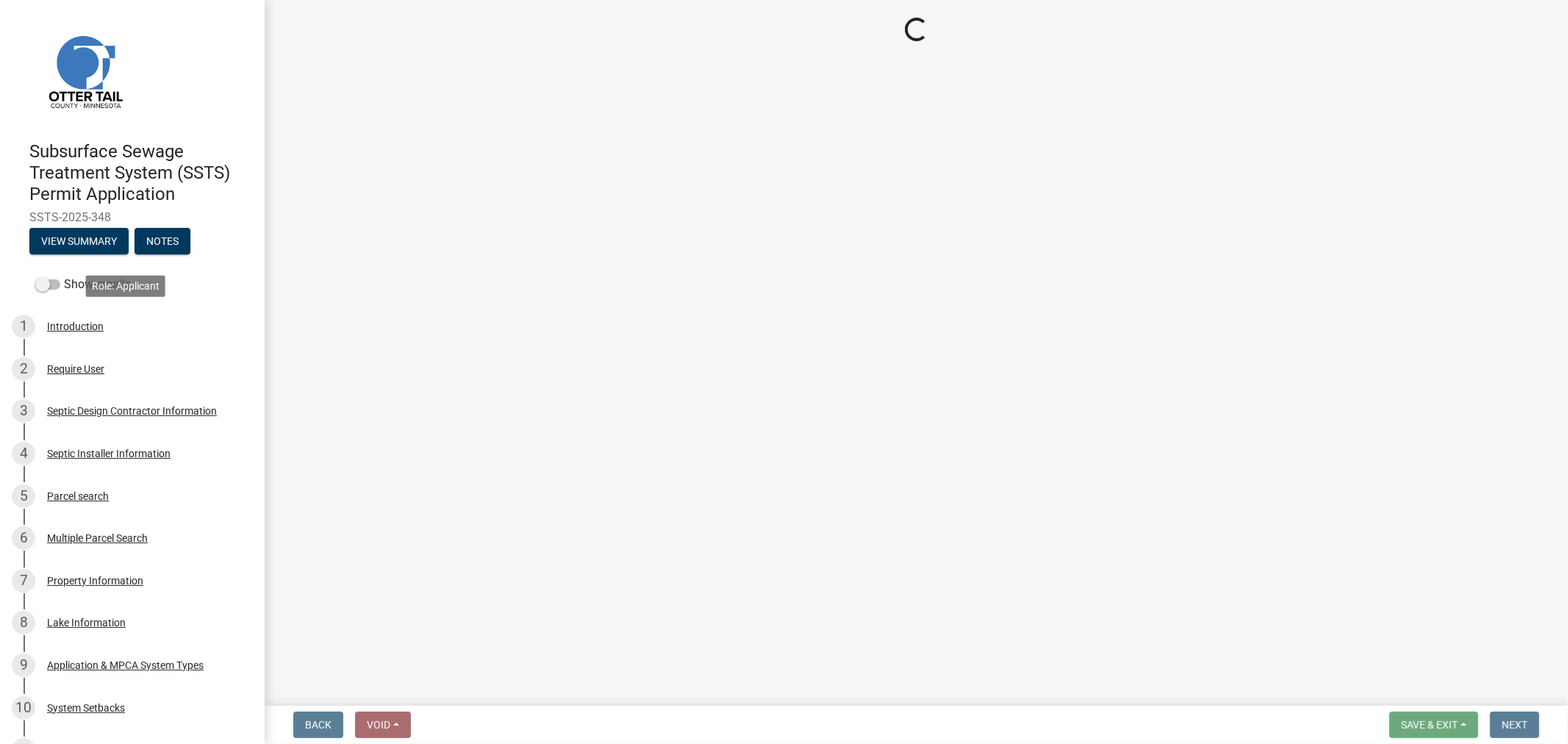
select select "710d5f49-2663-4e73-9718-d0c4e189f5ed"
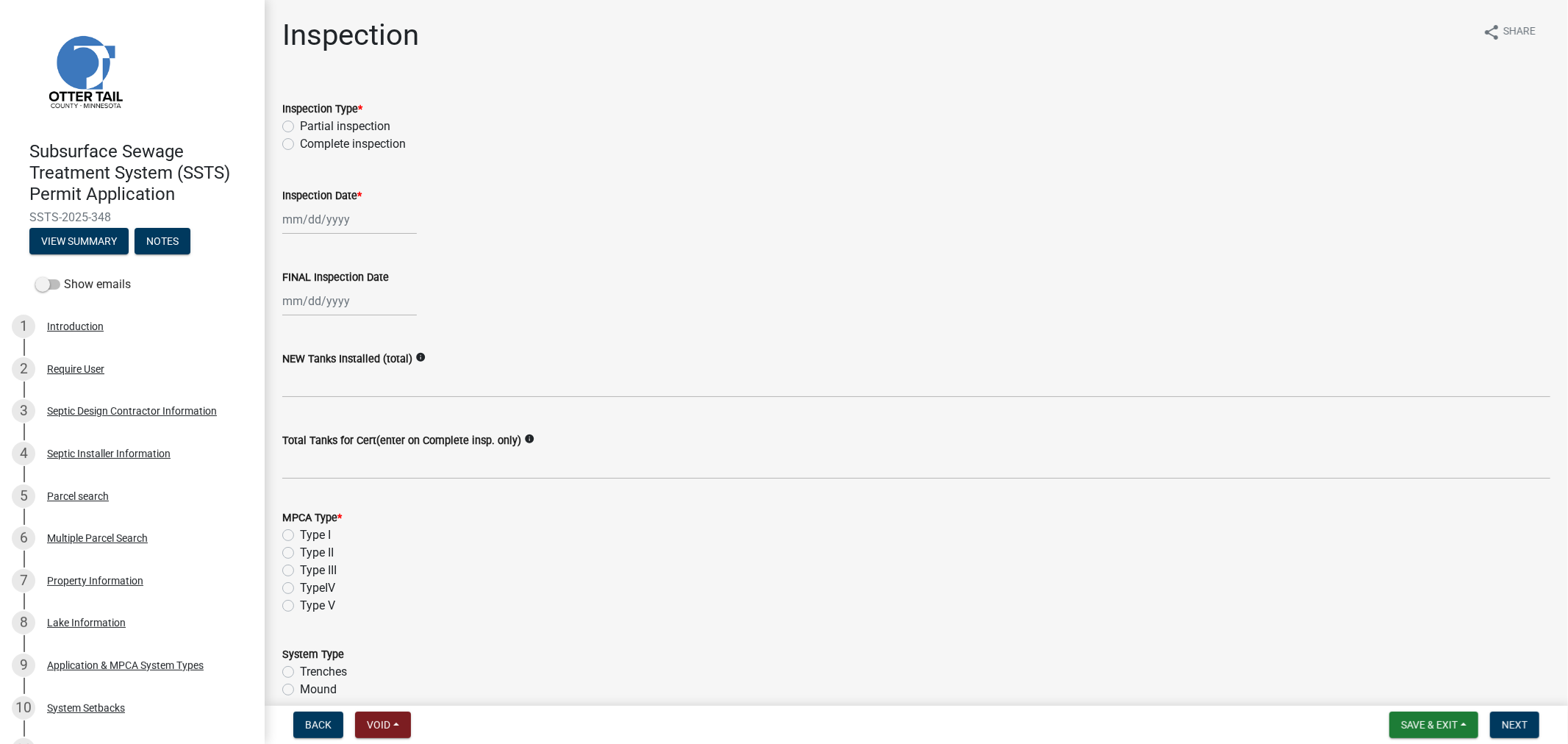
click at [300, 149] on label "Complete inspection" at bounding box center [353, 144] width 106 height 18
click at [300, 145] on input "Complete inspection" at bounding box center [304, 140] width 10 height 10
radio input "true"
select select "9"
select select "2025"
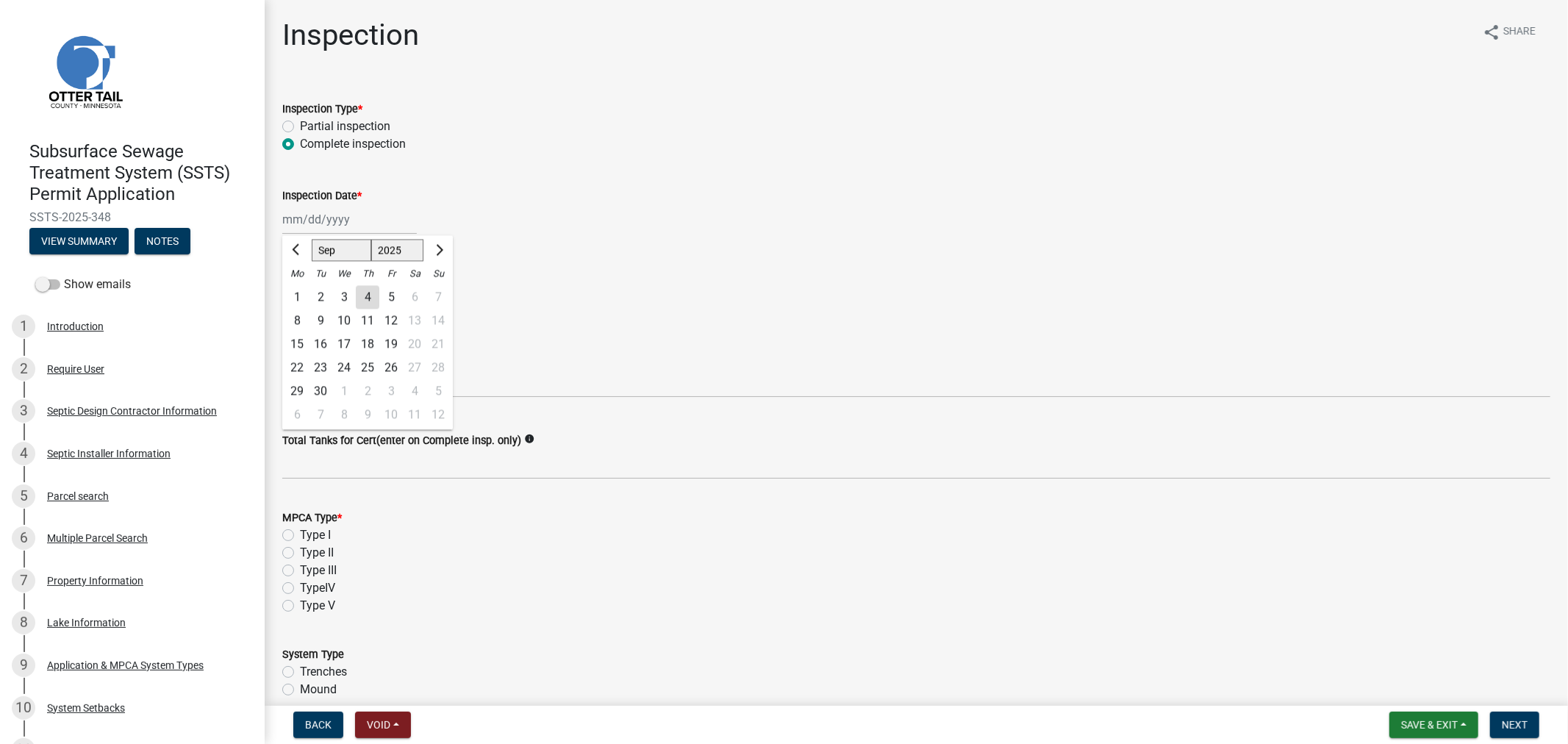
click at [313, 225] on div "[PERSON_NAME] Feb Mar Apr [PERSON_NAME][DATE] Oct Nov [DATE] 1526 1527 1528 152…" at bounding box center [349, 219] width 134 height 30
click at [344, 297] on div "3" at bounding box center [344, 297] width 24 height 24
type input "[DATE]"
select select "9"
select select "2025"
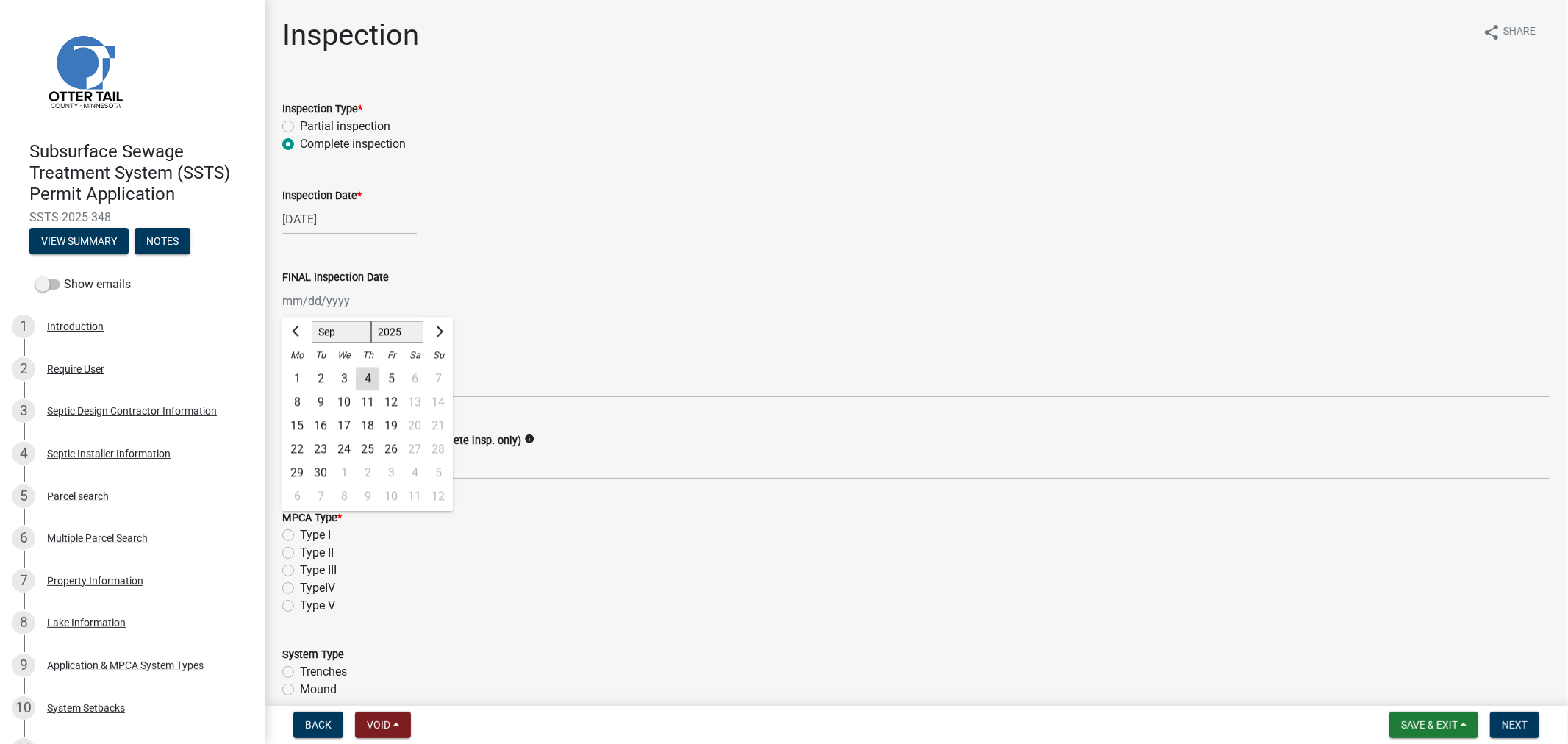
click at [320, 311] on div "[PERSON_NAME] Feb Mar Apr [PERSON_NAME][DATE] Oct Nov [DATE] 1526 1527 1528 152…" at bounding box center [349, 301] width 134 height 30
click at [339, 372] on div "3" at bounding box center [344, 379] width 24 height 24
type input "[DATE]"
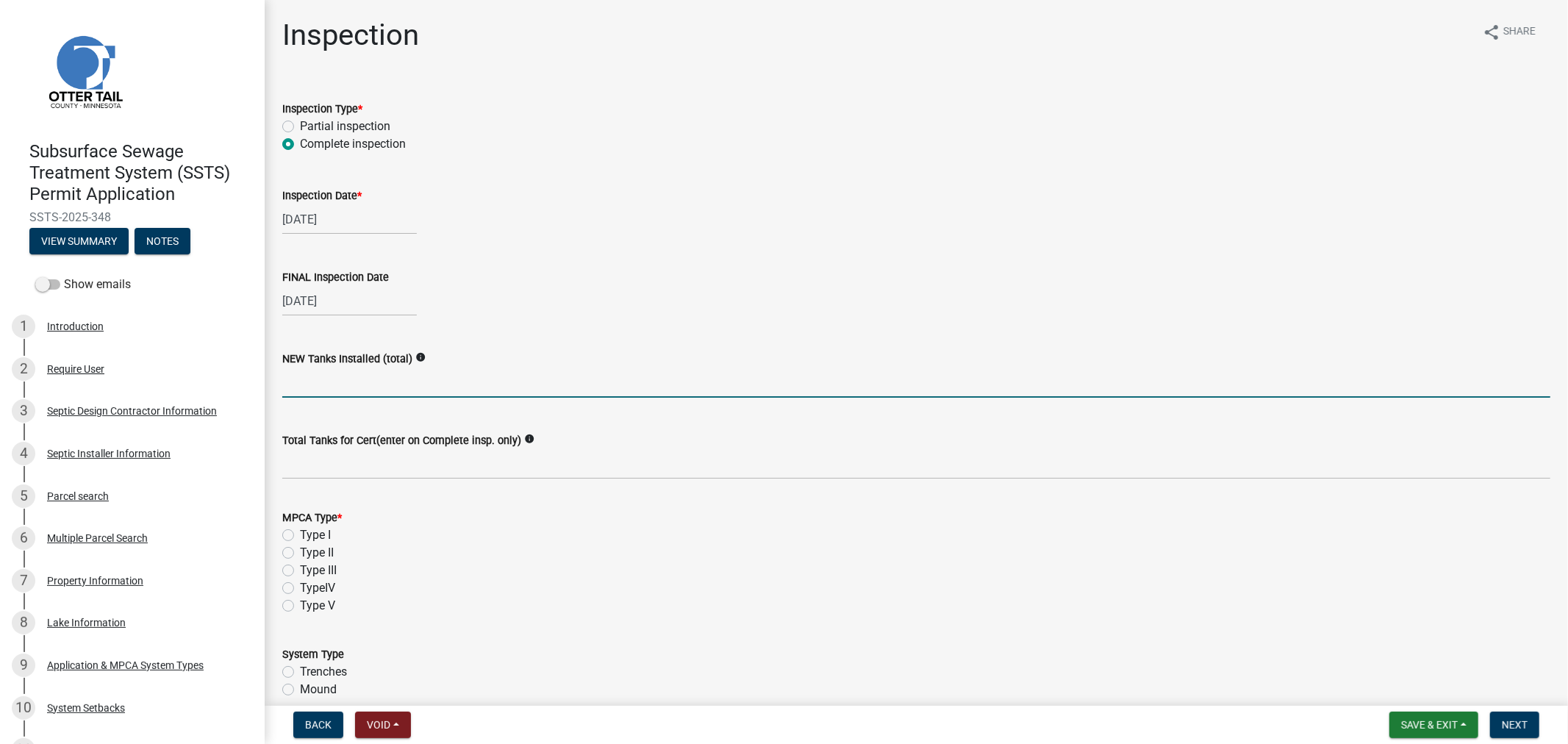
click at [312, 395] on input "text" at bounding box center [916, 383] width 1268 height 30
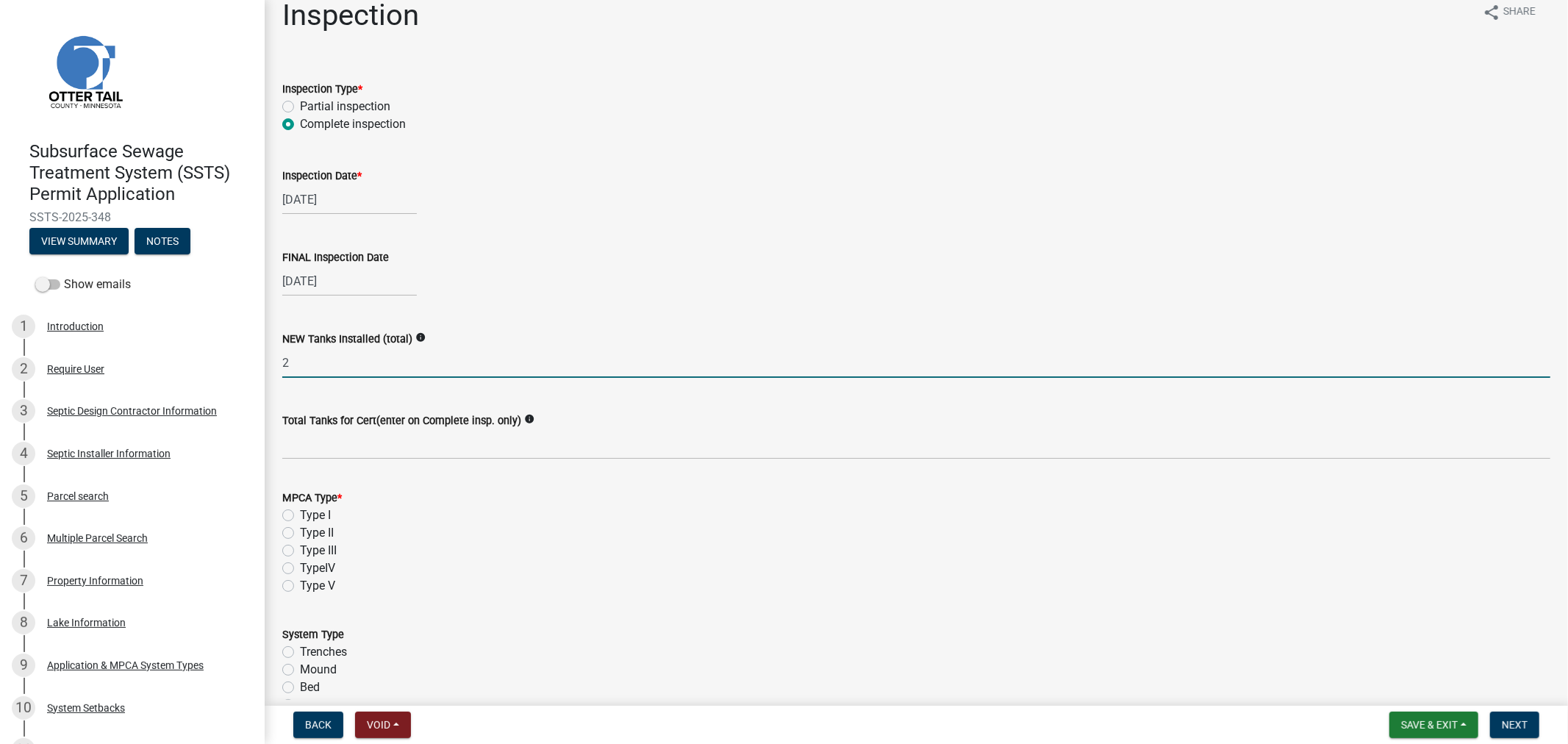
scroll to position [81, 0]
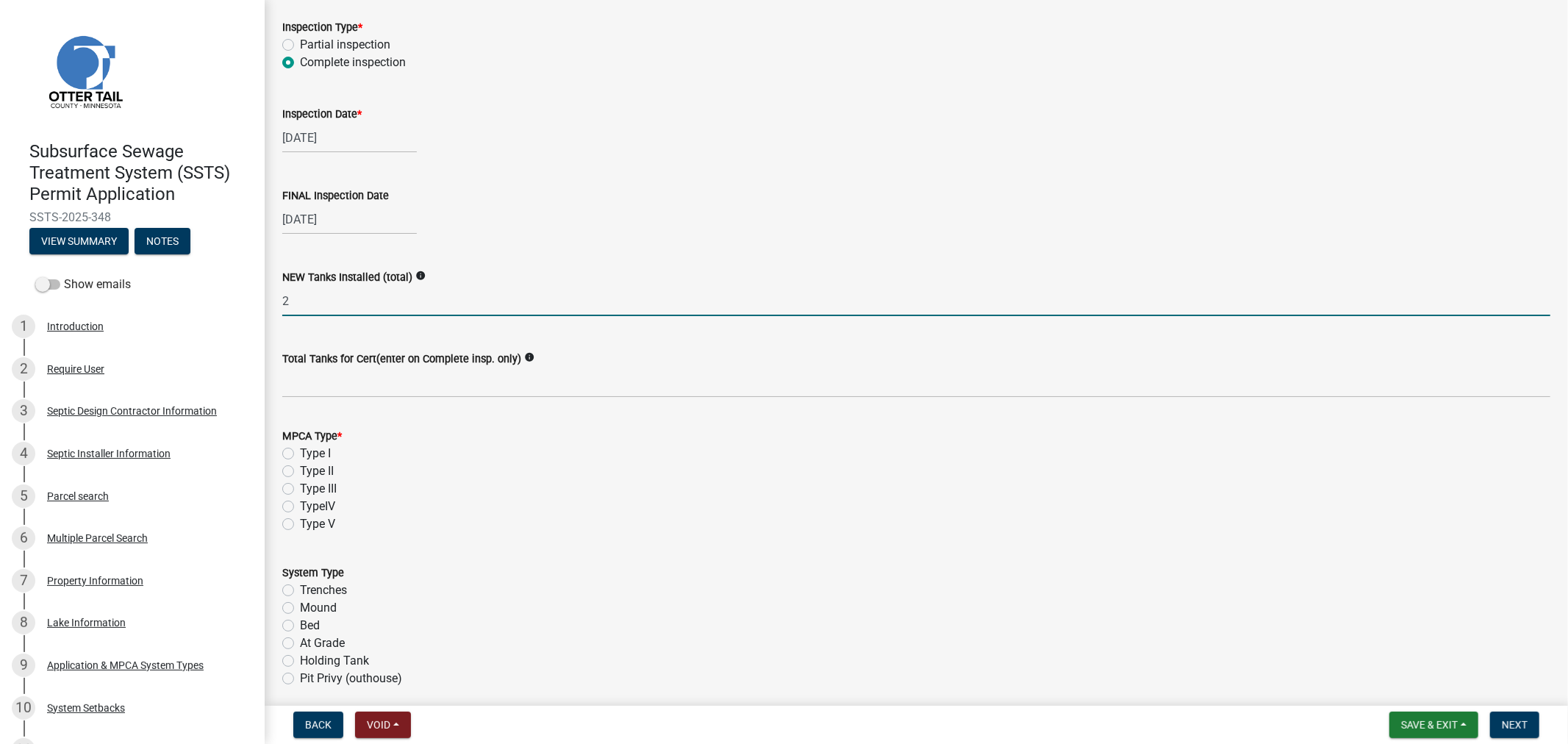
type input "2"
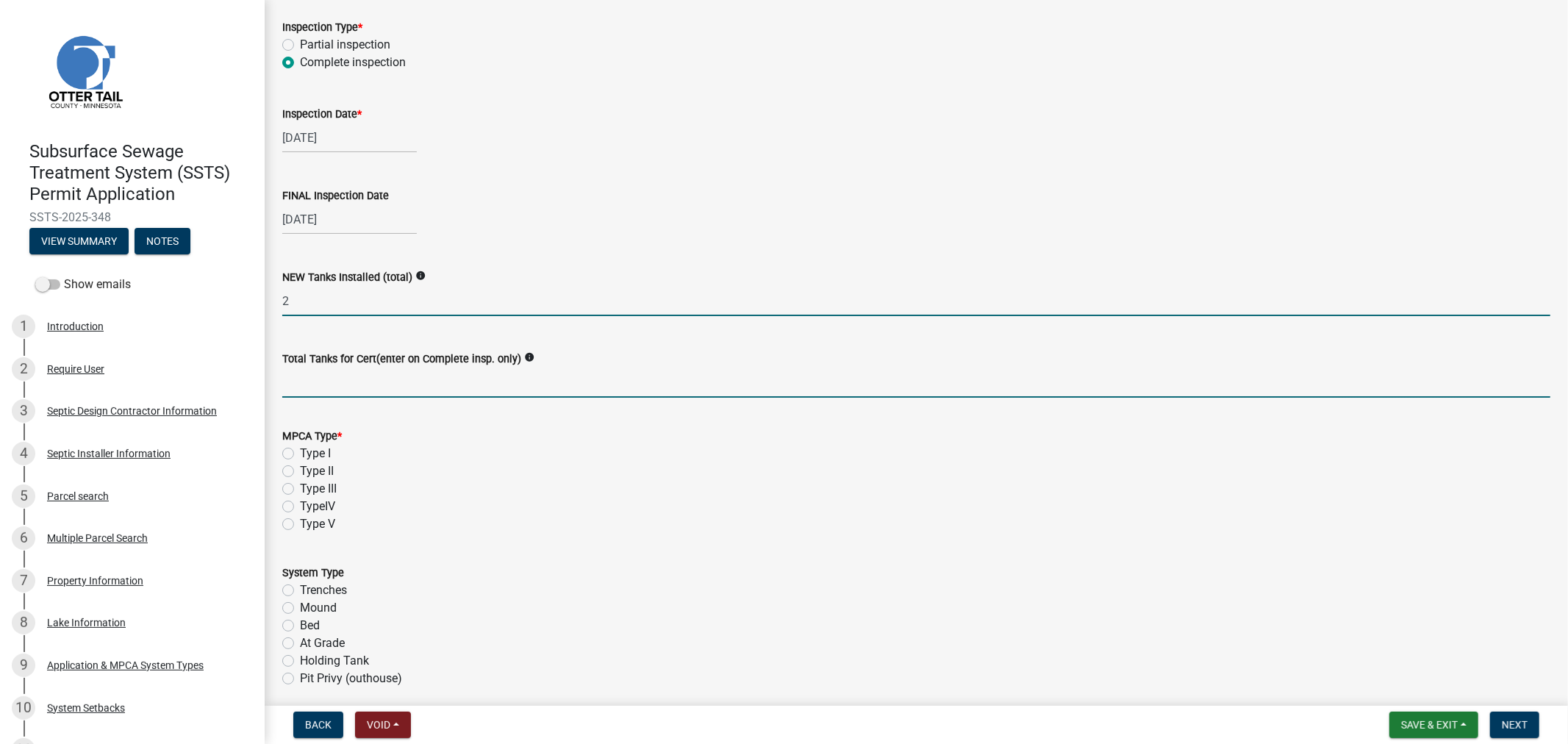
click at [340, 397] on input "Total Tanks for Cert(enter on Complete insp. only)" at bounding box center [916, 383] width 1268 height 30
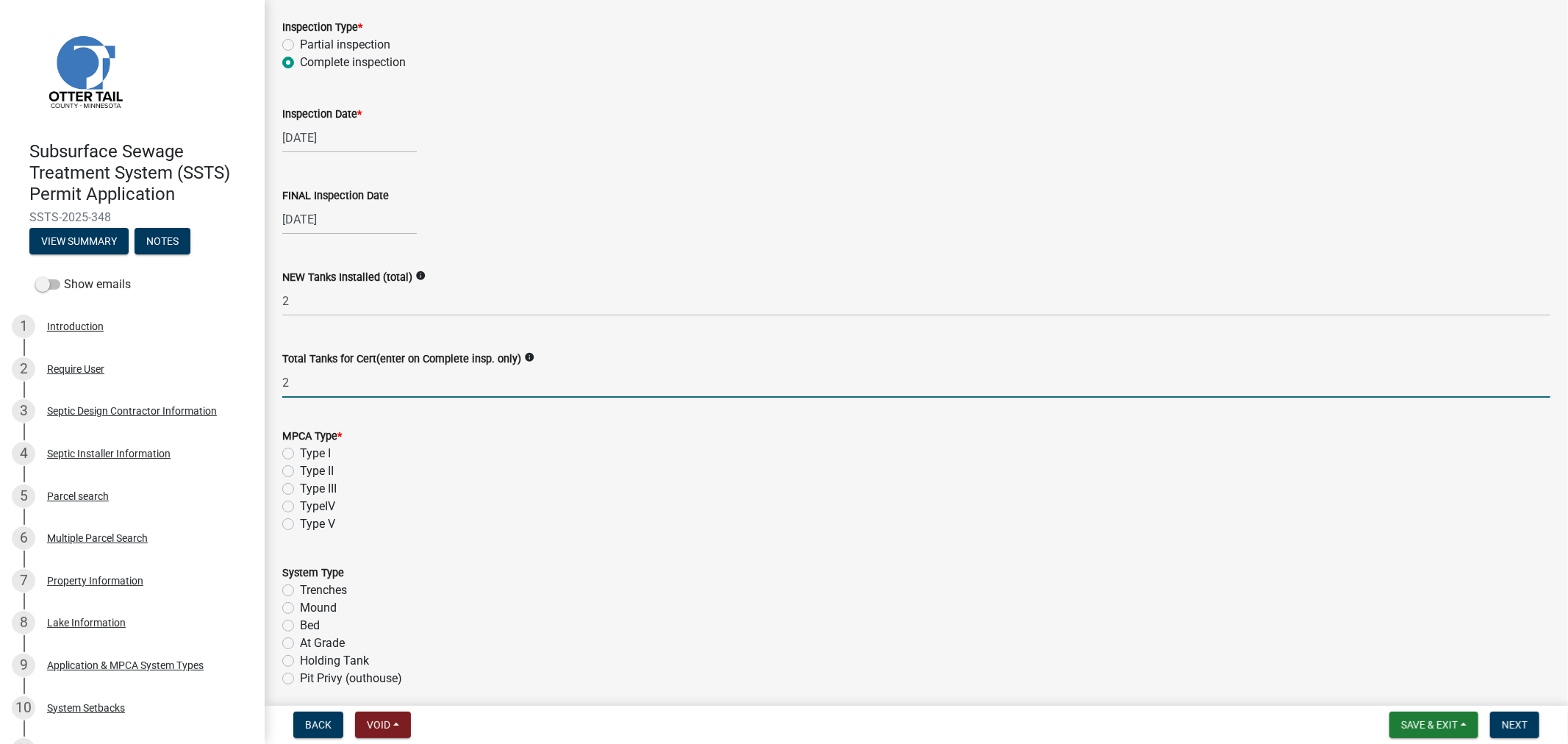
type input "2"
click at [300, 469] on label "Type II" at bounding box center [317, 472] width 34 height 18
click at [300, 469] on input "Type II" at bounding box center [304, 467] width 10 height 10
radio input "true"
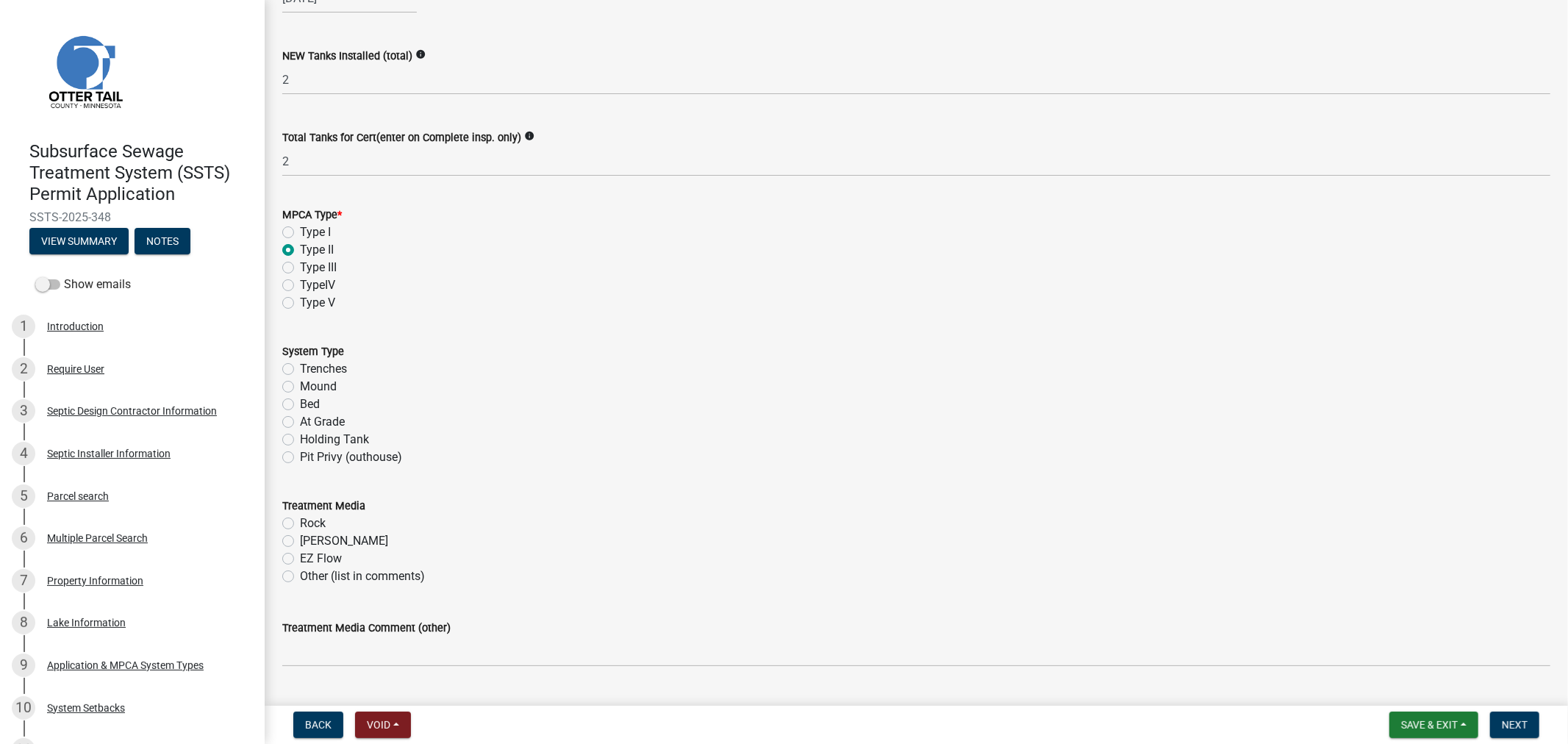
scroll to position [326, 0]
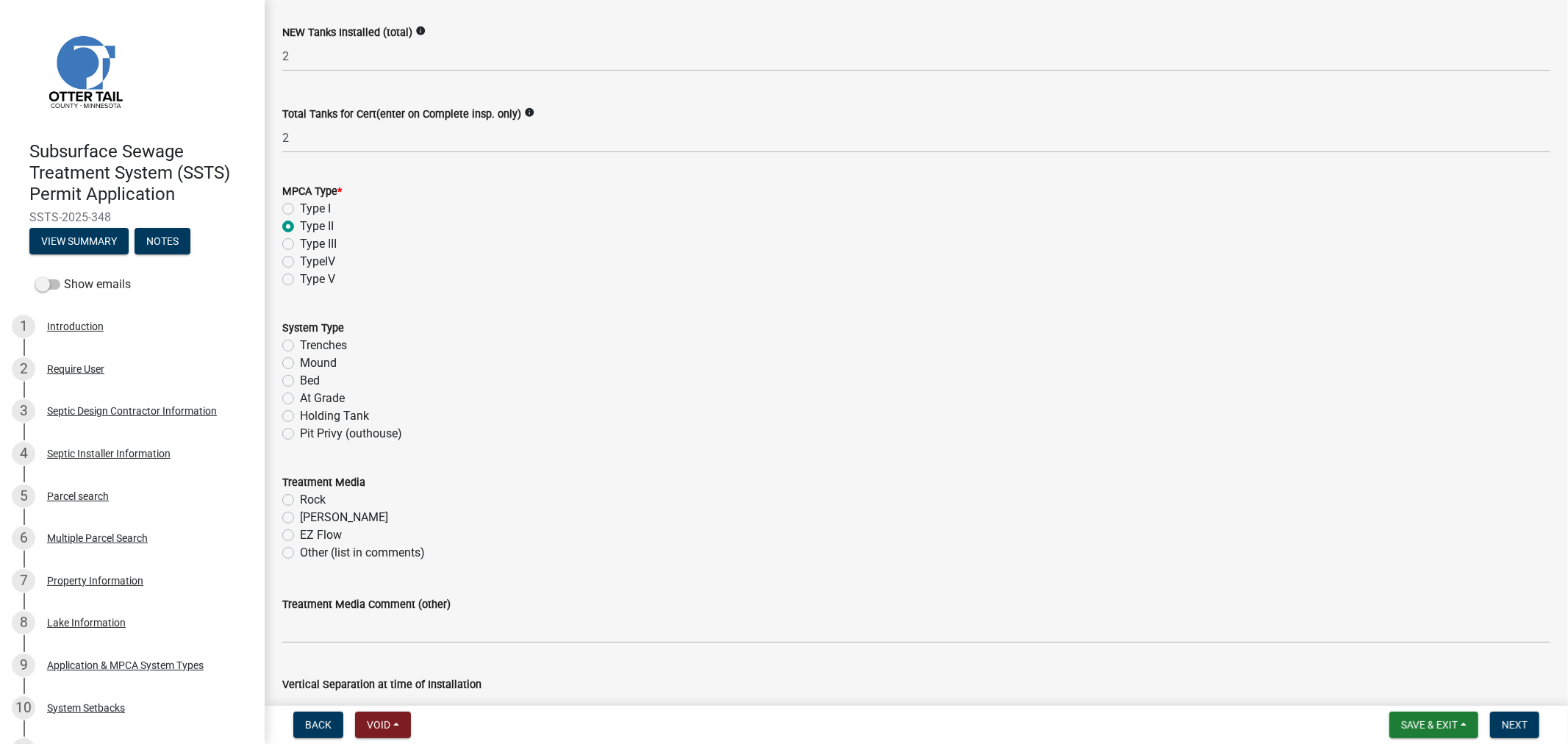
click at [300, 417] on label "Holding Tank" at bounding box center [334, 417] width 69 height 18
click at [300, 417] on input "Holding Tank" at bounding box center [304, 412] width 10 height 10
radio input "true"
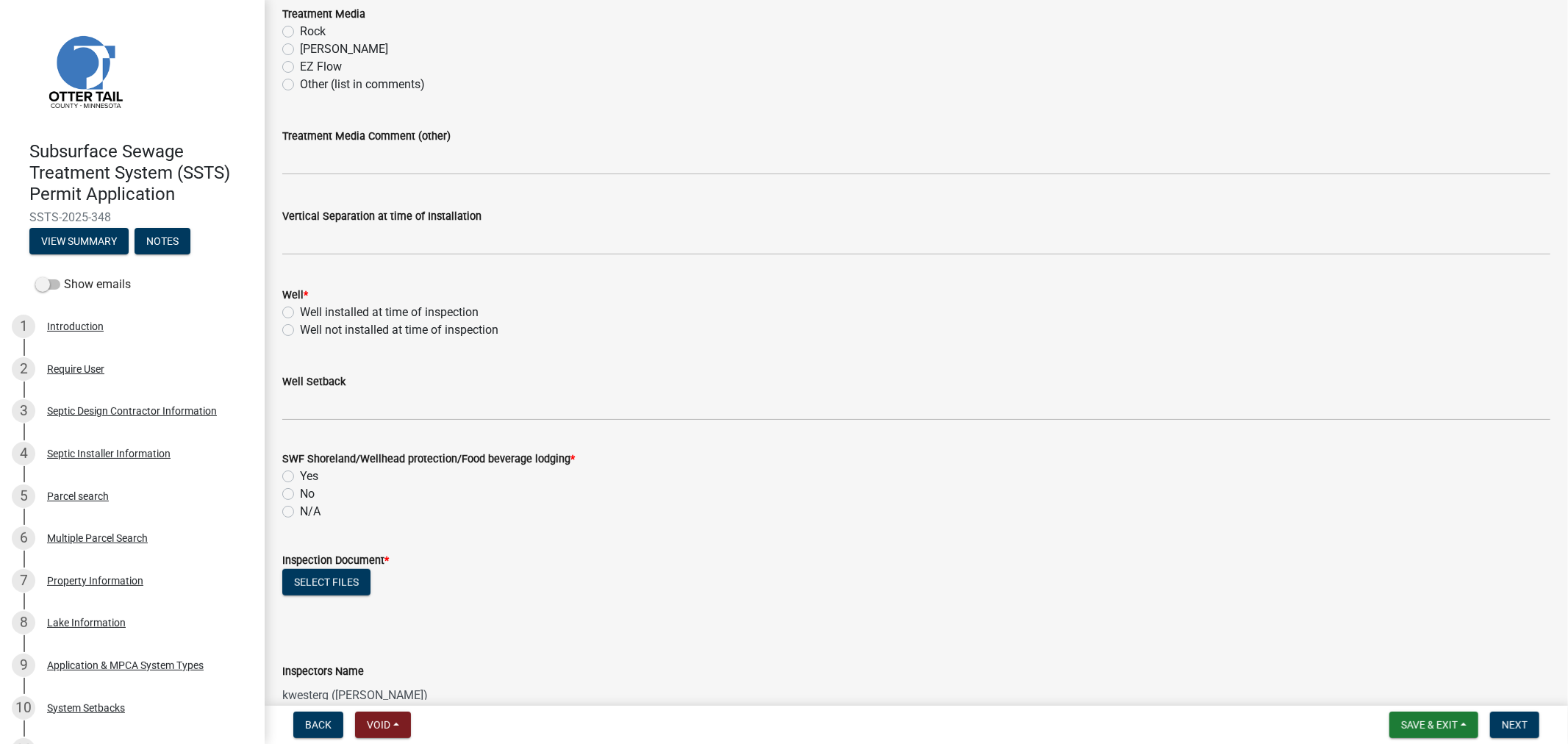
scroll to position [817, 0]
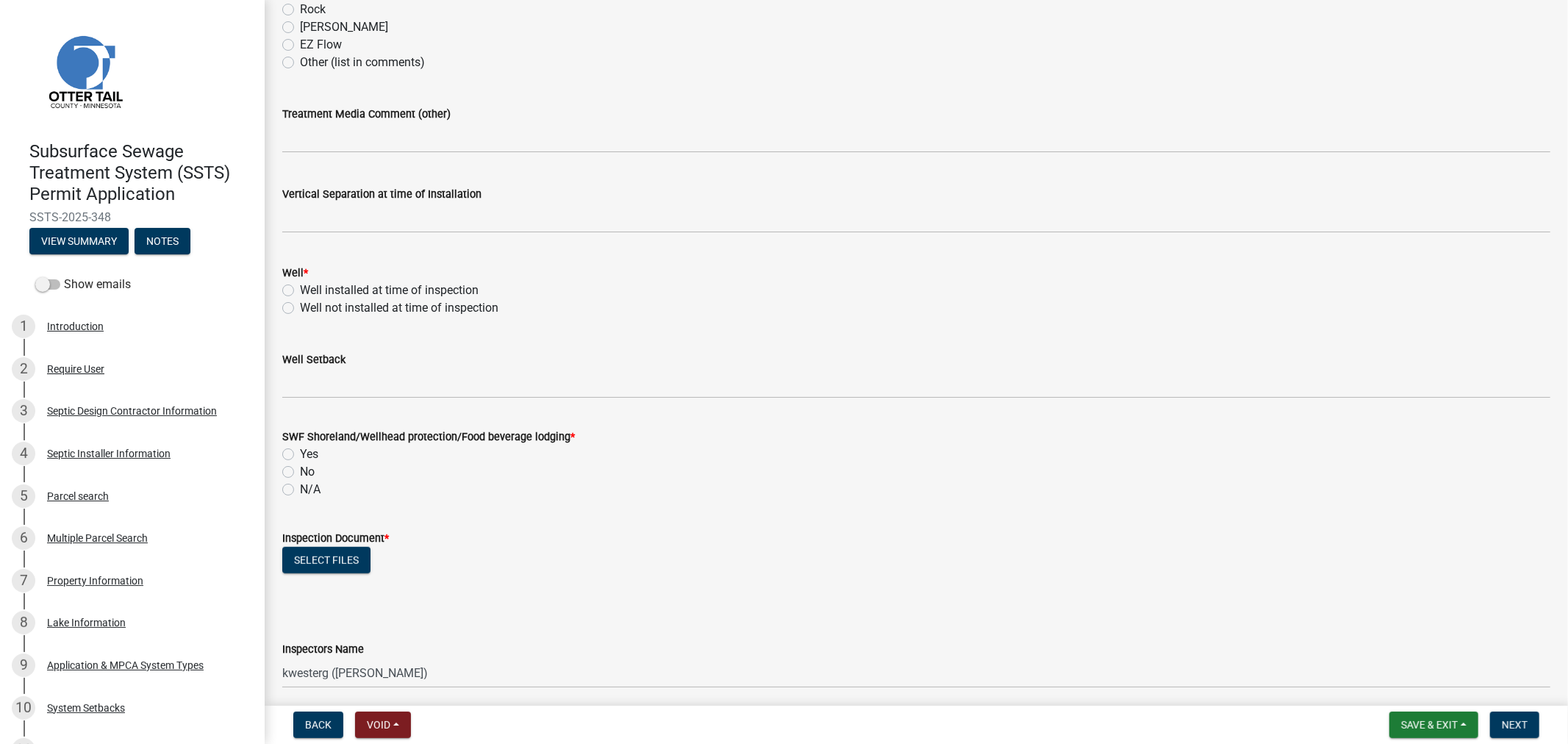
click at [300, 293] on label "Well installed at time of inspection" at bounding box center [389, 290] width 179 height 18
click at [300, 291] on input "Well installed at time of inspection" at bounding box center [304, 286] width 10 height 10
radio input "true"
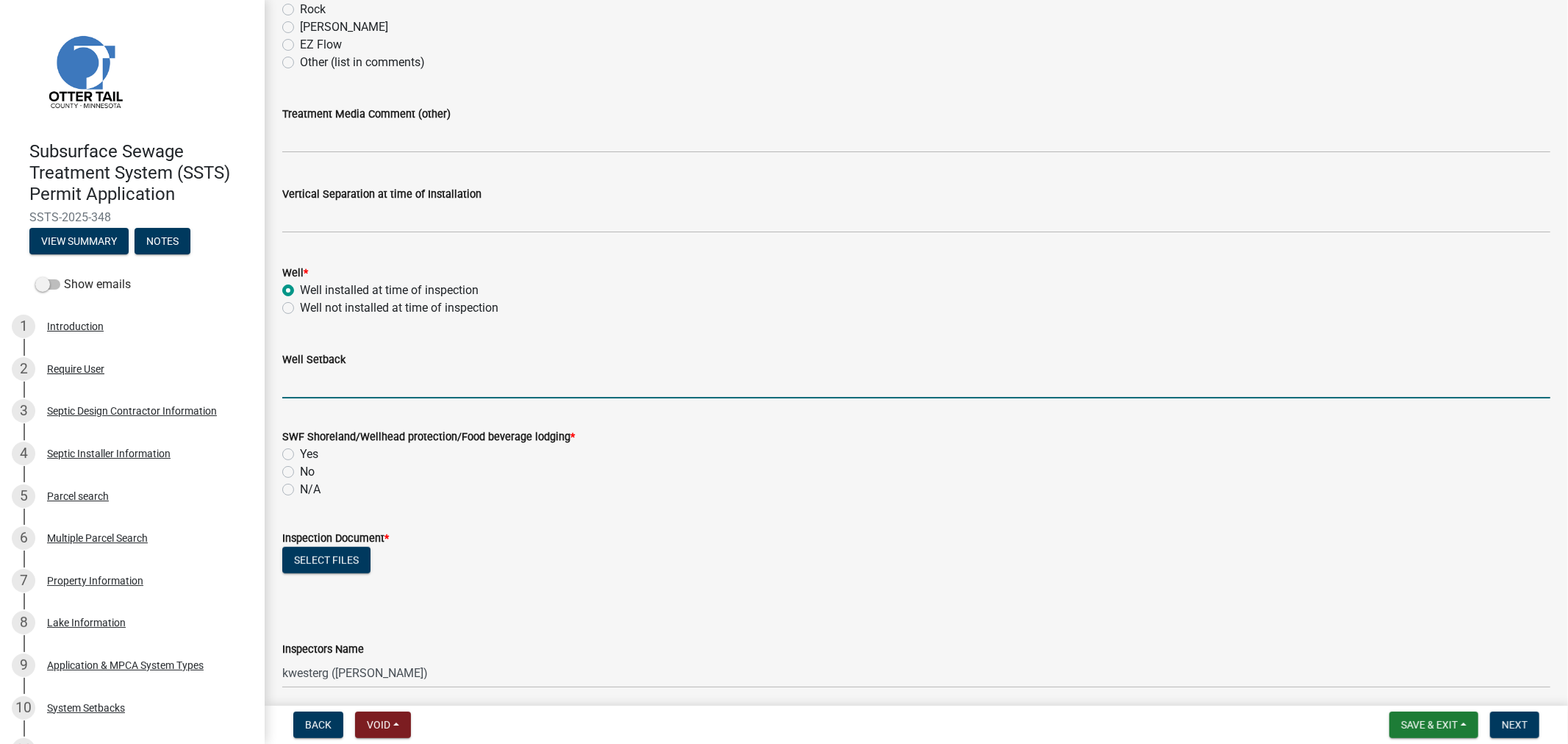
click at [313, 391] on input "Well Setback" at bounding box center [916, 383] width 1268 height 30
click at [361, 372] on input "50+" at bounding box center [916, 383] width 1268 height 30
type input "50+"
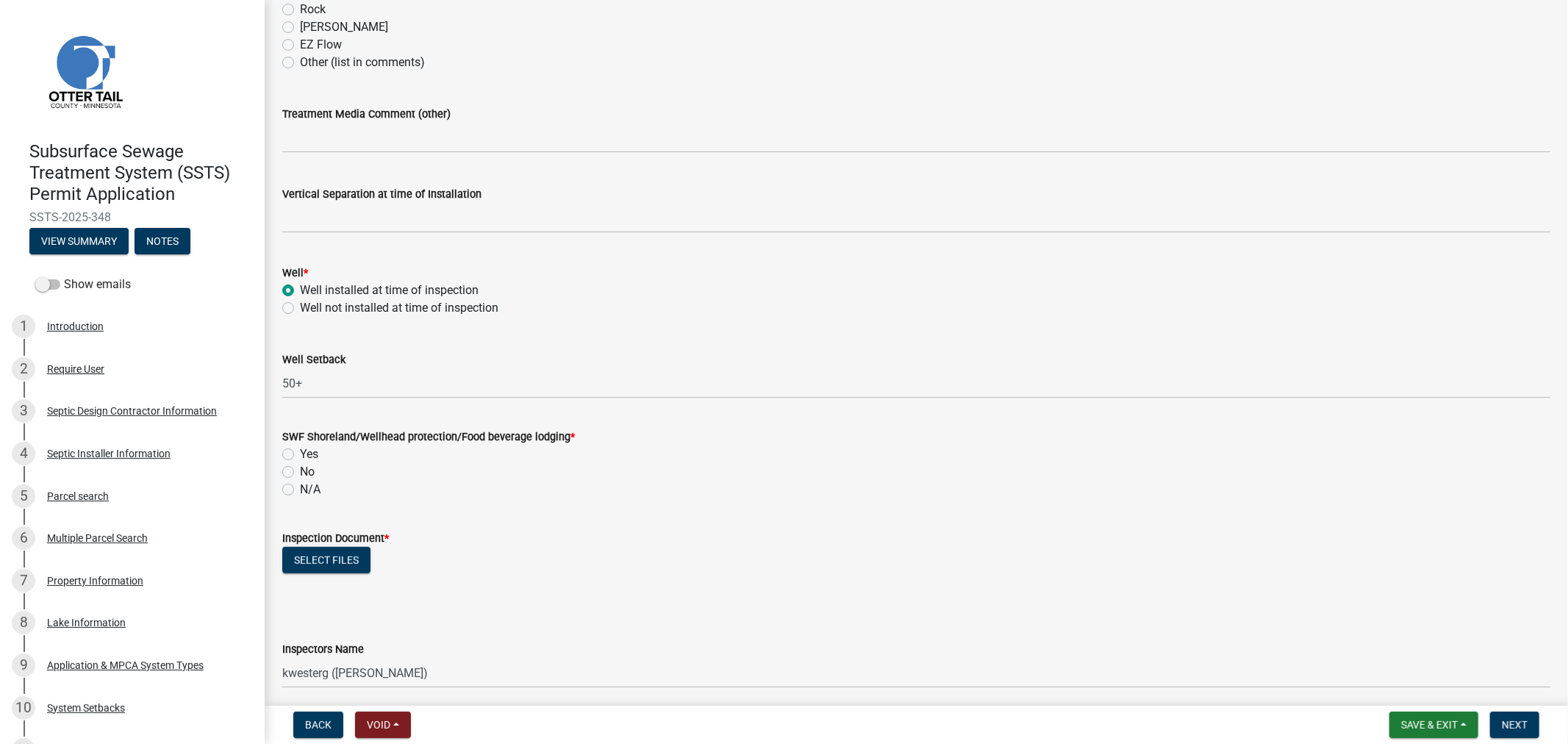
click at [300, 456] on label "Yes" at bounding box center [309, 455] width 19 height 18
click at [300, 456] on input "Yes" at bounding box center [304, 450] width 10 height 10
radio input "true"
click at [303, 548] on button "Select files" at bounding box center [326, 560] width 88 height 27
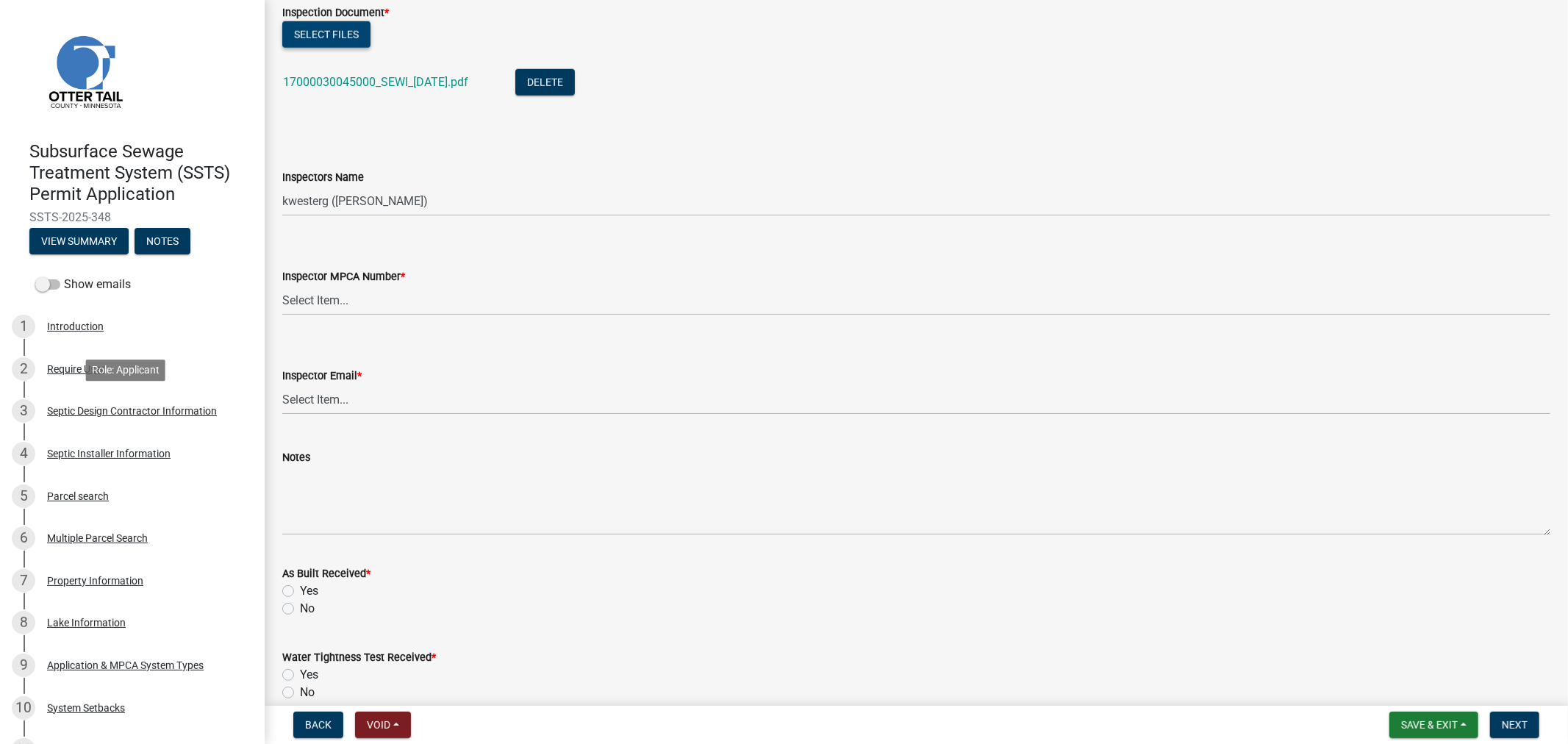
scroll to position [1389, 0]
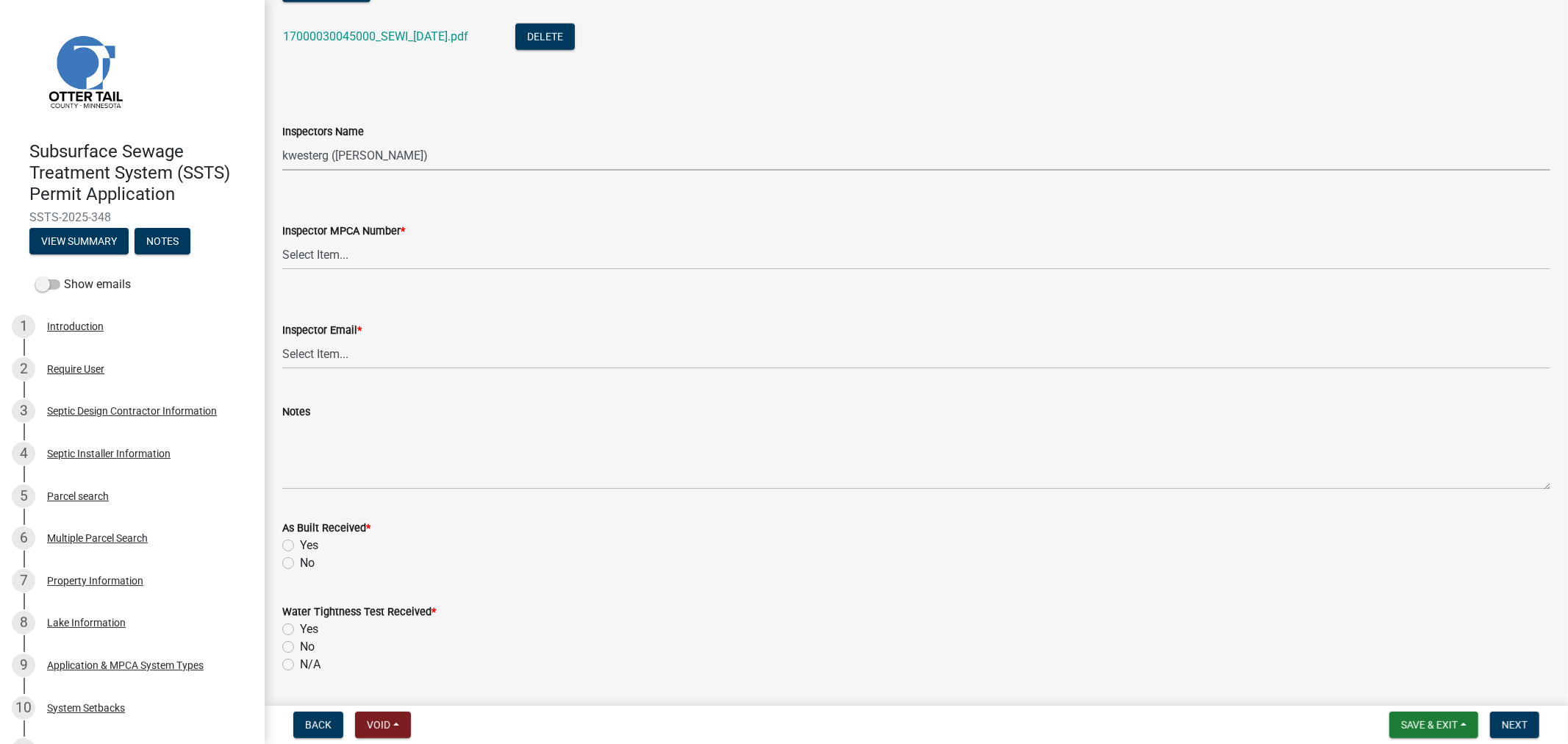
click at [287, 146] on select "Select Item... btollefson ([PERSON_NAME]) [PERSON_NAME] ([PERSON_NAME]) eplaste…" at bounding box center [916, 156] width 1268 height 30
select select "64cc3fb4-2a84-49c8-ae2d-a7b3072cebaf"
click at [282, 141] on select "Select Item... btollefson ([PERSON_NAME]) [PERSON_NAME] ([PERSON_NAME]) eplaste…" at bounding box center [916, 156] width 1268 height 30
click at [291, 262] on select "Select Item... [PERSON_NAME] (10415) [PERSON_NAME] (924) [PERSON_NAME] (1957) […" at bounding box center [916, 255] width 1268 height 30
click at [282, 240] on select "Select Item... [PERSON_NAME] (10415) [PERSON_NAME] (924) [PERSON_NAME] (1957) […" at bounding box center [916, 255] width 1268 height 30
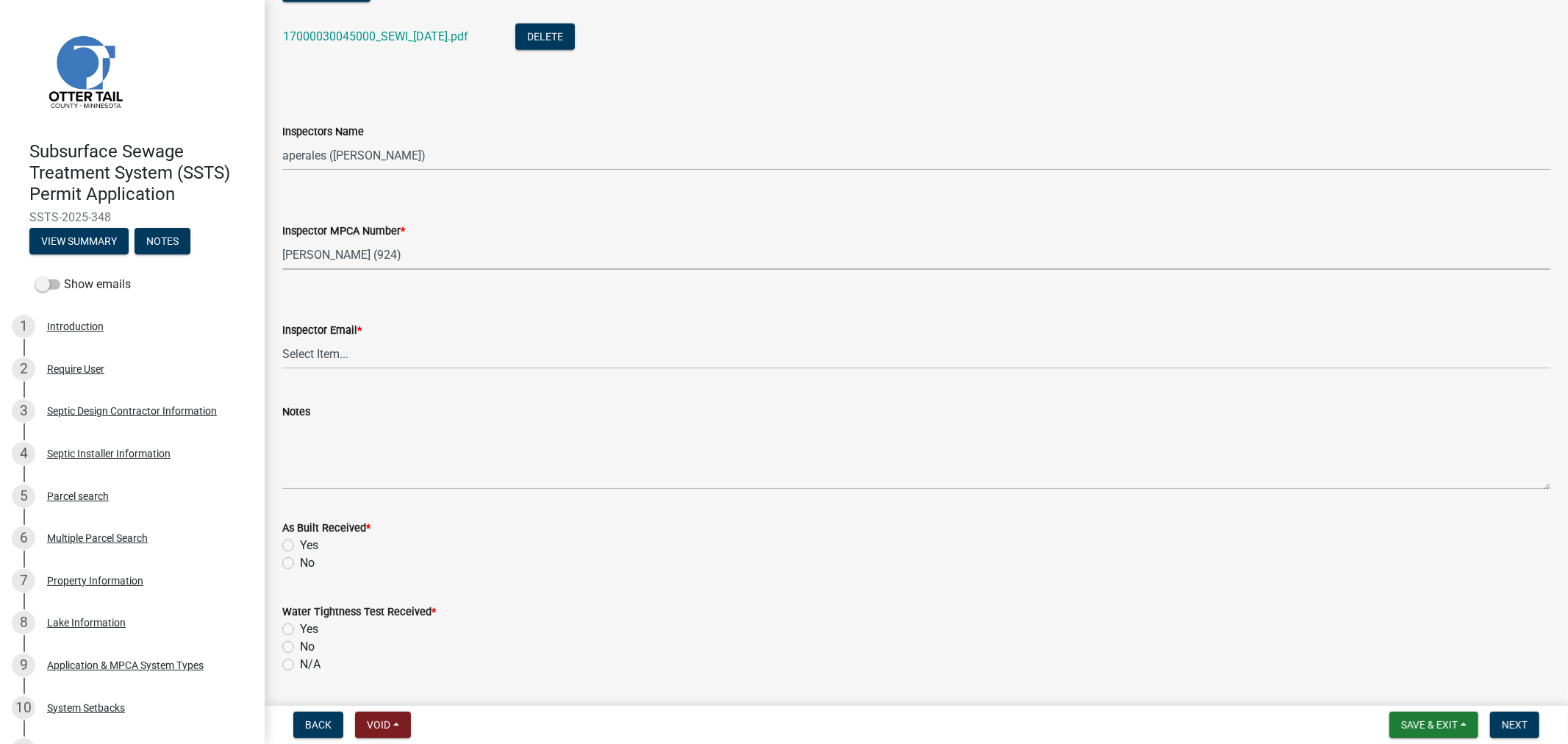
select select "6979e2cf-acfc-4aeb-b273-cede3e7f0b0f"
click at [314, 358] on select "Select Item... [PERSON_NAME] ([EMAIL_ADDRESS][DOMAIN_NAME]) [PERSON_NAME] ([EMA…" at bounding box center [916, 354] width 1268 height 30
click at [282, 339] on select "Select Item... [PERSON_NAME] ([EMAIL_ADDRESS][DOMAIN_NAME]) [PERSON_NAME] ([EMA…" at bounding box center [916, 354] width 1268 height 30
select select "fc504d62-a492-4196-a78d-ce00230c60b4"
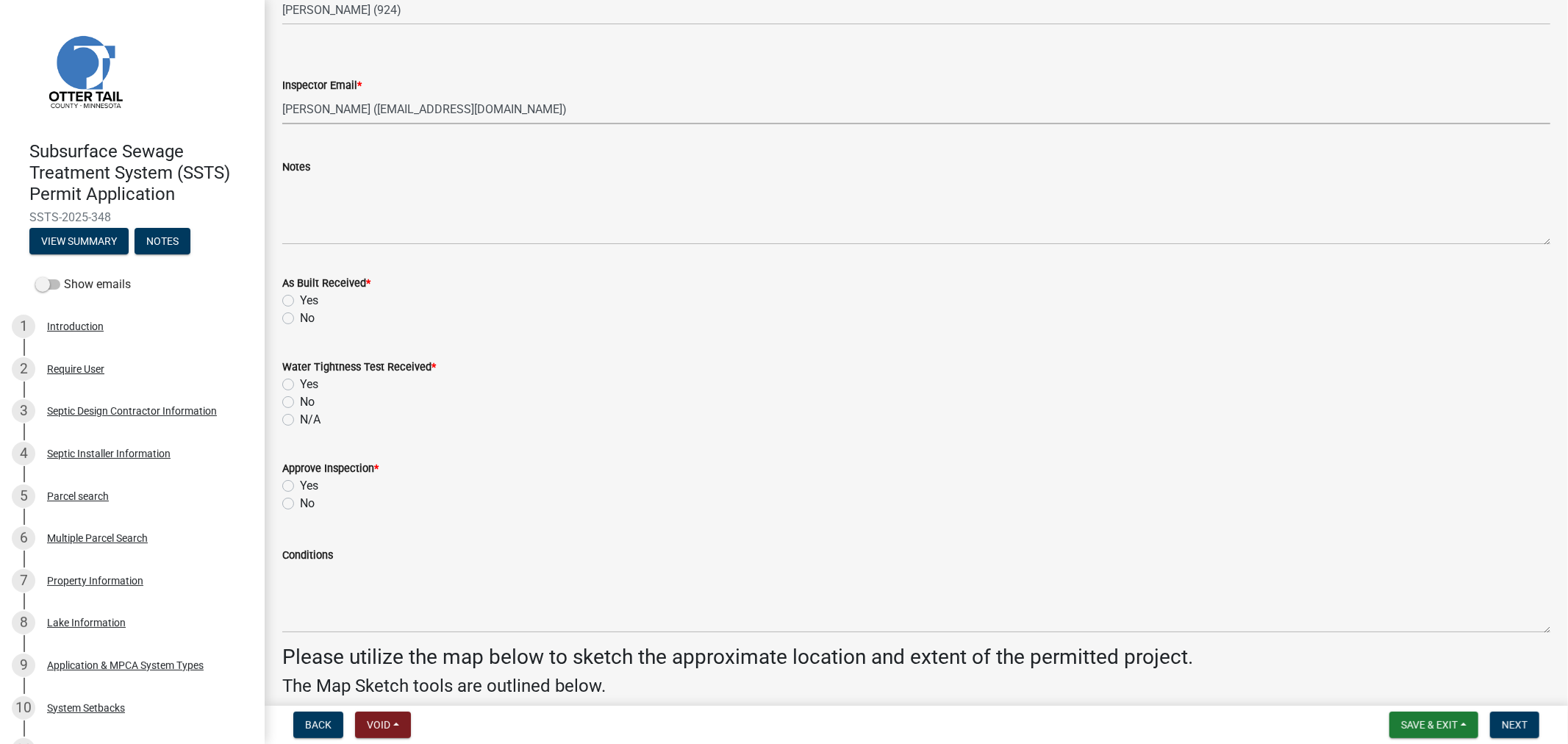
scroll to position [1634, 0]
click at [300, 320] on label "No" at bounding box center [307, 318] width 15 height 18
click at [300, 318] on input "No" at bounding box center [304, 313] width 10 height 10
radio input "true"
click at [300, 399] on label "No" at bounding box center [307, 402] width 15 height 18
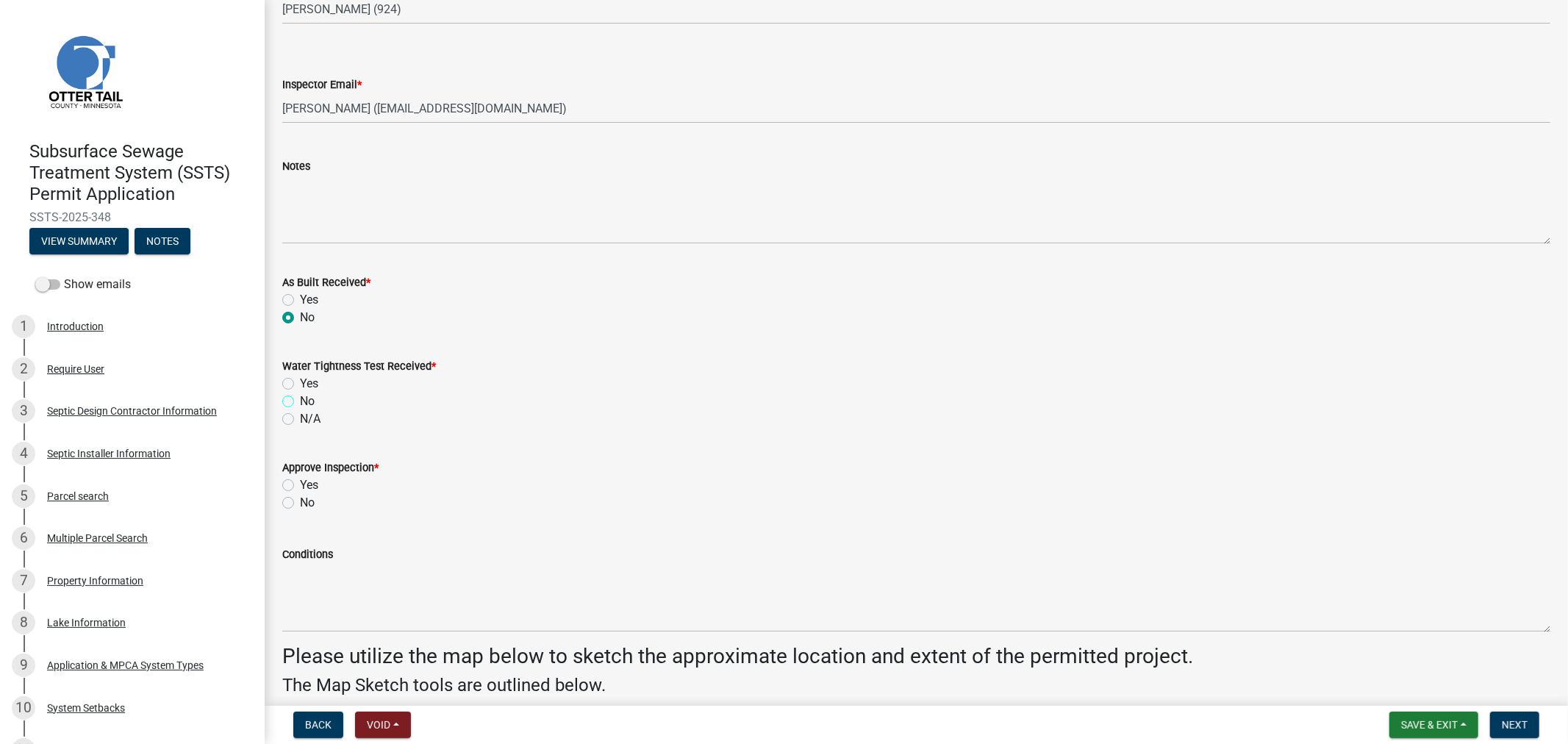
click at [300, 399] on input "No" at bounding box center [304, 397] width 10 height 10
radio input "true"
click at [300, 482] on label "Yes" at bounding box center [309, 486] width 19 height 18
click at [300, 482] on input "Yes" at bounding box center [304, 481] width 10 height 10
radio input "true"
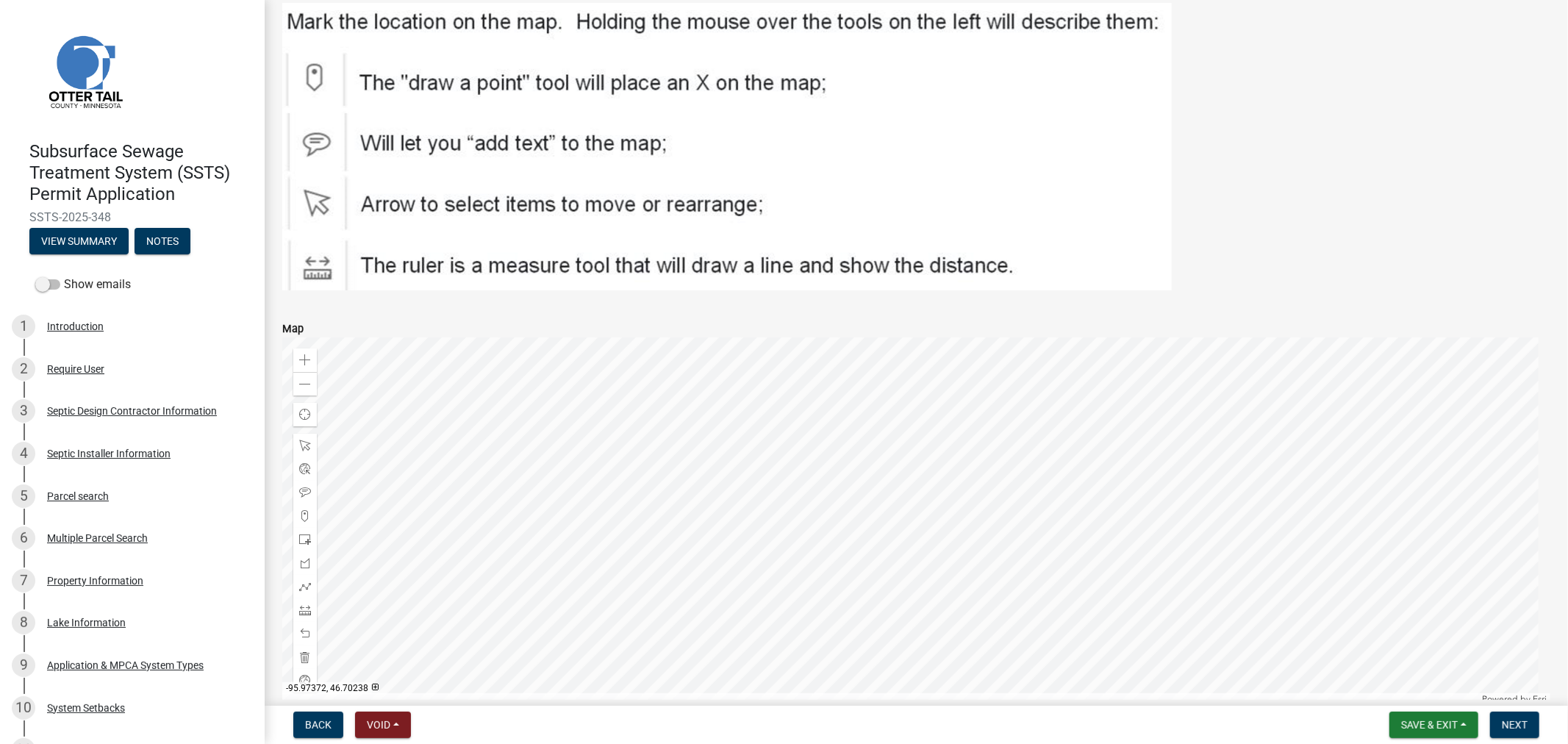
scroll to position [2408, 0]
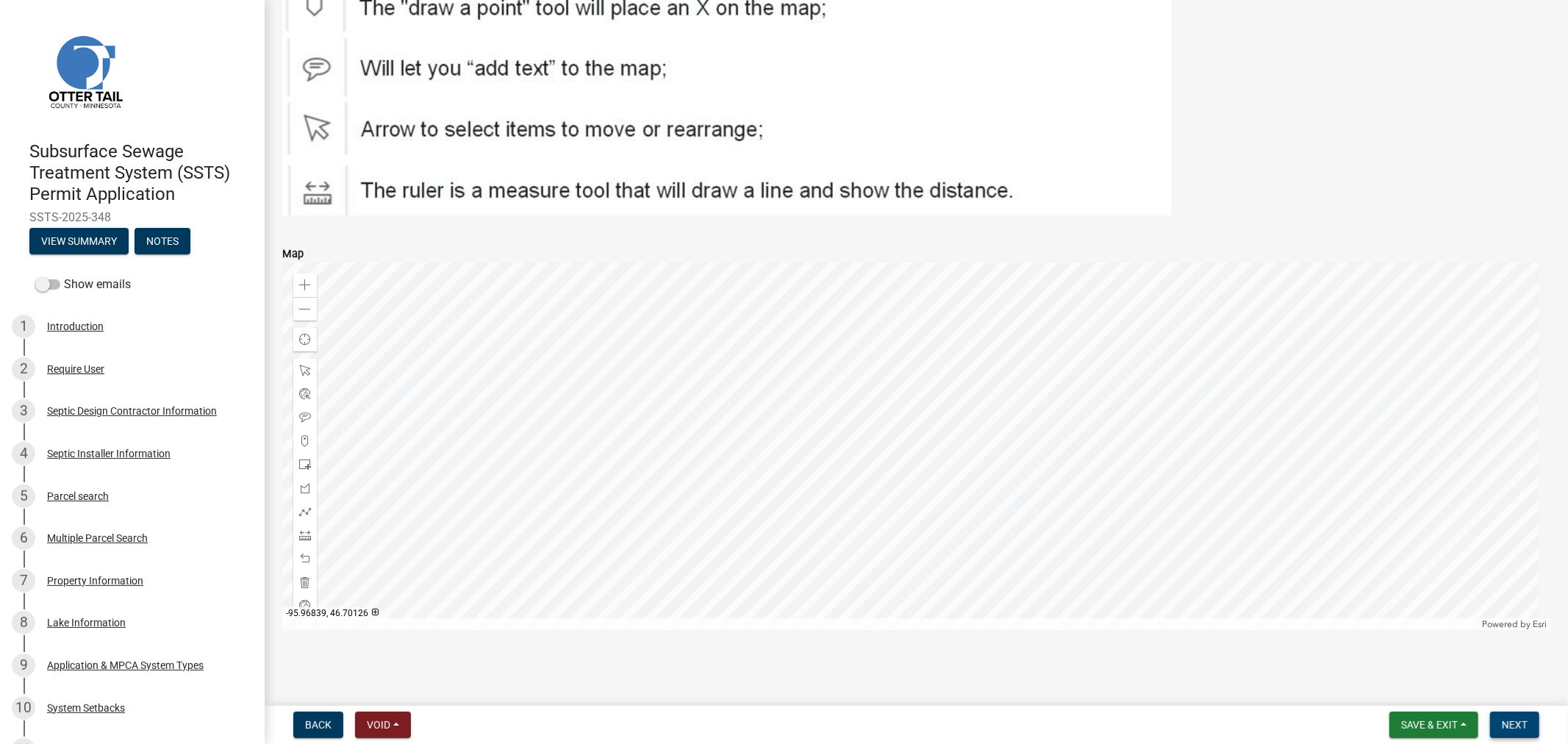
click at [1523, 731] on button "Next" at bounding box center [1515, 725] width 50 height 27
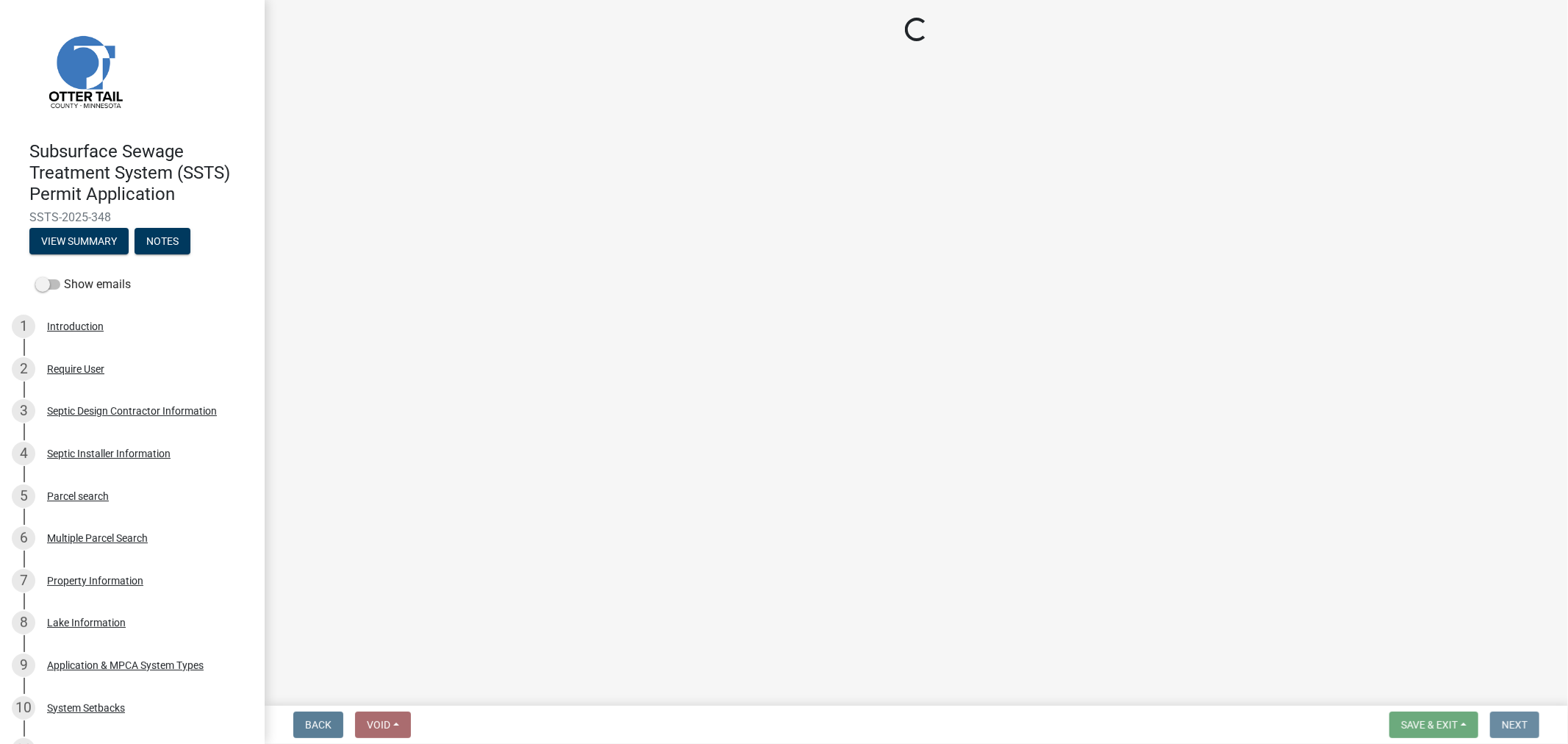
scroll to position [0, 0]
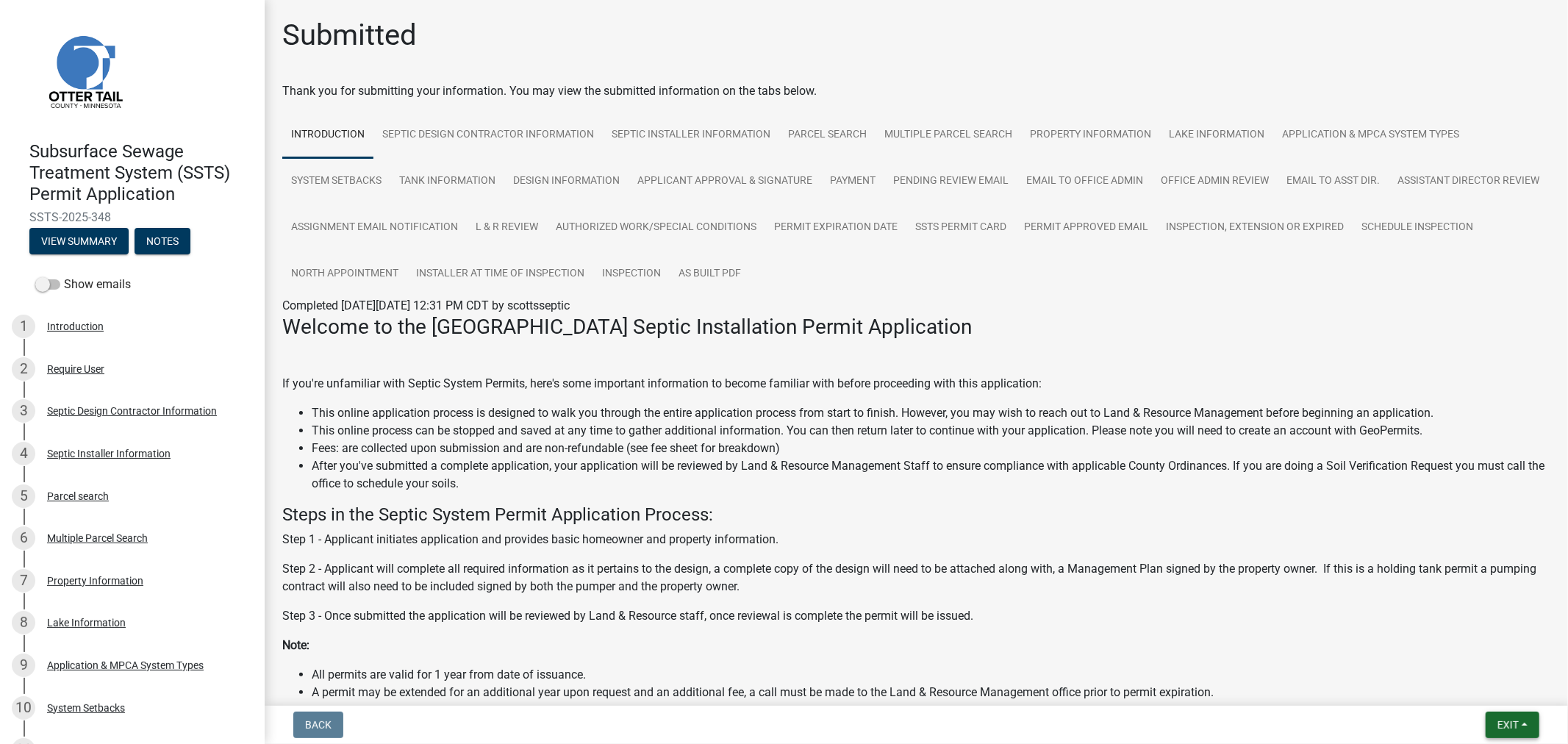
click at [1495, 725] on button "Exit" at bounding box center [1512, 725] width 54 height 27
click at [1458, 686] on button "Save & Exit" at bounding box center [1480, 686] width 118 height 35
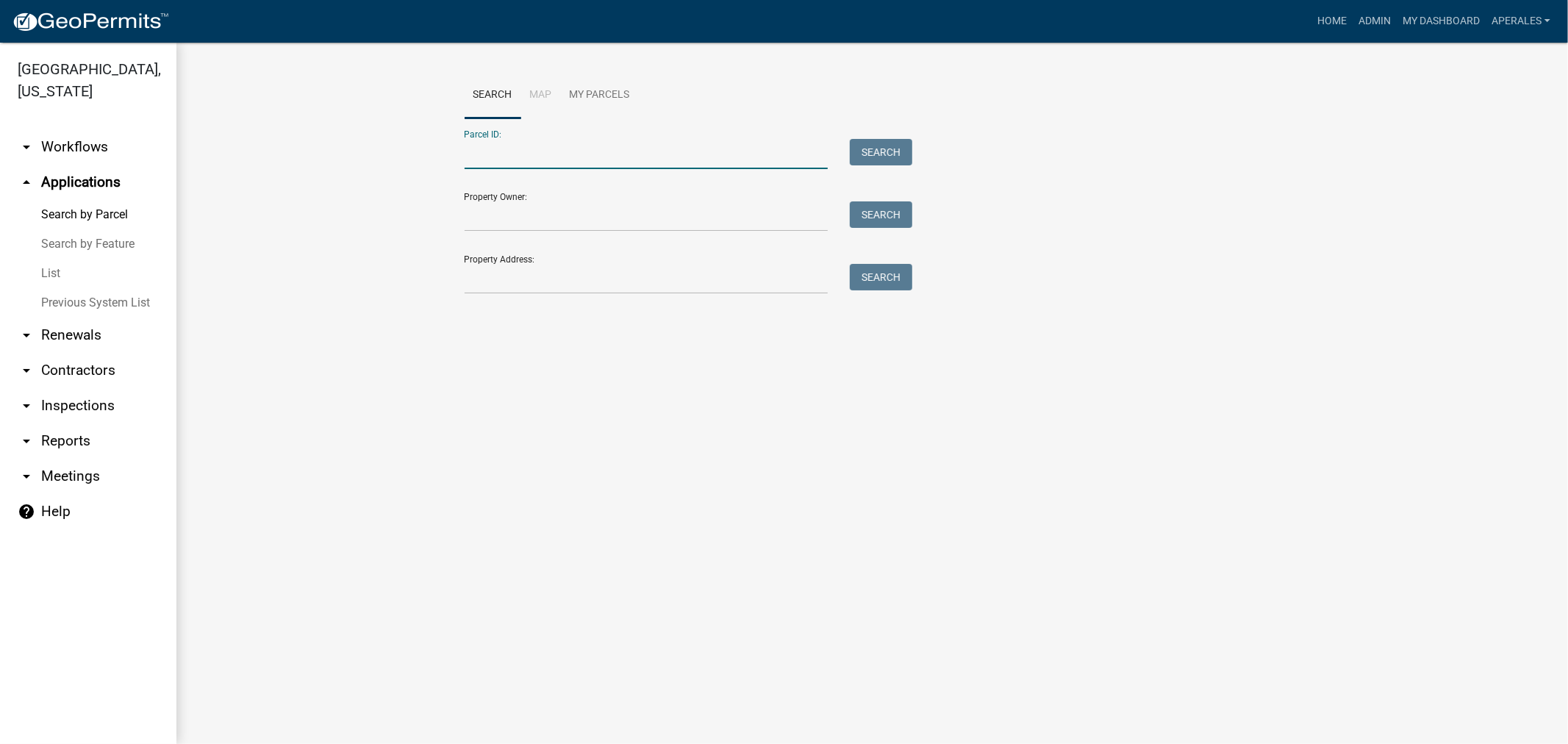
drag, startPoint x: 608, startPoint y: 165, endPoint x: 601, endPoint y: 157, distance: 10.6
click at [608, 165] on input "Parcel ID:" at bounding box center [646, 154] width 363 height 30
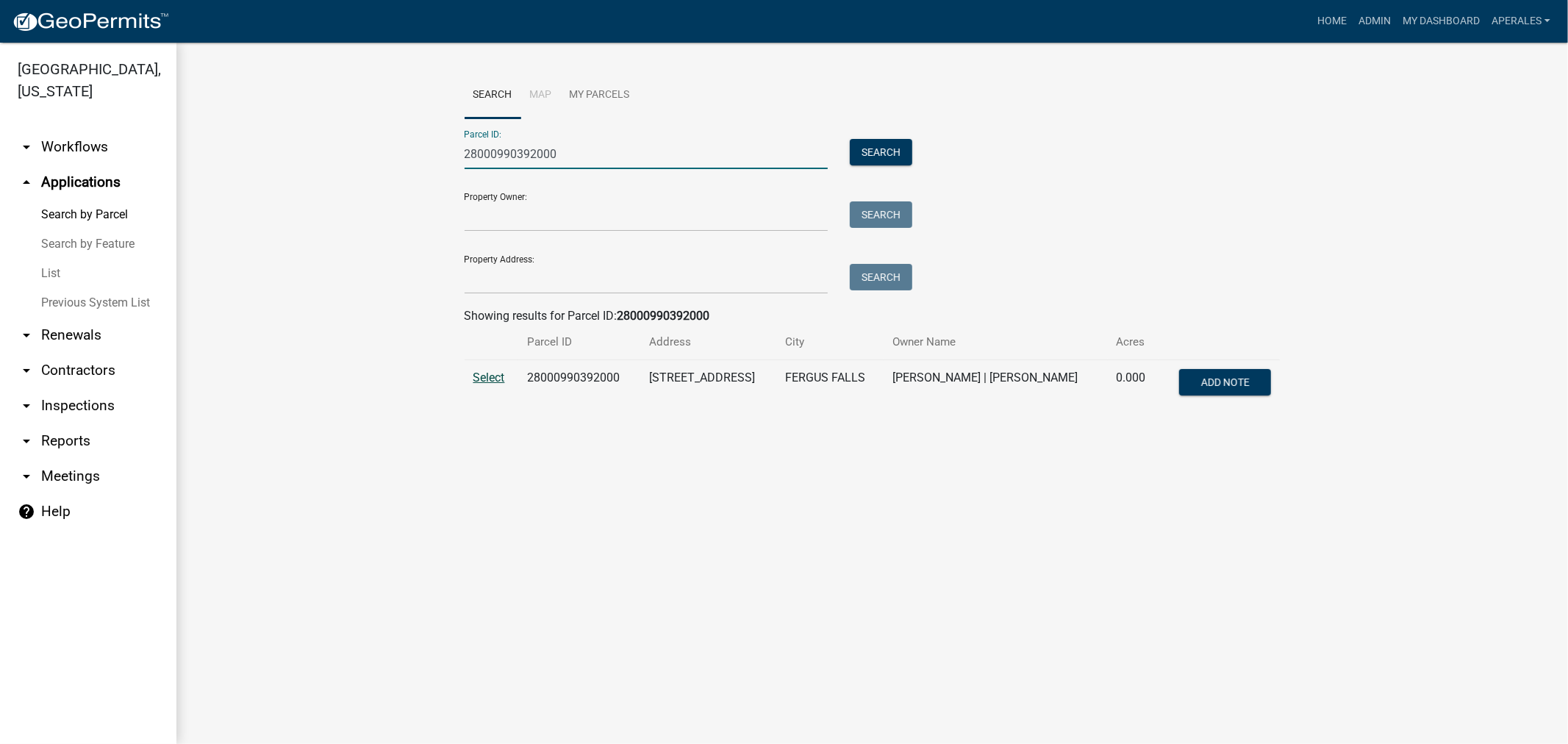
type input "28000990392000"
click at [479, 378] on span "Select" at bounding box center [489, 378] width 32 height 14
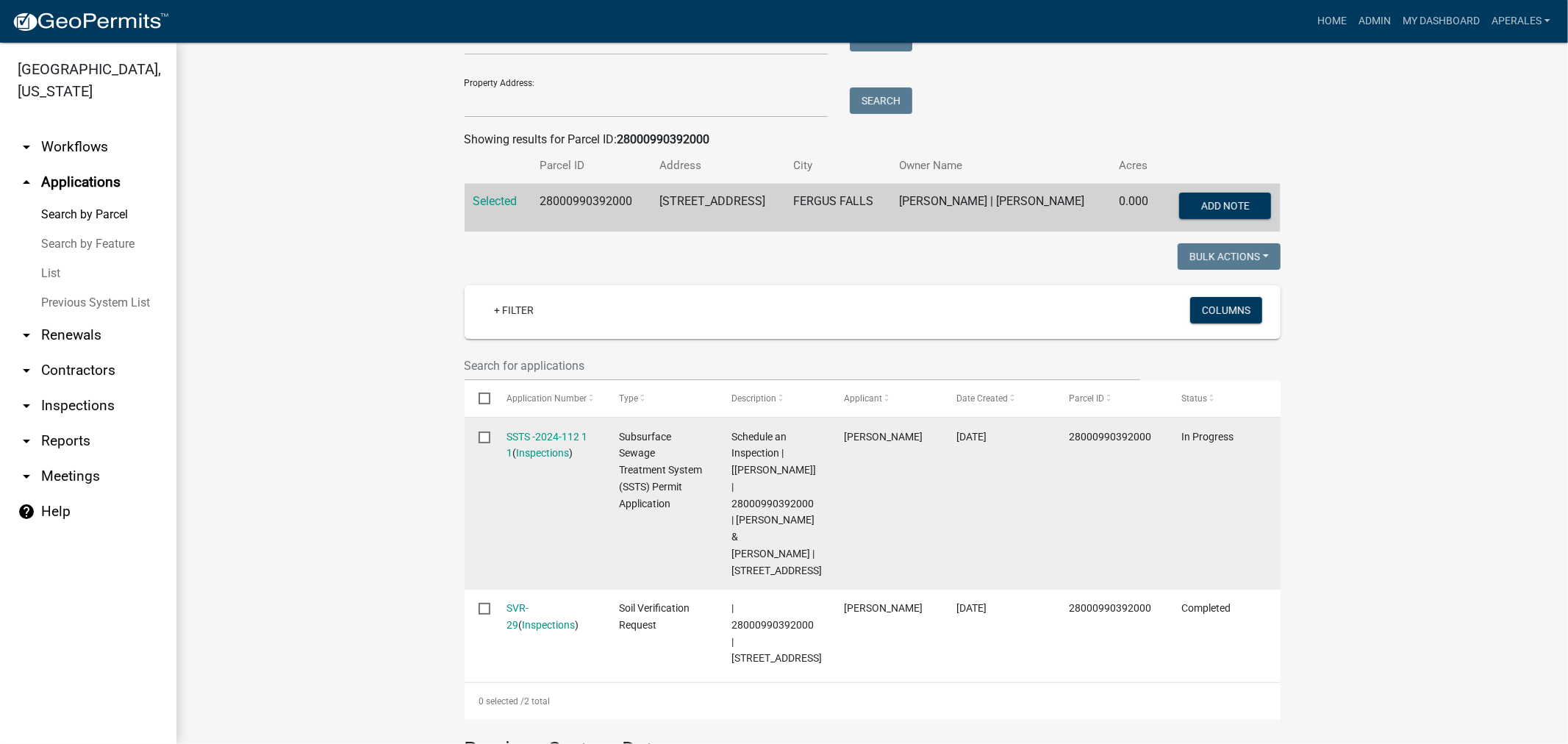
scroll to position [245, 0]
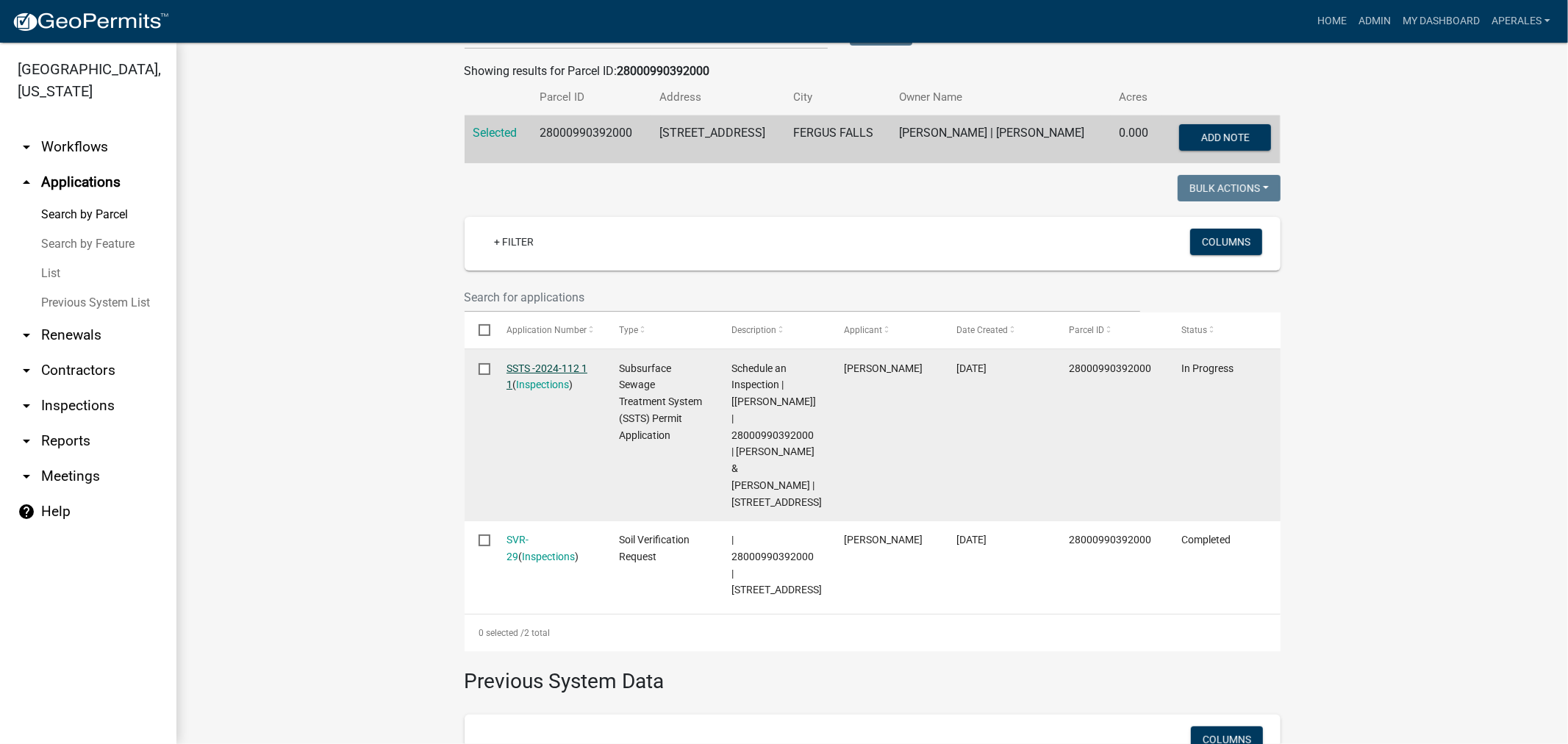
click at [517, 366] on link "SSTS -2024-112 1 1" at bounding box center [547, 377] width 80 height 28
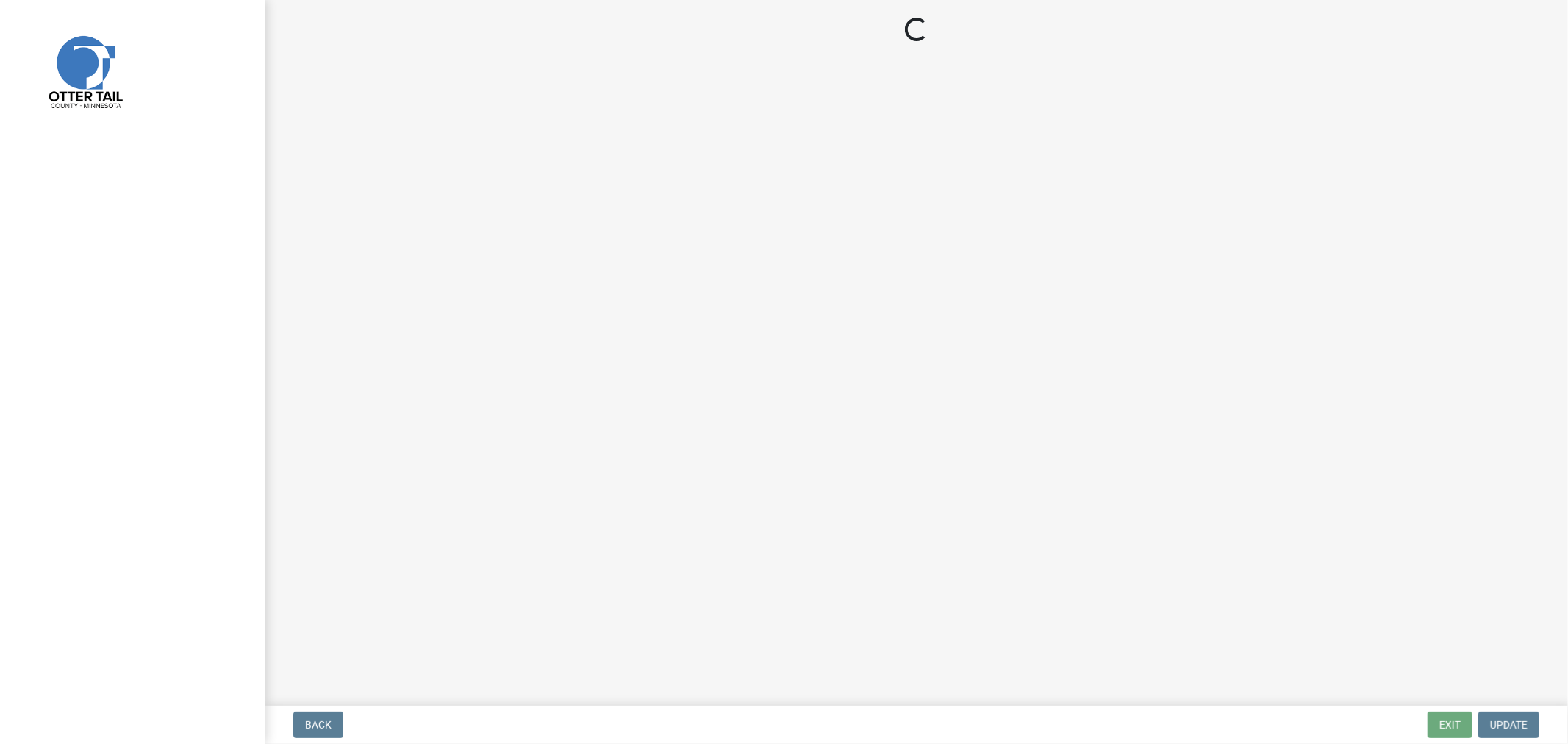
select select "710d5f49-2663-4e73-9718-d0c4e189f5ed"
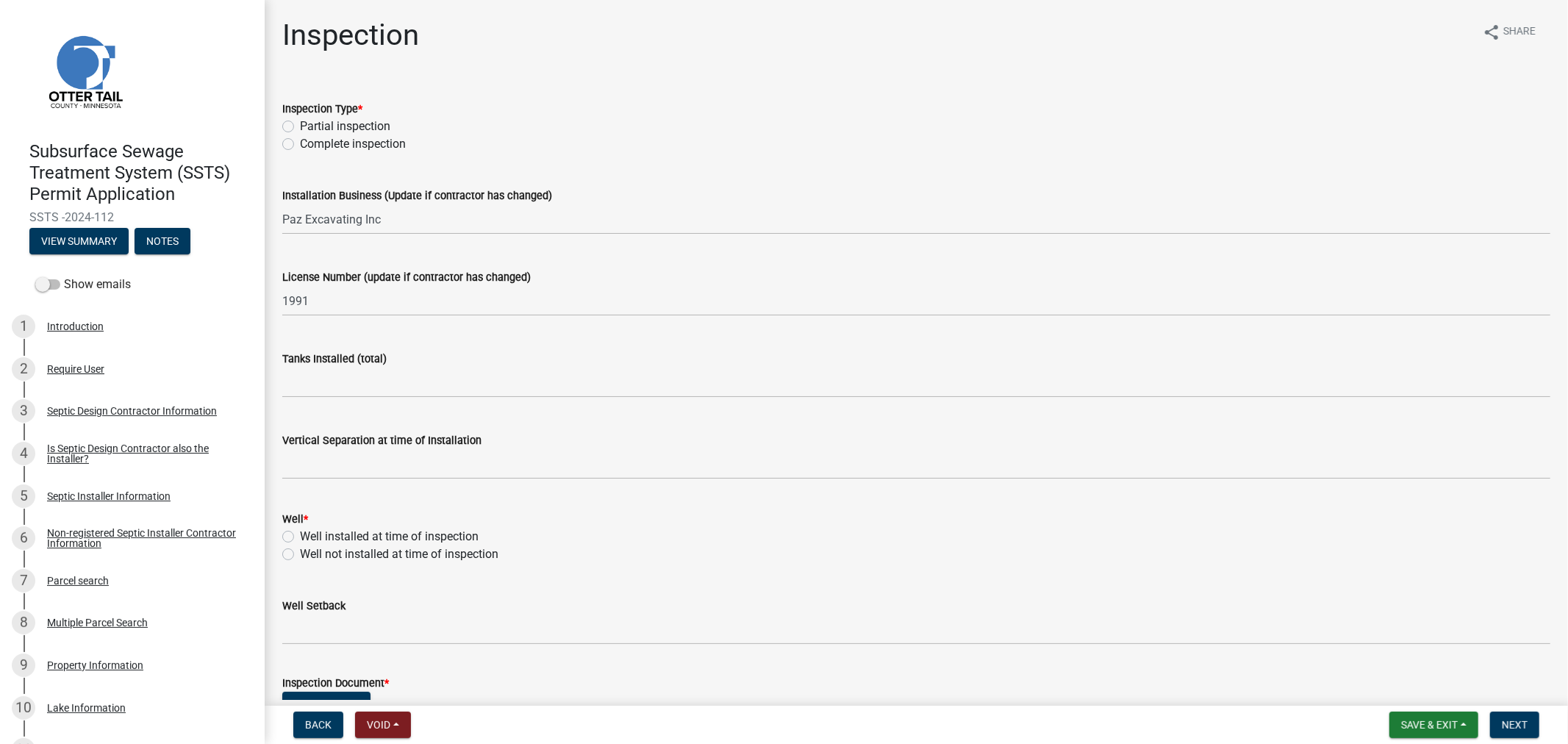
click at [300, 146] on label "Complete inspection" at bounding box center [353, 144] width 106 height 18
click at [300, 145] on input "Complete inspection" at bounding box center [304, 140] width 10 height 10
radio input "true"
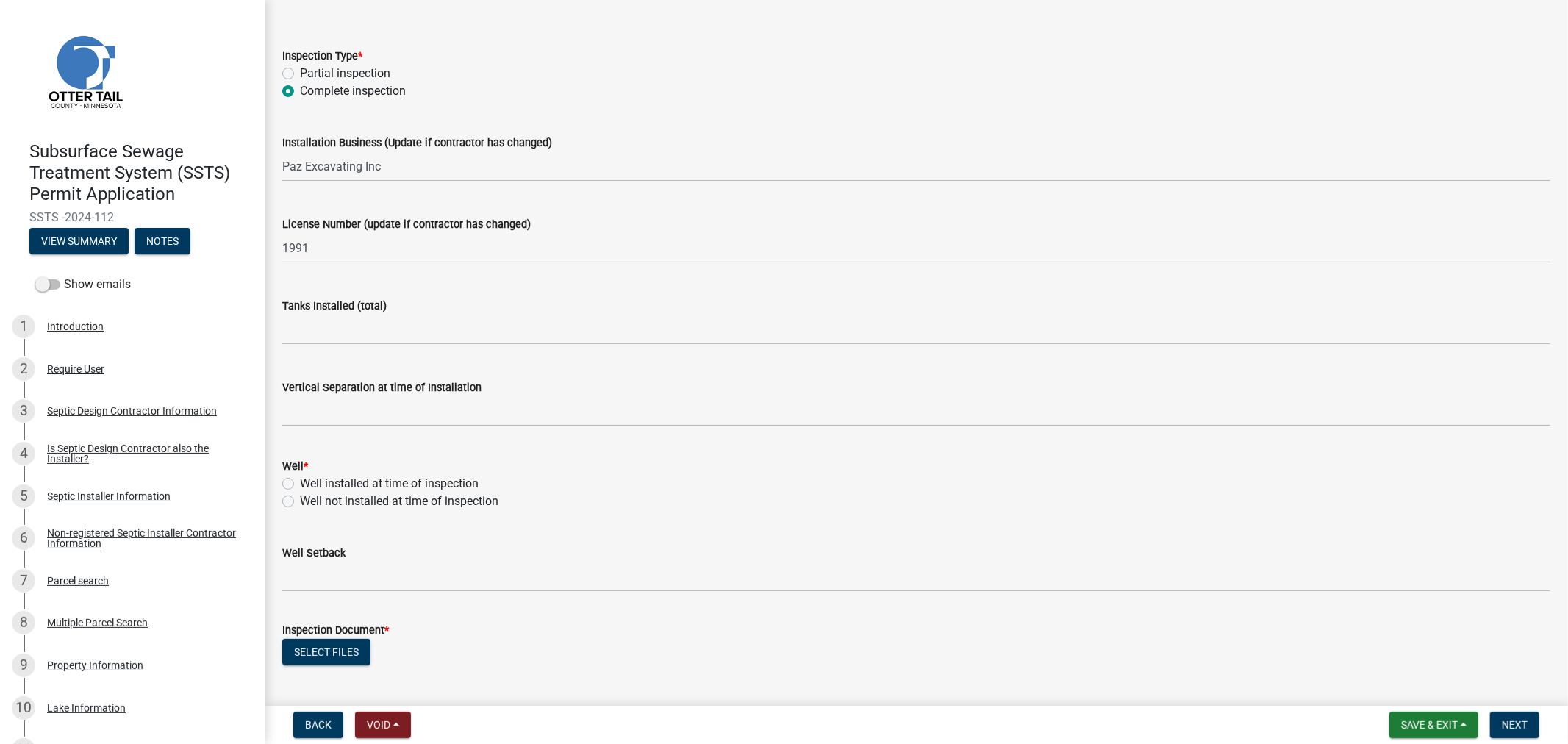
scroll to position [81, 0]
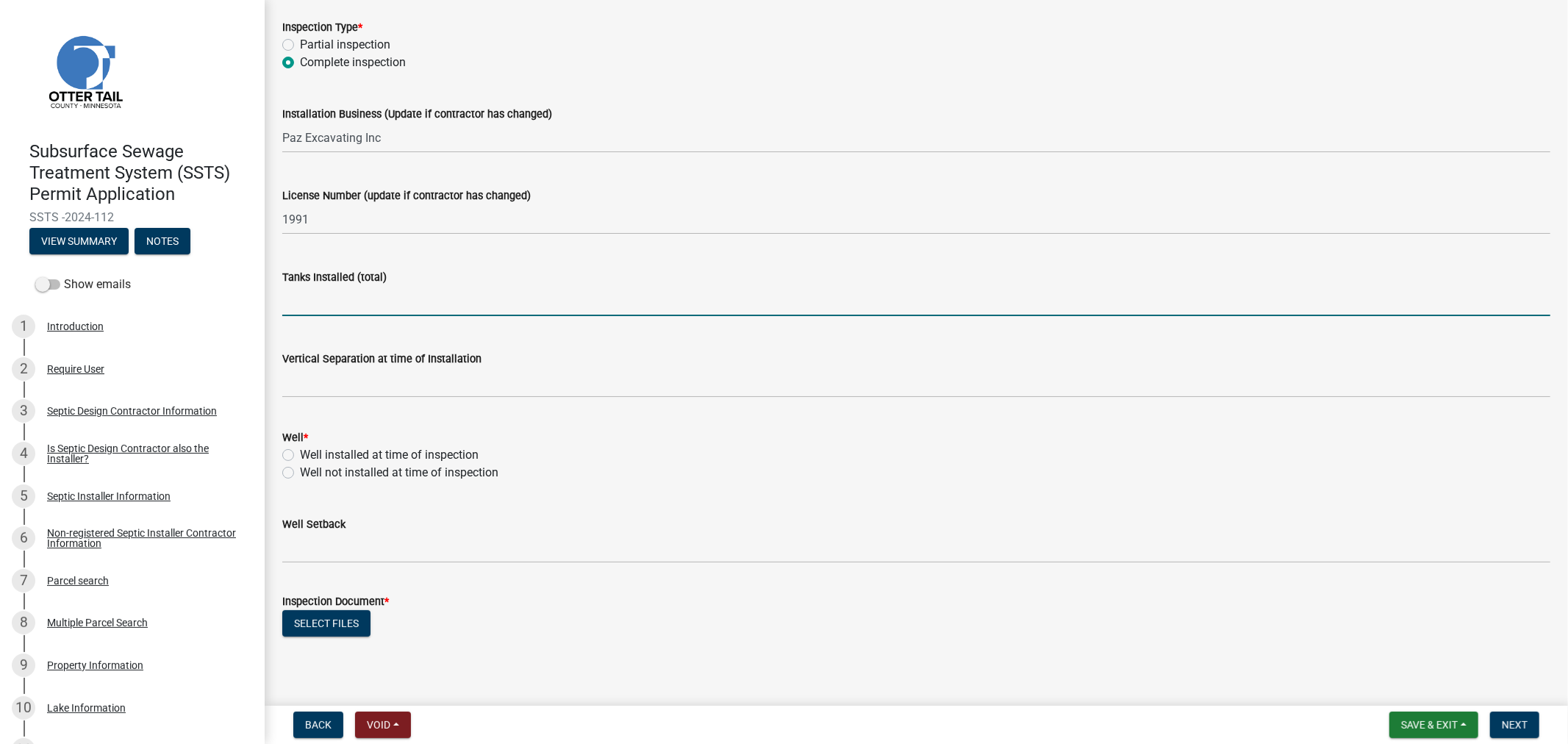
click at [328, 303] on input "text" at bounding box center [916, 301] width 1268 height 30
type input "2"
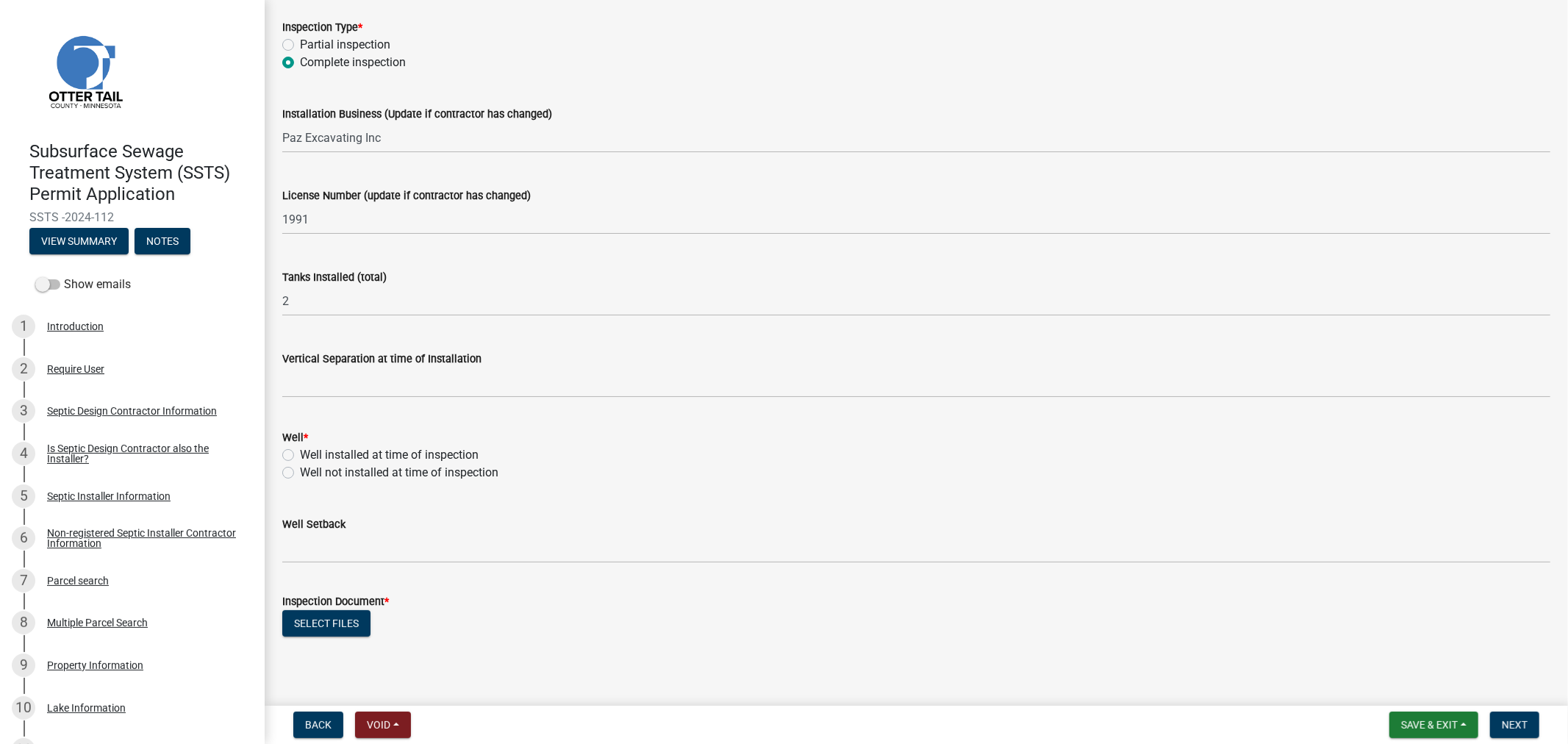
click at [300, 456] on label "Well installed at time of inspection" at bounding box center [389, 456] width 179 height 18
click at [300, 456] on input "Well installed at time of inspection" at bounding box center [304, 451] width 10 height 10
radio input "true"
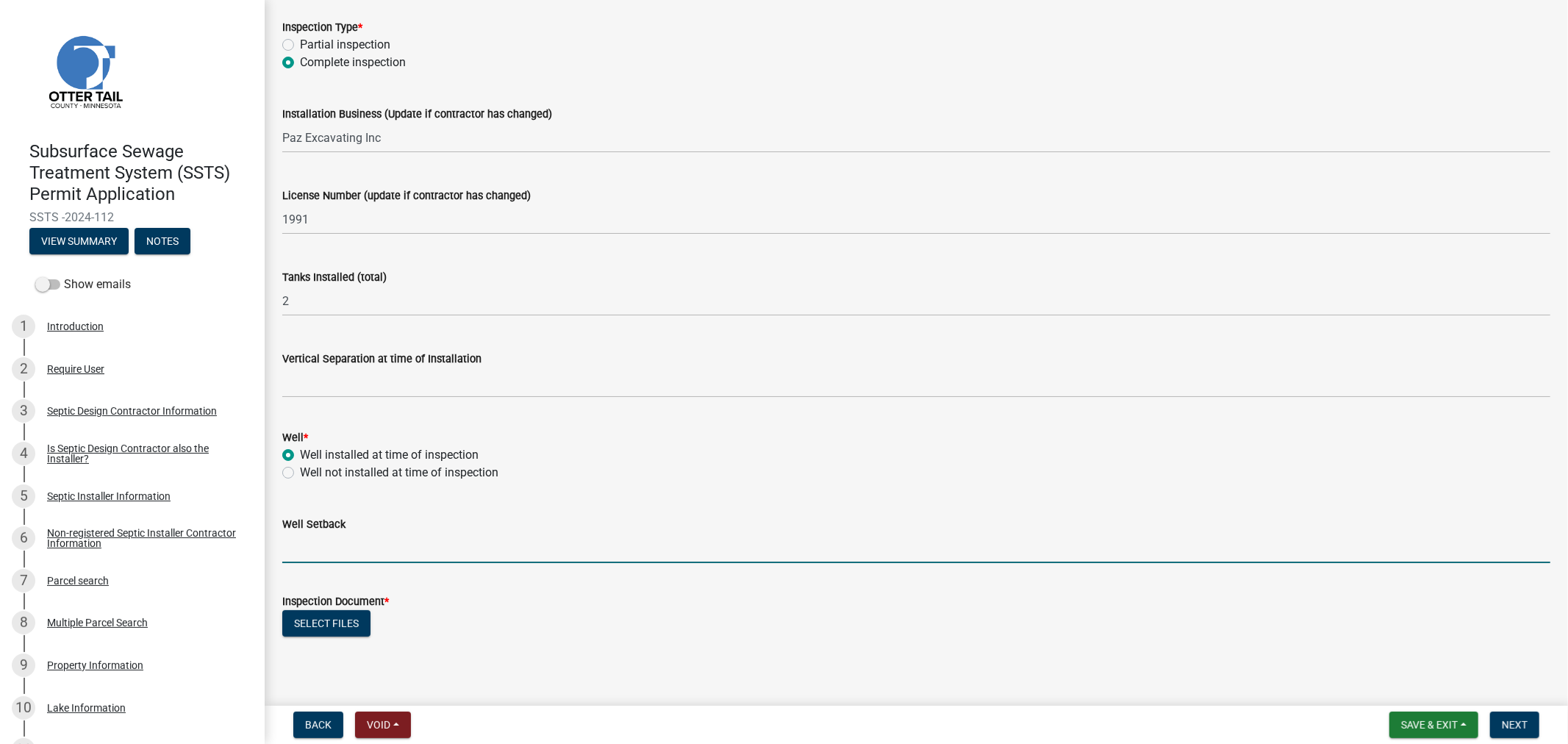
click at [282, 560] on input "Well Setback" at bounding box center [916, 548] width 1268 height 30
type input "150"
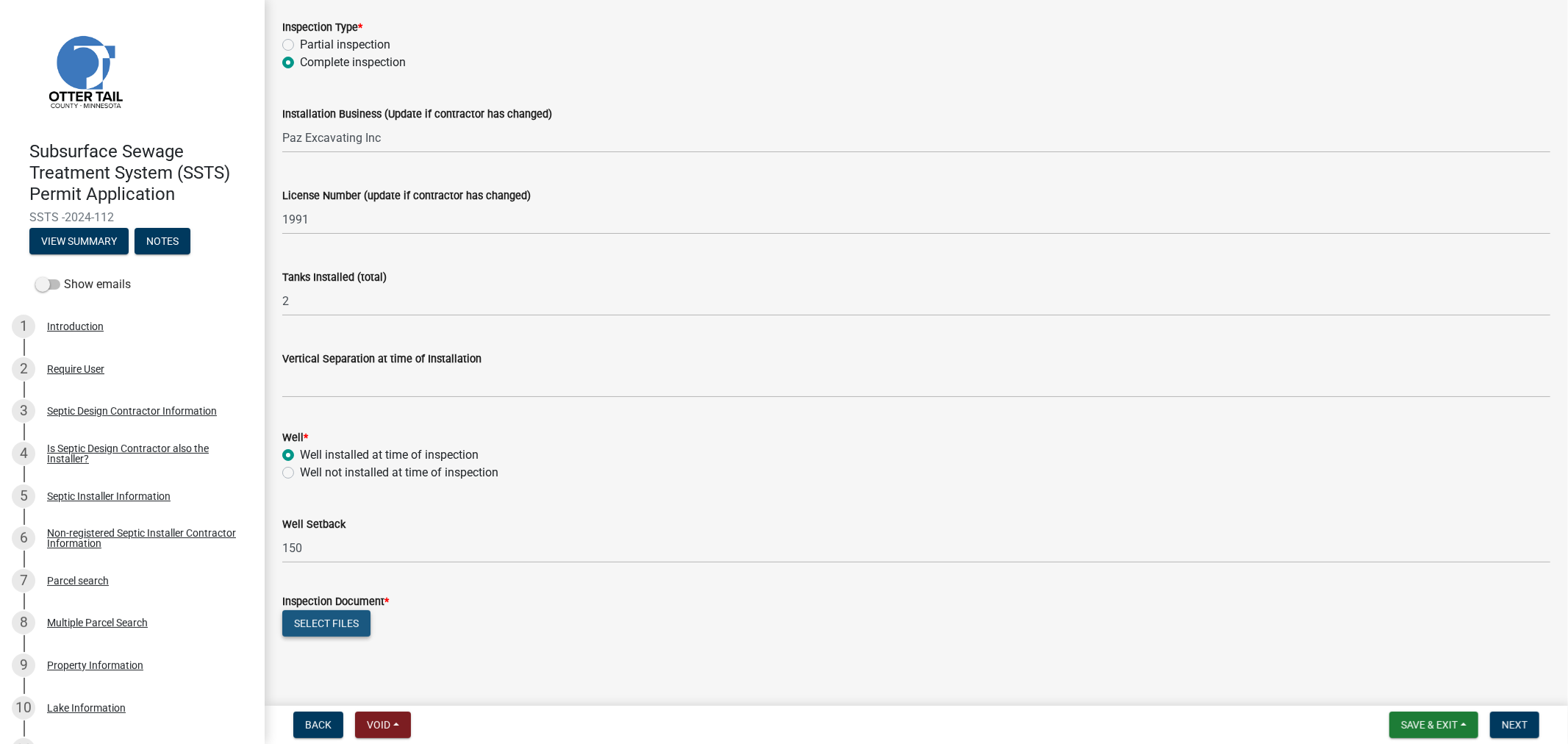
click at [325, 627] on button "Select files" at bounding box center [326, 624] width 88 height 27
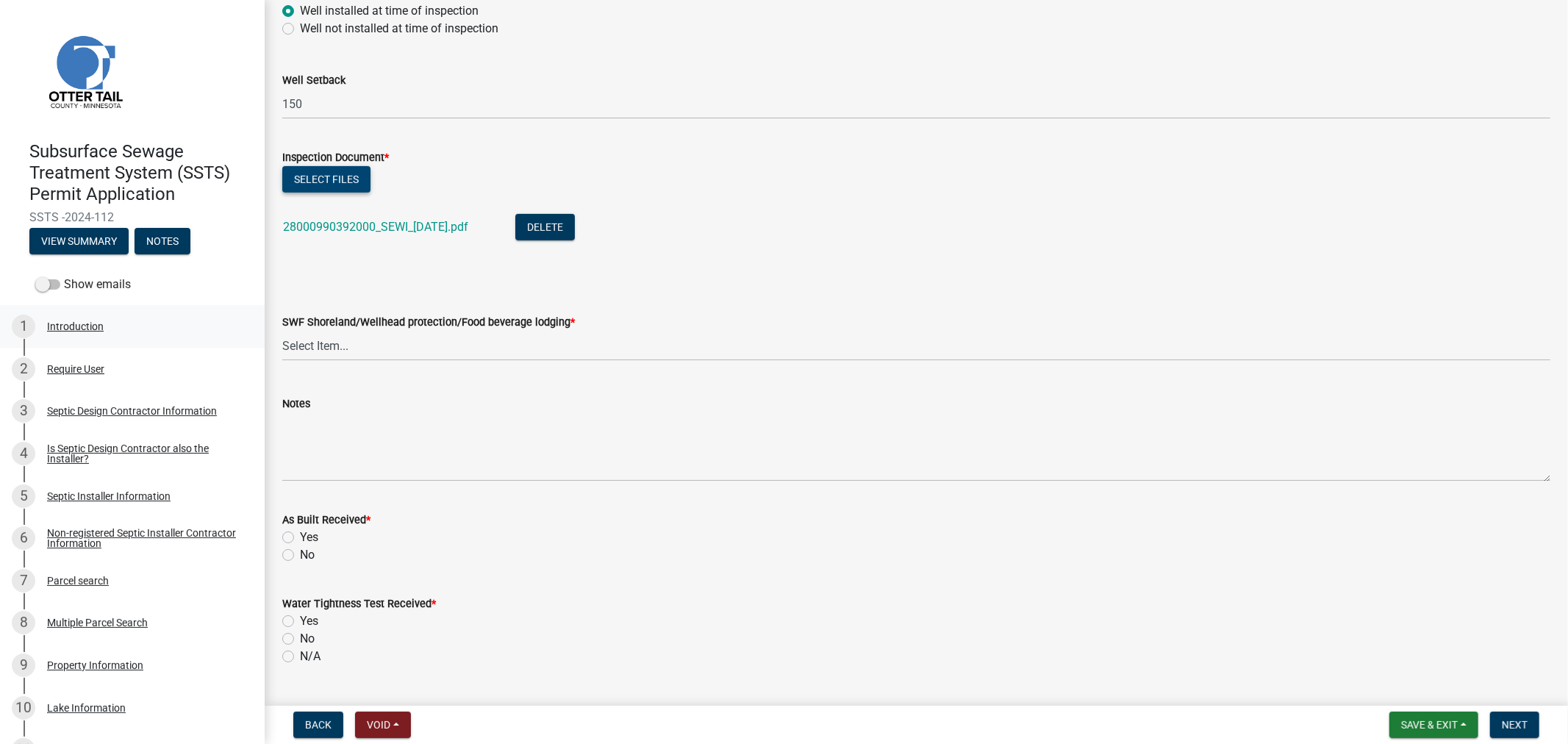
scroll to position [571, 0]
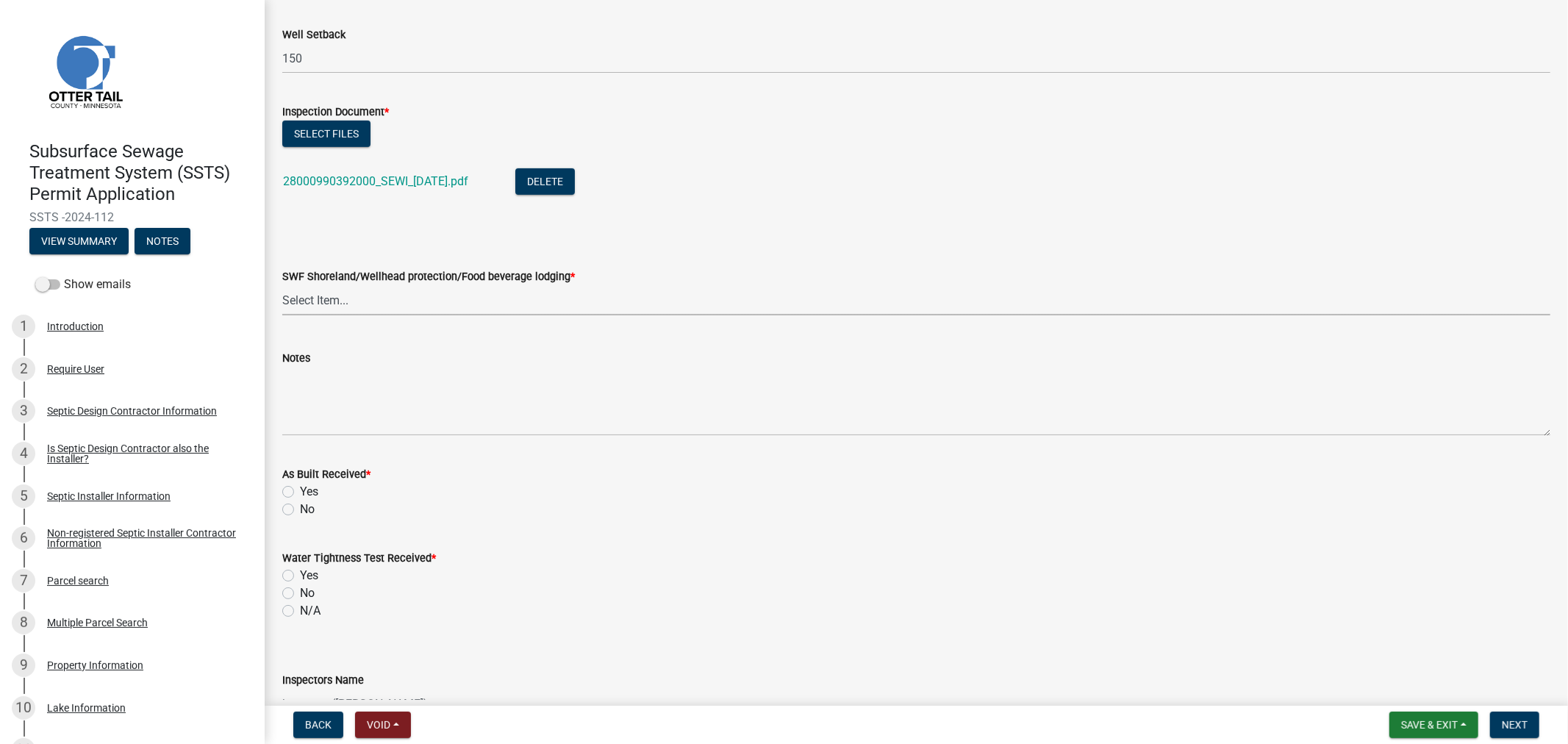
click at [305, 302] on select "Select Item... Yes No" at bounding box center [916, 301] width 1268 height 30
click at [282, 286] on select "Select Item... Yes No" at bounding box center [916, 301] width 1268 height 30
select select "efd70d20-72f1-4c01-b743-31478b6312fb"
click at [294, 510] on div "No" at bounding box center [916, 510] width 1268 height 18
click at [300, 510] on label "No" at bounding box center [307, 510] width 15 height 18
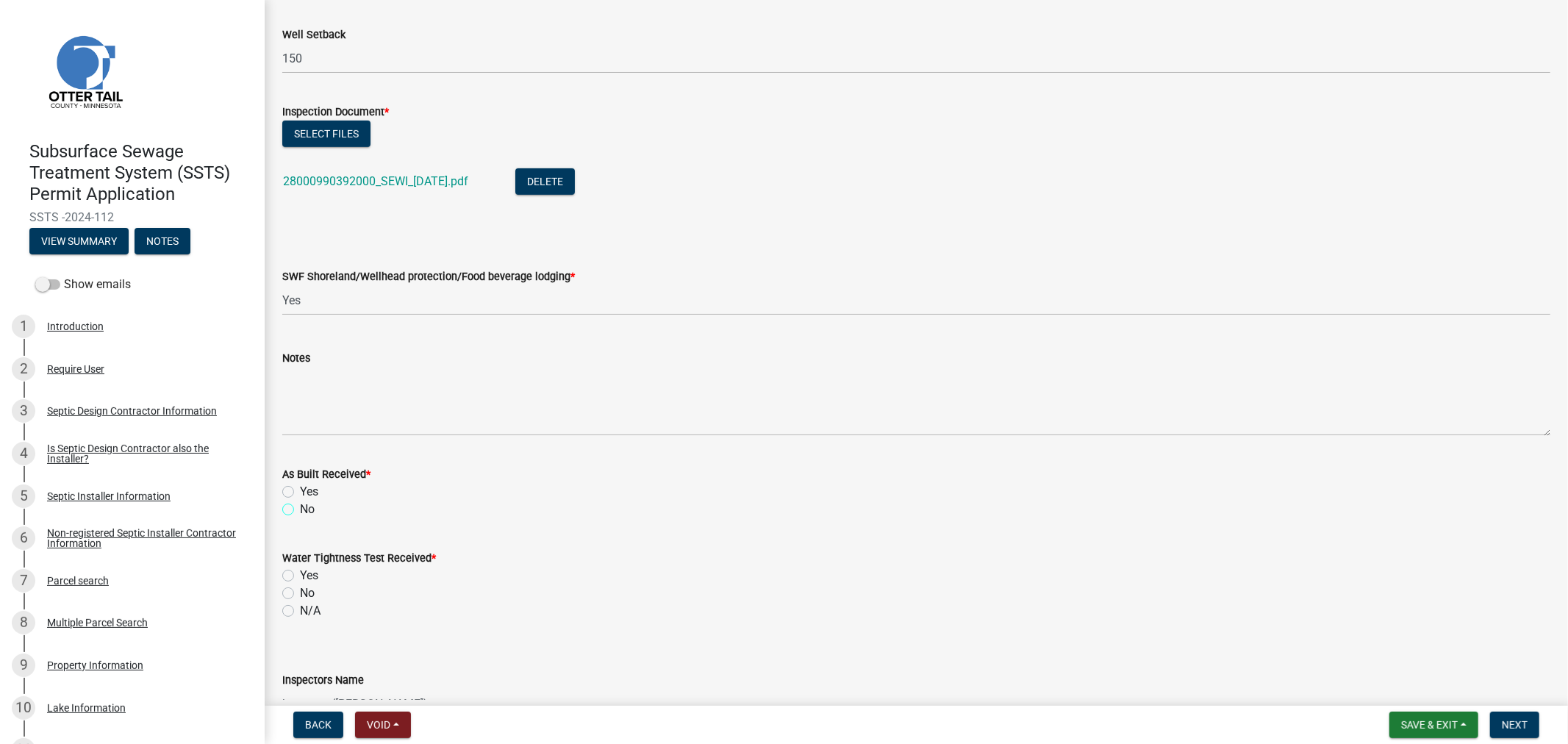
click at [300, 510] on input "No" at bounding box center [304, 505] width 10 height 10
radio input "true"
click at [300, 608] on label "N/A" at bounding box center [310, 611] width 20 height 18
click at [300, 608] on input "N/A" at bounding box center [304, 607] width 10 height 10
radio input "true"
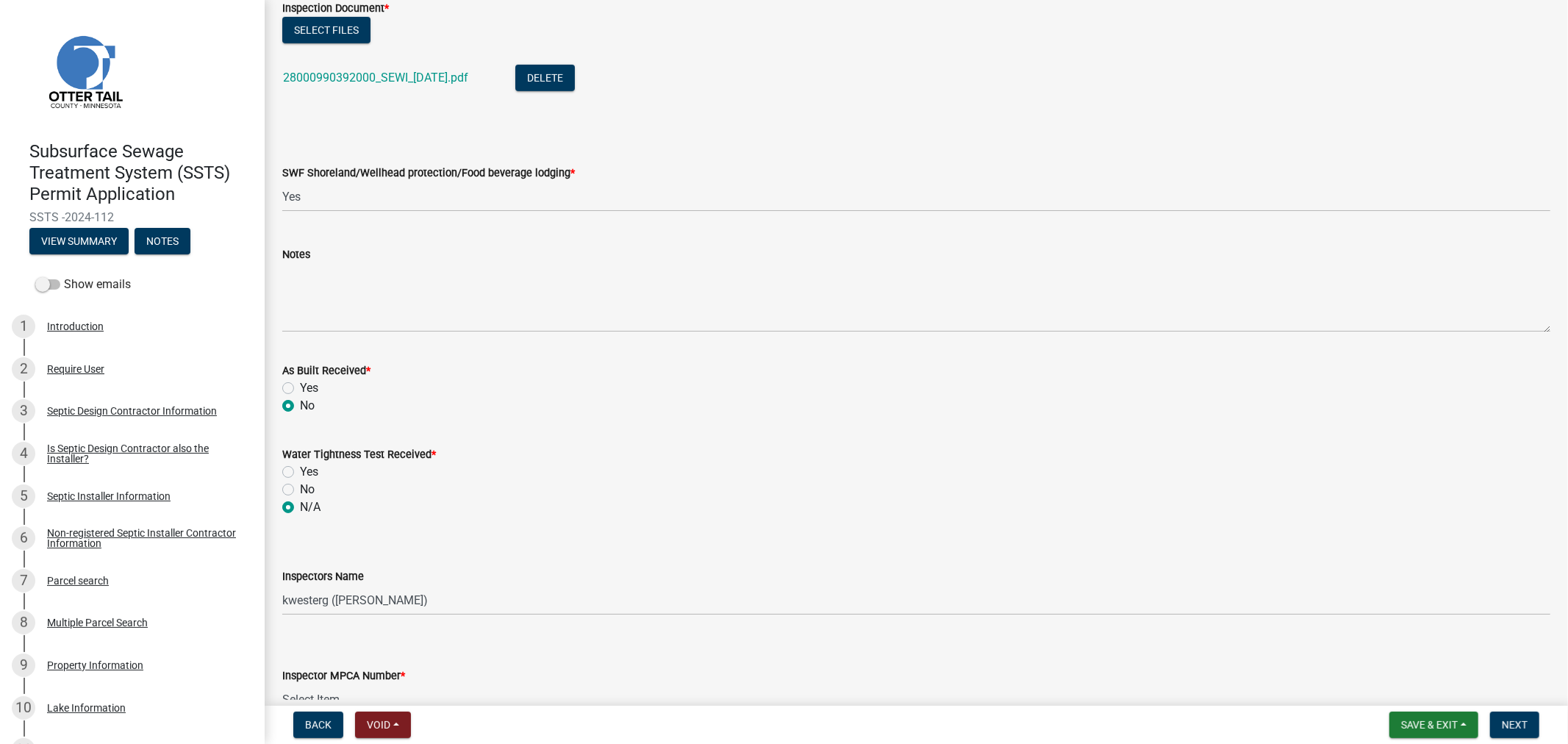
scroll to position [817, 0]
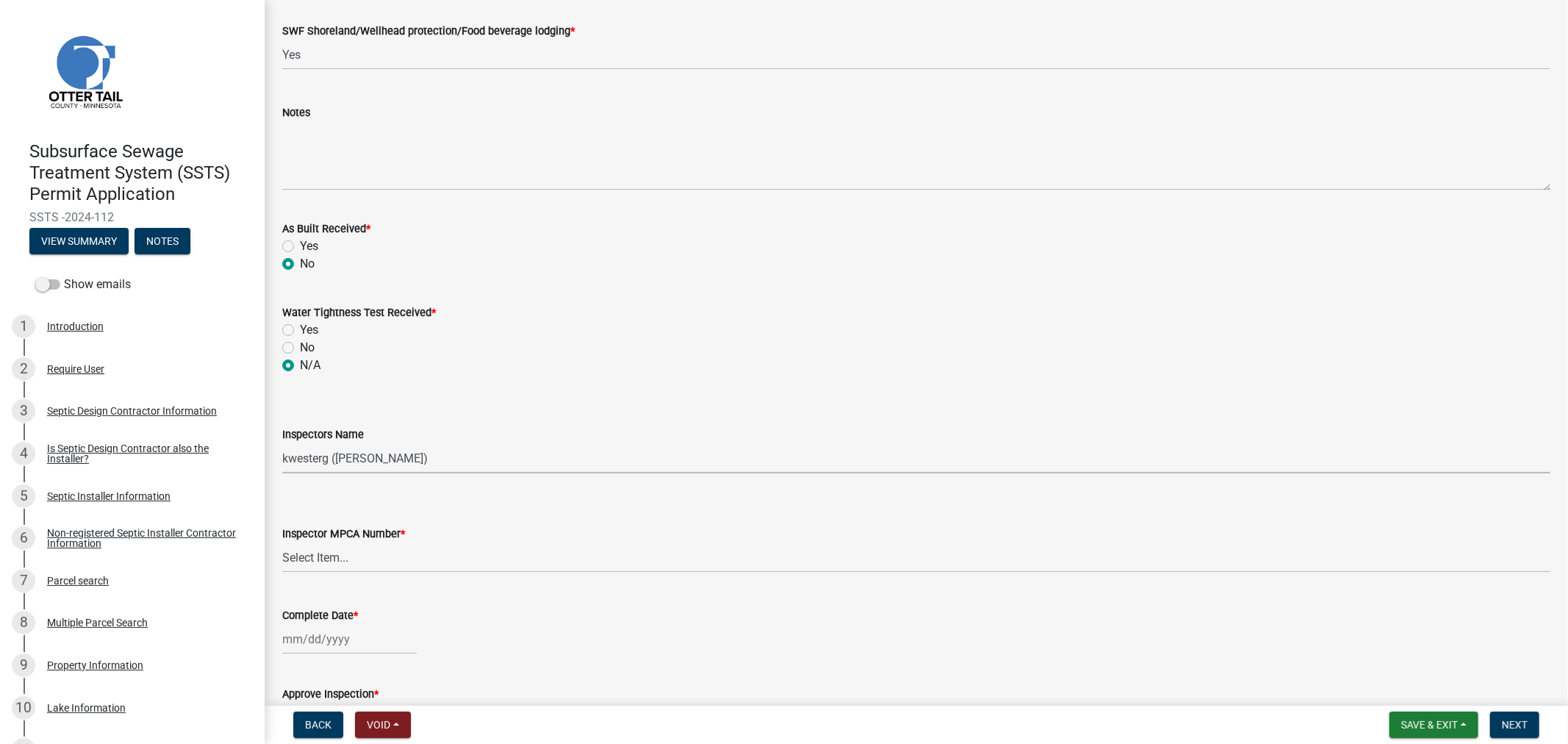
click at [324, 467] on select "Select Item... btollefson ([PERSON_NAME]) [PERSON_NAME] ([PERSON_NAME]) eplaste…" at bounding box center [916, 458] width 1268 height 30
select select "64cc3fb4-2a84-49c8-ae2d-a7b3072cebaf"
click at [282, 443] on select "Select Item... btollefson ([PERSON_NAME]) [PERSON_NAME] ([PERSON_NAME]) eplaste…" at bounding box center [916, 458] width 1268 height 30
click at [302, 563] on select "Select Item... [PERSON_NAME] (10415) [PERSON_NAME] (924) [PERSON_NAME] (1957) […" at bounding box center [916, 558] width 1268 height 30
click at [282, 543] on select "Select Item... [PERSON_NAME] (10415) [PERSON_NAME] (924) [PERSON_NAME] (1957) […" at bounding box center [916, 558] width 1268 height 30
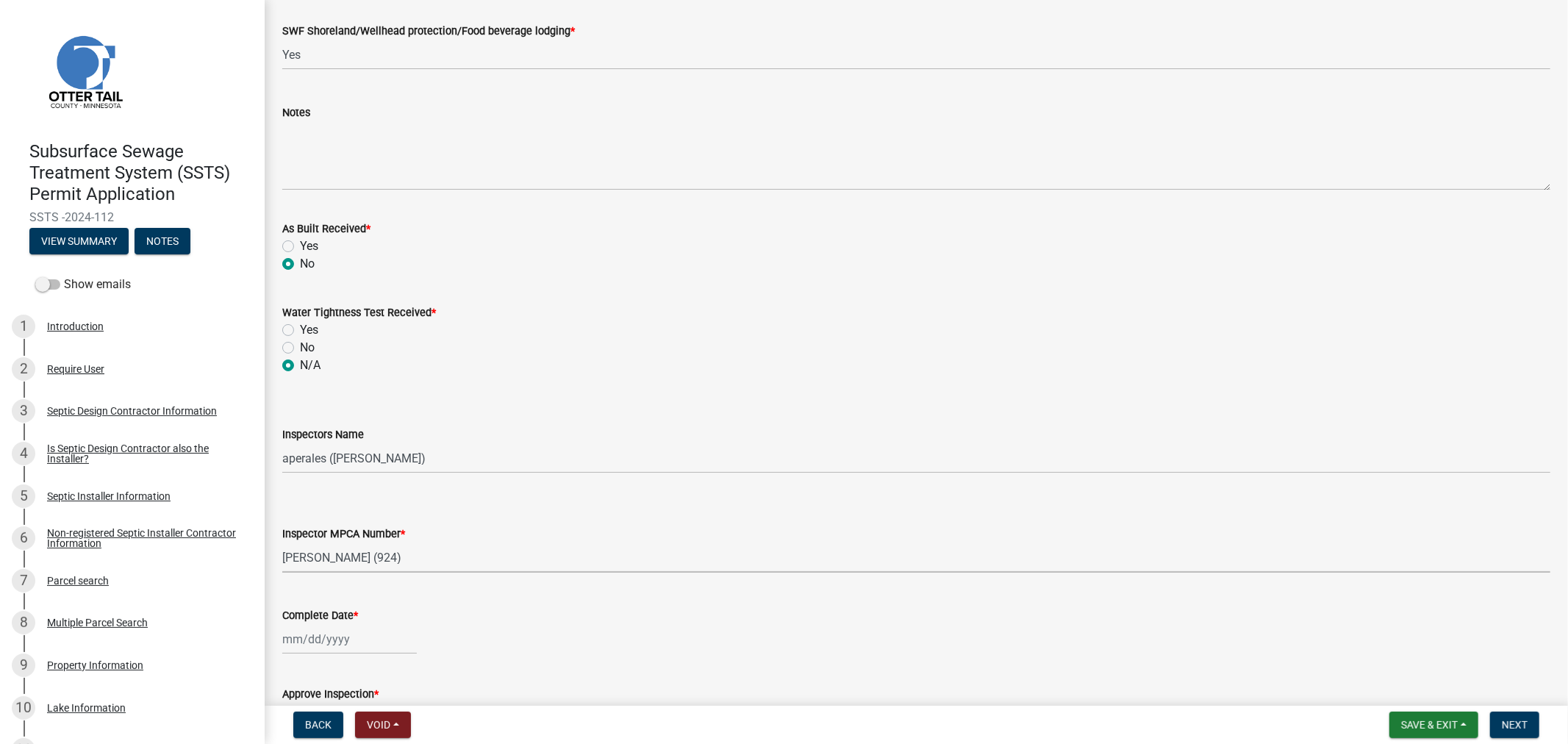
select select "6979e2cf-acfc-4aeb-b273-cede3e7f0b0f"
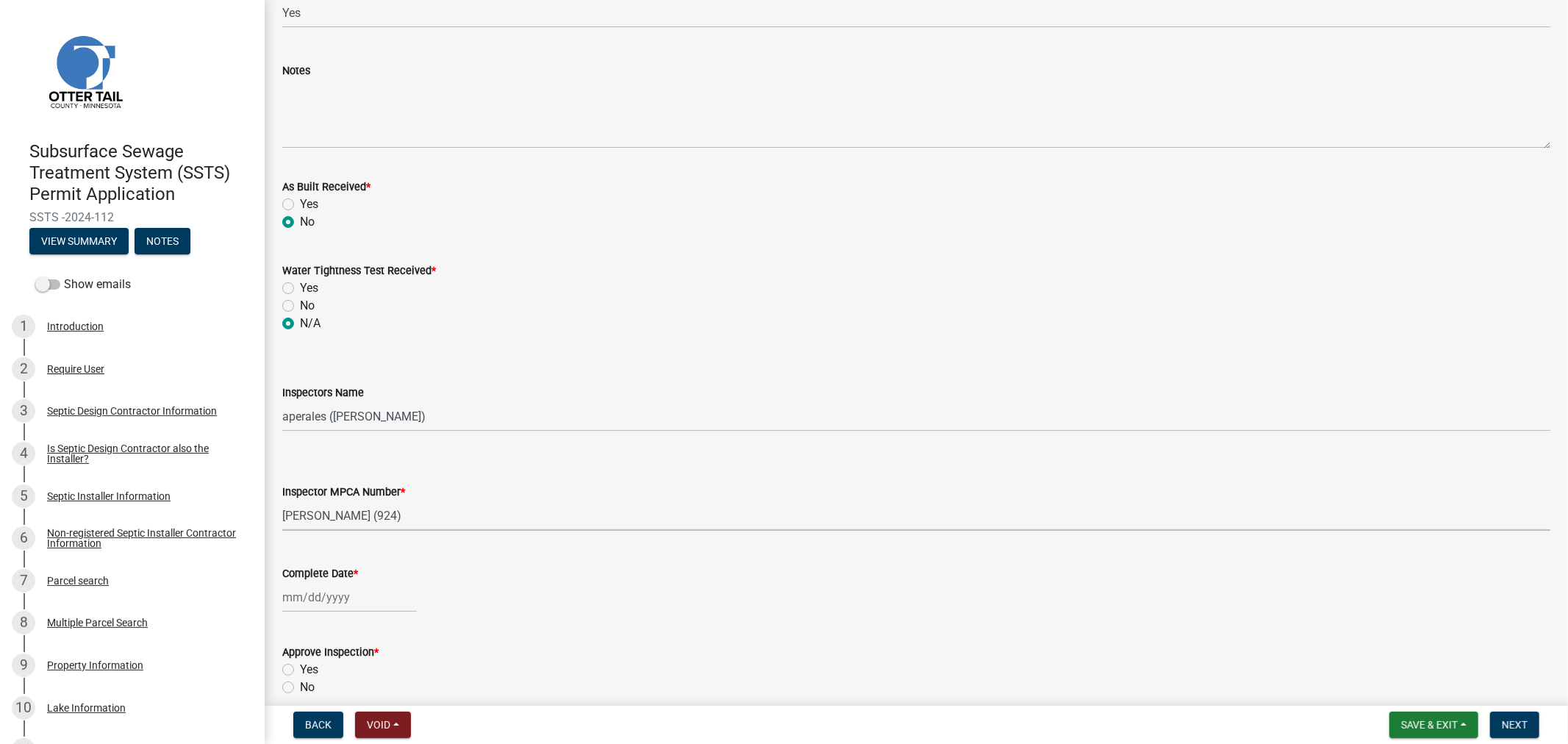
scroll to position [925, 0]
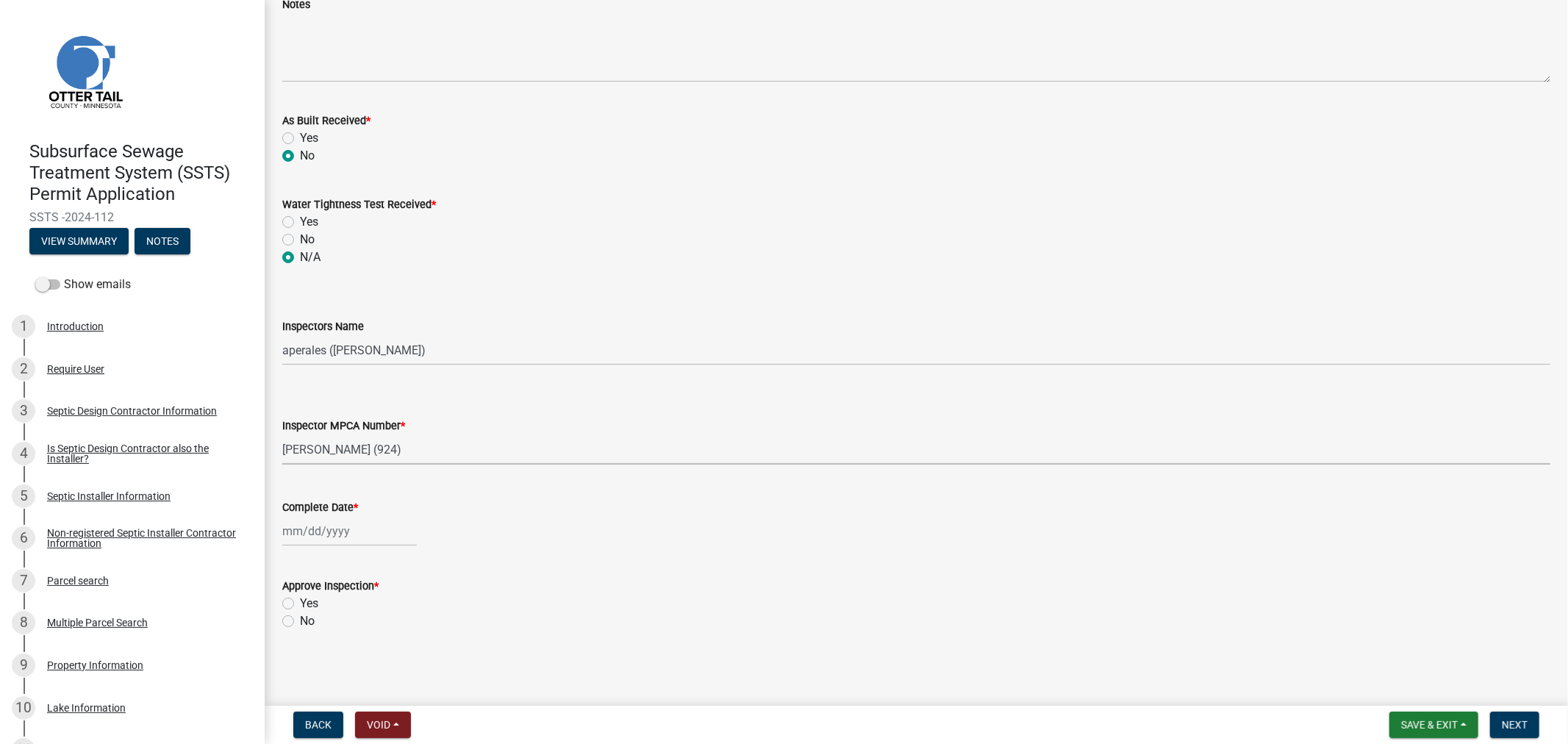
select select "9"
select select "2025"
click at [325, 530] on div "[PERSON_NAME] Feb Mar Apr [PERSON_NAME][DATE] Oct Nov [DATE] 1526 1527 1528 152…" at bounding box center [349, 532] width 134 height 30
click at [294, 336] on span "Previous month" at bounding box center [297, 334] width 11 height 11
select select "8"
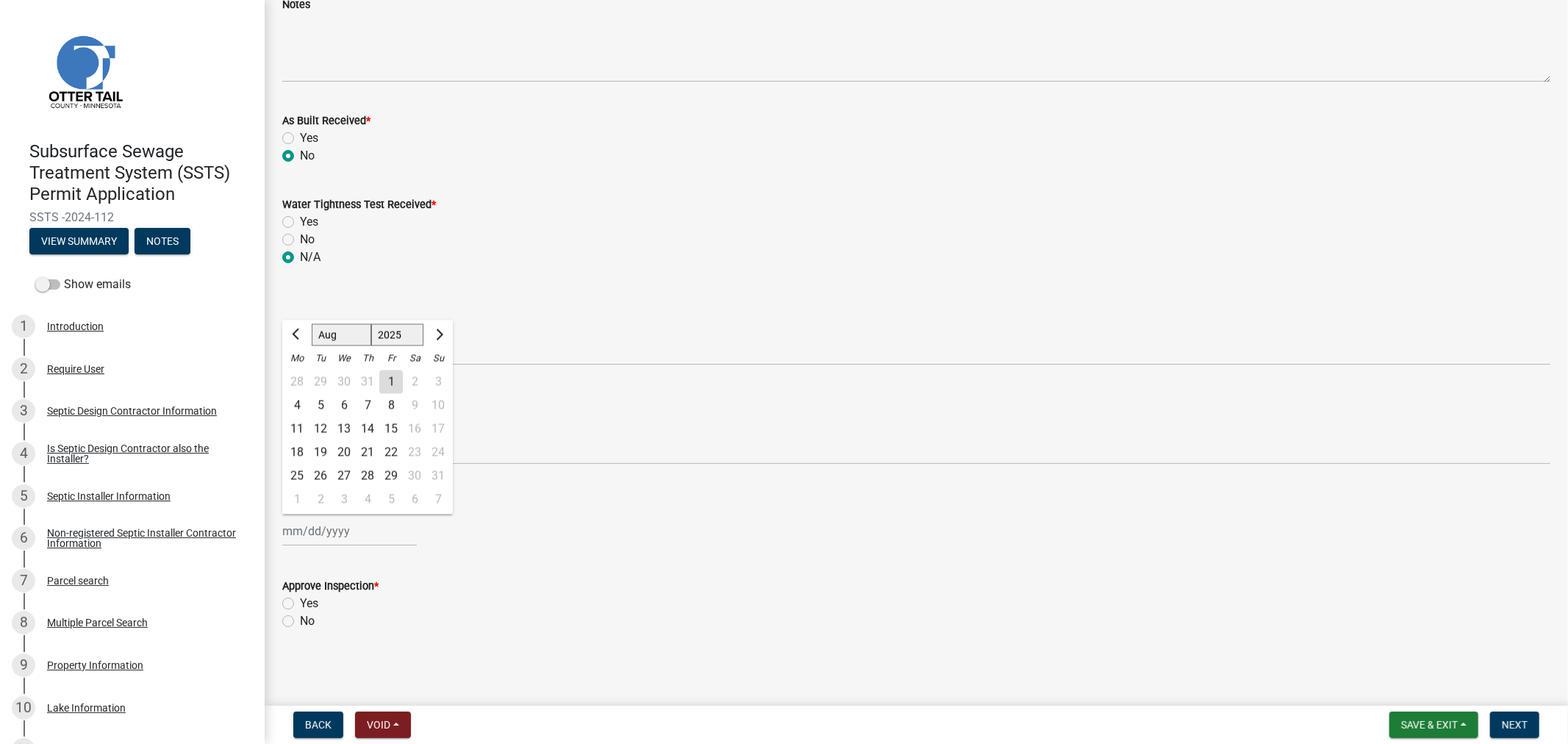
click at [344, 473] on div "27" at bounding box center [344, 476] width 24 height 24
type input "[DATE]"
click at [300, 602] on label "Yes" at bounding box center [309, 604] width 19 height 18
click at [300, 602] on input "Yes" at bounding box center [304, 600] width 10 height 10
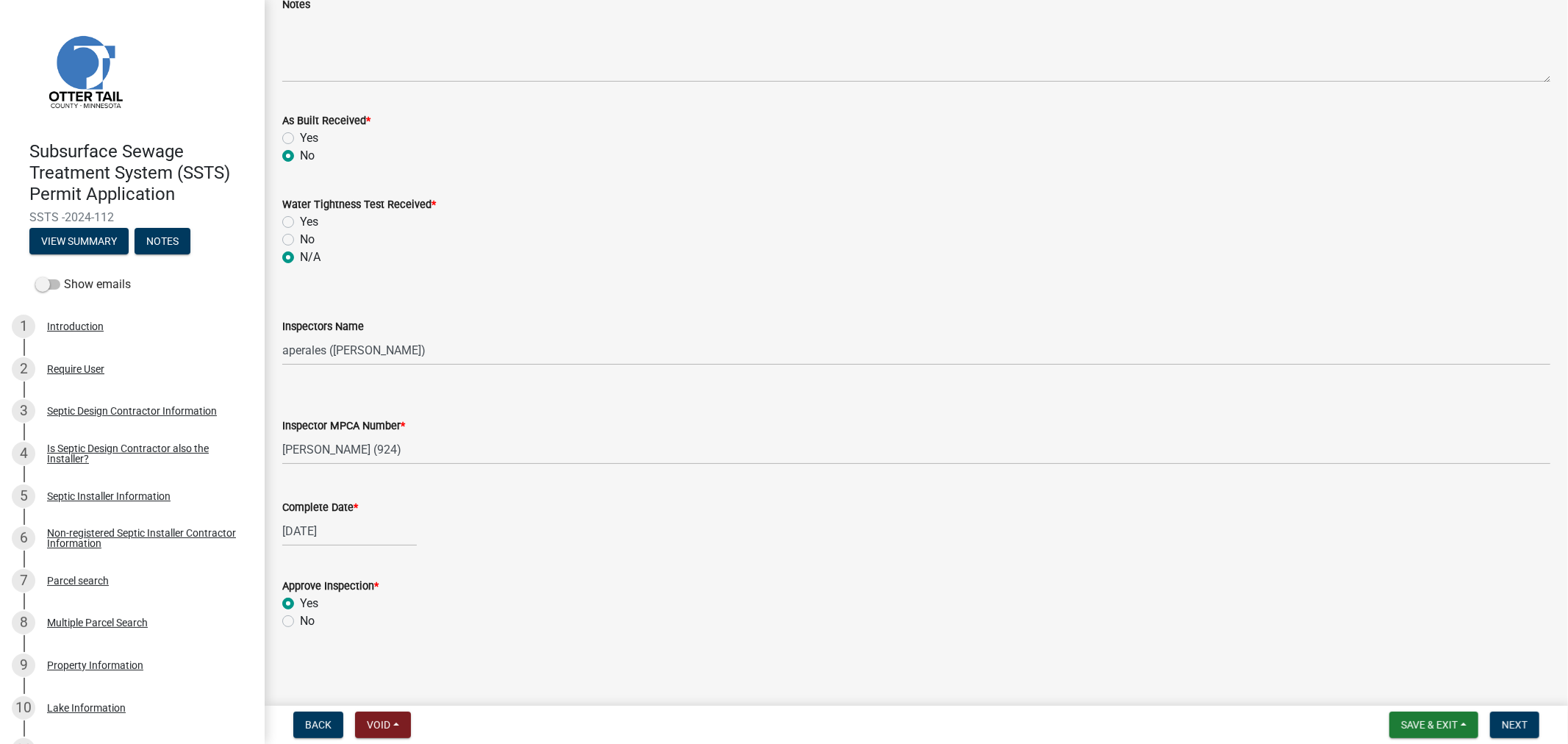
radio input "true"
click at [1493, 728] on button "Next" at bounding box center [1515, 725] width 50 height 27
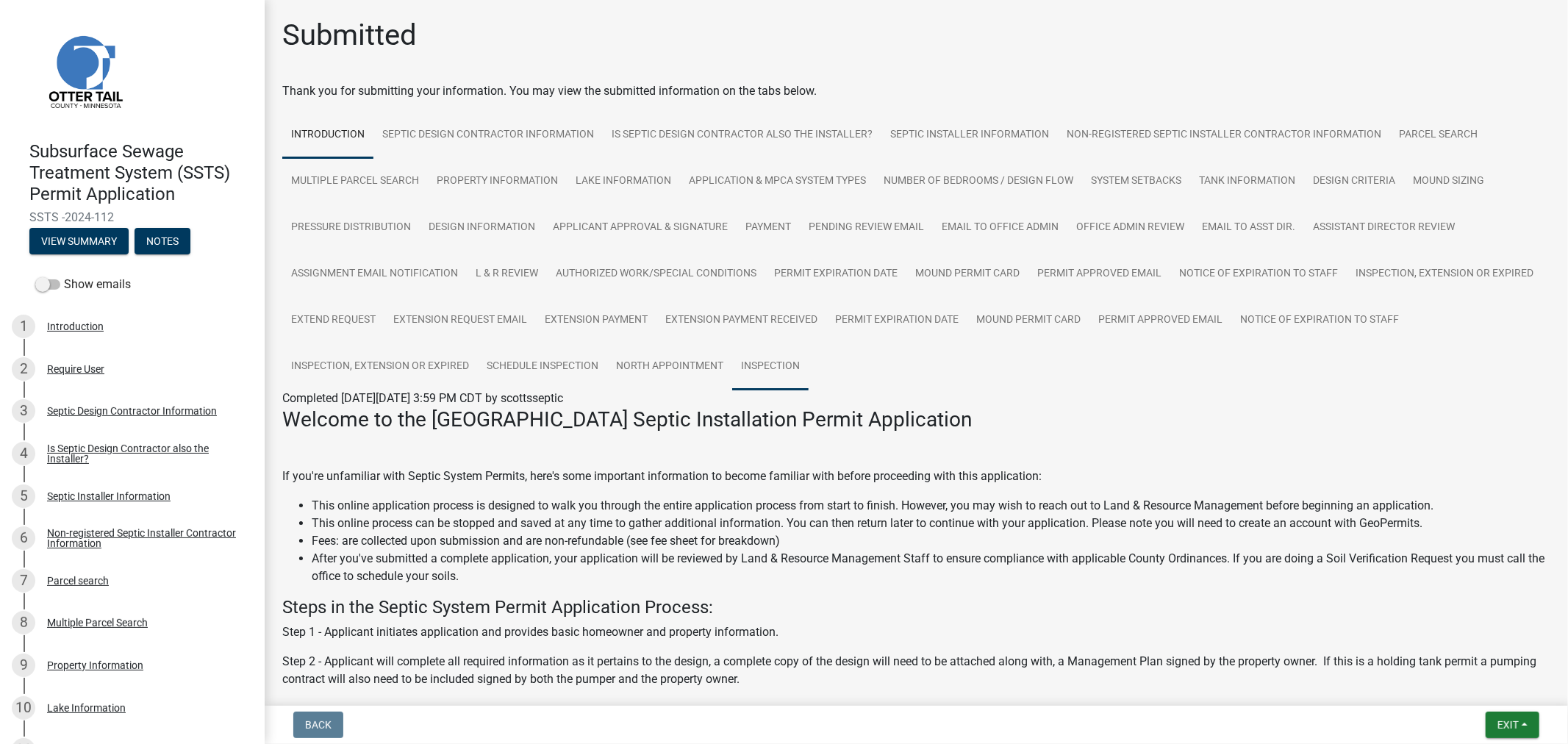
click at [808, 368] on link "Inspection" at bounding box center [770, 366] width 76 height 47
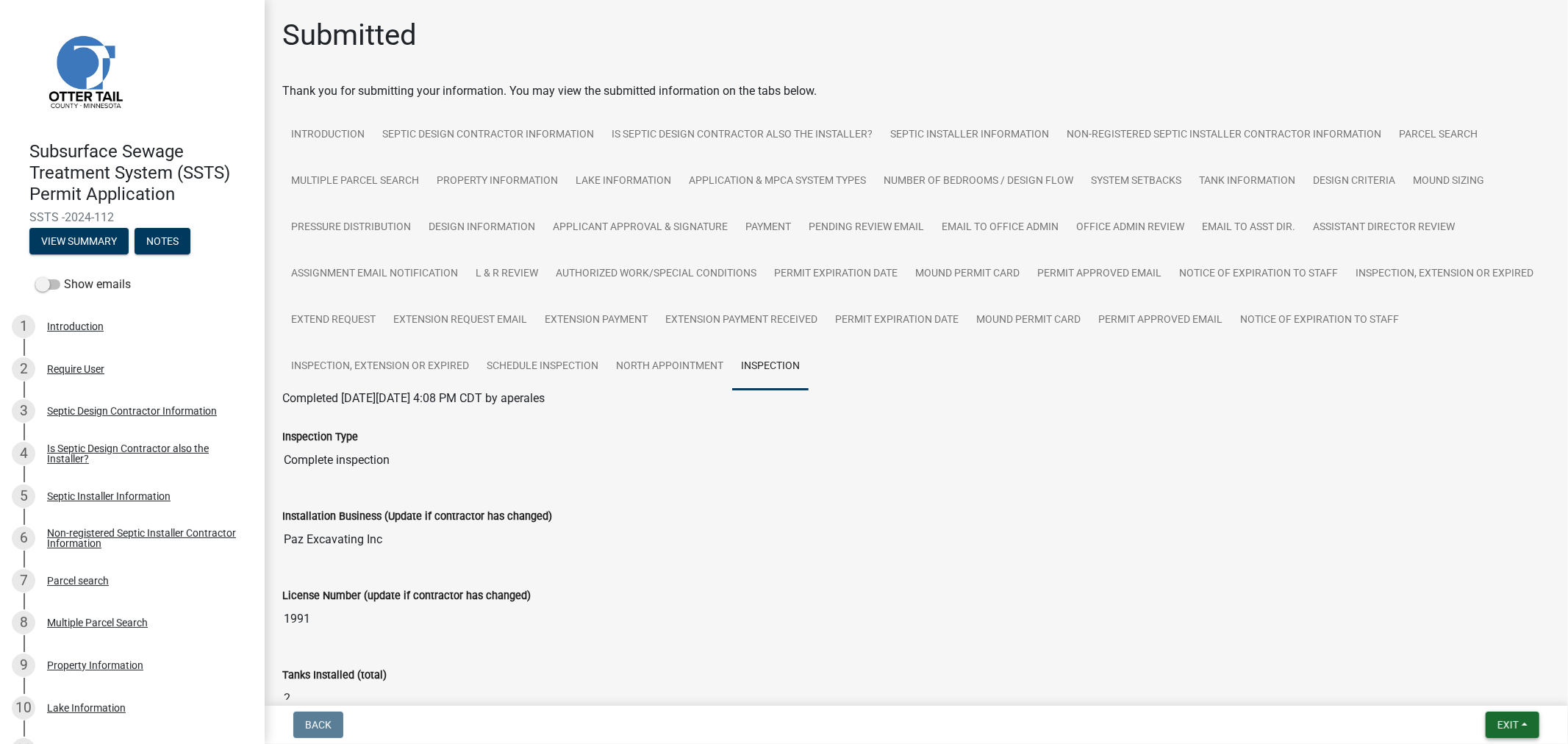
click at [1511, 732] on button "Exit" at bounding box center [1512, 725] width 54 height 27
click at [1475, 696] on button "Save & Exit" at bounding box center [1480, 686] width 118 height 35
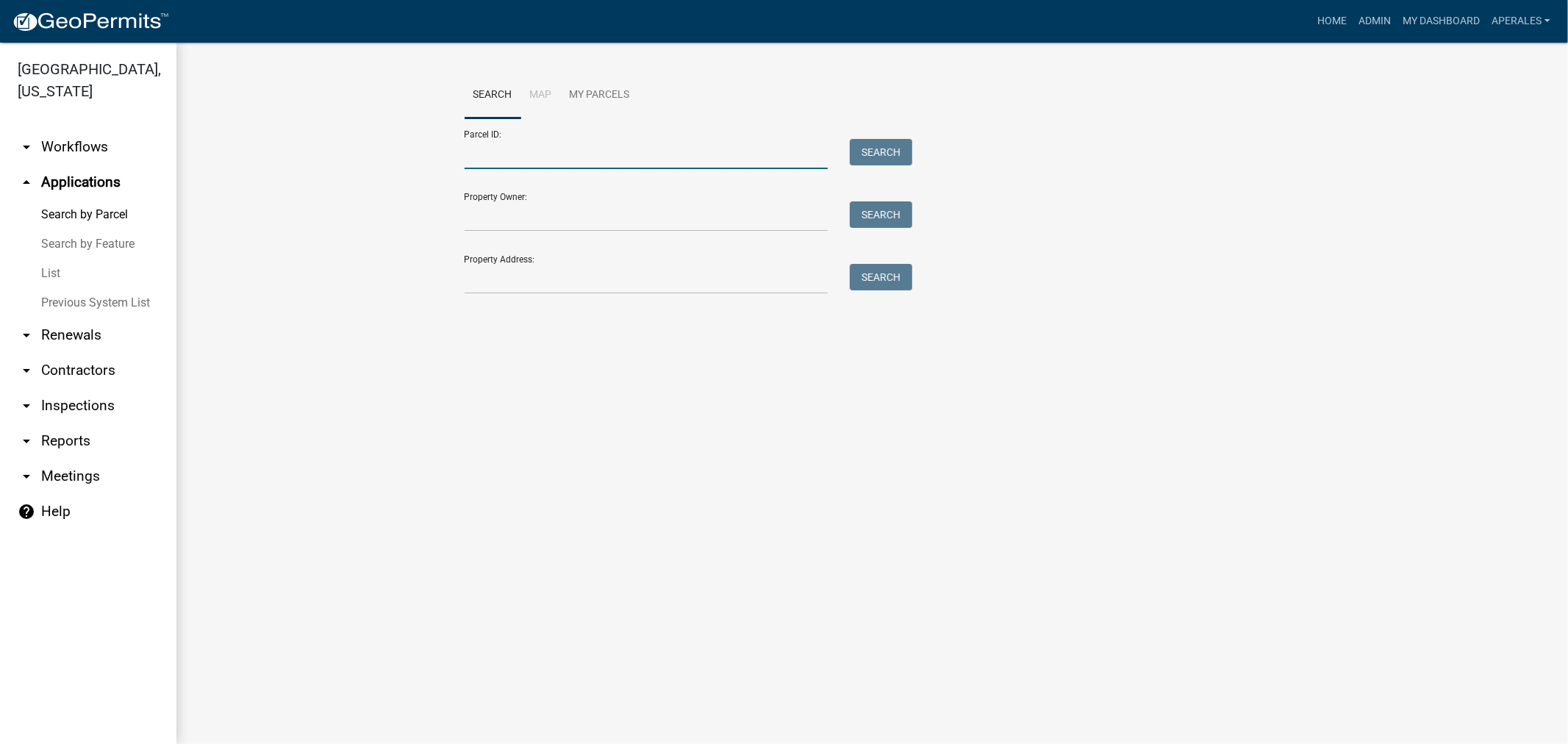
click at [590, 141] on input "Parcel ID:" at bounding box center [646, 154] width 363 height 30
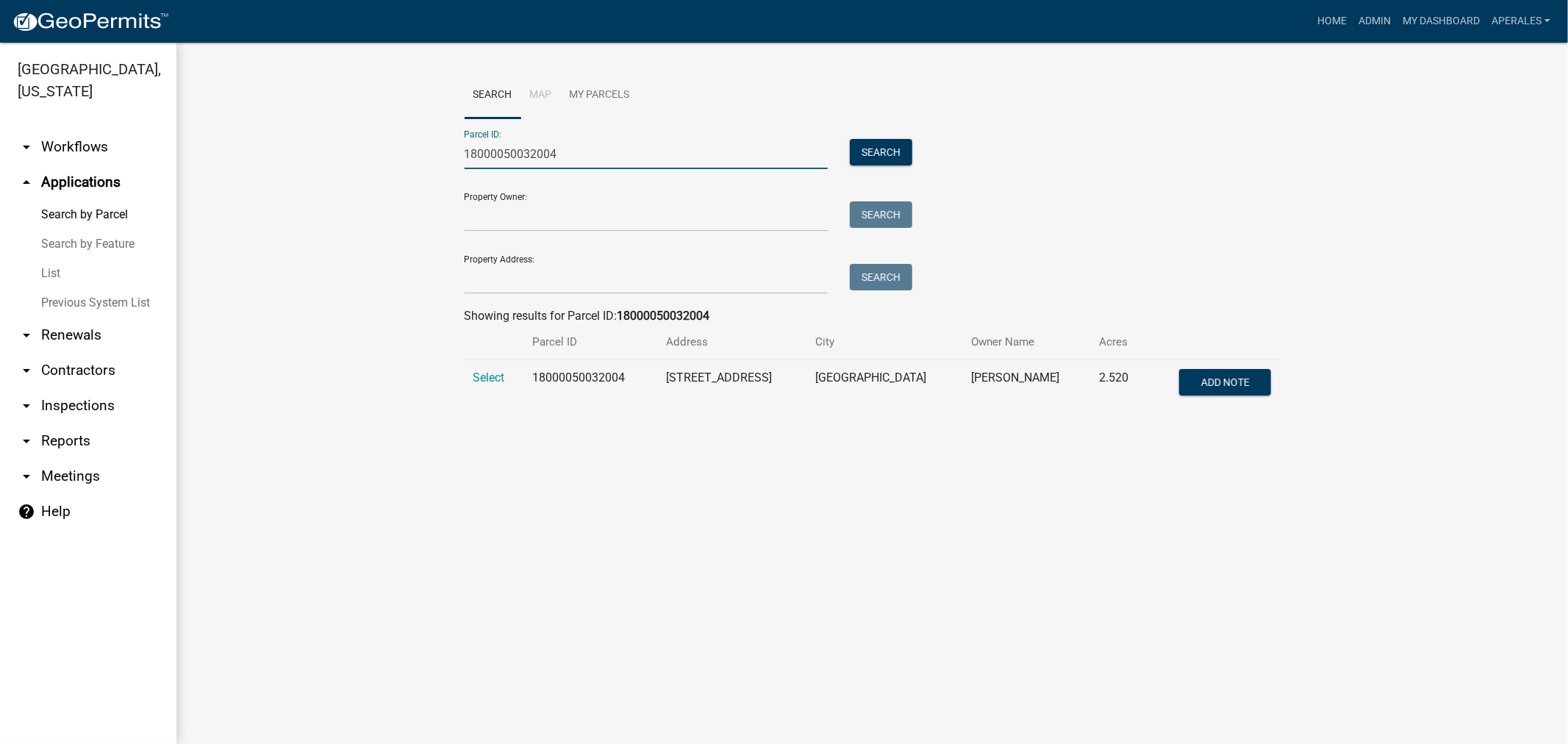
type input "18000050032004"
click at [499, 387] on td "Select" at bounding box center [493, 384] width 59 height 49
click at [499, 380] on span "Select" at bounding box center [489, 378] width 32 height 14
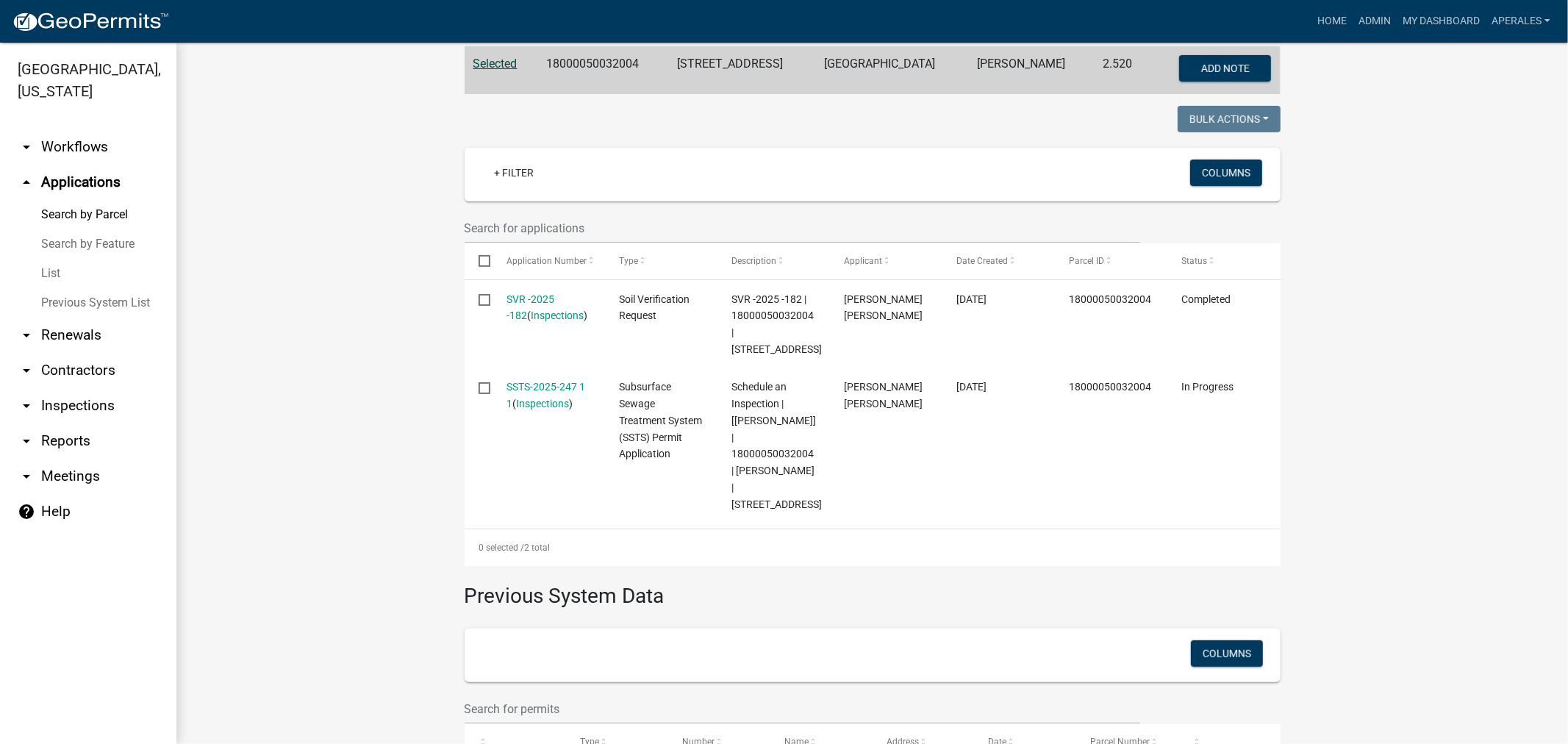
scroll to position [326, 0]
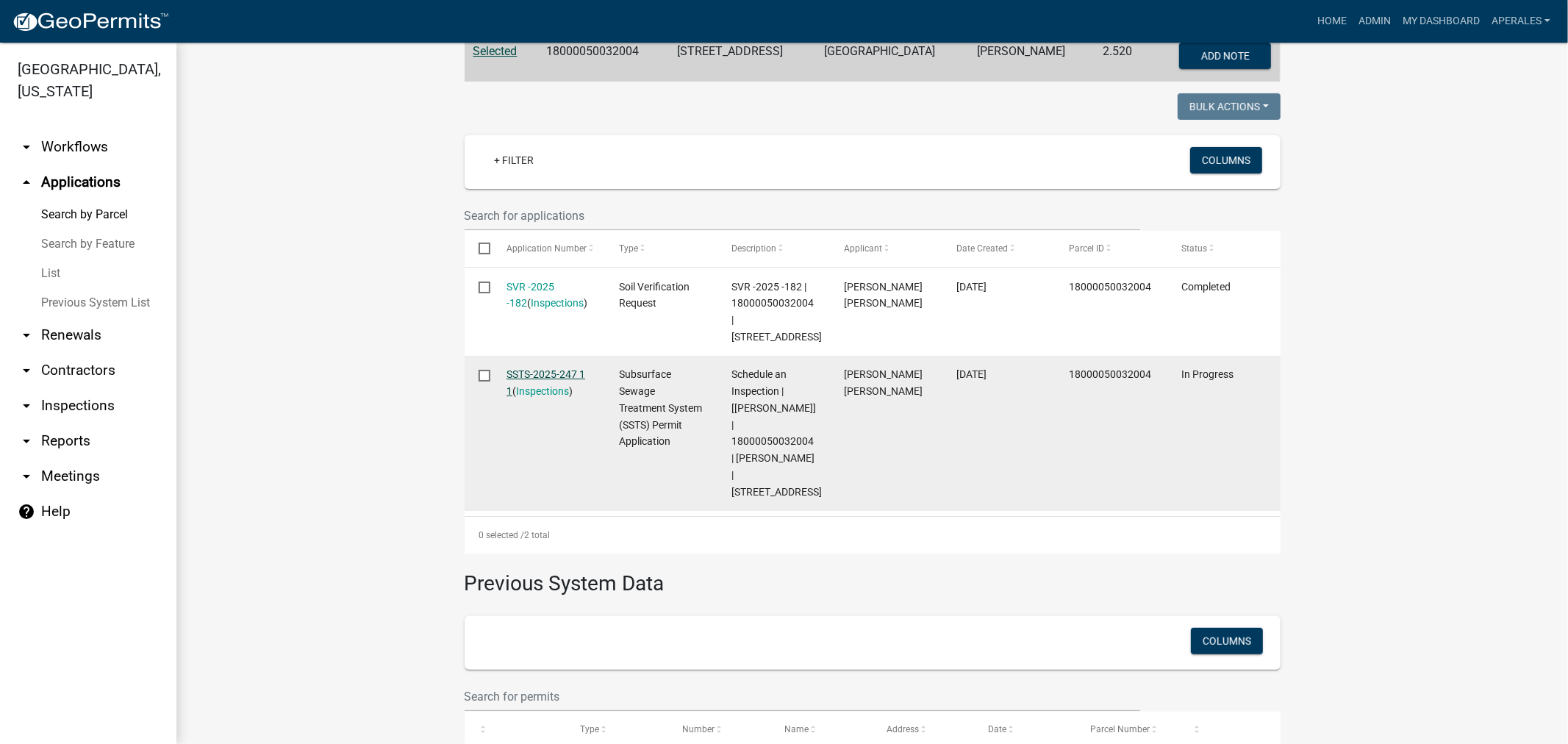
click at [525, 375] on link "SSTS-2025-247 1 1" at bounding box center [546, 382] width 79 height 28
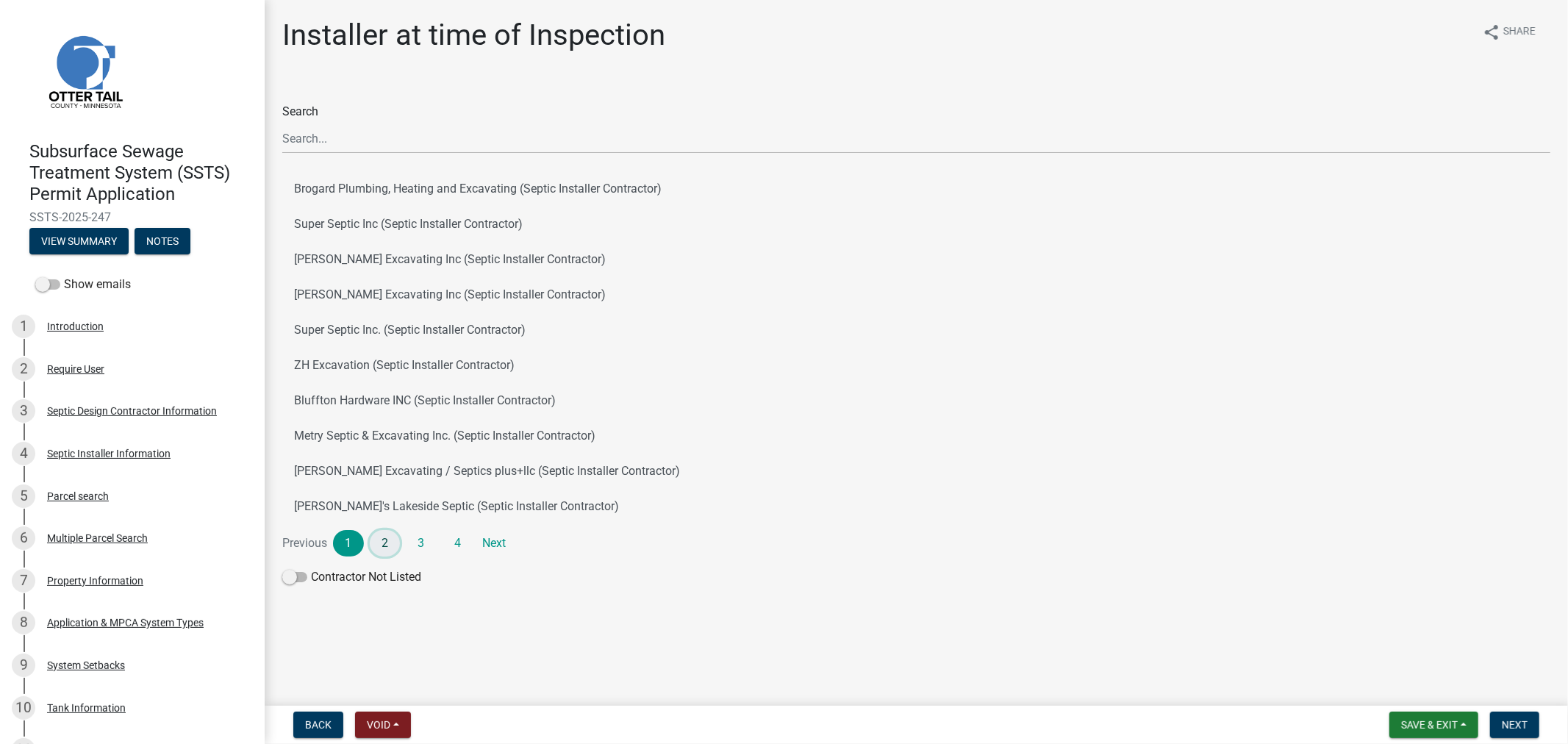
click at [376, 534] on link "2" at bounding box center [385, 543] width 31 height 27
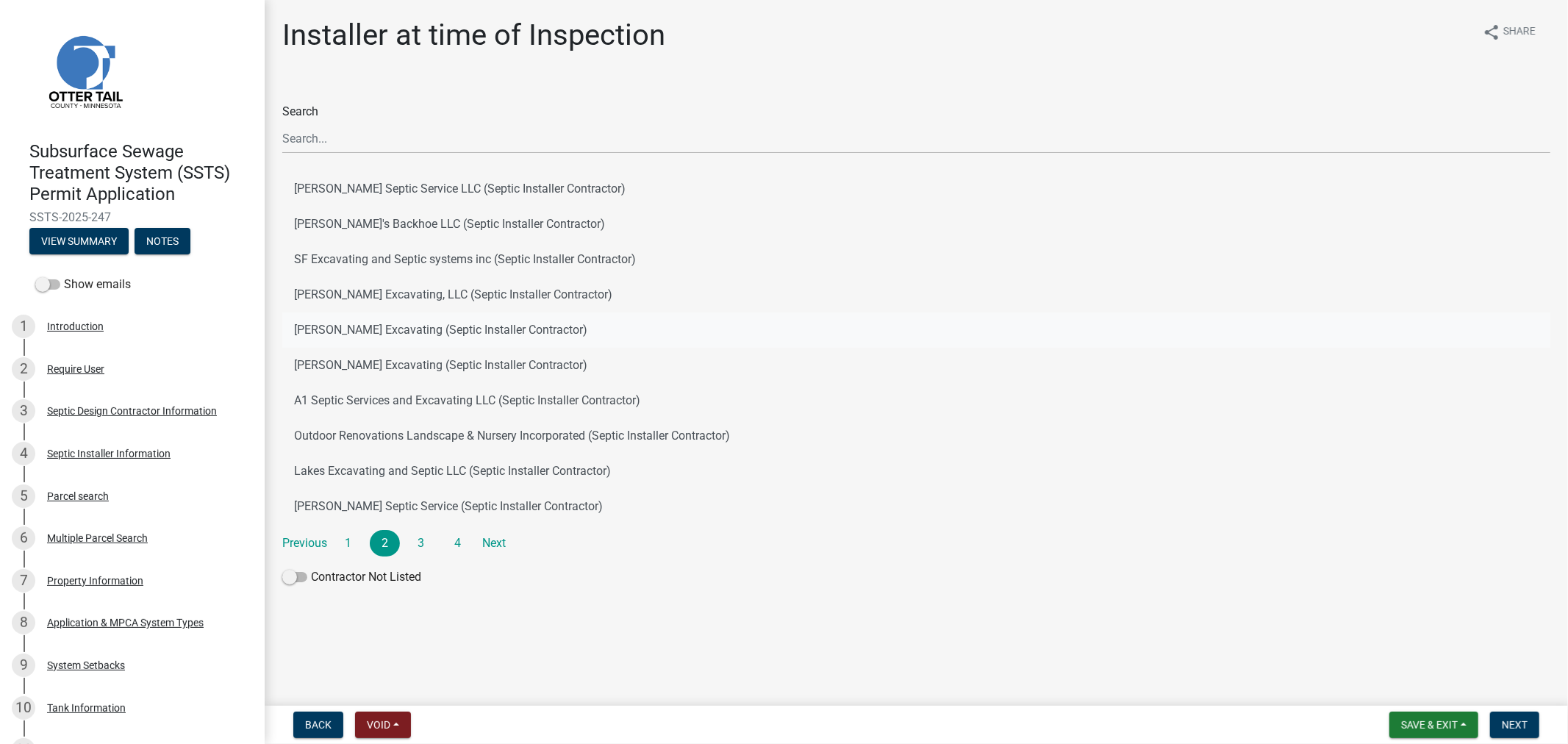
click at [412, 326] on button "[PERSON_NAME] Excavating (Septic Installer Contractor)" at bounding box center [916, 330] width 1268 height 35
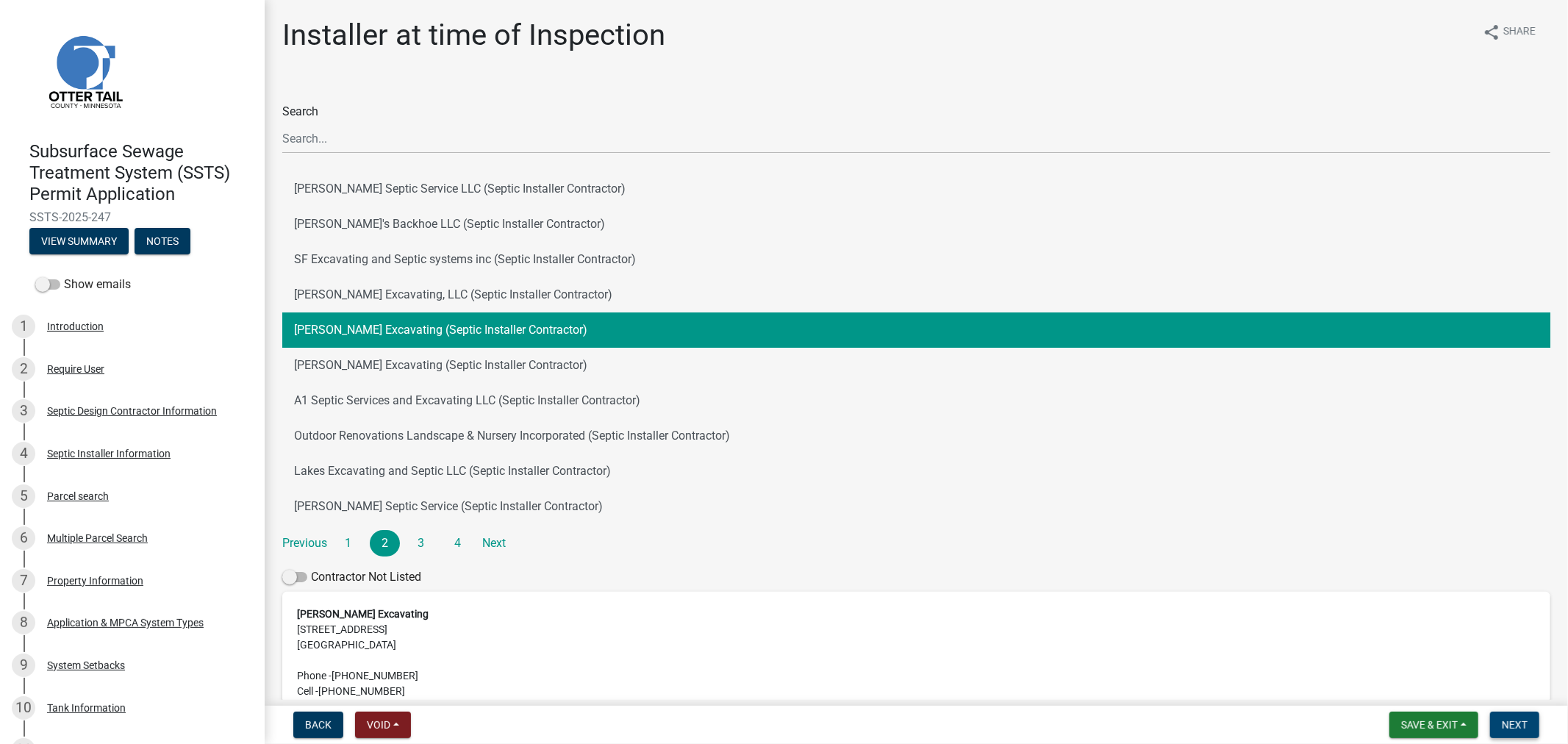
click at [1539, 722] on button "Next" at bounding box center [1515, 725] width 50 height 27
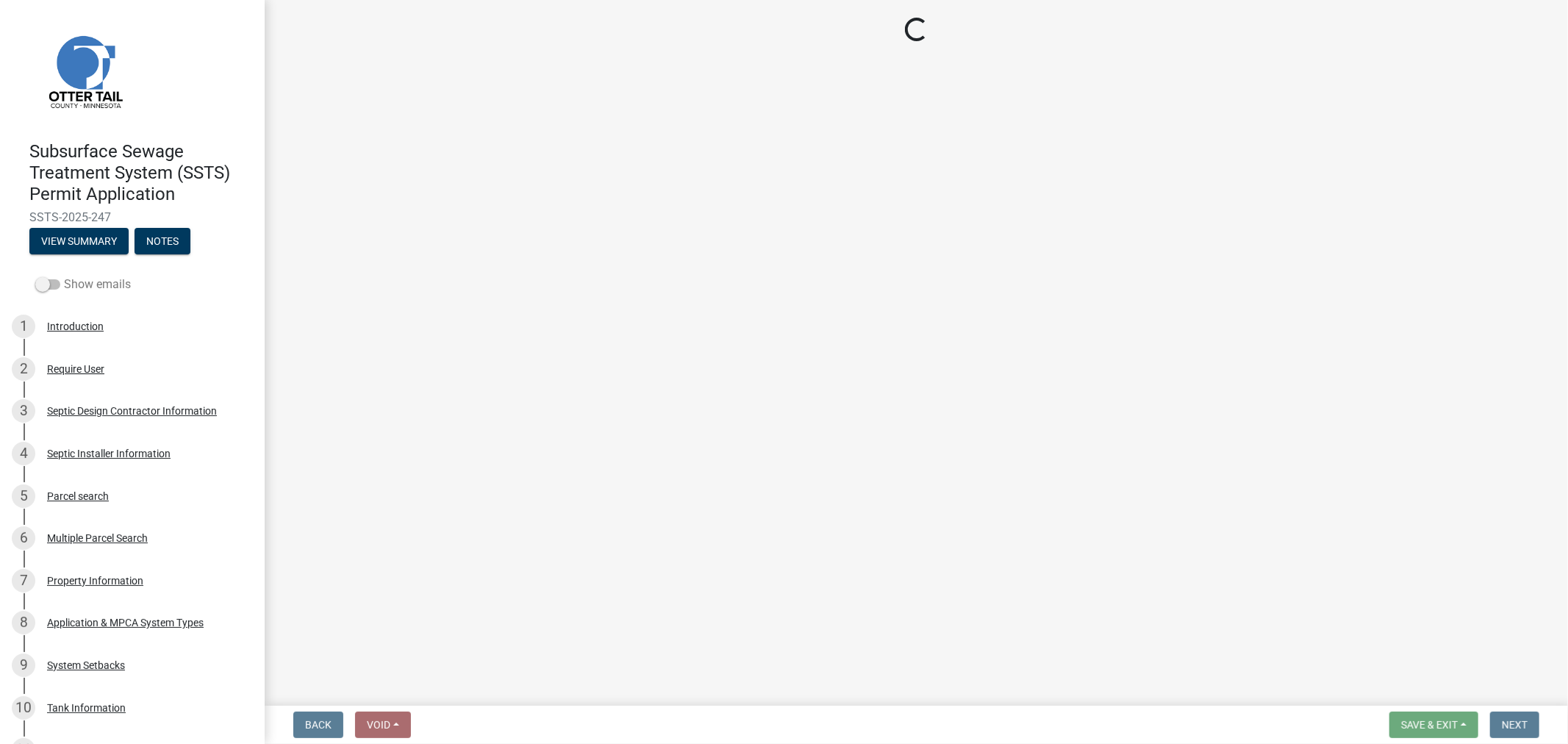
select select "710d5f49-2663-4e73-9718-d0c4e189f5ed"
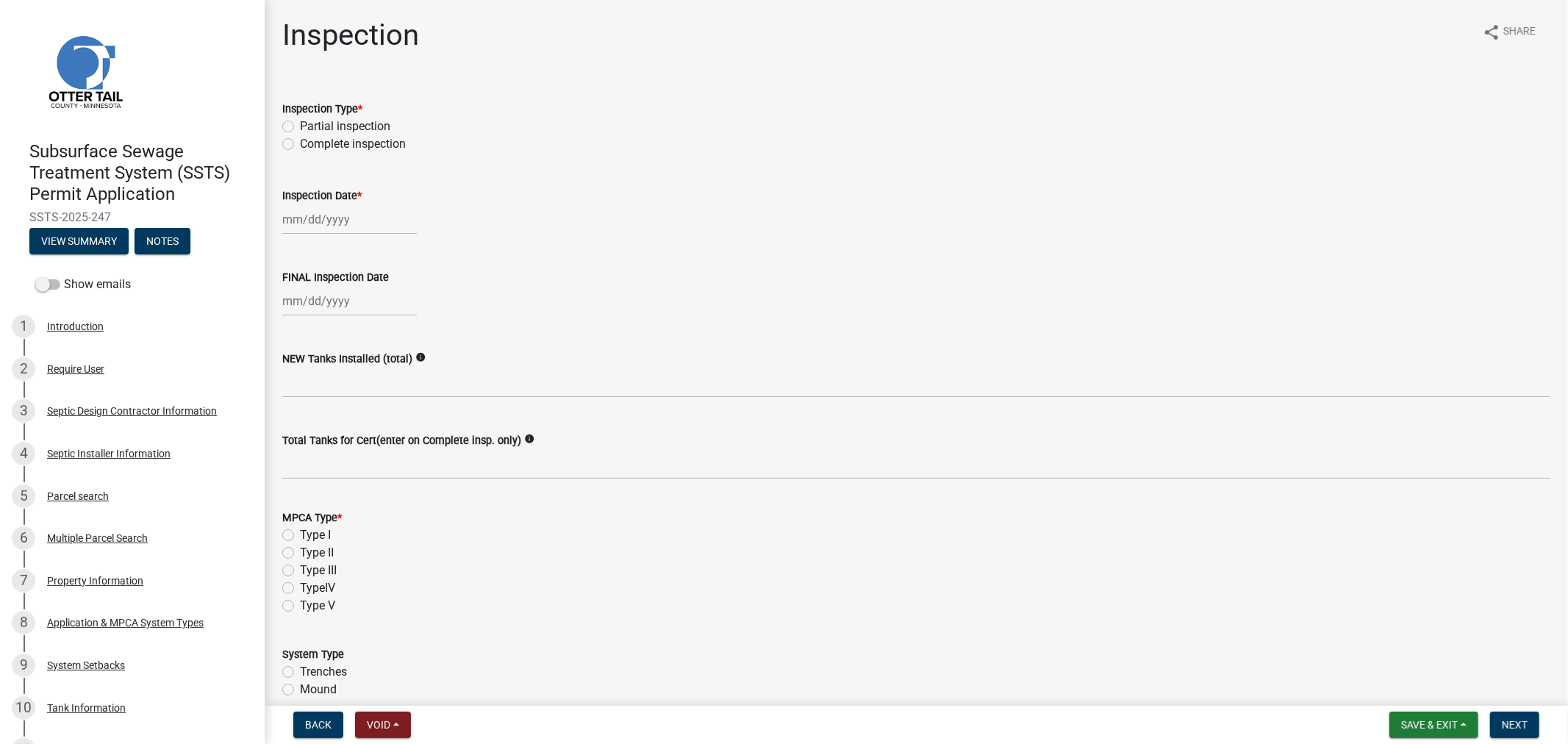
click at [286, 150] on div "Complete inspection" at bounding box center [916, 144] width 1268 height 18
click at [300, 147] on label "Complete inspection" at bounding box center [353, 144] width 106 height 18
click at [300, 145] on input "Complete inspection" at bounding box center [304, 140] width 10 height 10
radio input "true"
drag, startPoint x: 299, startPoint y: 238, endPoint x: 307, endPoint y: 230, distance: 11.3
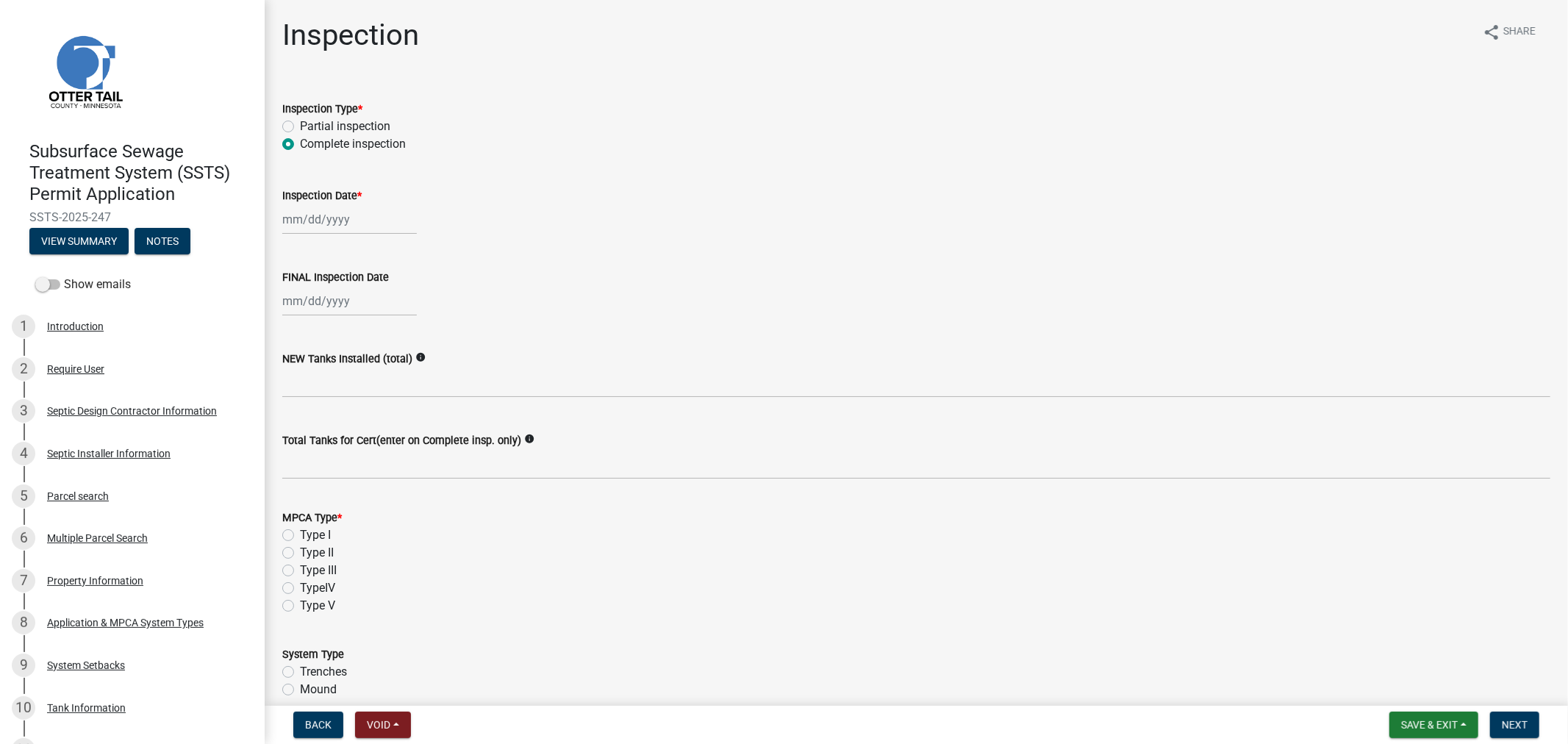
click at [299, 238] on wm-data-entity-input "Inspection Date *" at bounding box center [916, 207] width 1268 height 81
click at [310, 222] on div at bounding box center [349, 219] width 134 height 30
select select "9"
select select "2025"
click at [294, 249] on span "Previous month" at bounding box center [297, 249] width 11 height 11
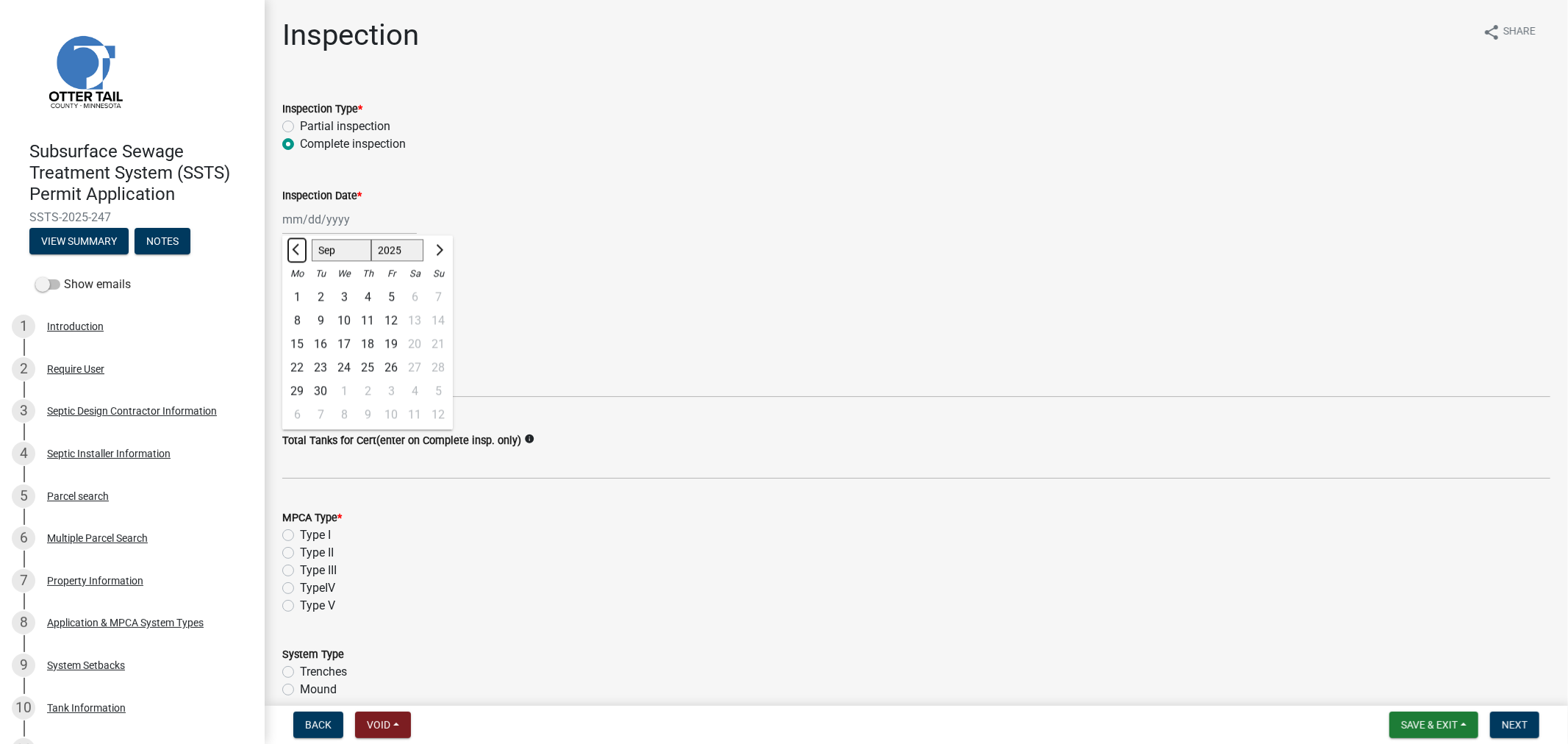
select select "8"
click at [316, 394] on div "26" at bounding box center [320, 391] width 24 height 24
type input "[DATE]"
select select "9"
select select "2025"
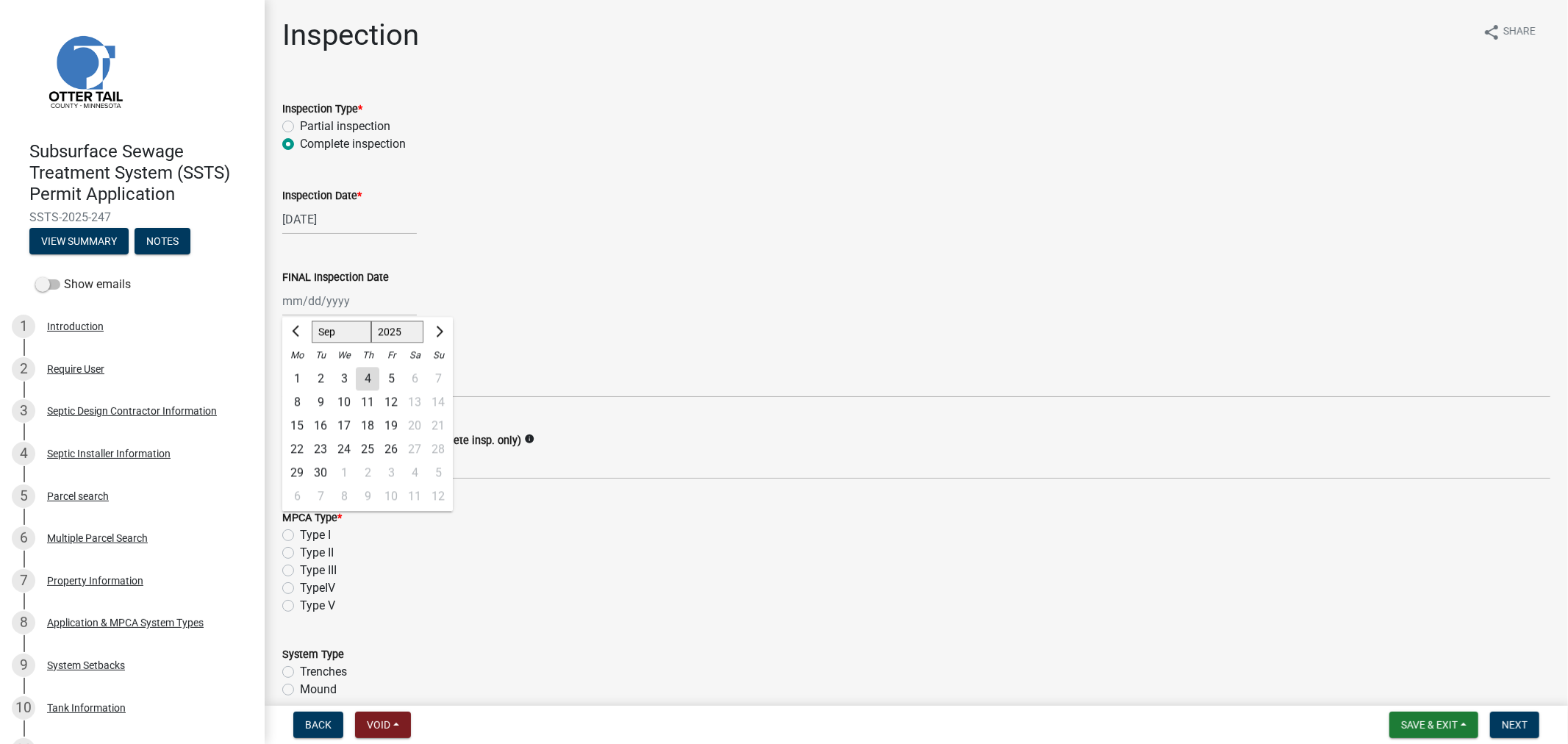
click at [311, 299] on div "[PERSON_NAME] Feb Mar Apr [PERSON_NAME][DATE] Oct Nov [DATE] 1526 1527 1528 152…" at bounding box center [349, 301] width 134 height 30
click at [300, 331] on span "Previous month" at bounding box center [297, 331] width 11 height 11
select select "8"
click at [329, 469] on div "26" at bounding box center [320, 472] width 24 height 24
type input "[DATE]"
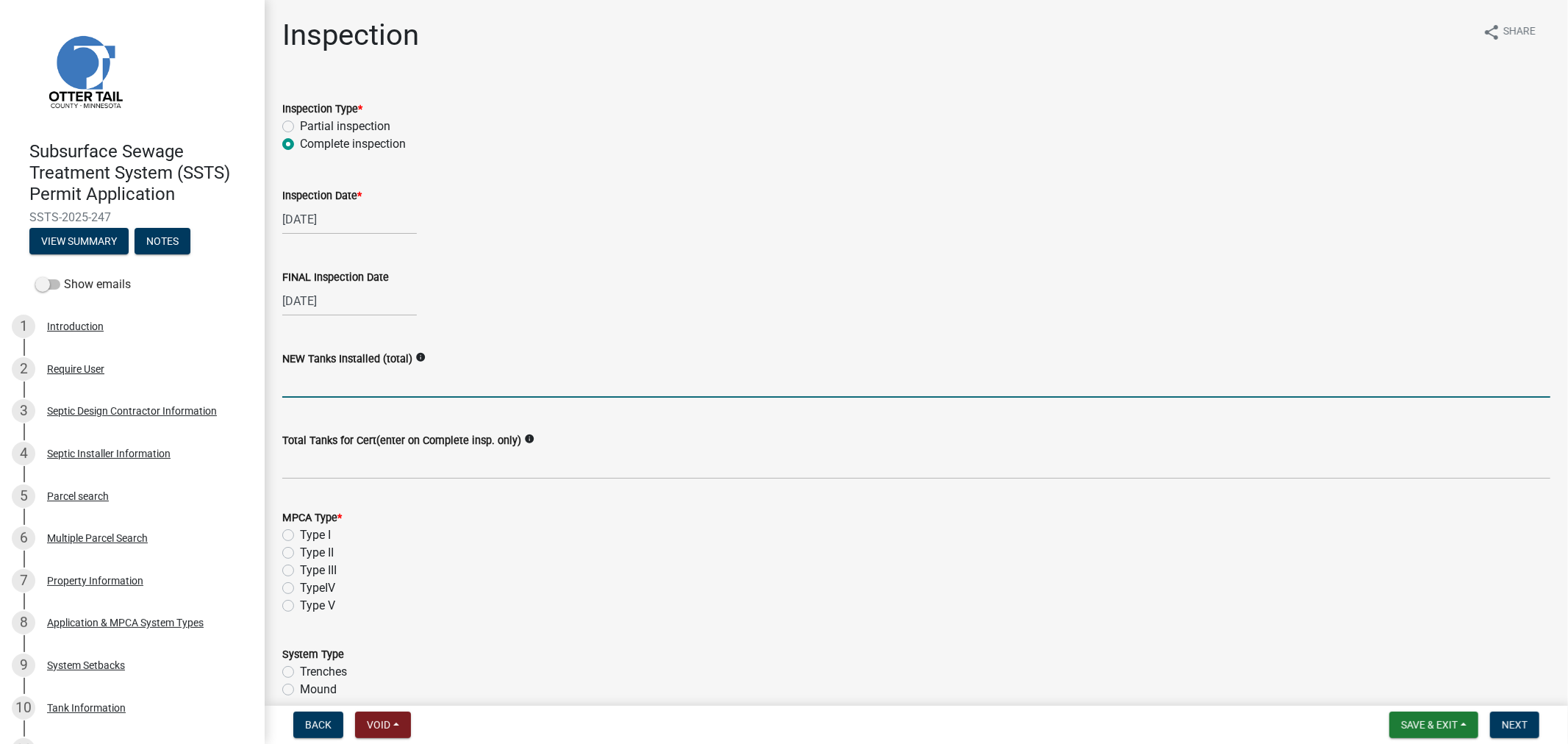
click at [311, 372] on input "text" at bounding box center [916, 383] width 1268 height 30
type input "2"
click at [279, 460] on div "Total Tanks for Cert(enter on Complete insp. only) info" at bounding box center [916, 445] width 1290 height 68
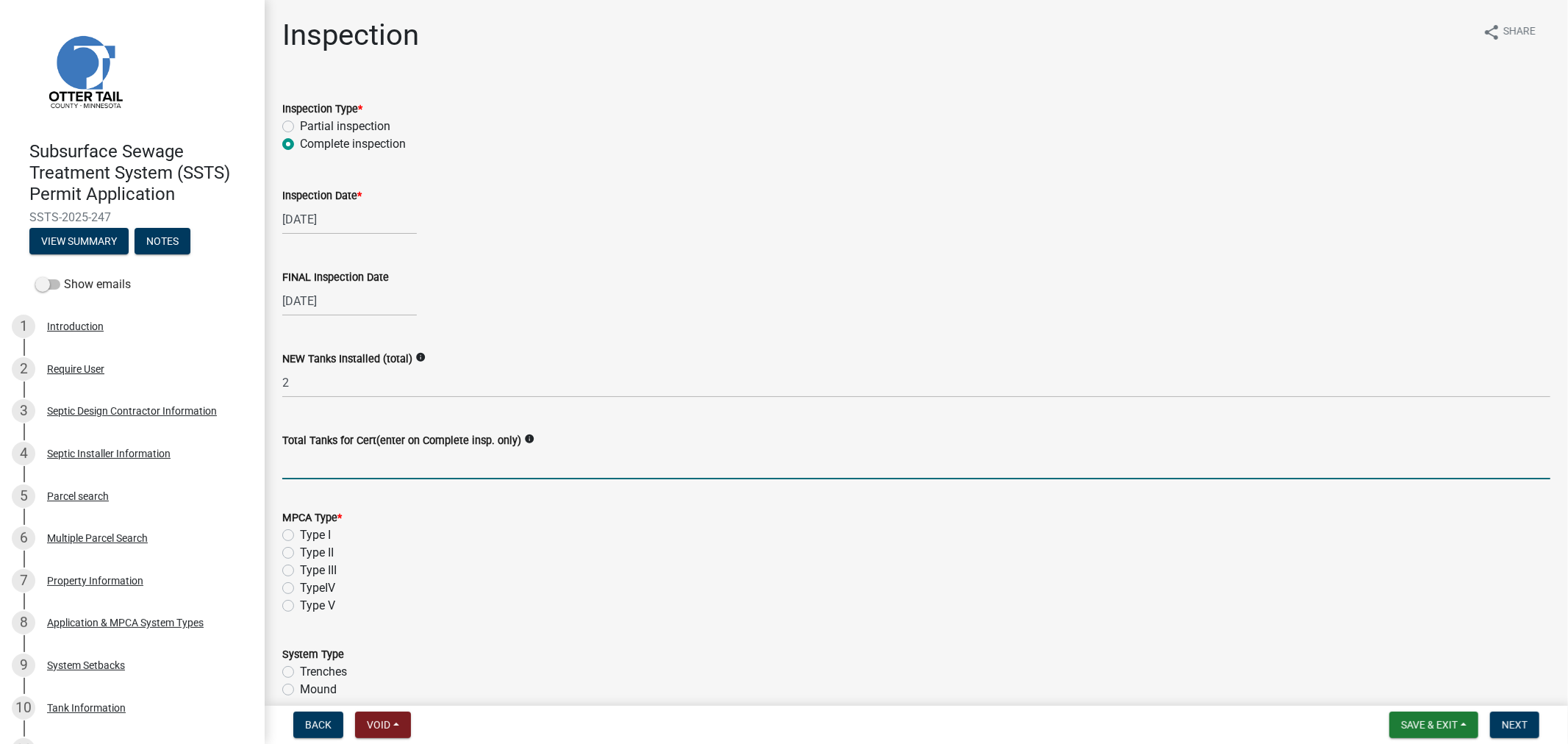
click at [282, 460] on input "Total Tanks for Cert(enter on Complete insp. only)" at bounding box center [916, 464] width 1268 height 30
type input "2"
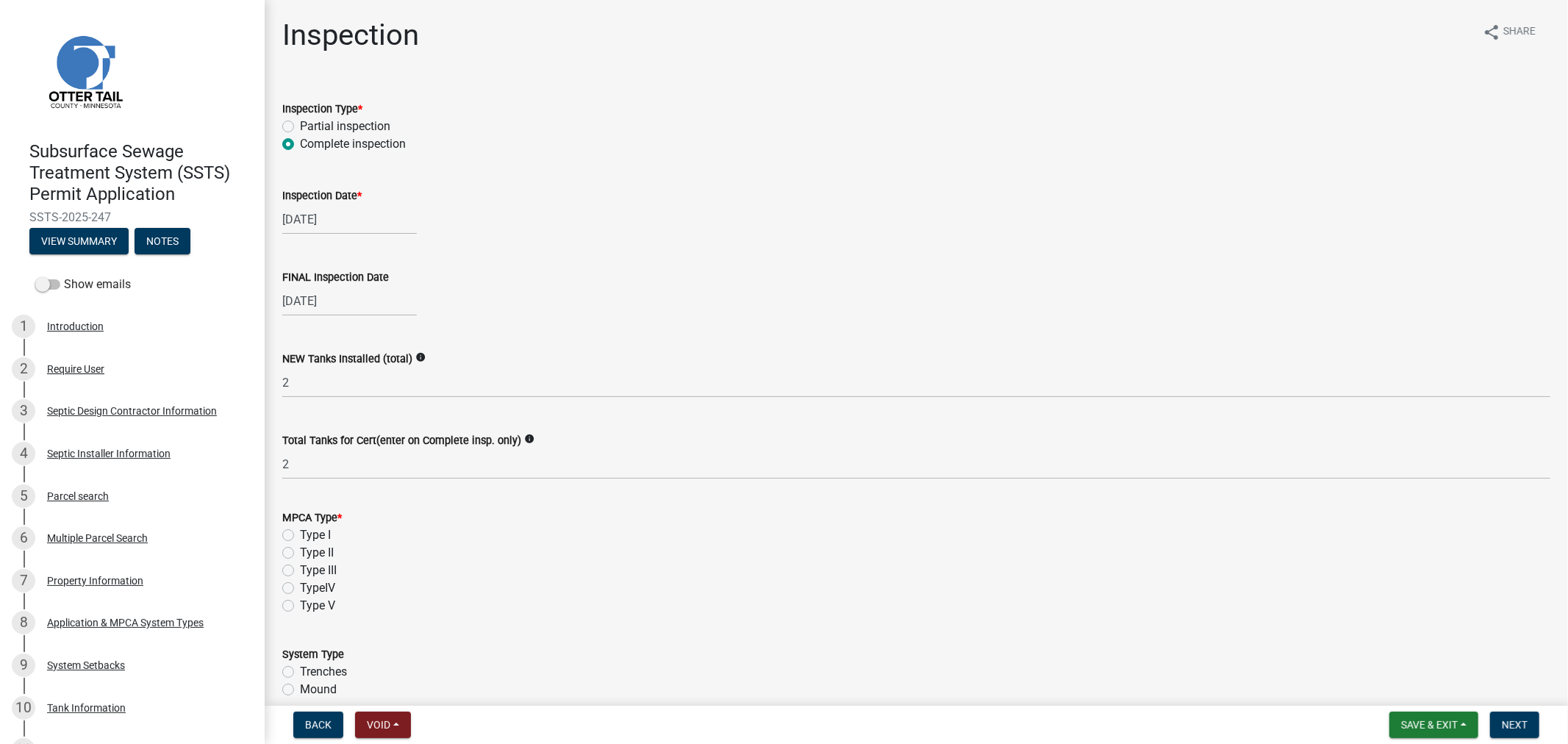
click at [300, 533] on label "Type I" at bounding box center [315, 535] width 31 height 18
click at [300, 533] on input "Type I" at bounding box center [304, 531] width 10 height 10
radio input "true"
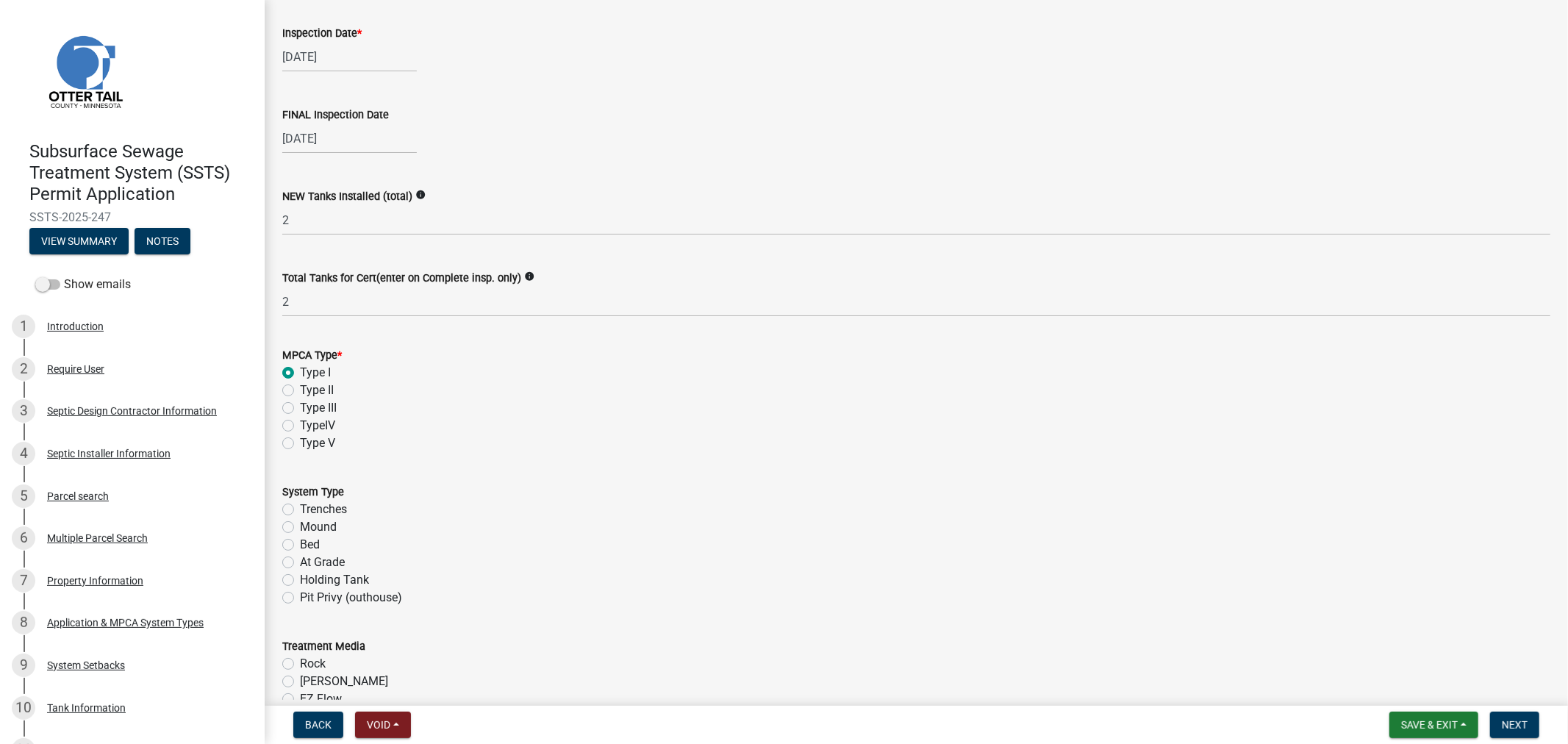
scroll to position [164, 0]
click at [300, 530] on label "Mound" at bounding box center [318, 526] width 37 height 18
click at [300, 527] on input "Mound" at bounding box center [304, 522] width 10 height 10
radio input "true"
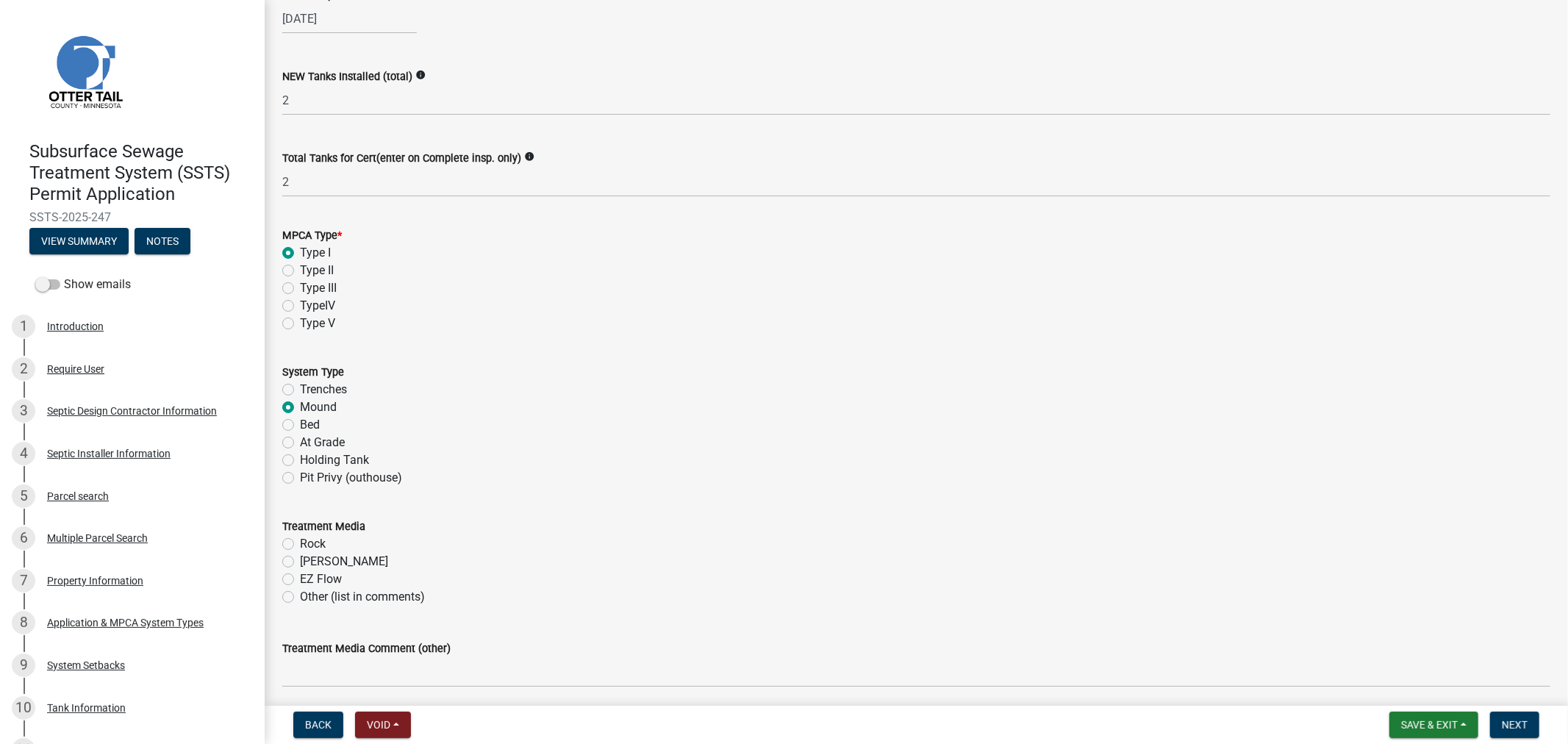
scroll to position [326, 0]
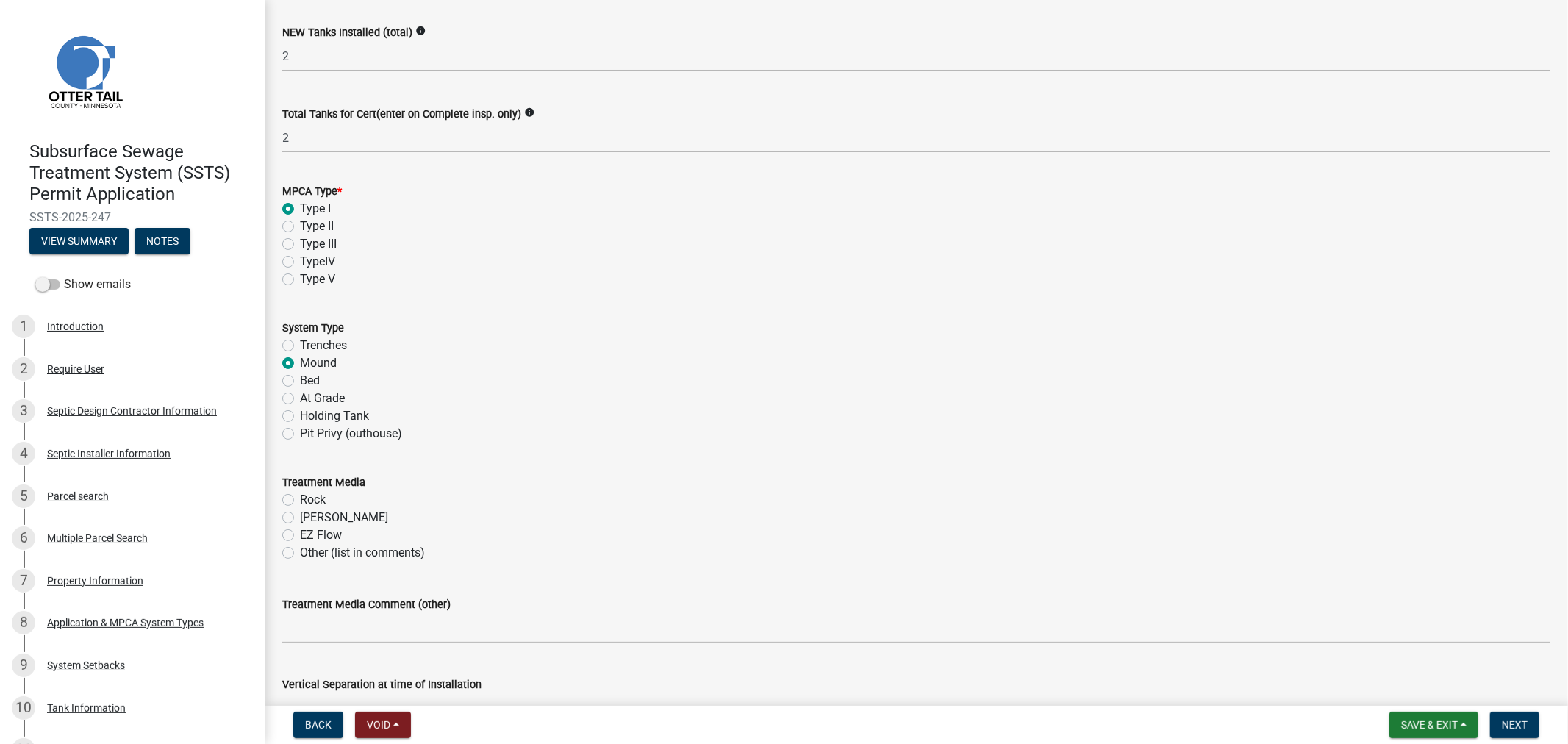
click at [300, 500] on label "Rock" at bounding box center [312, 500] width 26 height 18
click at [300, 500] on input "Rock" at bounding box center [304, 495] width 10 height 10
radio input "true"
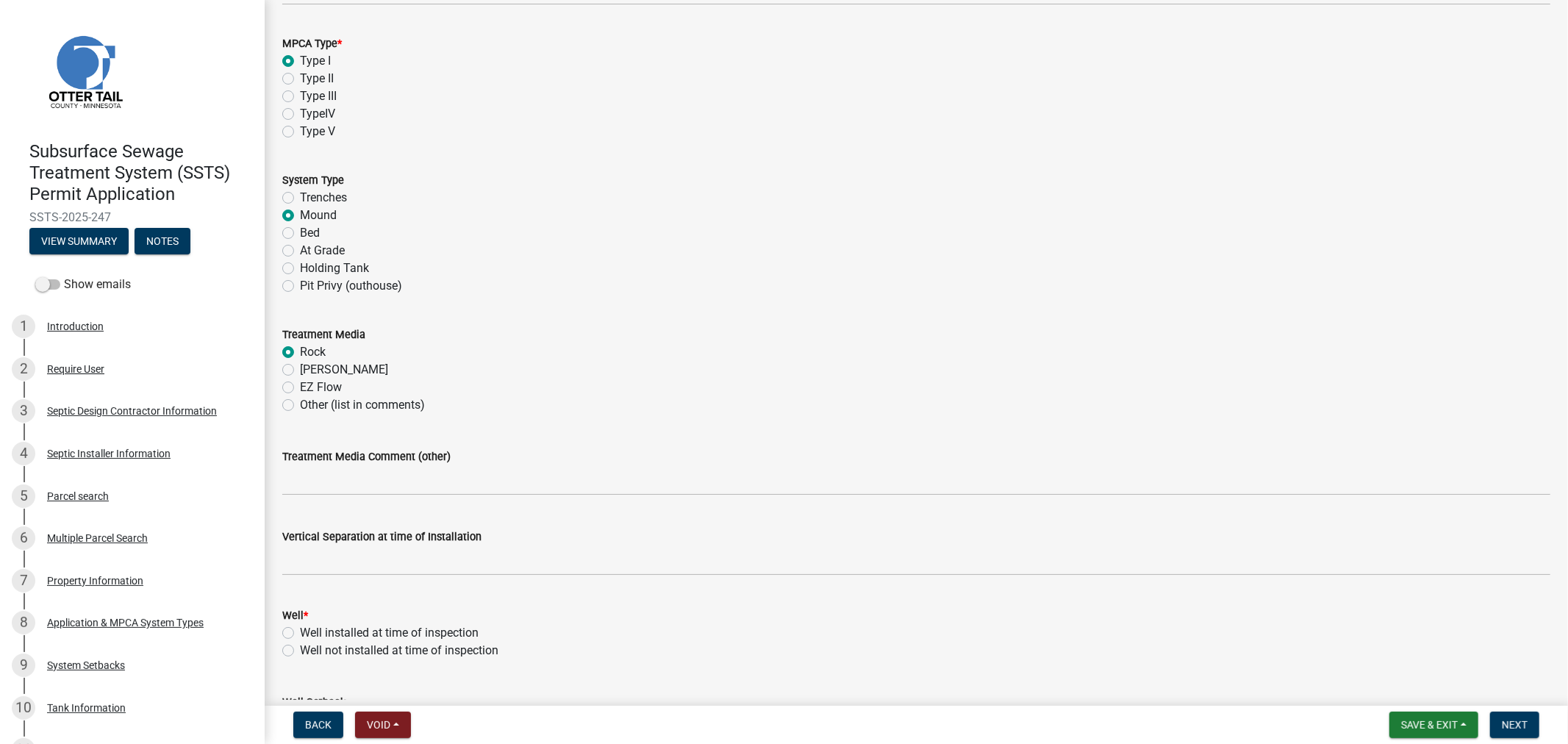
scroll to position [490, 0]
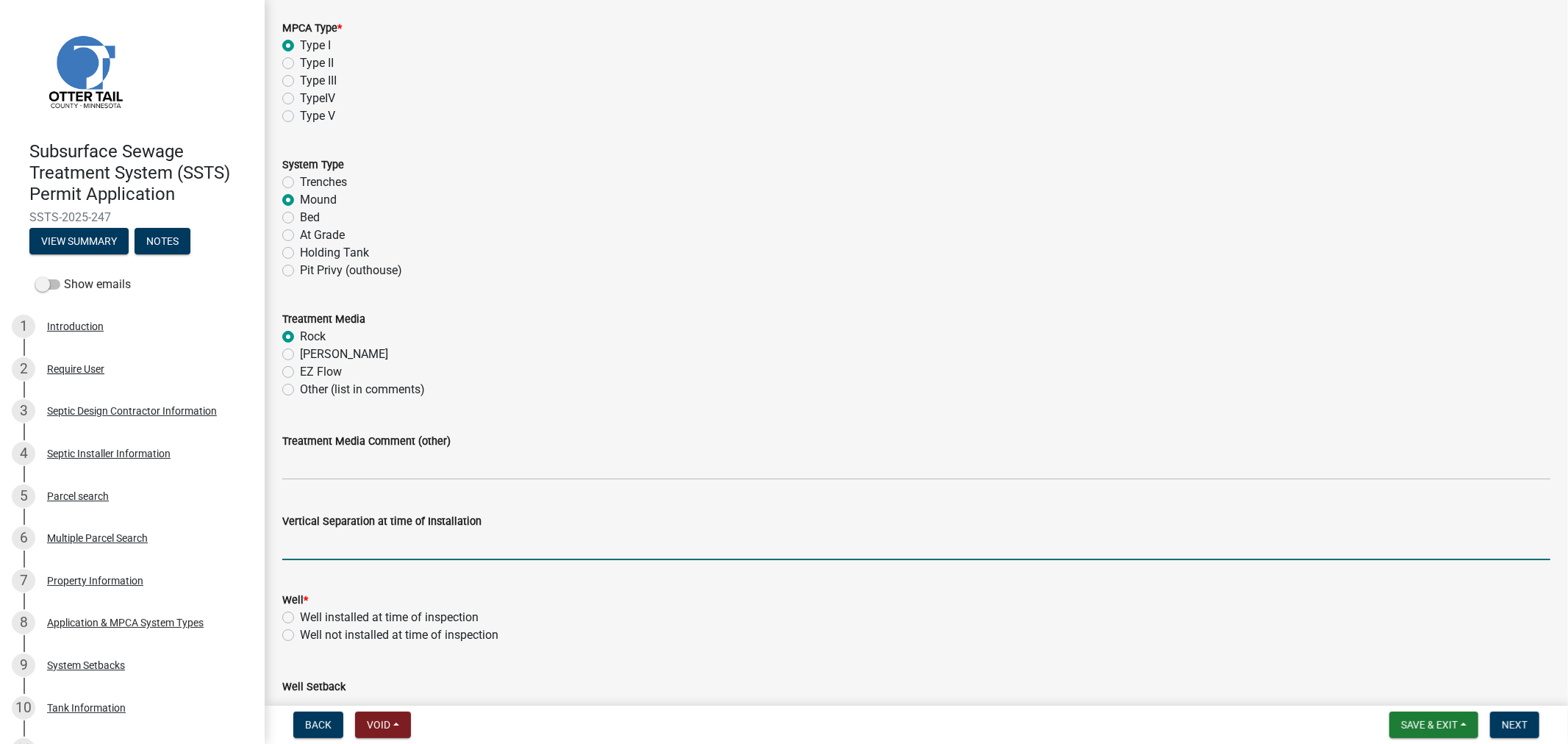
click at [302, 547] on input "text" at bounding box center [916, 545] width 1268 height 30
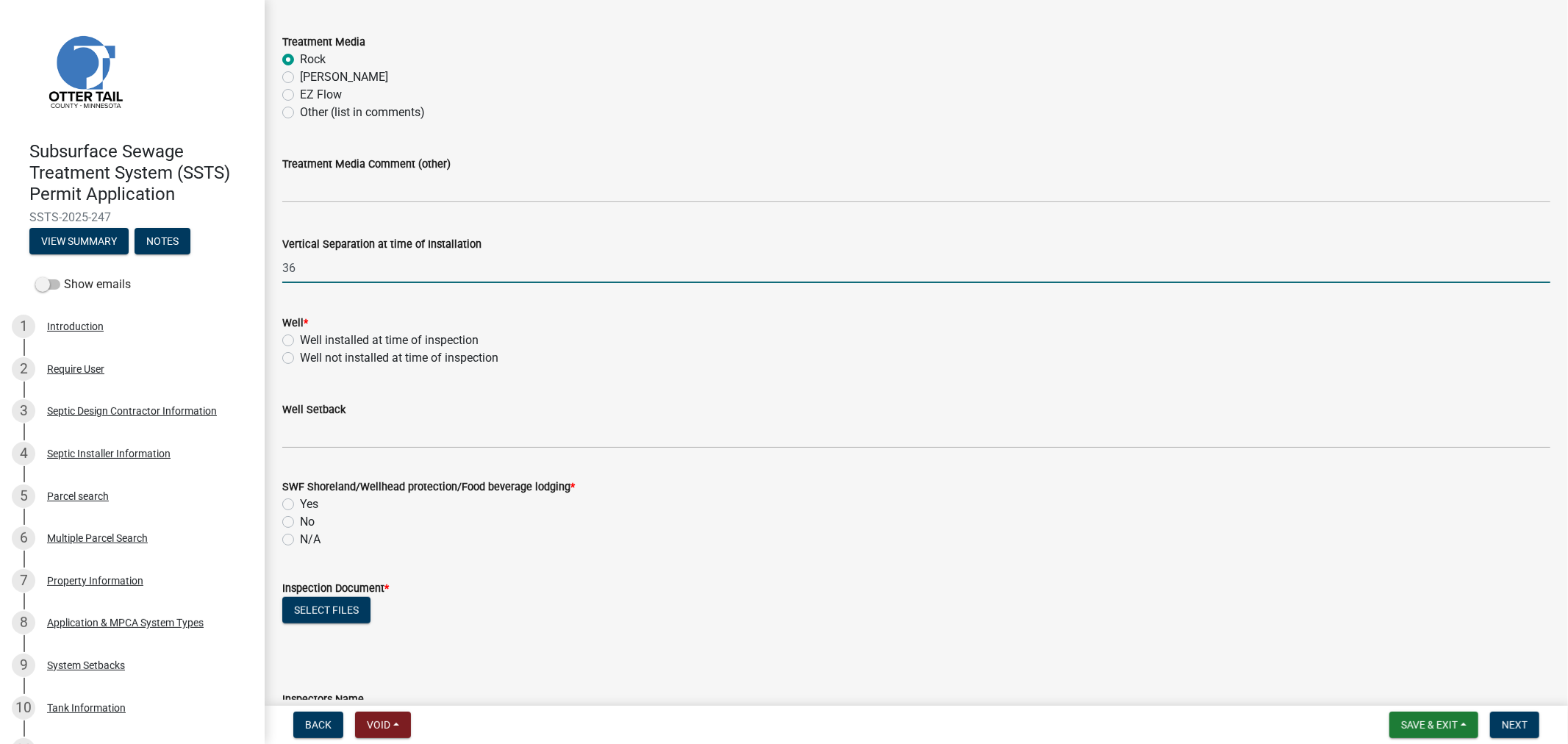
scroll to position [817, 0]
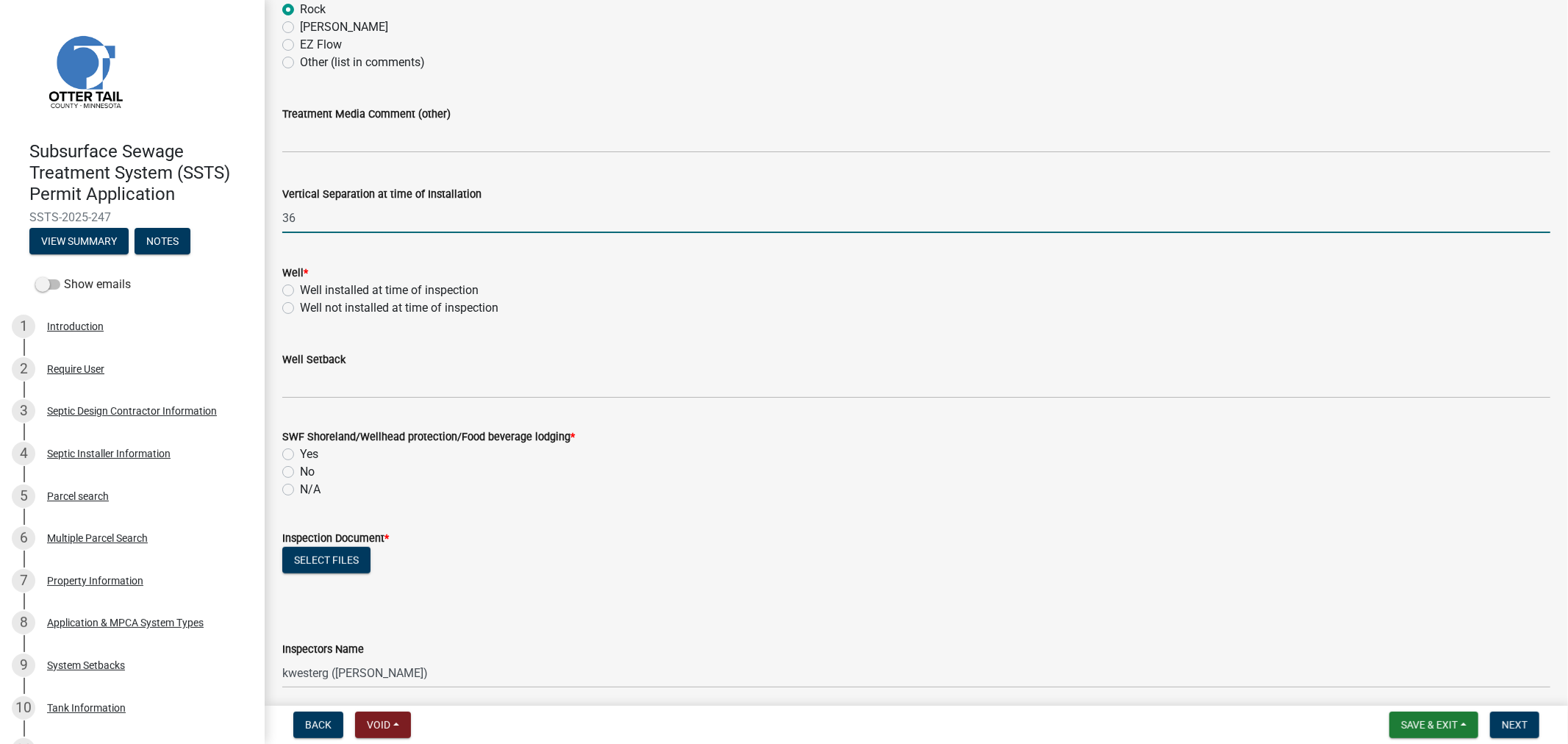
type input "36"
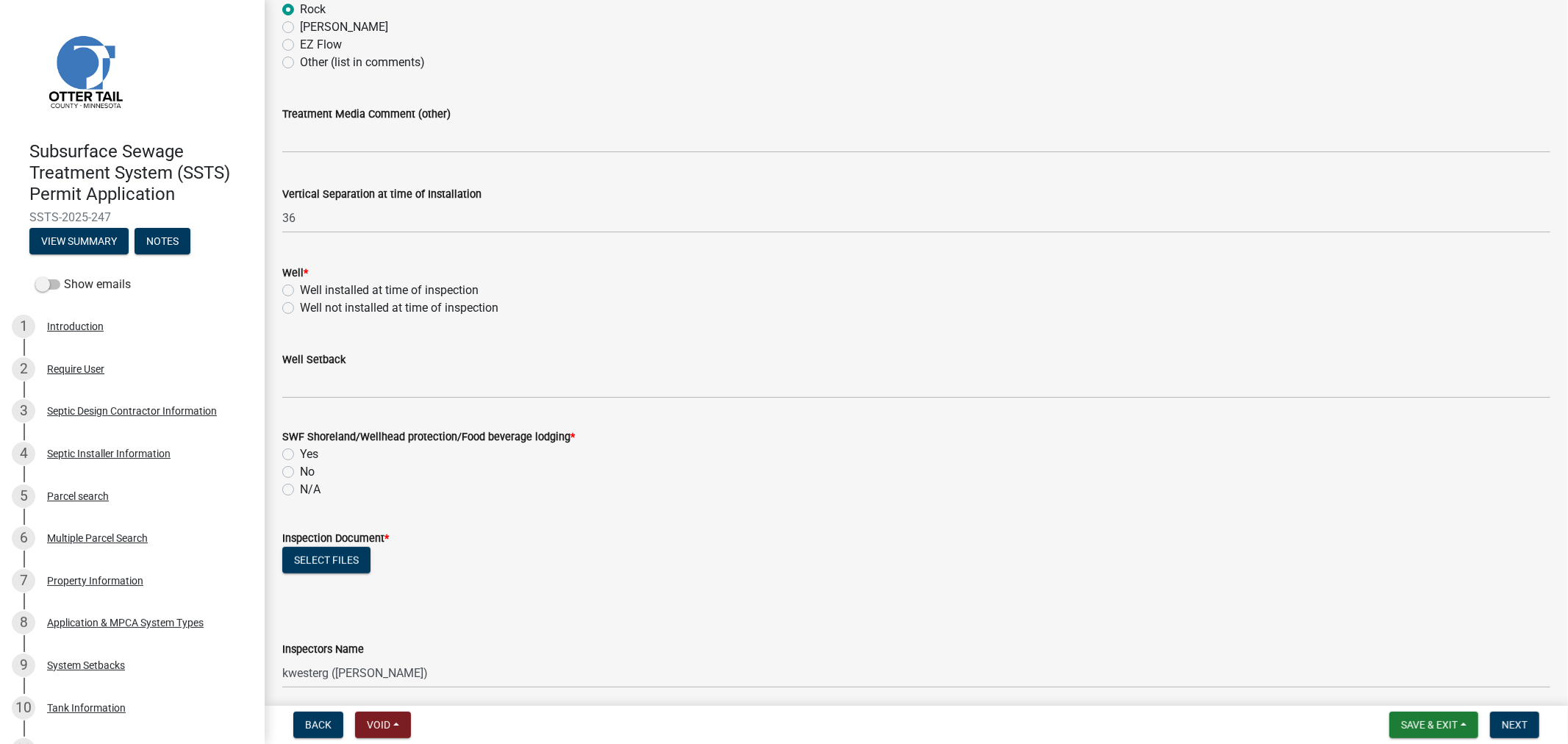
drag, startPoint x: 282, startPoint y: 291, endPoint x: 307, endPoint y: 334, distance: 49.7
click at [300, 291] on label "Well installed at time of inspection" at bounding box center [389, 290] width 179 height 18
click at [300, 291] on input "Well installed at time of inspection" at bounding box center [304, 286] width 10 height 10
radio input "true"
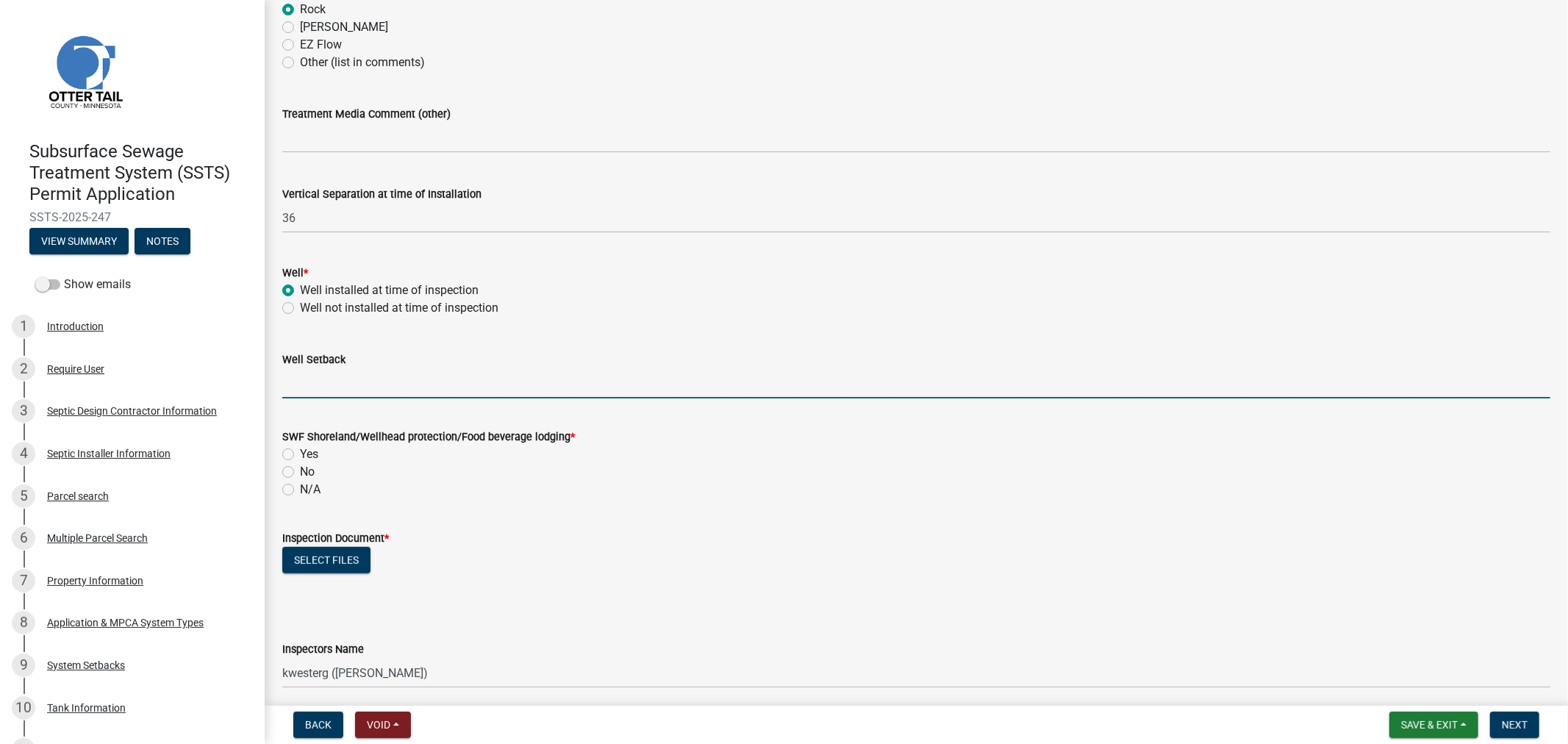
click at [333, 385] on input "Well Setback" at bounding box center [916, 383] width 1268 height 30
type input "55"
click at [300, 471] on label "No" at bounding box center [307, 472] width 15 height 18
click at [300, 471] on input "No" at bounding box center [304, 468] width 10 height 10
radio input "true"
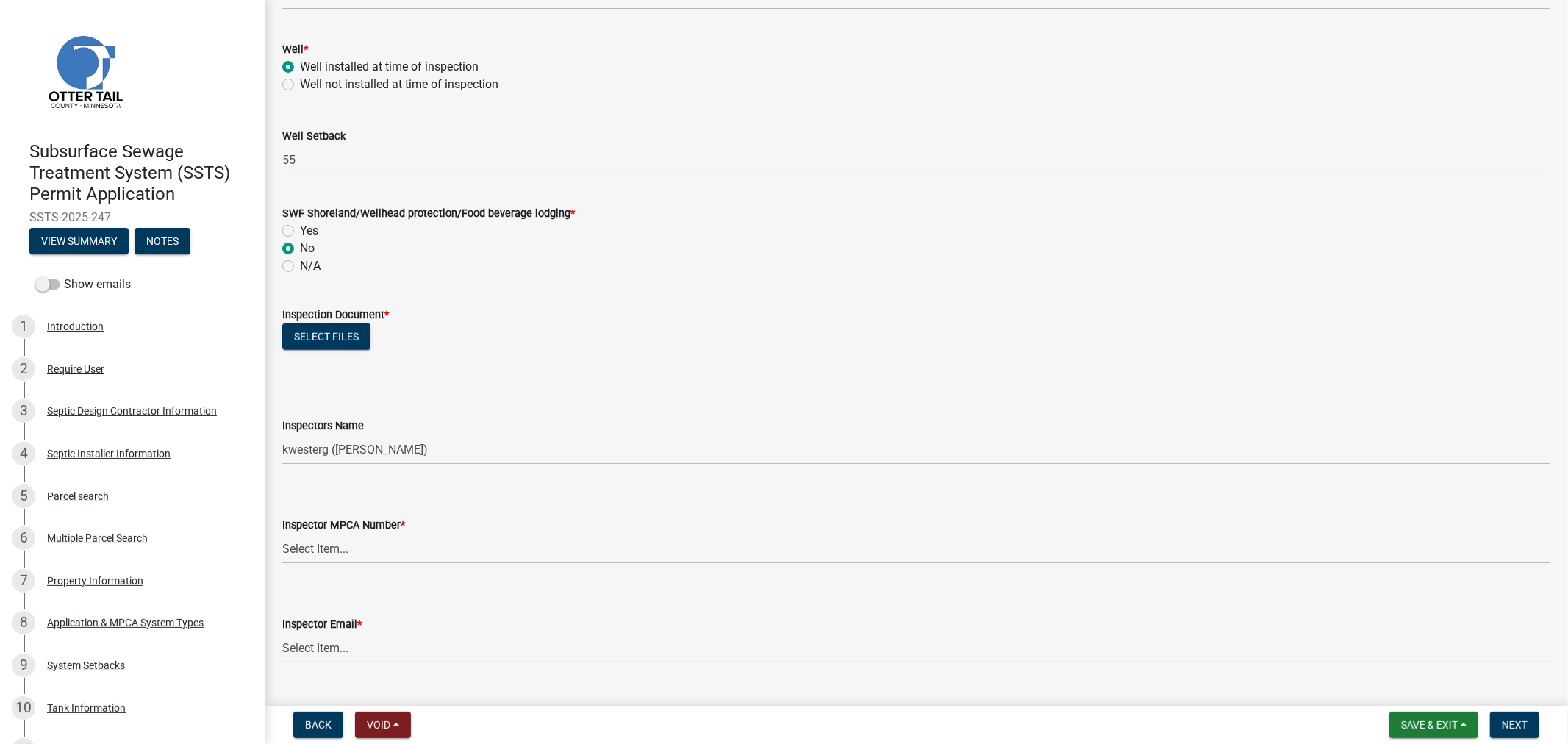
scroll to position [1062, 0]
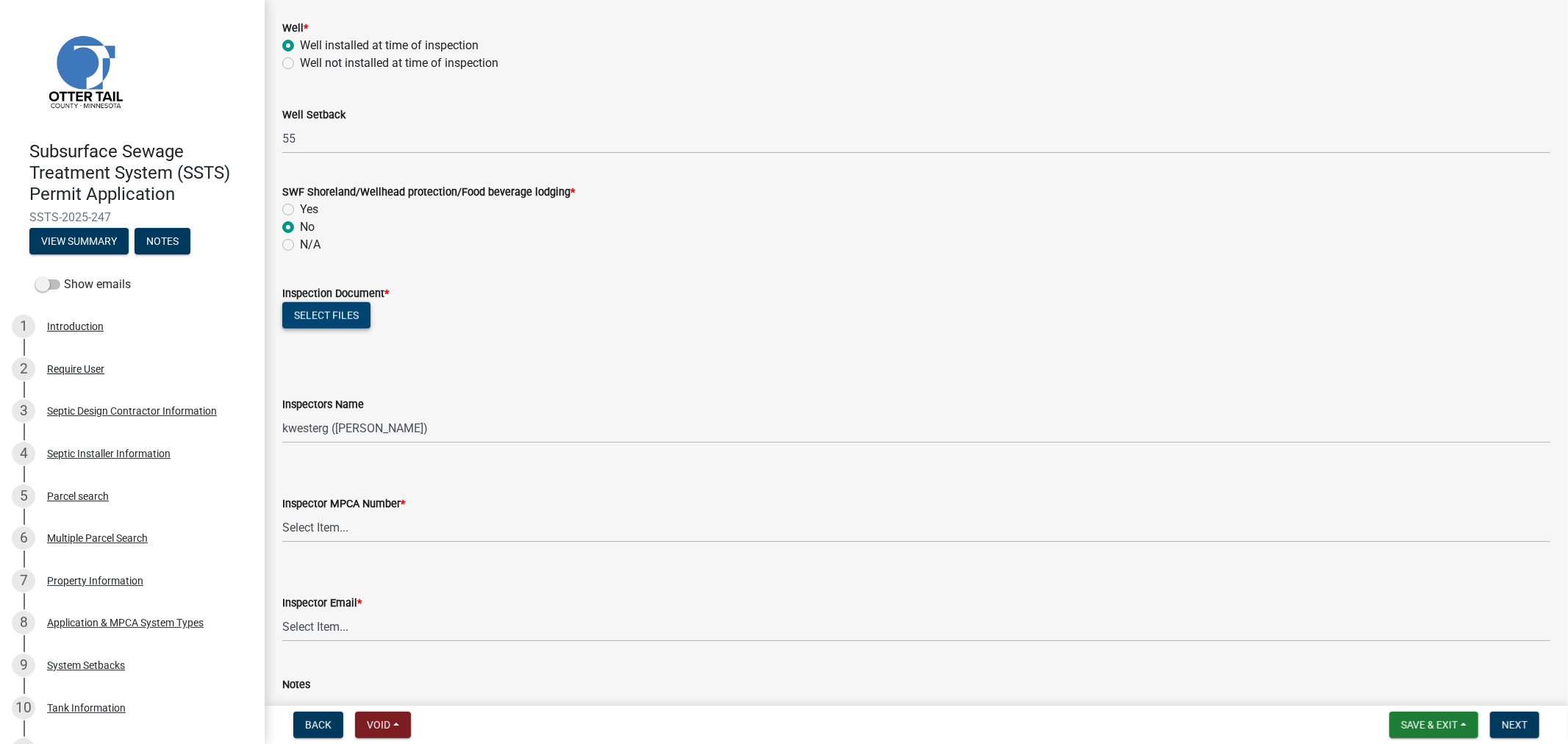
click at [333, 304] on button "Select files" at bounding box center [326, 316] width 88 height 27
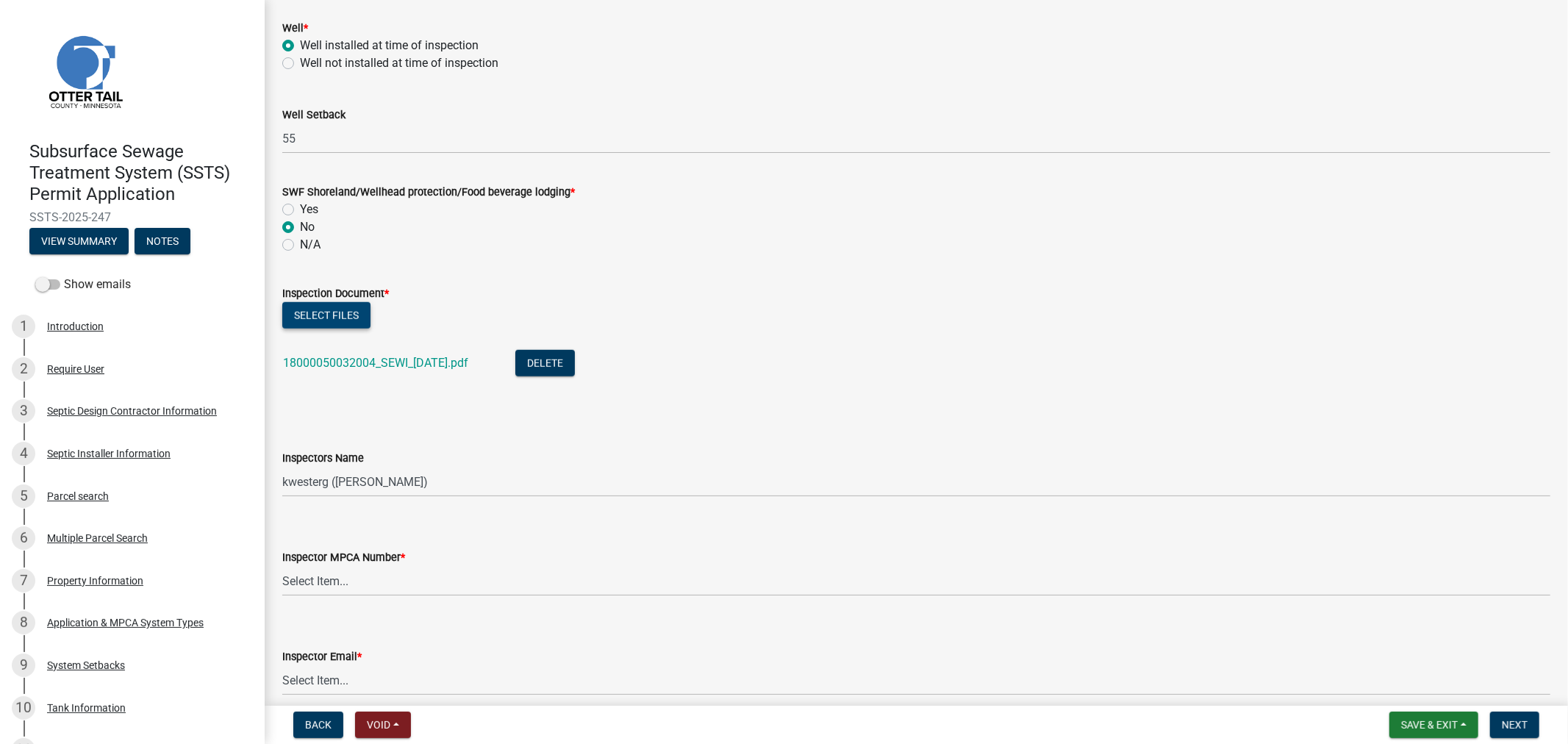
click at [318, 315] on button "Select files" at bounding box center [326, 316] width 88 height 27
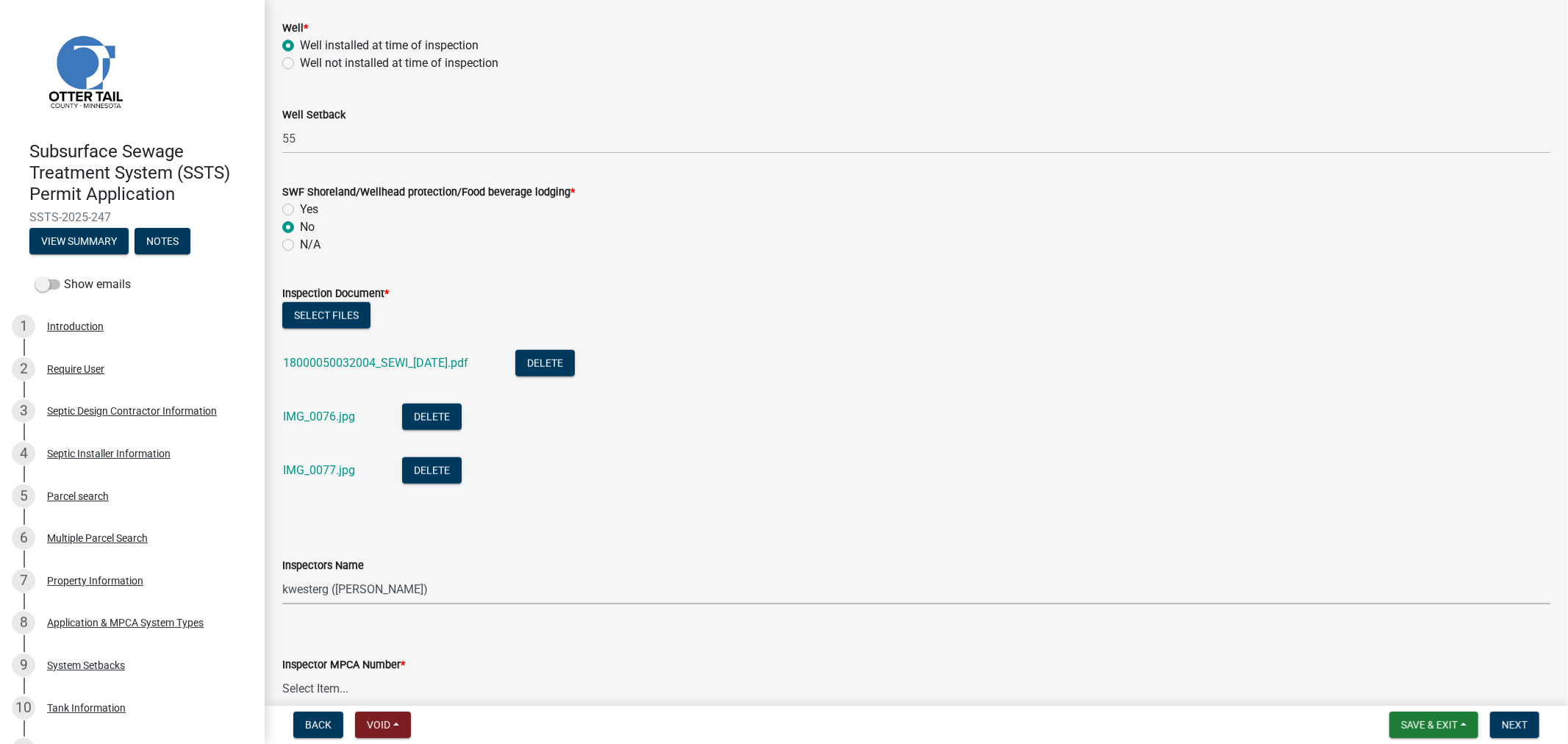
click at [409, 584] on select "Select Item... btollefson ([PERSON_NAME]) [PERSON_NAME] ([PERSON_NAME]) eplaste…" at bounding box center [916, 589] width 1268 height 30
select select "64cc3fb4-2a84-49c8-ae2d-a7b3072cebaf"
click at [282, 574] on select "Select Item... btollefson ([PERSON_NAME]) [PERSON_NAME] ([PERSON_NAME]) eplaste…" at bounding box center [916, 589] width 1268 height 30
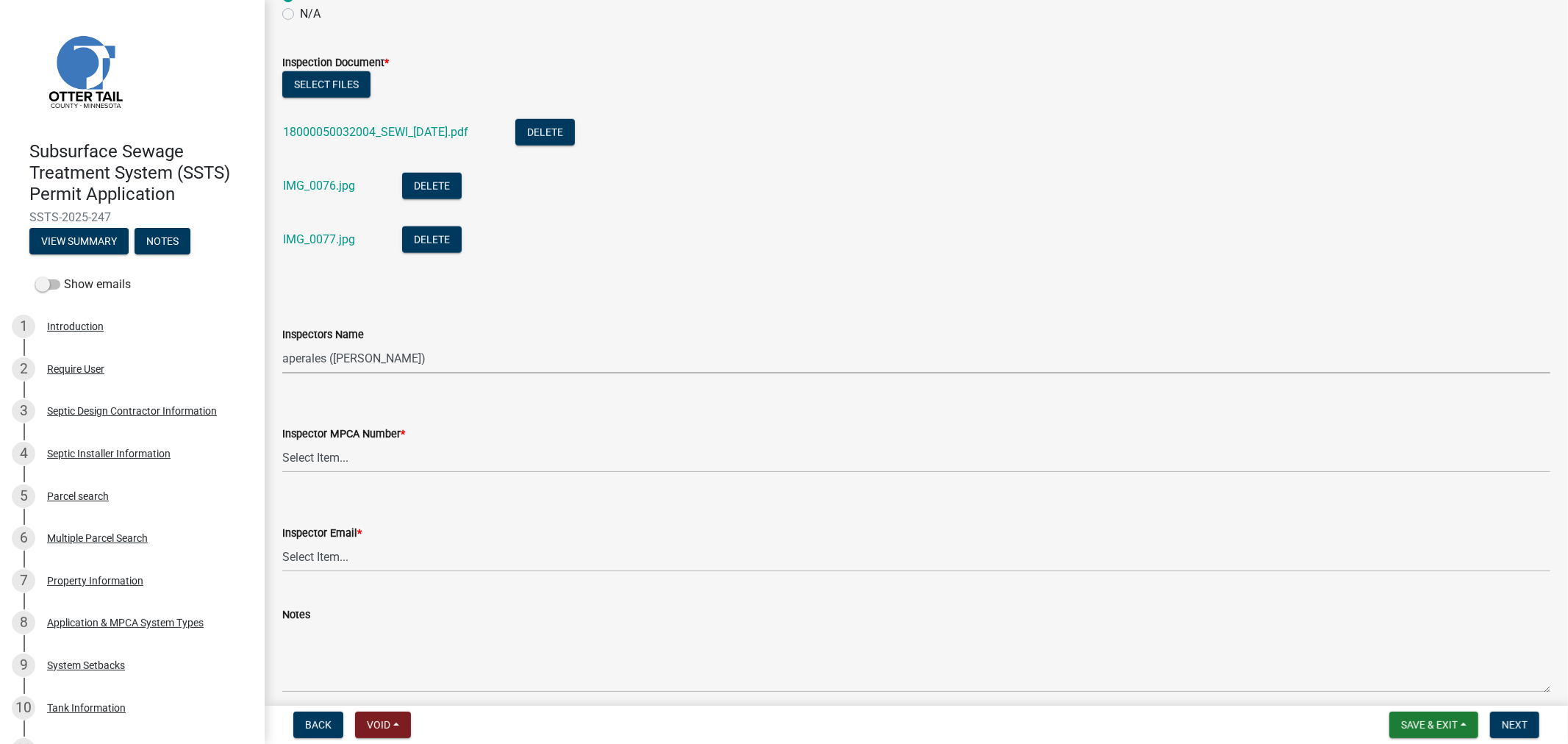
scroll to position [1307, 0]
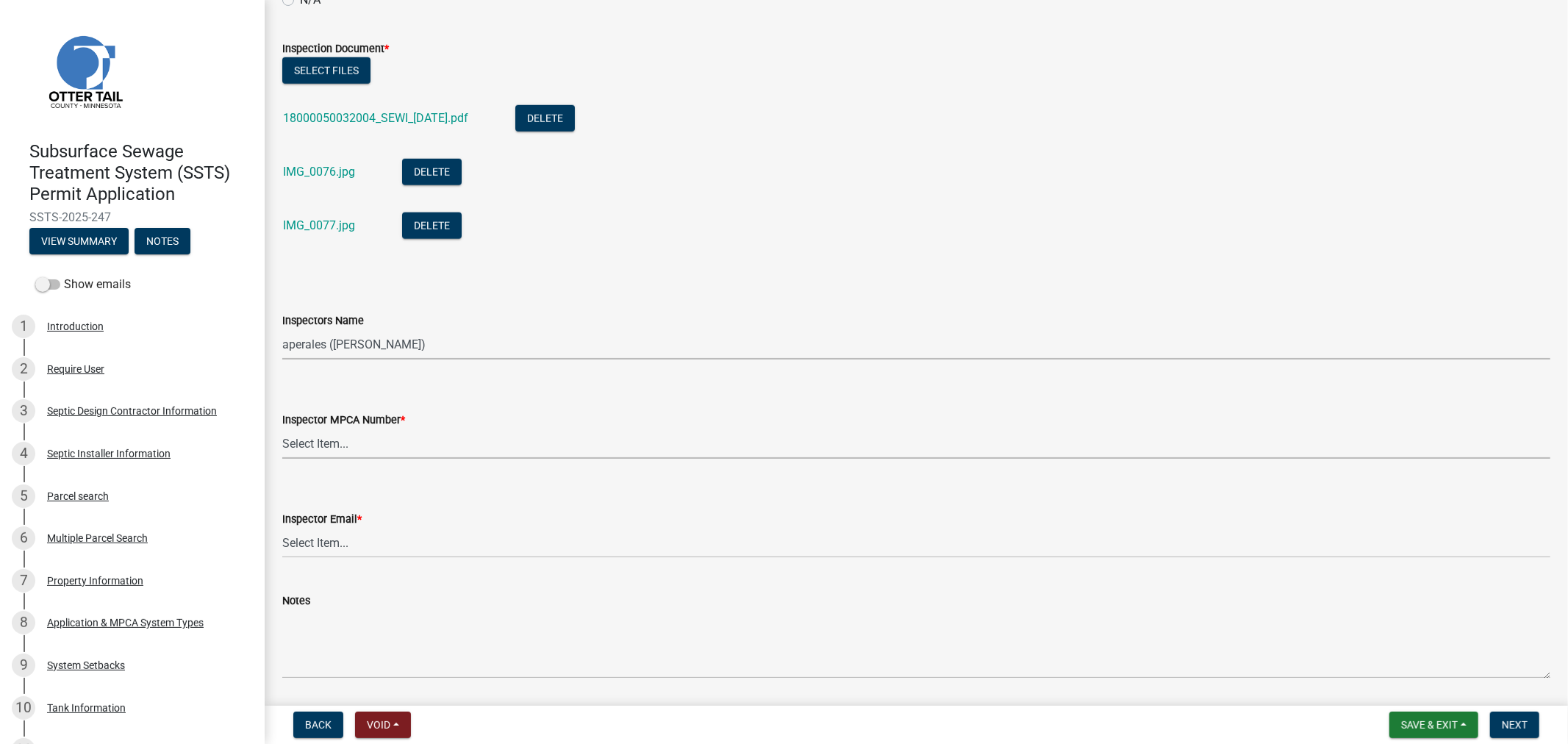
click at [310, 442] on select "Select Item... [PERSON_NAME] (10415) [PERSON_NAME] (924) [PERSON_NAME] (1957) […" at bounding box center [916, 444] width 1268 height 30
click at [282, 429] on select "Select Item... [PERSON_NAME] (10415) [PERSON_NAME] (924) [PERSON_NAME] (1957) […" at bounding box center [916, 444] width 1268 height 30
select select "6979e2cf-acfc-4aeb-b273-cede3e7f0b0f"
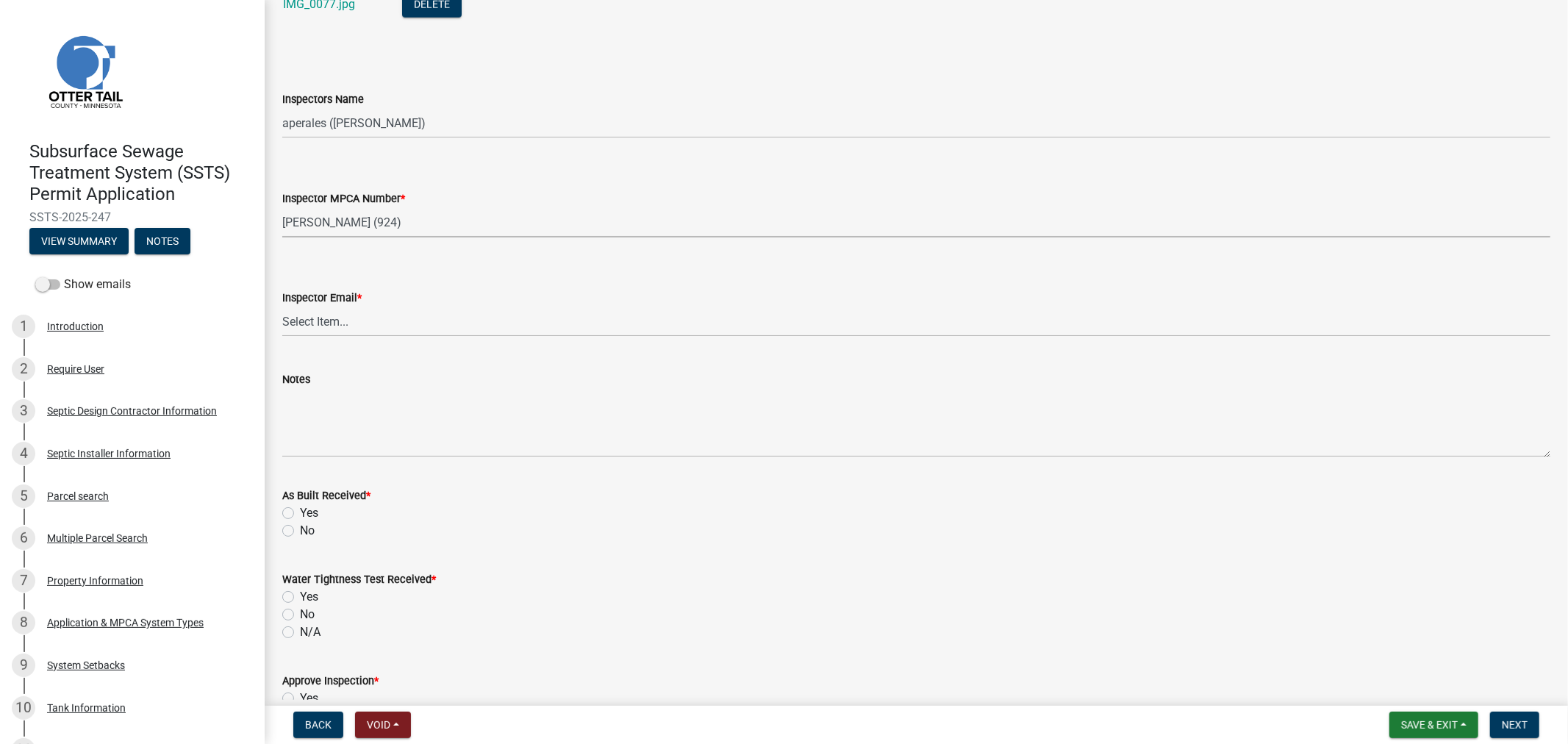
scroll to position [1553, 0]
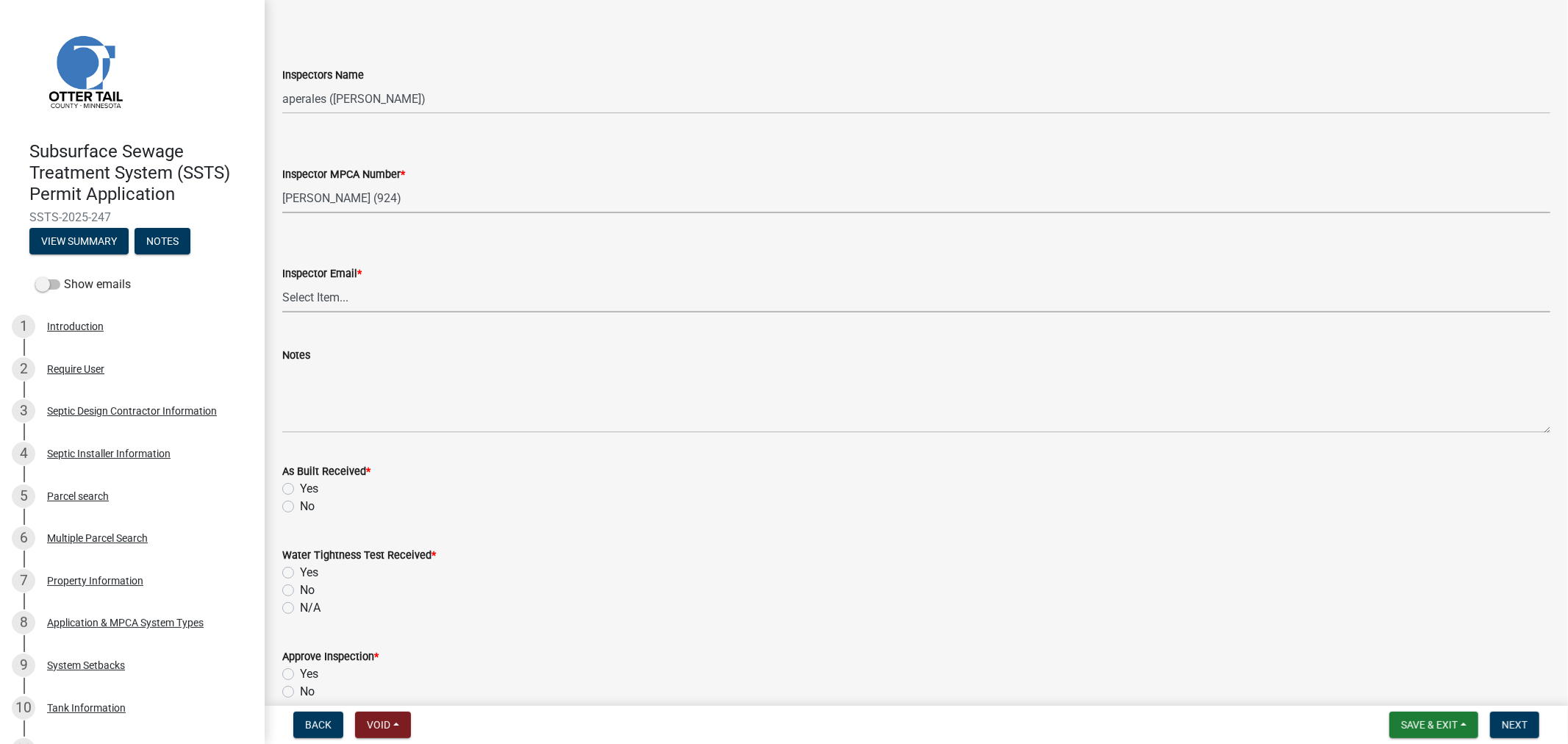
click at [335, 295] on select "Select Item... [PERSON_NAME] ([EMAIL_ADDRESS][DOMAIN_NAME]) [PERSON_NAME] ([EMA…" at bounding box center [916, 297] width 1268 height 30
click at [282, 282] on select "Select Item... [PERSON_NAME] ([EMAIL_ADDRESS][DOMAIN_NAME]) [PERSON_NAME] ([EMA…" at bounding box center [916, 297] width 1268 height 30
select select "fc504d62-a492-4196-a78d-ce00230c60b4"
click at [300, 487] on label "Yes" at bounding box center [309, 489] width 19 height 18
click at [300, 487] on input "Yes" at bounding box center [304, 485] width 10 height 10
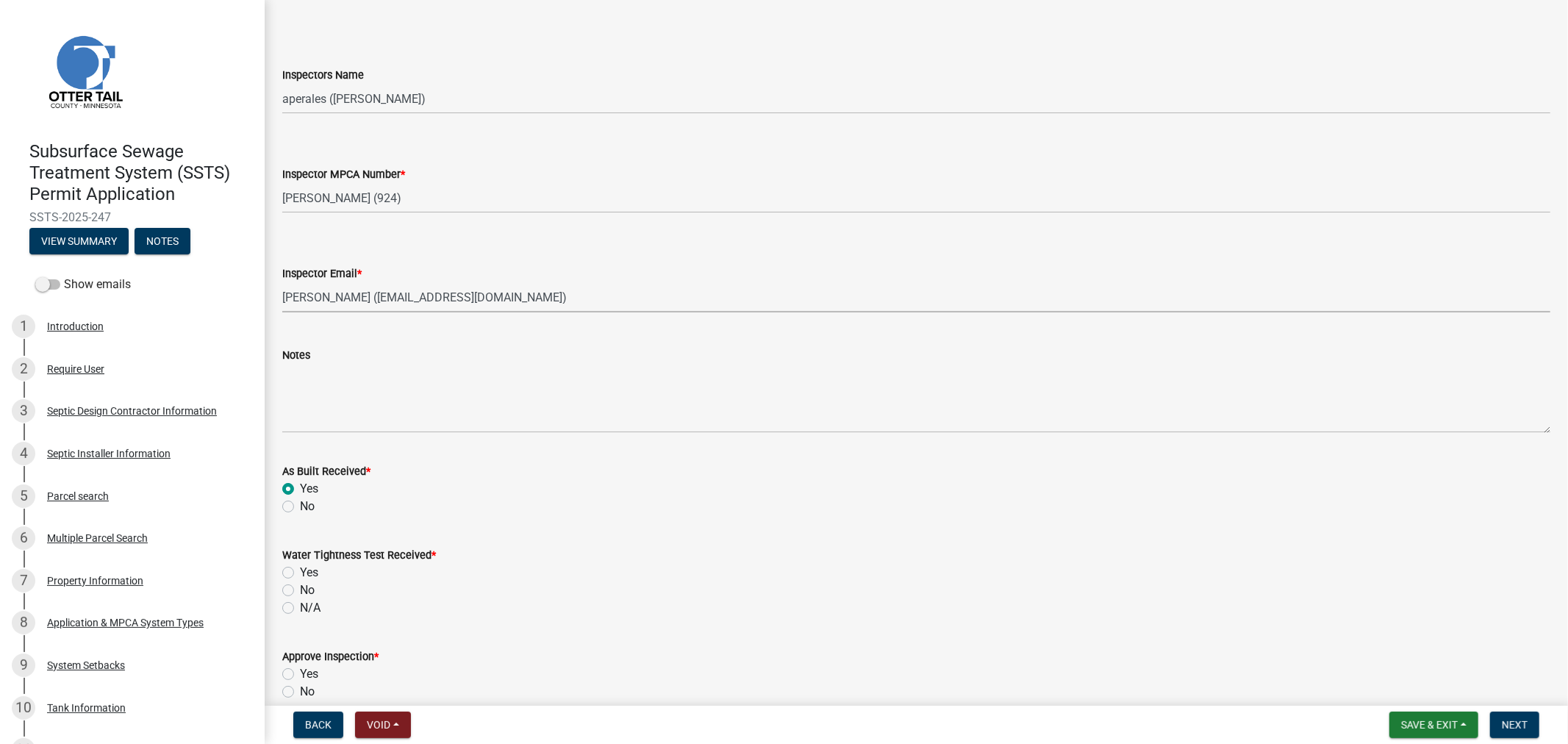
radio input "true"
drag, startPoint x: 288, startPoint y: 588, endPoint x: 288, endPoint y: 606, distance: 18.0
click at [288, 606] on div "Water Tightness Test Received * Yes No N/A" at bounding box center [916, 582] width 1268 height 71
click at [300, 607] on label "N/A" at bounding box center [310, 609] width 20 height 18
click at [300, 607] on input "N/A" at bounding box center [304, 604] width 10 height 10
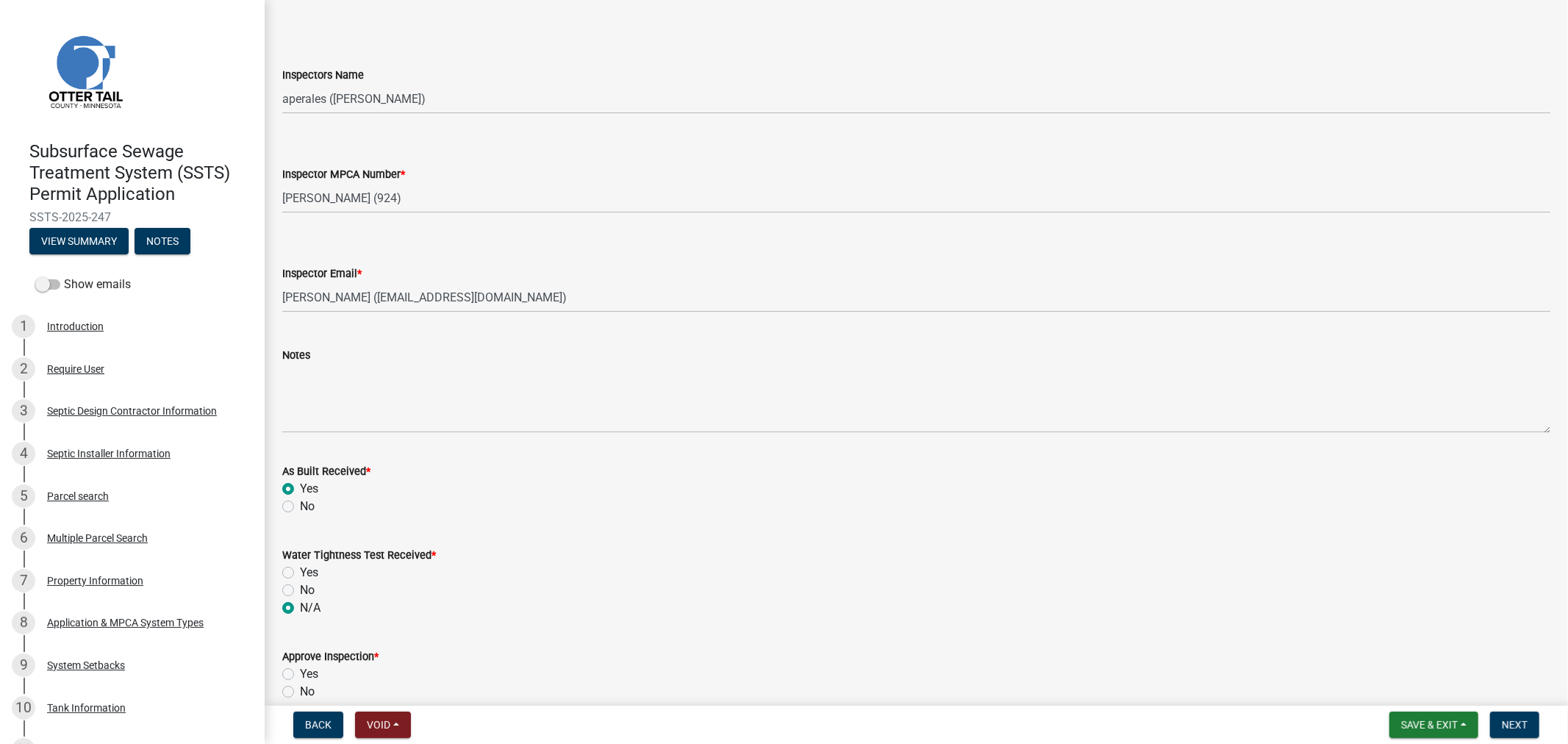
radio input "true"
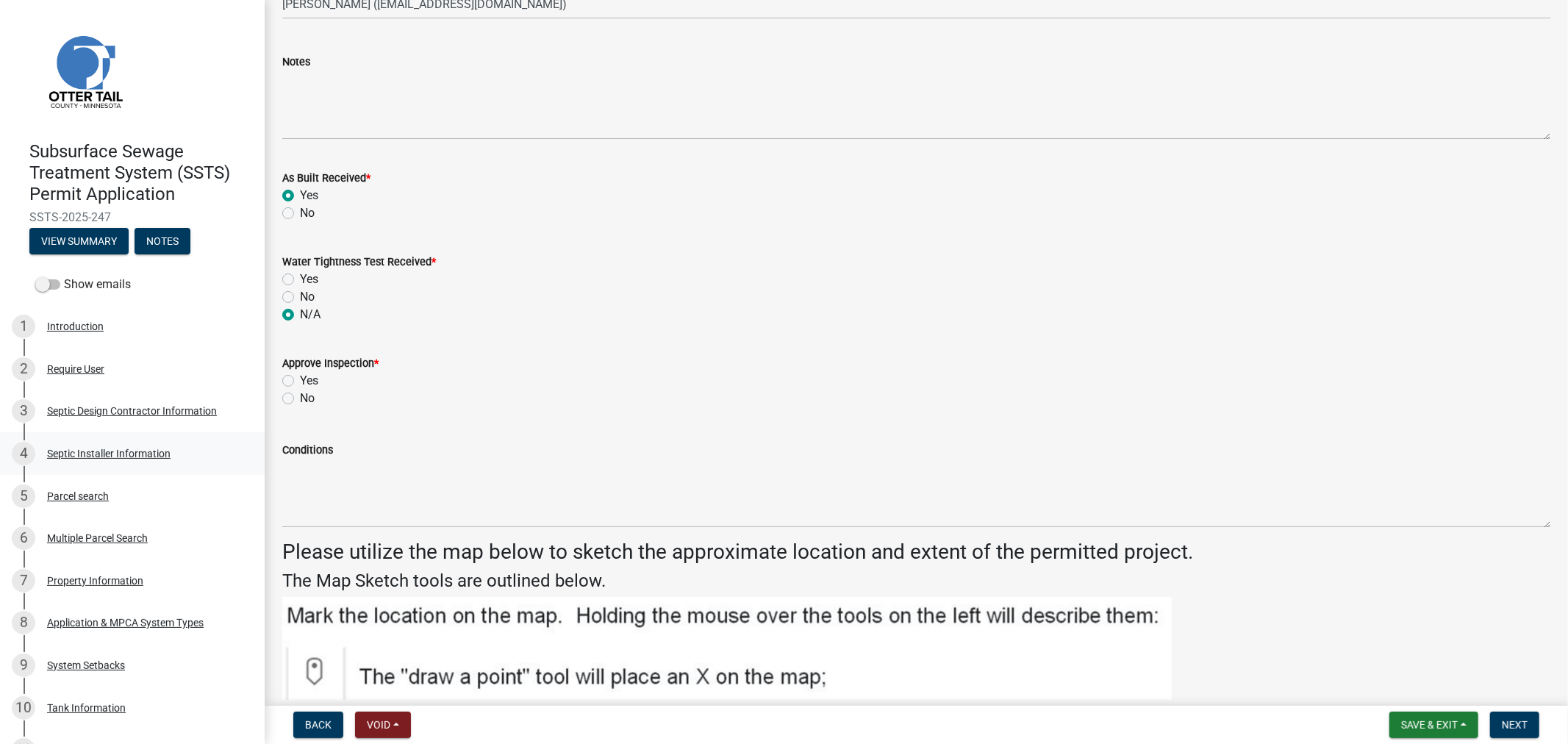
scroll to position [1879, 0]
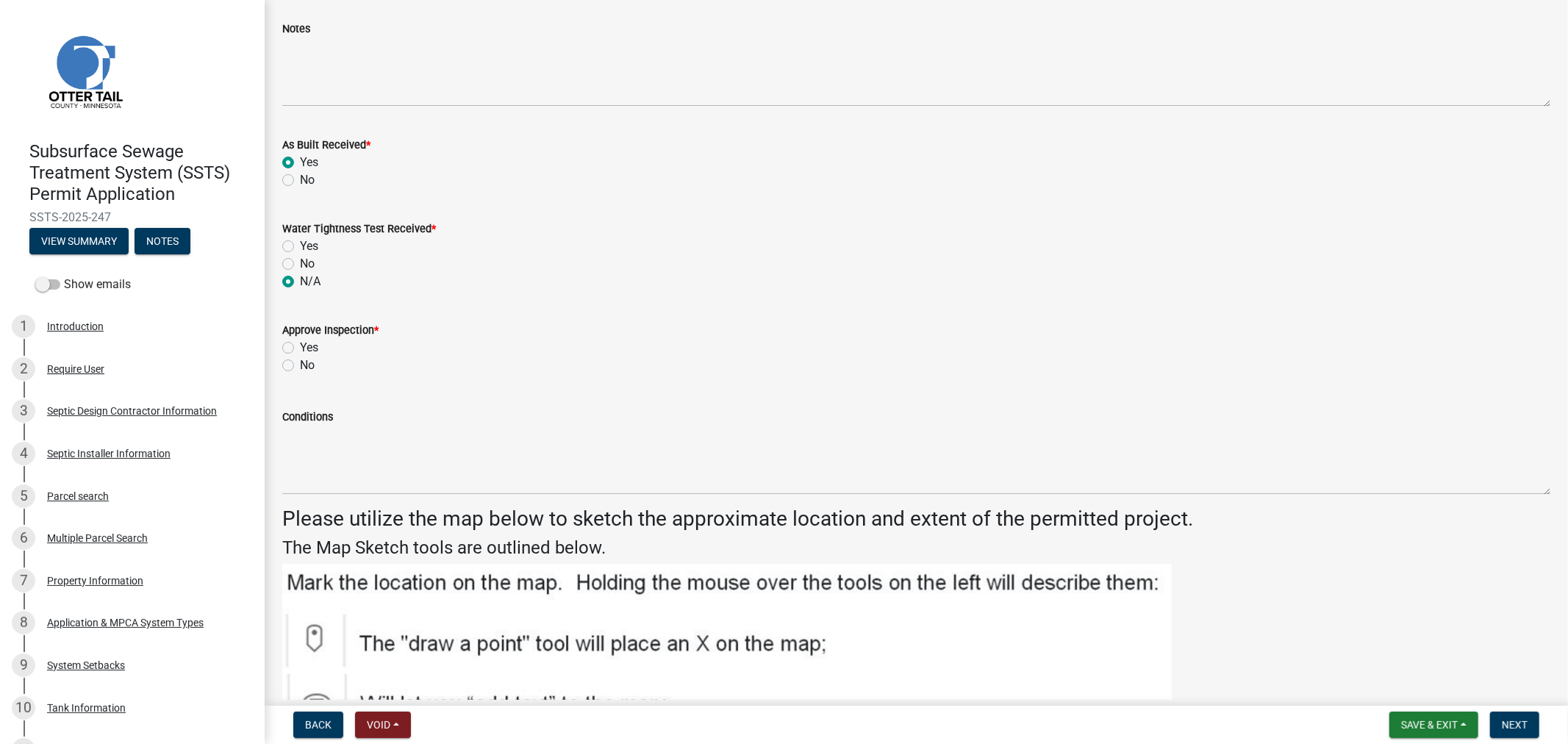
click at [300, 349] on label "Yes" at bounding box center [309, 348] width 19 height 18
click at [300, 349] on input "Yes" at bounding box center [304, 343] width 10 height 10
radio input "true"
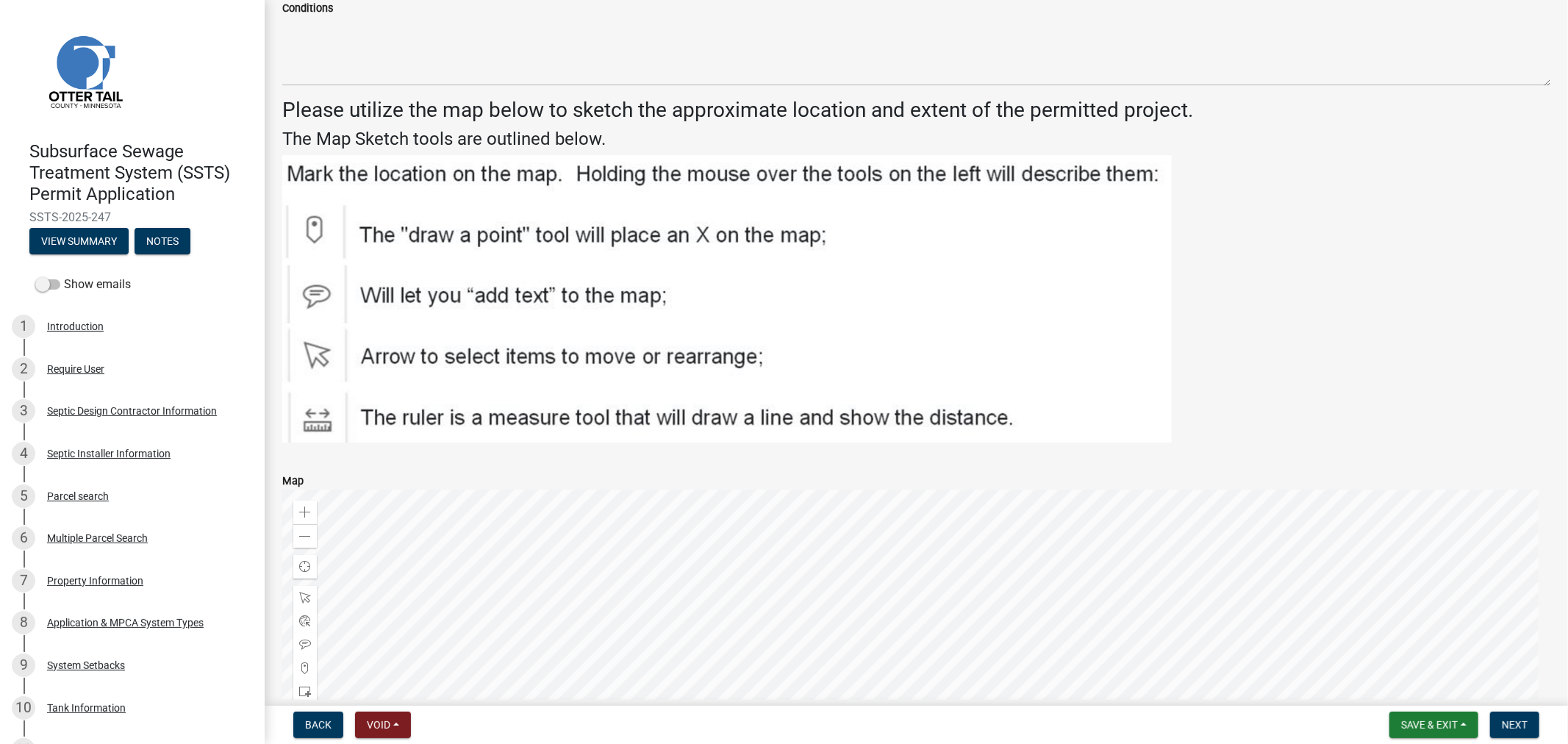
scroll to position [2516, 0]
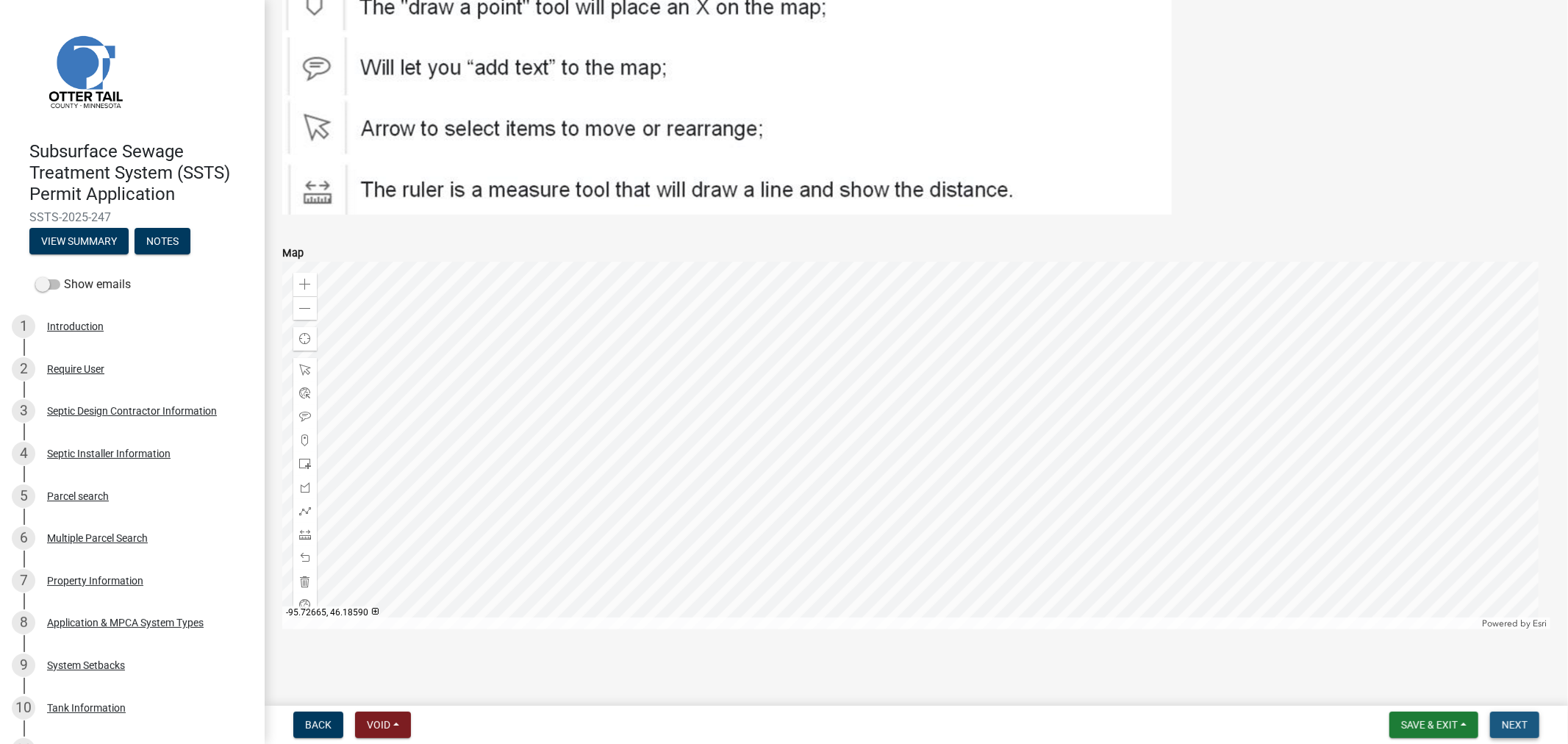
click at [1506, 730] on span "Next" at bounding box center [1514, 725] width 26 height 12
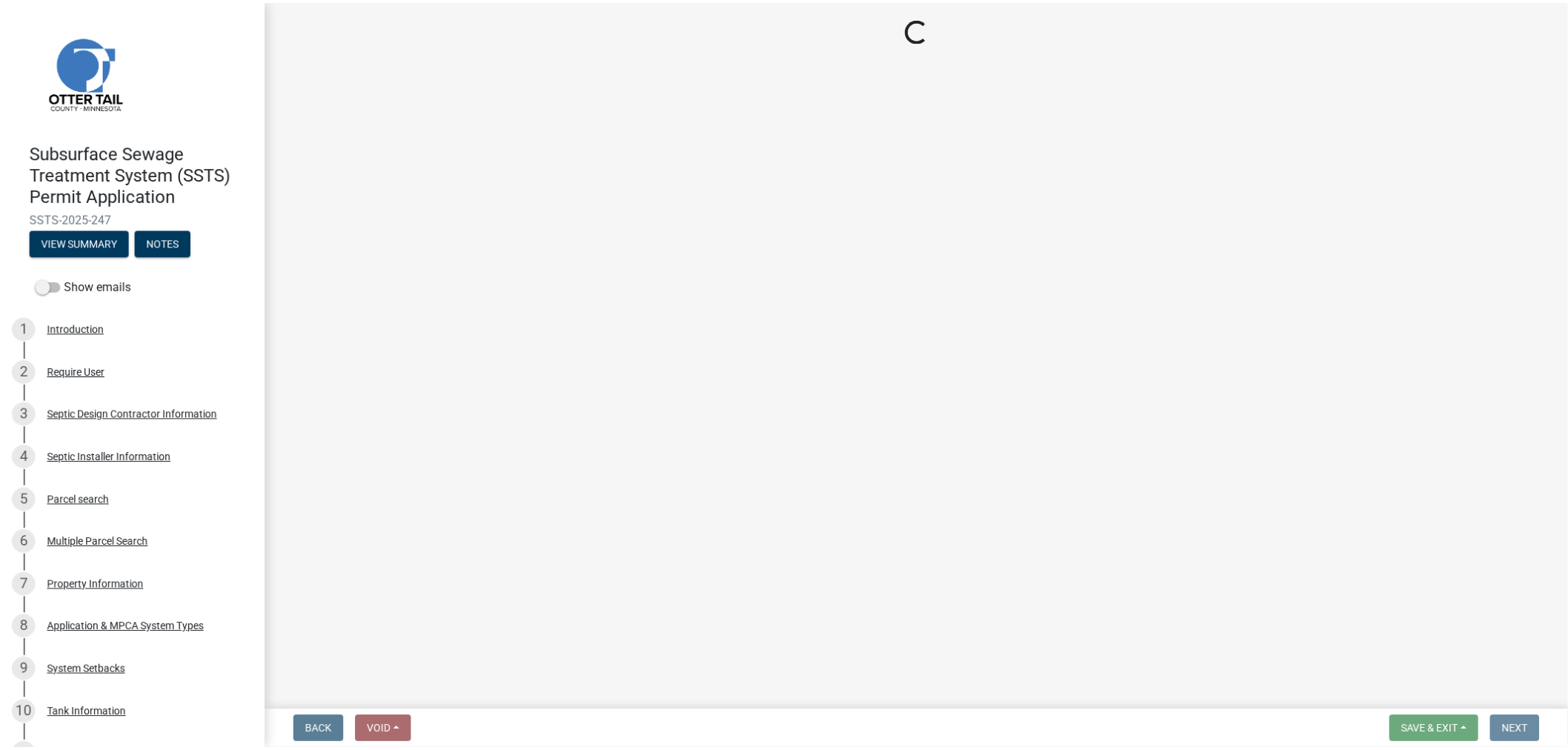
scroll to position [0, 0]
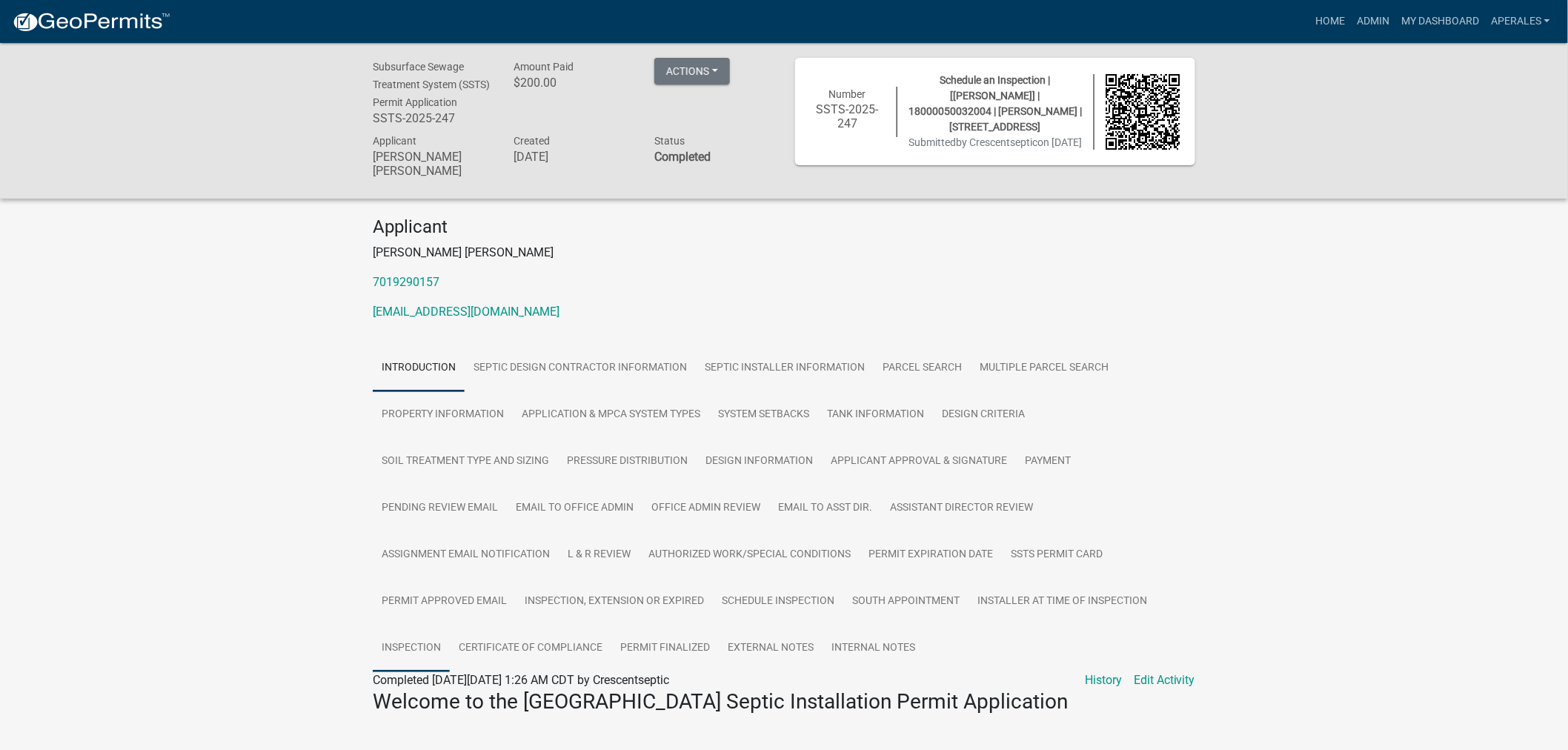
click at [425, 653] on link "Inspection" at bounding box center [411, 648] width 77 height 47
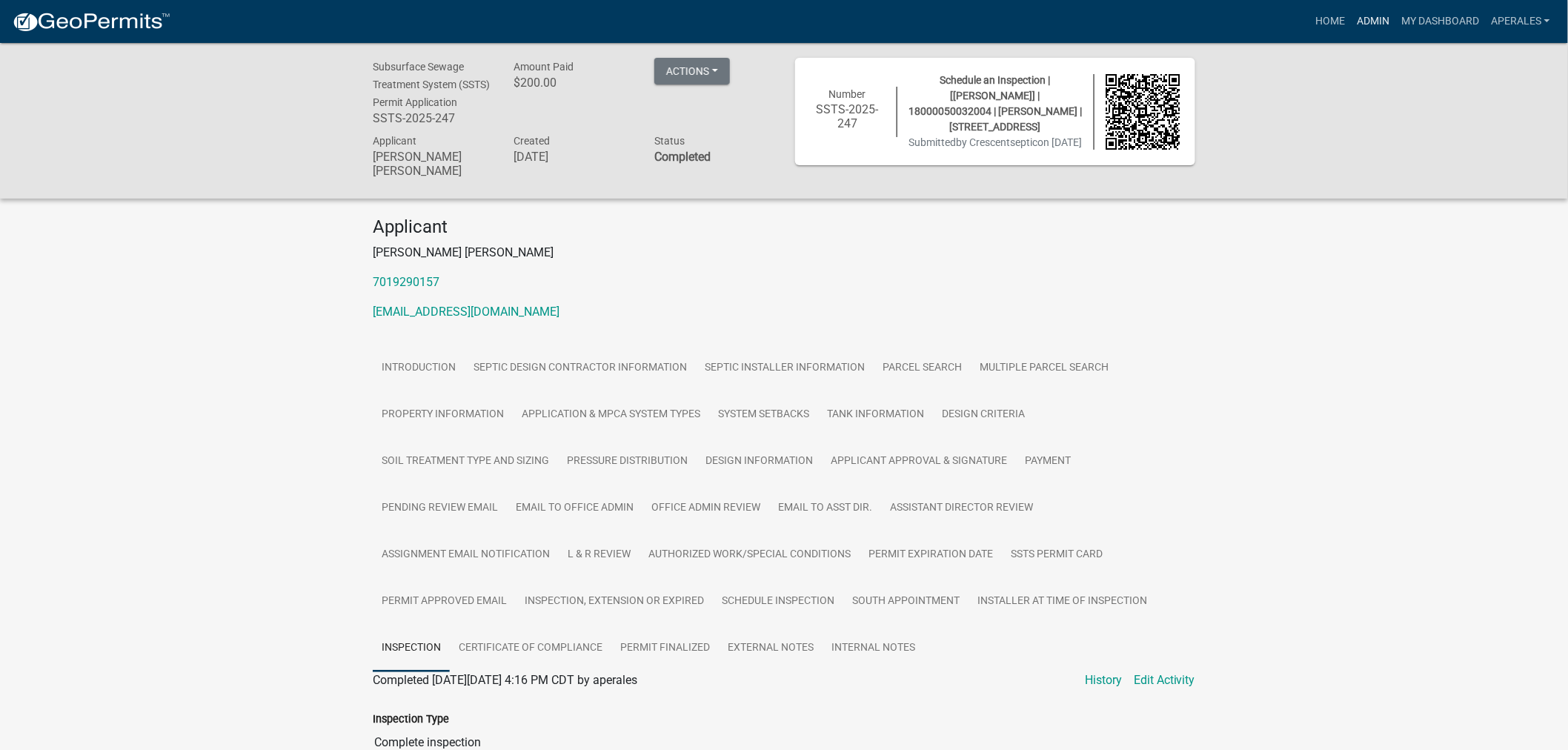
click at [1359, 10] on link "Admin" at bounding box center [1373, 21] width 45 height 29
